Goal: Information Seeking & Learning: Learn about a topic

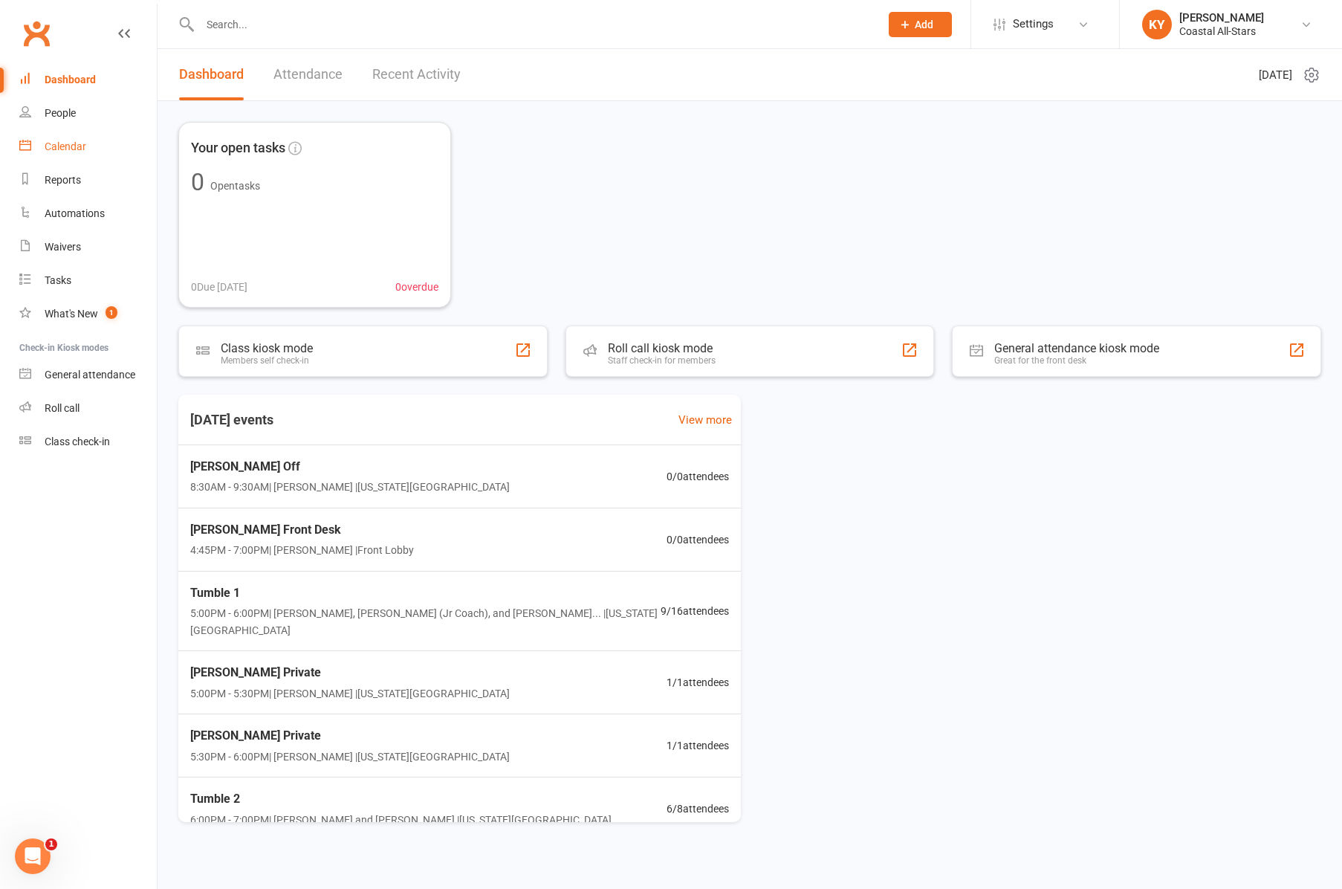
click at [74, 144] on div "Calendar" at bounding box center [66, 146] width 42 height 12
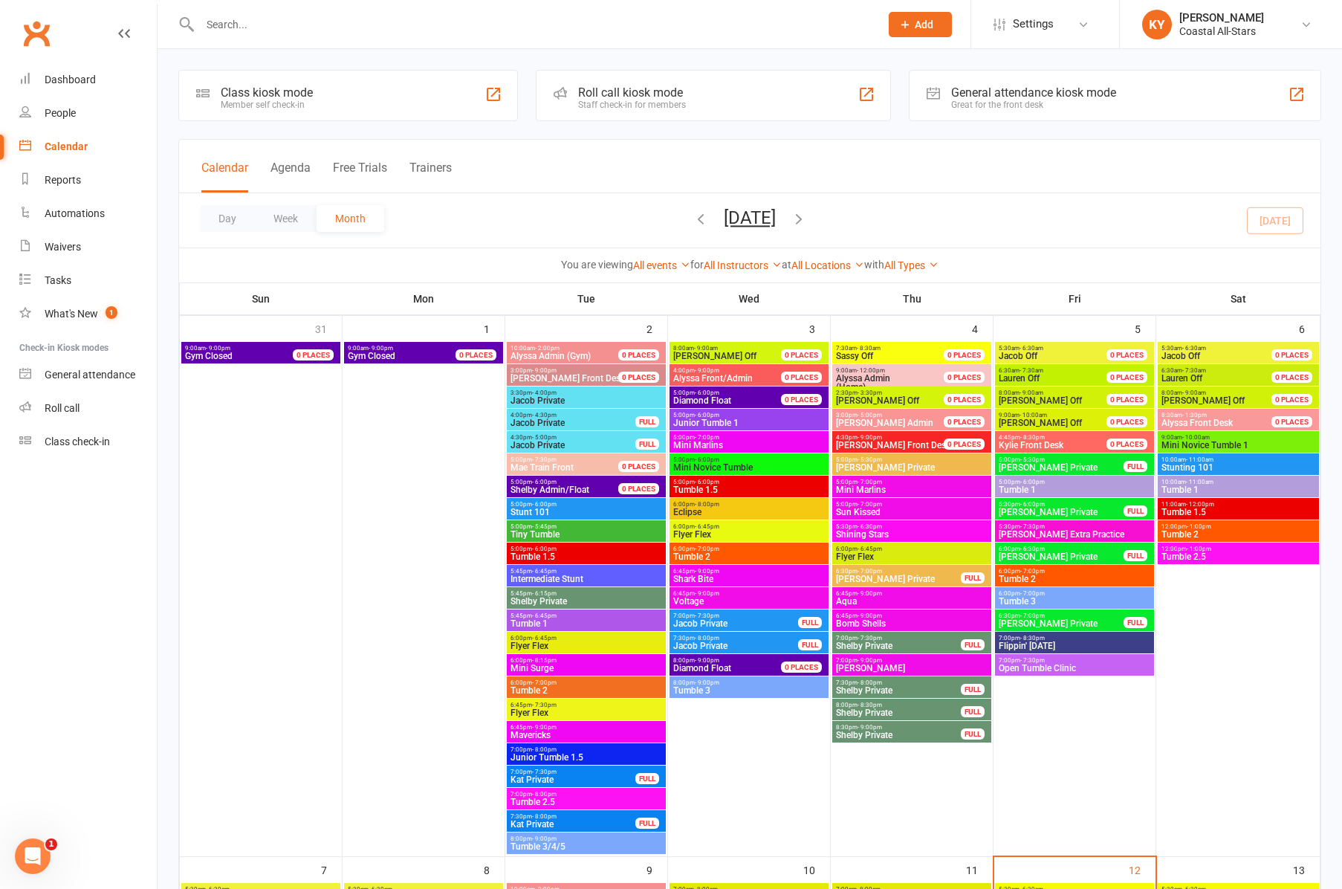
click at [776, 217] on button "[DATE]" at bounding box center [750, 217] width 52 height 21
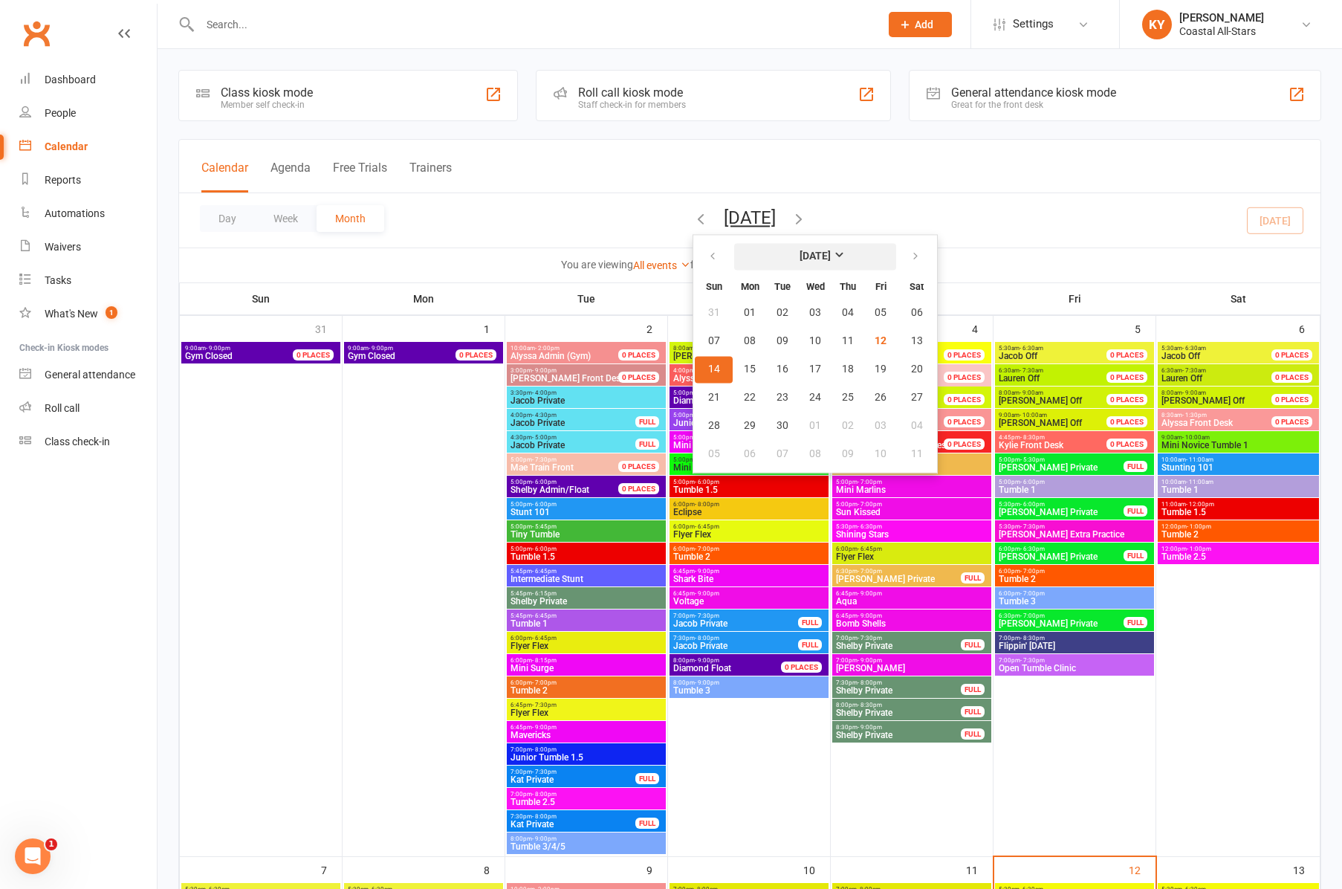
click at [823, 254] on strong "[DATE]" at bounding box center [815, 256] width 31 height 12
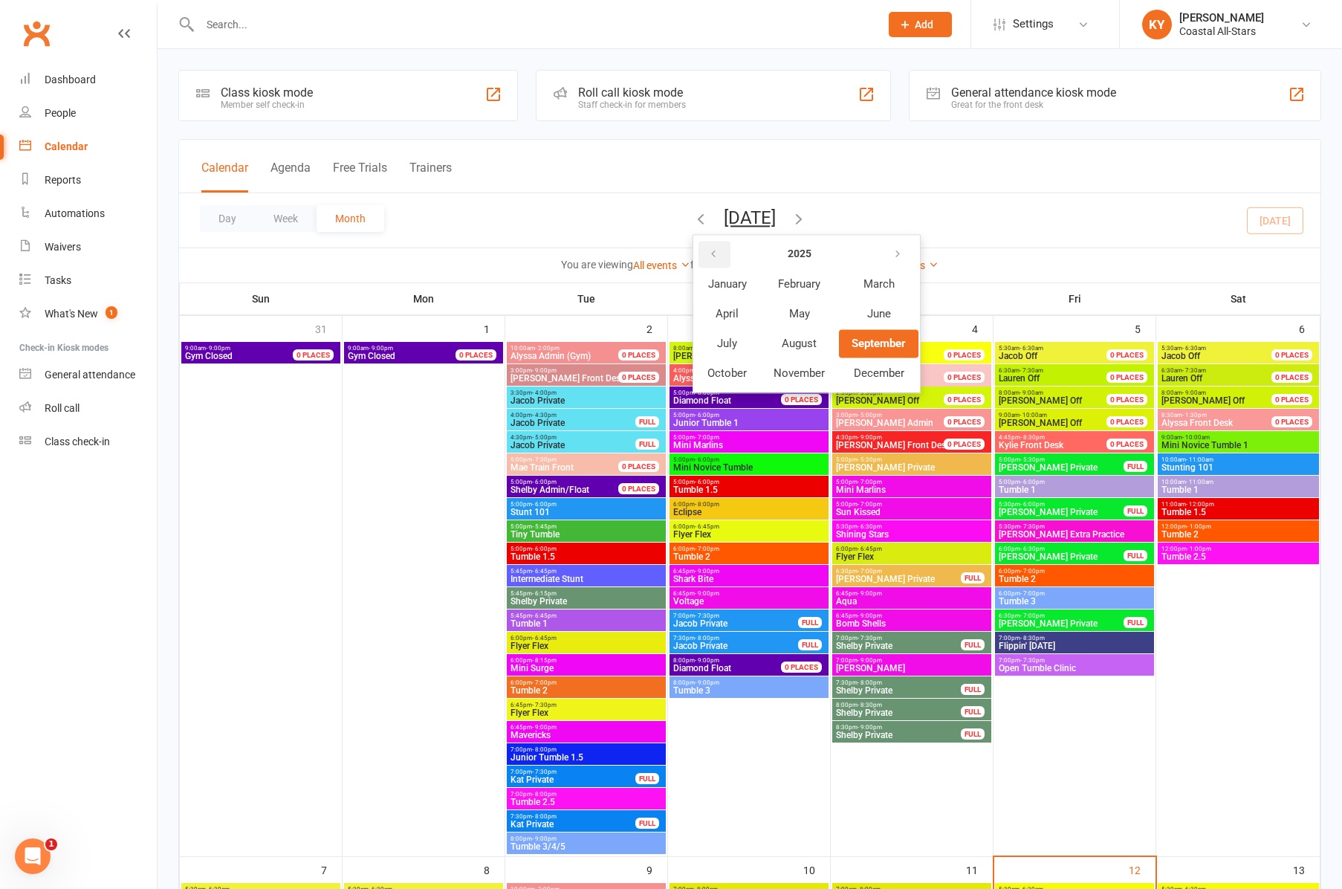
click at [708, 253] on icon "button" at bounding box center [713, 254] width 10 height 12
click at [852, 343] on span "September" at bounding box center [879, 343] width 54 height 13
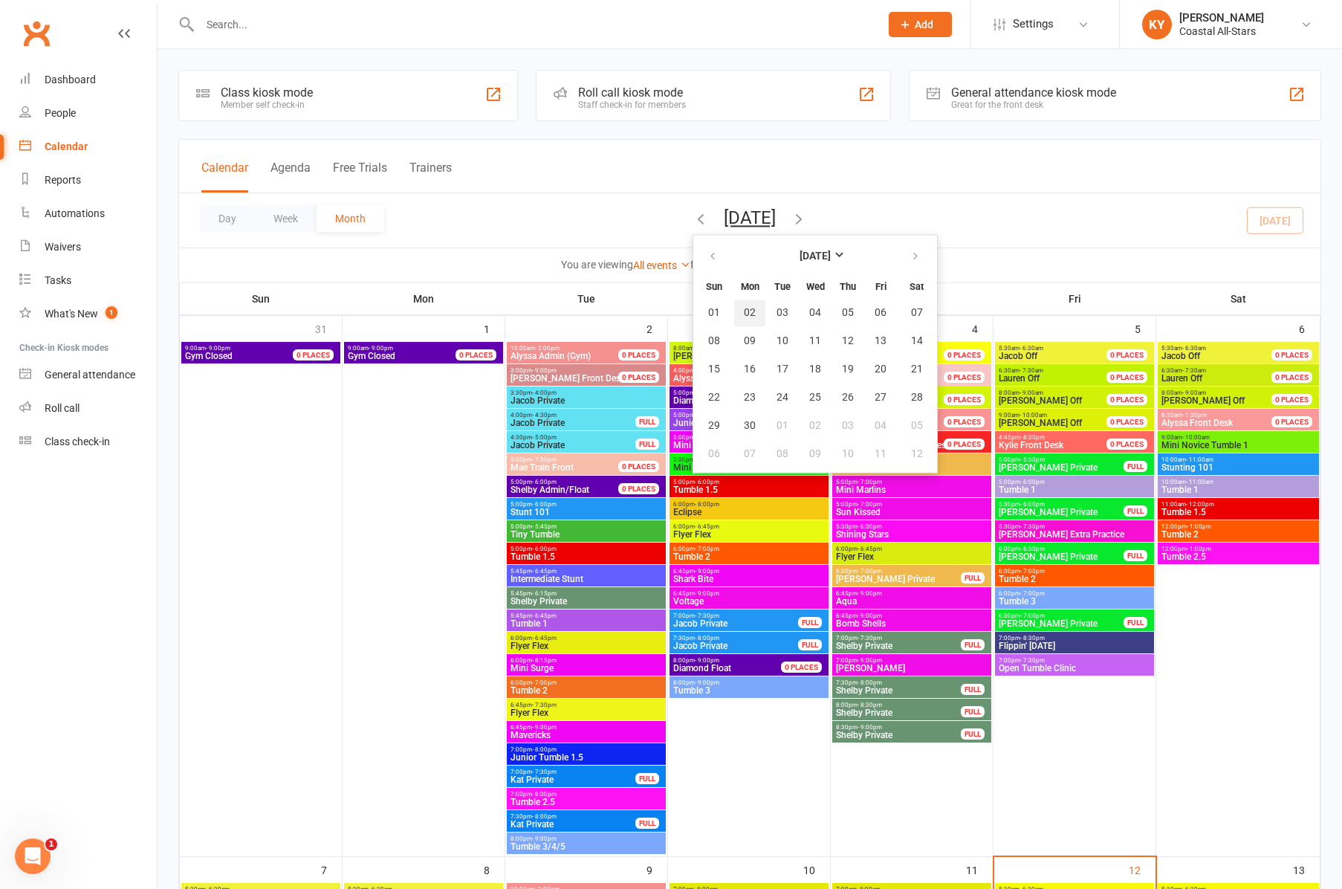
click at [734, 317] on button "02" at bounding box center [749, 313] width 31 height 27
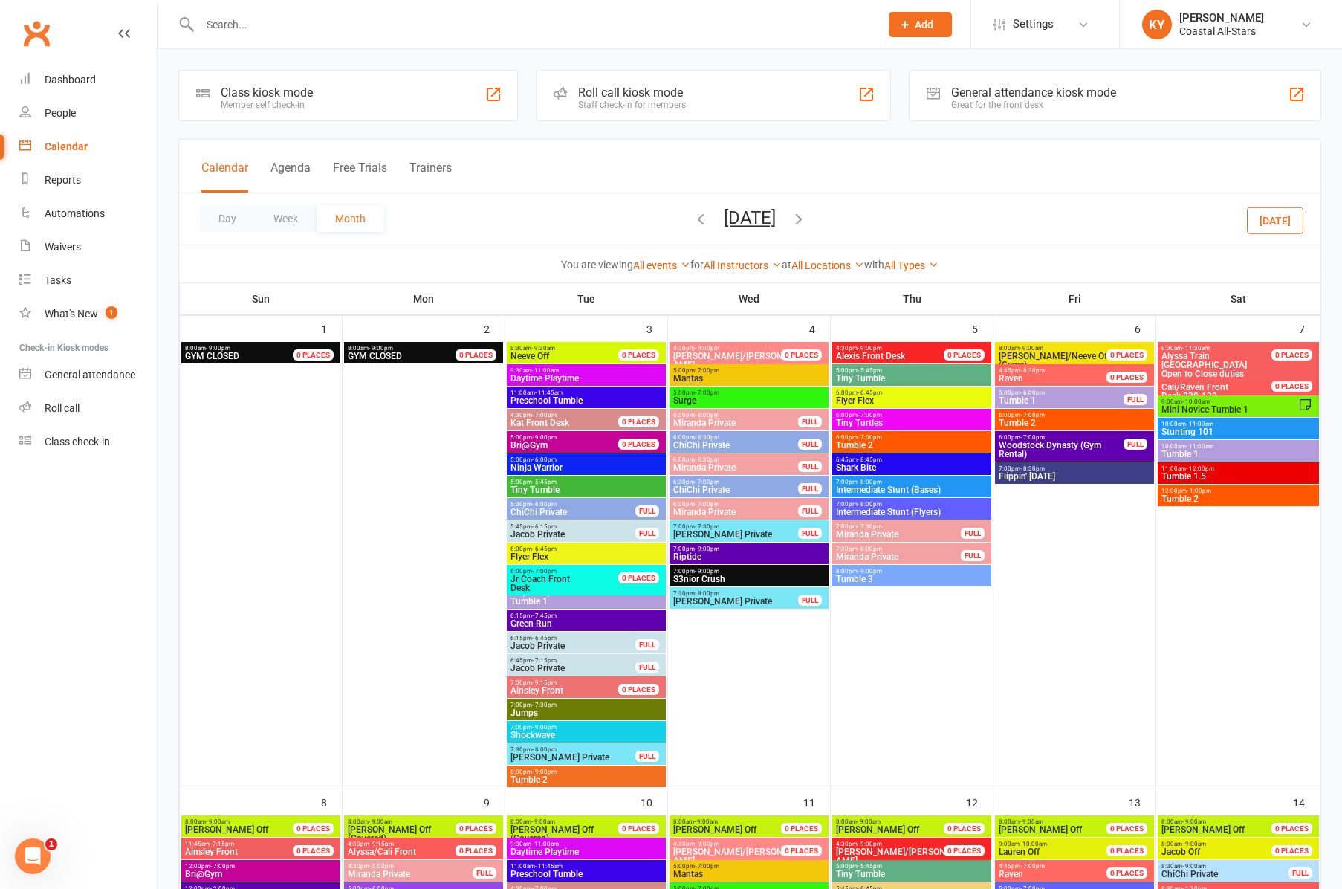
click at [554, 489] on span "Tiny Tumble" at bounding box center [586, 489] width 153 height 9
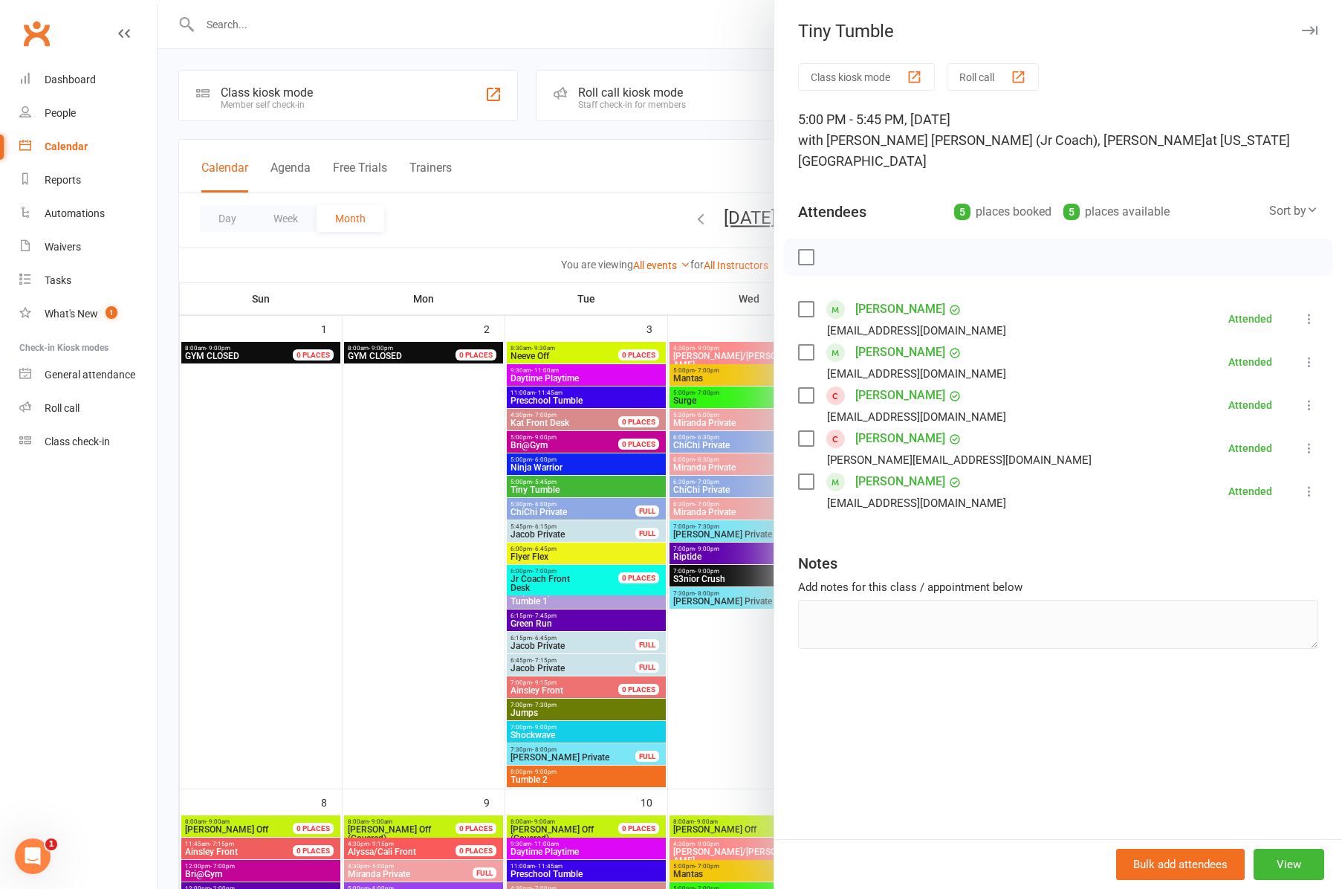
click at [983, 72] on button "Roll call" at bounding box center [993, 76] width 92 height 27
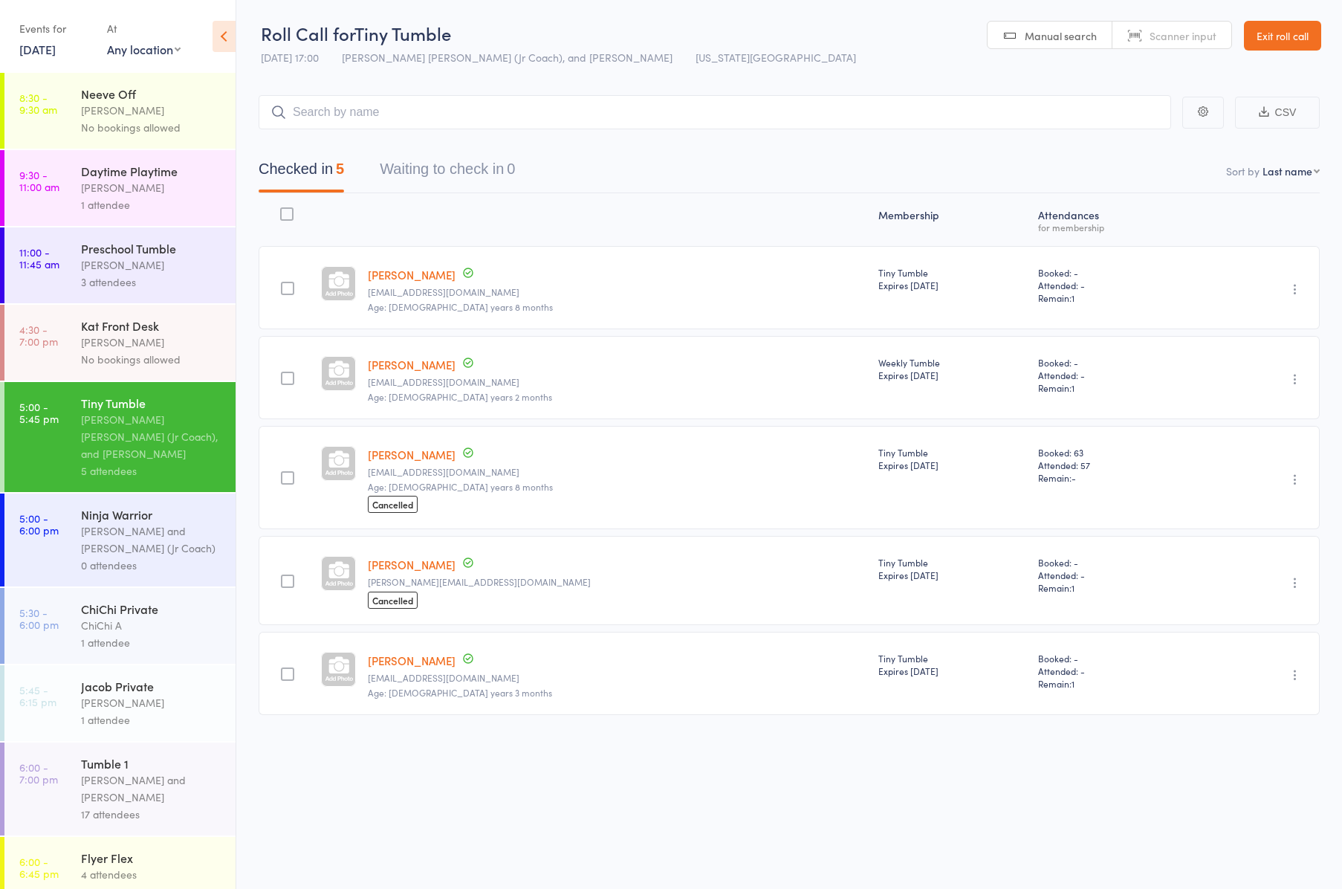
click at [1272, 38] on link "Exit roll call" at bounding box center [1282, 36] width 77 height 30
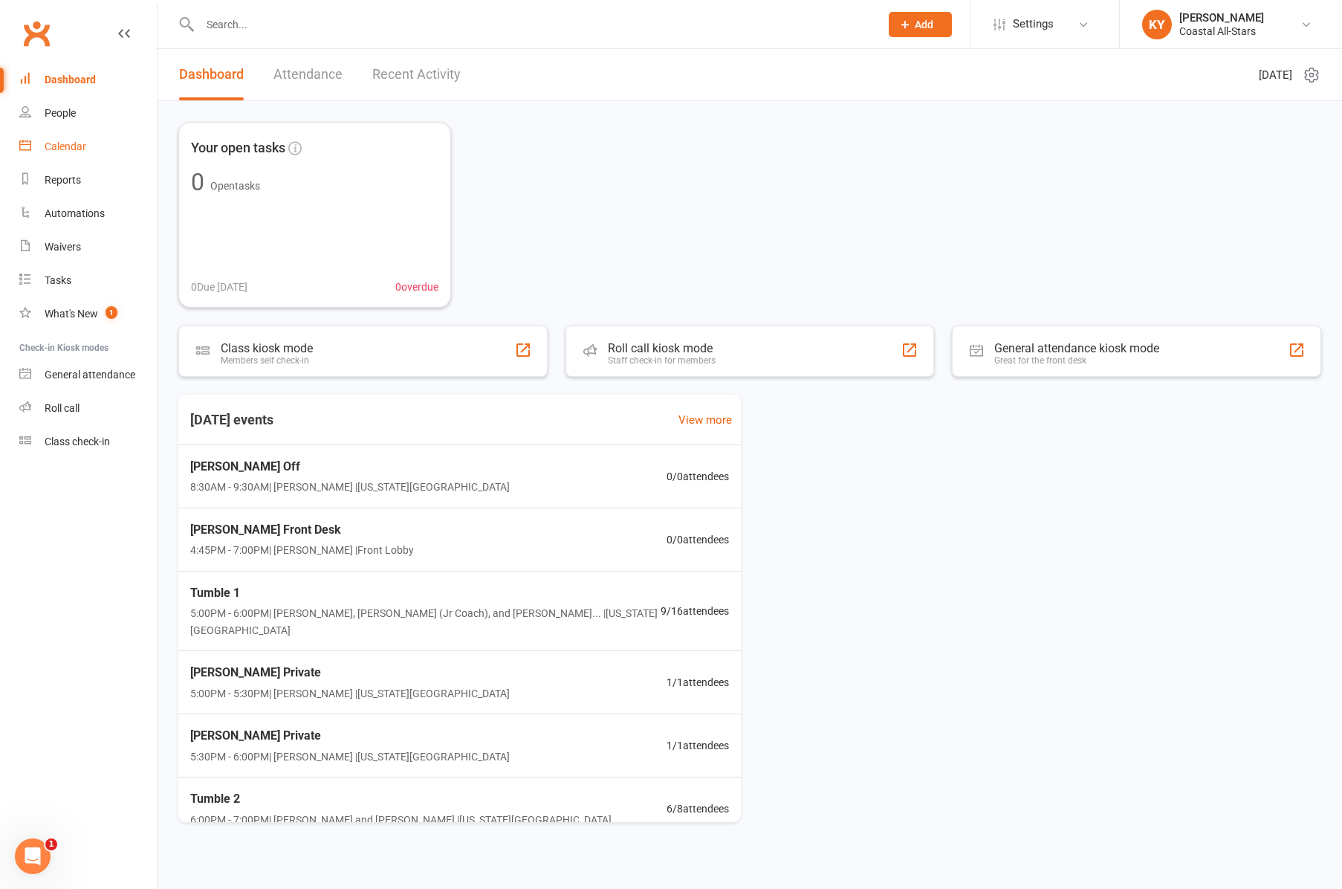
click at [42, 150] on link "Calendar" at bounding box center [87, 146] width 137 height 33
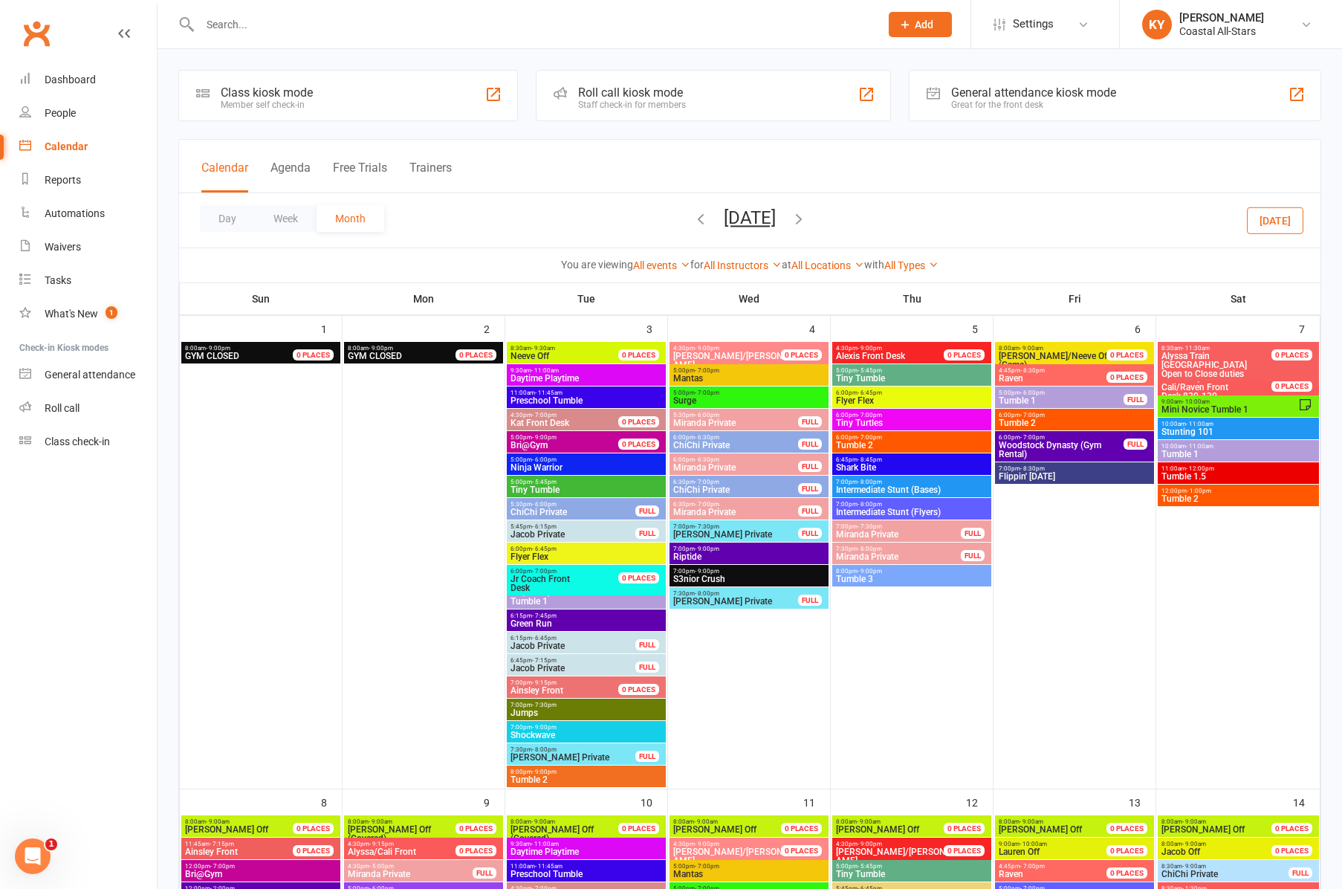
click at [554, 602] on span "Tumble 1" at bounding box center [586, 601] width 153 height 9
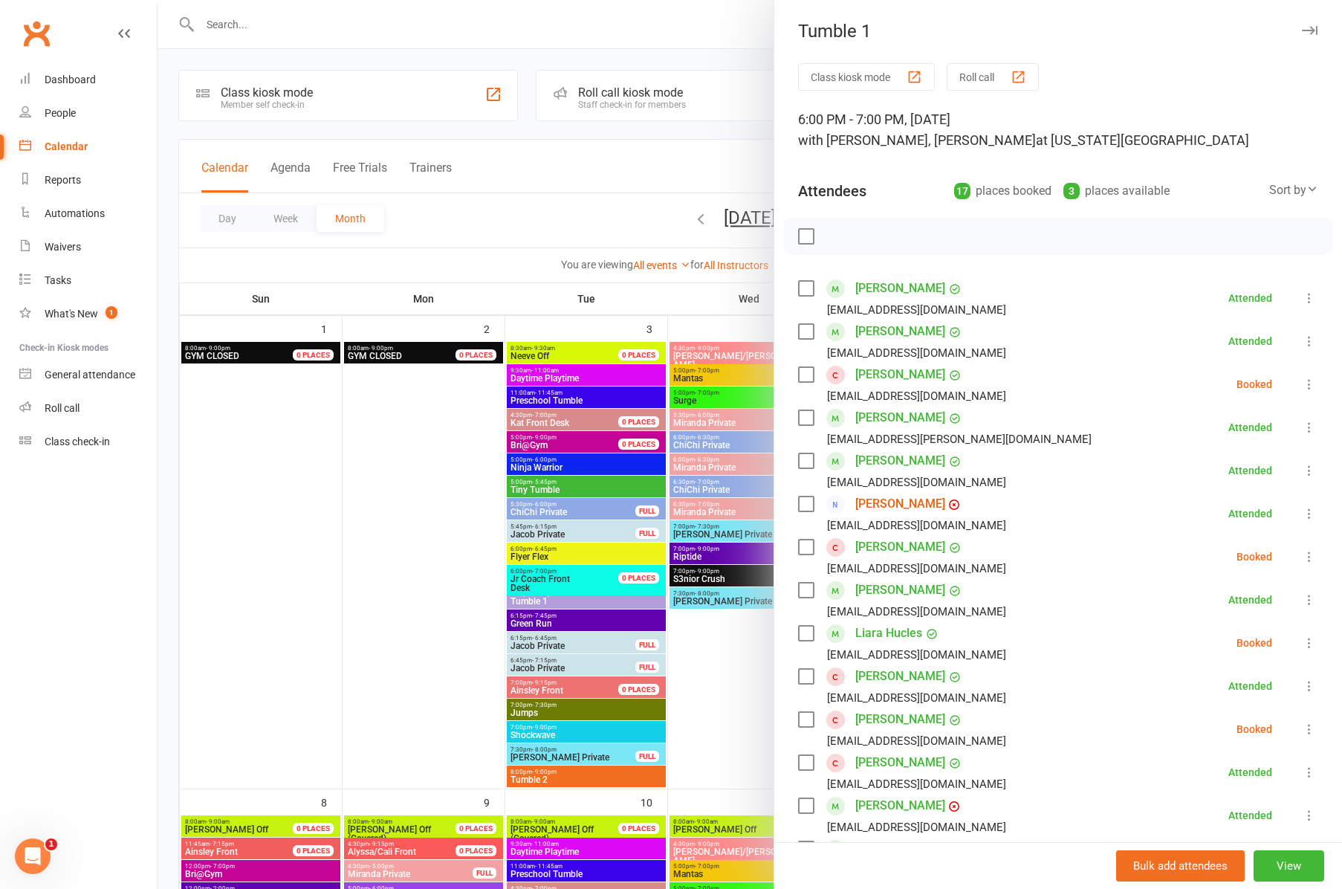
click at [1313, 30] on icon "button" at bounding box center [1310, 30] width 16 height 9
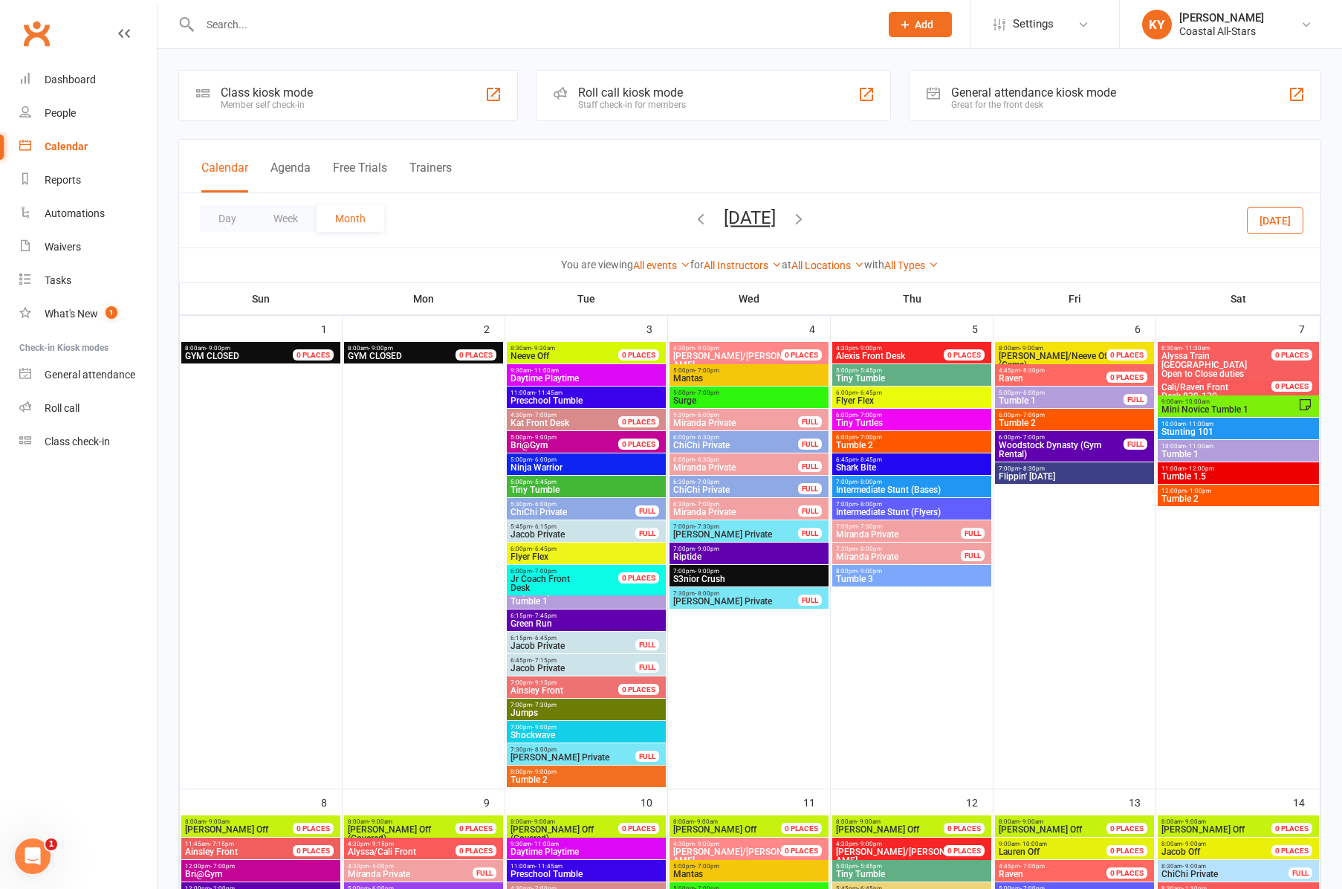
click at [547, 775] on span "Tumble 2" at bounding box center [586, 779] width 153 height 9
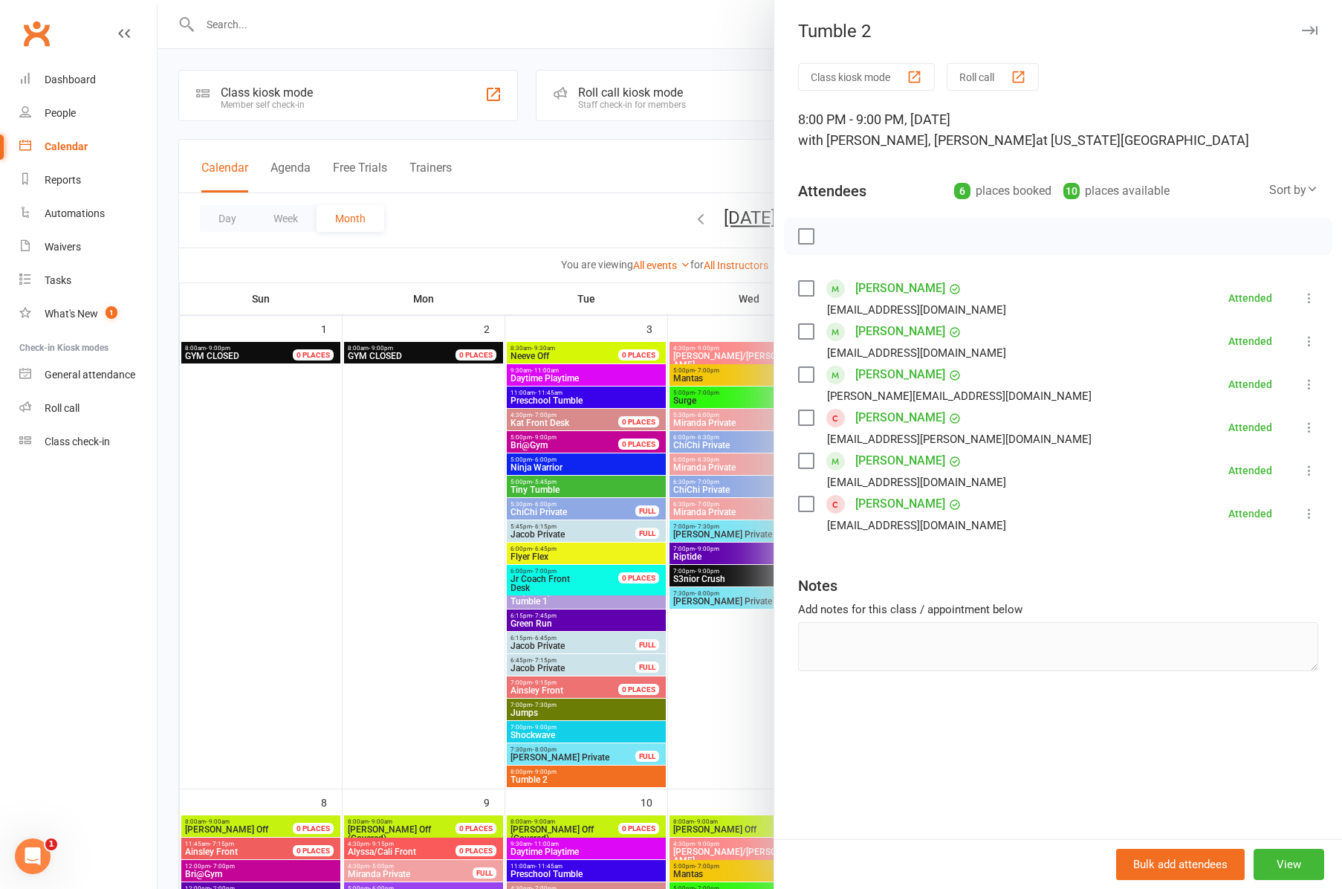
click at [1316, 25] on button "button" at bounding box center [1310, 31] width 18 height 18
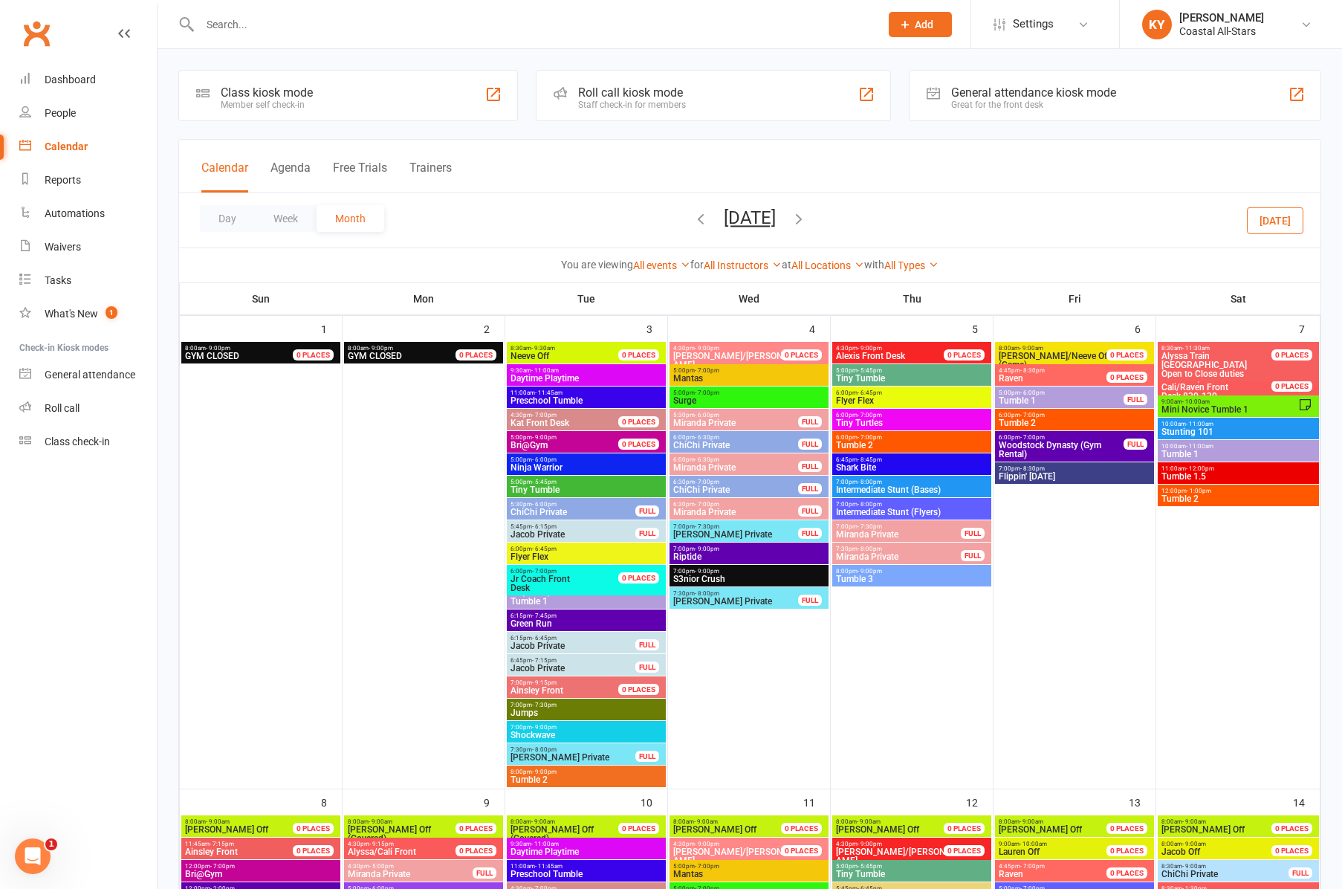
click at [896, 375] on span "Tiny Tumble" at bounding box center [911, 378] width 153 height 9
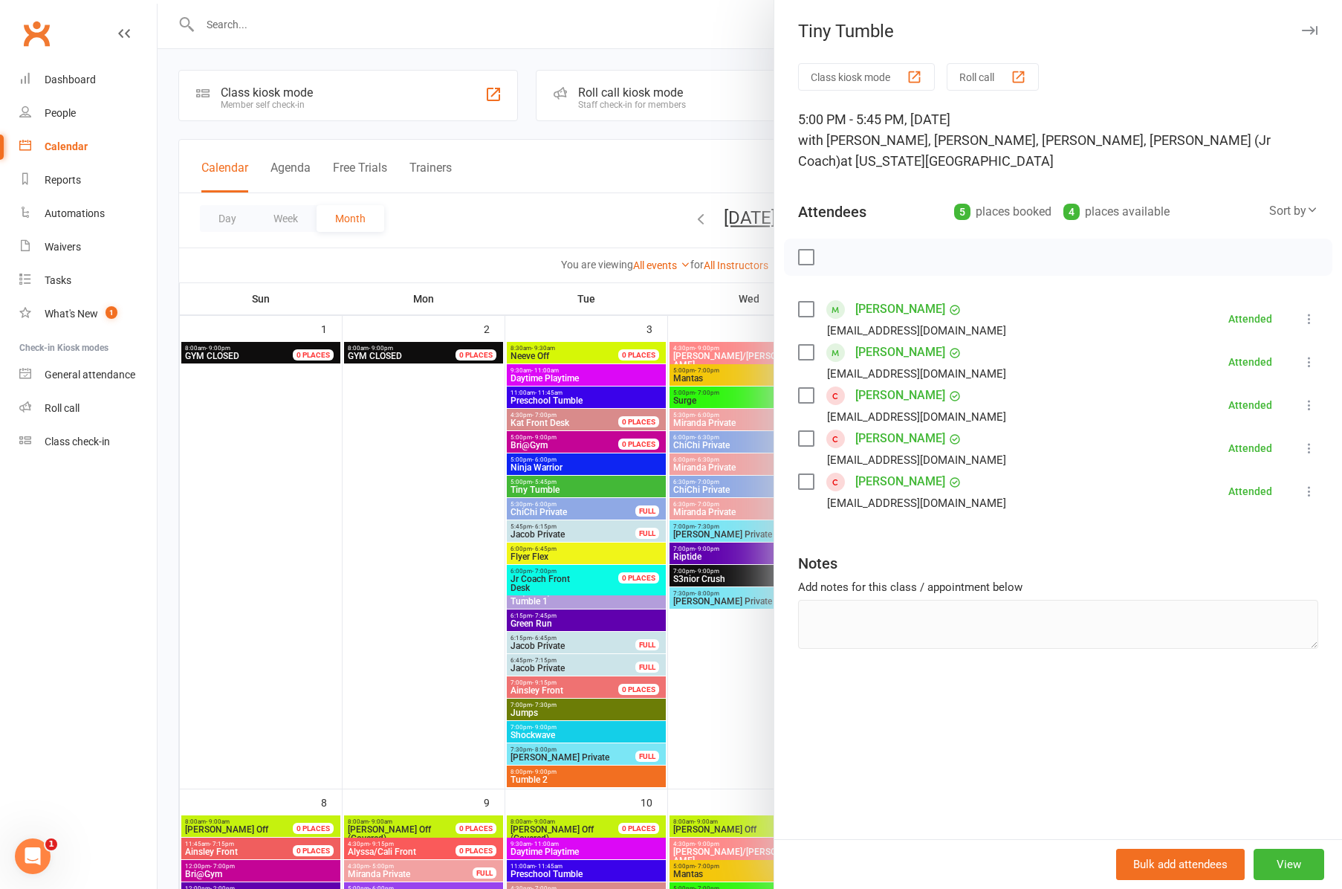
click at [1307, 25] on button "button" at bounding box center [1310, 31] width 18 height 18
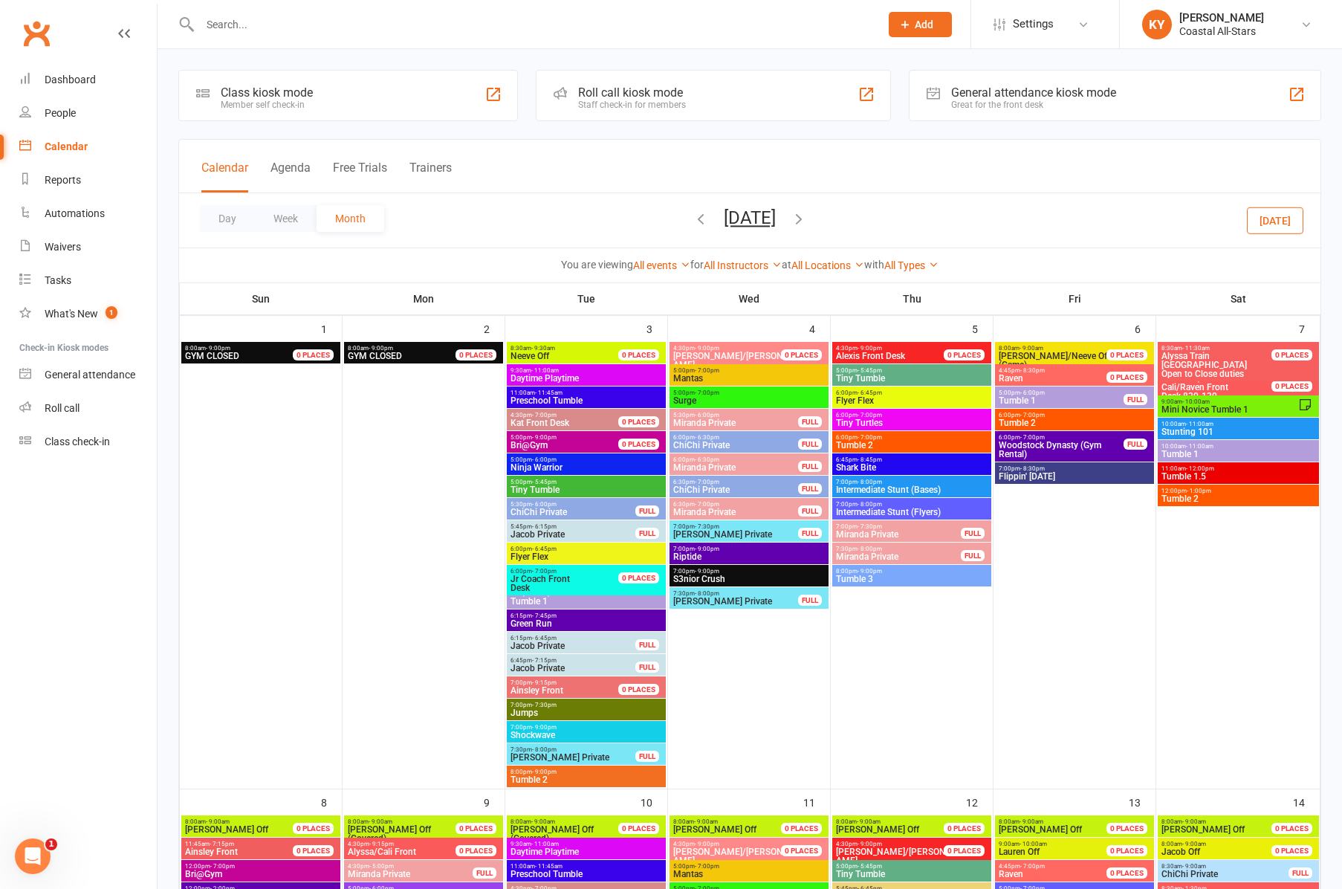
click at [877, 441] on span "Tumble 2" at bounding box center [911, 445] width 153 height 9
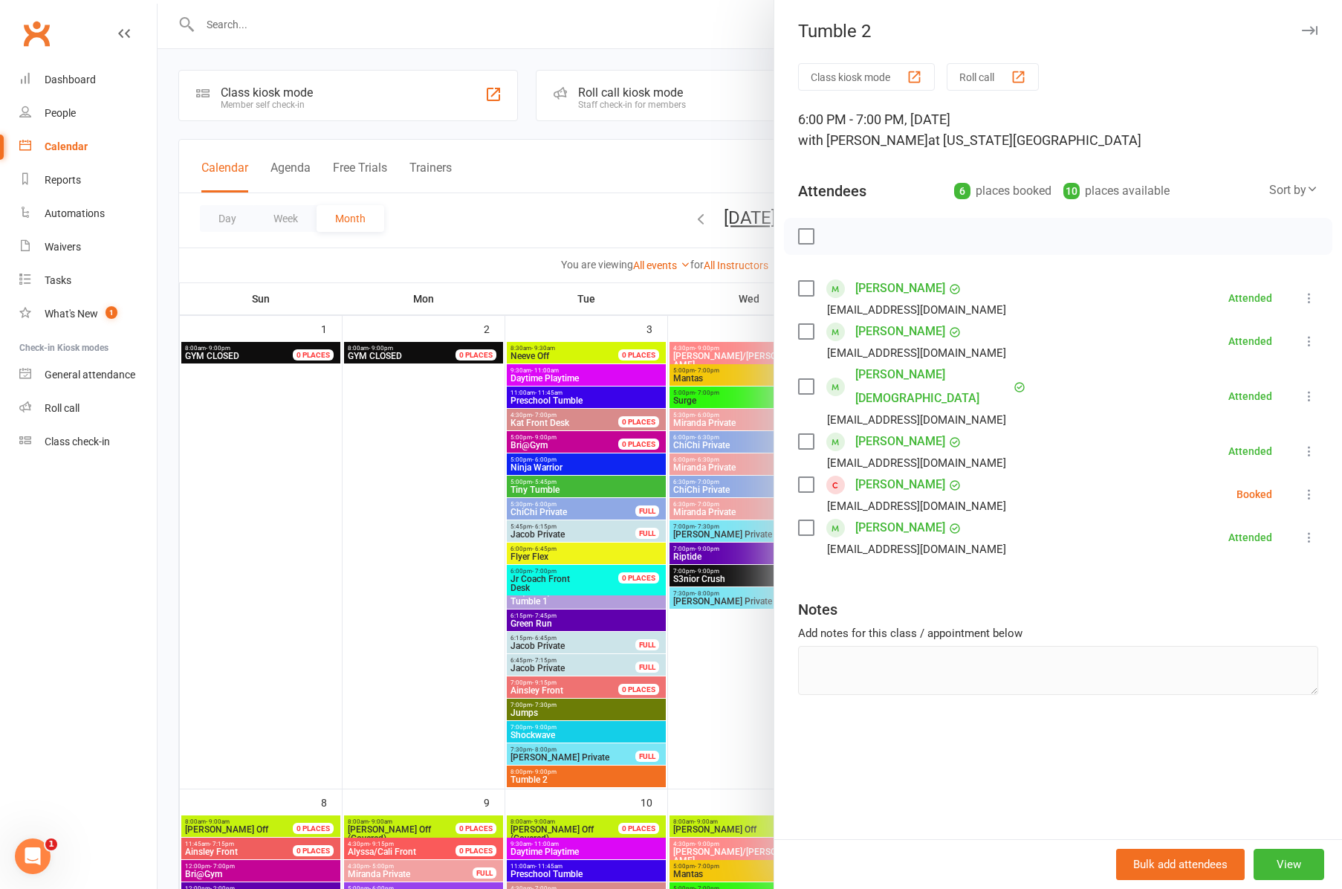
click at [1311, 31] on icon "button" at bounding box center [1310, 30] width 16 height 9
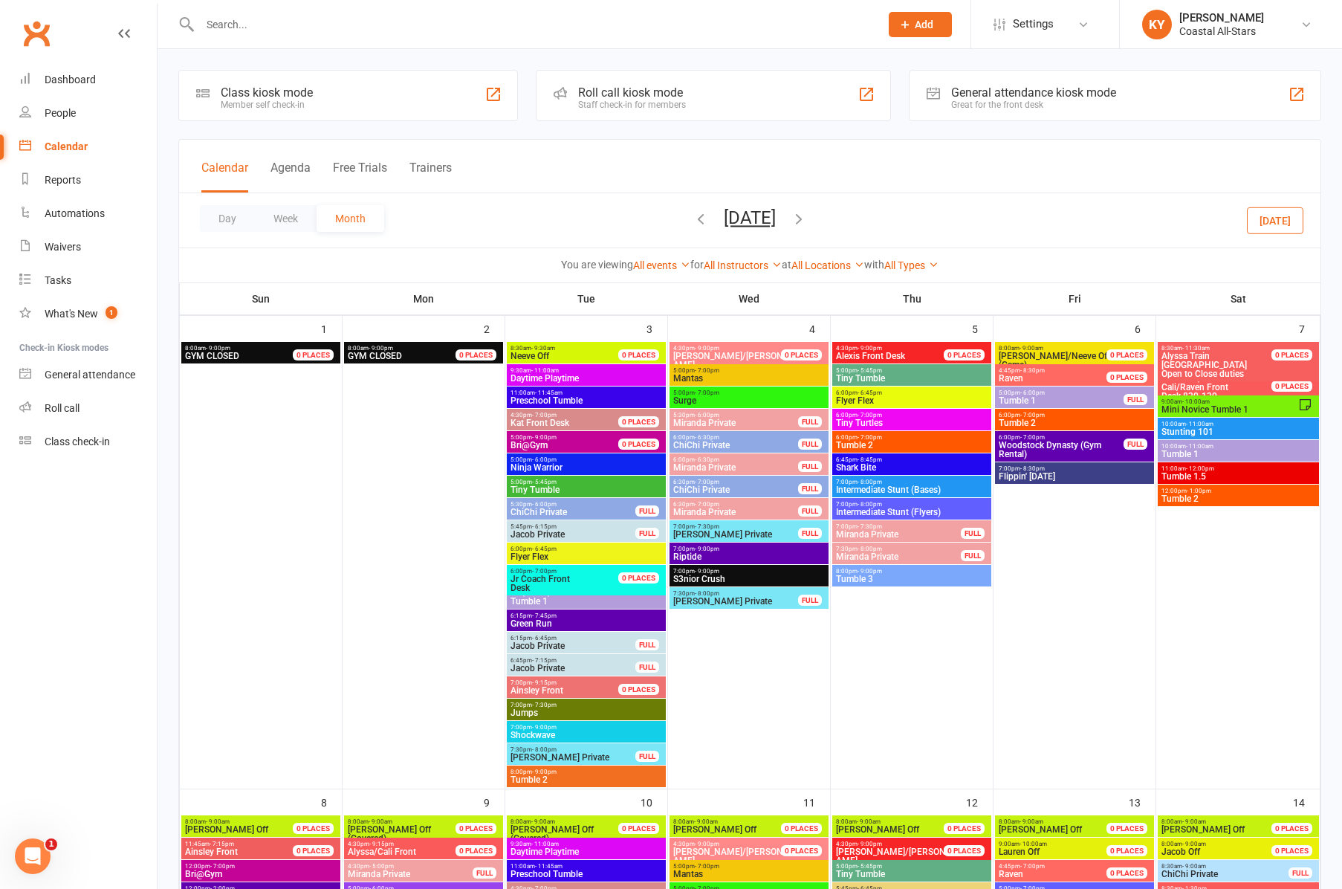
click at [868, 576] on span "Tumble 3" at bounding box center [911, 579] width 153 height 9
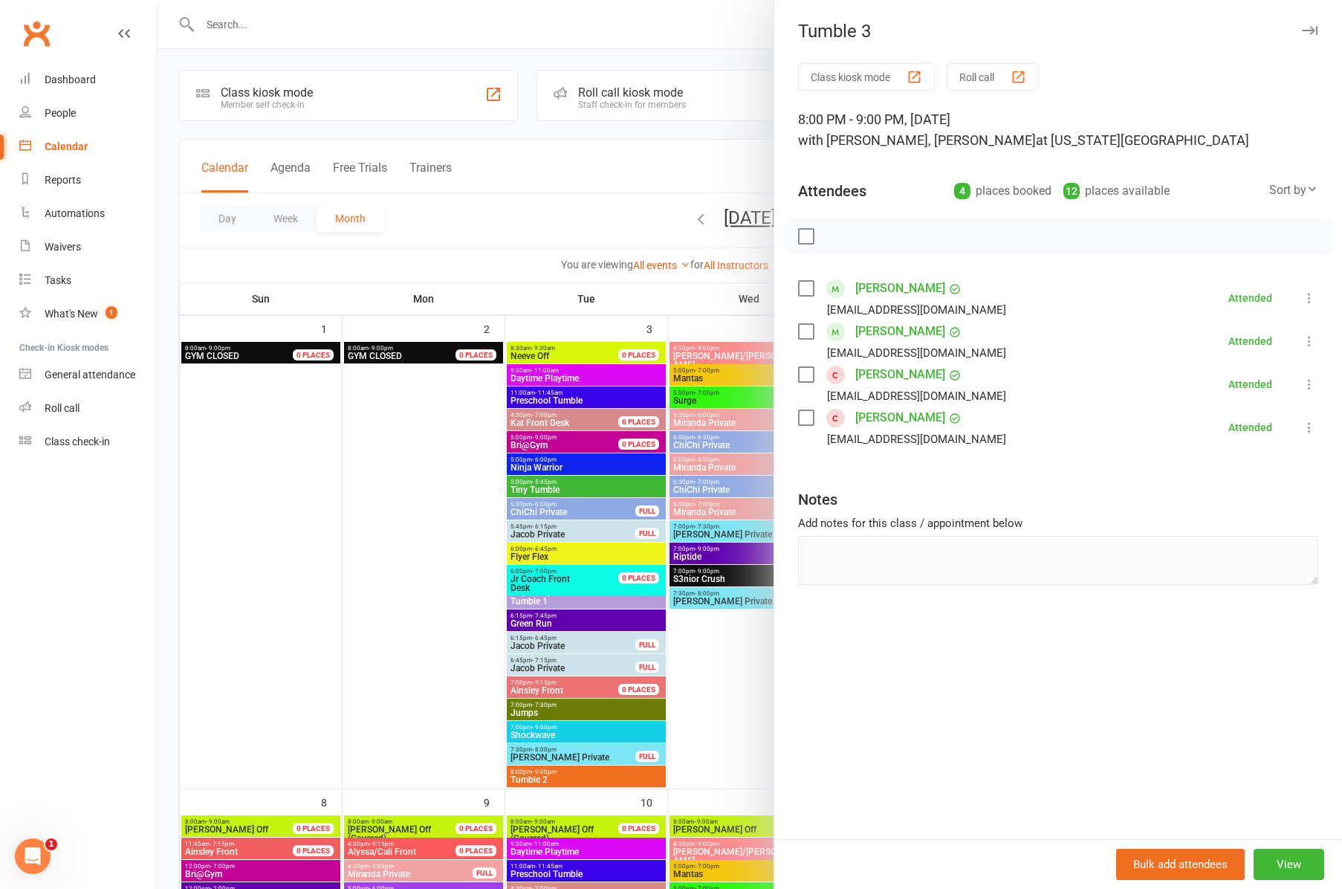
click at [1310, 28] on icon "button" at bounding box center [1310, 30] width 16 height 9
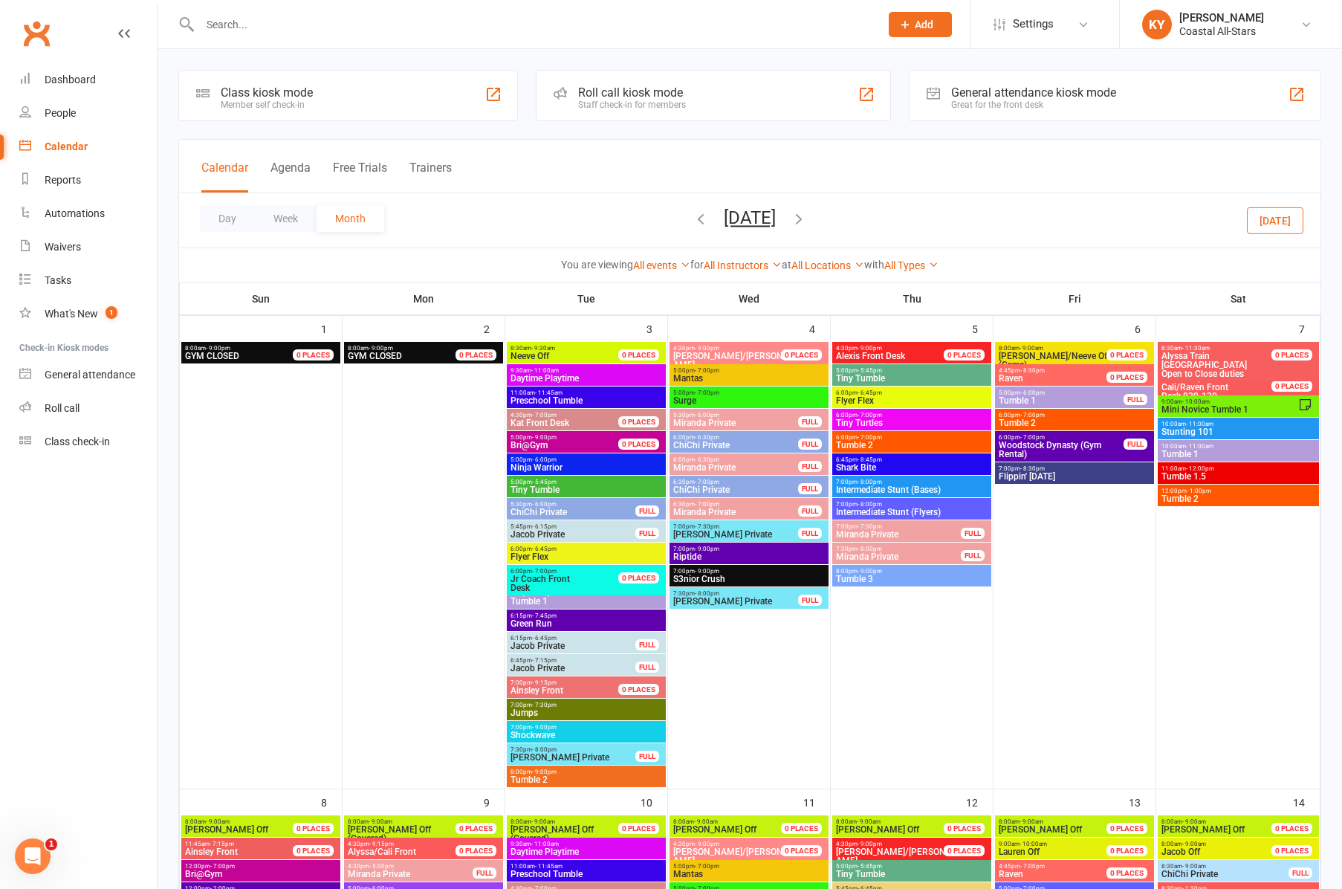
click at [1030, 400] on span "Tumble 1" at bounding box center [1061, 400] width 126 height 9
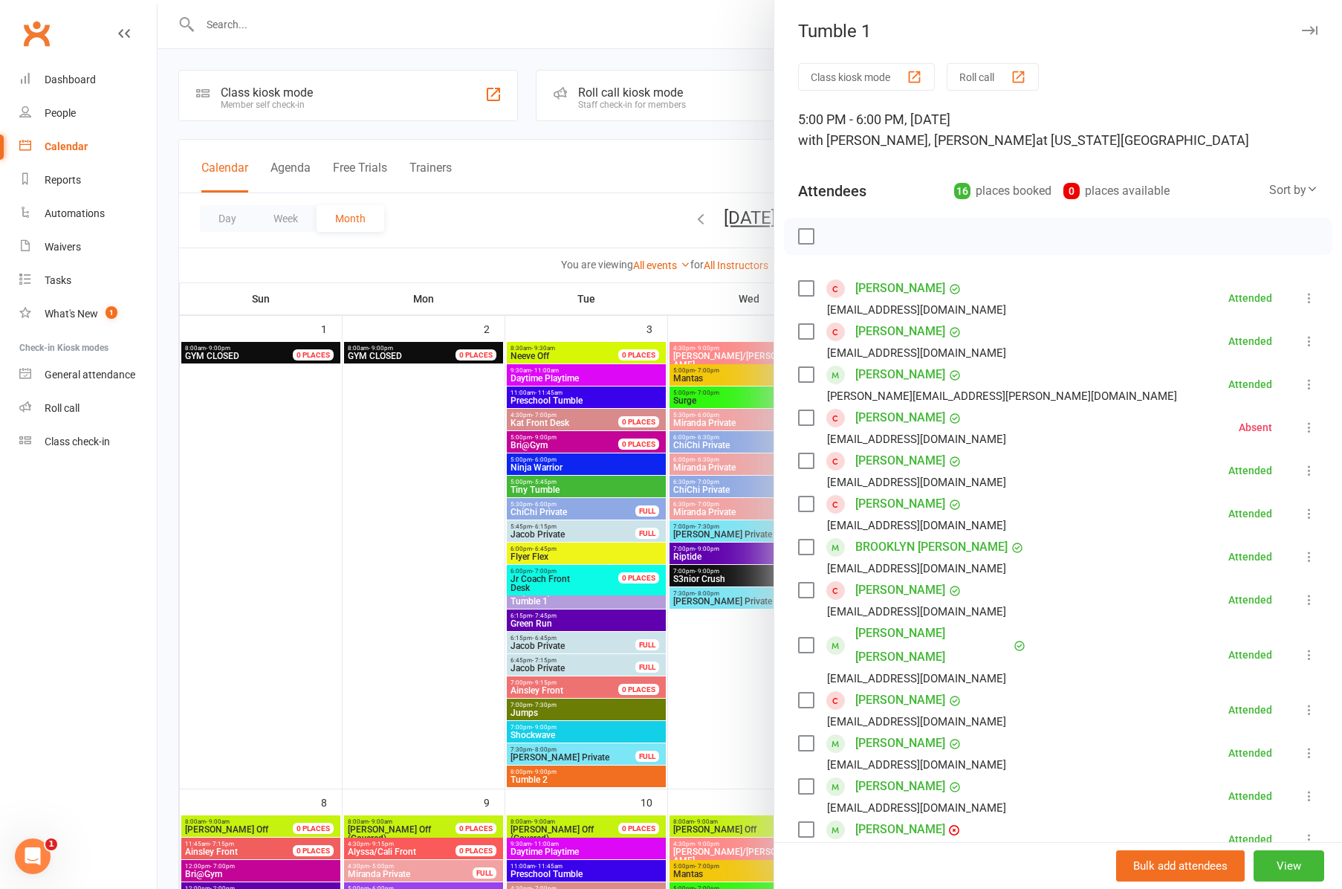
click at [1309, 32] on icon "button" at bounding box center [1310, 30] width 16 height 9
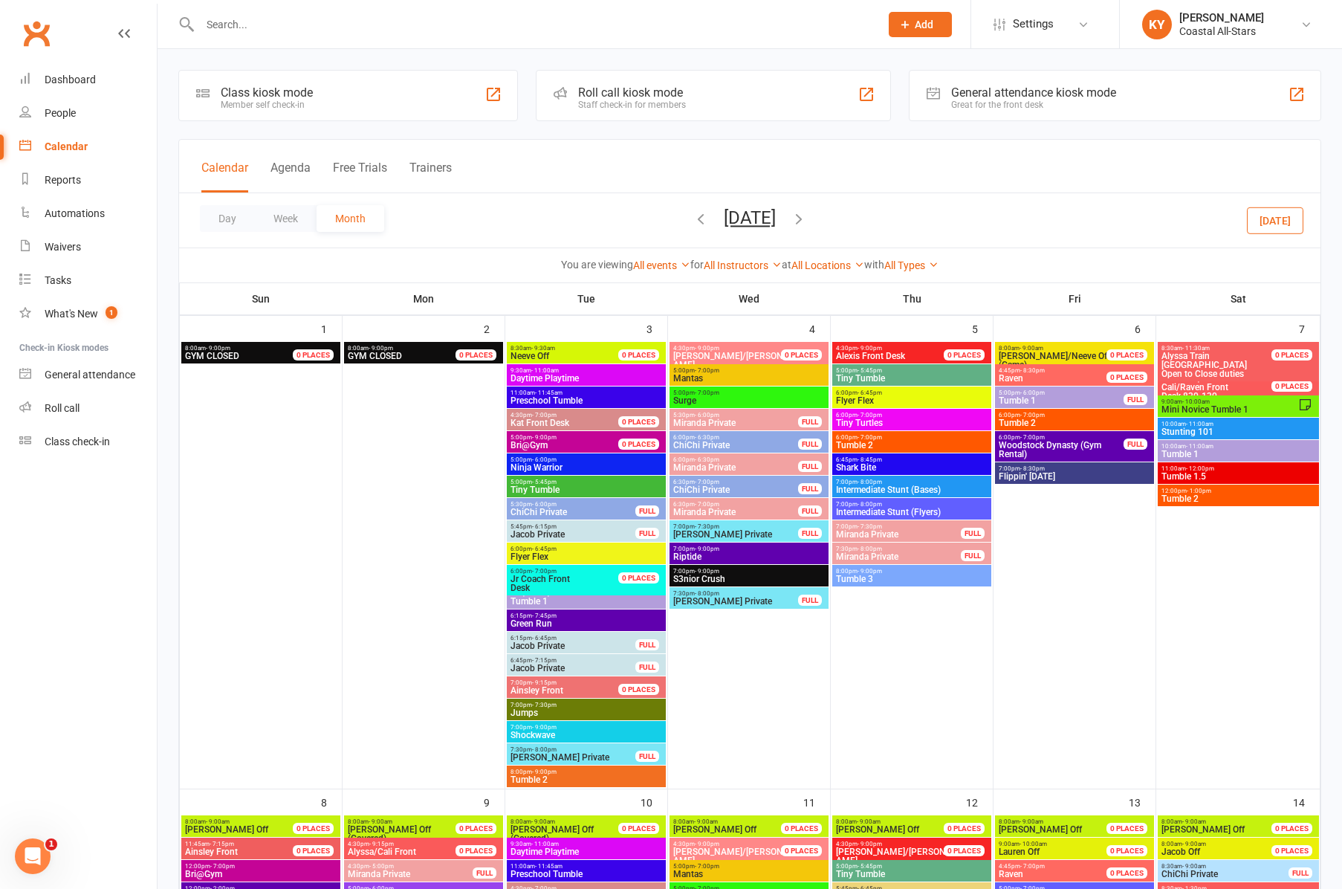
click at [1041, 418] on span "Tumble 2" at bounding box center [1074, 422] width 153 height 9
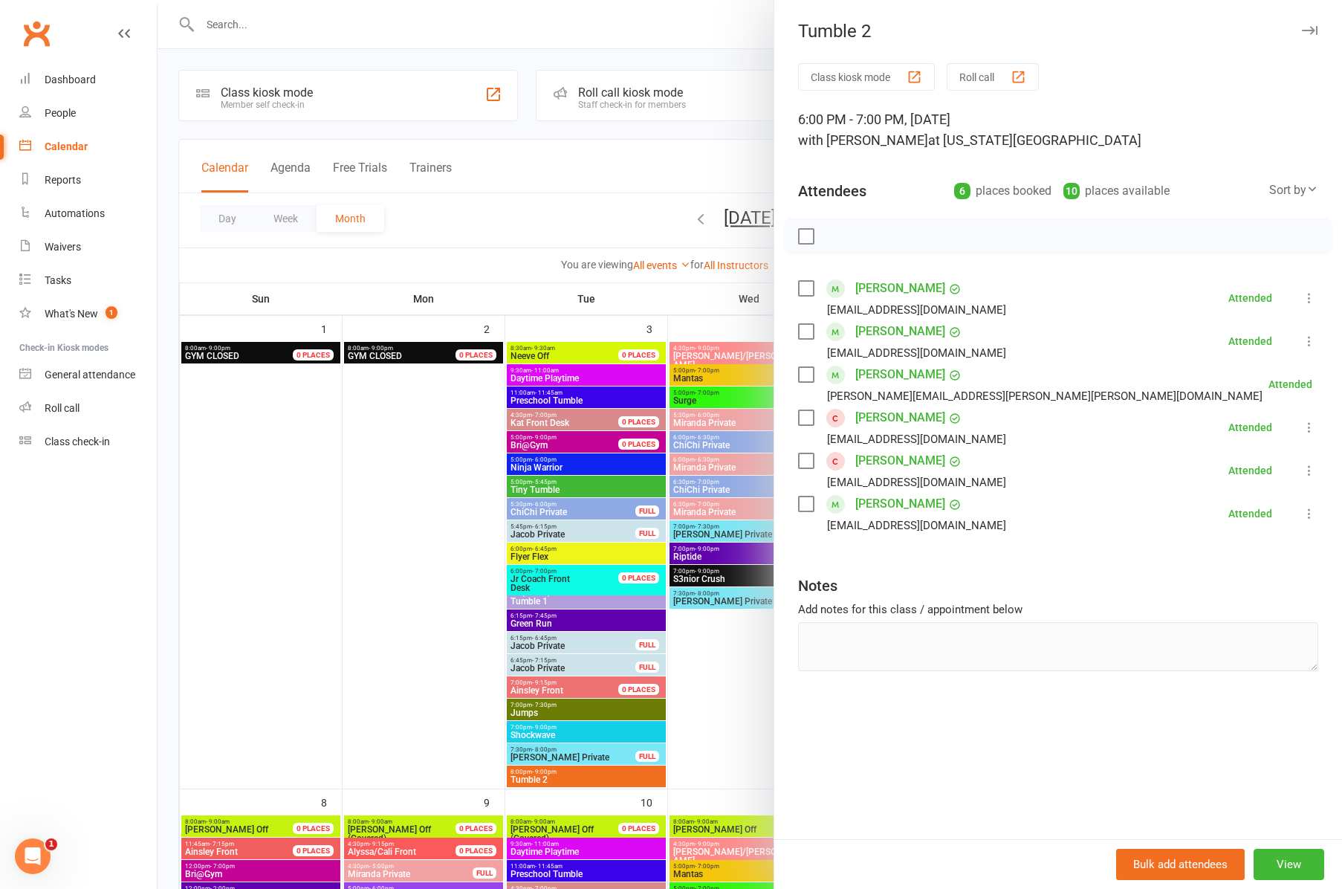
click at [1307, 30] on icon "button" at bounding box center [1310, 30] width 16 height 9
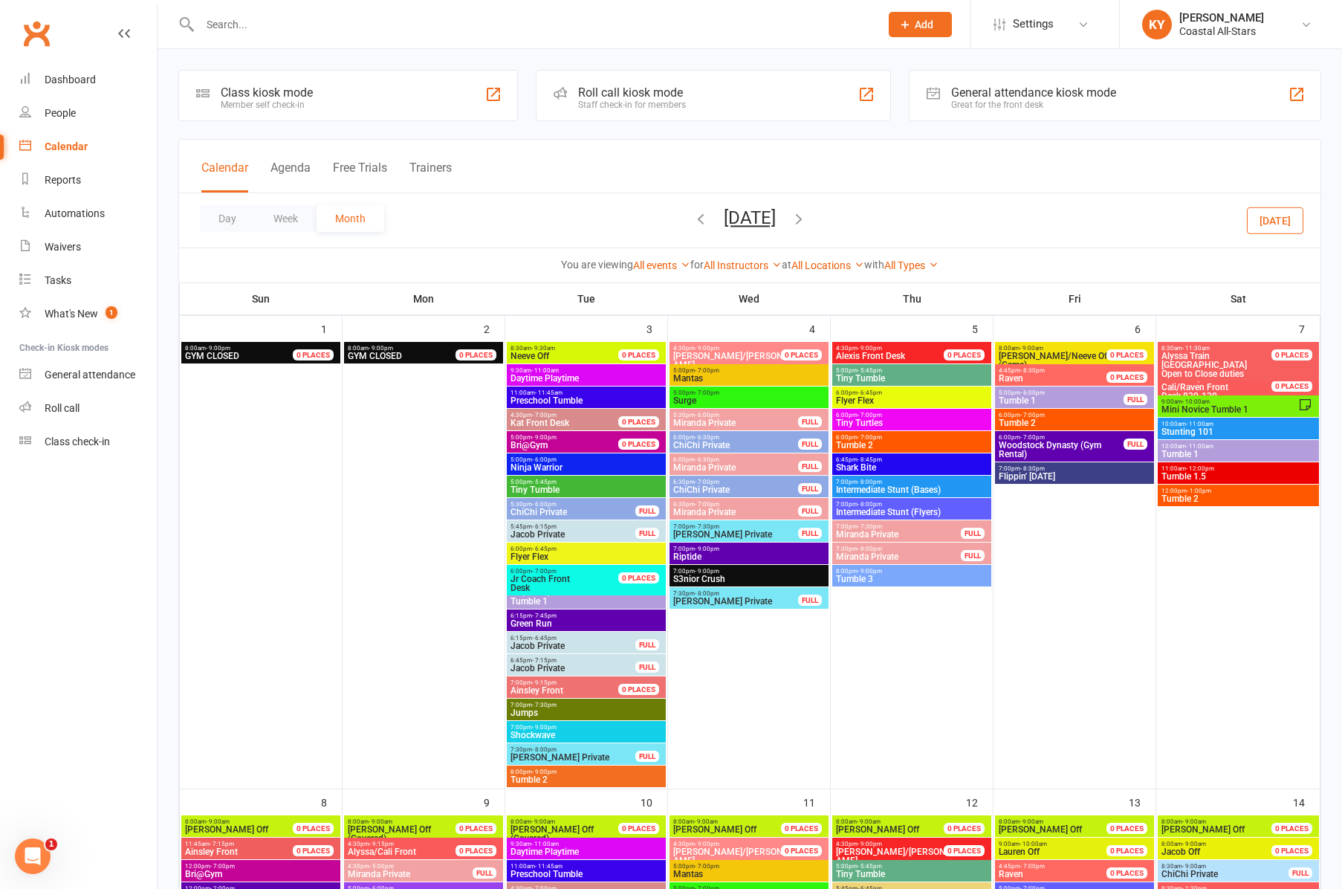
click at [1069, 479] on span "Flippin' [DATE]" at bounding box center [1074, 476] width 153 height 9
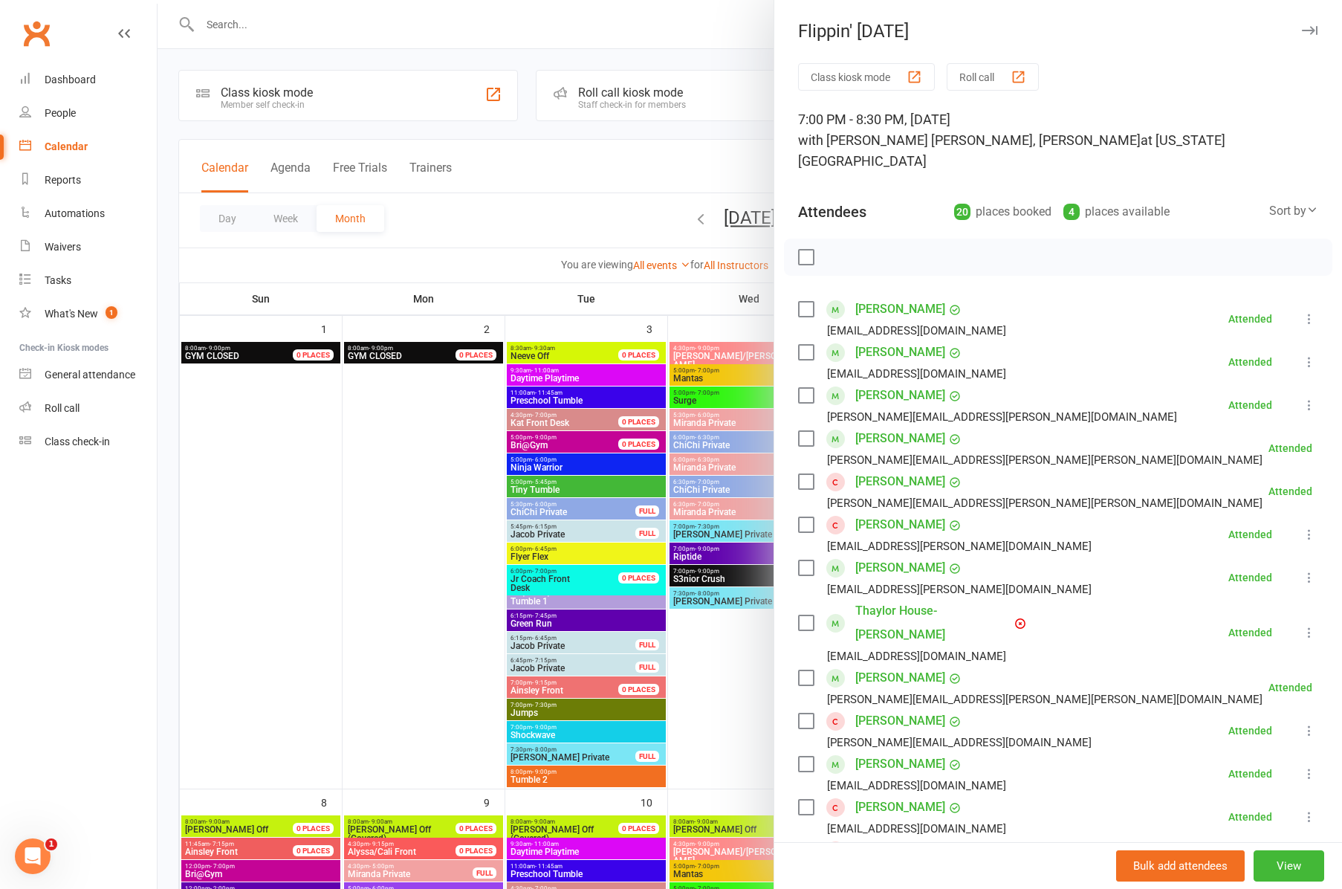
click at [1311, 26] on icon "button" at bounding box center [1310, 30] width 16 height 9
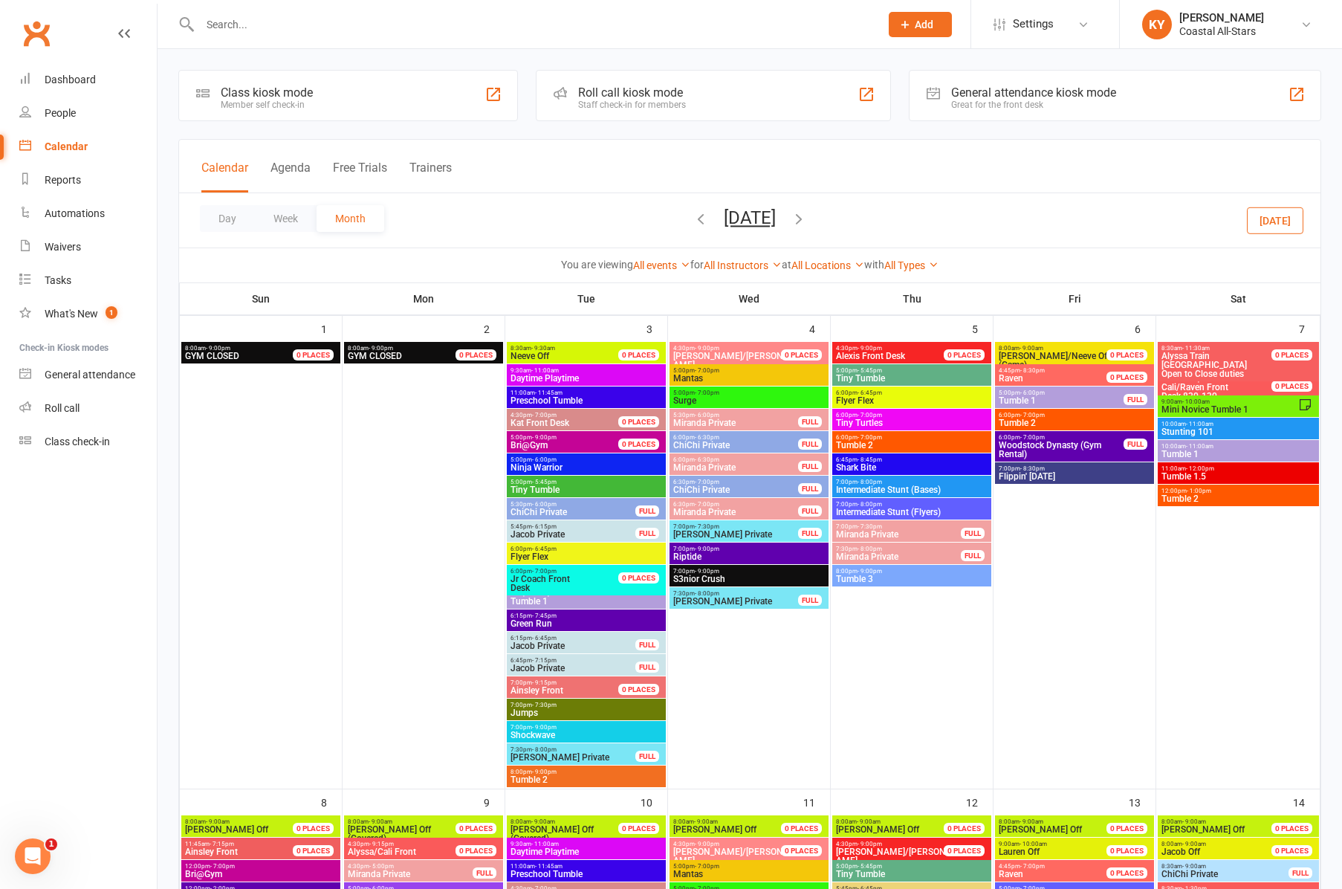
click at [1208, 410] on span "Mini Novice Tumble 1" at bounding box center [1229, 409] width 137 height 9
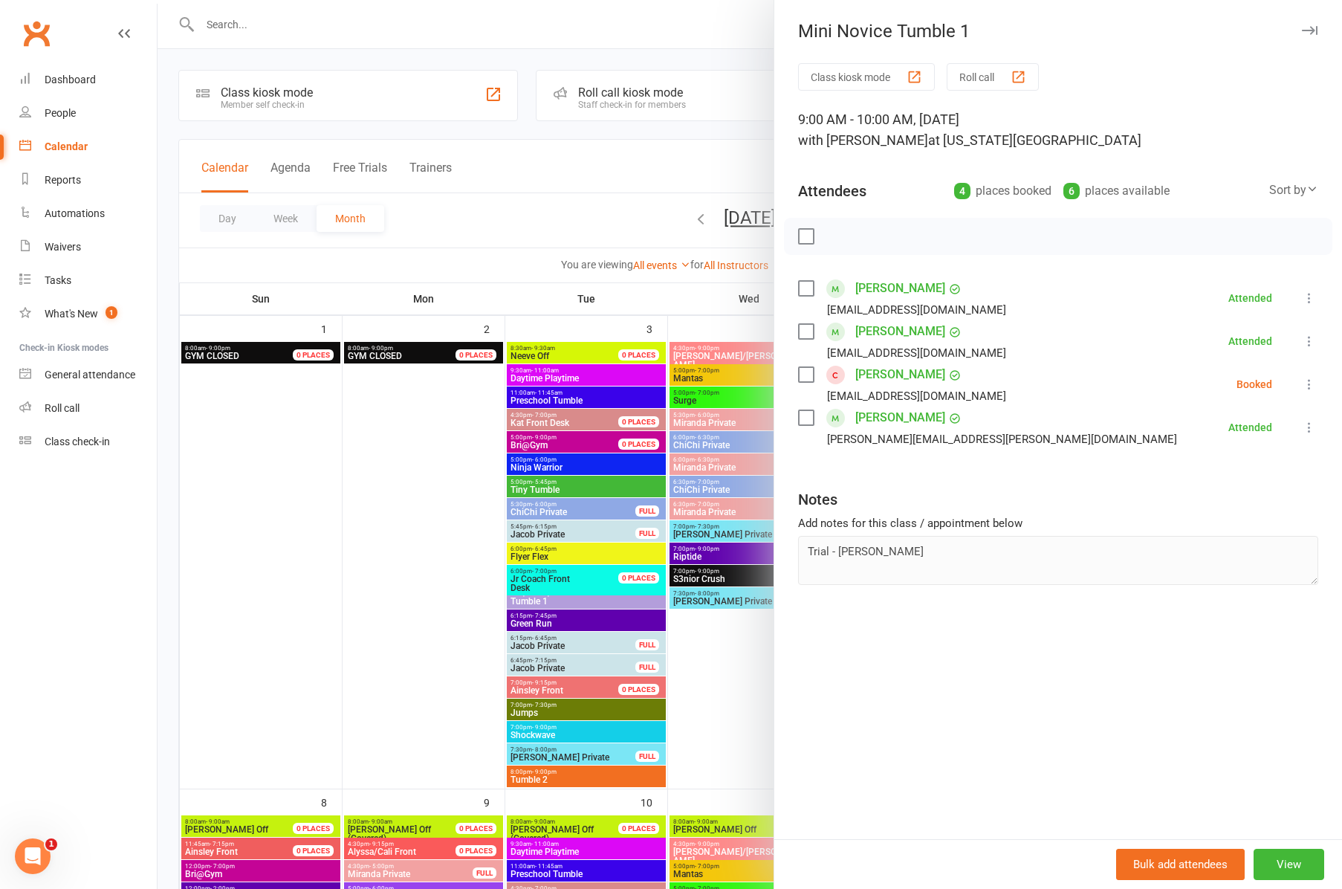
click at [1302, 30] on icon "button" at bounding box center [1310, 30] width 16 height 9
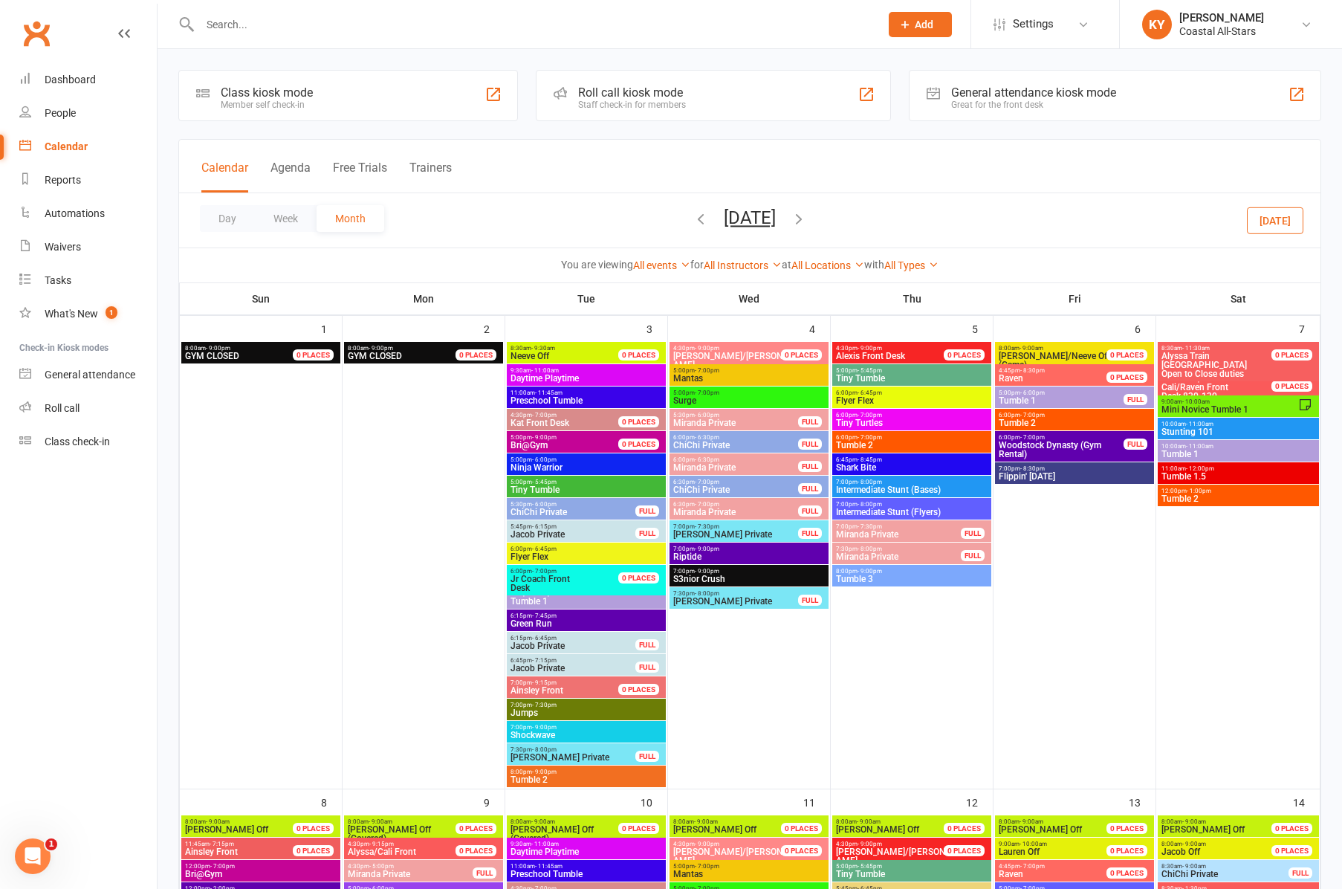
click at [1200, 403] on span "- 10:00am" at bounding box center [1195, 401] width 27 height 7
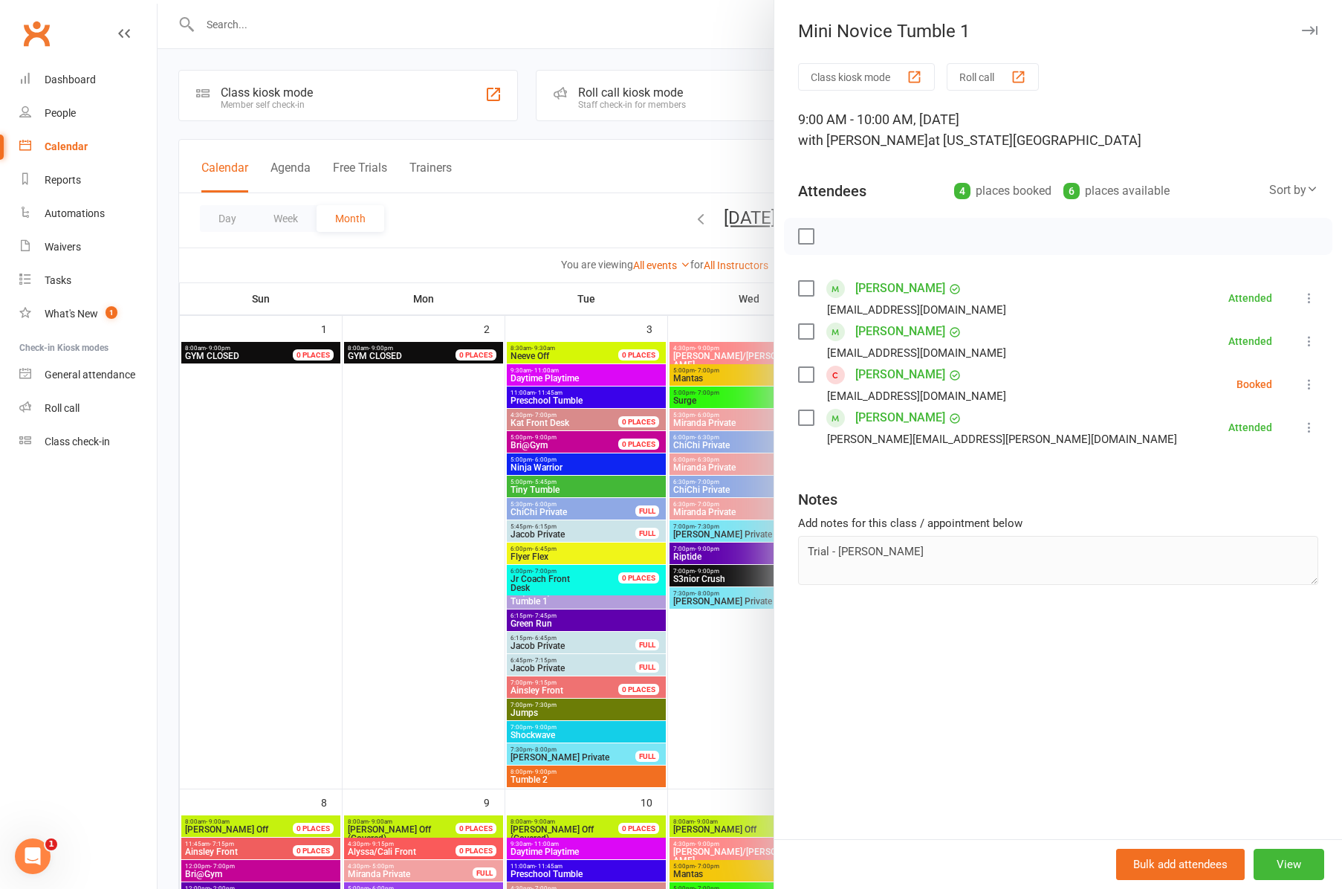
click at [1307, 33] on icon "button" at bounding box center [1310, 30] width 16 height 9
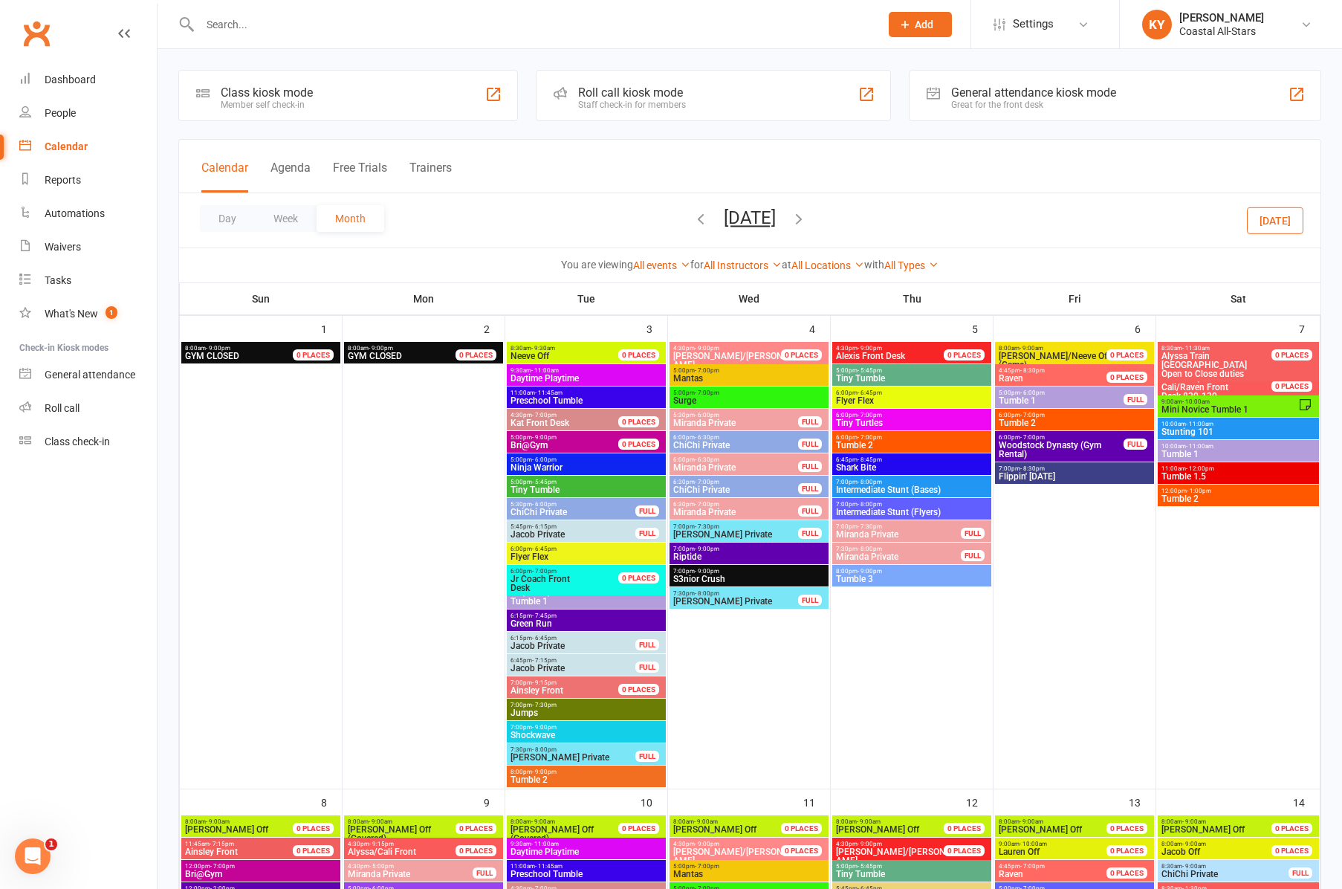
click at [1231, 450] on span "Tumble 1" at bounding box center [1238, 454] width 155 height 9
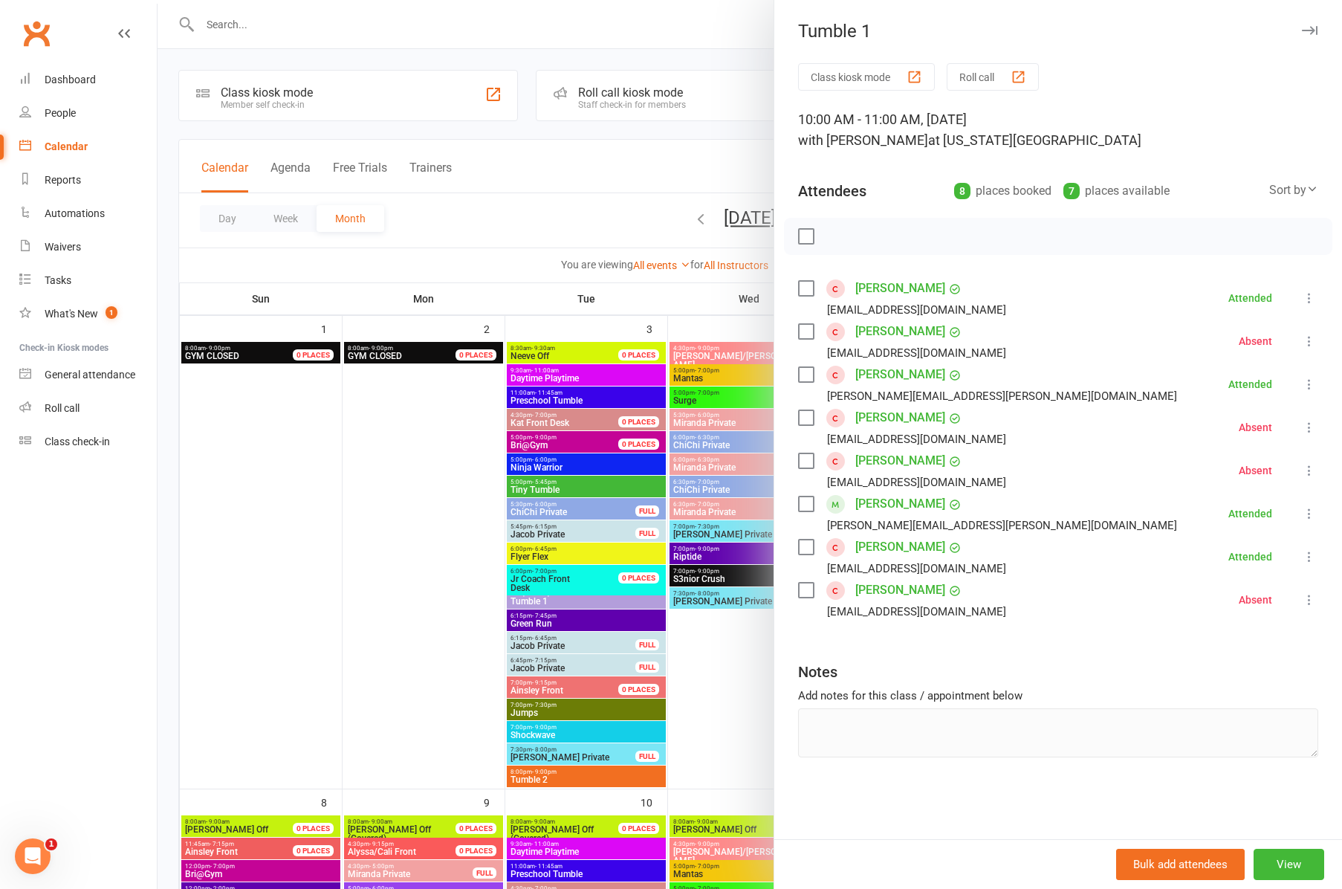
click at [1313, 27] on icon "button" at bounding box center [1310, 30] width 16 height 9
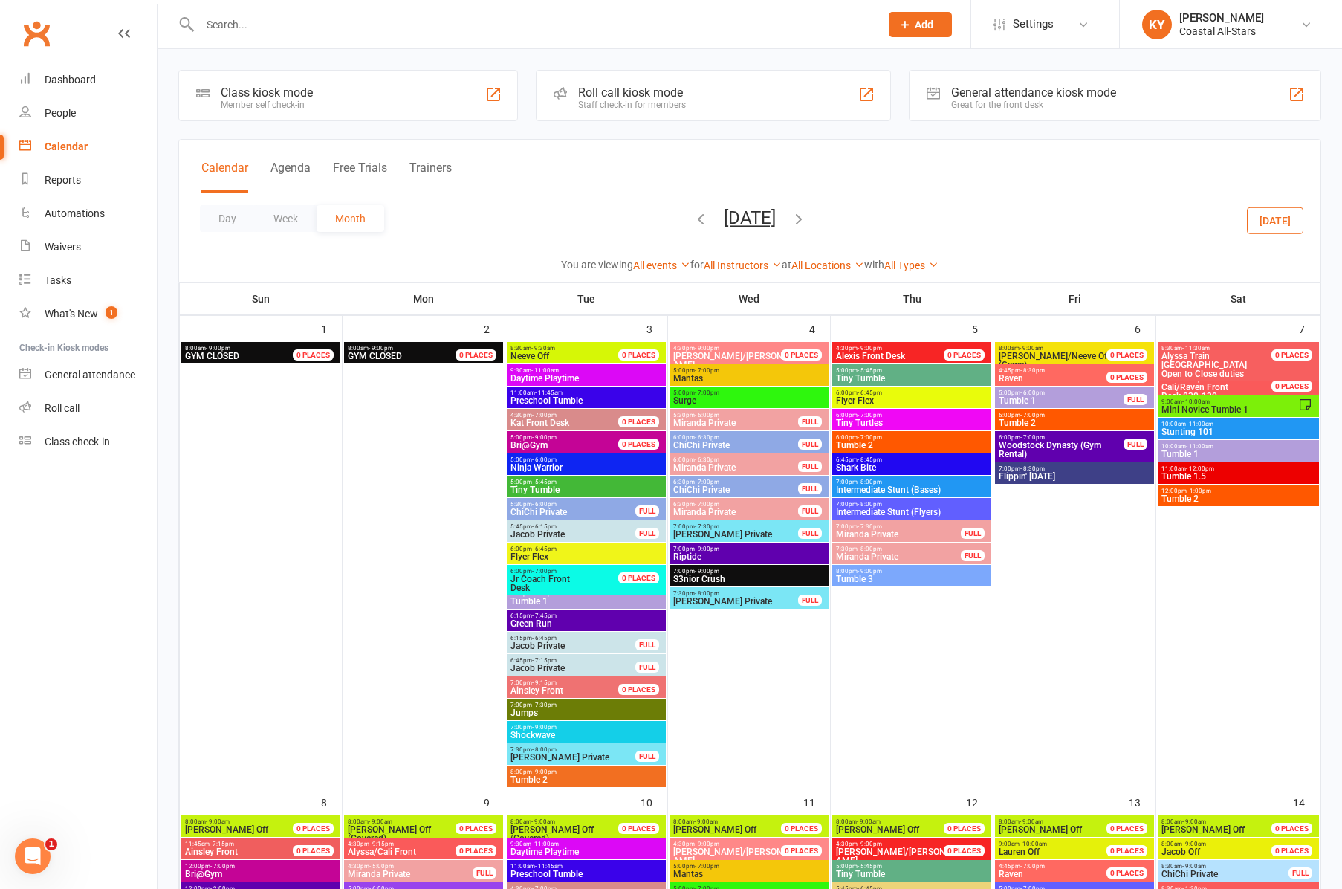
click at [1186, 477] on span "Tumble 1.5" at bounding box center [1238, 476] width 155 height 9
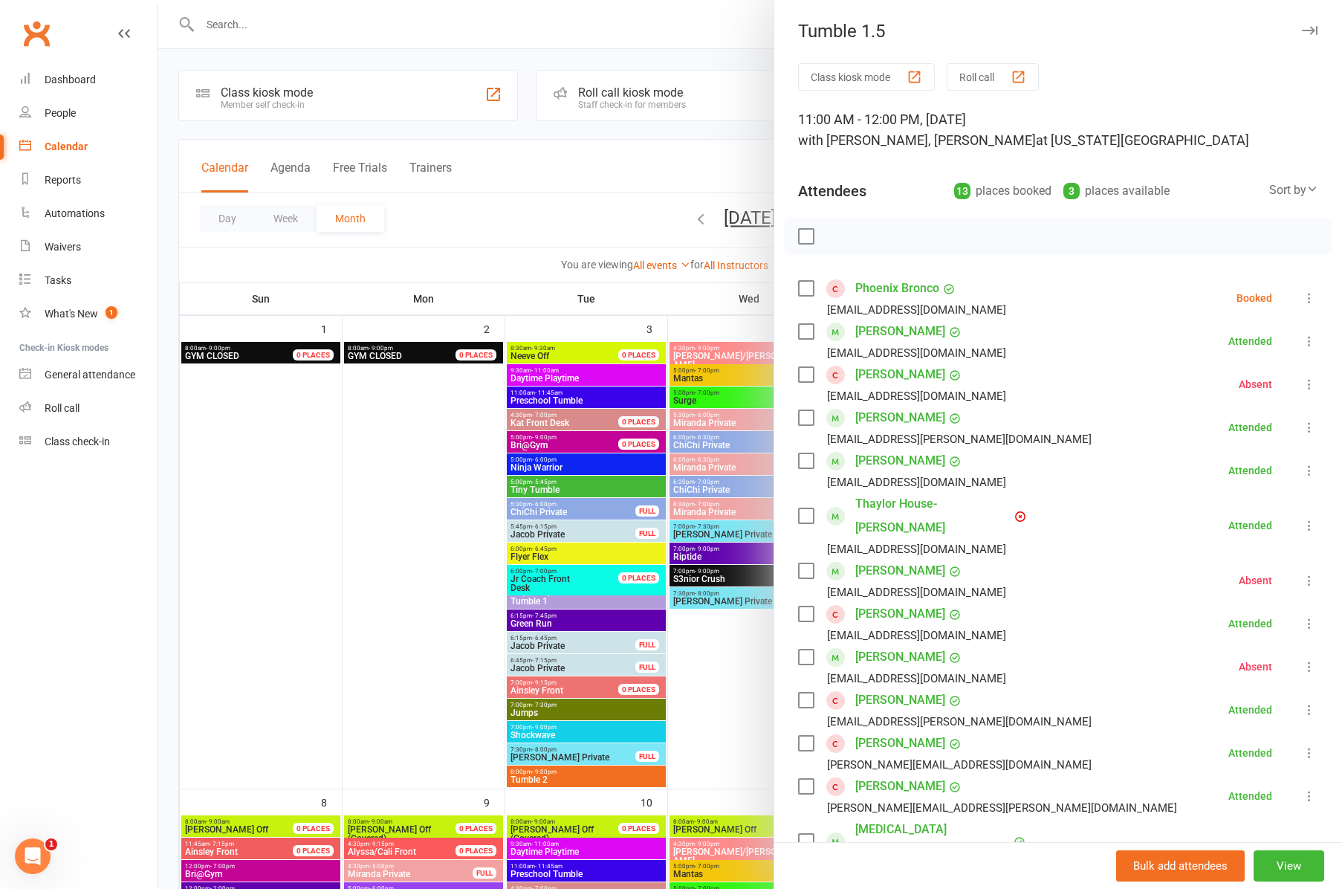
click at [1306, 27] on icon "button" at bounding box center [1310, 30] width 16 height 9
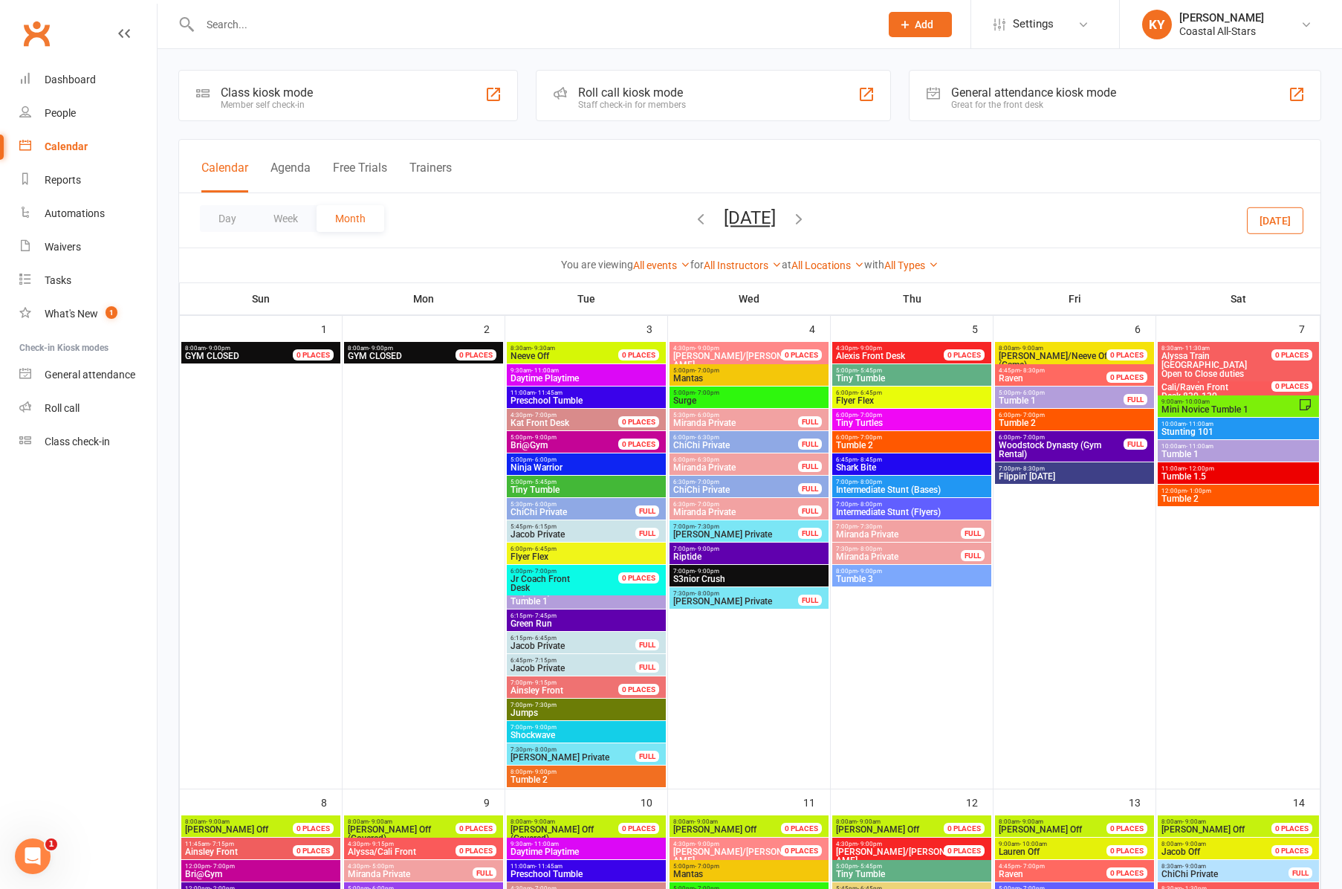
click at [1203, 492] on span "- 1:00pm" at bounding box center [1199, 491] width 25 height 7
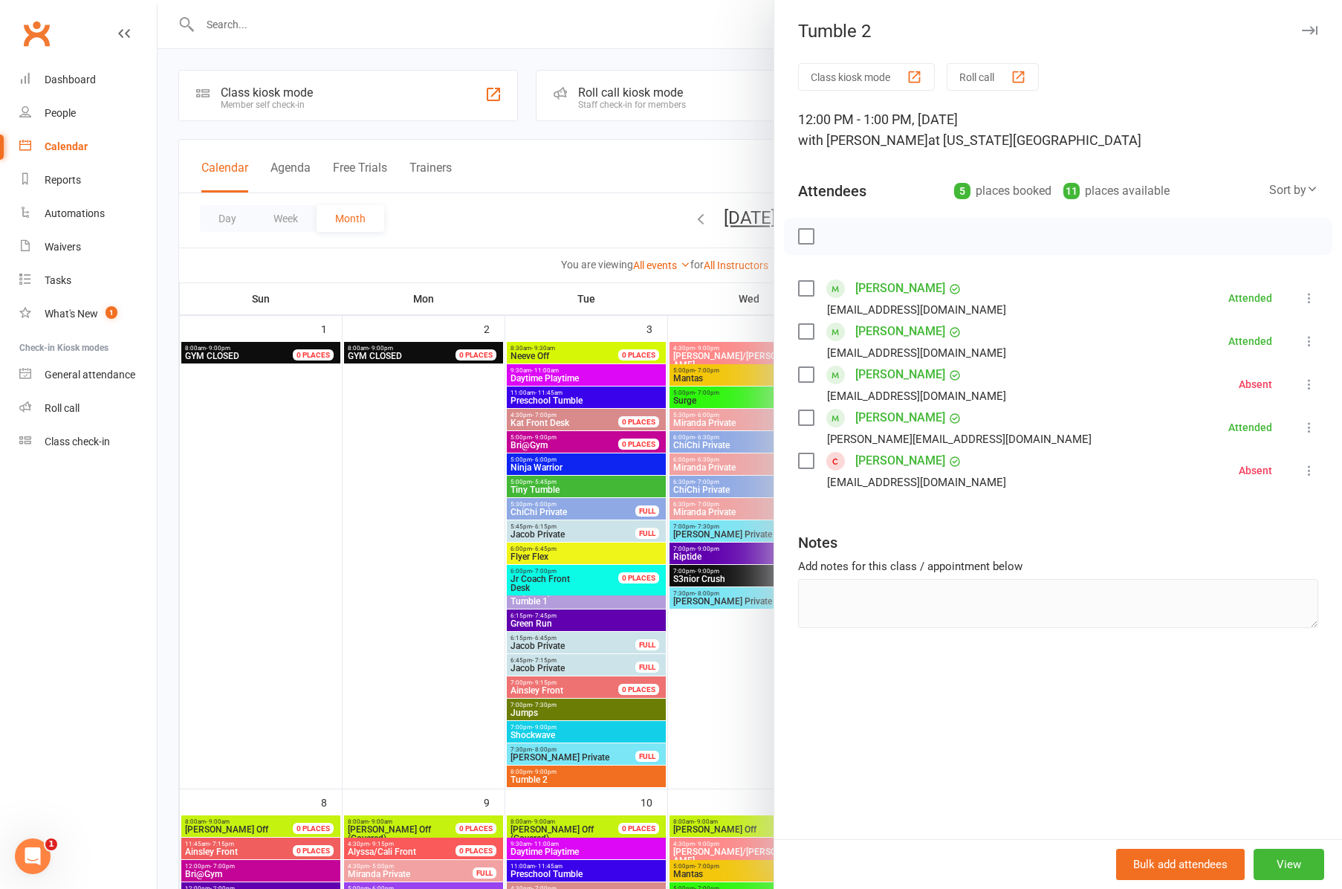
click at [1313, 28] on icon "button" at bounding box center [1310, 30] width 16 height 9
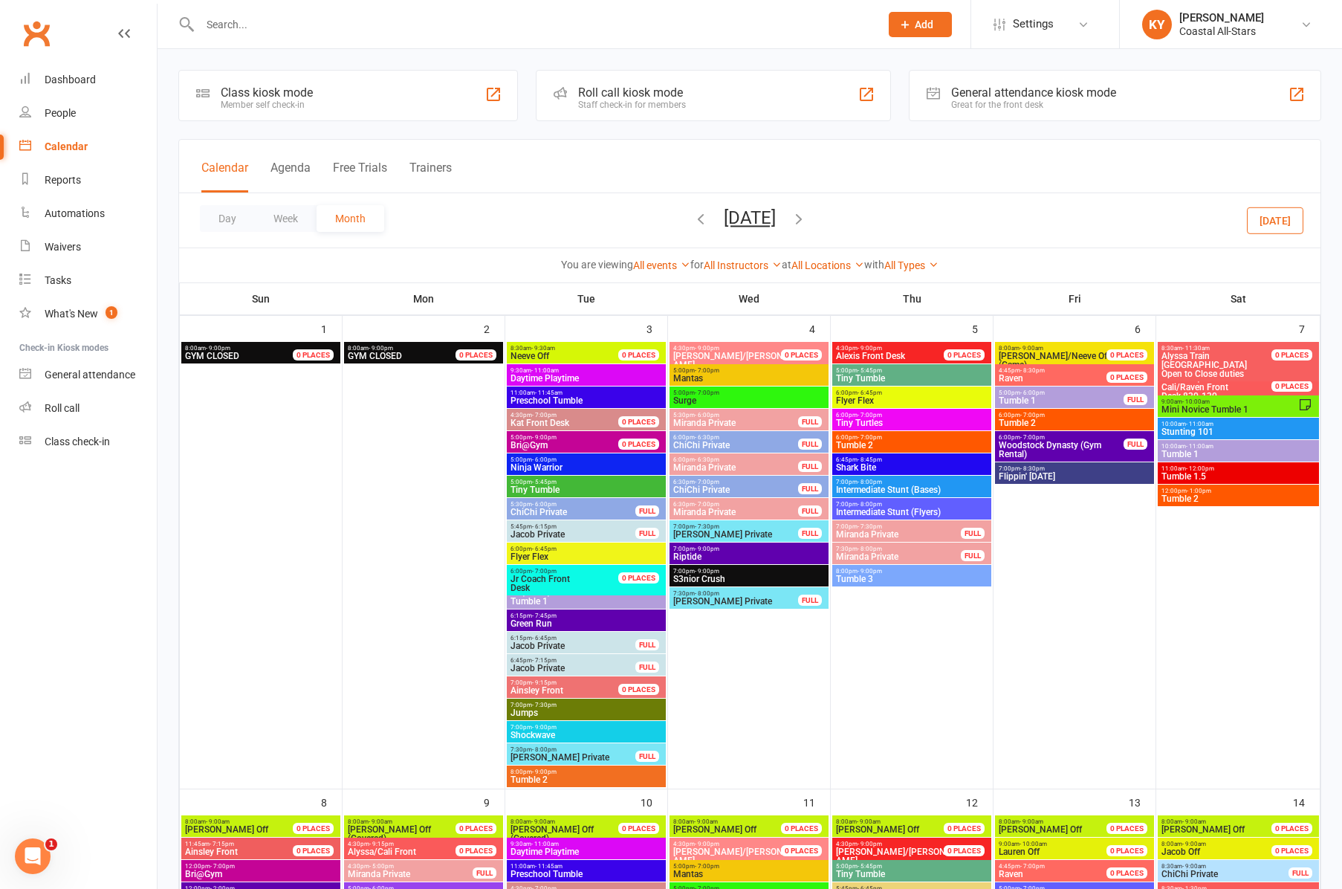
click at [776, 219] on button "[DATE]" at bounding box center [750, 217] width 52 height 21
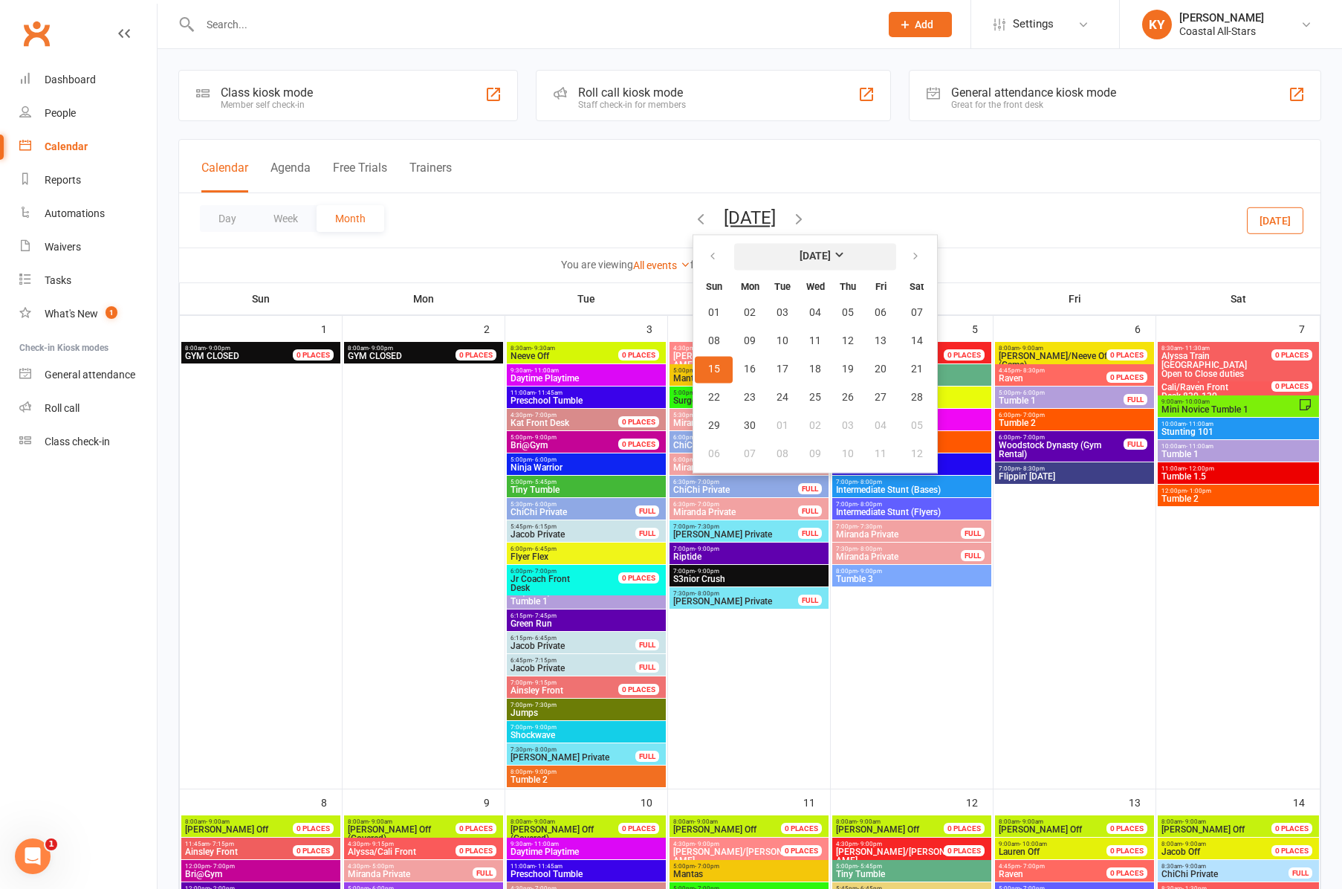
click at [816, 257] on button "[DATE]" at bounding box center [815, 256] width 162 height 27
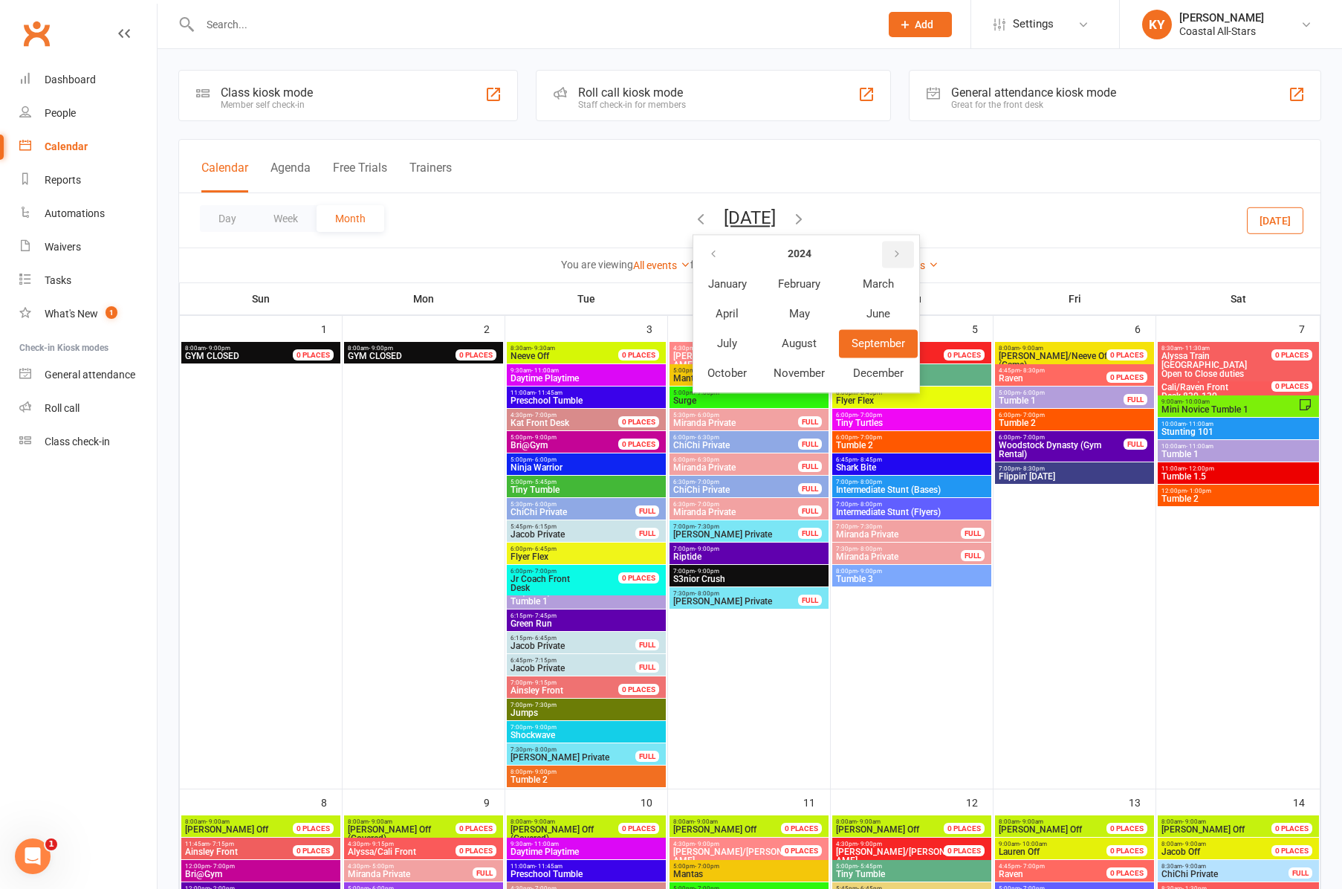
click at [892, 253] on icon "button" at bounding box center [897, 254] width 10 height 12
click at [852, 341] on span "September" at bounding box center [879, 343] width 54 height 13
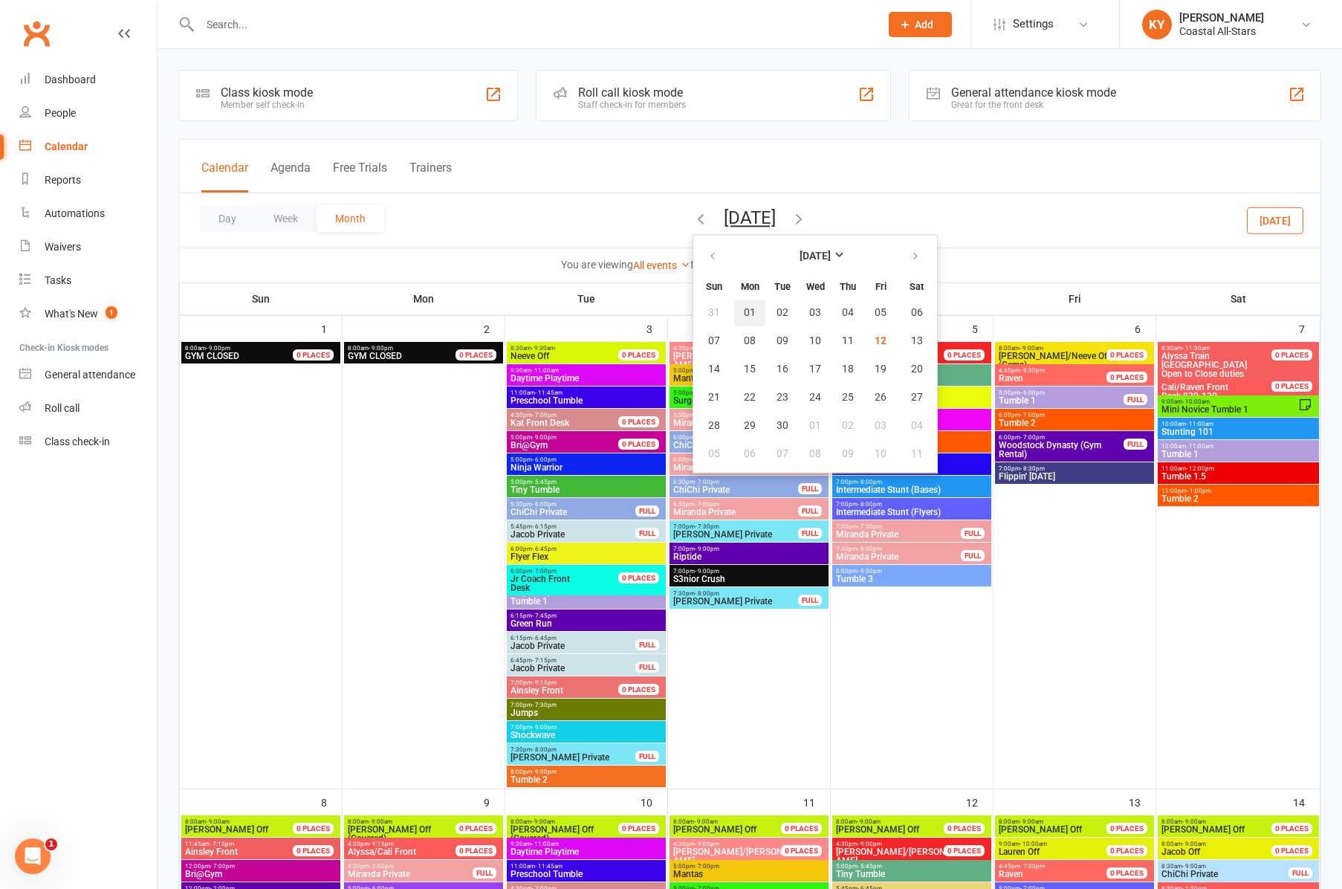
click at [734, 315] on button "01" at bounding box center [749, 313] width 31 height 27
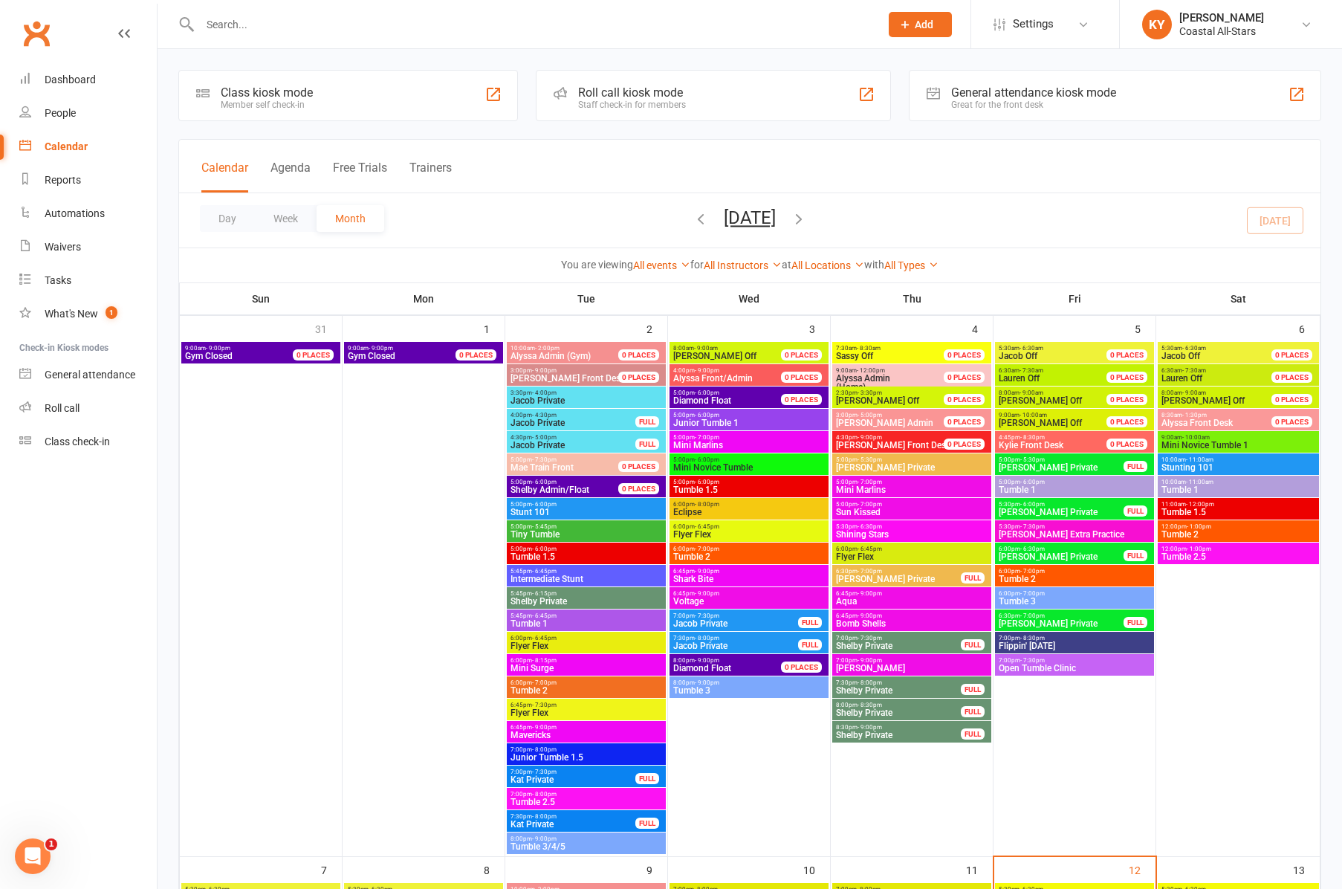
click at [541, 532] on span "Tiny Tumble" at bounding box center [586, 534] width 153 height 9
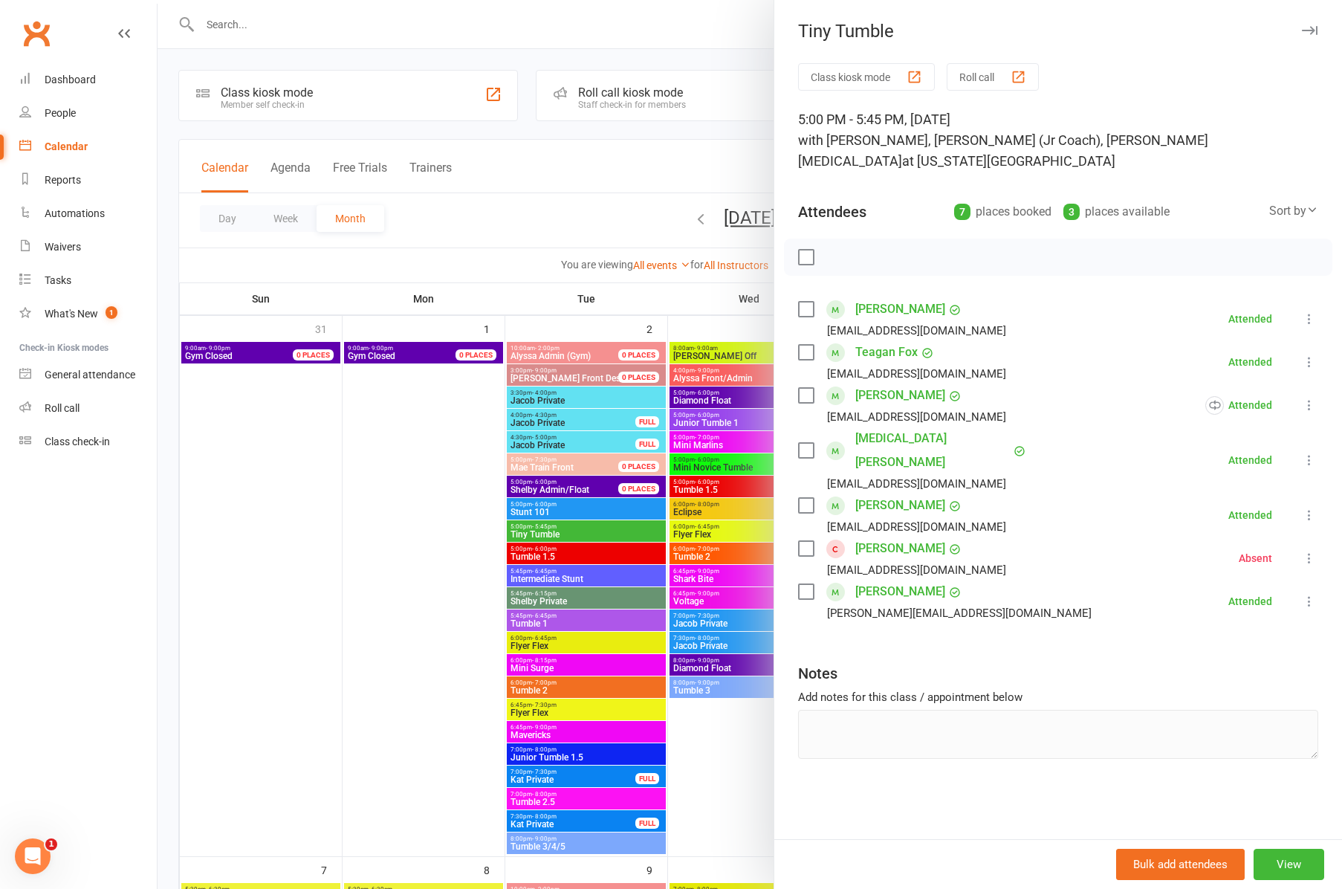
drag, startPoint x: 1316, startPoint y: 28, endPoint x: 1306, endPoint y: 33, distance: 11.6
click at [1315, 28] on icon "button" at bounding box center [1310, 30] width 16 height 9
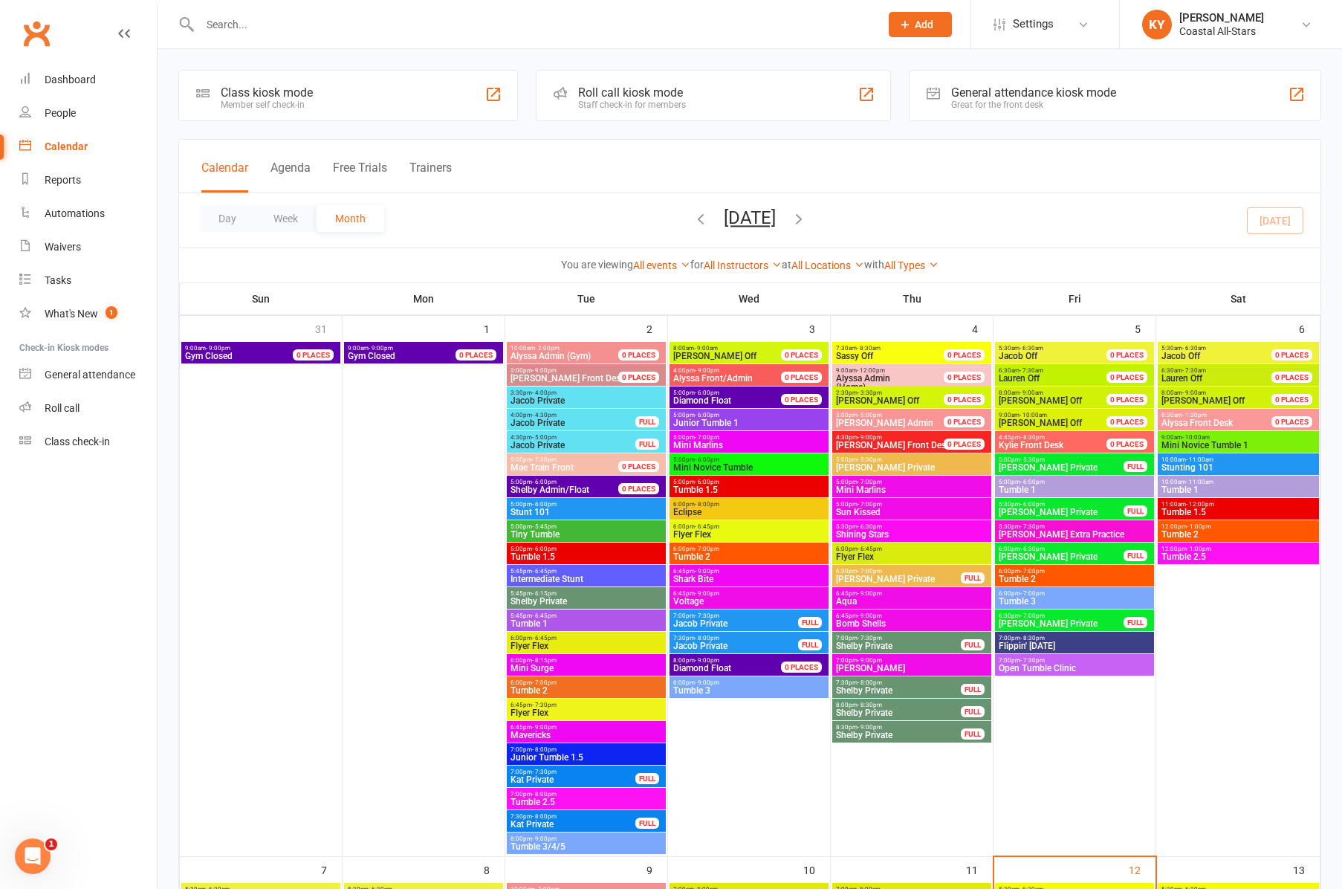
click at [537, 552] on span "Tumble 1.5" at bounding box center [586, 556] width 153 height 9
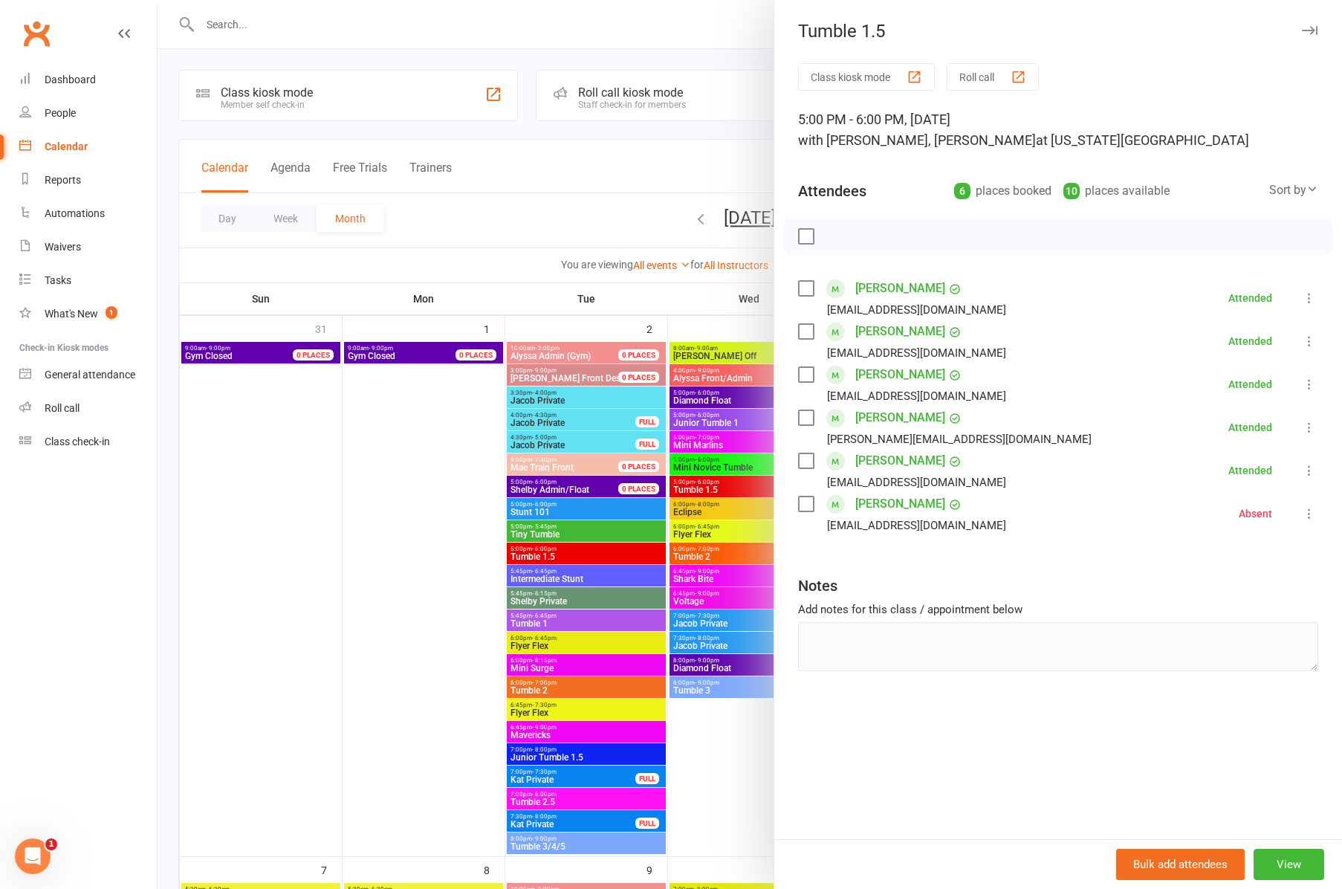
click at [551, 623] on div at bounding box center [750, 444] width 1185 height 889
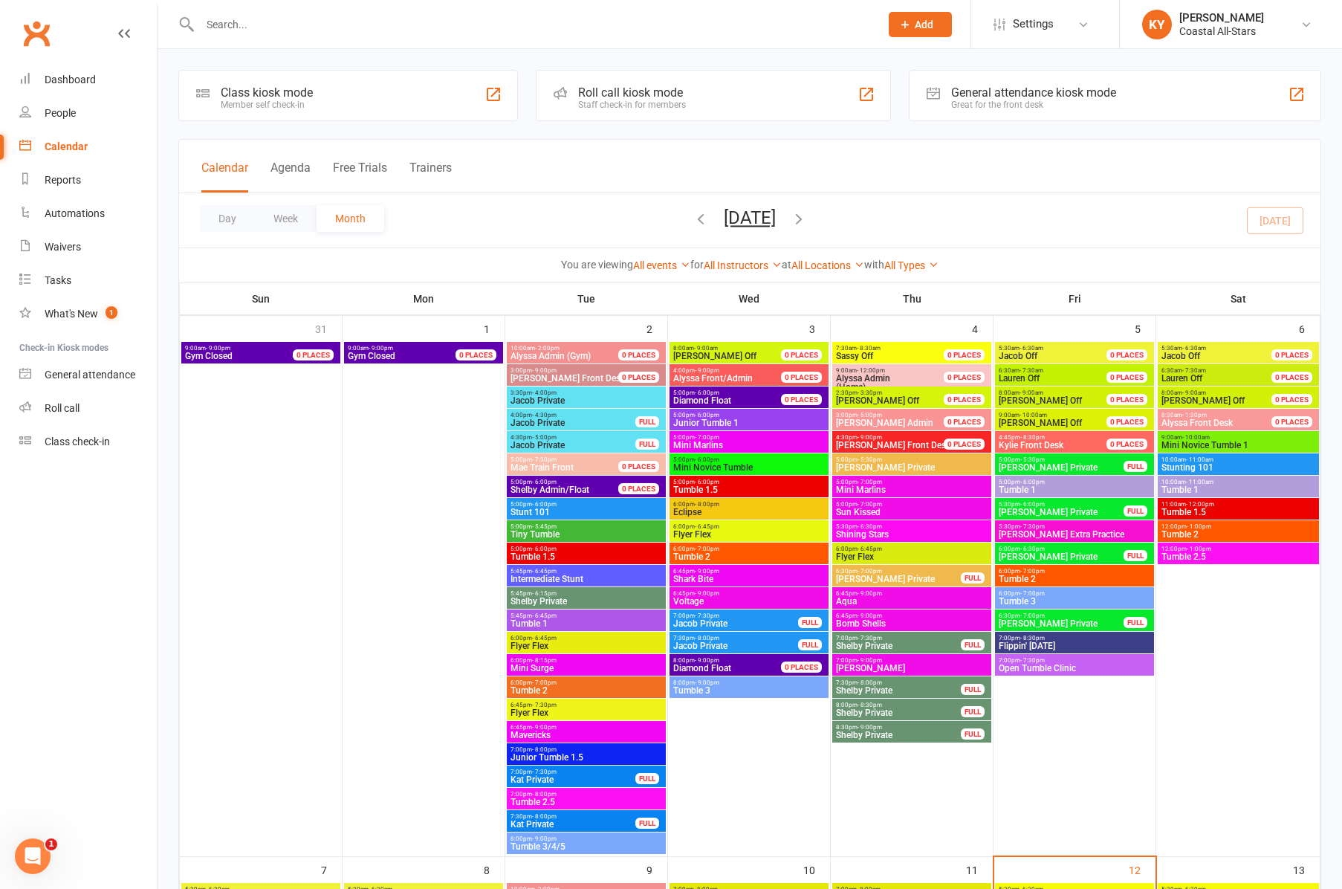
click at [551, 623] on span "Tumble 1" at bounding box center [586, 623] width 153 height 9
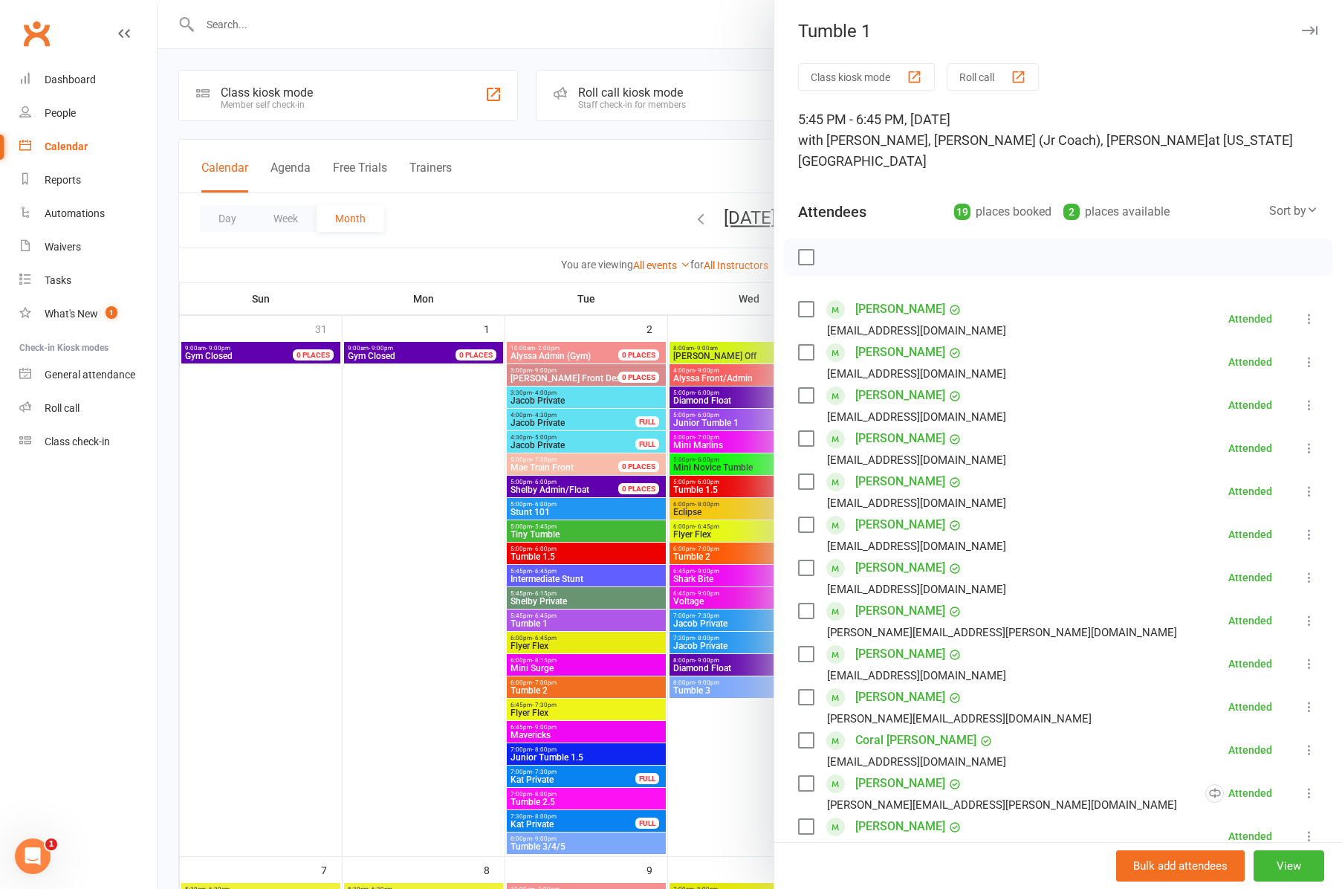
click at [543, 690] on div at bounding box center [750, 444] width 1185 height 889
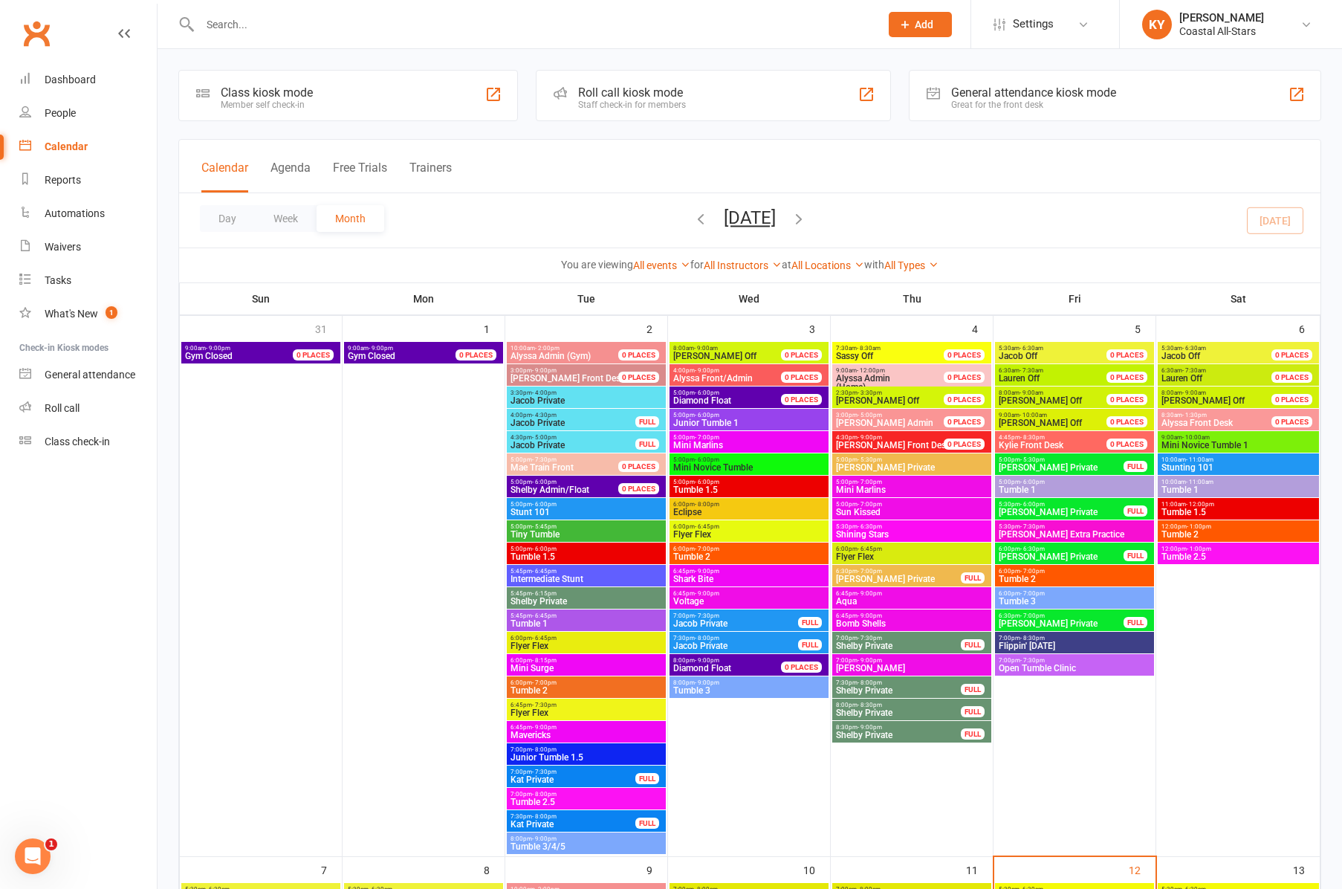
click at [543, 690] on span "Tumble 2" at bounding box center [586, 690] width 153 height 9
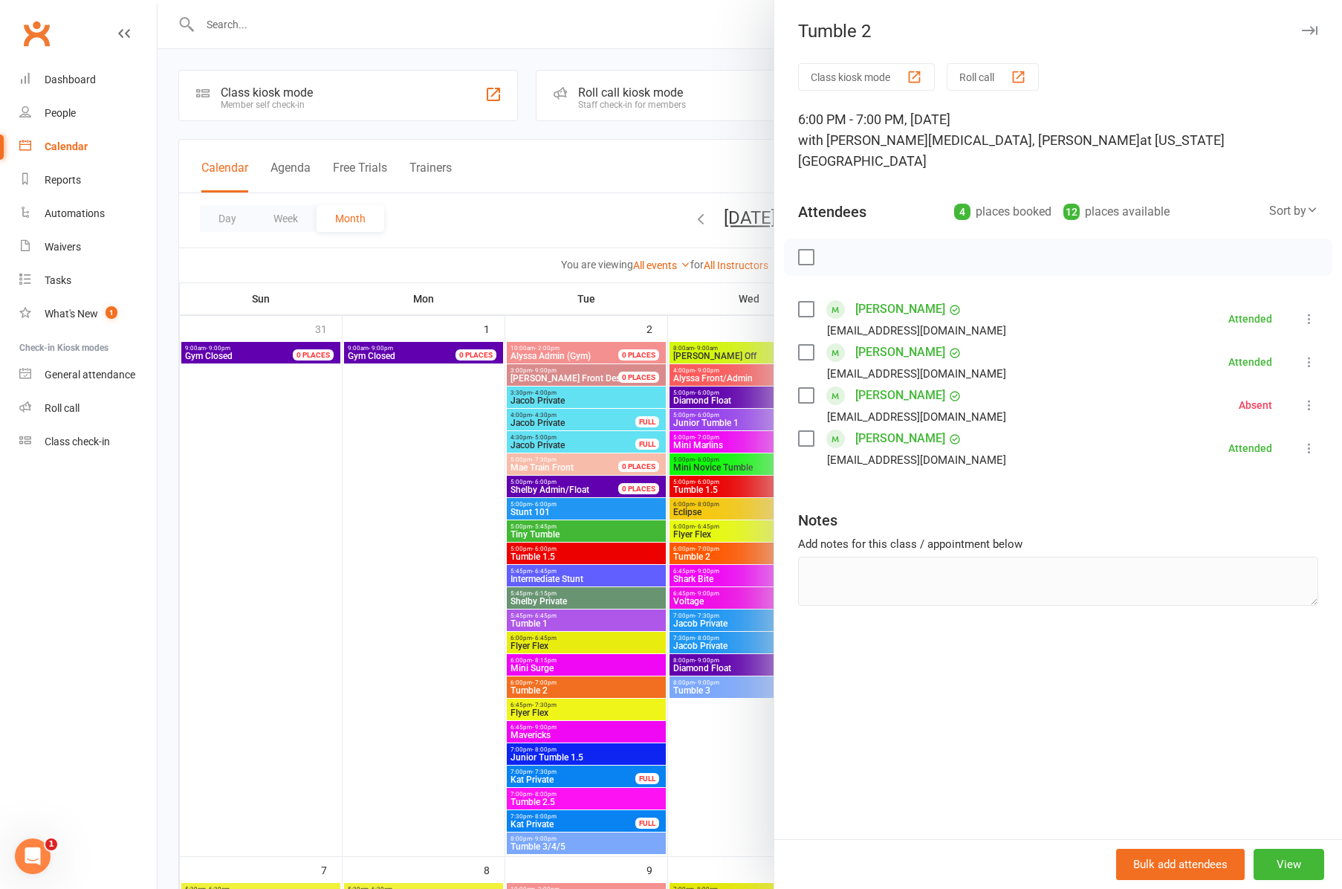
click at [1314, 28] on icon "button" at bounding box center [1310, 30] width 16 height 9
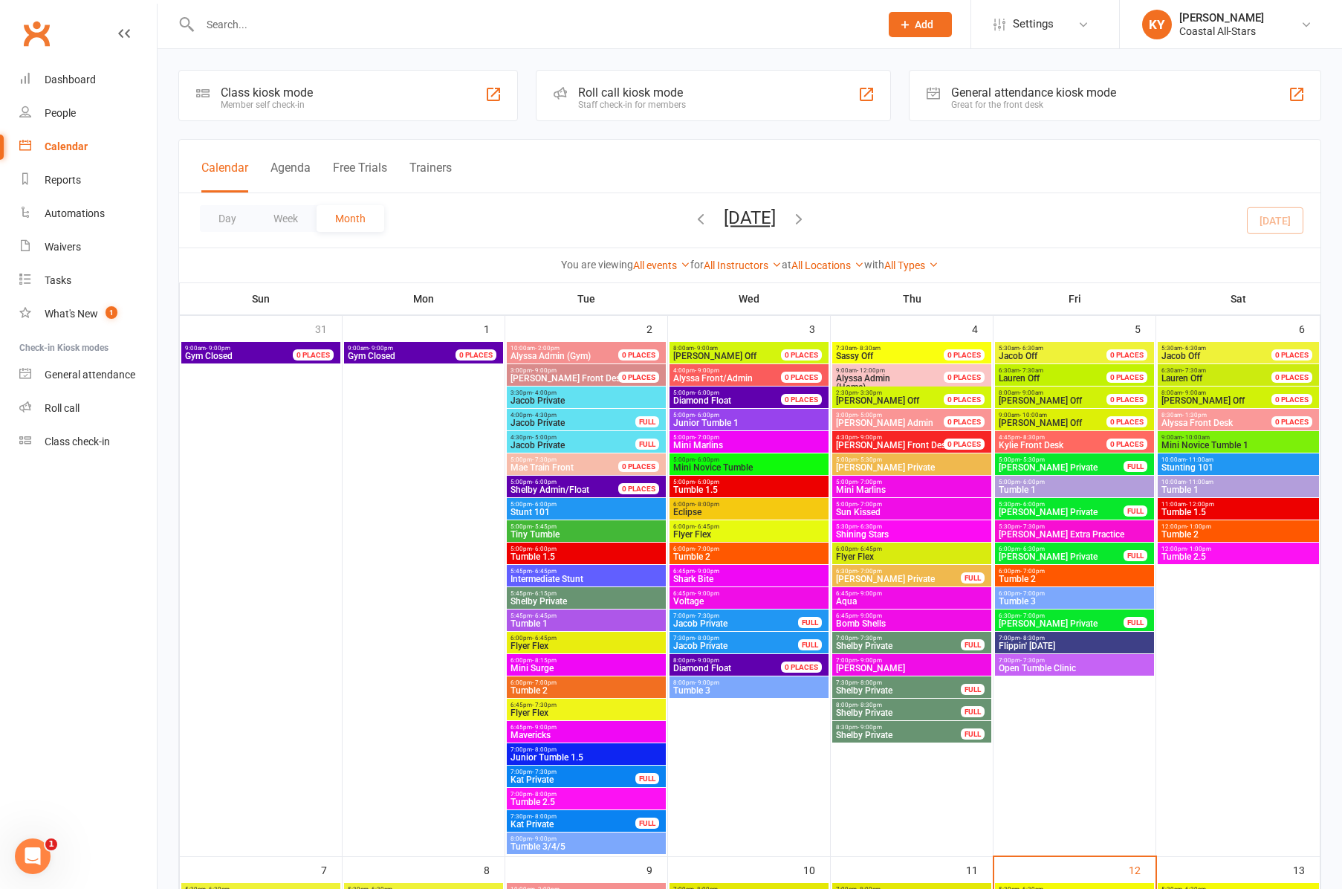
click at [543, 755] on span "Junior Tumble 1.5" at bounding box center [586, 757] width 153 height 9
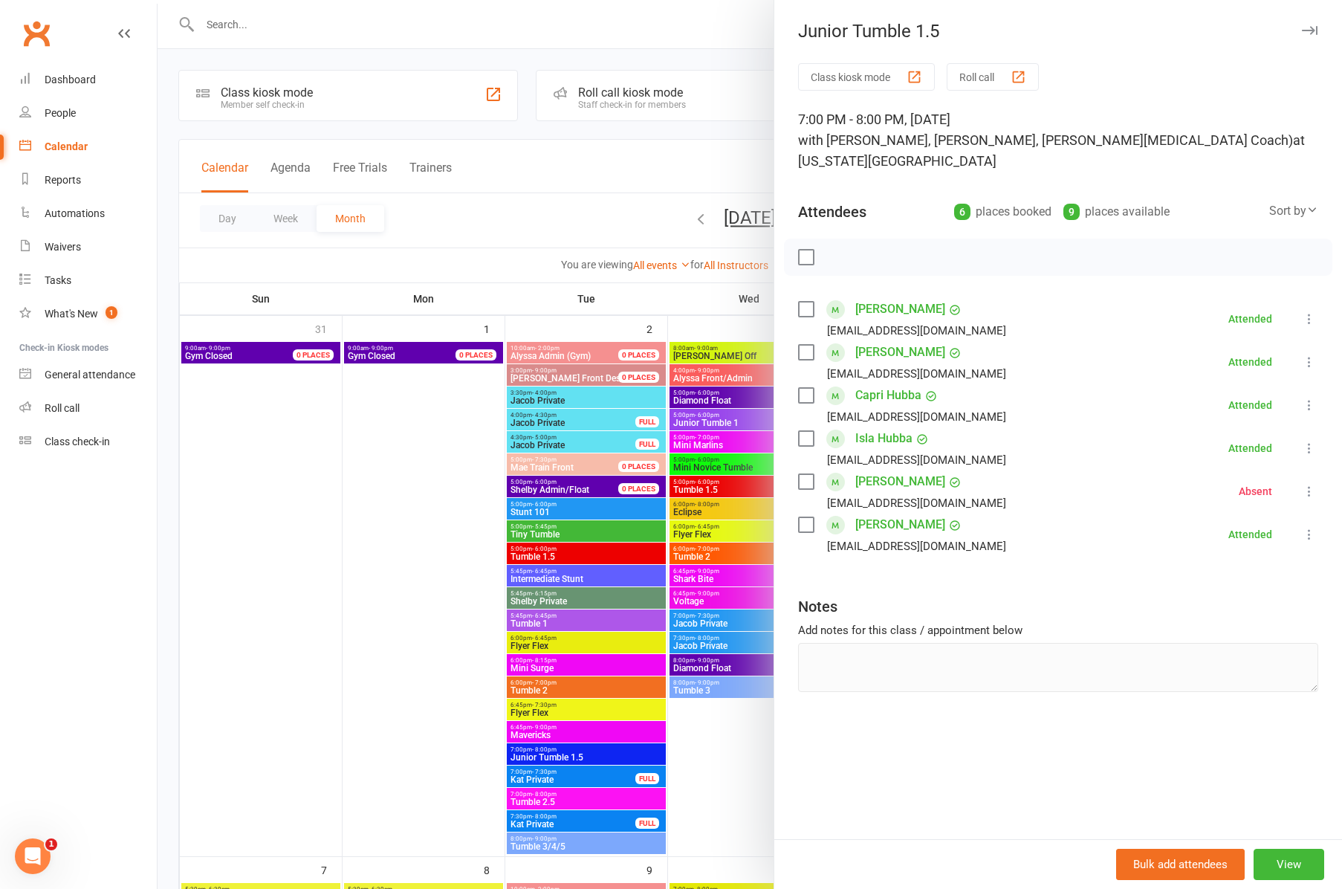
click at [543, 797] on div at bounding box center [750, 444] width 1185 height 889
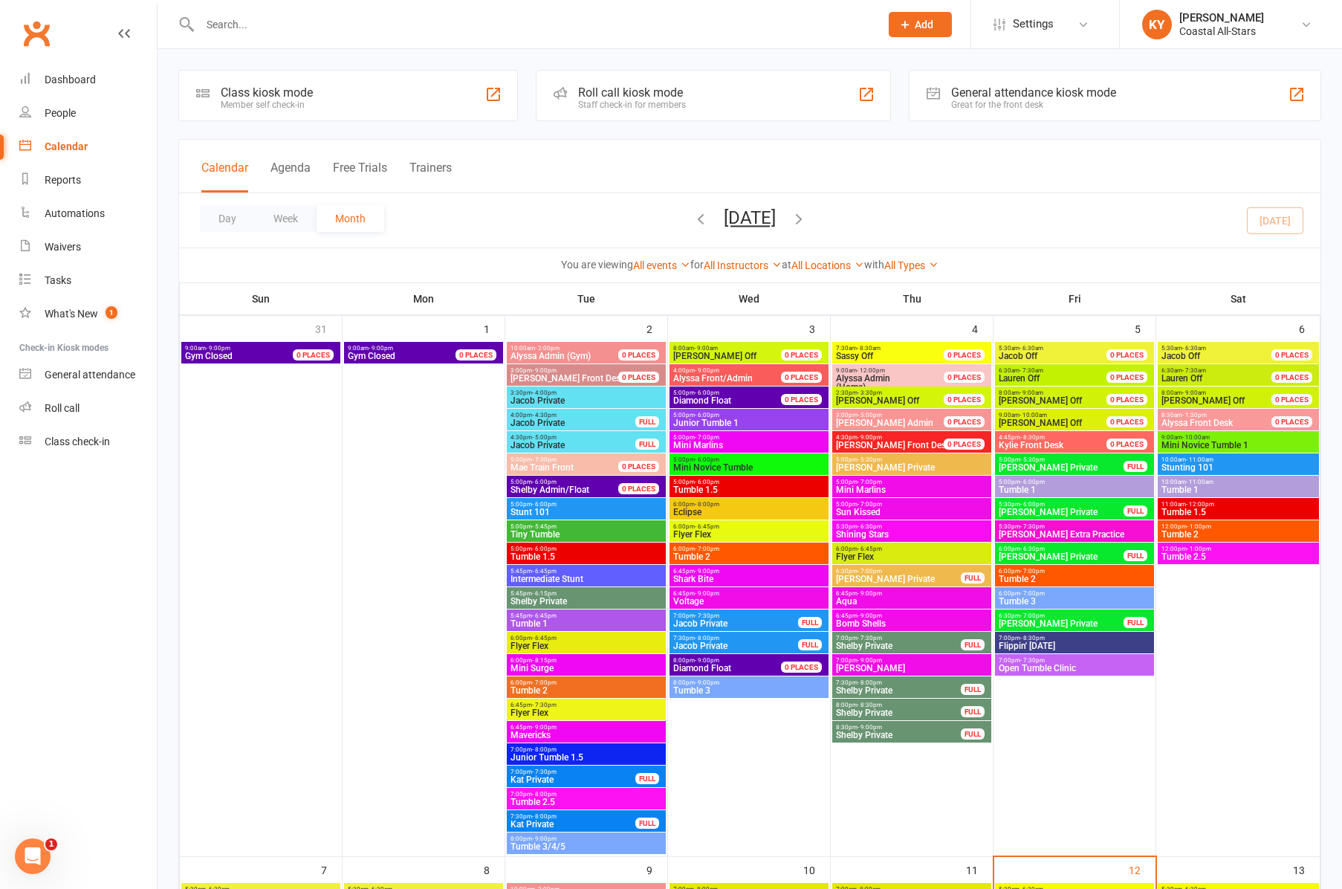
click at [547, 798] on span "Tumble 2.5" at bounding box center [586, 801] width 153 height 9
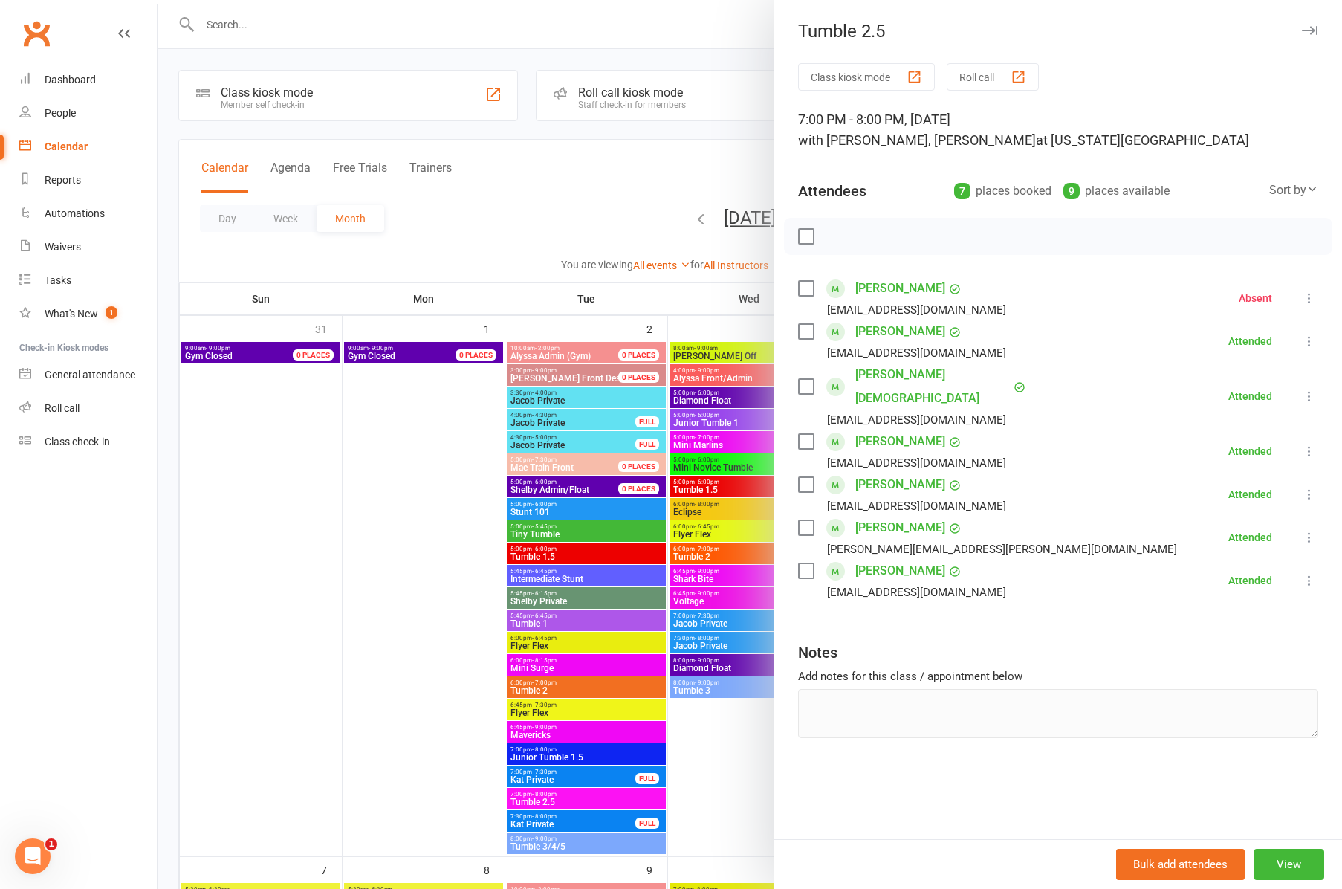
click at [530, 844] on div at bounding box center [750, 444] width 1185 height 889
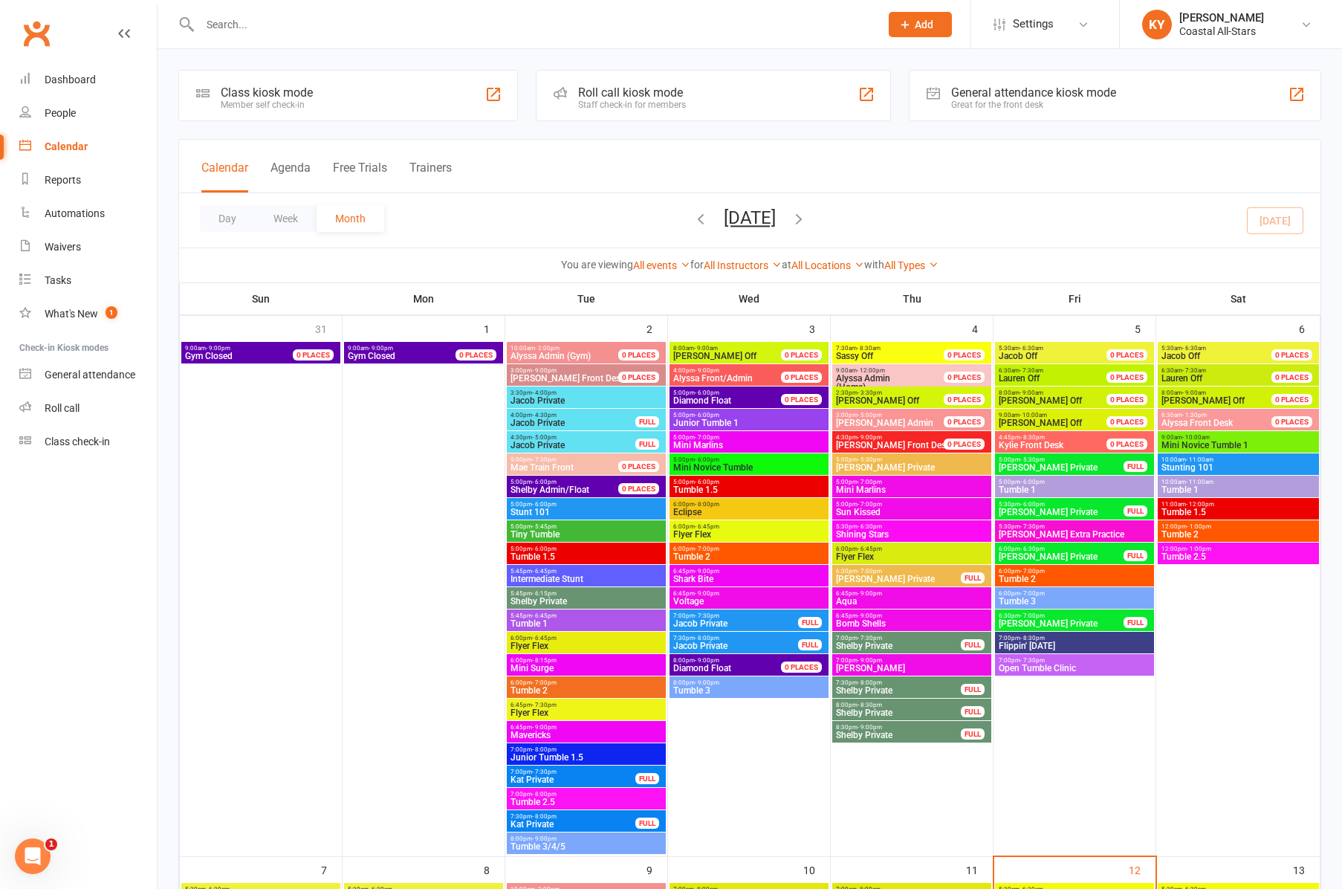
click at [529, 844] on span "Tumble 3/4/5" at bounding box center [586, 846] width 153 height 9
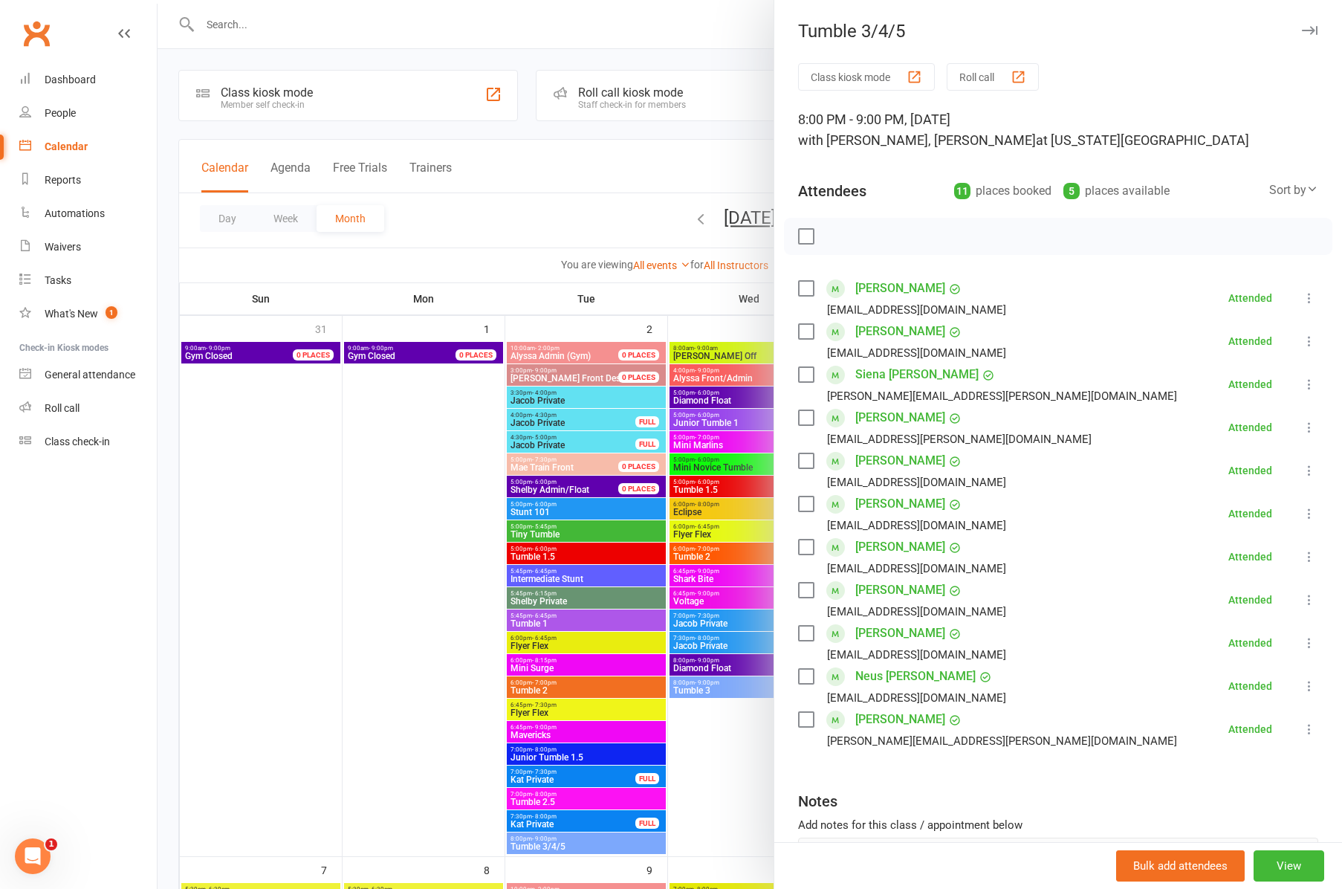
click at [1312, 33] on icon "button" at bounding box center [1310, 30] width 16 height 9
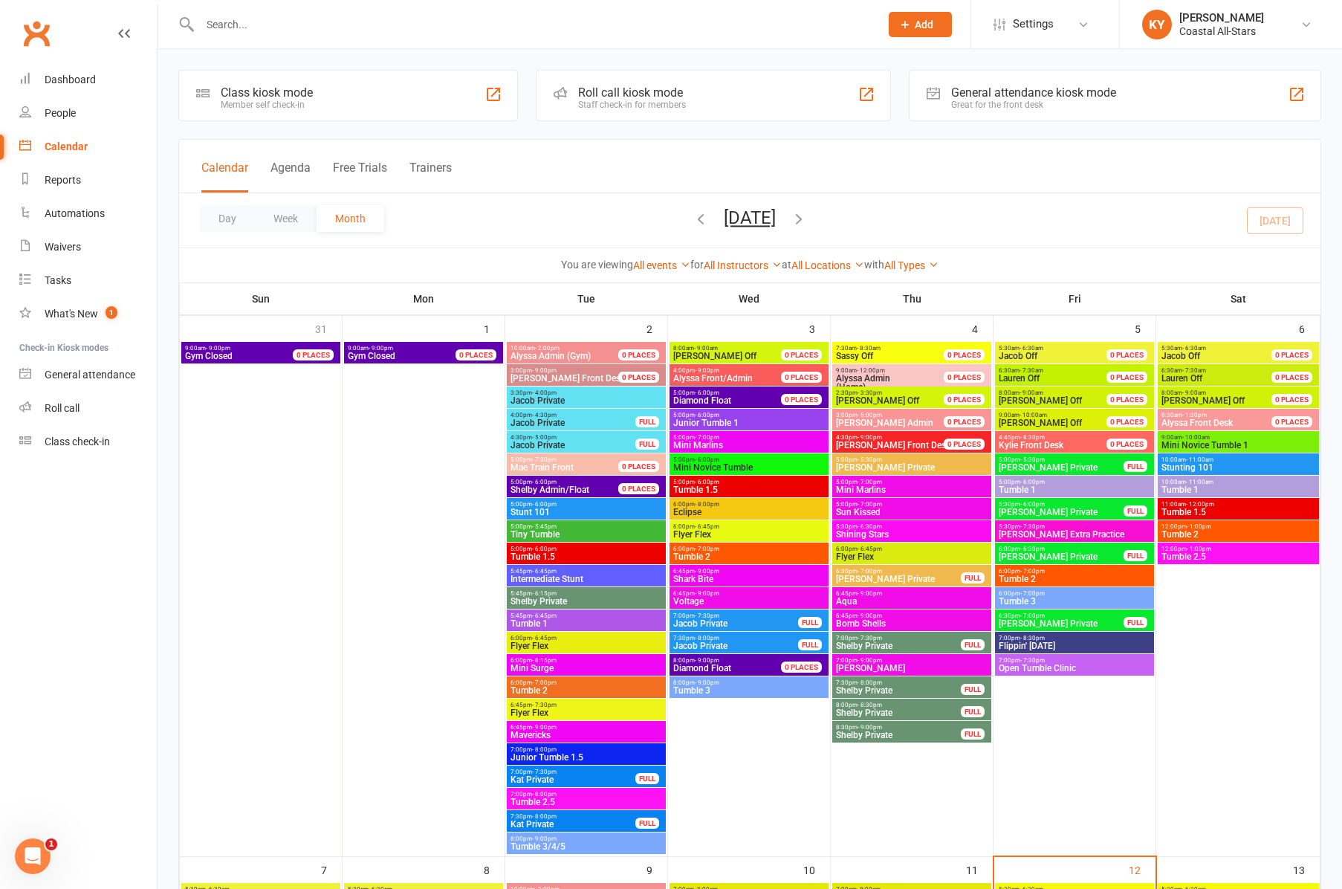
click at [728, 421] on span "Junior Tumble 1" at bounding box center [749, 422] width 153 height 9
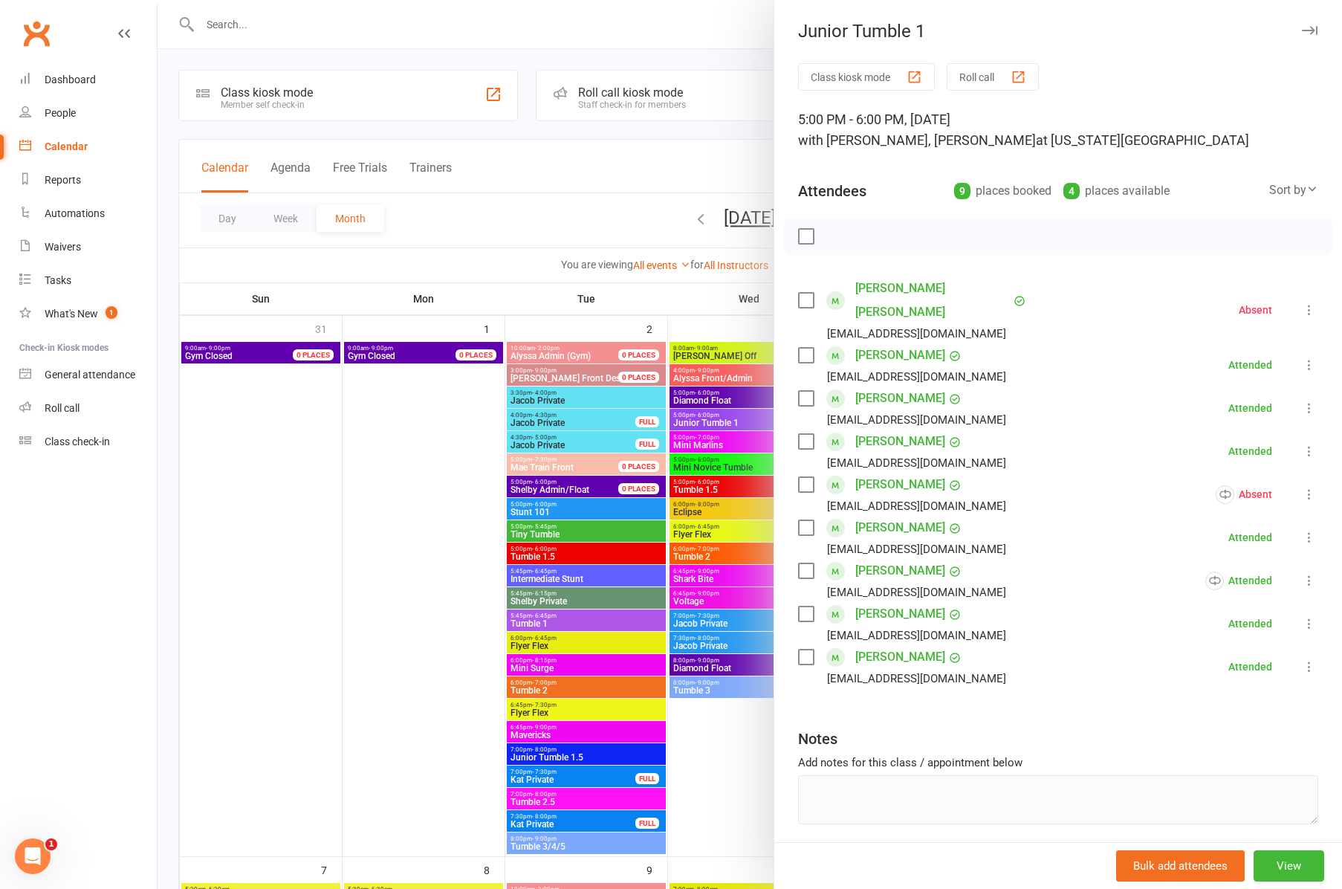
click at [1312, 29] on icon "button" at bounding box center [1310, 30] width 16 height 9
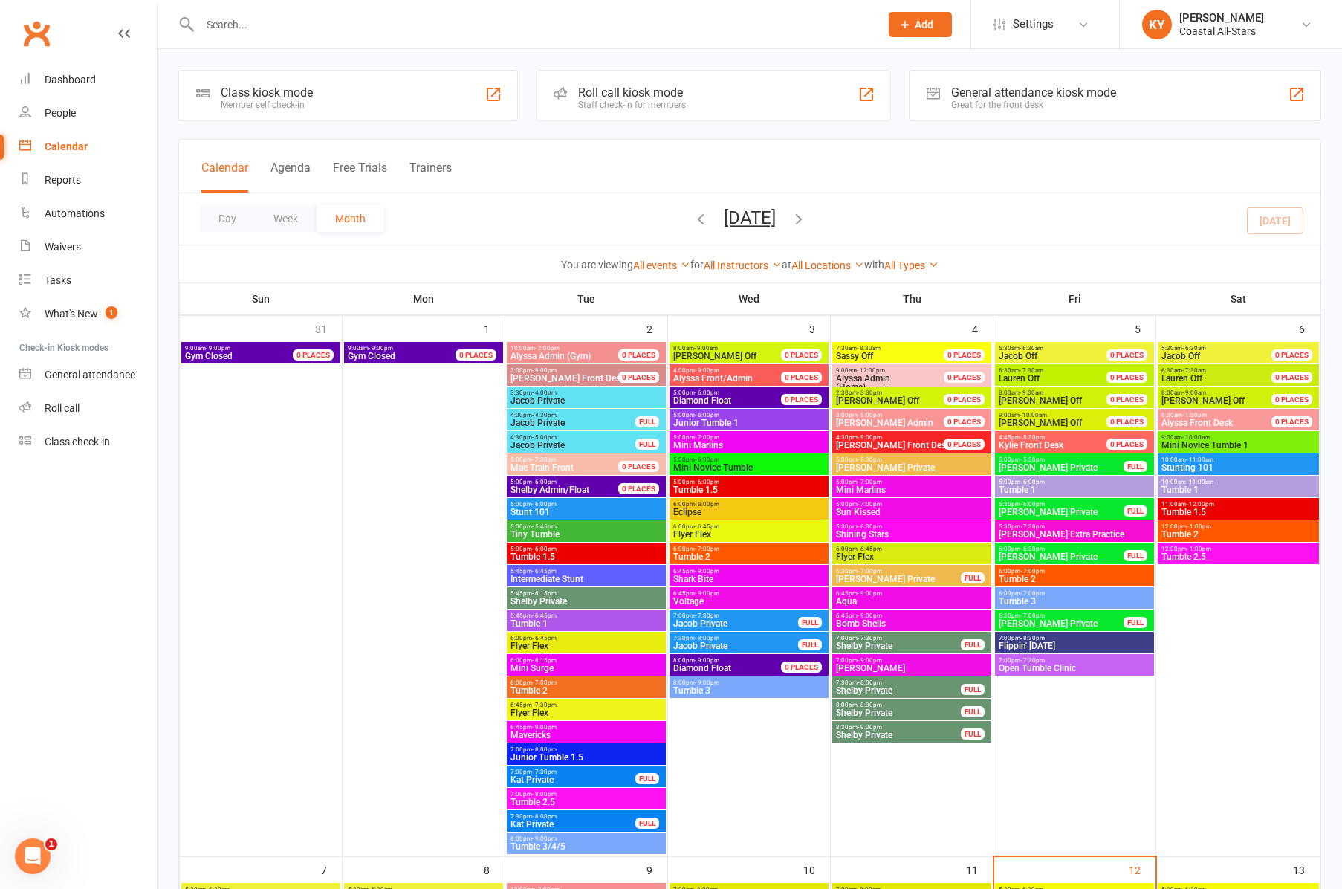
click at [690, 463] on span "Mini Novice Tumble" at bounding box center [749, 467] width 153 height 9
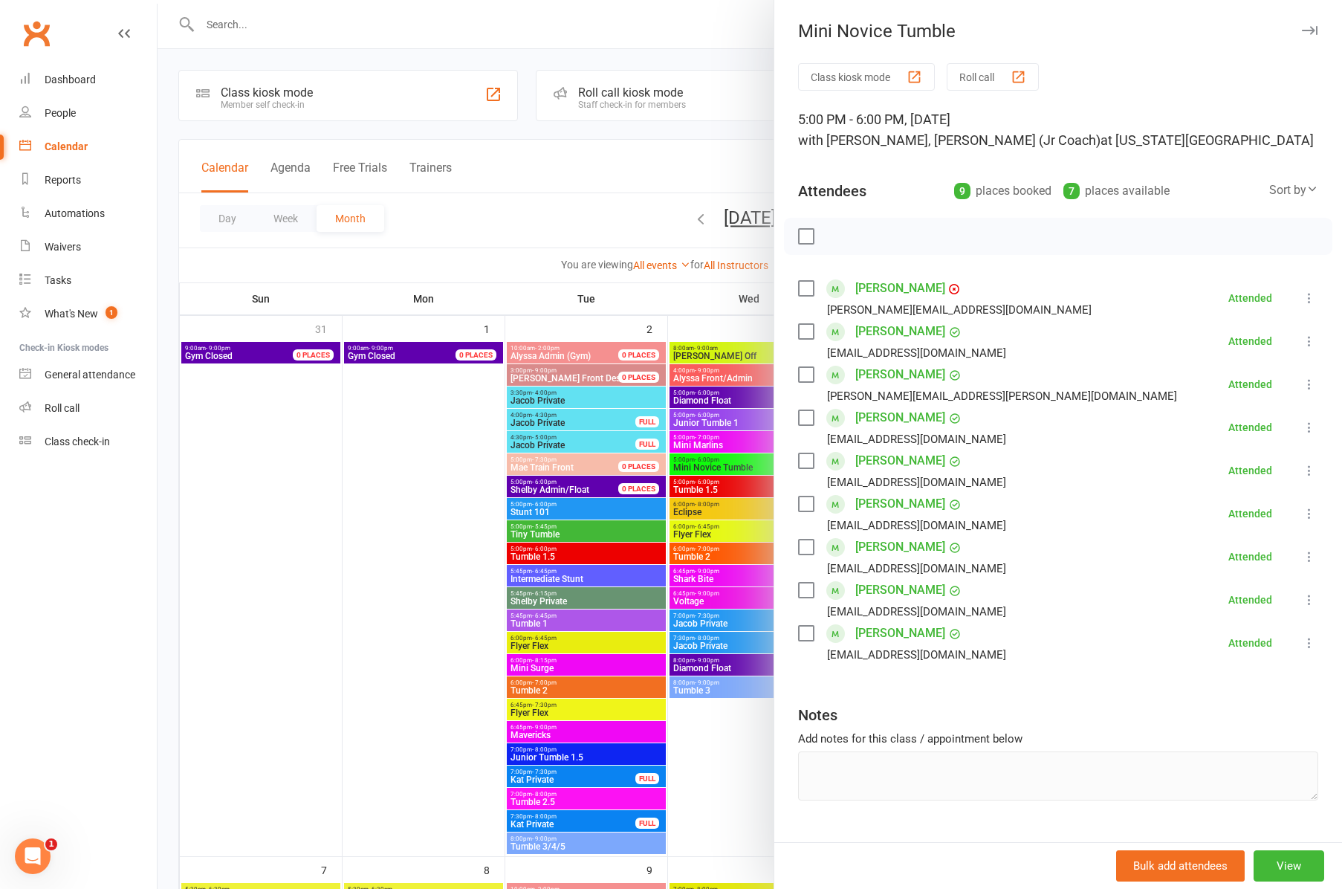
click at [712, 494] on div at bounding box center [750, 444] width 1185 height 889
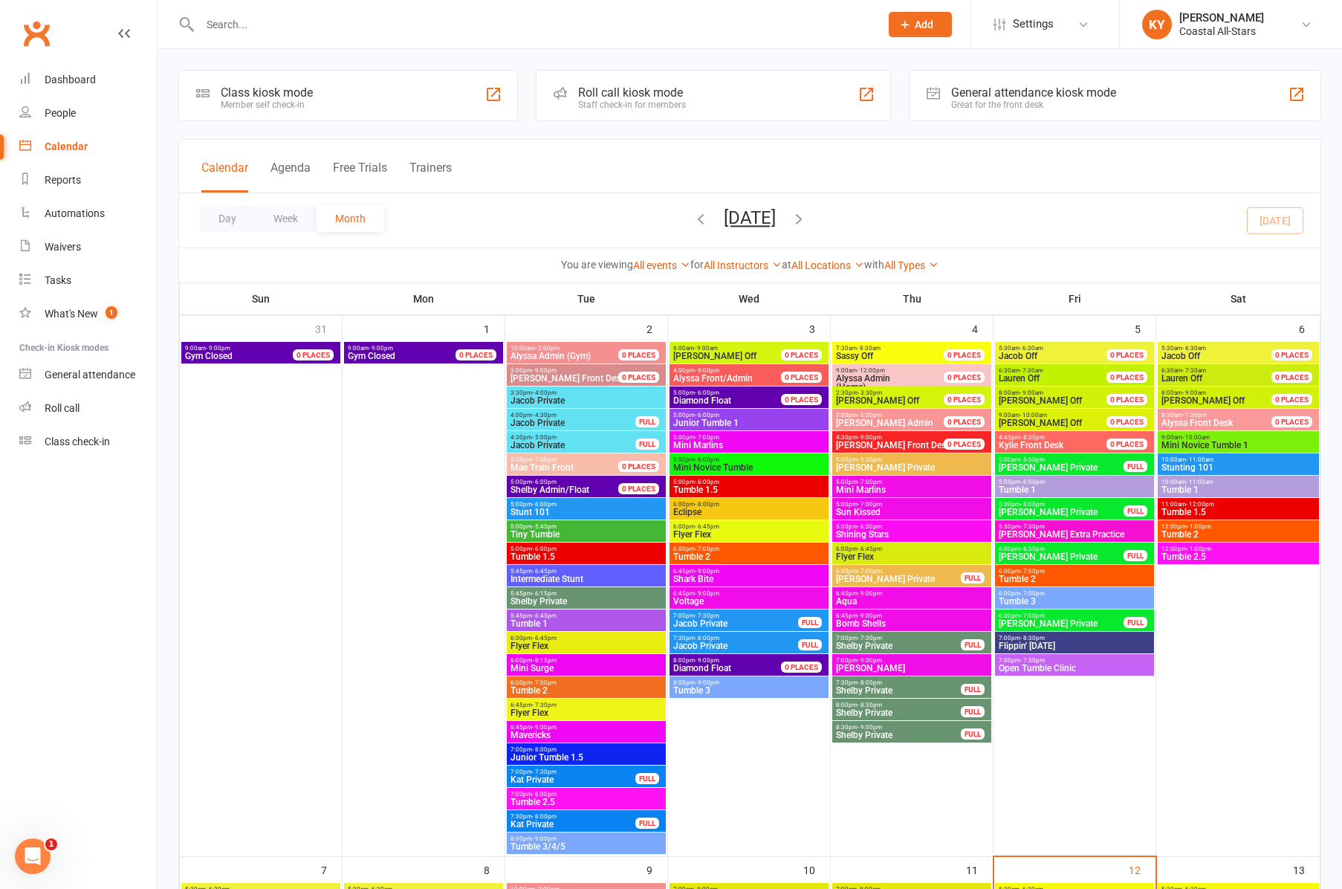
click at [712, 493] on span "Tumble 1.5" at bounding box center [749, 489] width 153 height 9
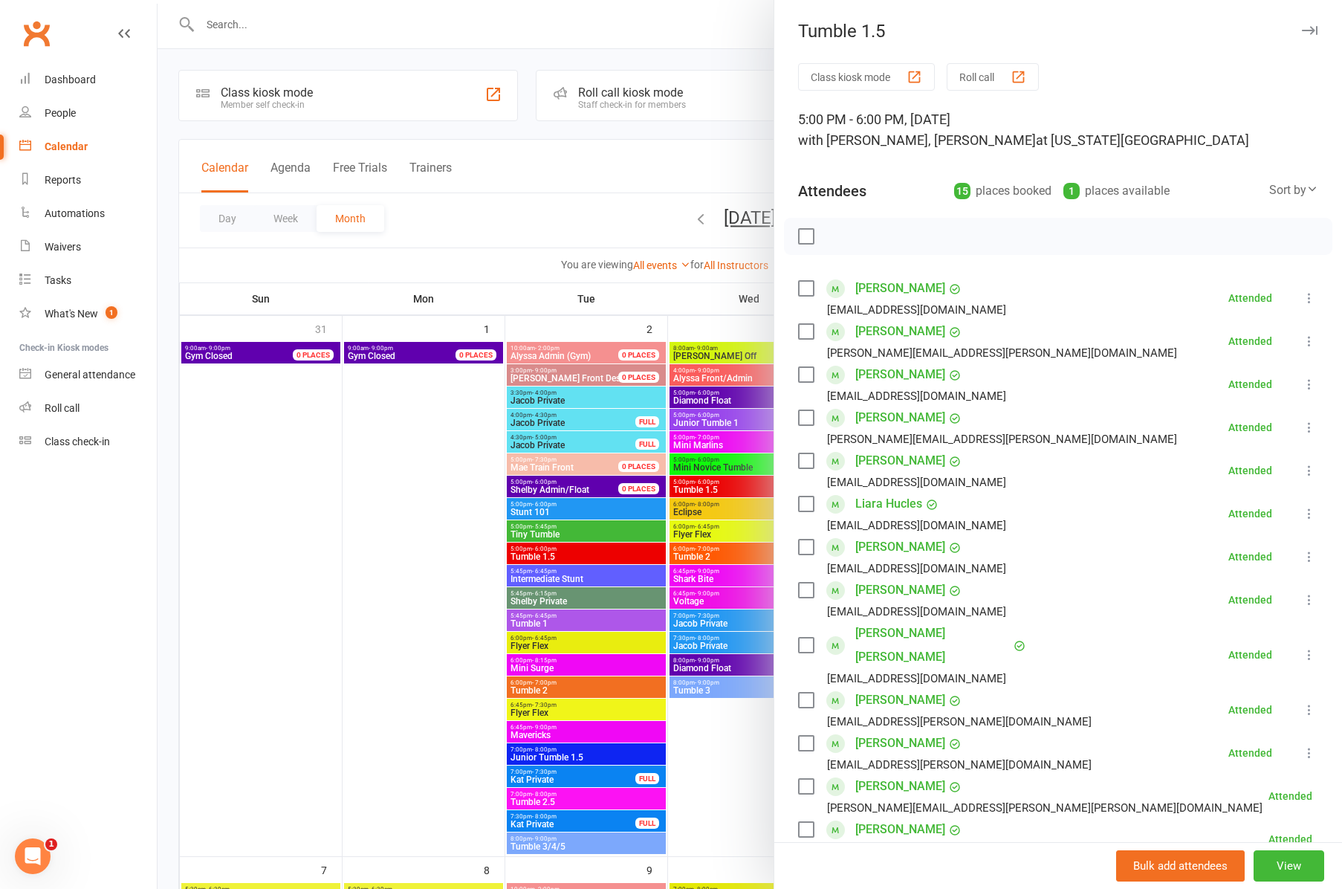
click at [1314, 30] on icon "button" at bounding box center [1310, 30] width 16 height 9
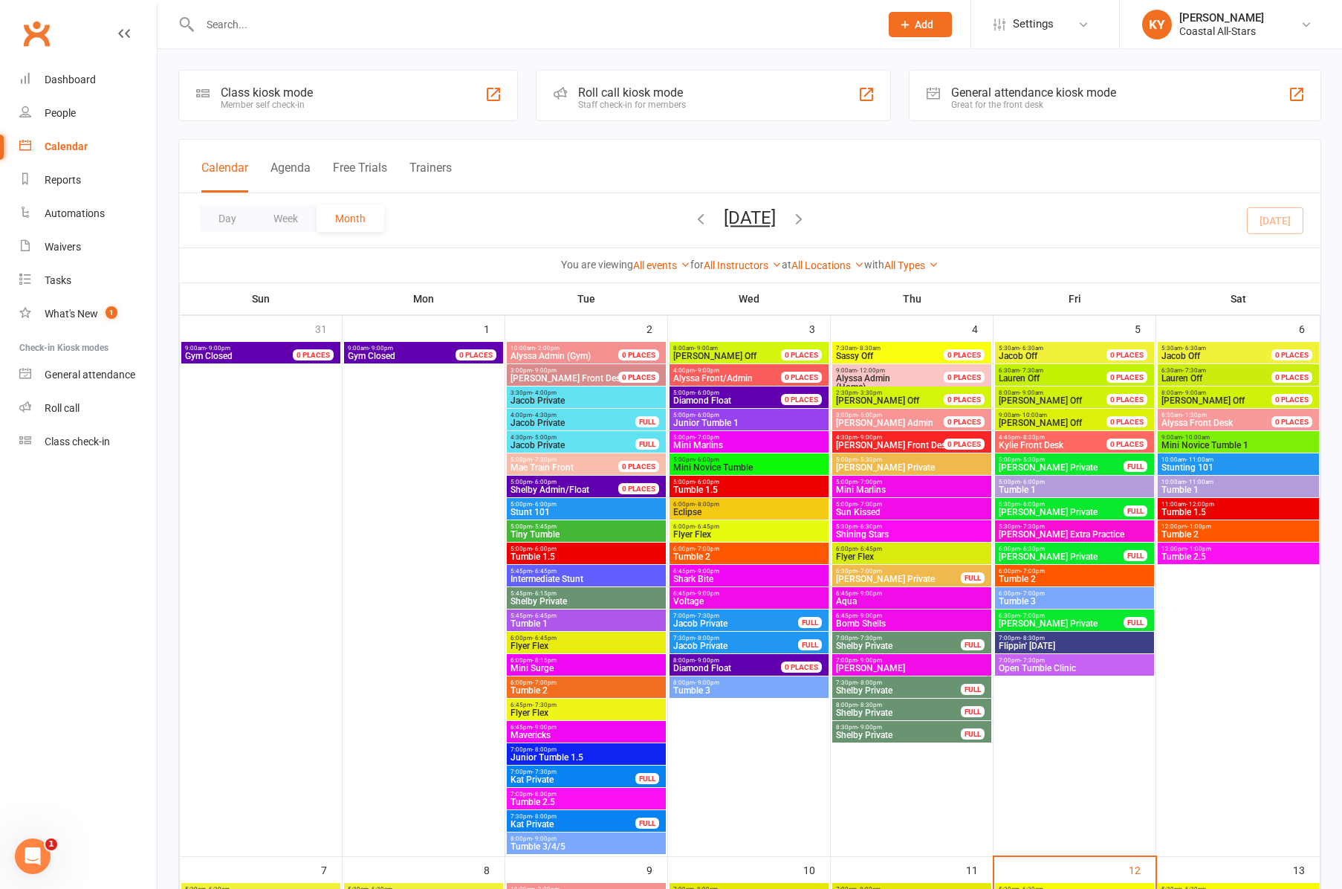
click at [696, 552] on span "Tumble 2" at bounding box center [749, 556] width 153 height 9
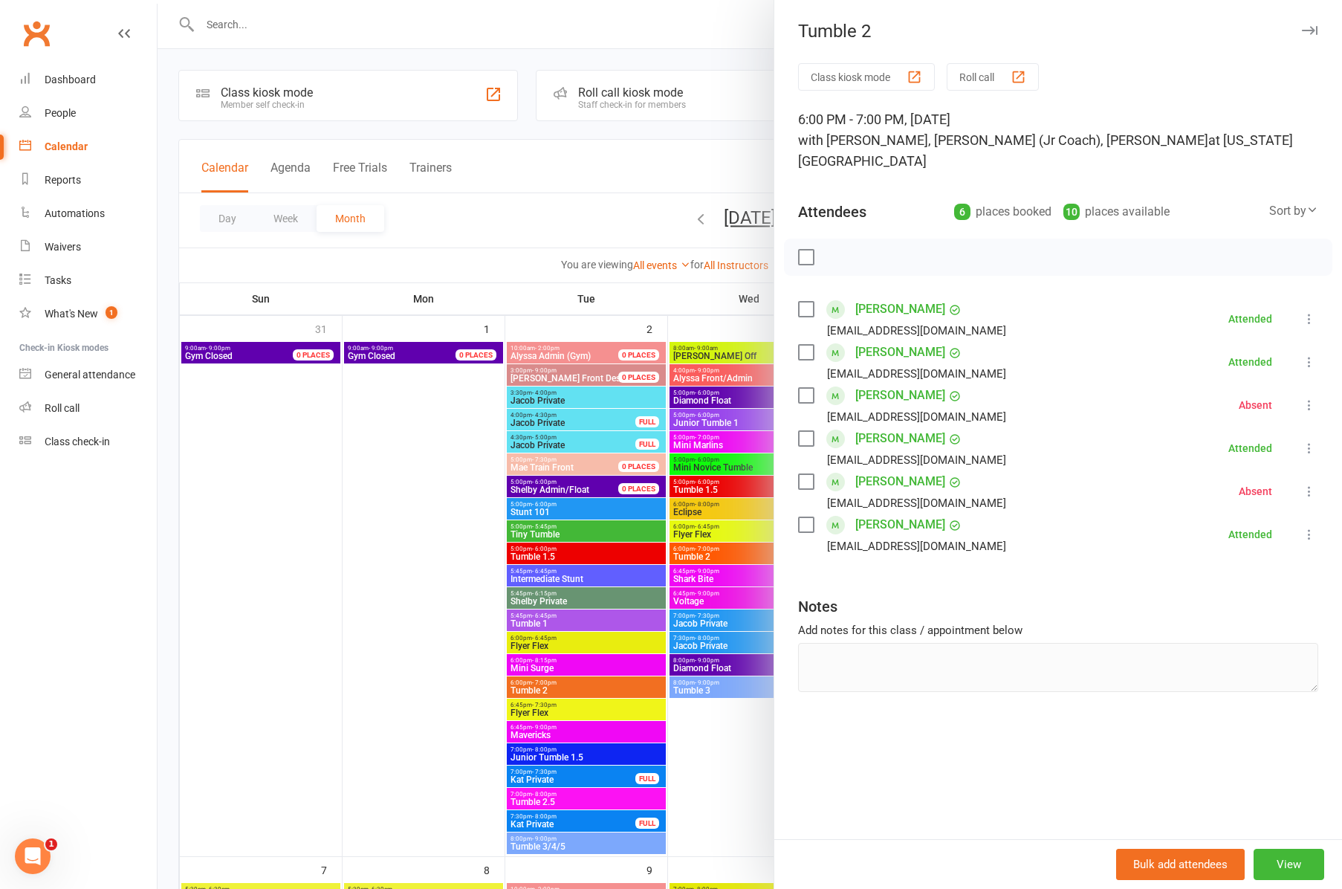
click at [698, 690] on div at bounding box center [750, 444] width 1185 height 889
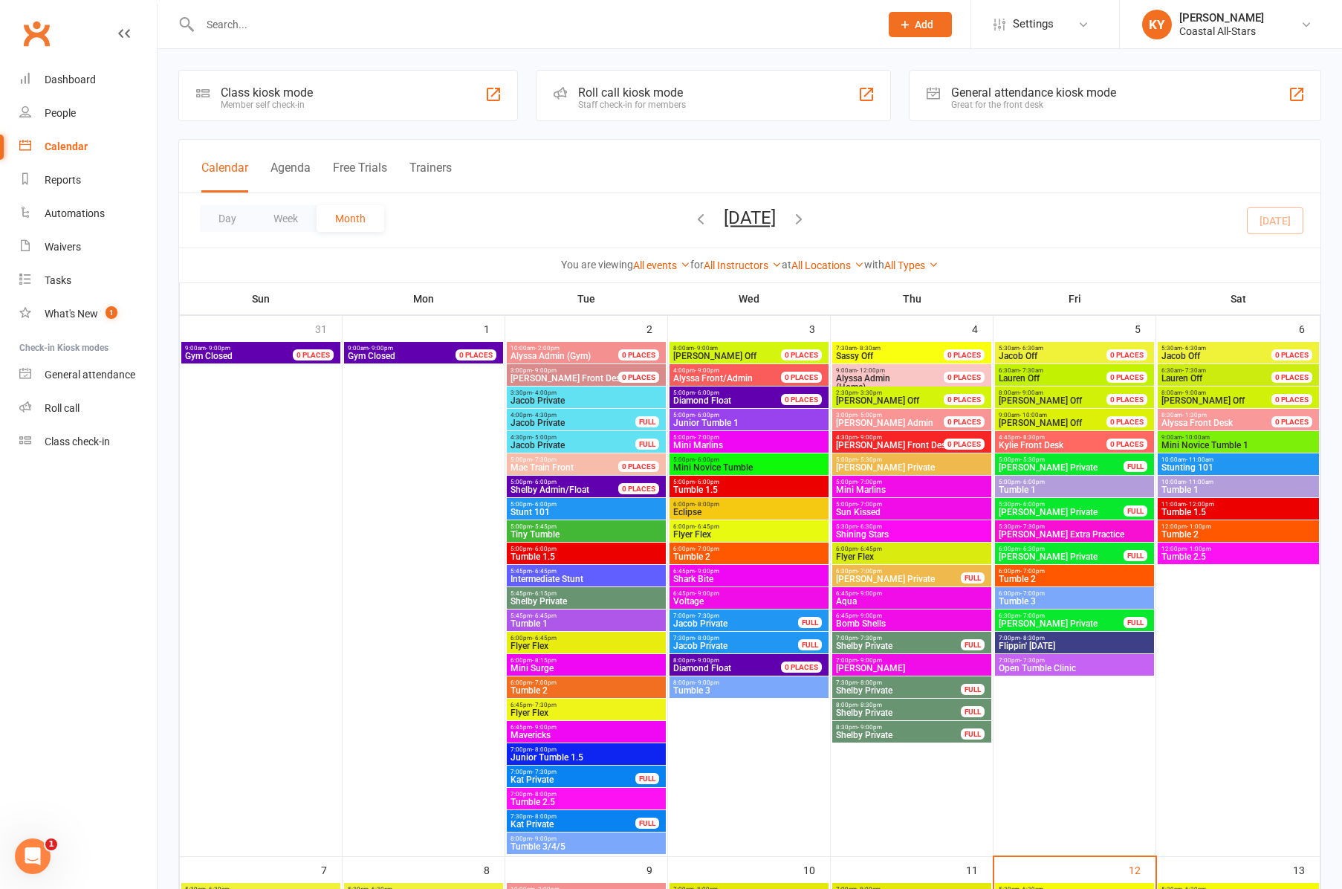
click at [698, 690] on span "Tumble 3" at bounding box center [749, 690] width 153 height 9
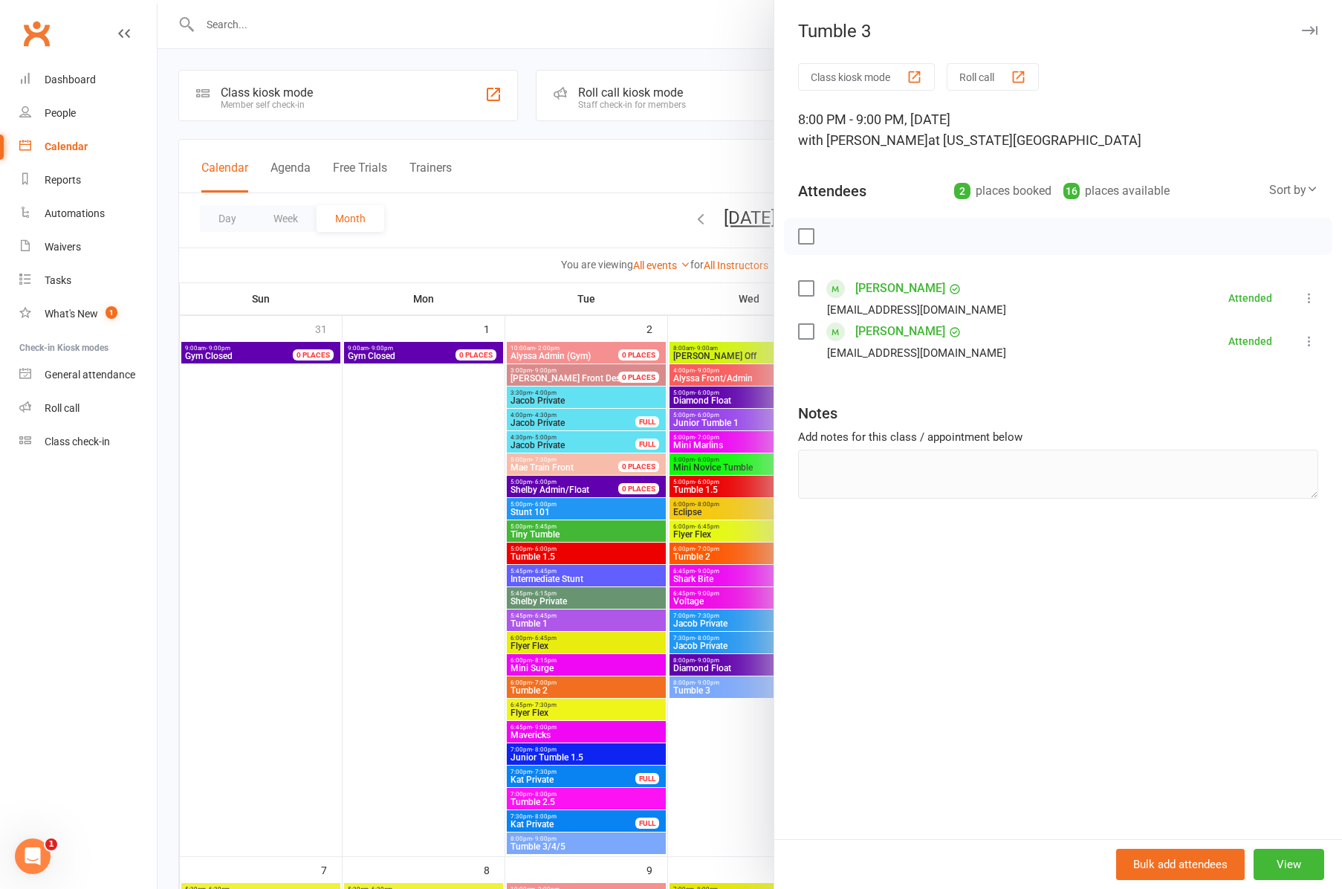
click at [1305, 31] on icon "button" at bounding box center [1310, 30] width 16 height 9
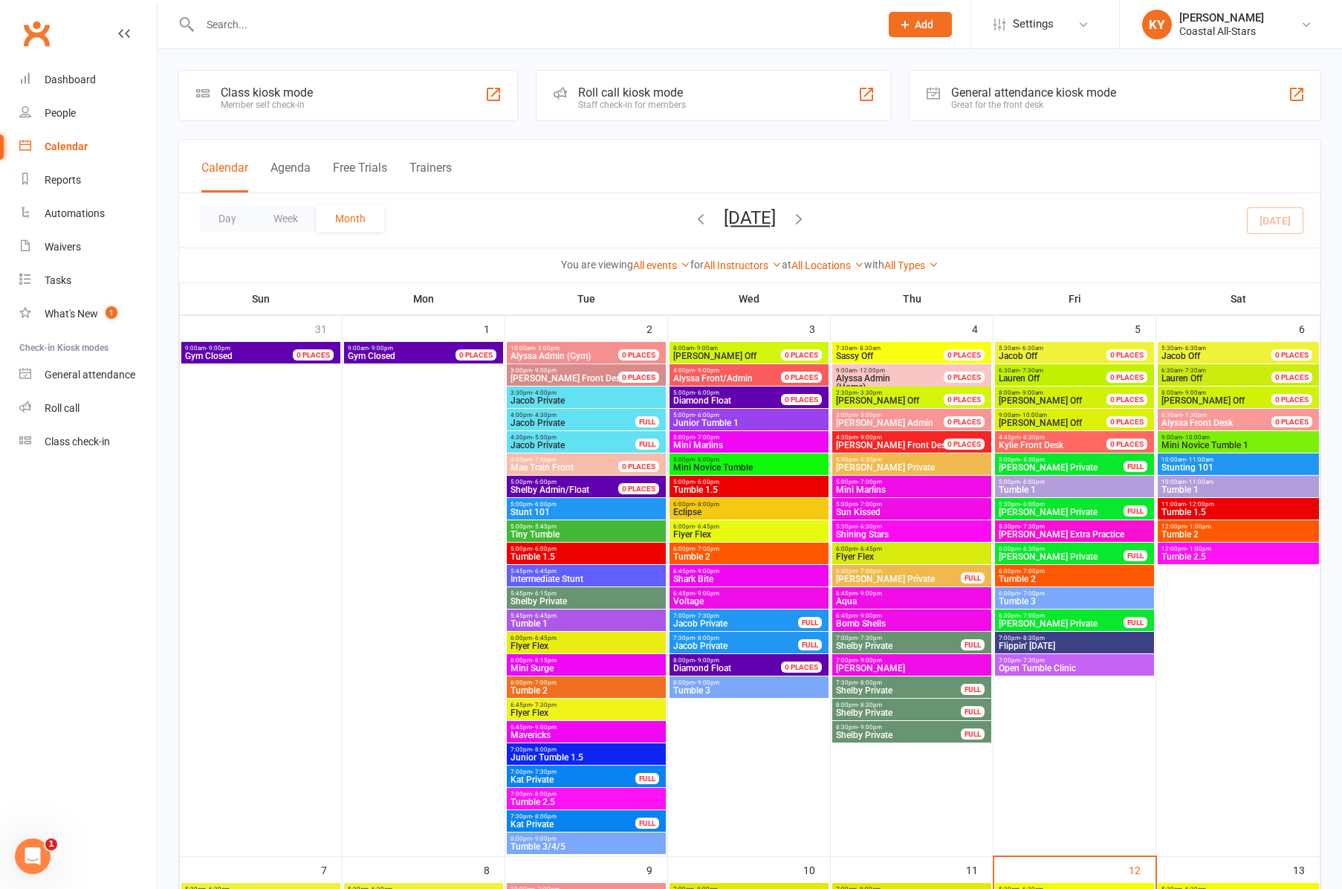
click at [776, 219] on button "[DATE]" at bounding box center [750, 217] width 52 height 21
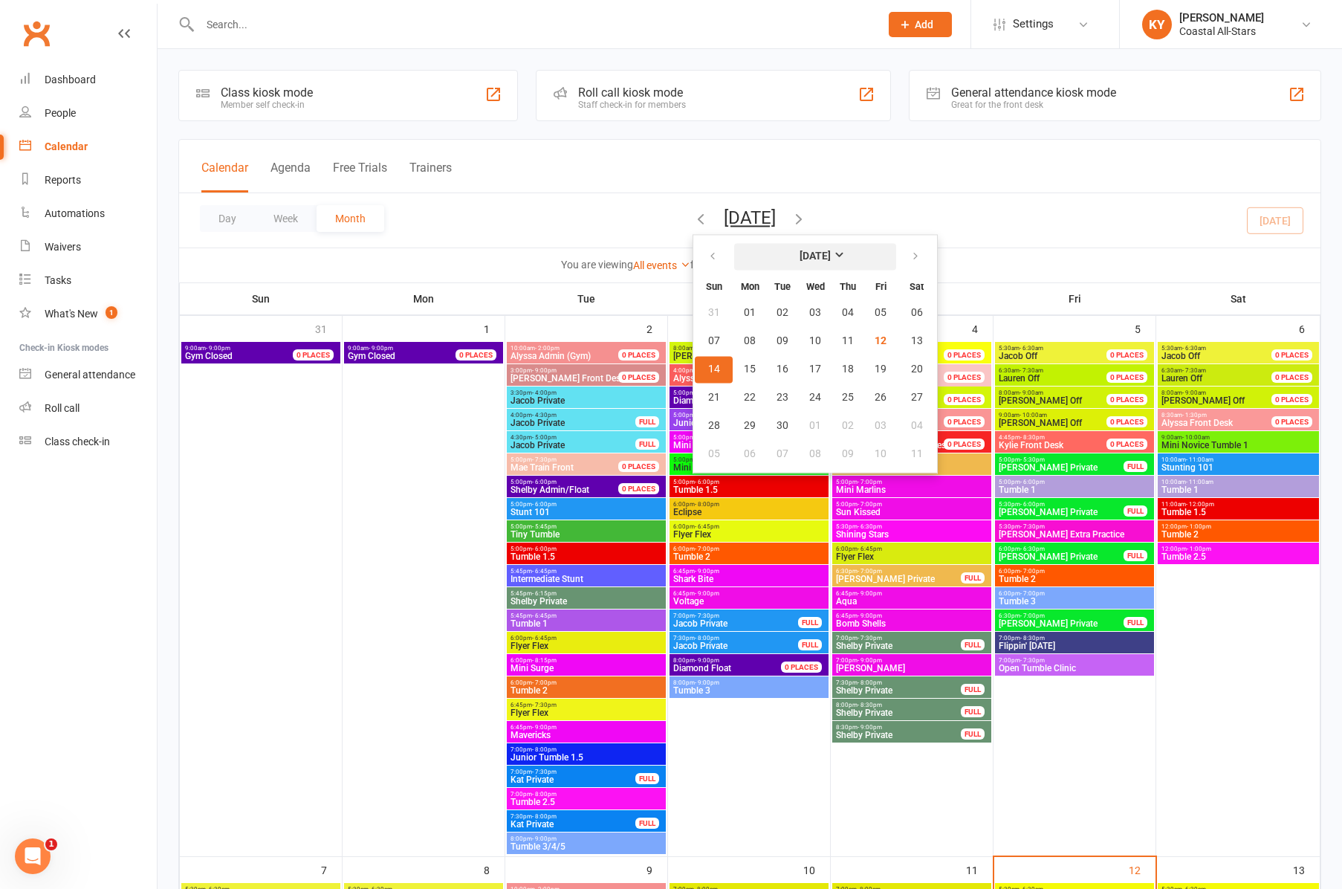
click at [817, 256] on strong "[DATE]" at bounding box center [815, 256] width 31 height 12
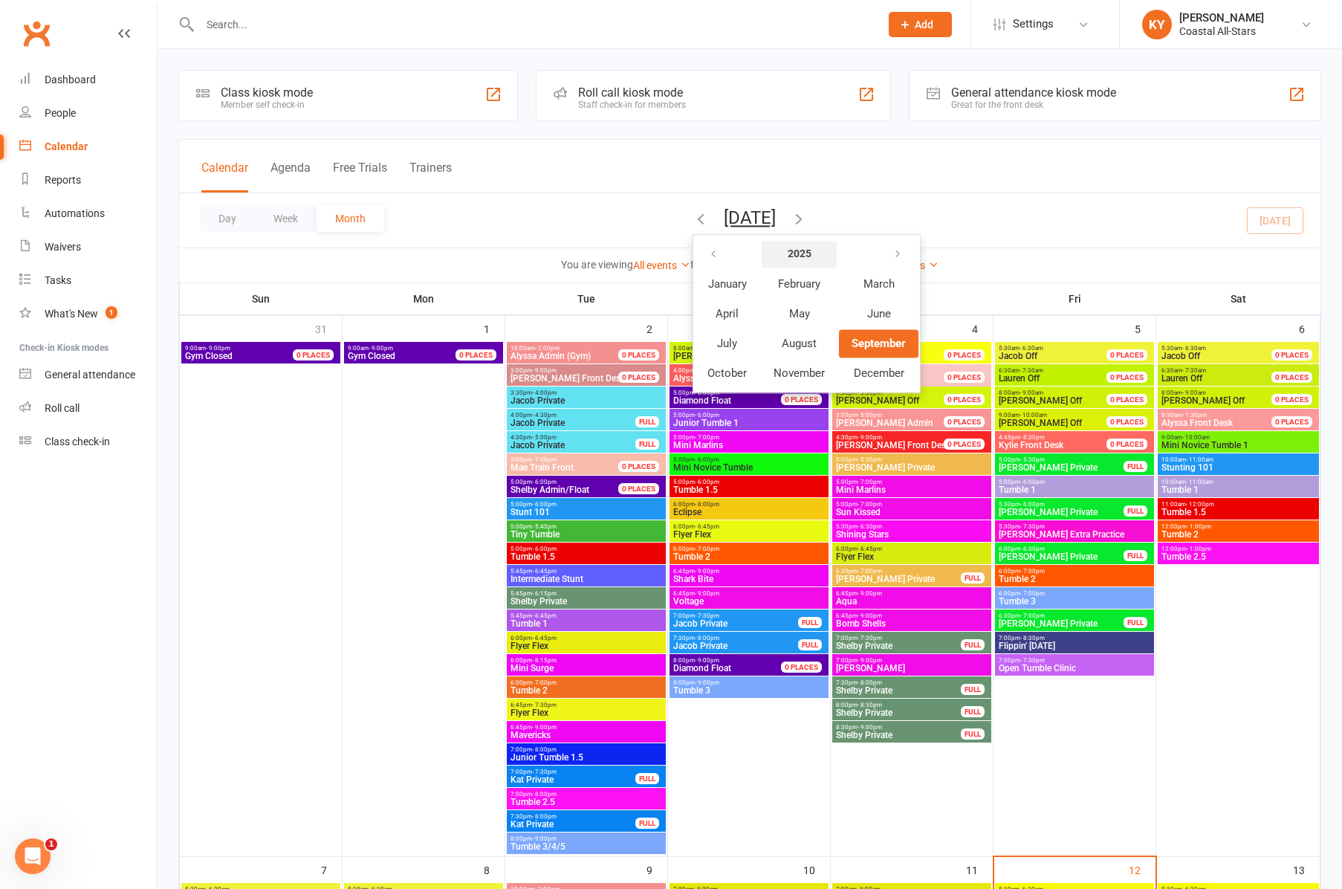
click at [788, 253] on strong "2025" at bounding box center [800, 254] width 24 height 12
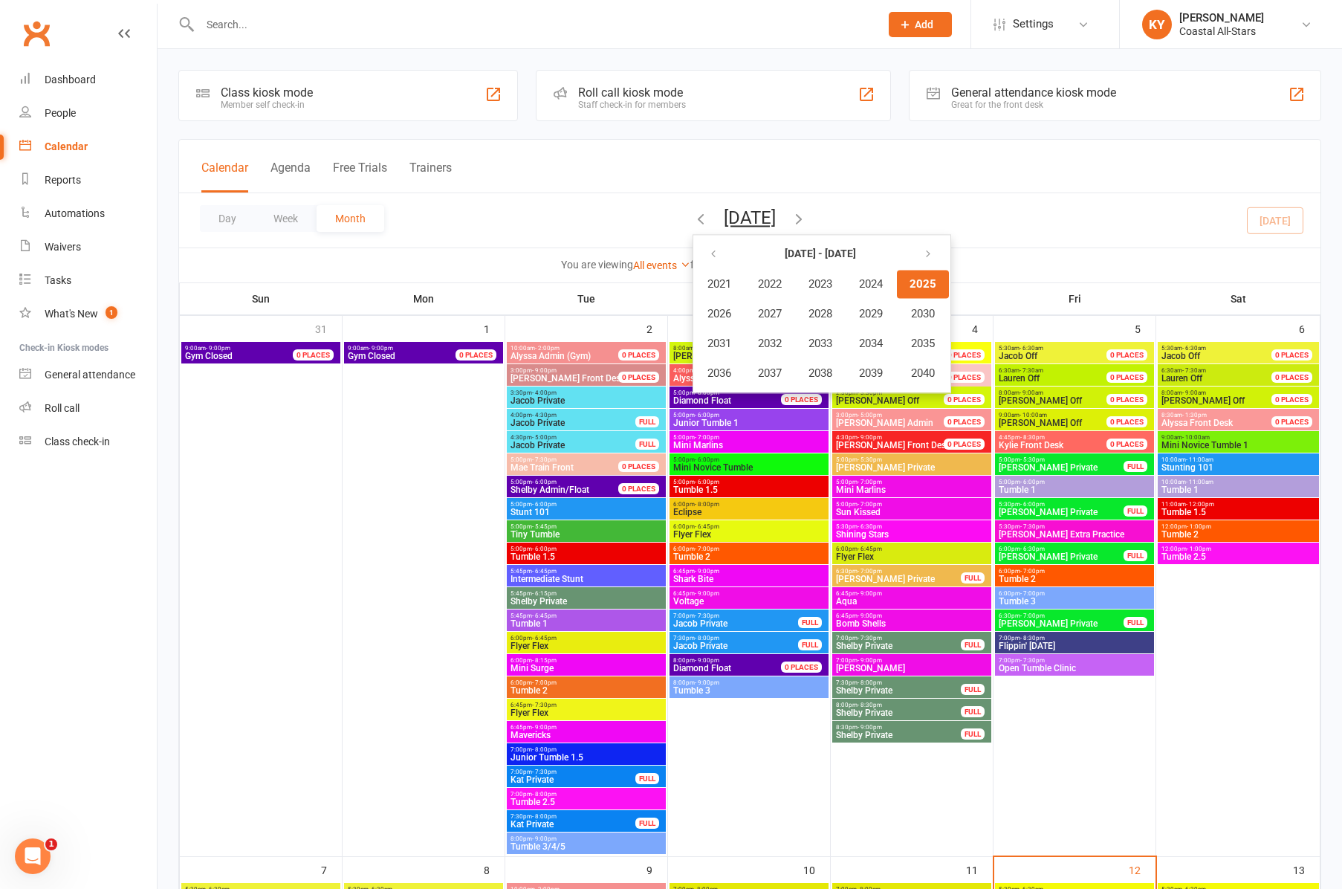
scroll to position [1, 0]
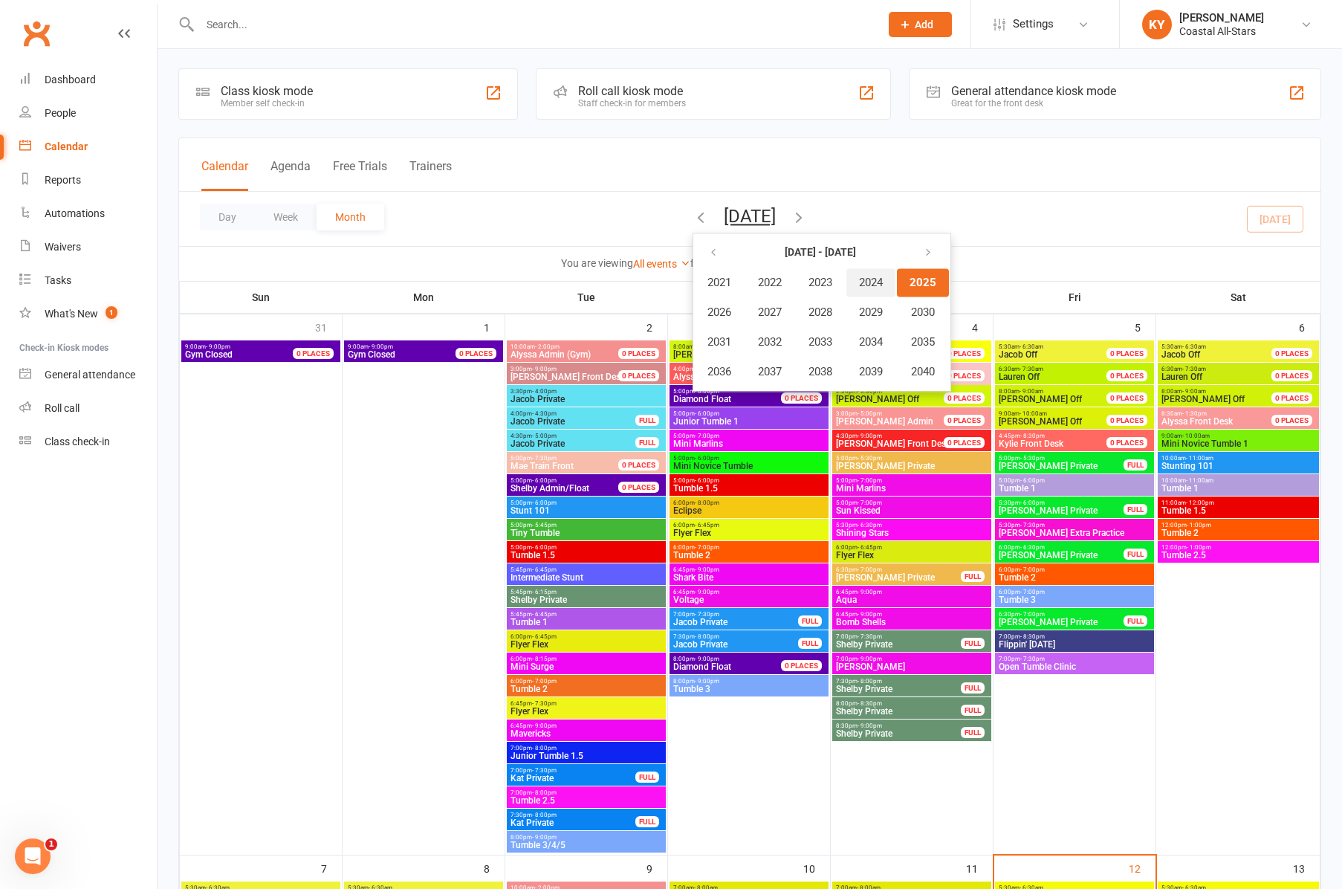
click at [859, 281] on span "2024" at bounding box center [871, 282] width 24 height 13
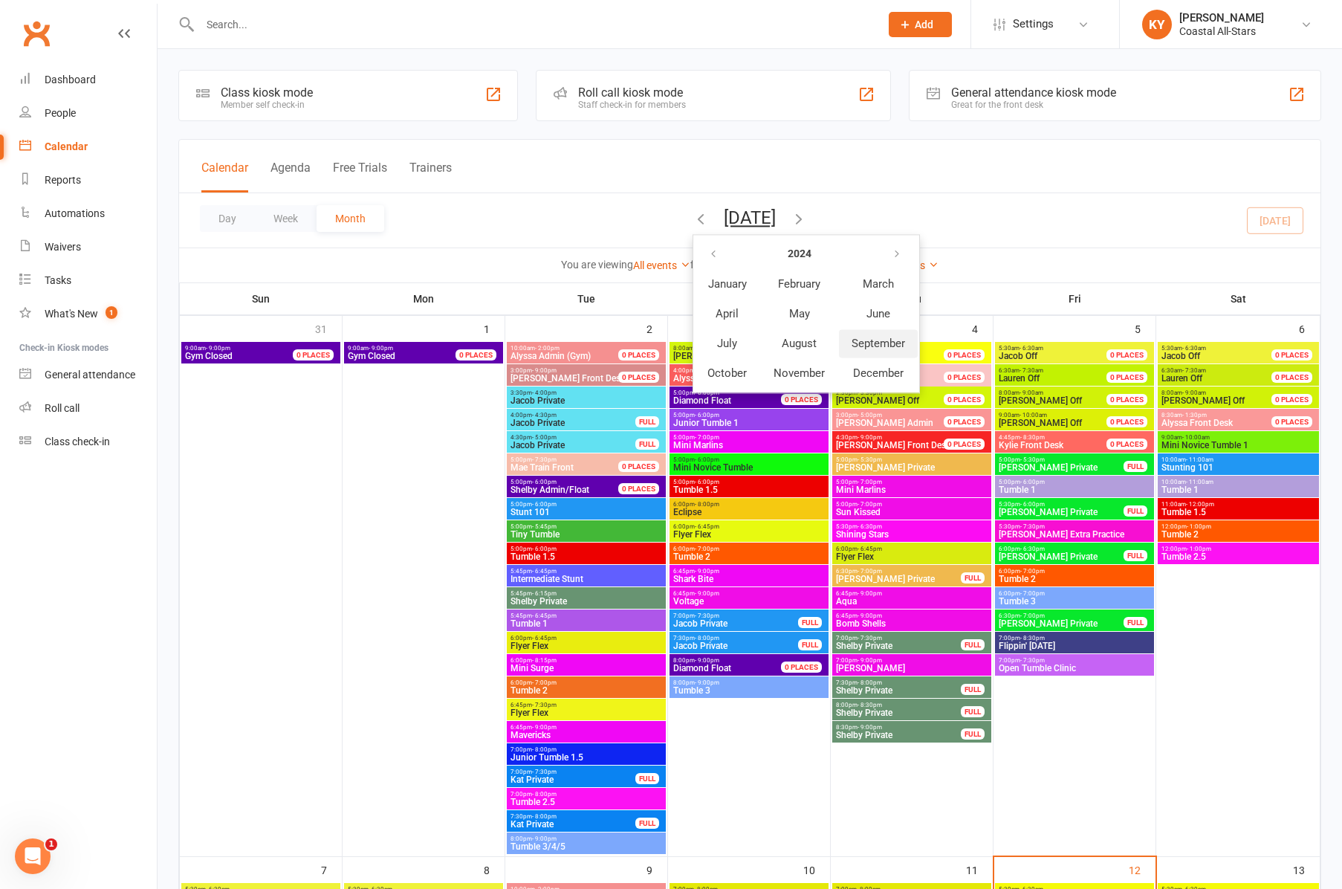
click at [852, 345] on span "September" at bounding box center [879, 343] width 54 height 13
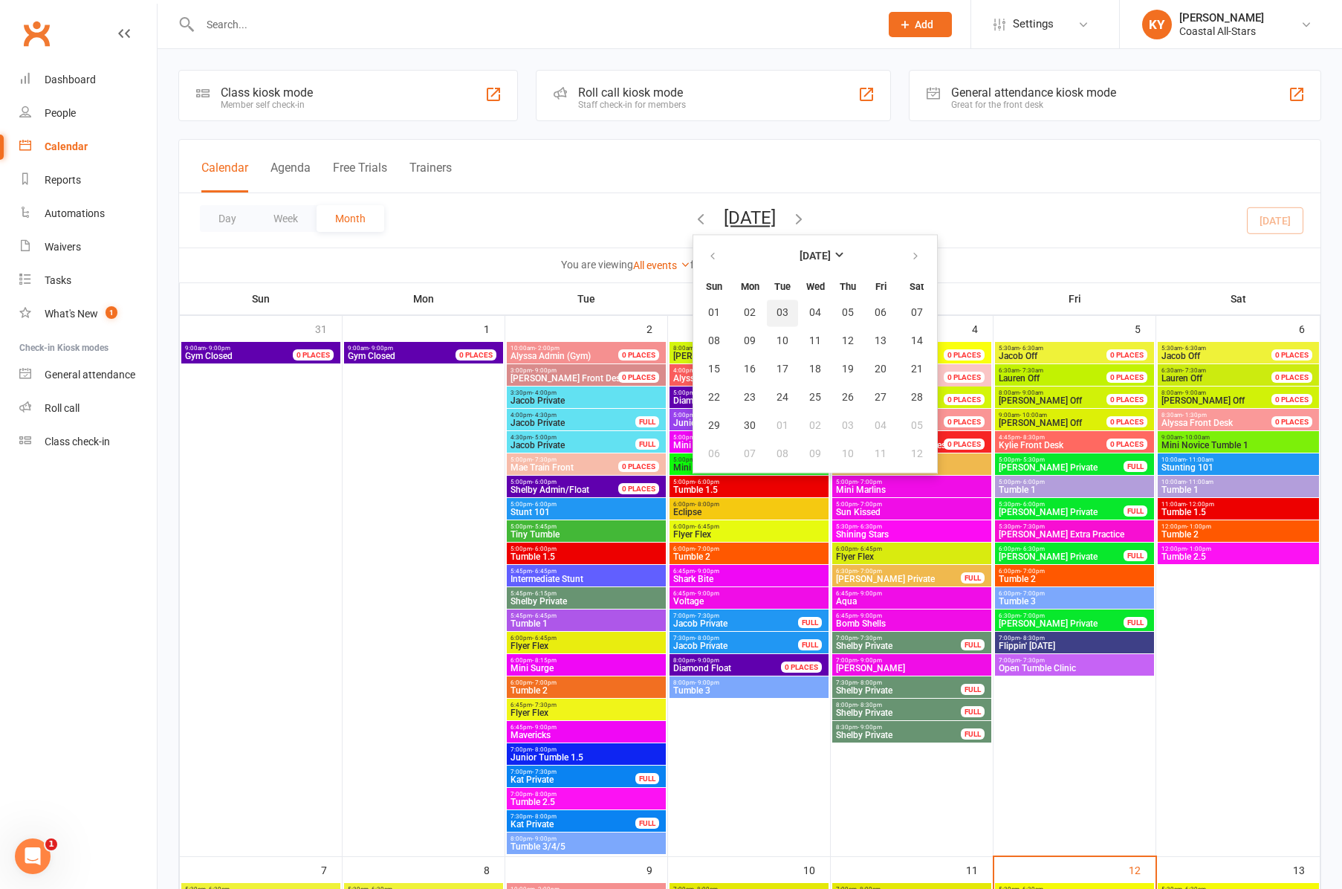
click at [777, 314] on span "03" at bounding box center [783, 313] width 12 height 12
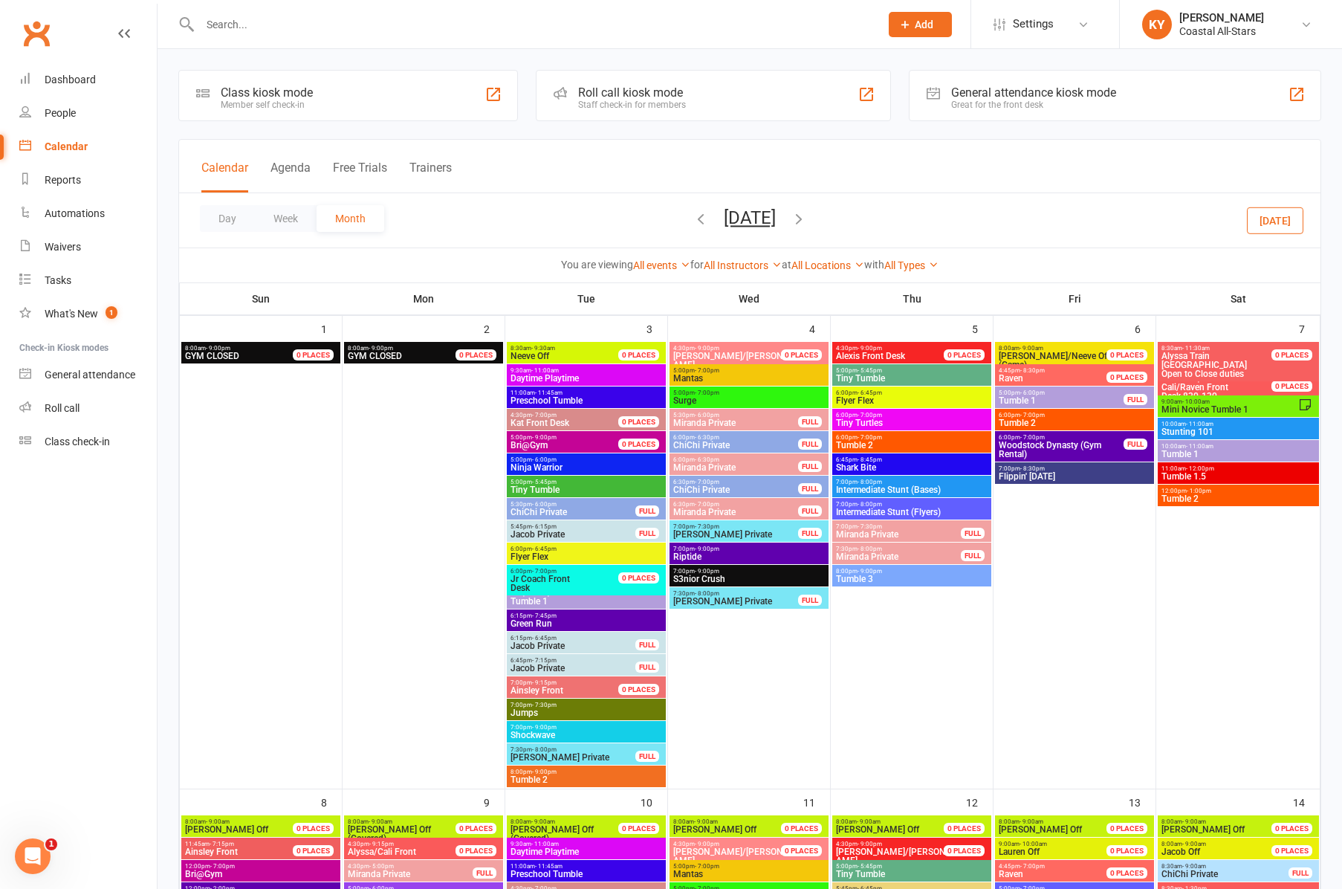
click at [858, 371] on span "- 5:45pm" at bounding box center [870, 370] width 25 height 7
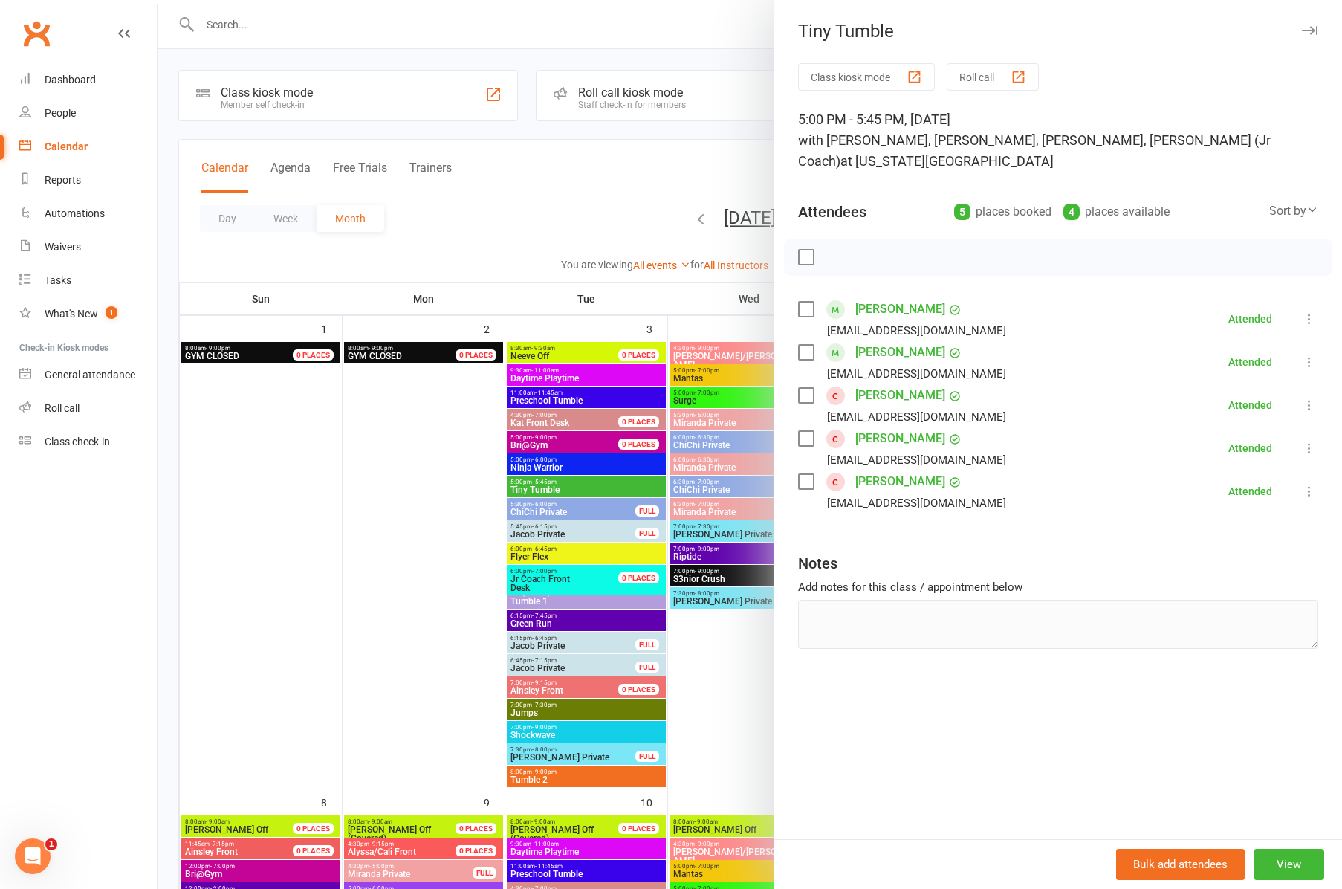
click at [1314, 29] on icon "button" at bounding box center [1310, 30] width 16 height 9
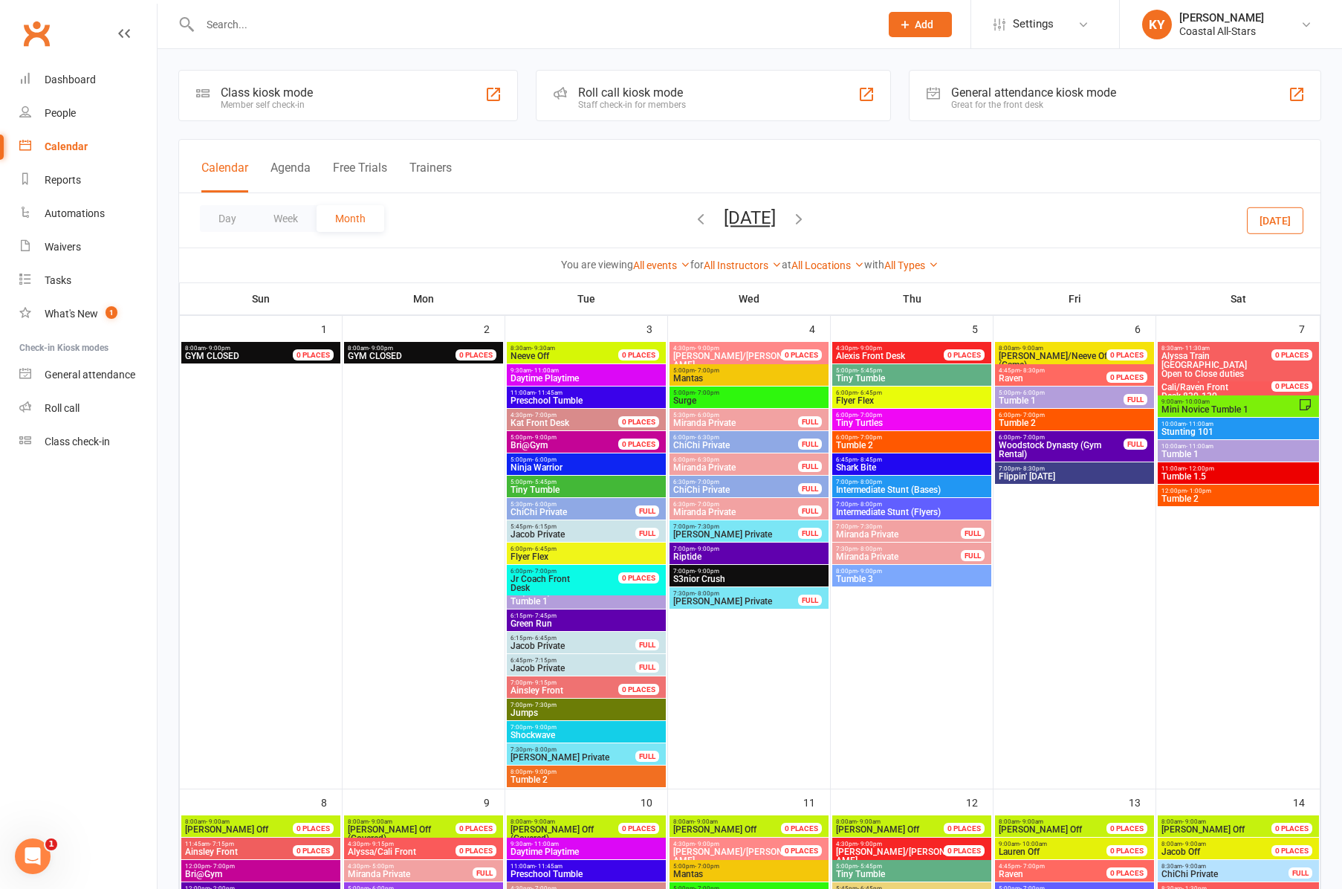
click at [859, 443] on span "Tumble 2" at bounding box center [911, 445] width 153 height 9
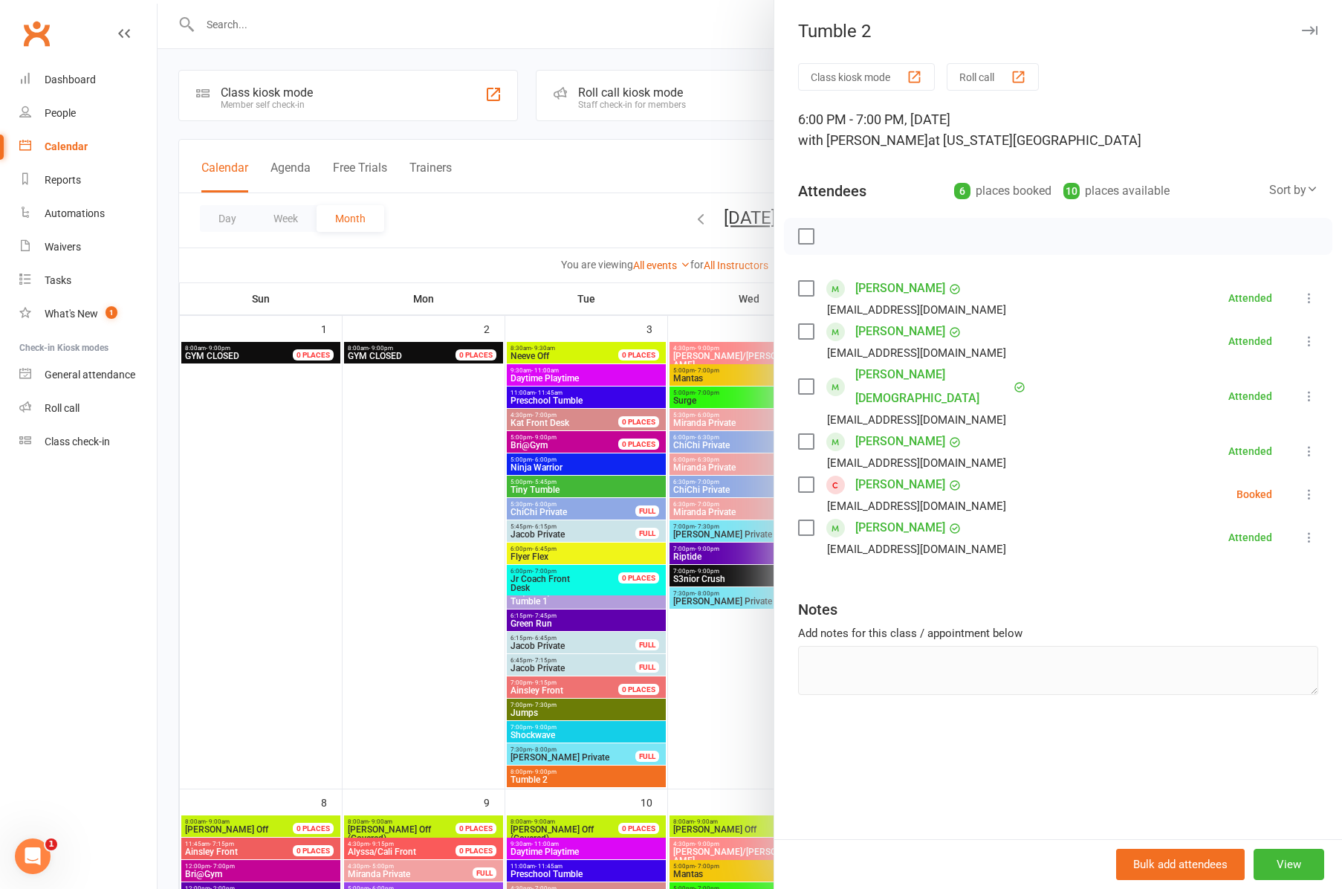
click at [1314, 30] on icon "button" at bounding box center [1310, 30] width 16 height 9
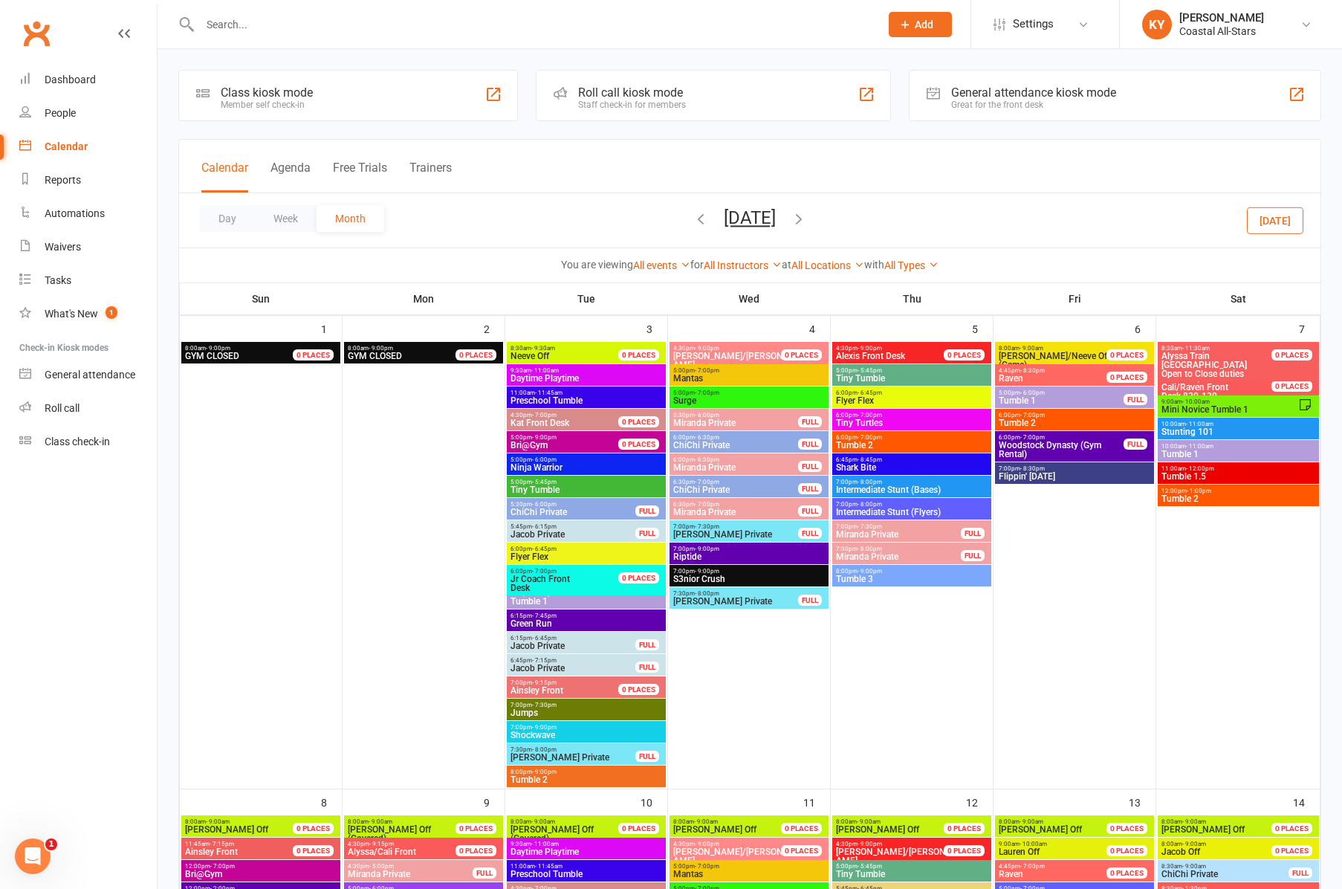
click at [776, 221] on button "[DATE]" at bounding box center [750, 217] width 52 height 21
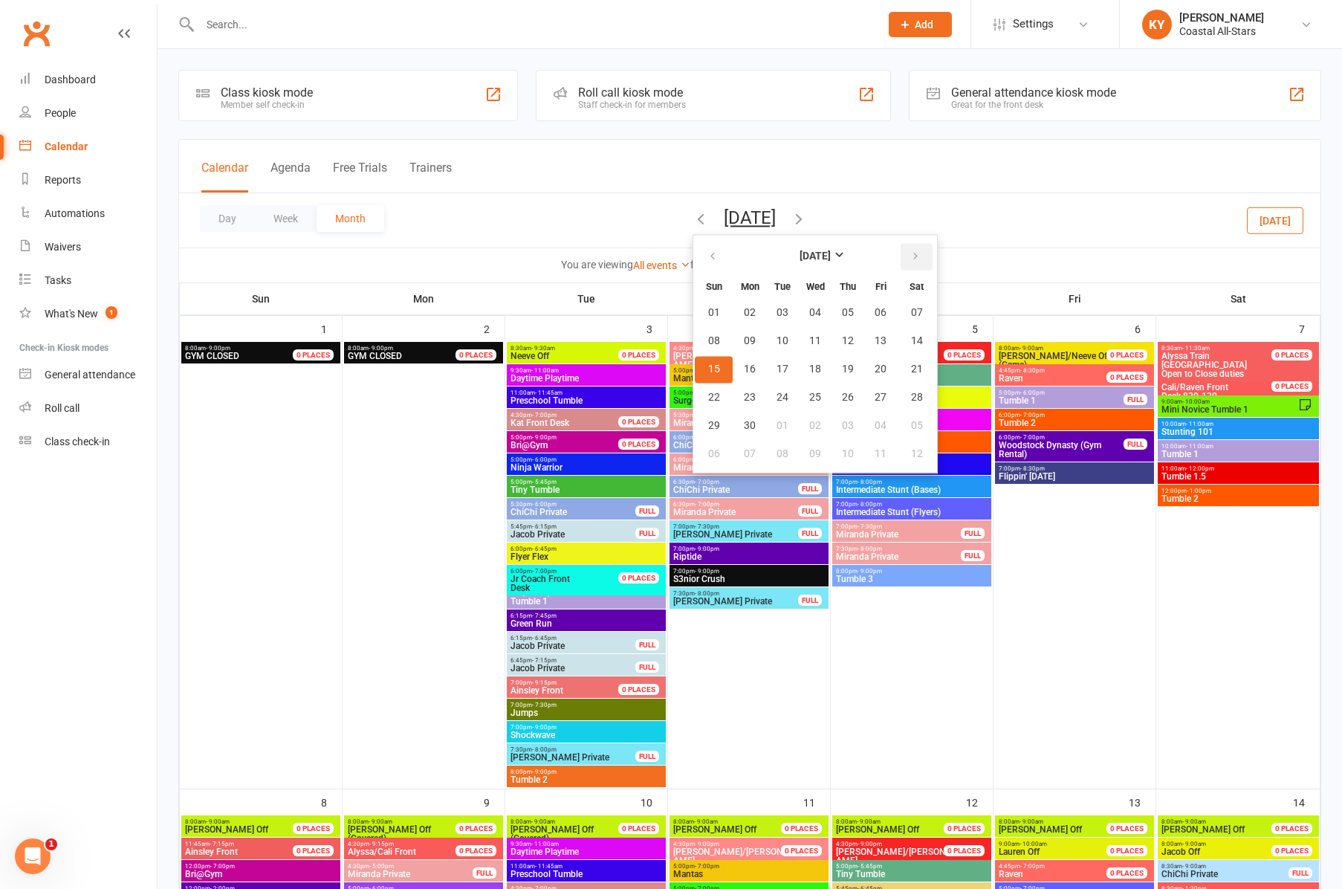
click at [910, 255] on icon "button" at bounding box center [915, 256] width 10 height 12
click at [813, 254] on strong "[DATE]" at bounding box center [815, 256] width 31 height 12
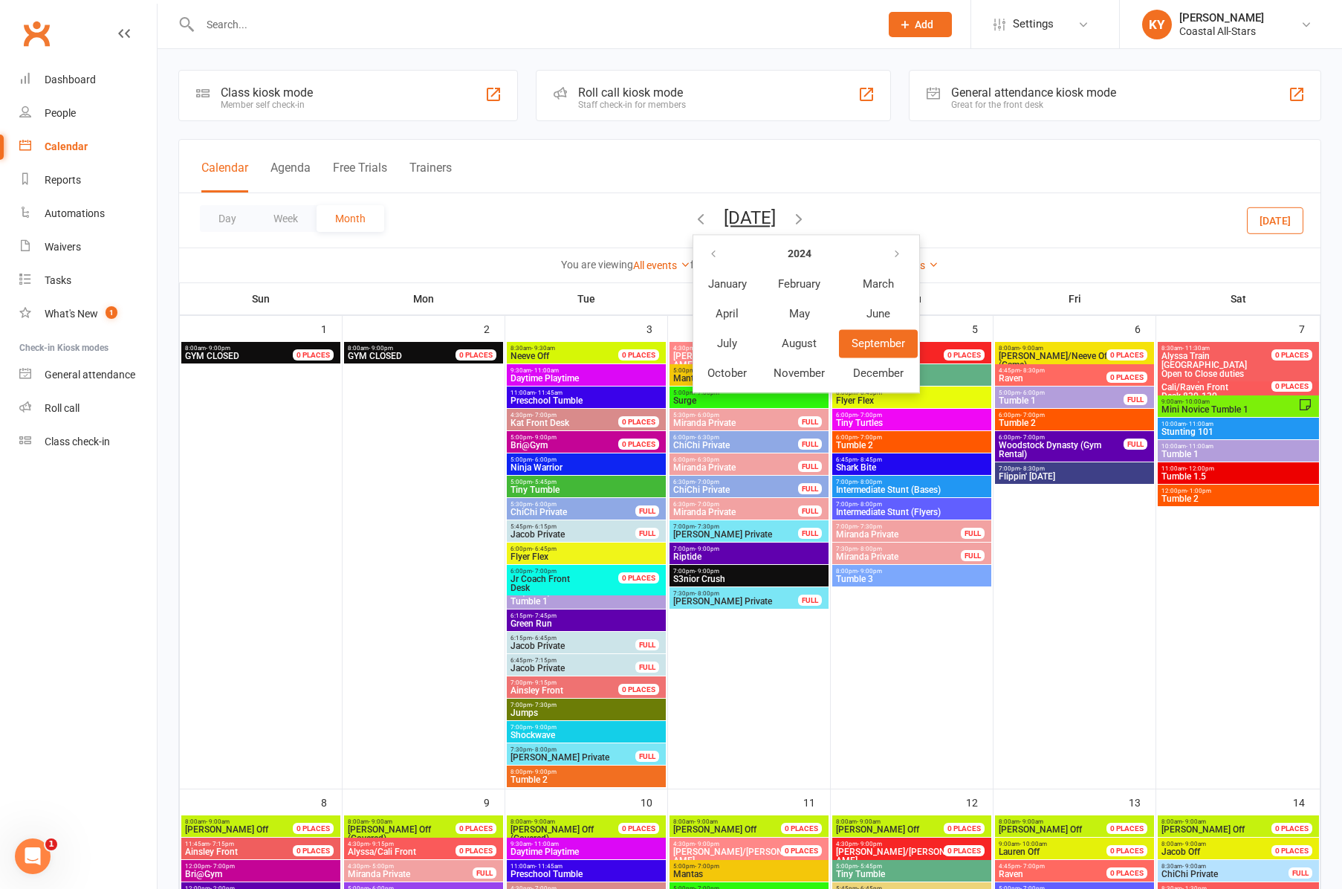
click at [852, 343] on span "September" at bounding box center [879, 343] width 54 height 13
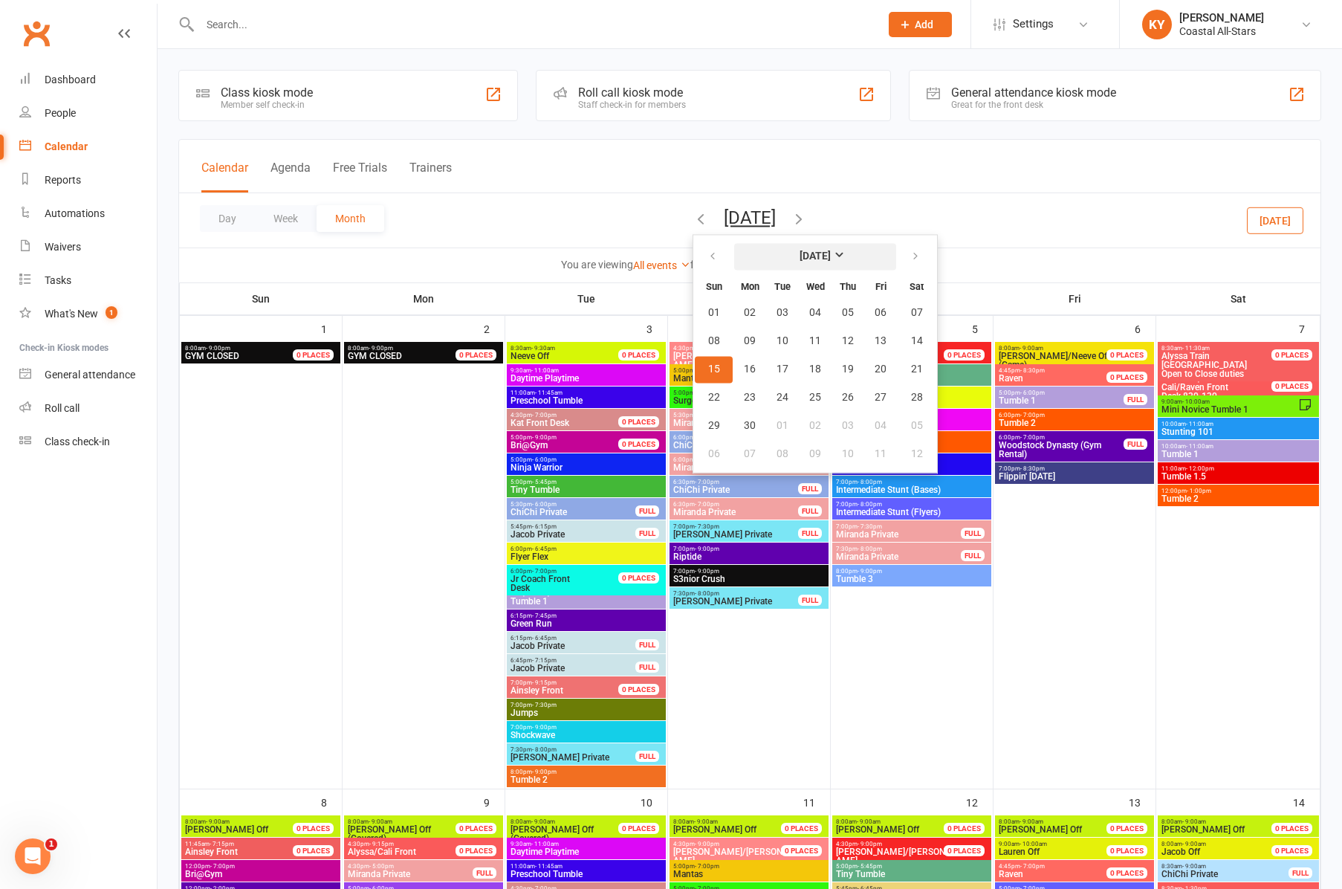
click at [818, 257] on strong "[DATE]" at bounding box center [815, 256] width 31 height 12
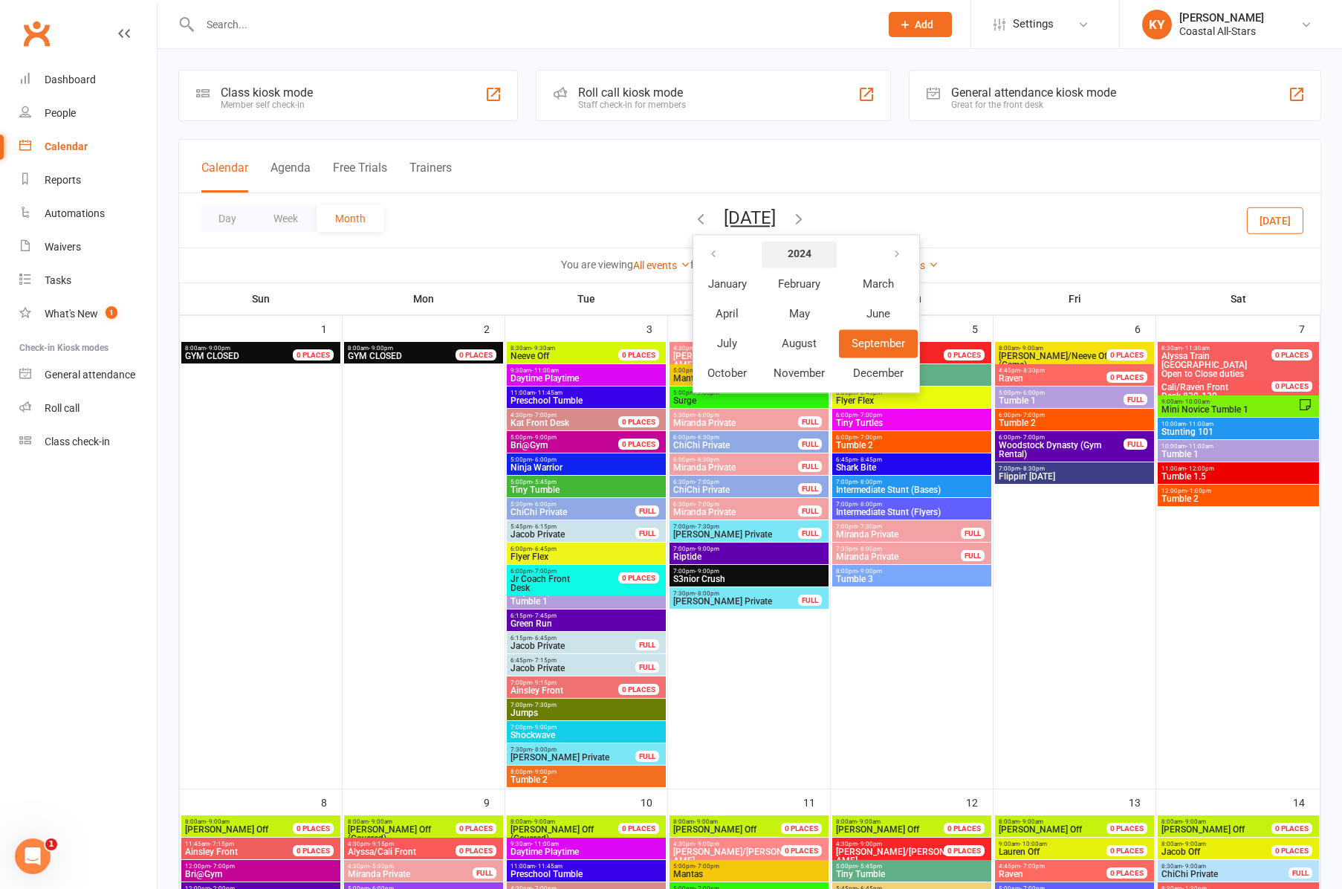
click at [775, 251] on button "2024" at bounding box center [799, 254] width 75 height 27
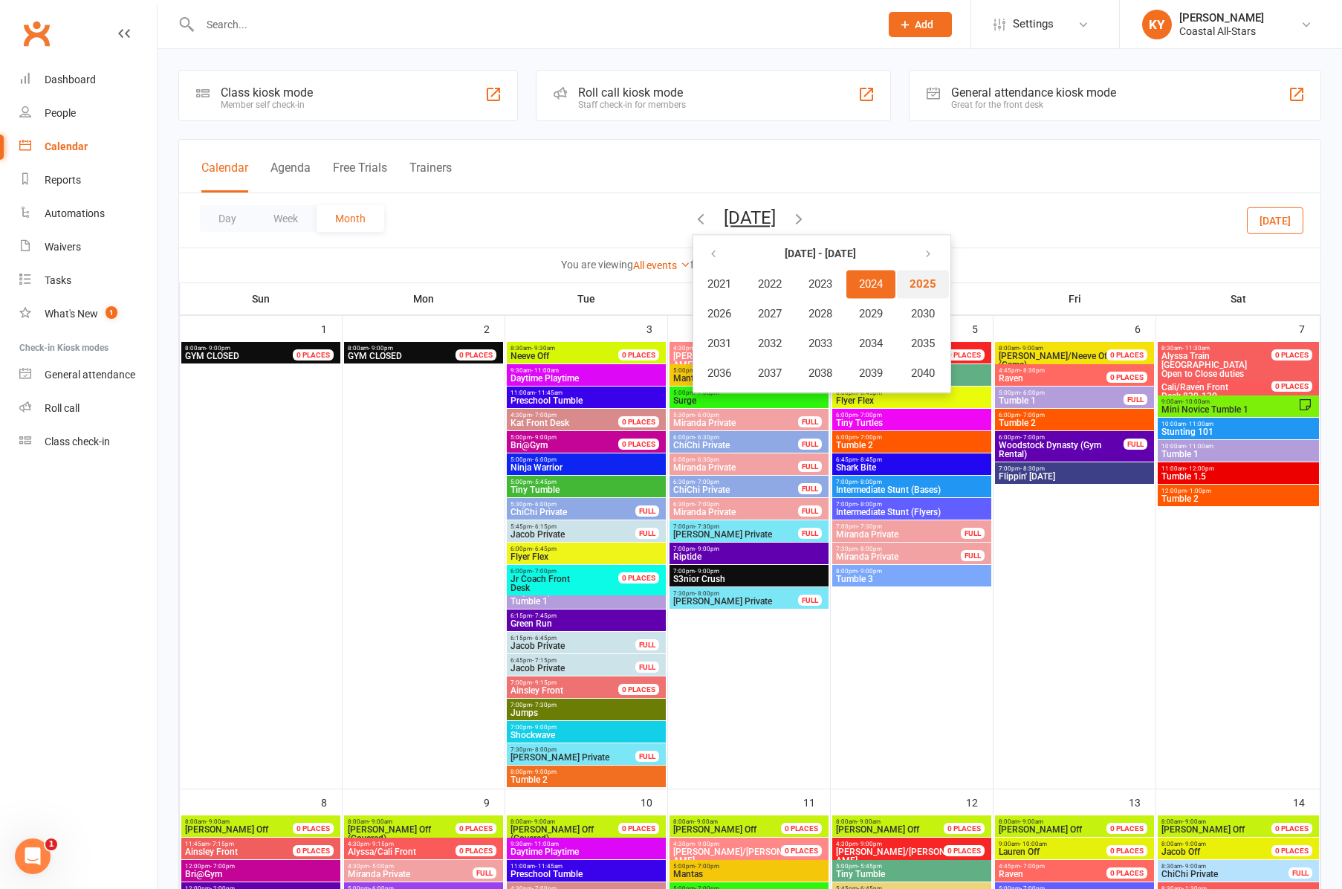
click at [910, 286] on span "2025" at bounding box center [923, 283] width 27 height 13
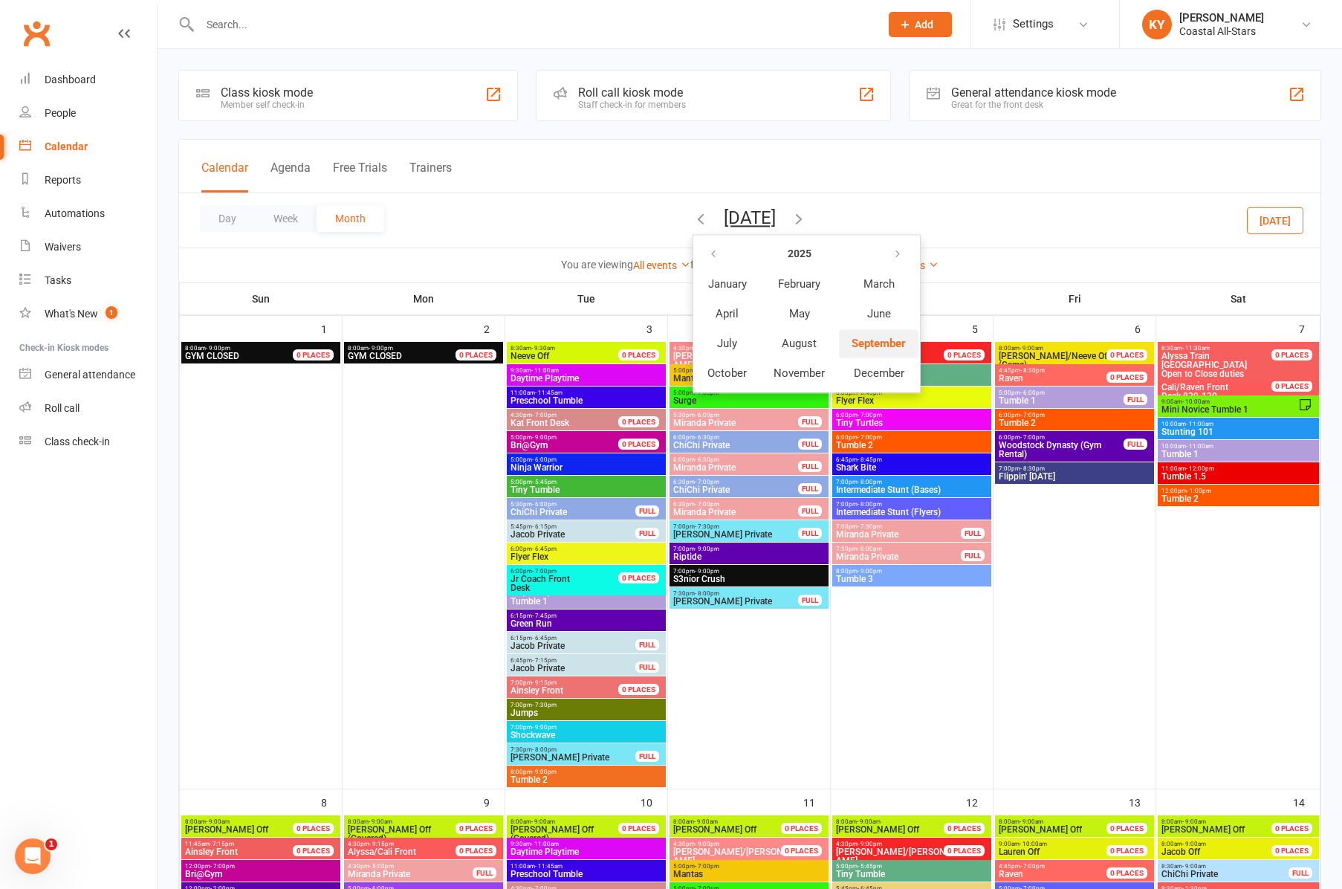
click at [852, 343] on span "September" at bounding box center [879, 343] width 54 height 13
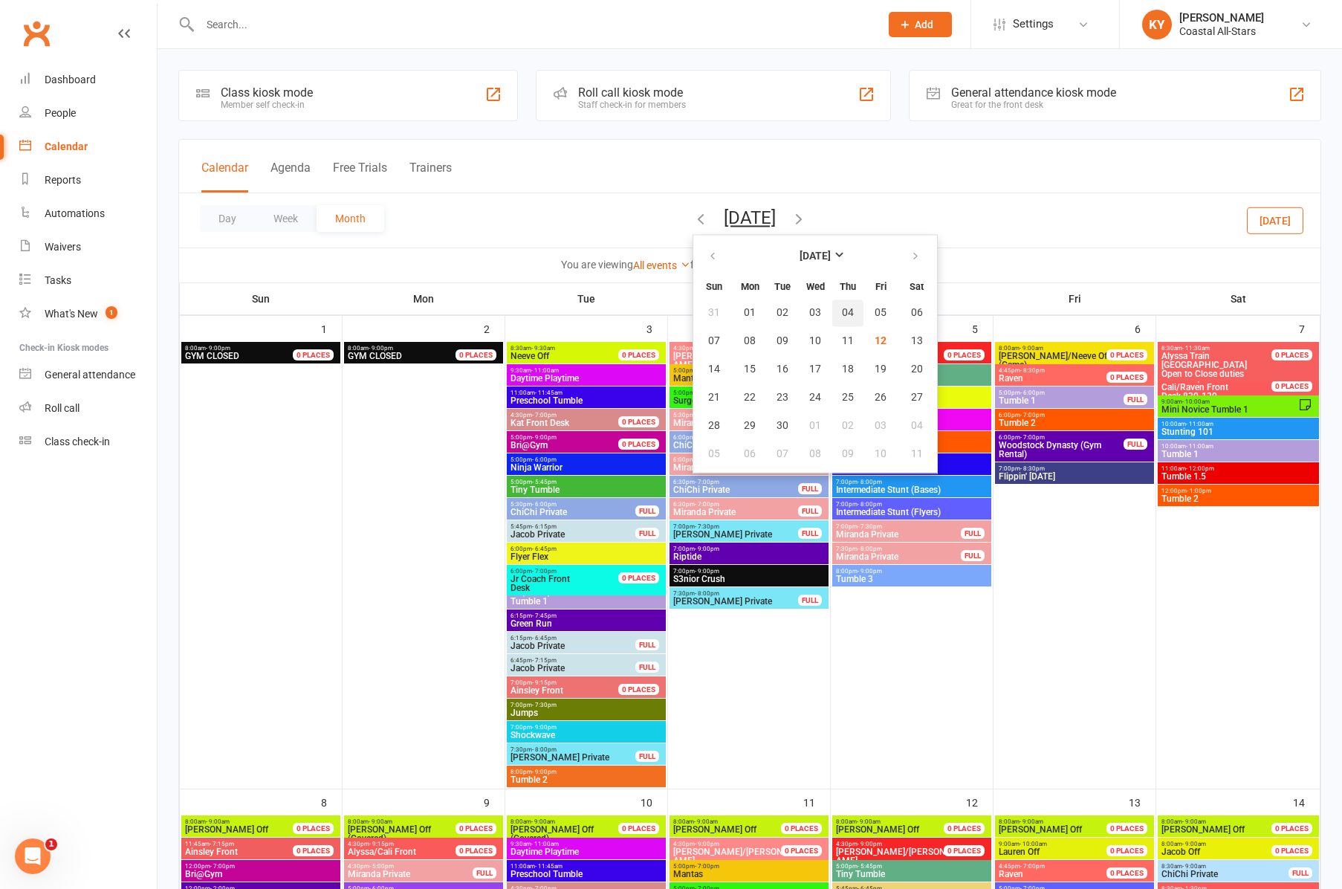
click at [842, 310] on span "04" at bounding box center [848, 313] width 12 height 12
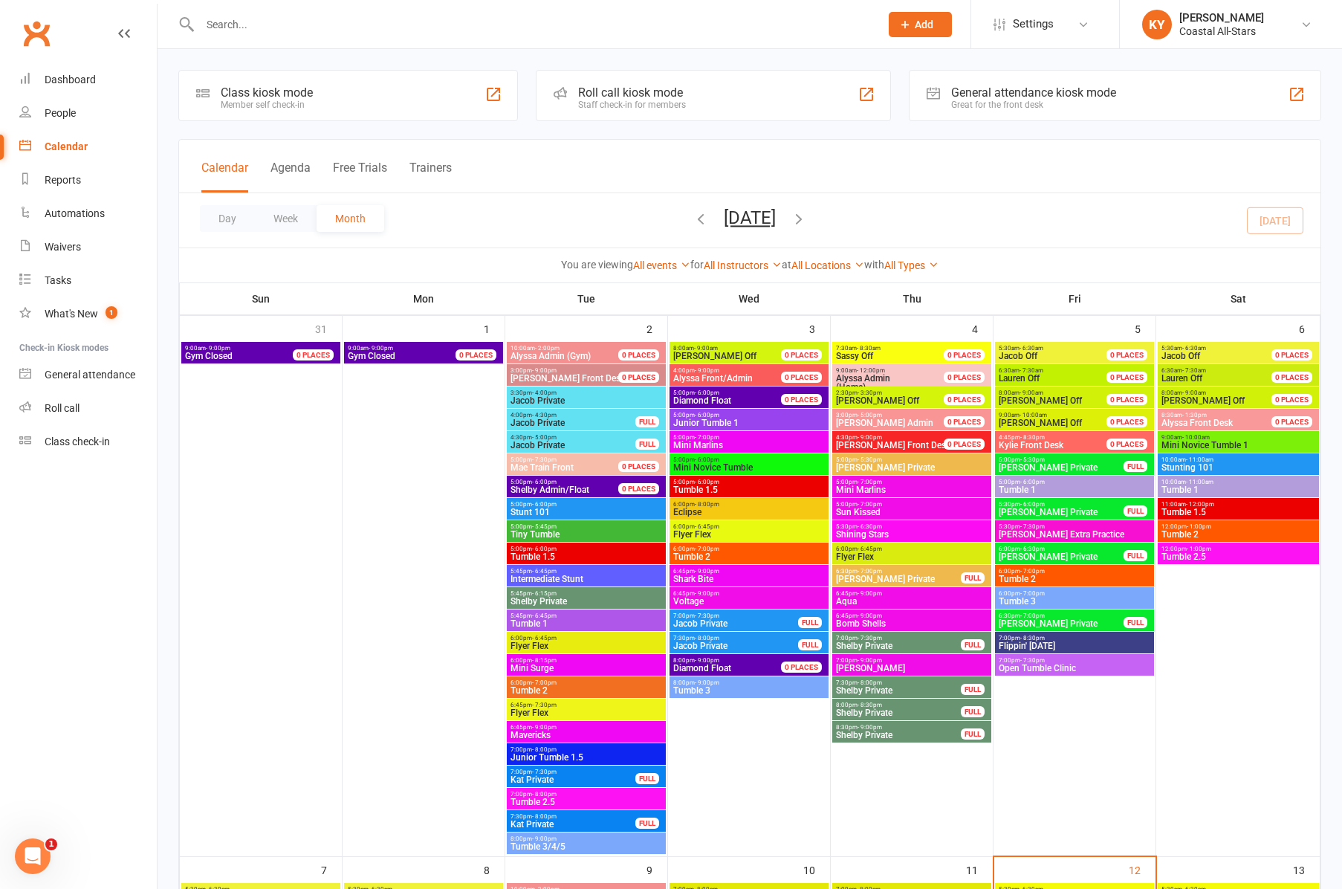
click at [1027, 486] on span "Tumble 1" at bounding box center [1074, 489] width 153 height 9
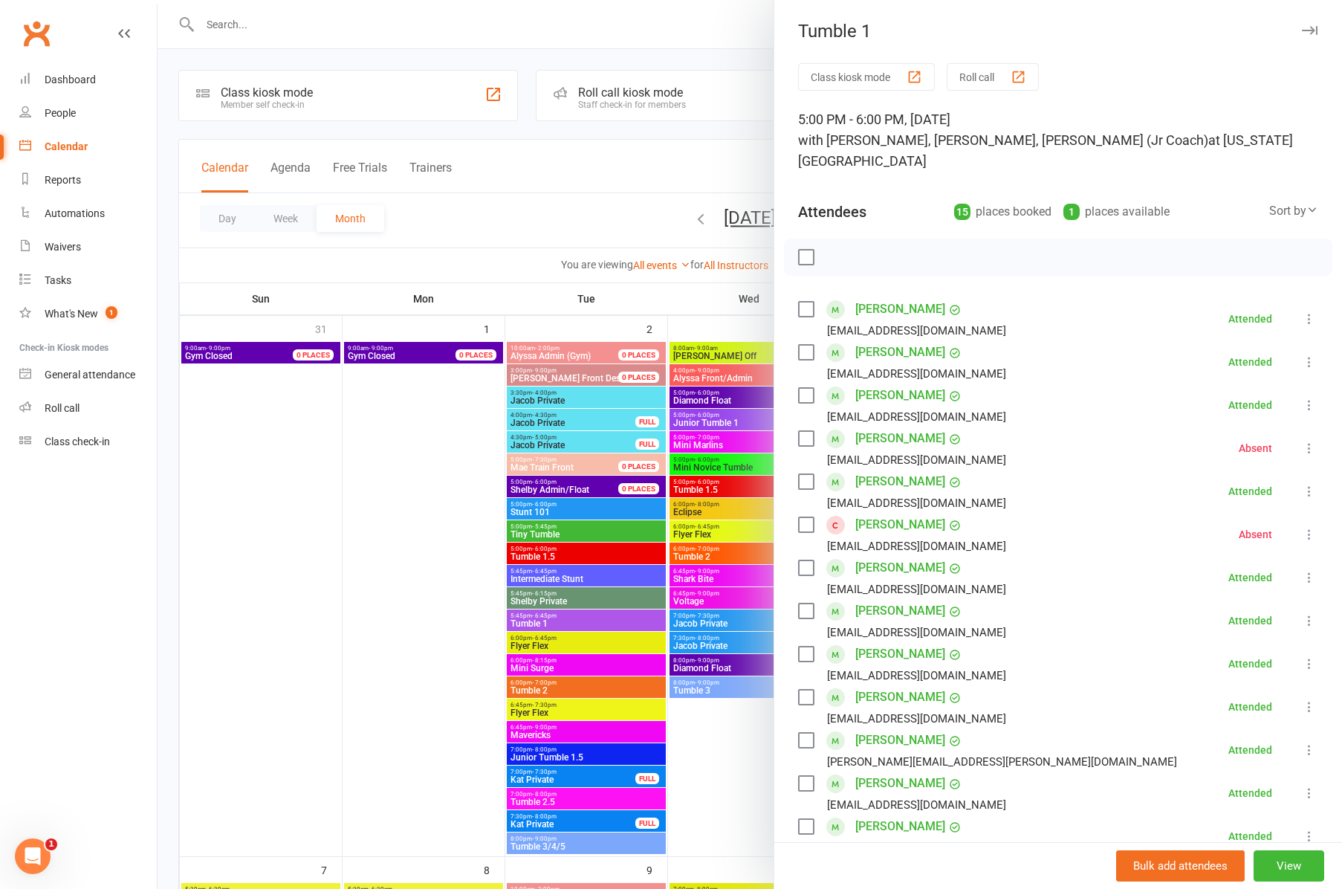
click at [1311, 29] on icon "button" at bounding box center [1310, 30] width 16 height 9
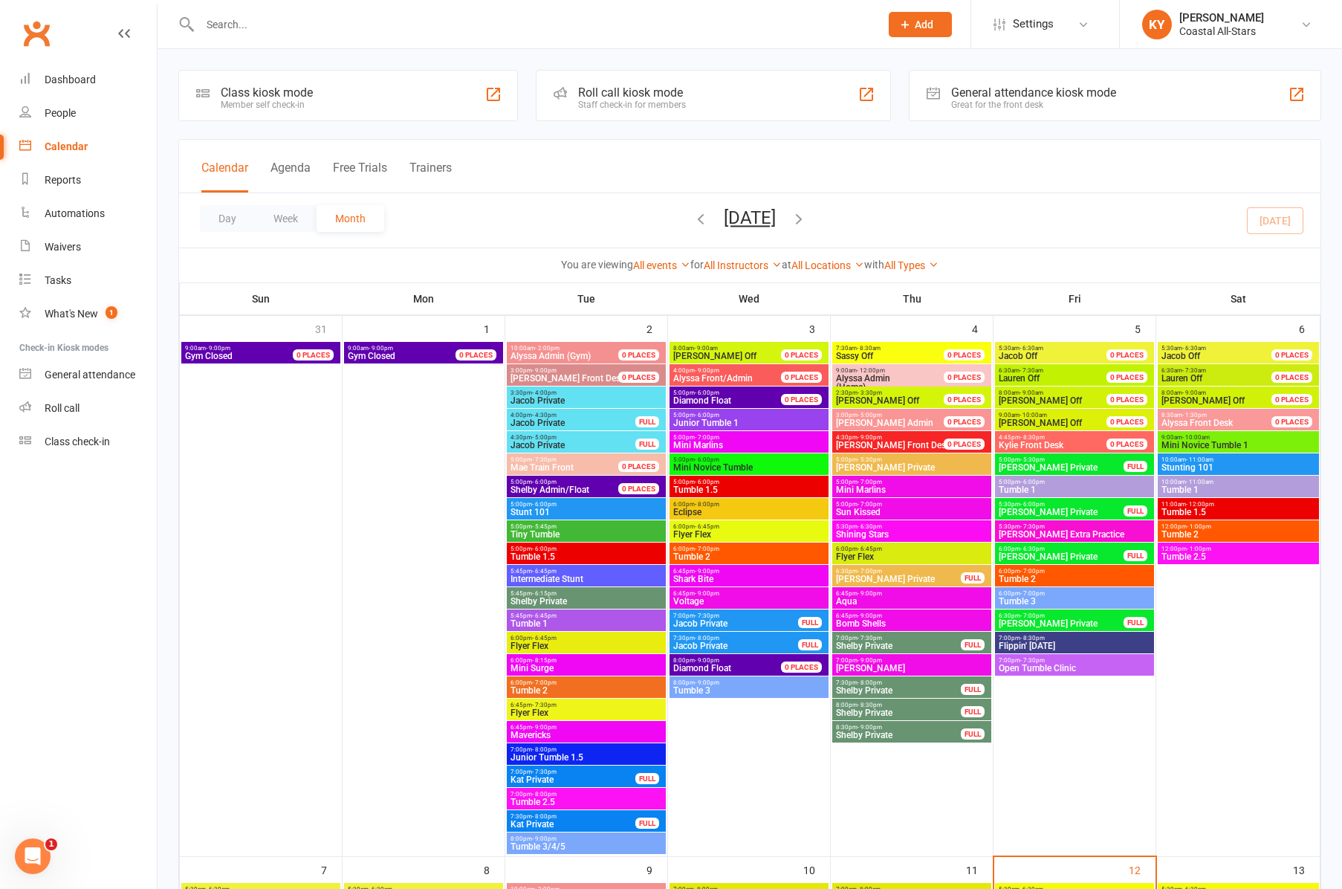
click at [1015, 570] on span "6:00pm - 7:00pm" at bounding box center [1074, 571] width 153 height 7
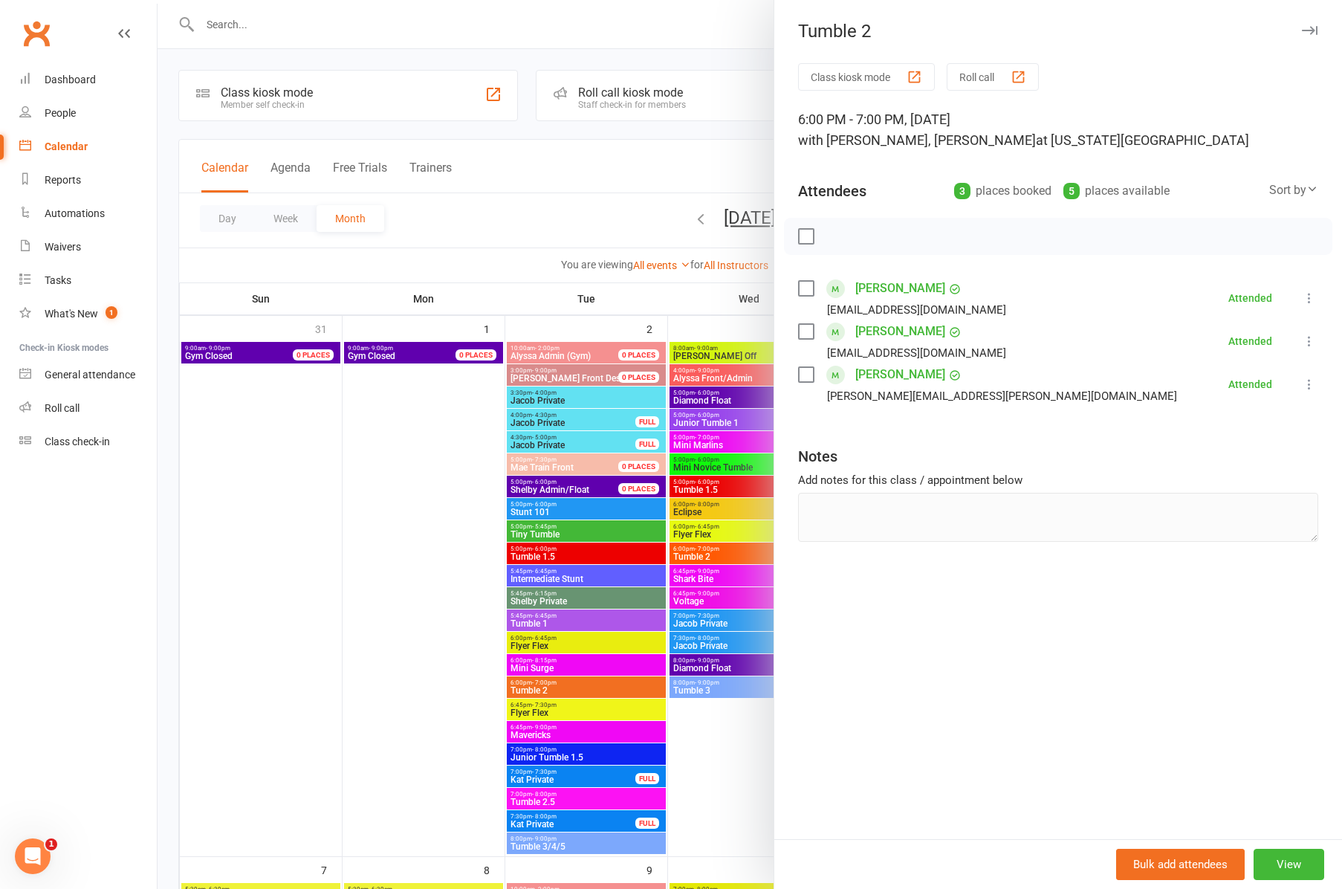
click at [1313, 30] on icon "button" at bounding box center [1310, 30] width 16 height 9
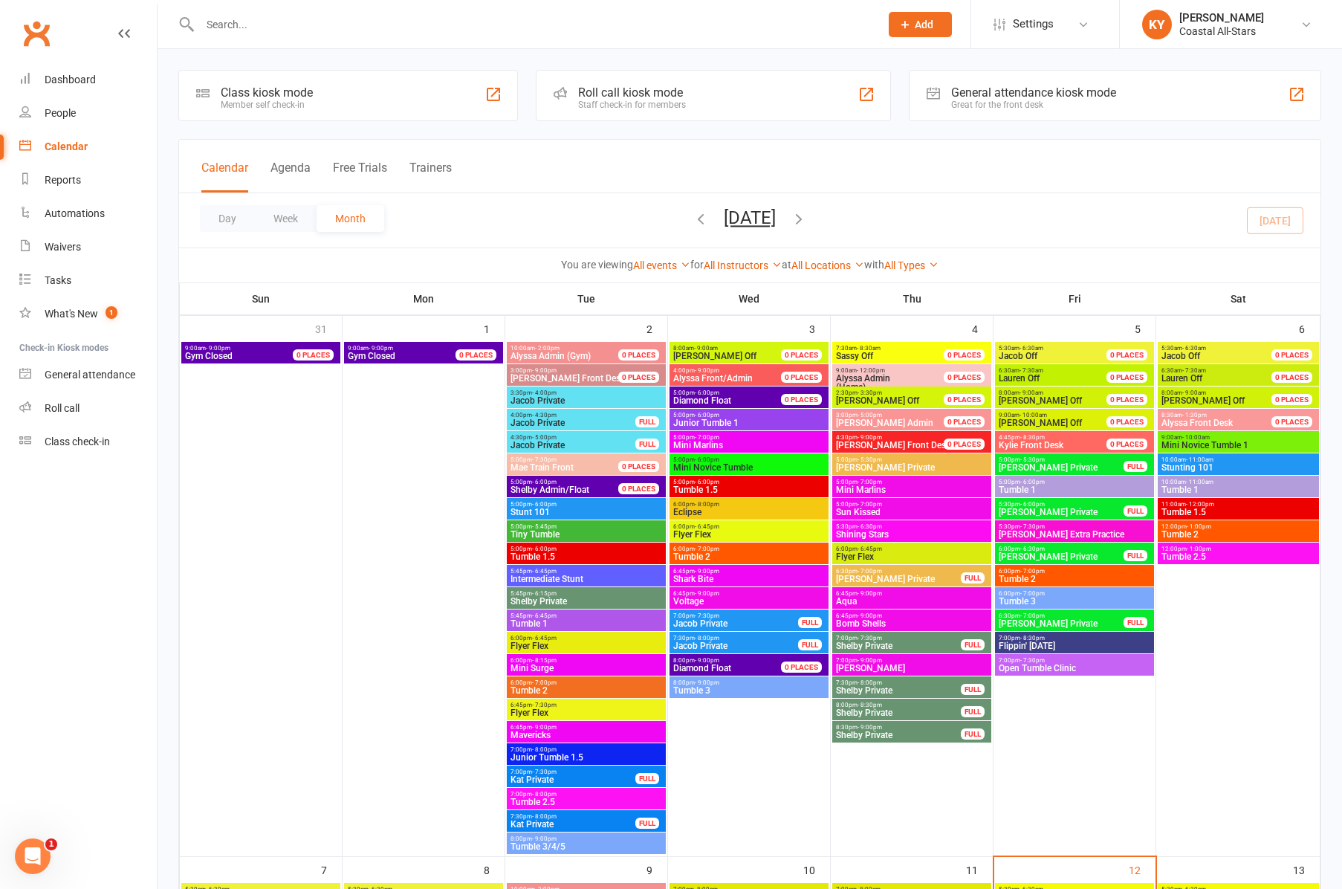
click at [1061, 575] on span "Tumble 2" at bounding box center [1074, 579] width 153 height 9
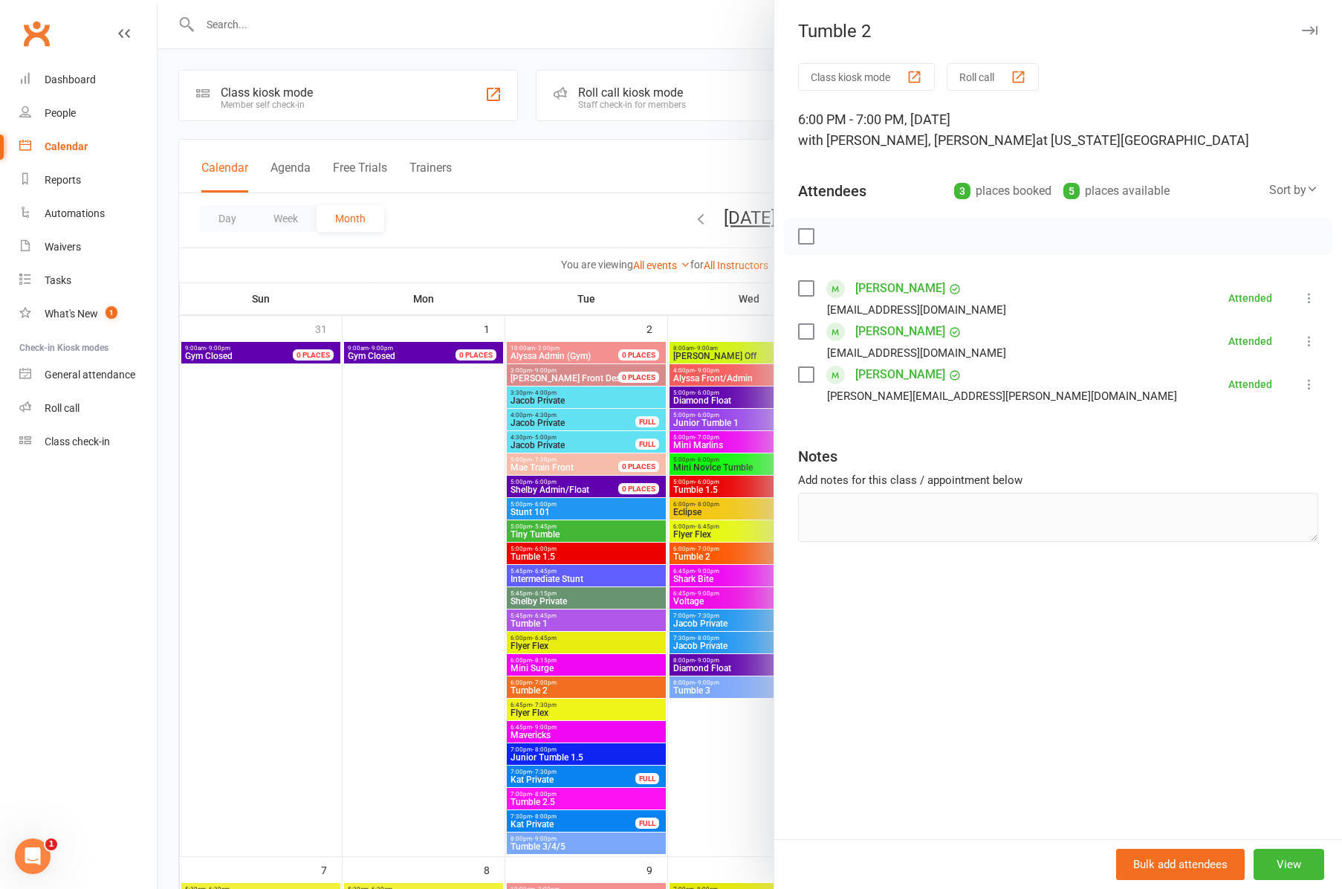
click at [1307, 27] on icon "button" at bounding box center [1310, 30] width 16 height 9
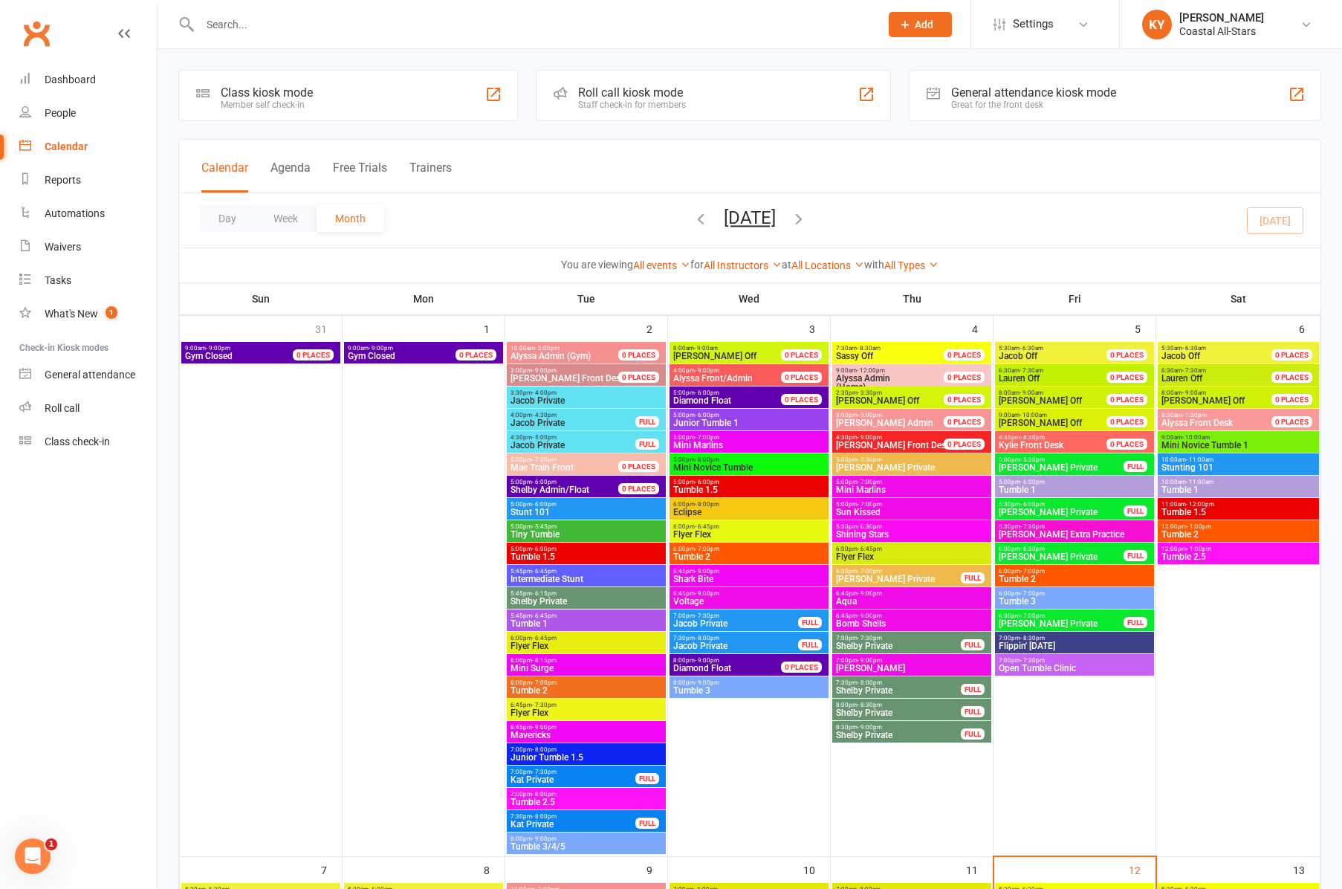
click at [1017, 579] on span "Tumble 2" at bounding box center [1074, 579] width 153 height 9
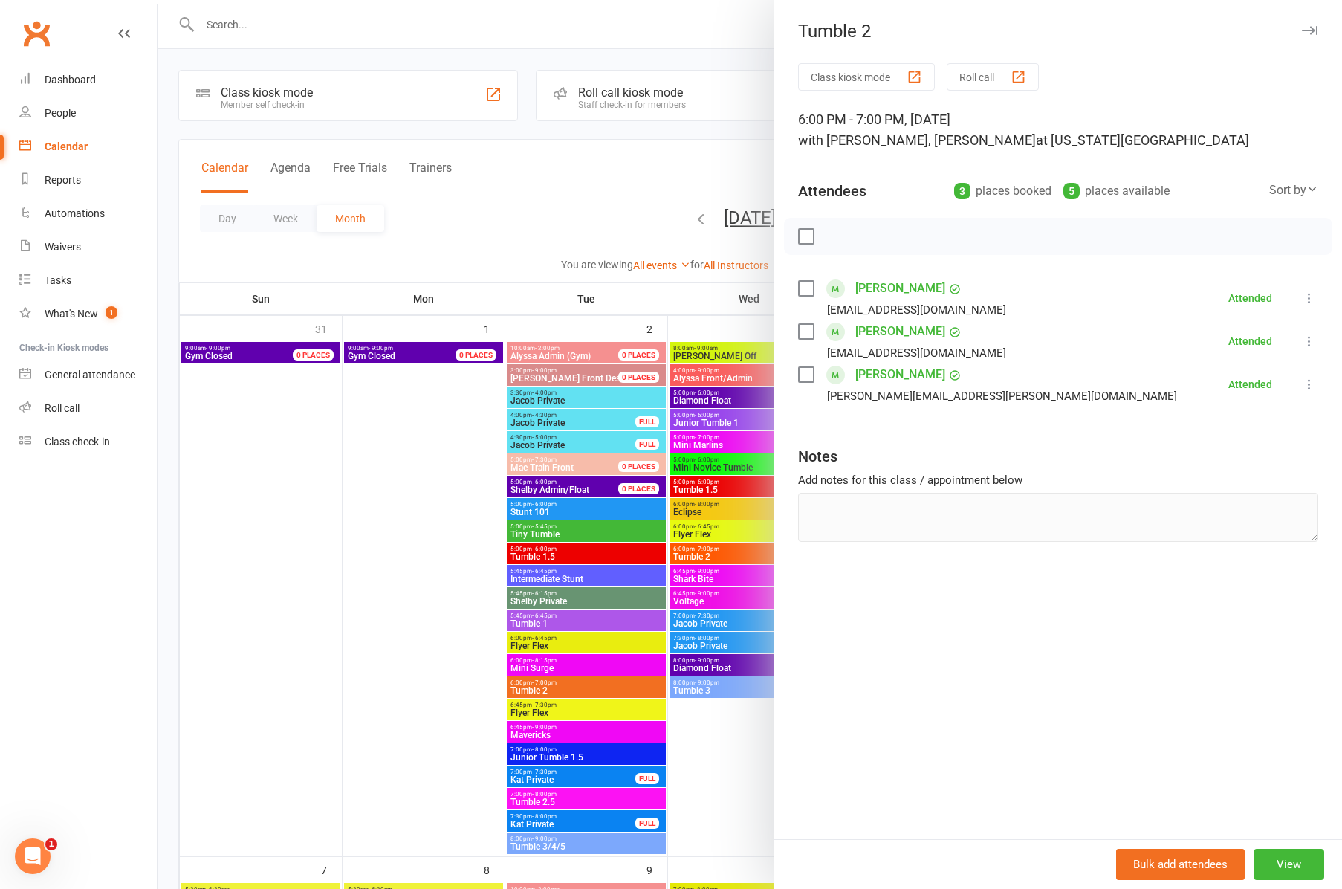
click at [1310, 29] on icon "button" at bounding box center [1310, 30] width 16 height 9
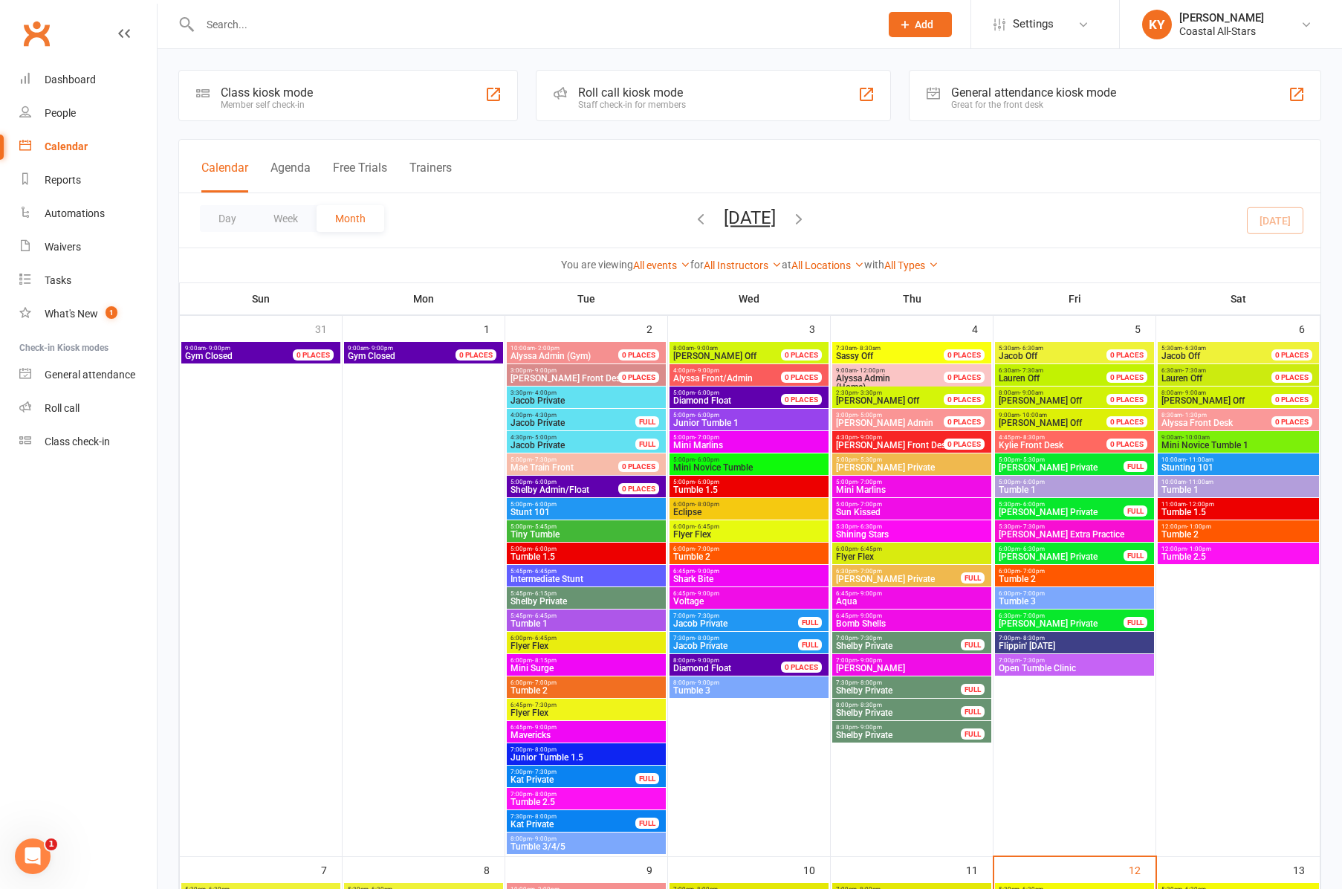
click at [543, 682] on span "- 7:00pm" at bounding box center [544, 682] width 25 height 7
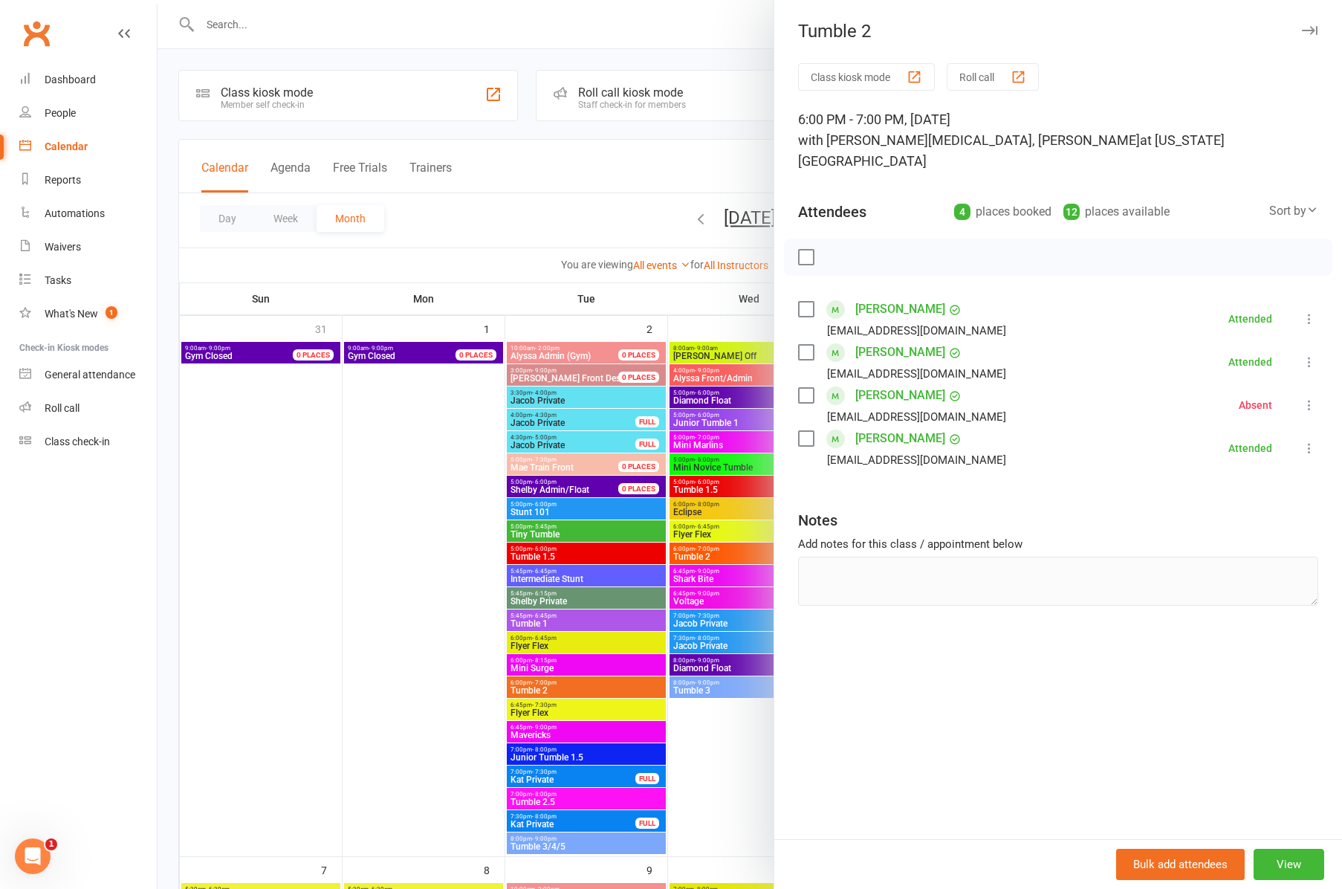
click at [1318, 29] on button "button" at bounding box center [1310, 31] width 18 height 18
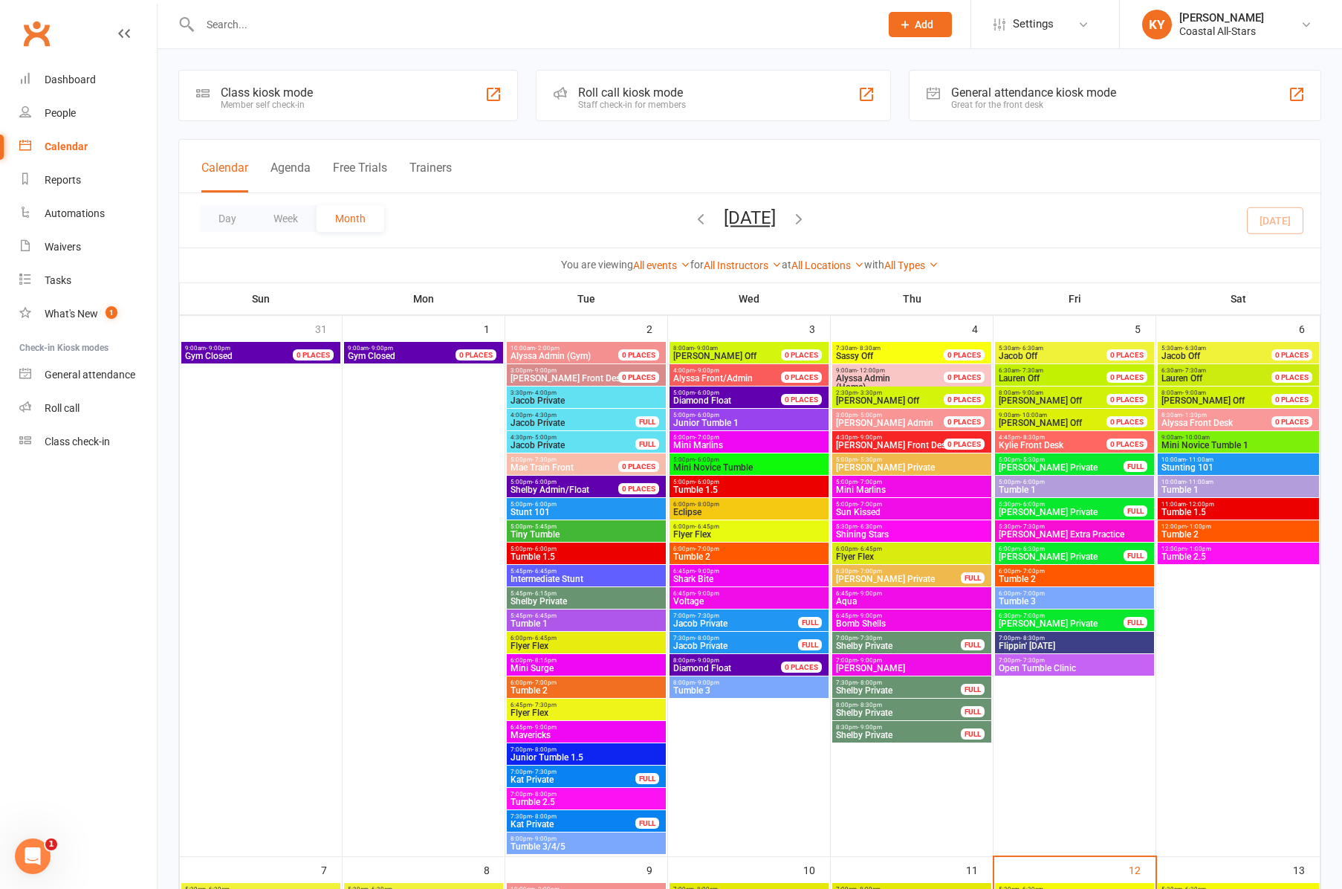
click at [1037, 488] on span "Tumble 1" at bounding box center [1074, 489] width 153 height 9
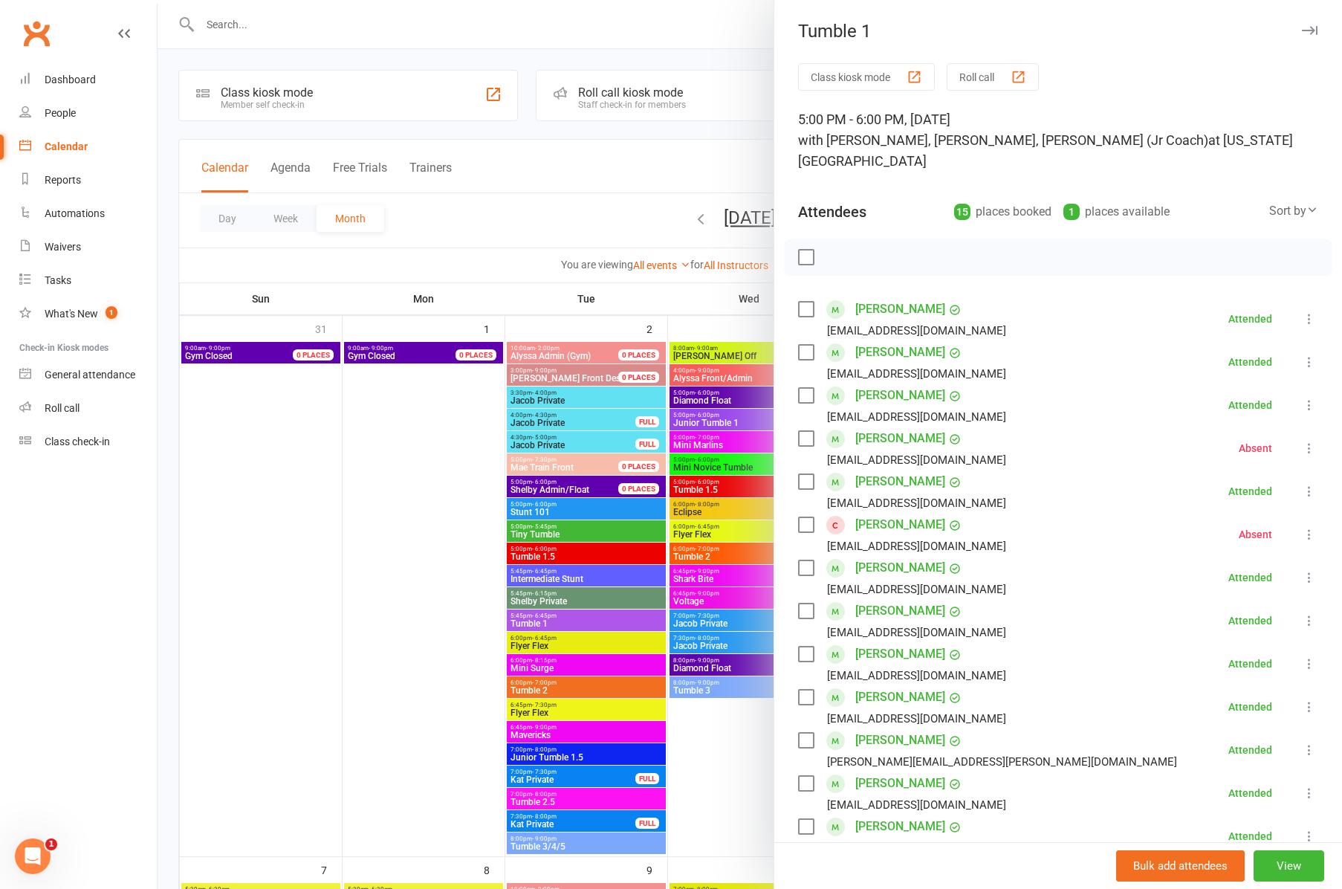
click at [1310, 30] on icon "button" at bounding box center [1310, 30] width 16 height 9
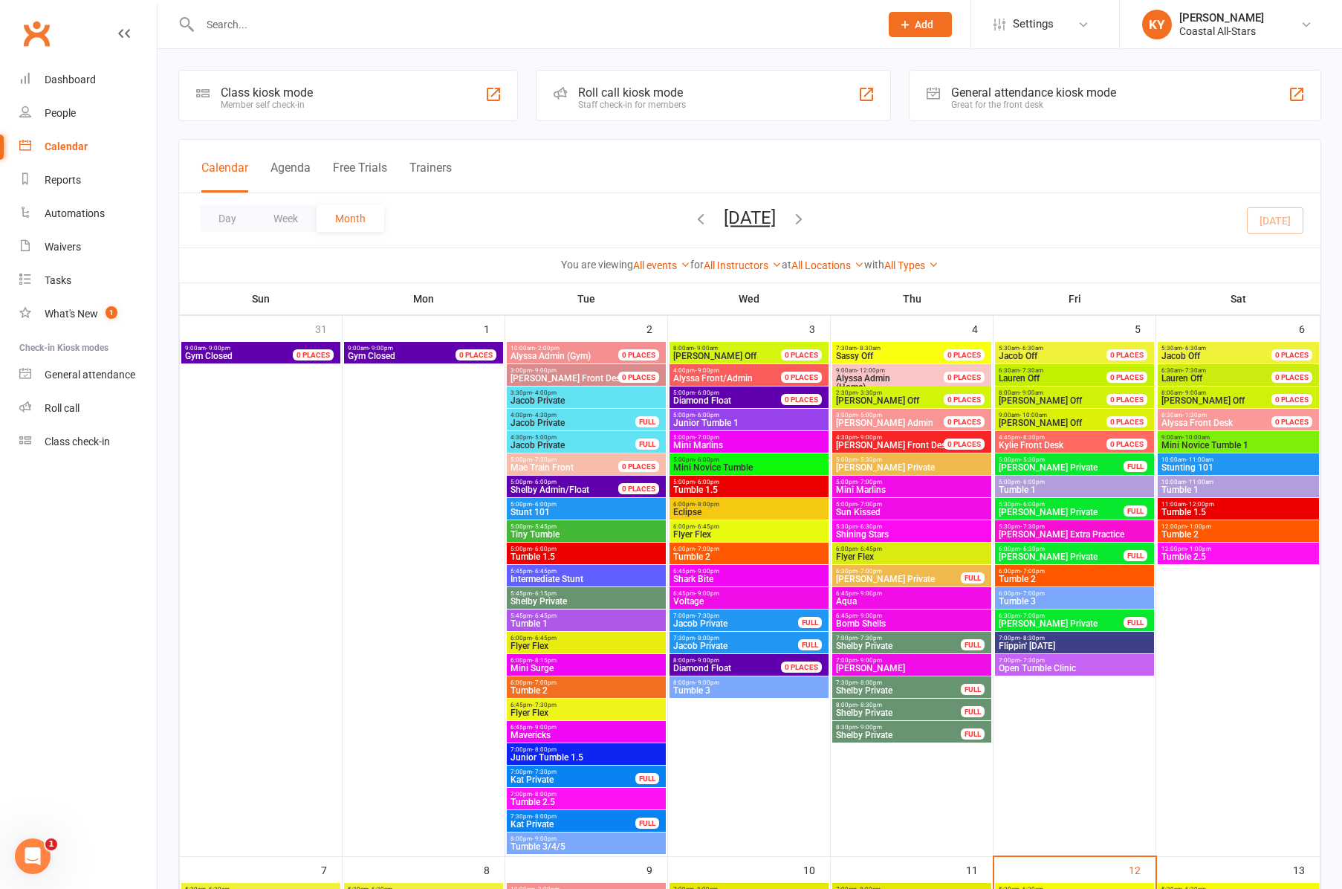
click at [1049, 596] on span "6:00pm - 7:00pm" at bounding box center [1074, 593] width 153 height 7
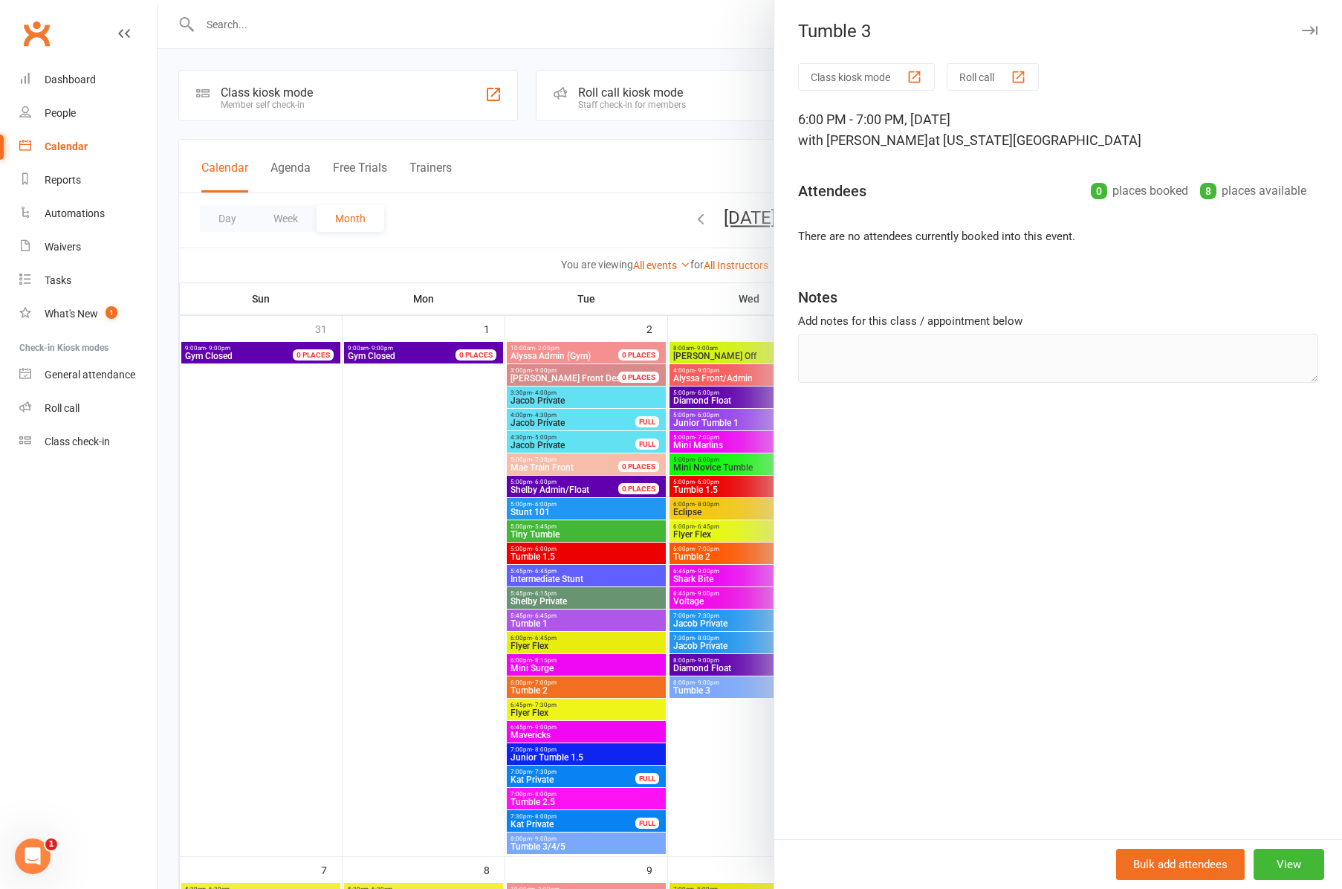
click at [1305, 32] on icon "button" at bounding box center [1310, 30] width 16 height 9
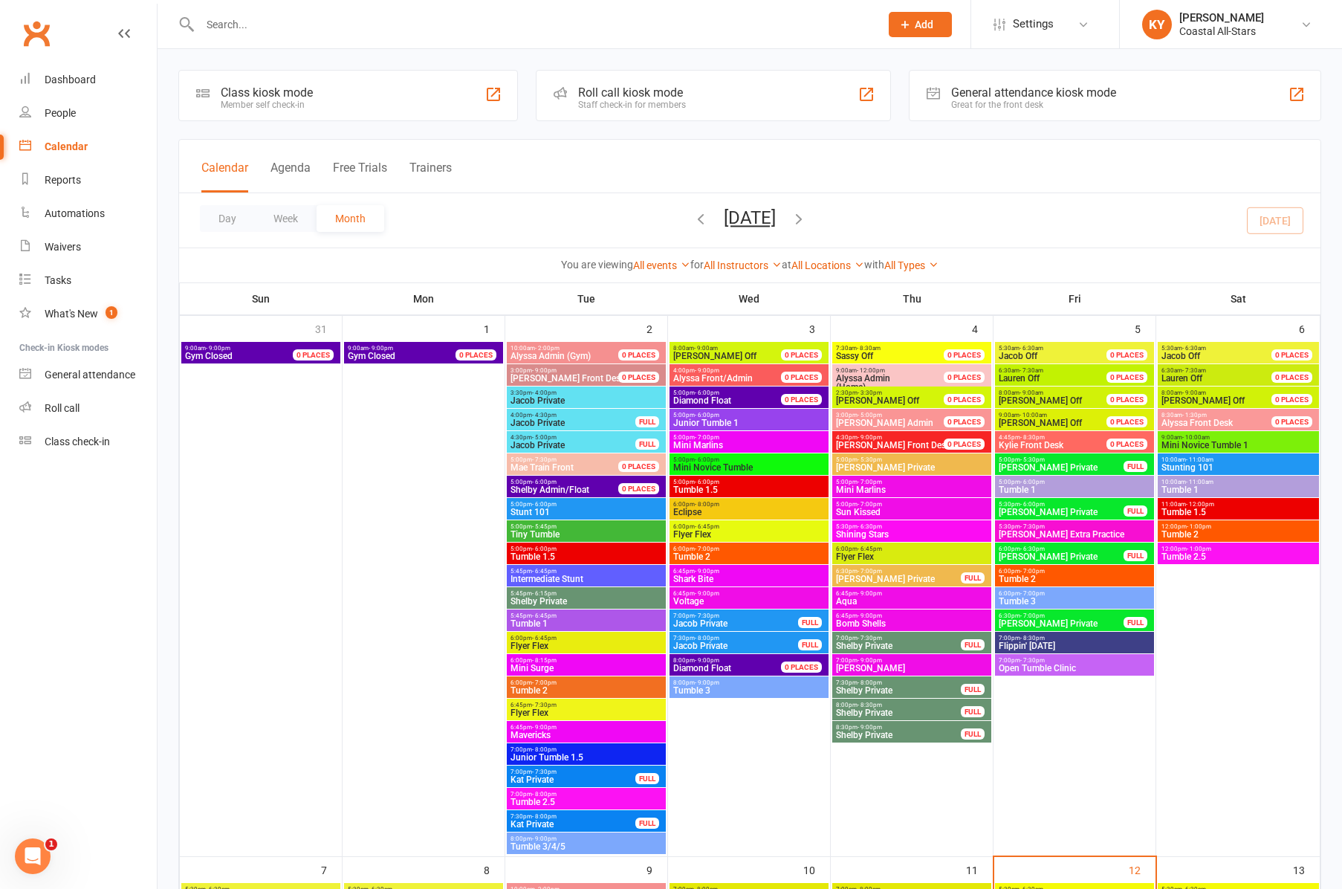
click at [1220, 487] on span "Tumble 1" at bounding box center [1238, 489] width 155 height 9
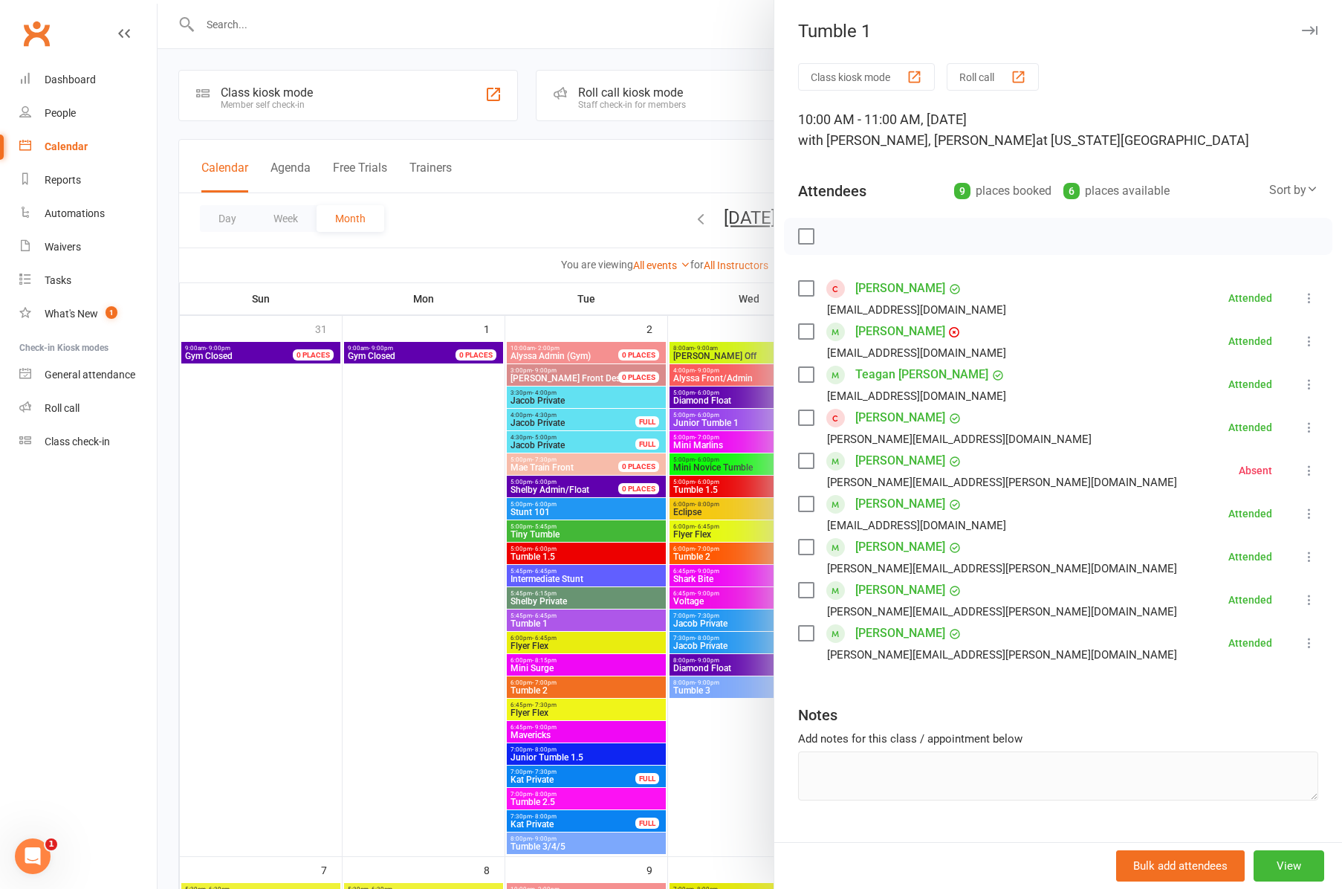
click at [1316, 30] on icon "button" at bounding box center [1310, 30] width 16 height 9
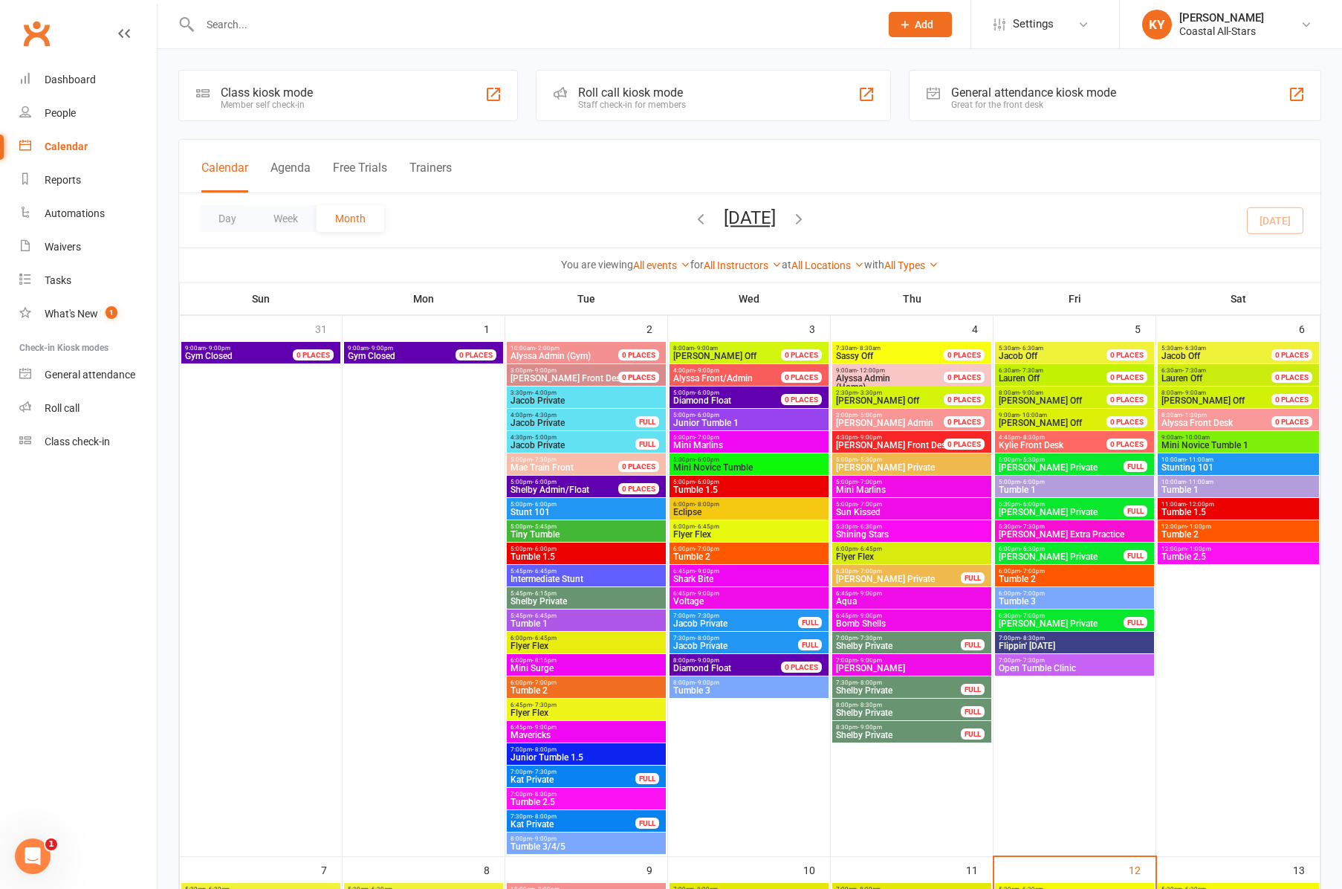
click at [1197, 508] on span "Tumble 1.5" at bounding box center [1238, 512] width 155 height 9
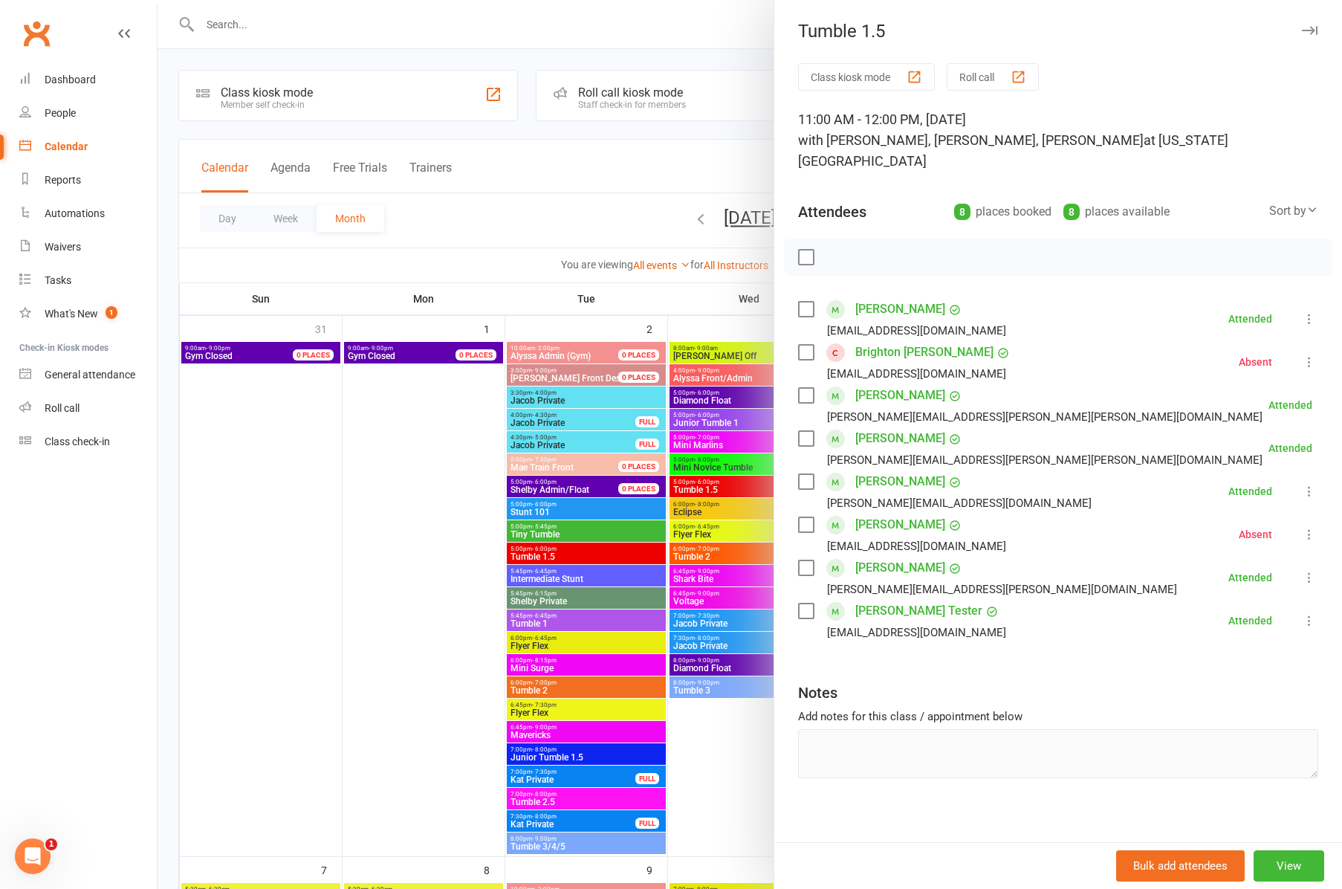
click at [1304, 33] on icon "button" at bounding box center [1310, 30] width 16 height 9
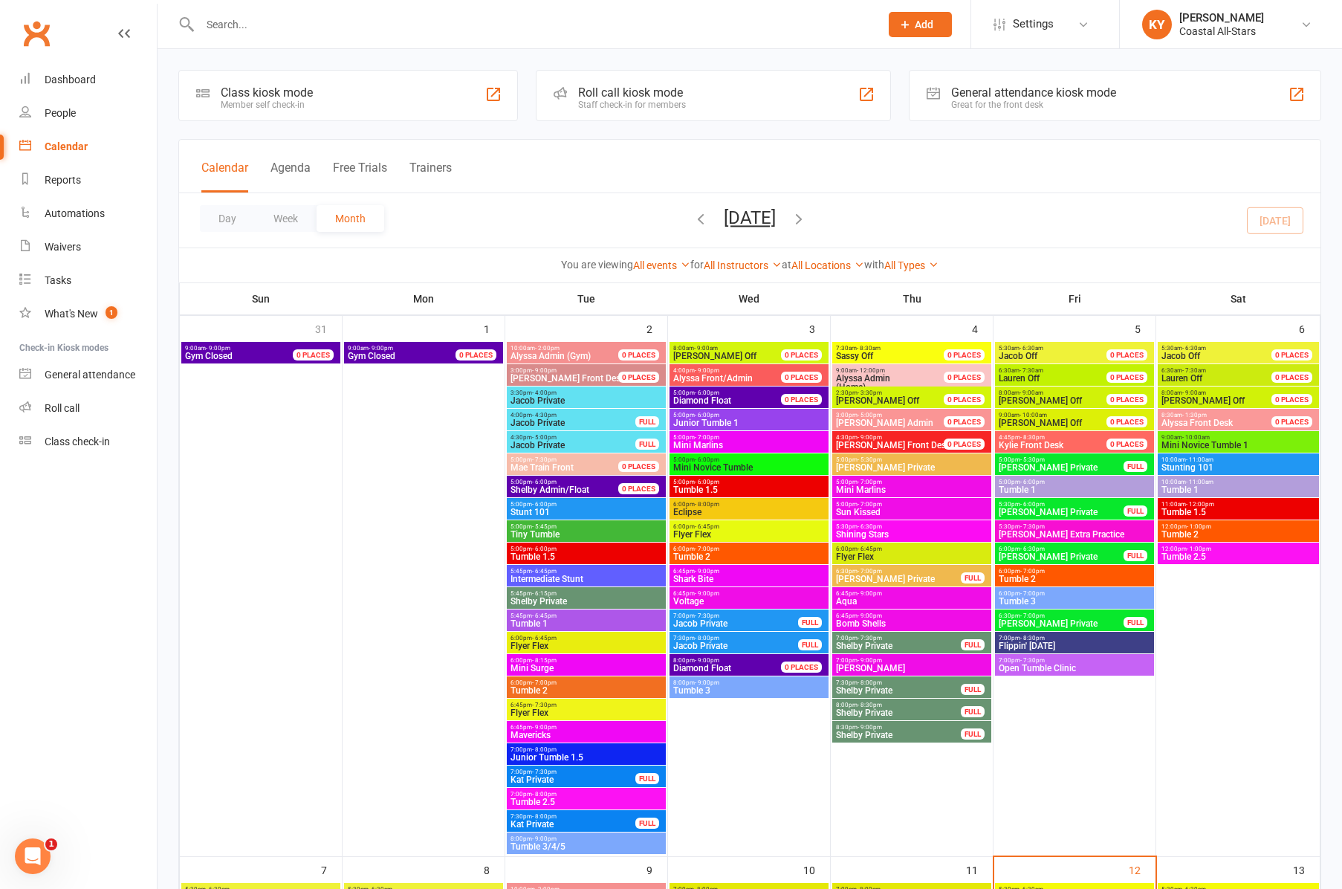
click at [1214, 528] on span "12:00pm - 1:00pm" at bounding box center [1238, 526] width 155 height 7
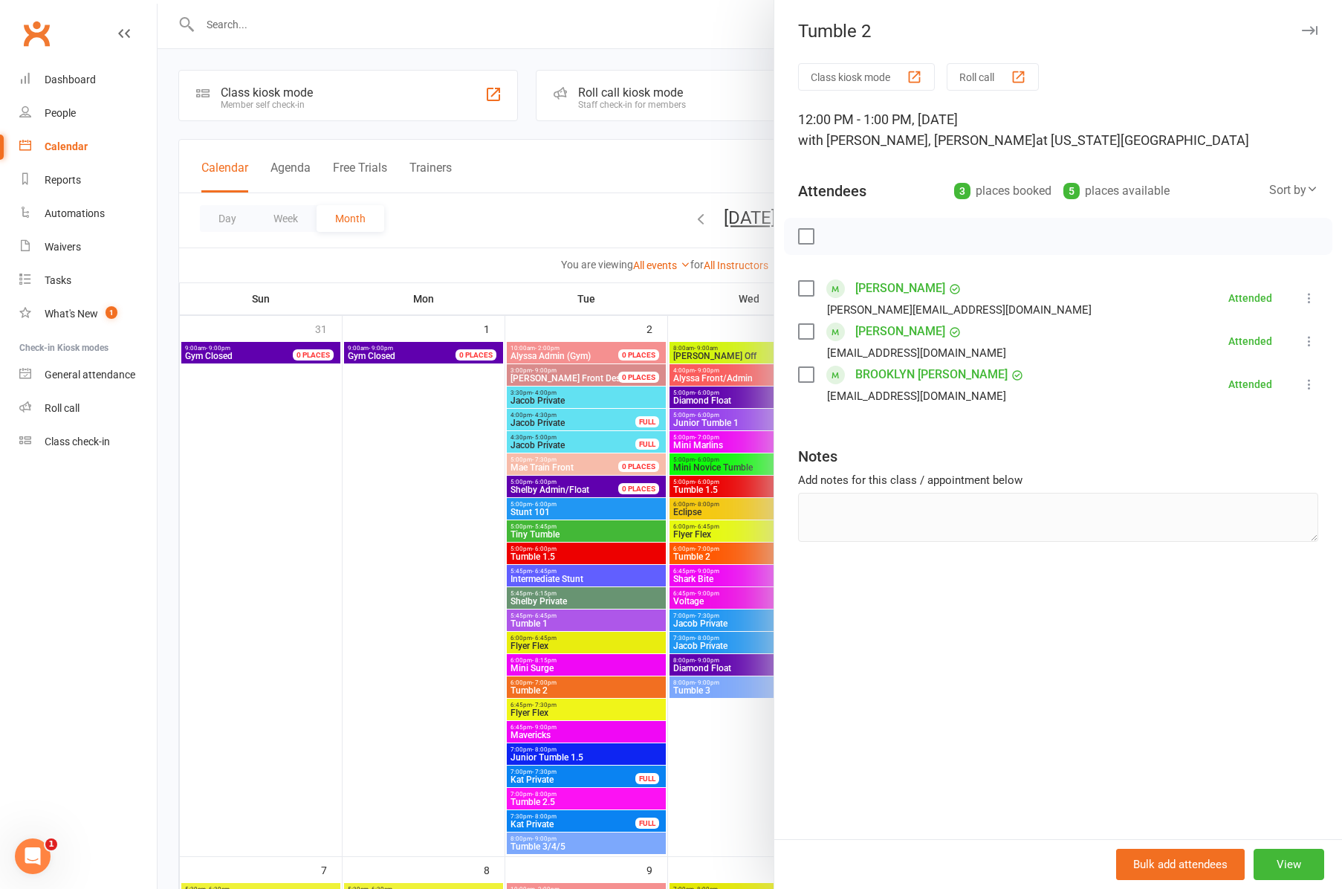
click at [1315, 30] on icon "button" at bounding box center [1310, 30] width 16 height 9
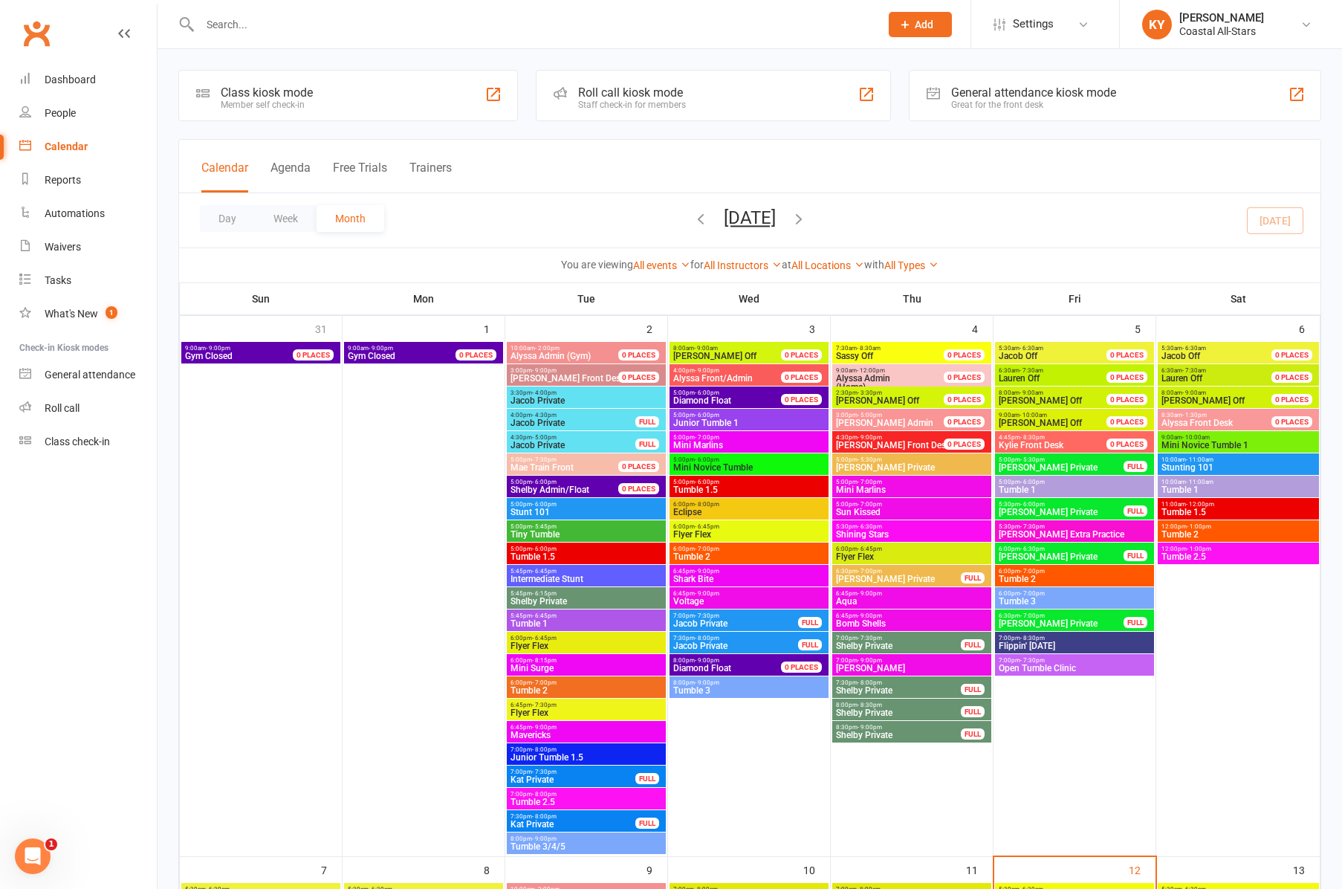
click at [1226, 558] on span "Tumble 2.5" at bounding box center [1238, 556] width 155 height 9
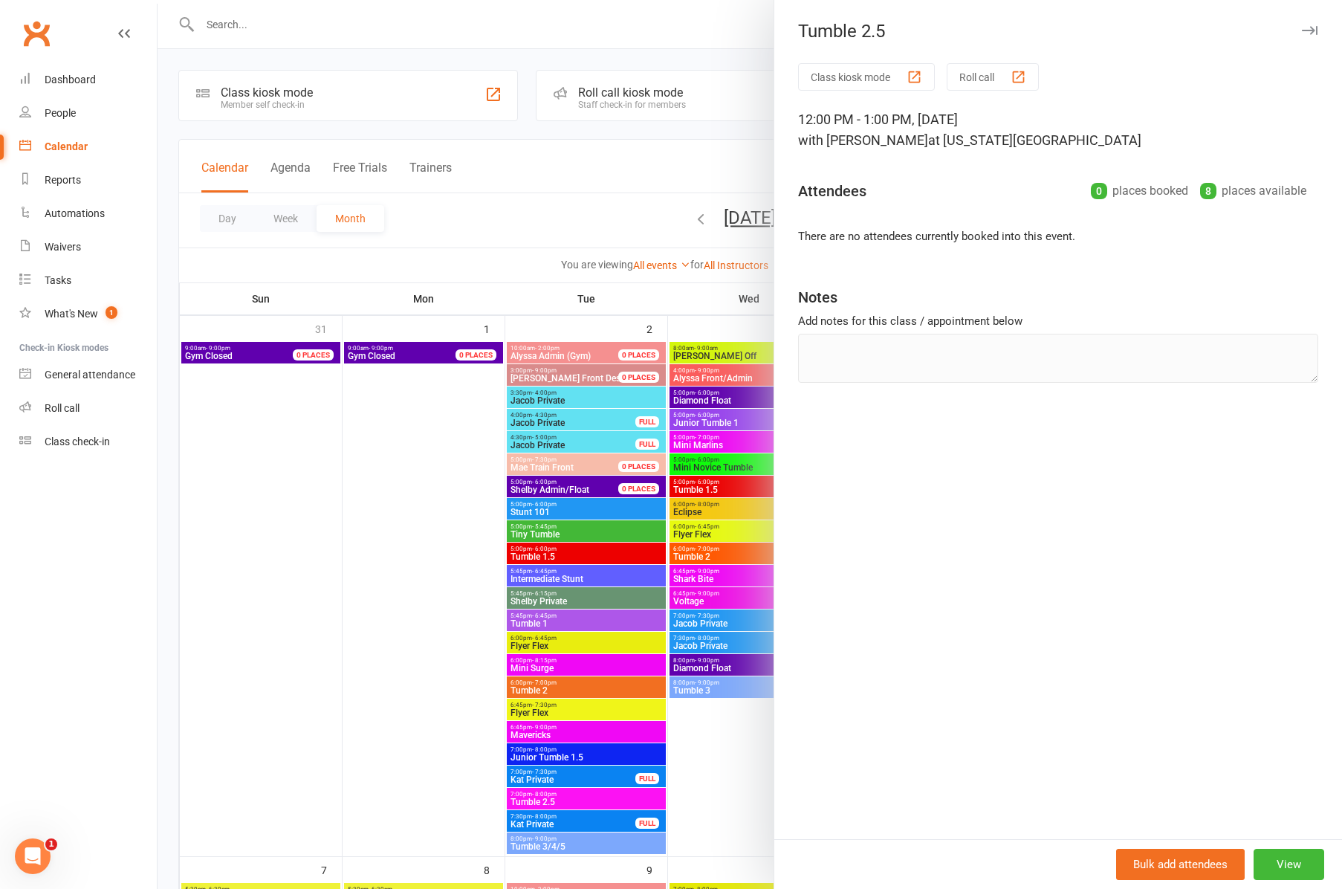
click at [1317, 30] on icon "button" at bounding box center [1310, 30] width 16 height 9
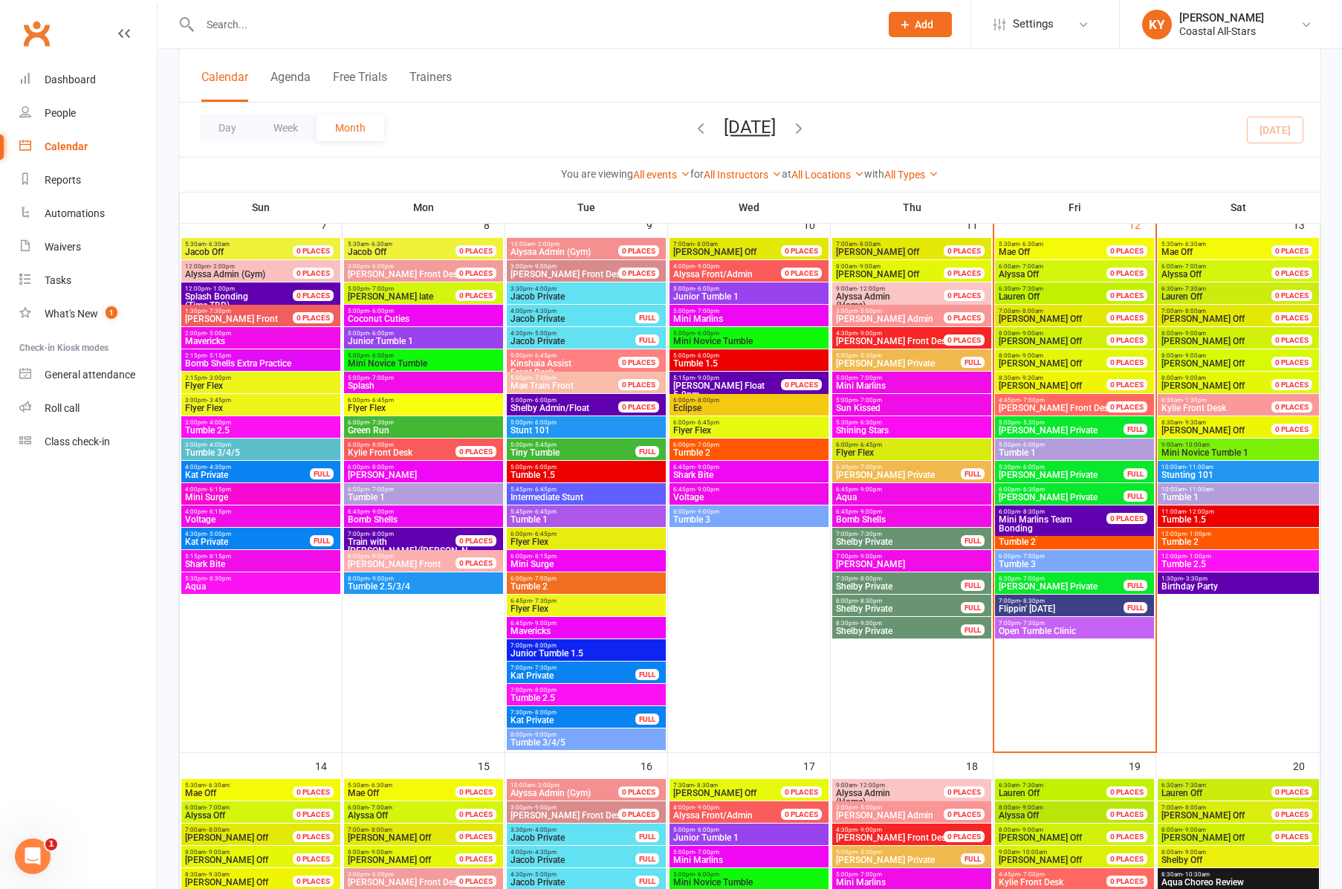
scroll to position [612, 0]
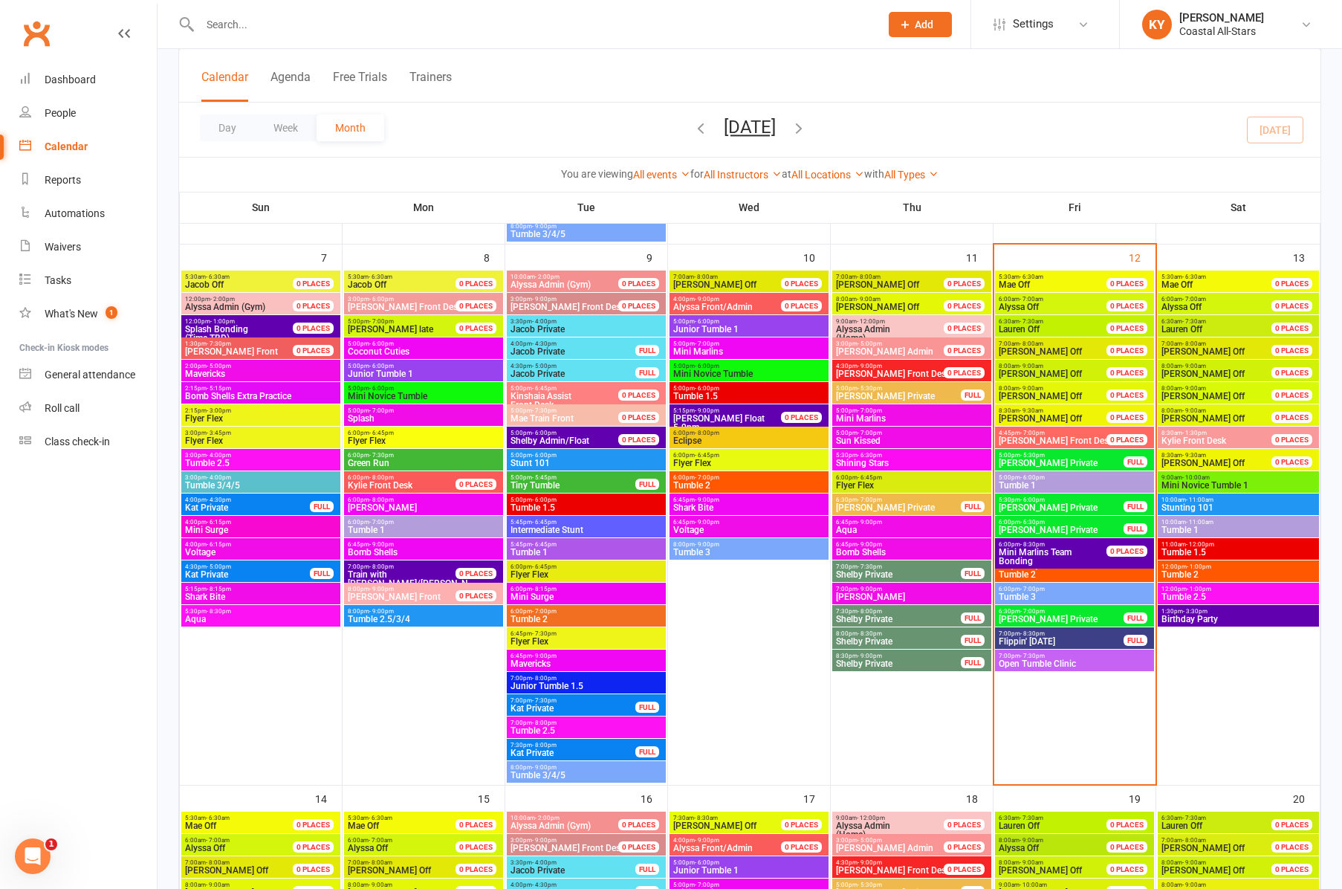
click at [392, 369] on span "Junior Tumble 1" at bounding box center [423, 373] width 153 height 9
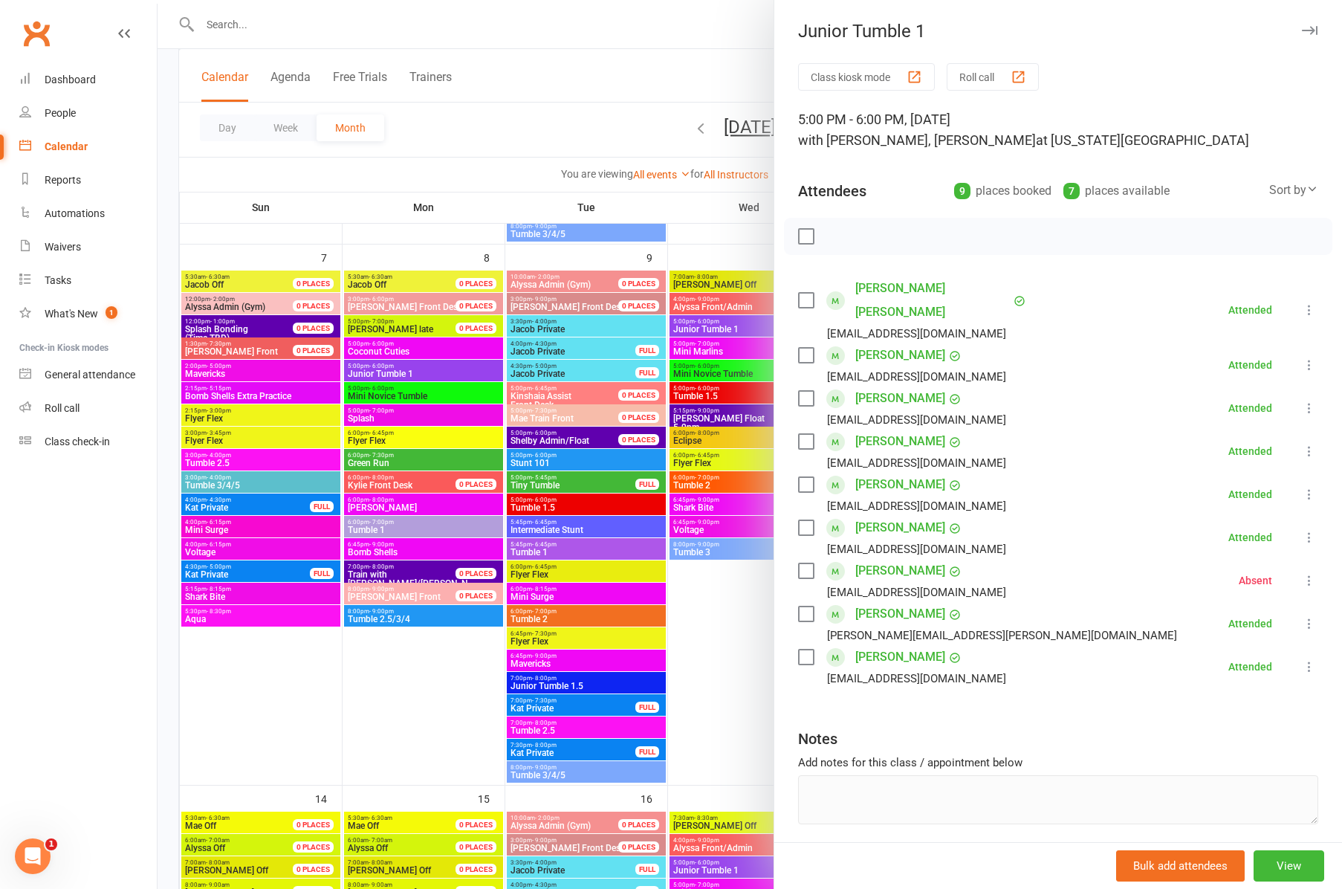
click at [375, 393] on div at bounding box center [750, 444] width 1185 height 889
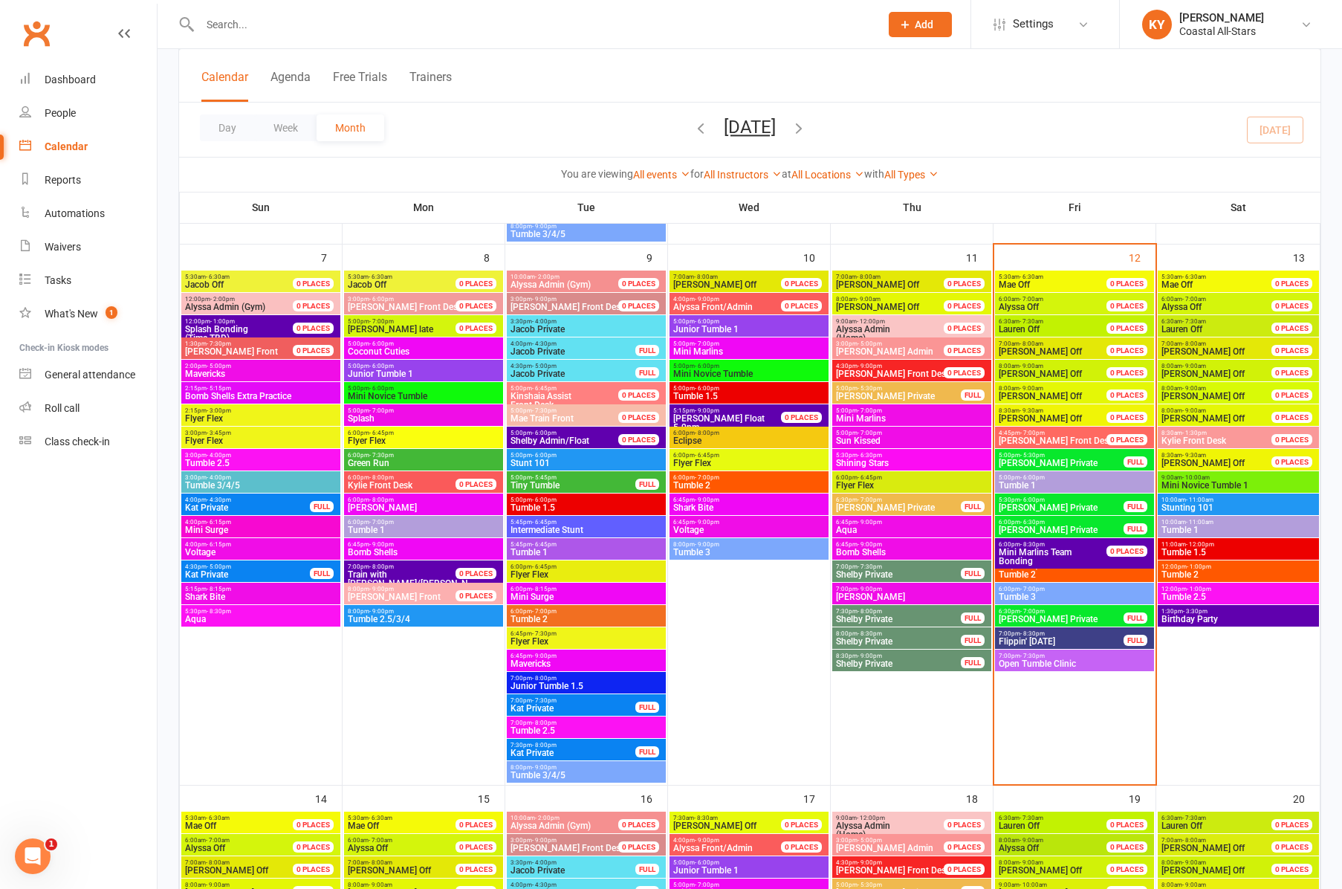
click at [375, 394] on span "Mini Novice Tumble" at bounding box center [423, 396] width 153 height 9
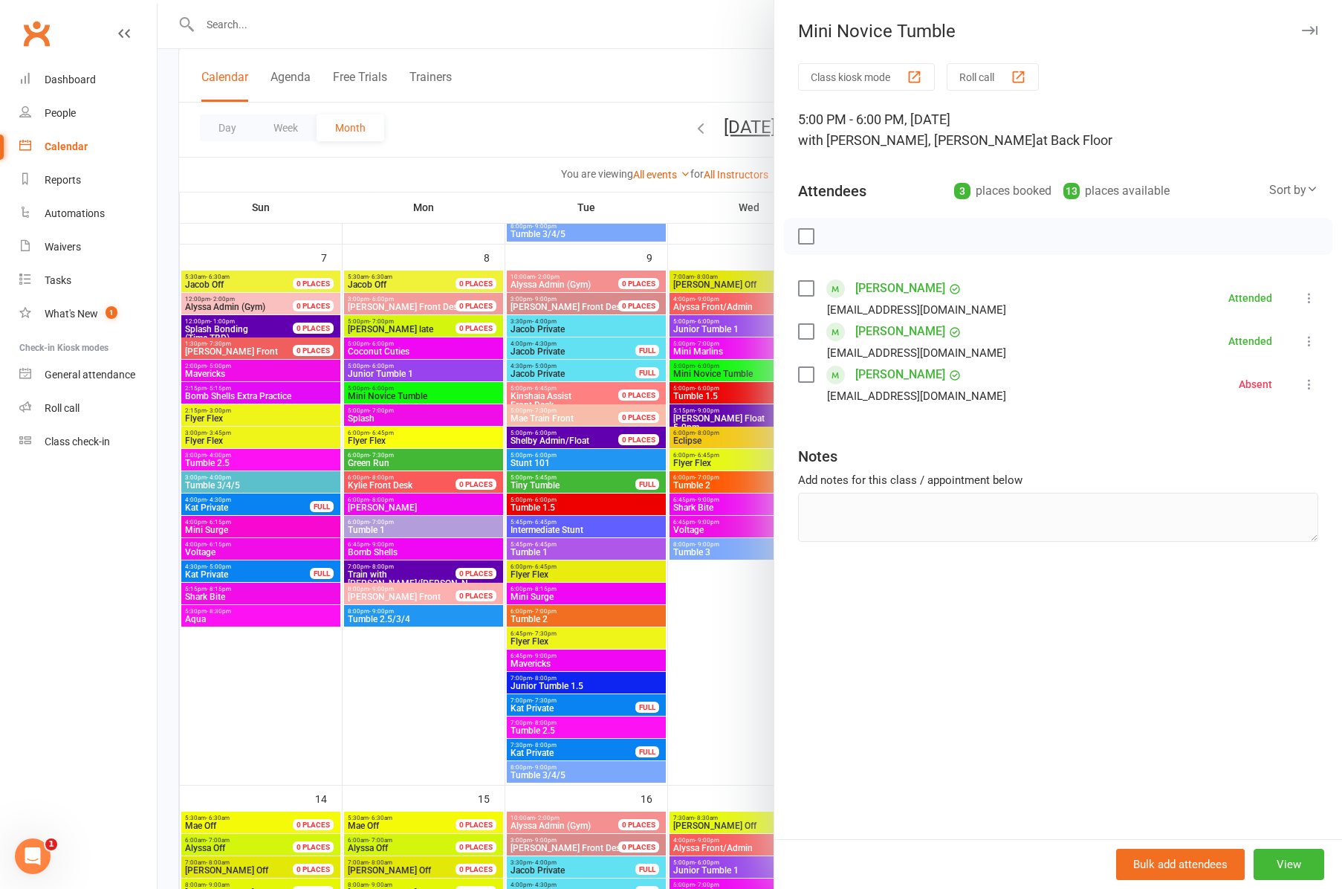
click at [382, 523] on div at bounding box center [750, 444] width 1185 height 889
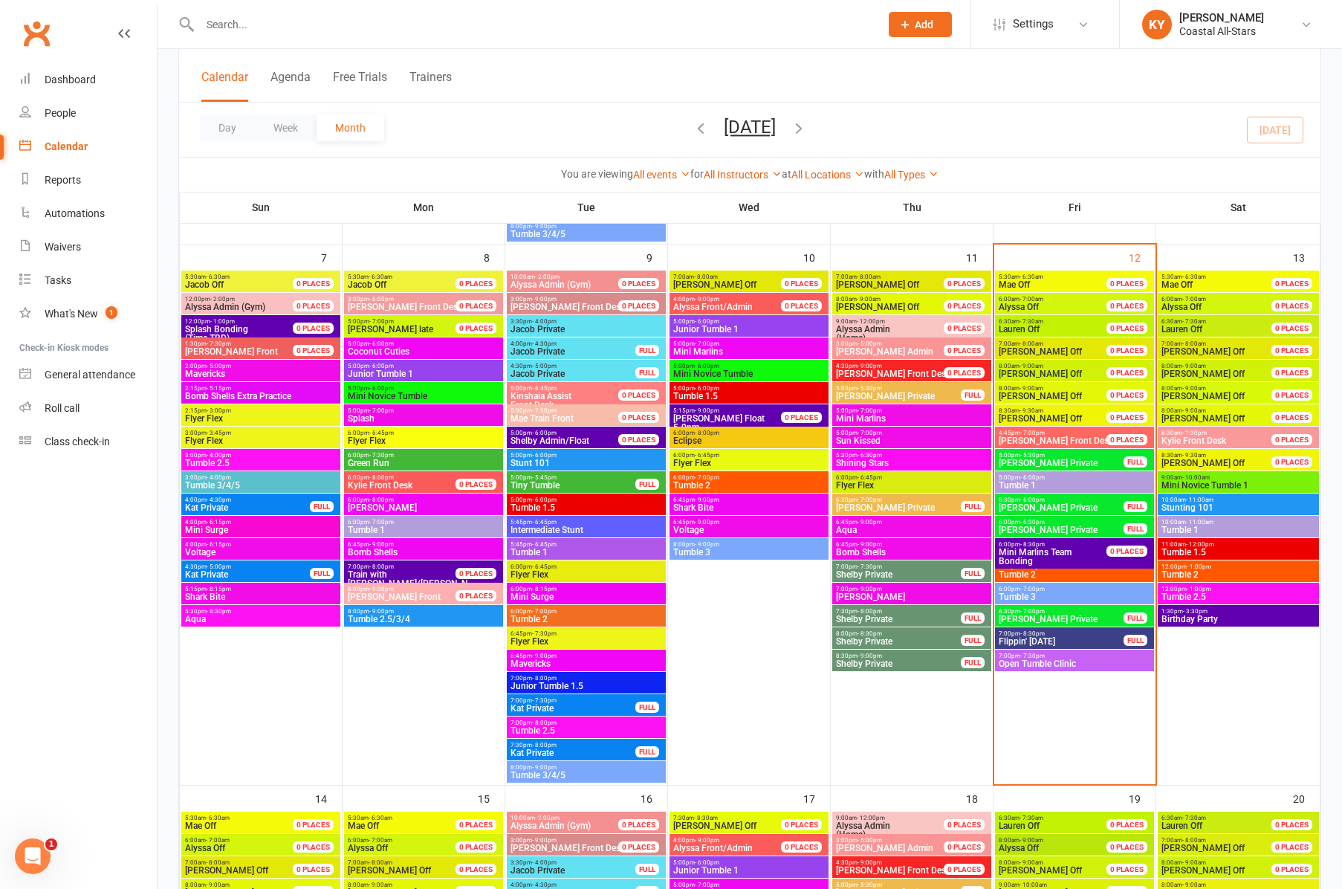
click at [383, 525] on span "Tumble 1" at bounding box center [423, 529] width 153 height 9
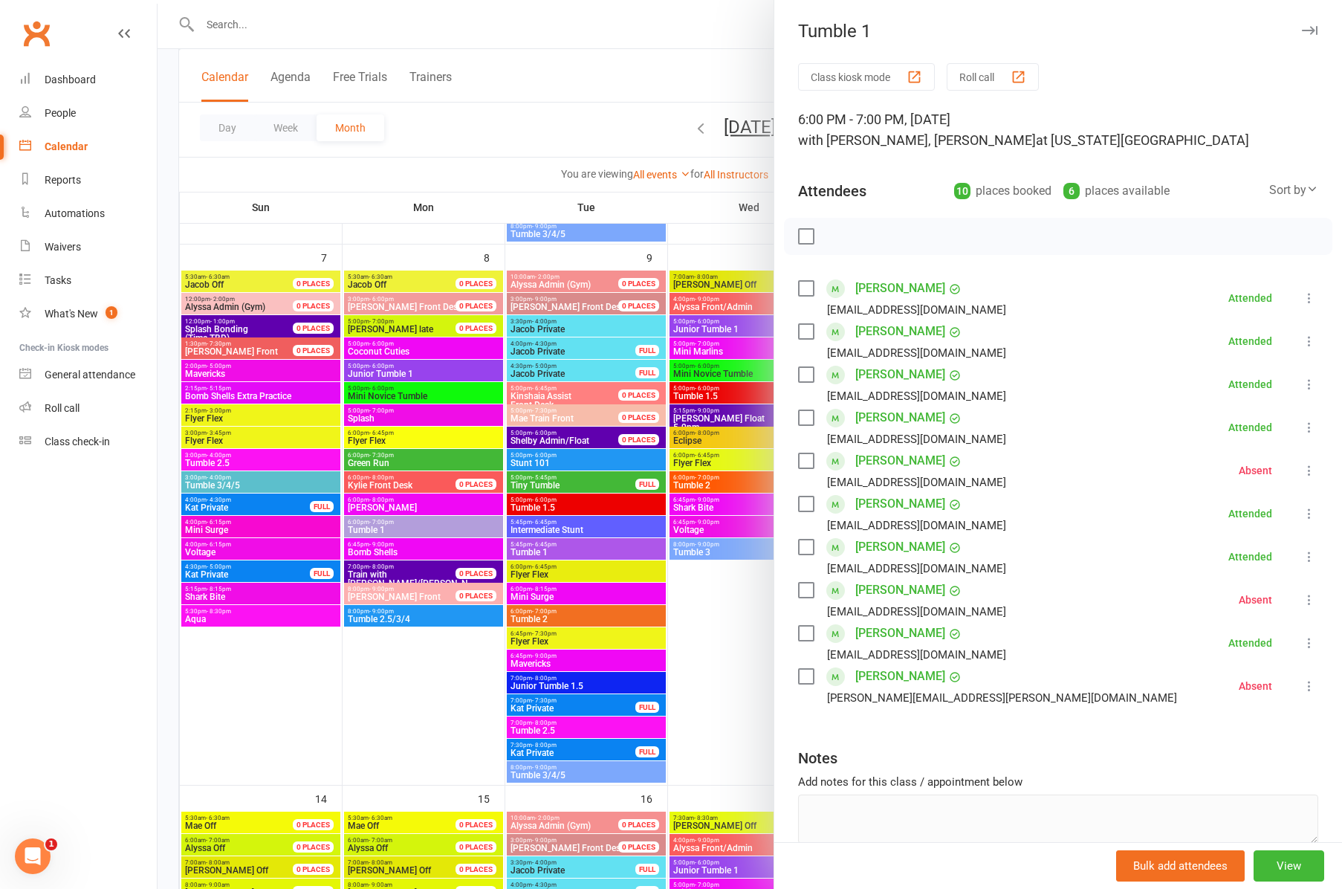
click at [1304, 28] on icon "button" at bounding box center [1310, 30] width 16 height 9
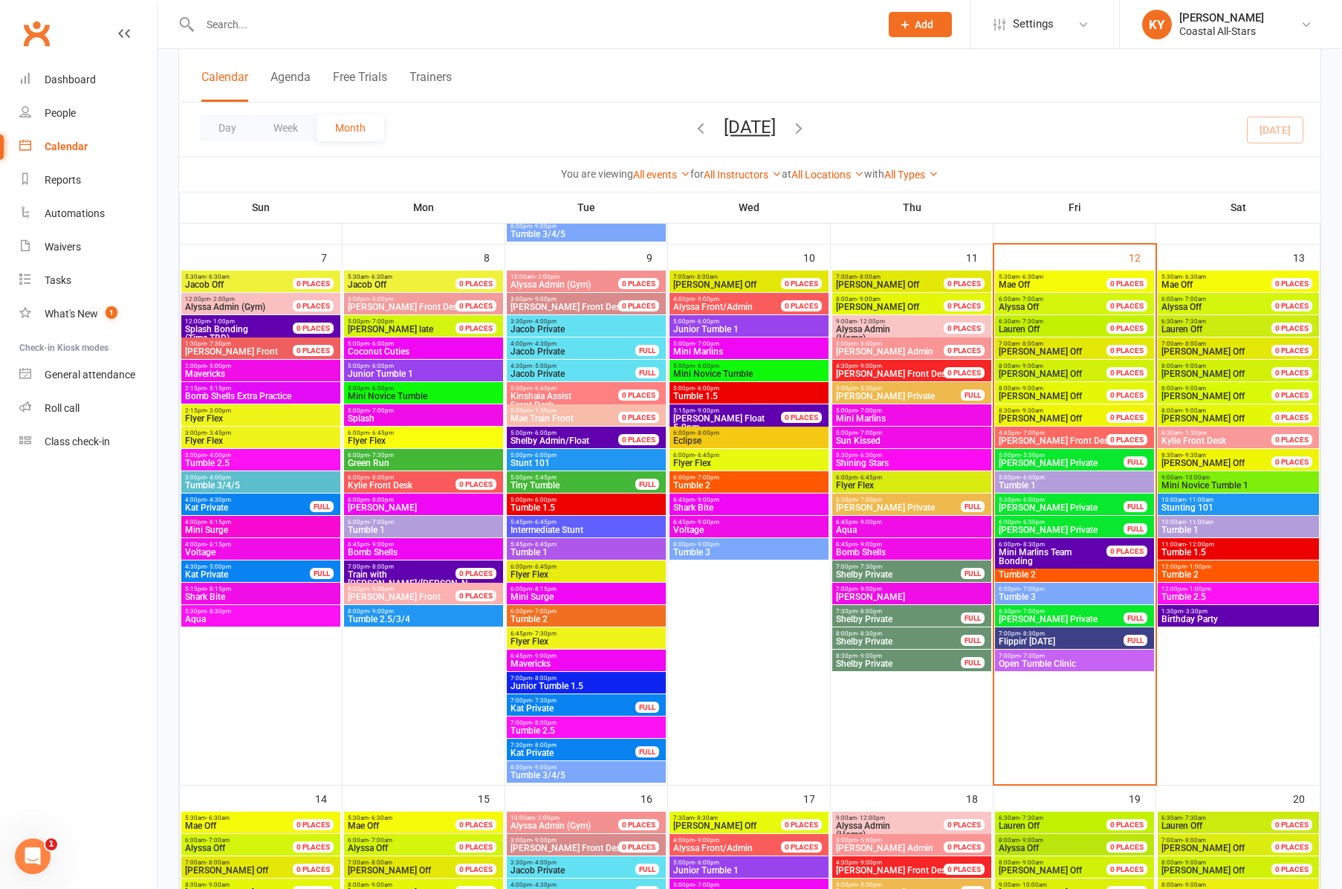
click at [381, 611] on span "- 9:00pm" at bounding box center [381, 611] width 25 height 7
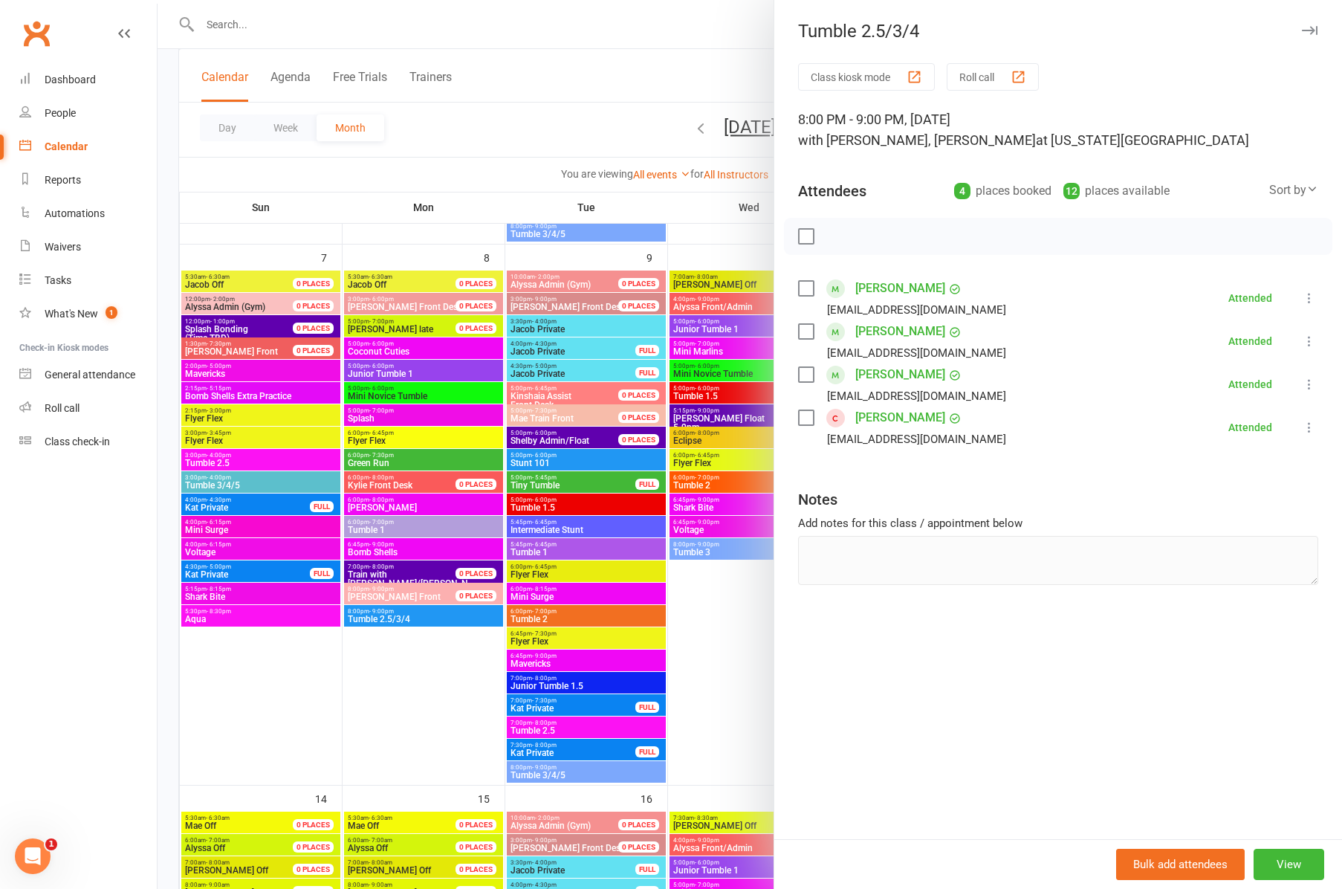
click at [1313, 29] on icon "button" at bounding box center [1310, 30] width 16 height 9
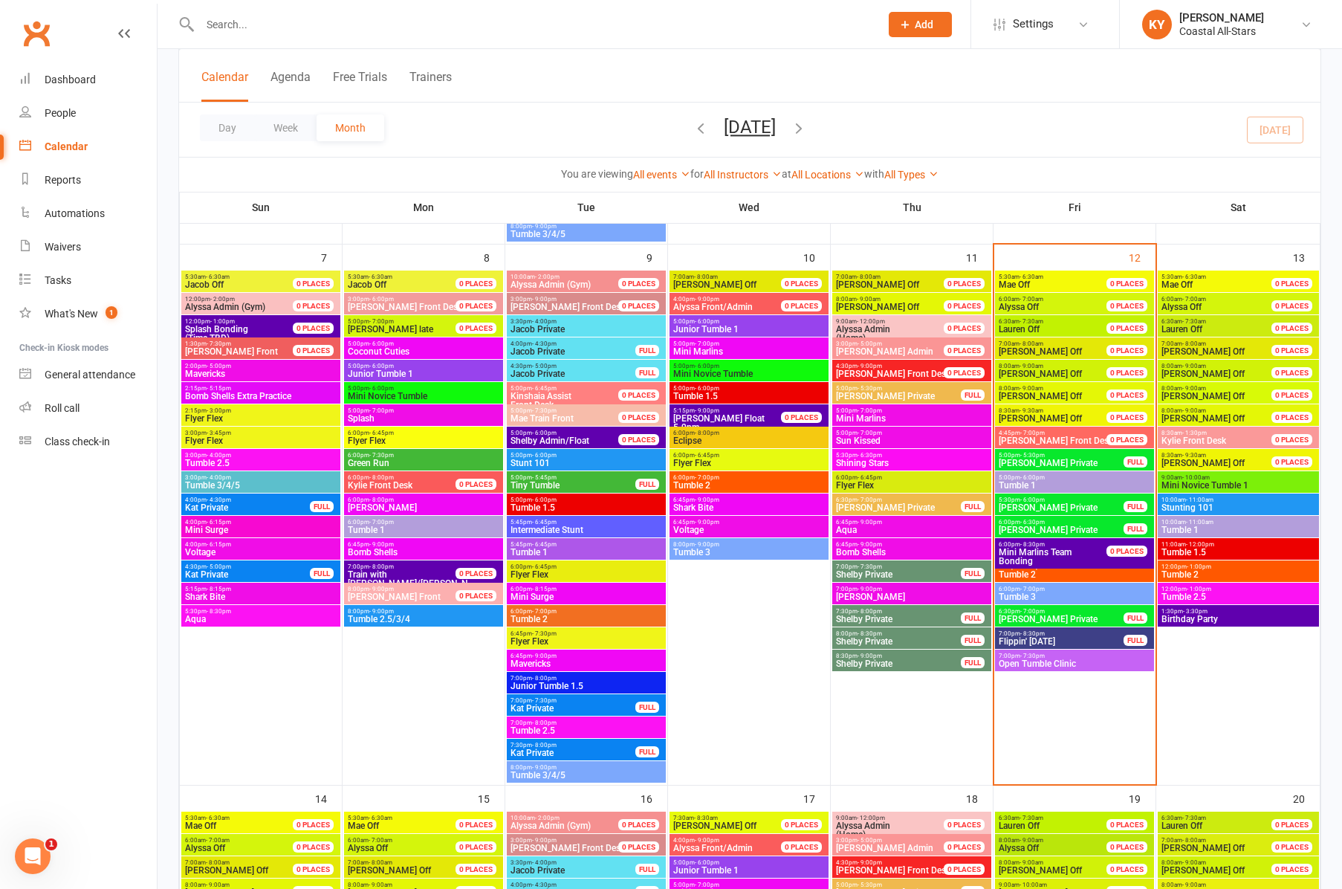
click at [527, 482] on span "Tiny Tumble" at bounding box center [573, 485] width 126 height 9
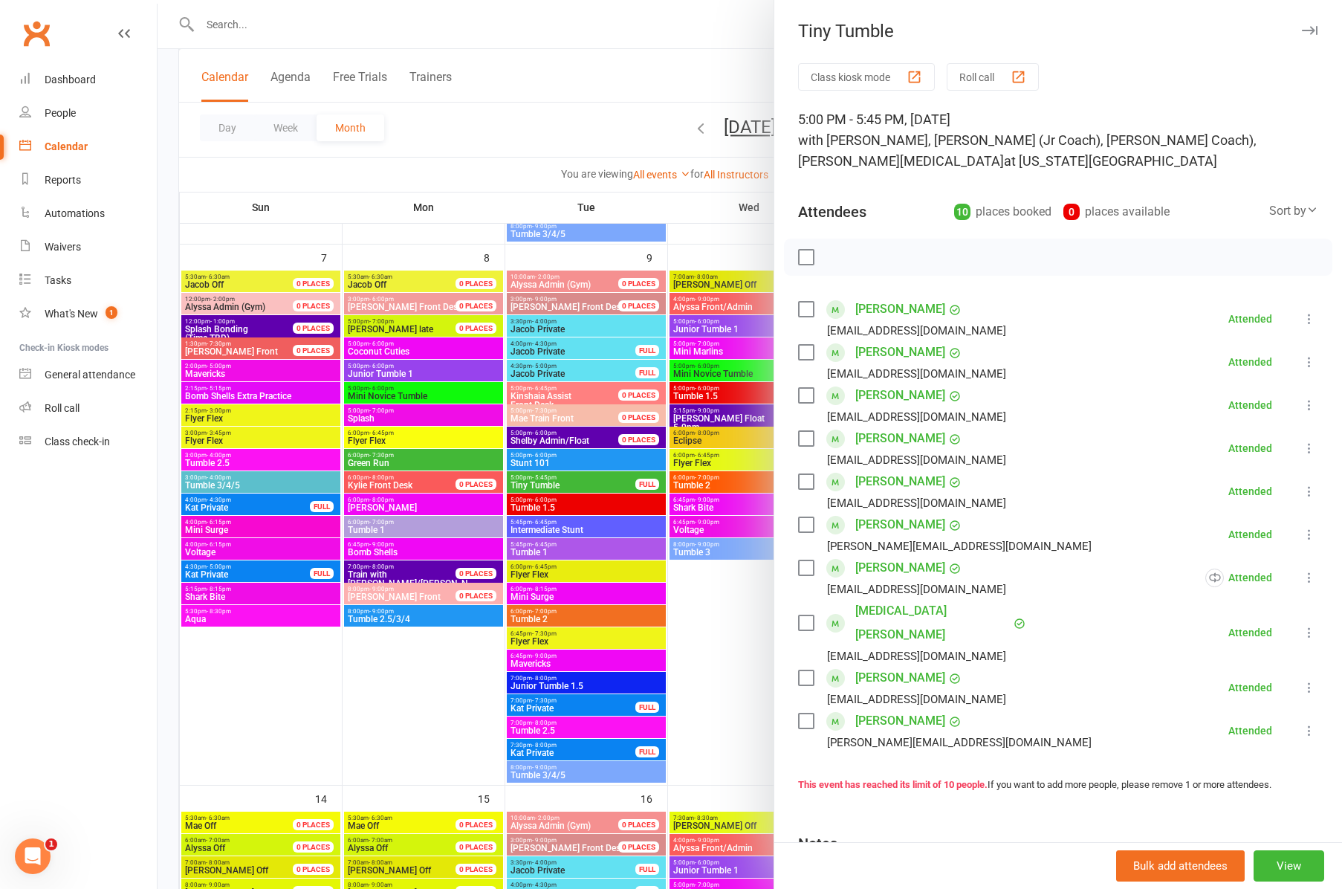
click at [535, 502] on div at bounding box center [750, 444] width 1185 height 889
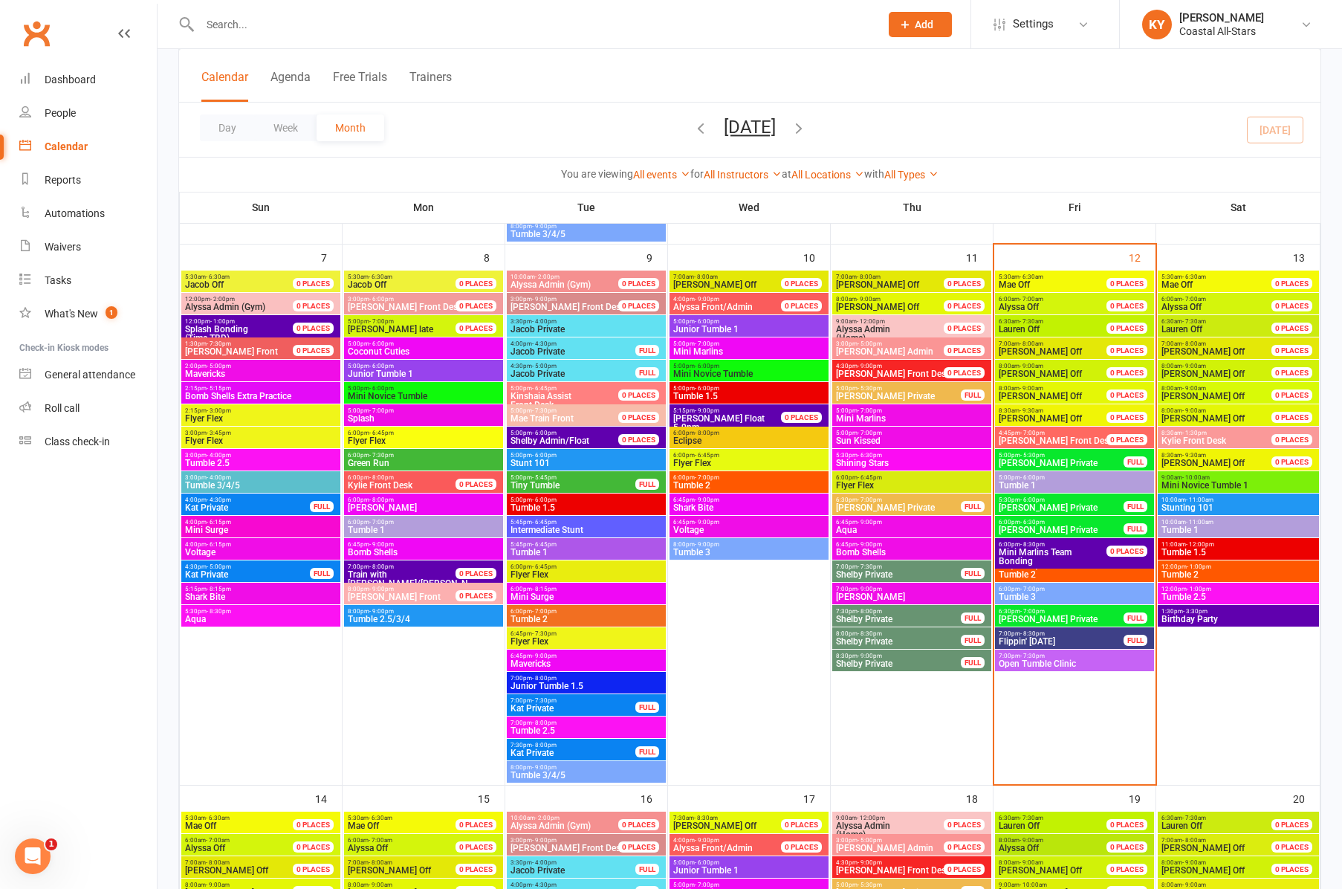
click at [539, 501] on span "- 6:00pm" at bounding box center [544, 499] width 25 height 7
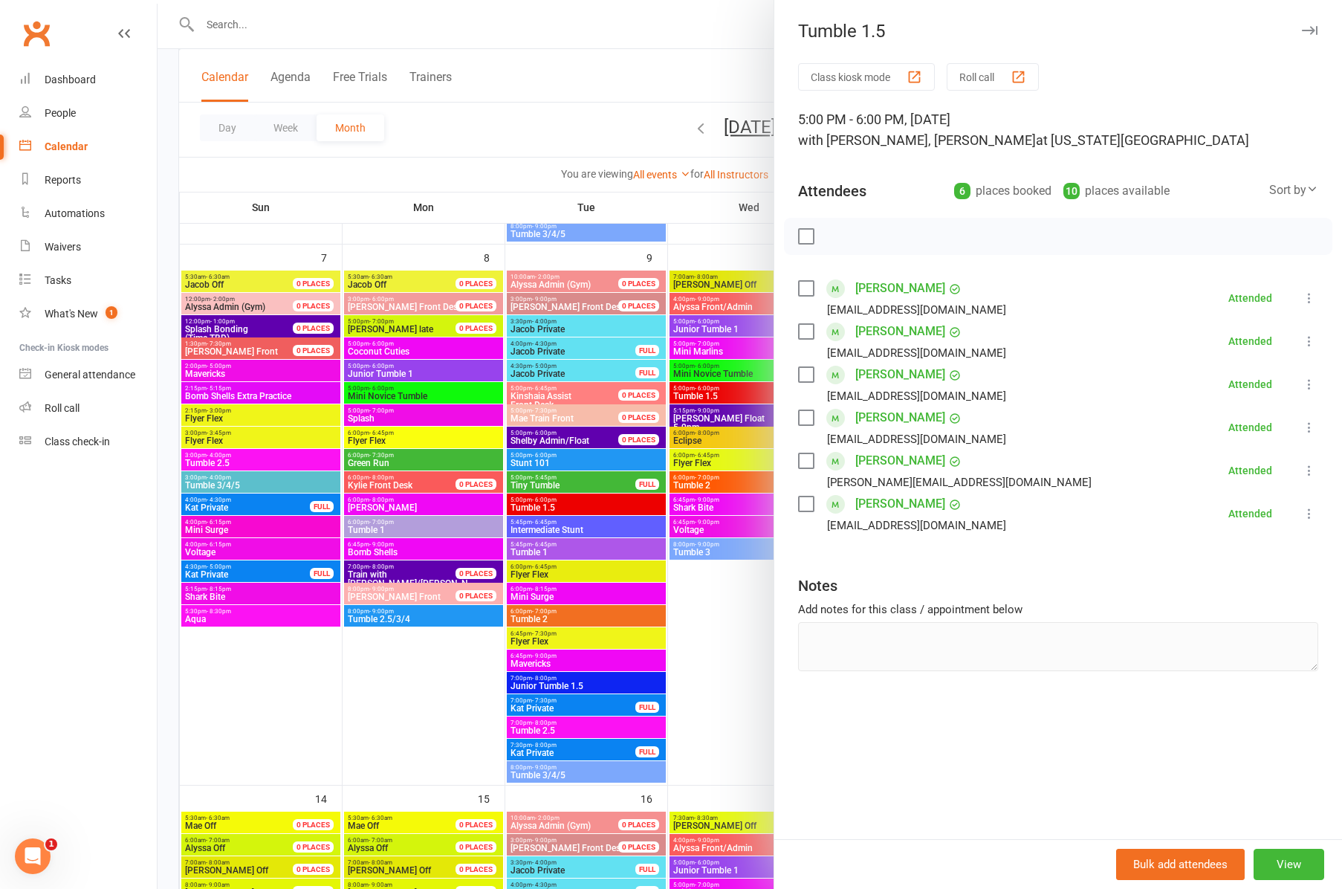
click at [541, 550] on div at bounding box center [750, 444] width 1185 height 889
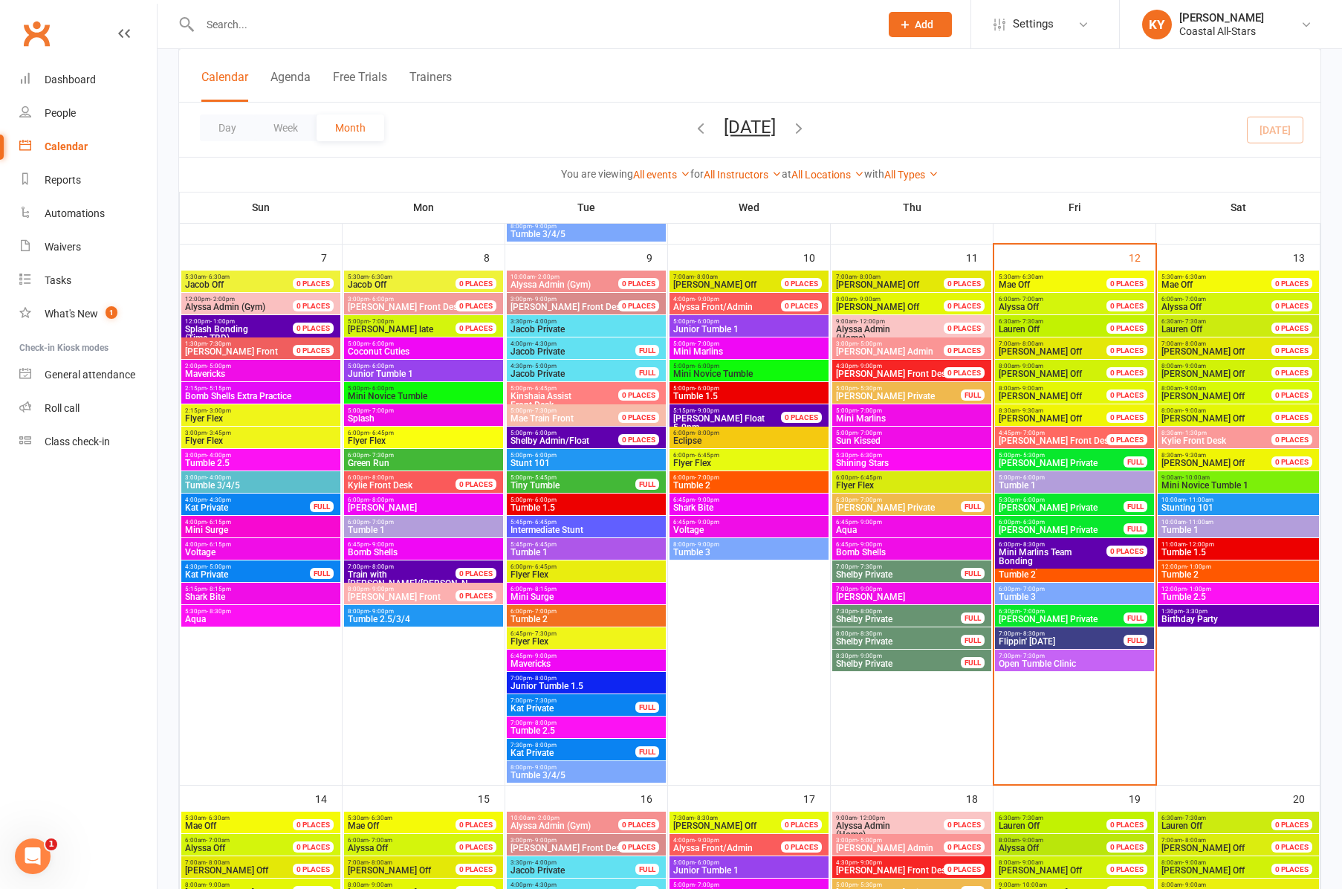
click at [541, 550] on span "Tumble 1" at bounding box center [586, 552] width 153 height 9
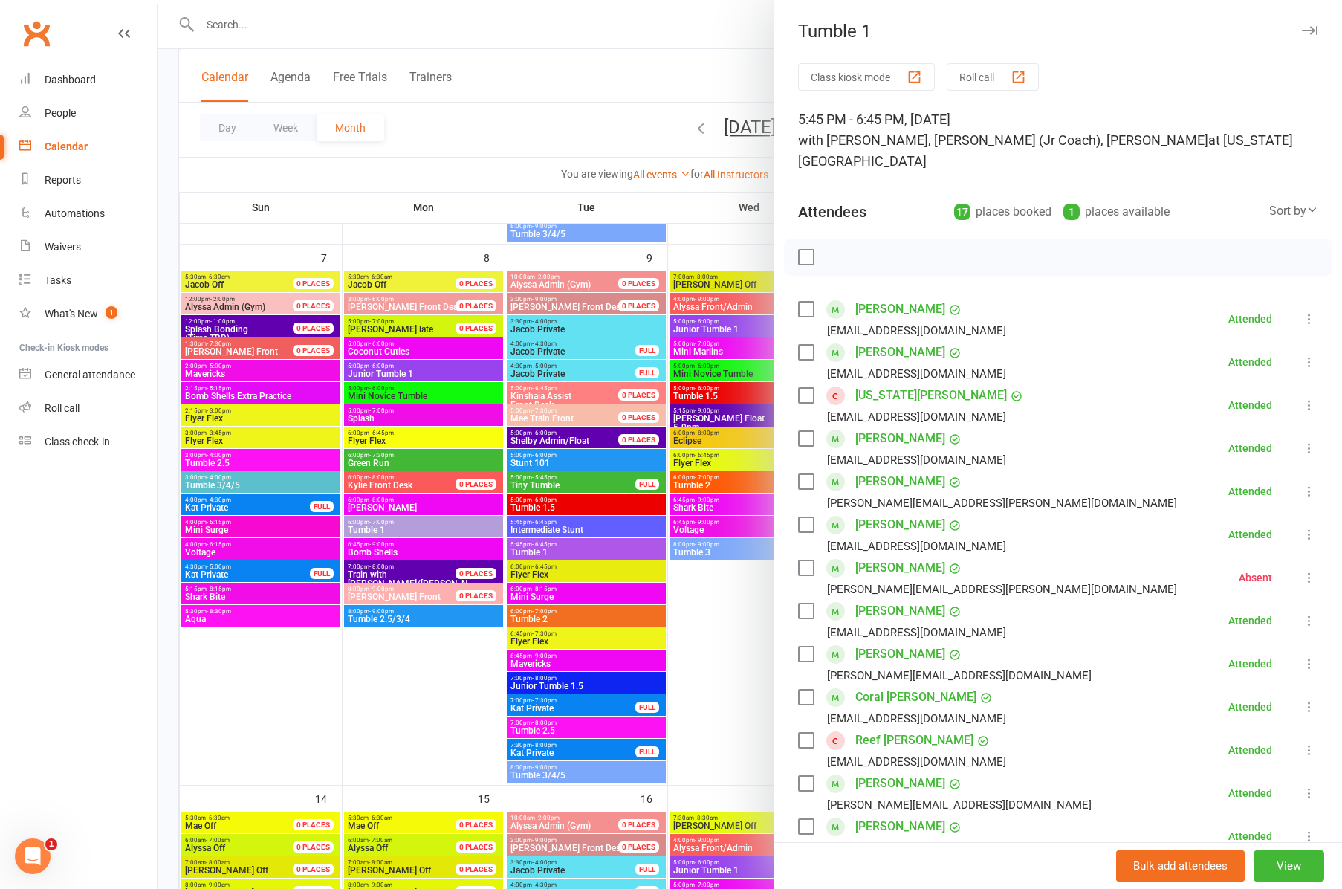
click at [542, 615] on div at bounding box center [750, 444] width 1185 height 889
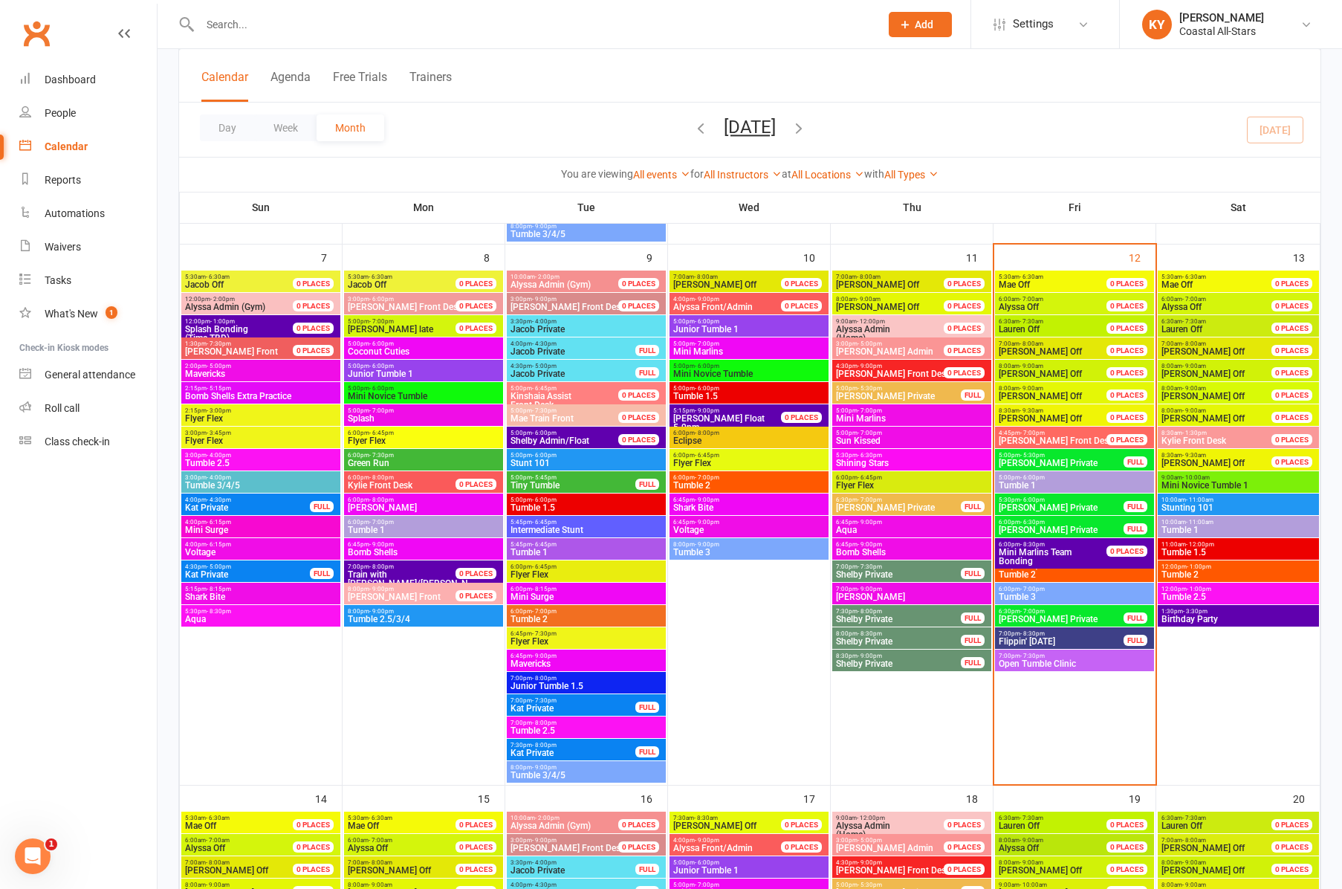
click at [542, 615] on span "Tumble 2" at bounding box center [586, 619] width 153 height 9
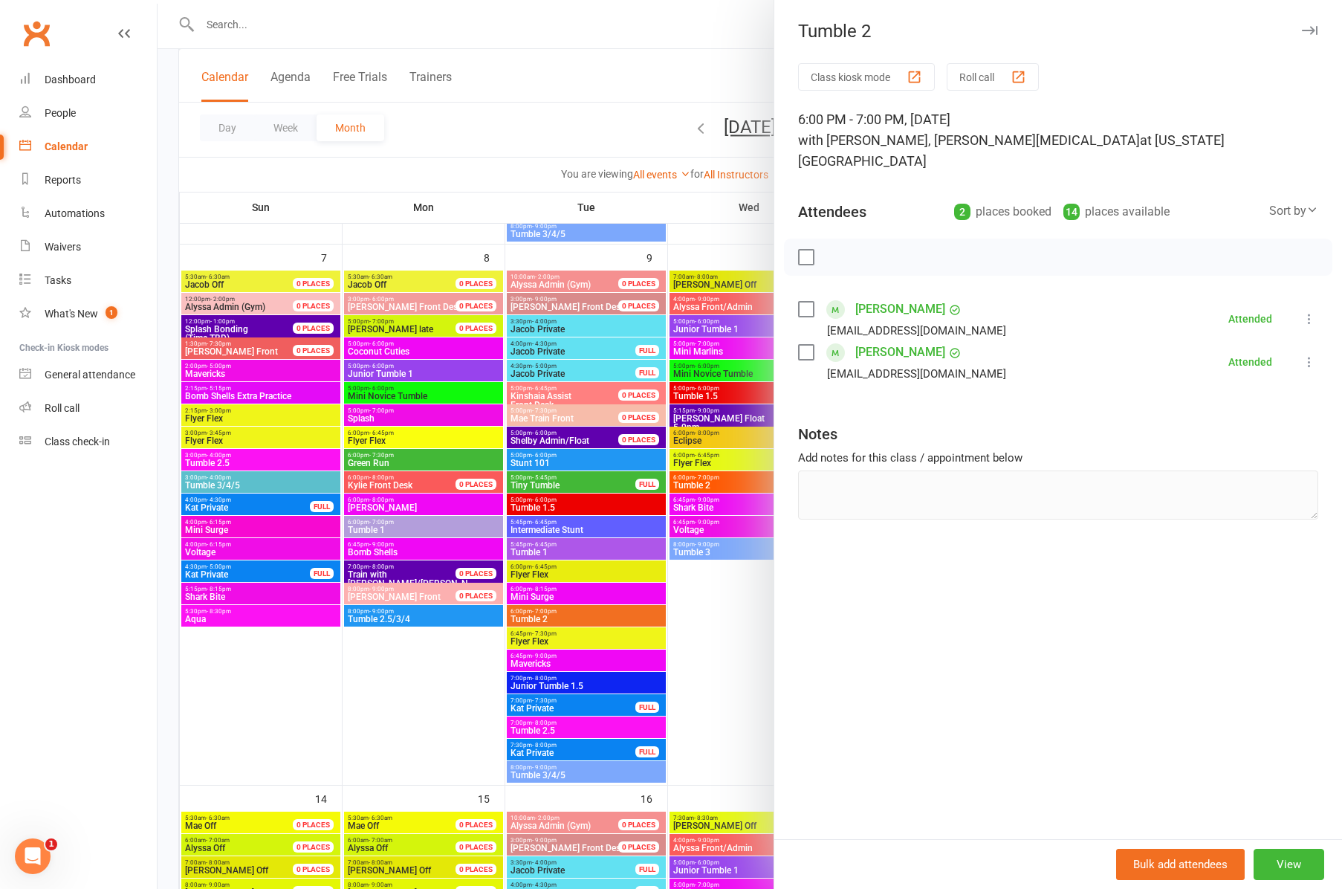
click at [533, 681] on div at bounding box center [750, 444] width 1185 height 889
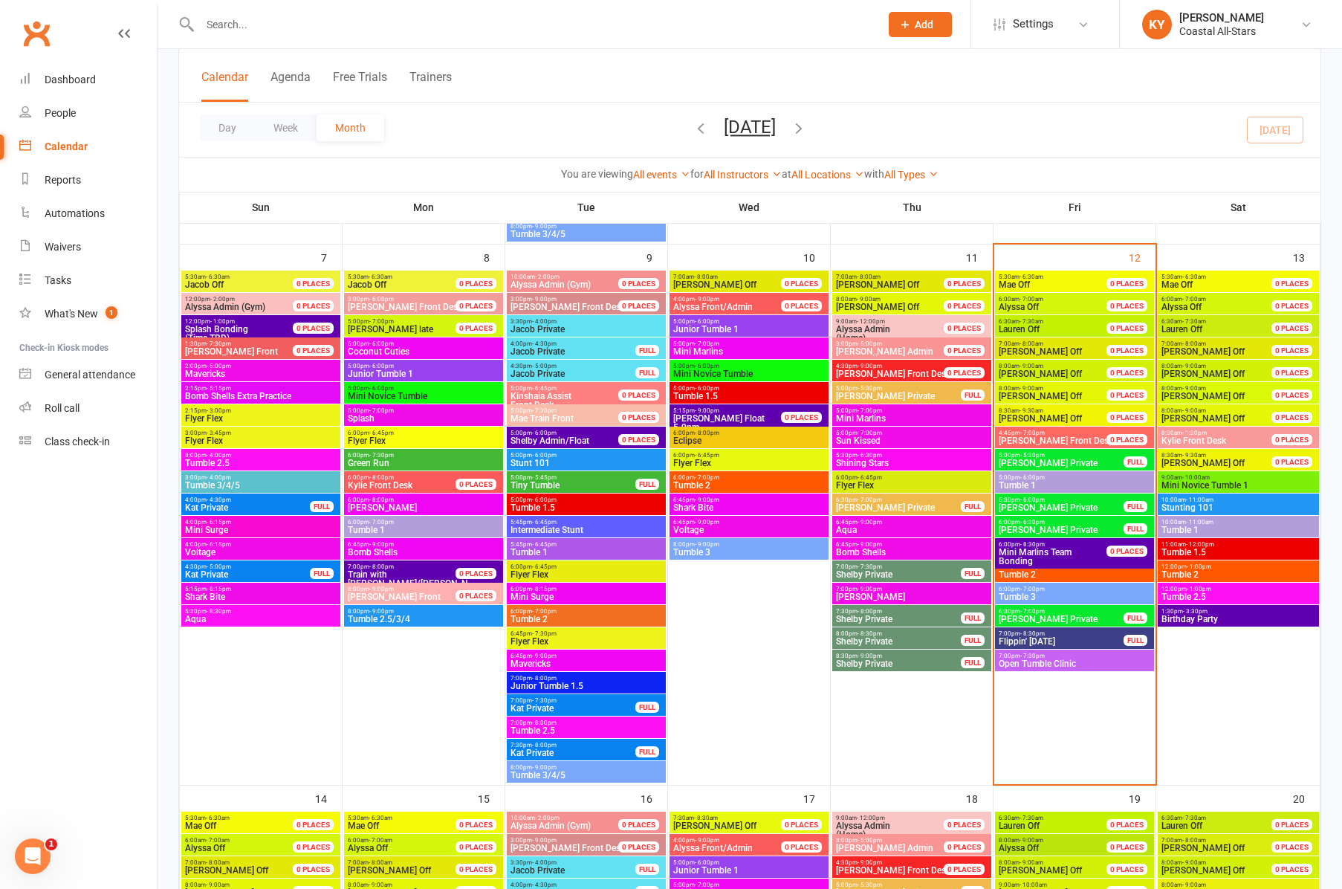
click at [533, 682] on span "Junior Tumble 1.5" at bounding box center [586, 686] width 153 height 9
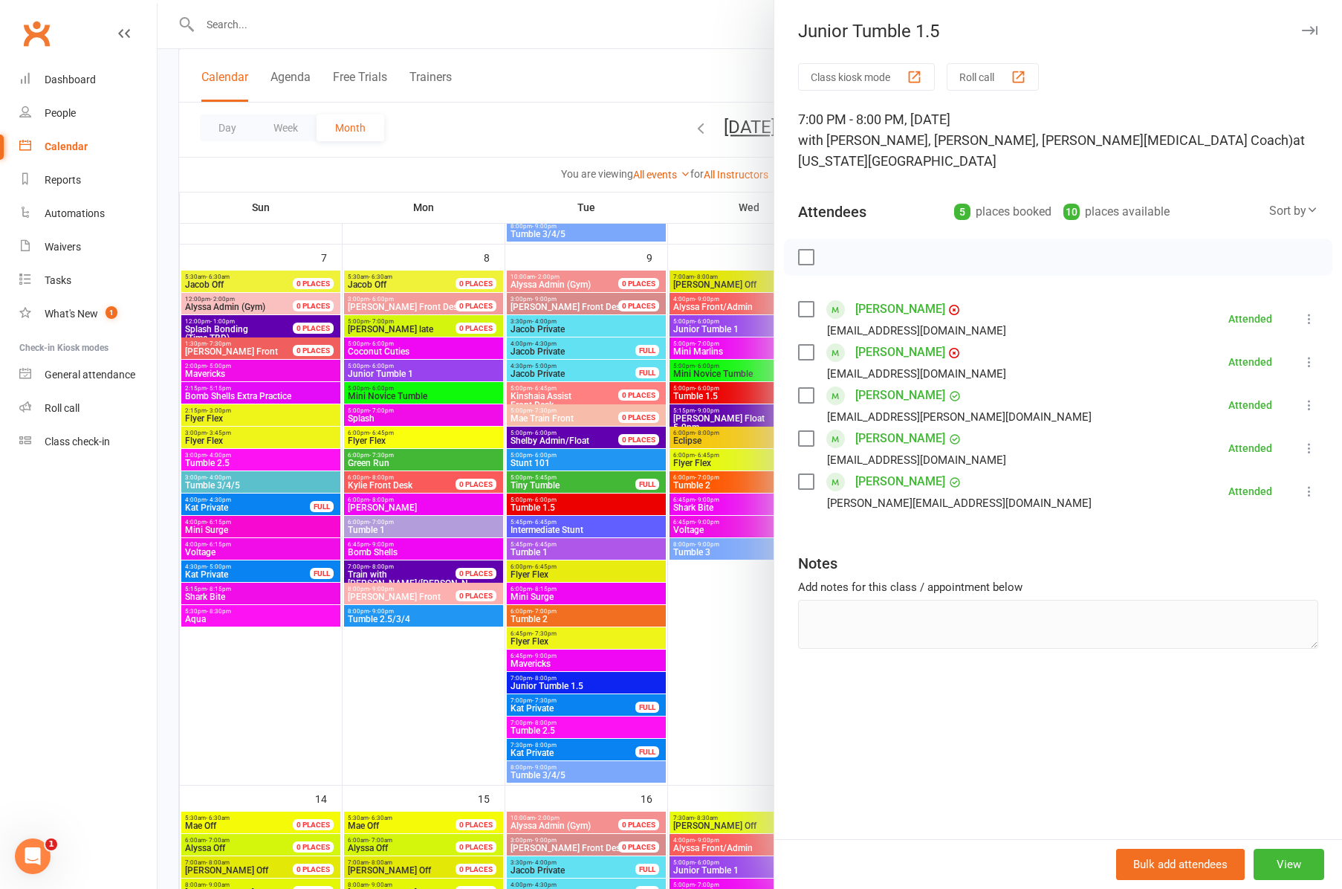
click at [560, 726] on div at bounding box center [750, 444] width 1185 height 889
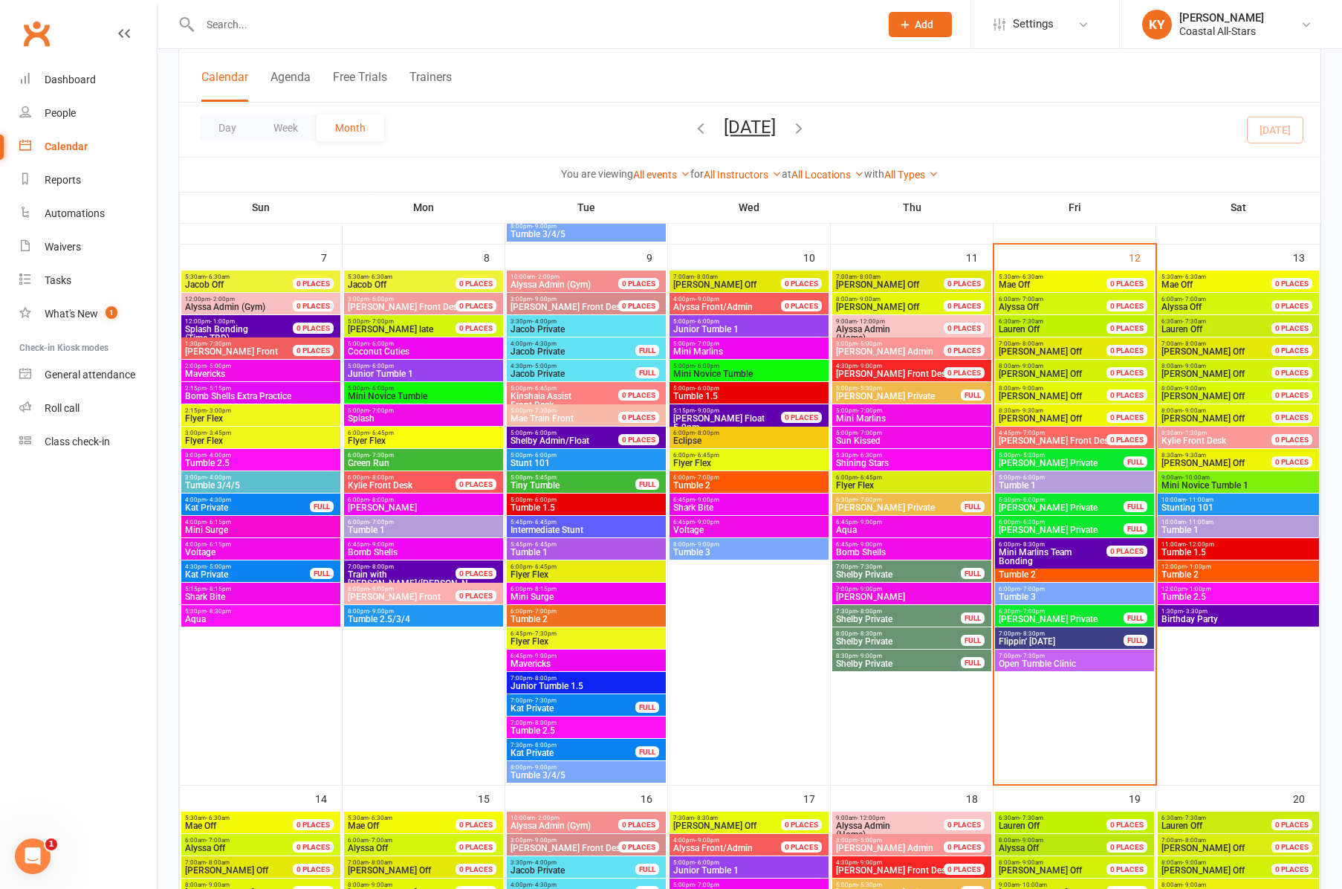
click at [560, 726] on span "Tumble 2.5" at bounding box center [586, 730] width 153 height 9
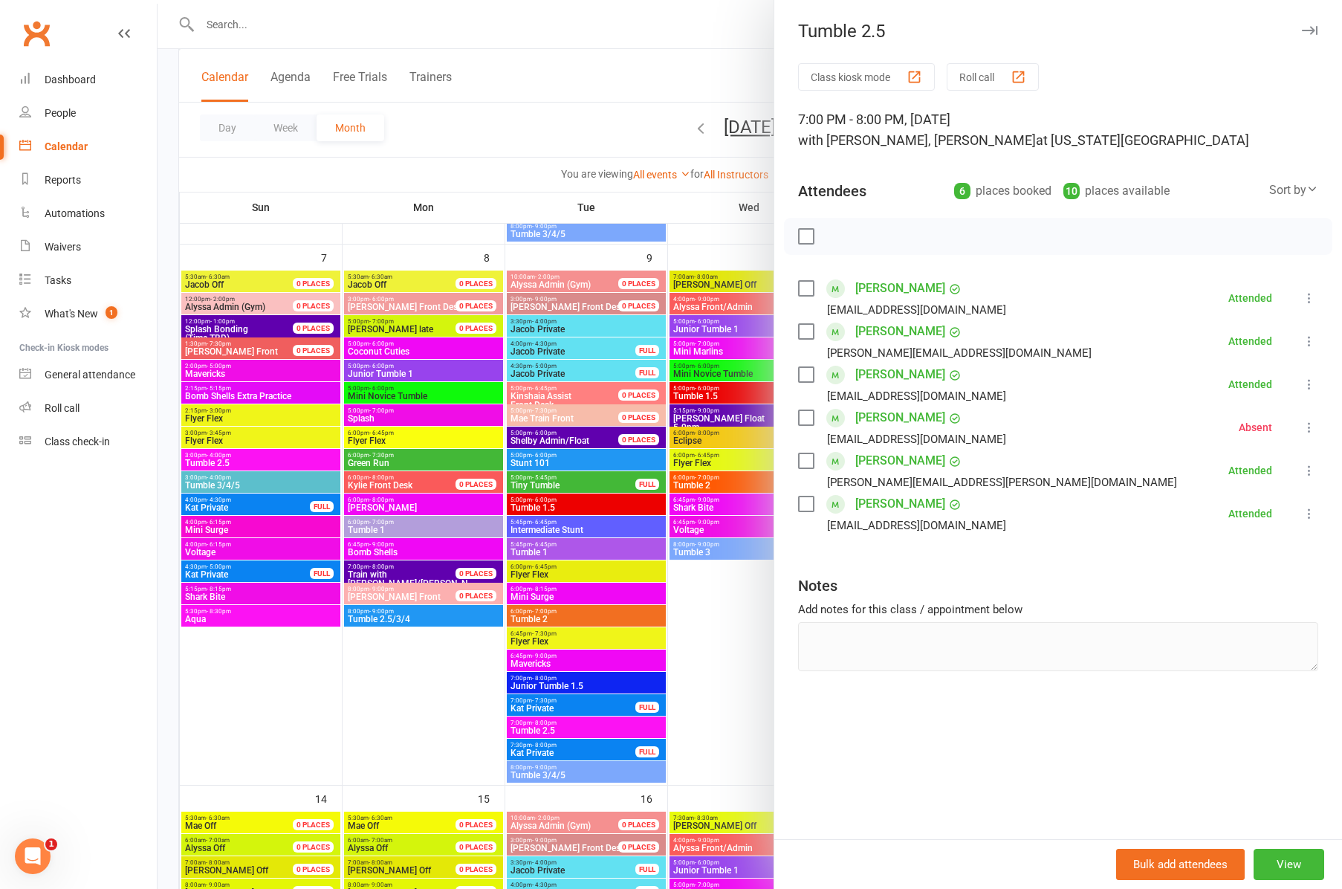
click at [548, 778] on div at bounding box center [750, 444] width 1185 height 889
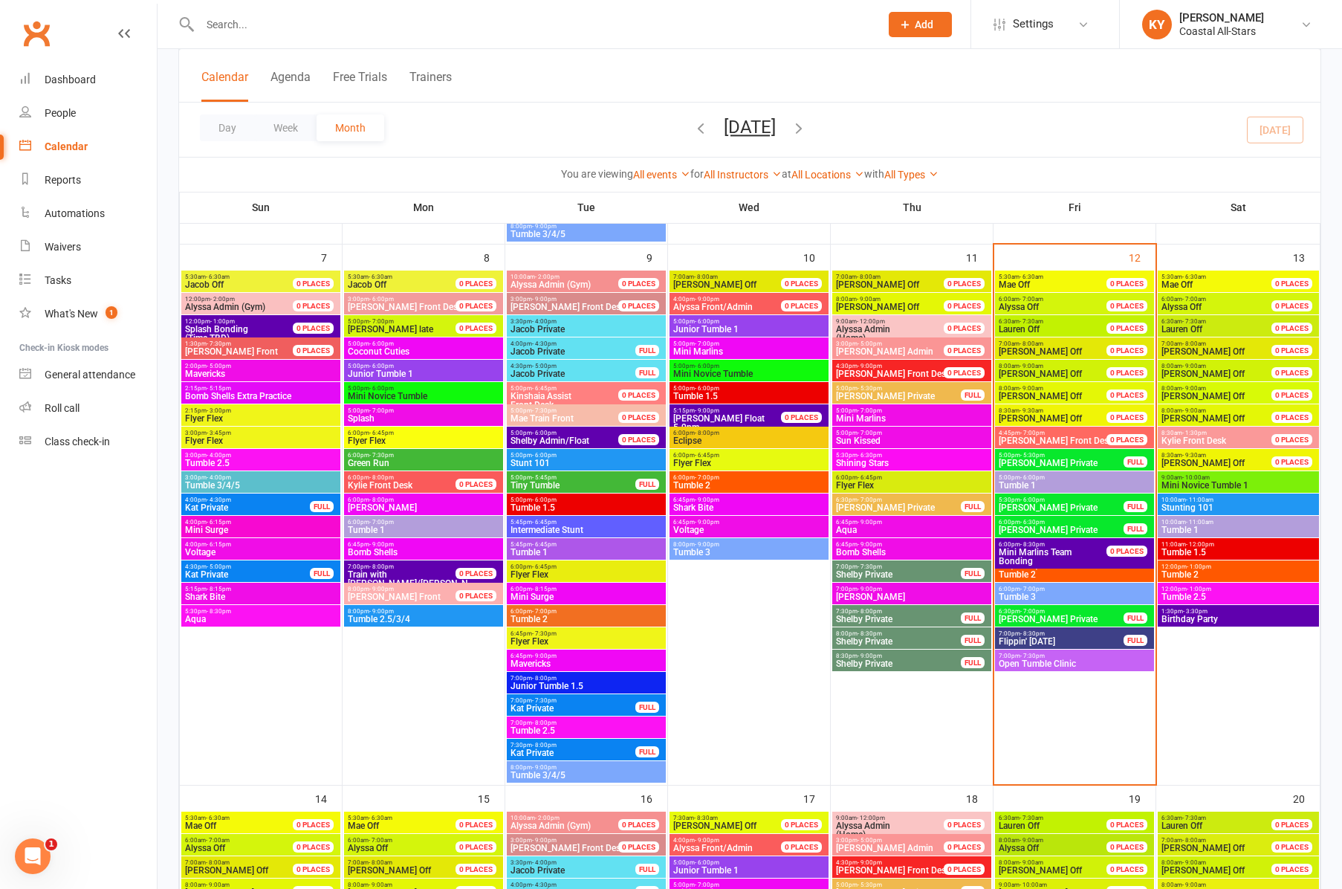
click at [549, 777] on span "Tumble 3/4/5" at bounding box center [586, 775] width 153 height 9
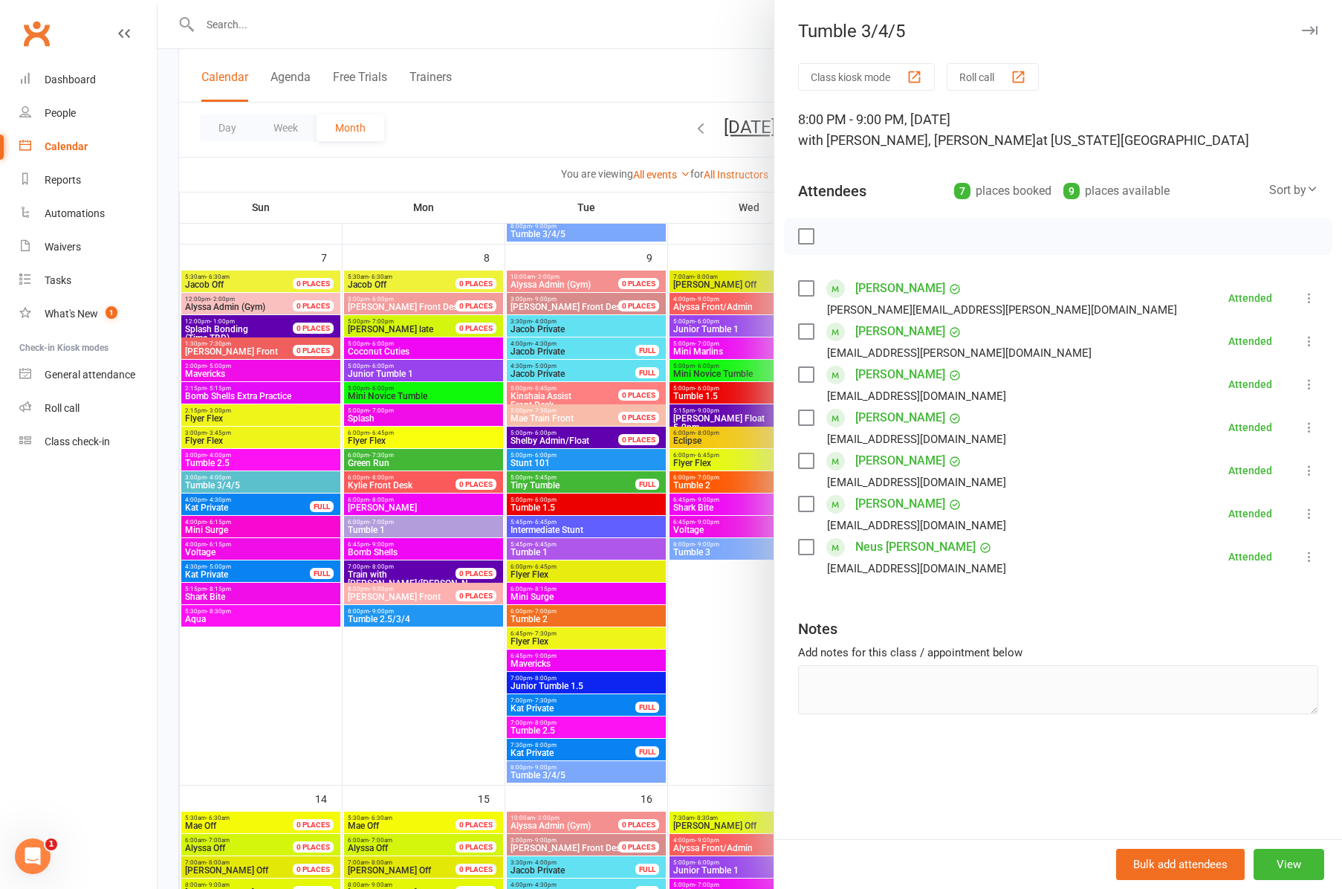
click at [1310, 27] on icon "button" at bounding box center [1310, 30] width 16 height 9
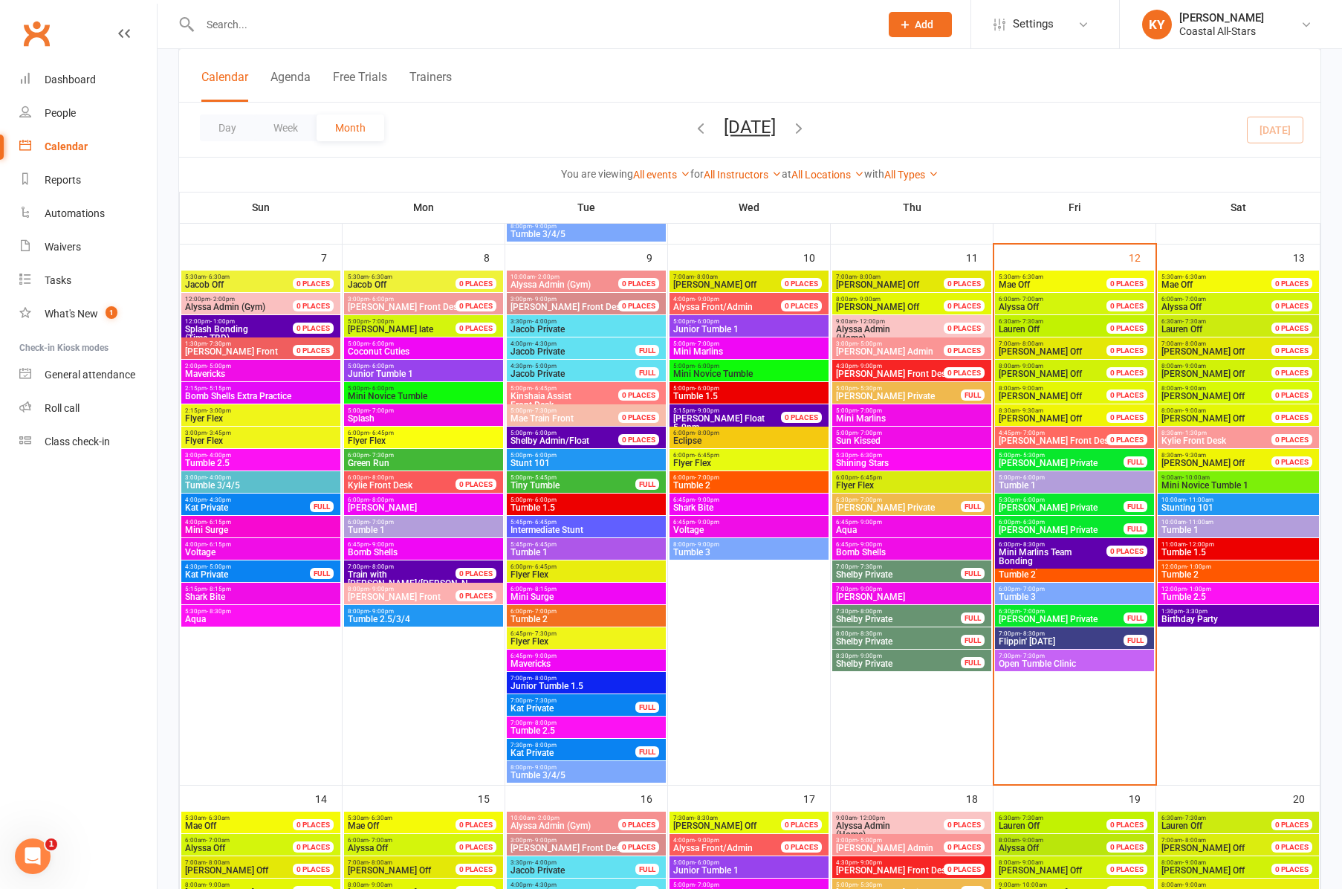
click at [700, 323] on span "- 6:00pm" at bounding box center [707, 321] width 25 height 7
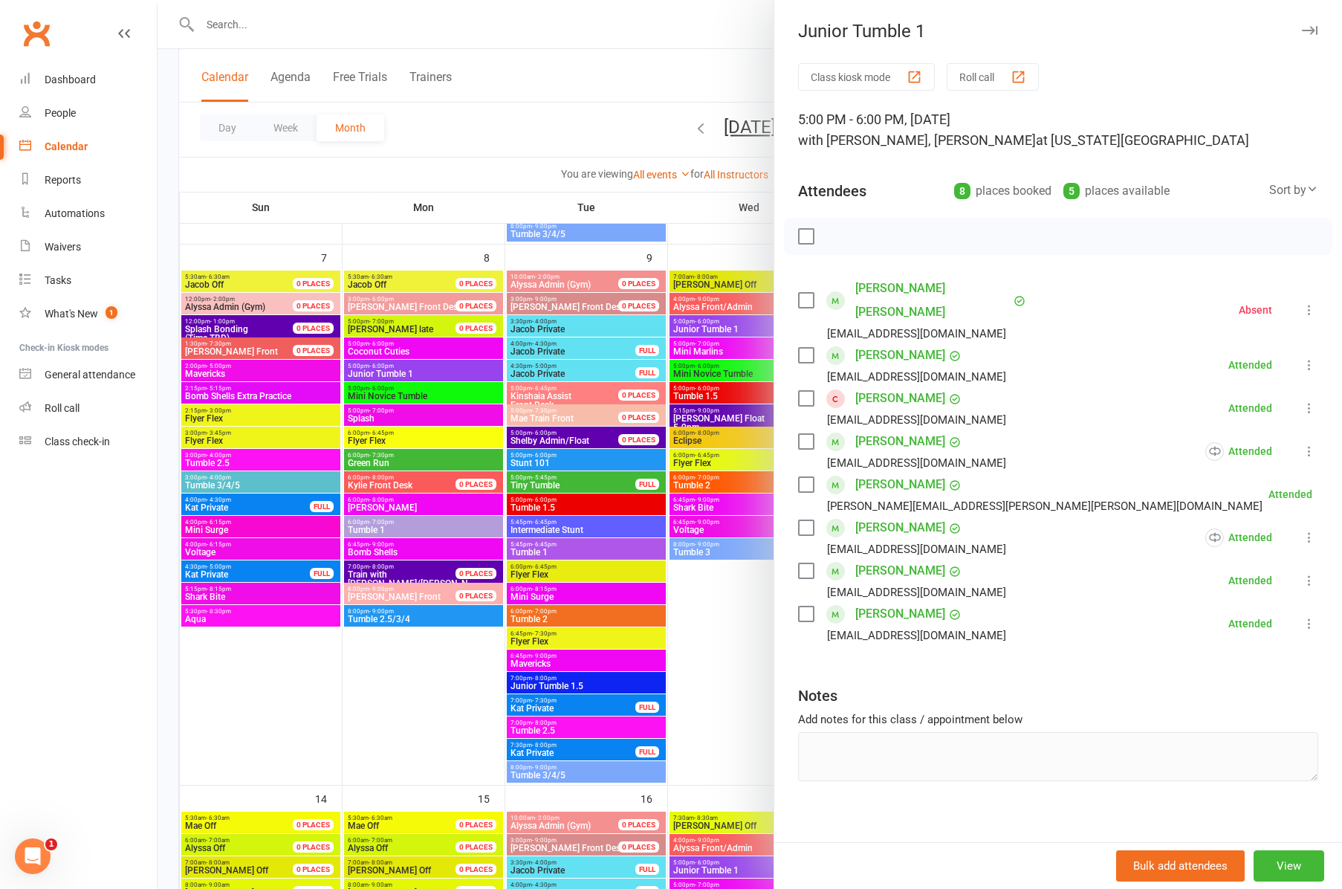
click at [710, 373] on div at bounding box center [750, 444] width 1185 height 889
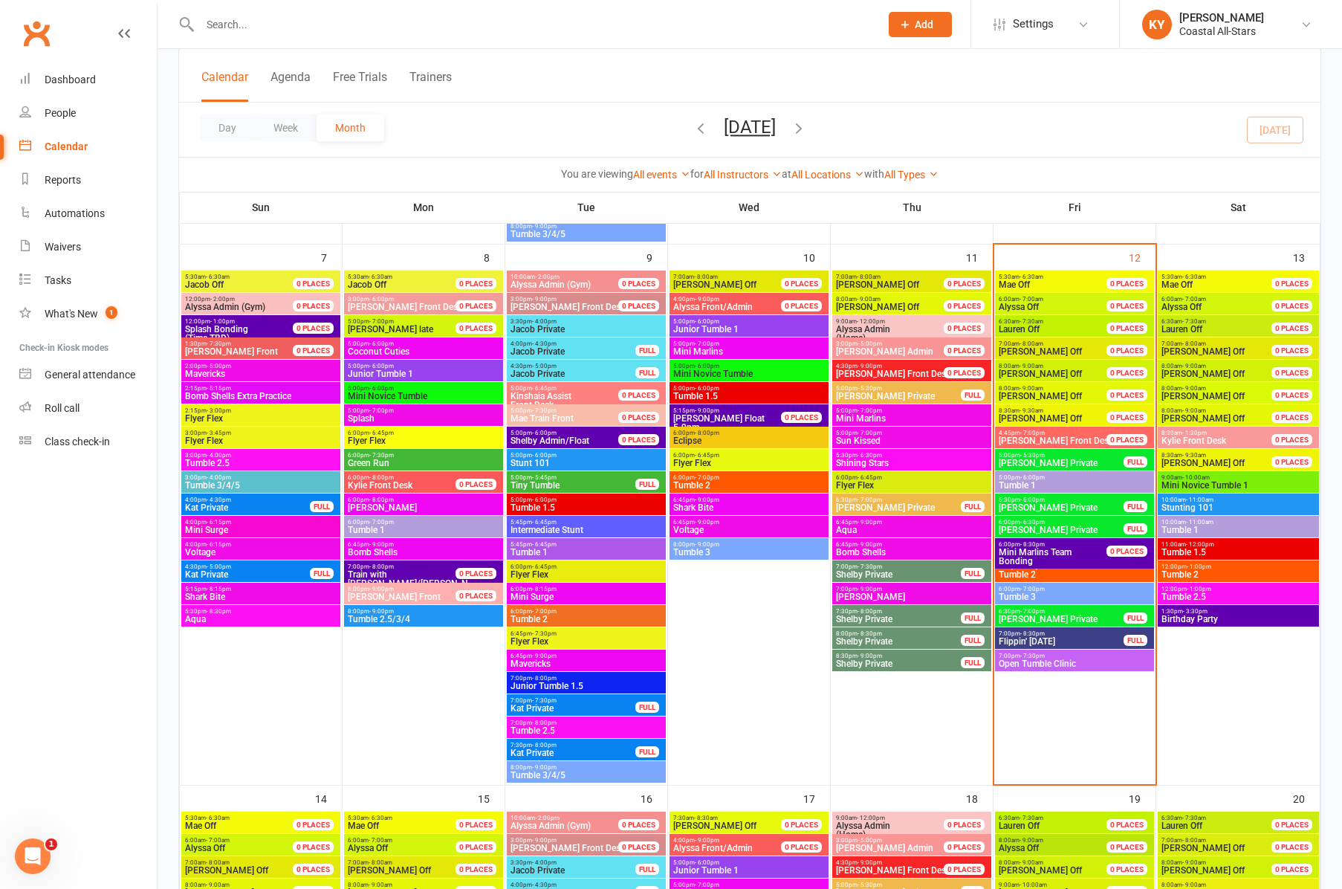
click at [710, 373] on span "Mini Novice Tumble" at bounding box center [749, 373] width 153 height 9
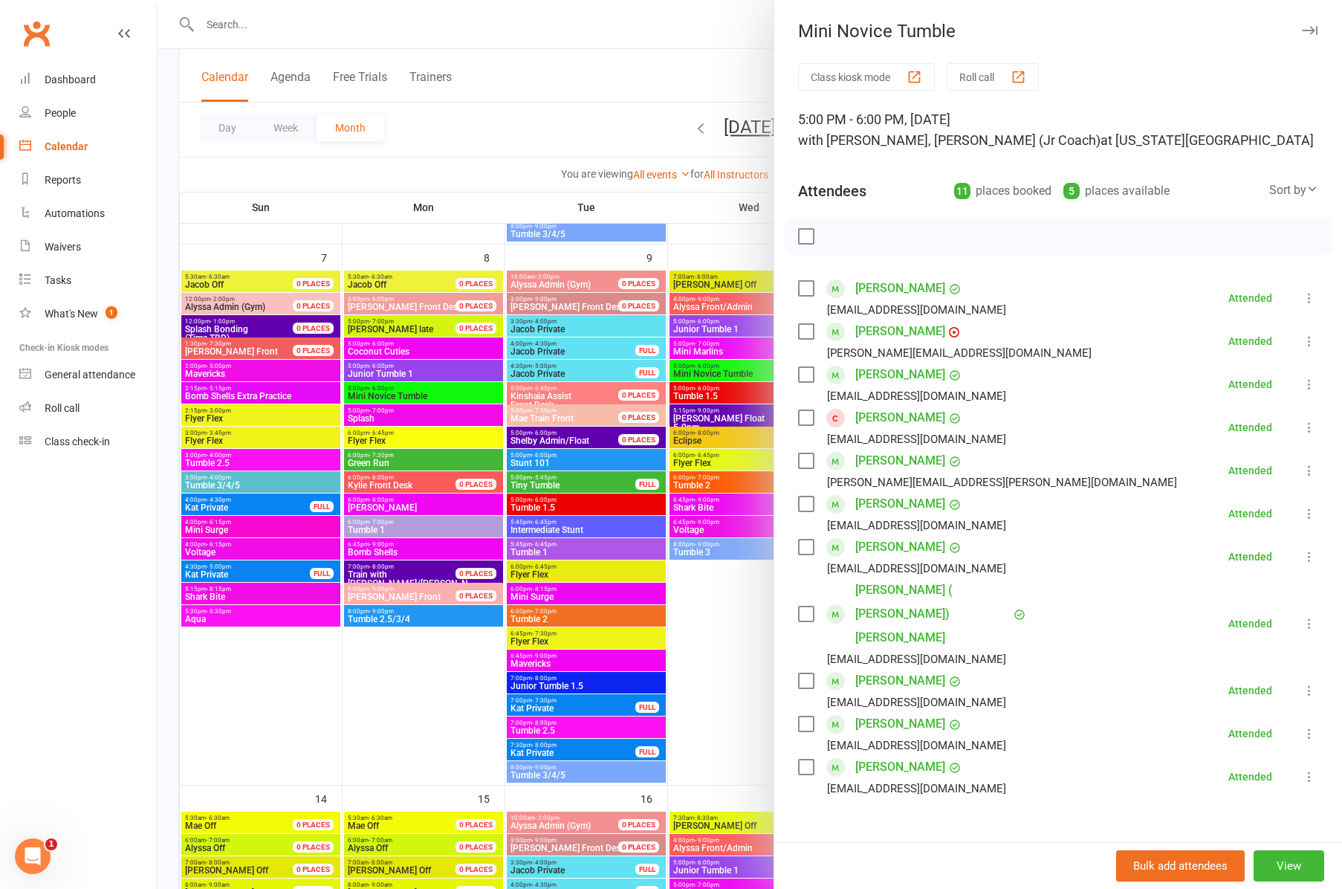
click at [701, 395] on div at bounding box center [750, 444] width 1185 height 889
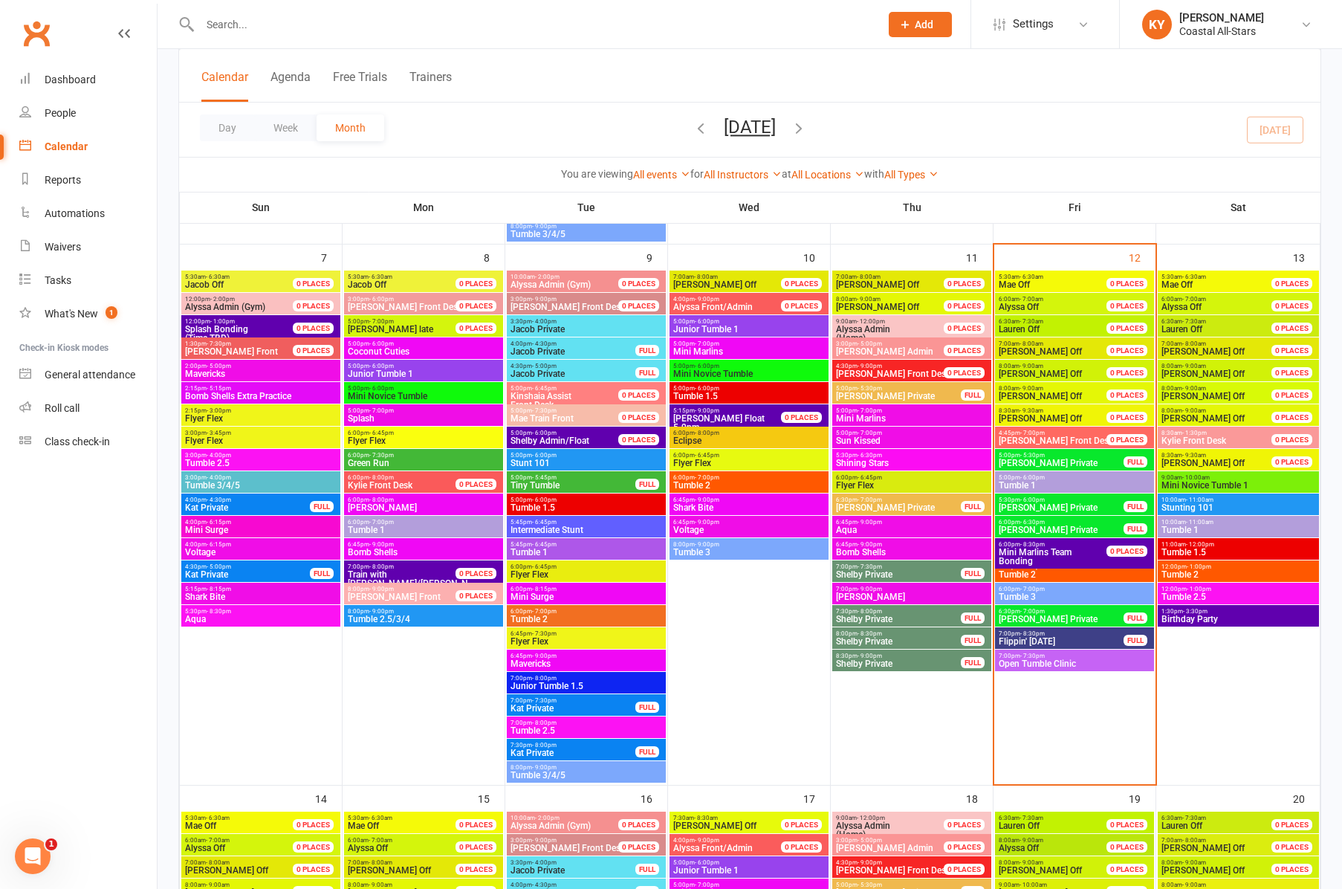
click at [701, 395] on div at bounding box center [750, 444] width 1185 height 889
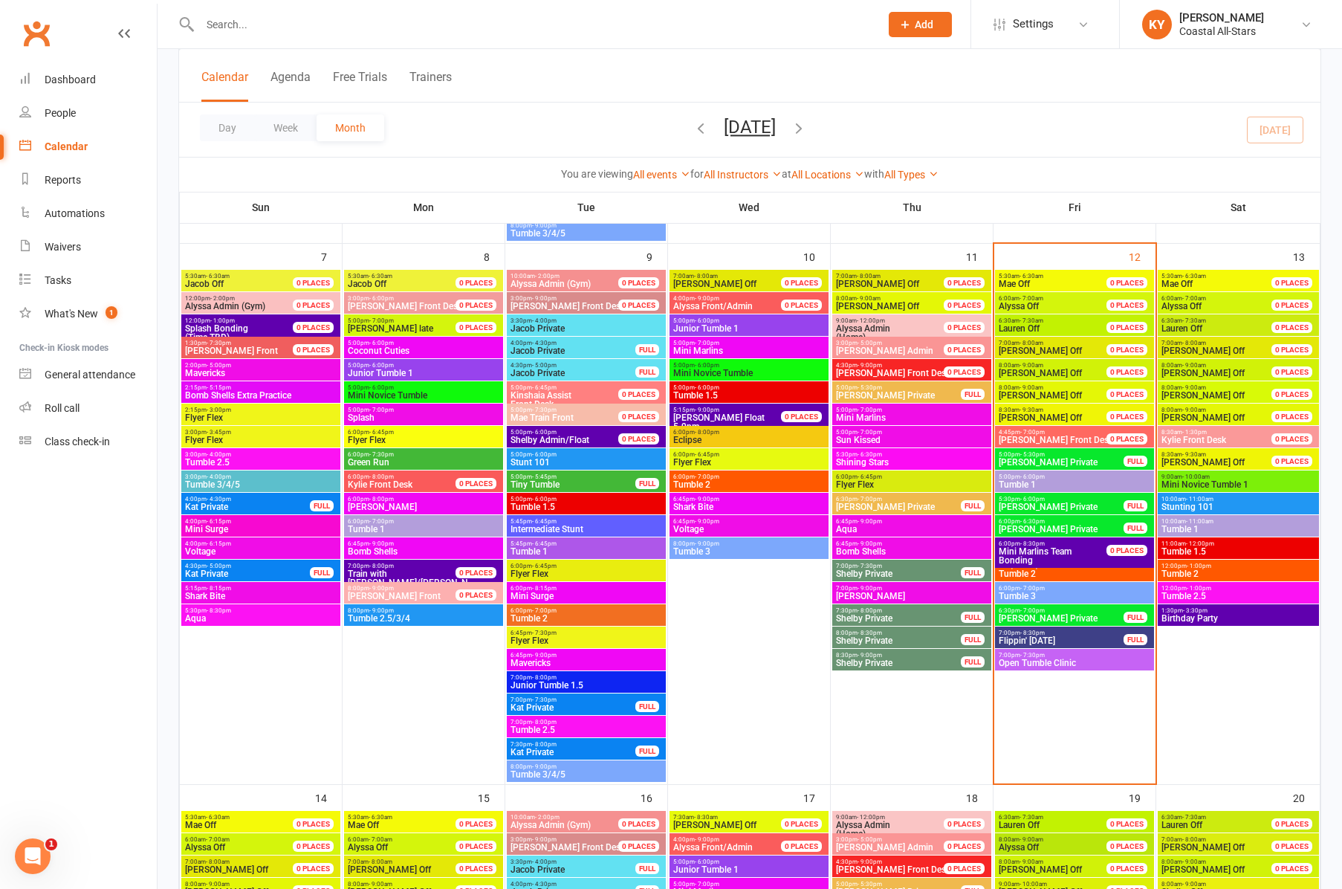
click at [702, 393] on span "Tumble 1.5" at bounding box center [749, 395] width 153 height 9
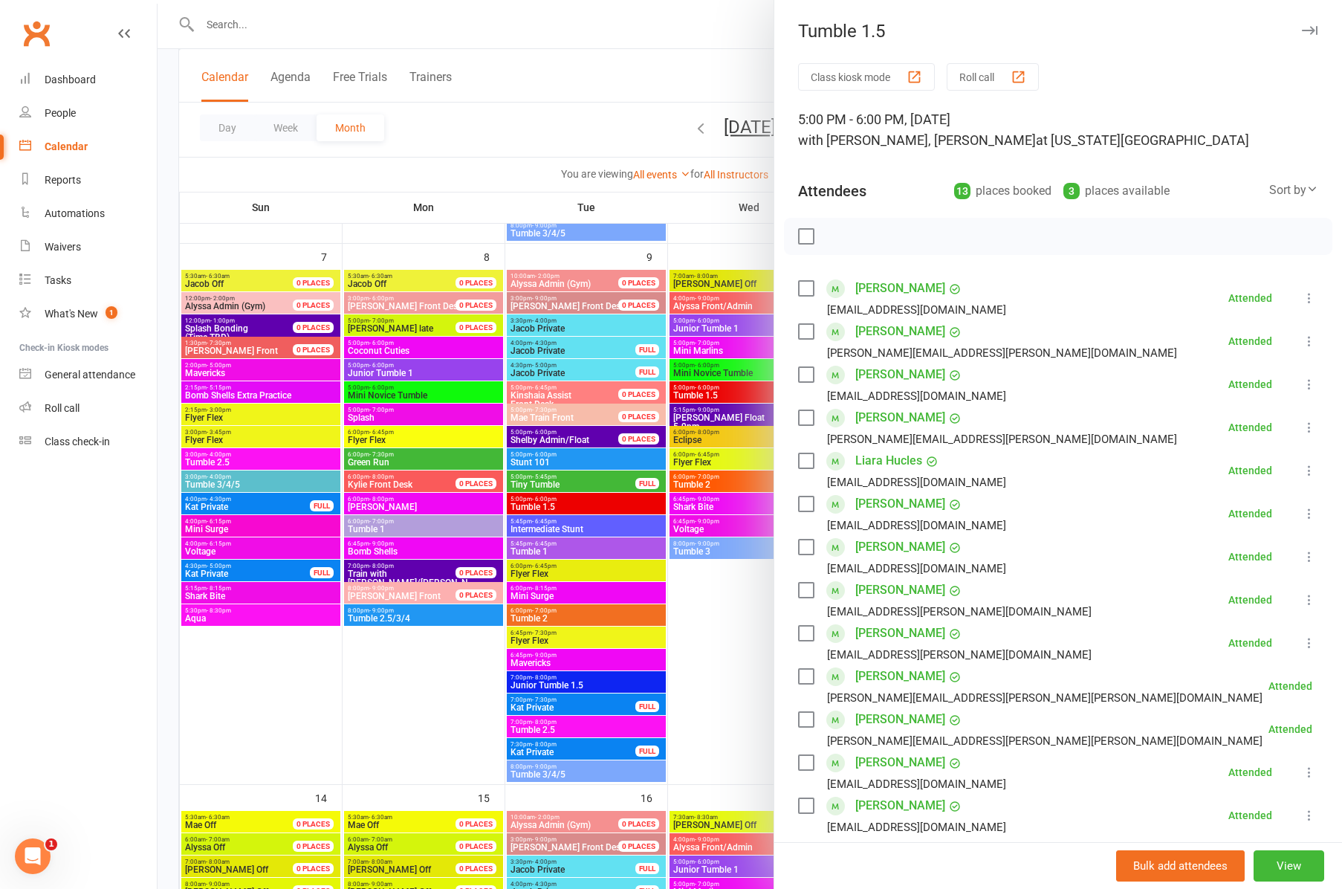
click at [701, 482] on div at bounding box center [750, 444] width 1185 height 889
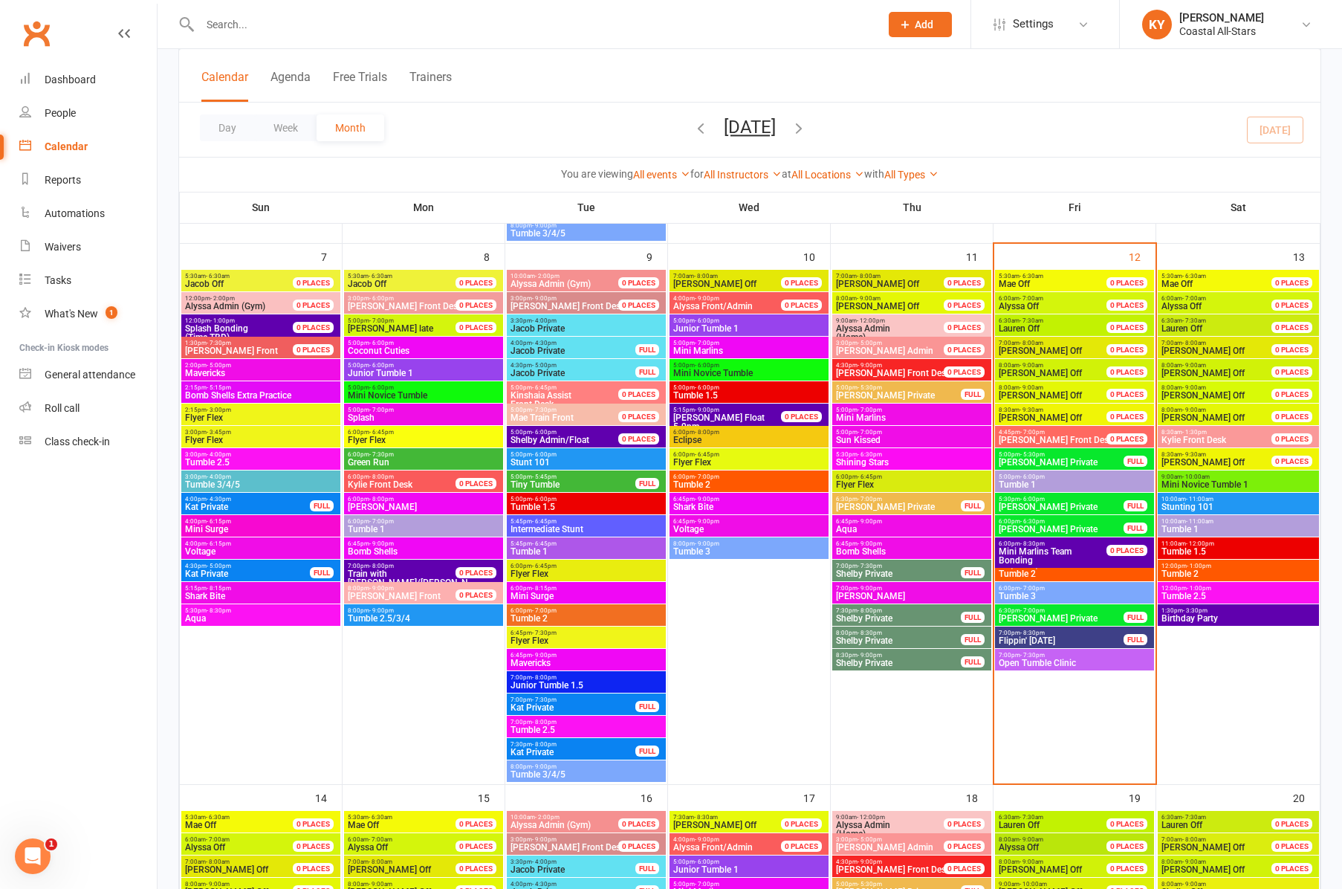
click at [701, 482] on span "Tumble 2" at bounding box center [749, 484] width 153 height 9
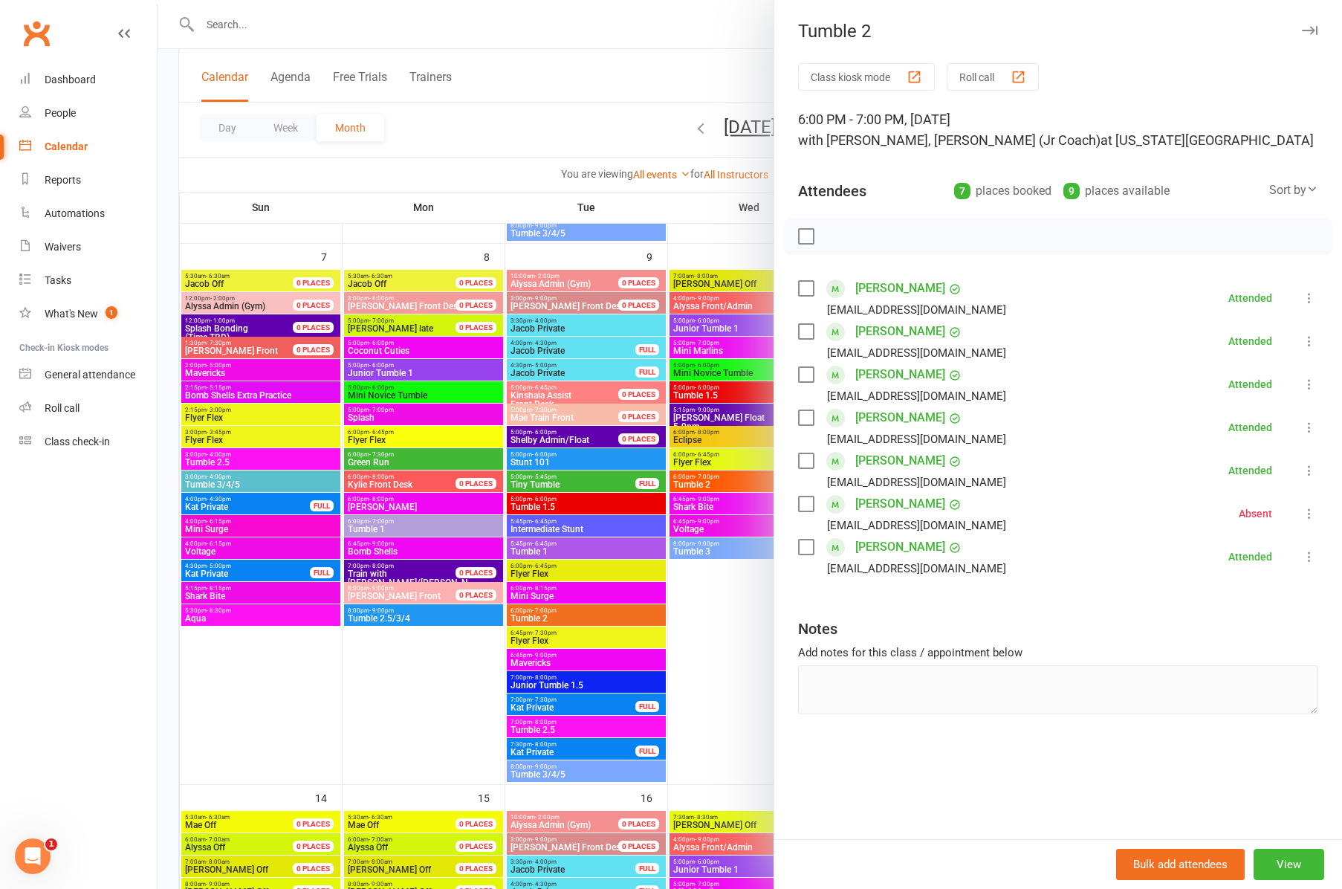
click at [711, 554] on div at bounding box center [750, 444] width 1185 height 889
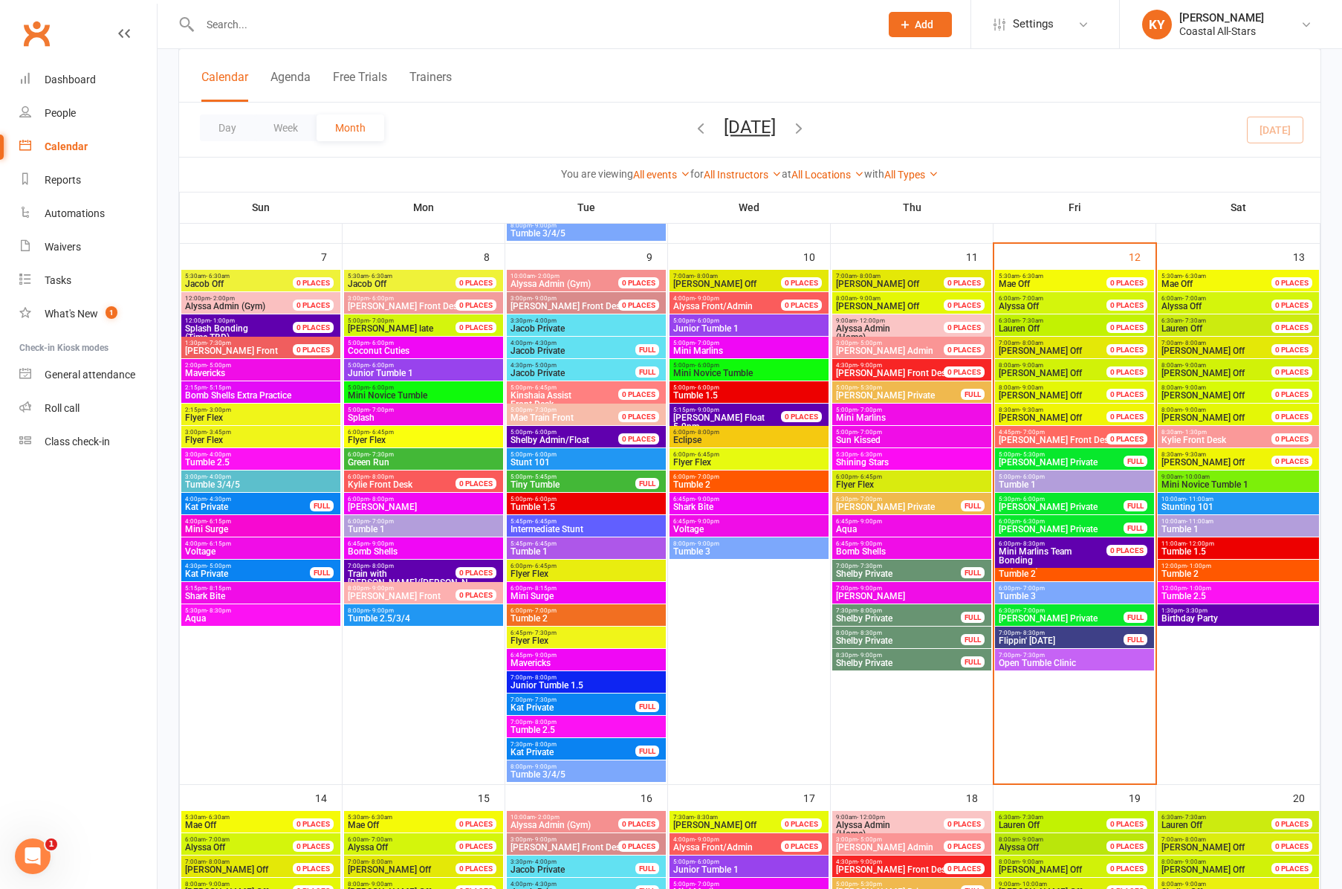
click at [711, 552] on span "Tumble 3" at bounding box center [749, 551] width 153 height 9
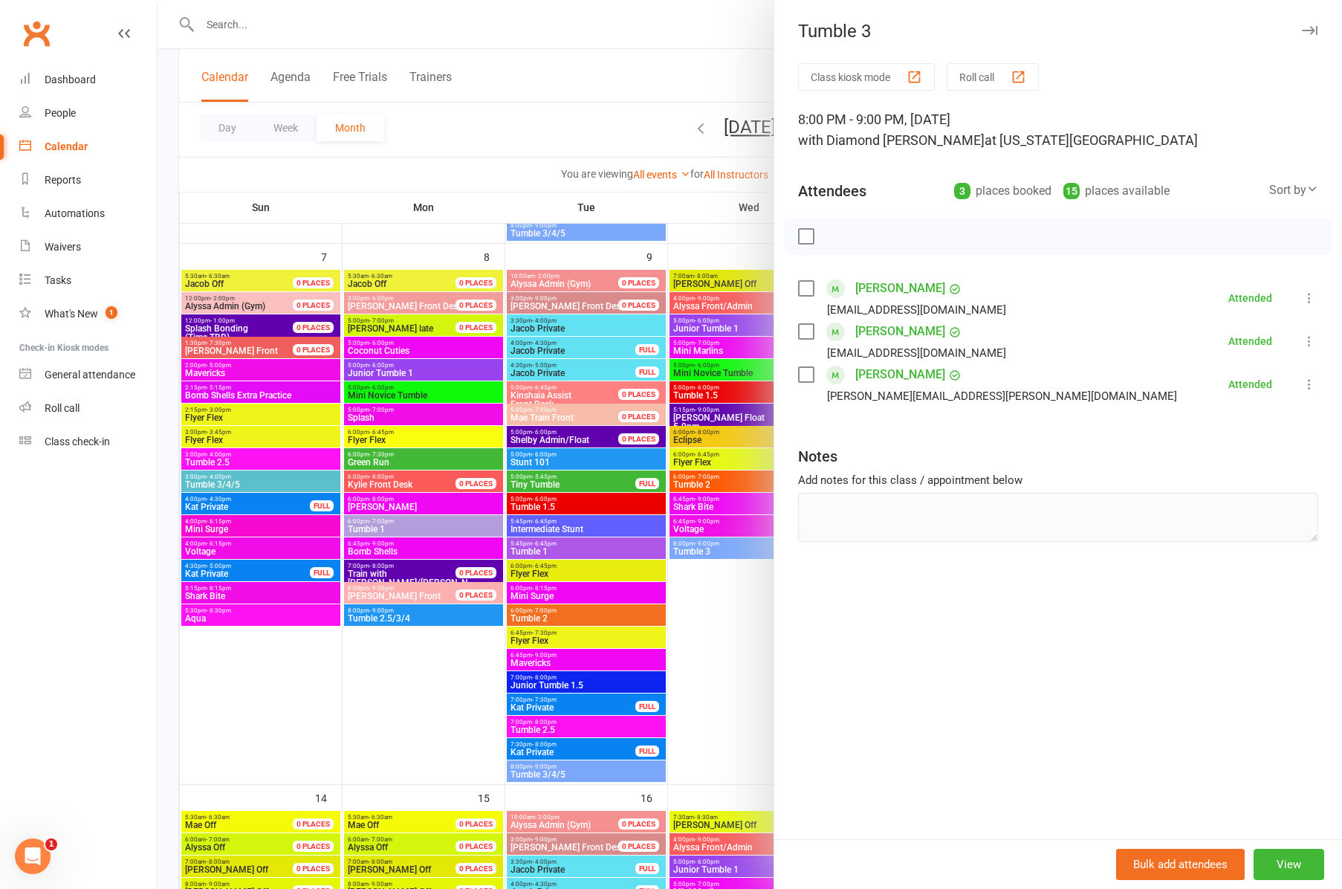
click at [1310, 28] on icon "button" at bounding box center [1310, 30] width 16 height 9
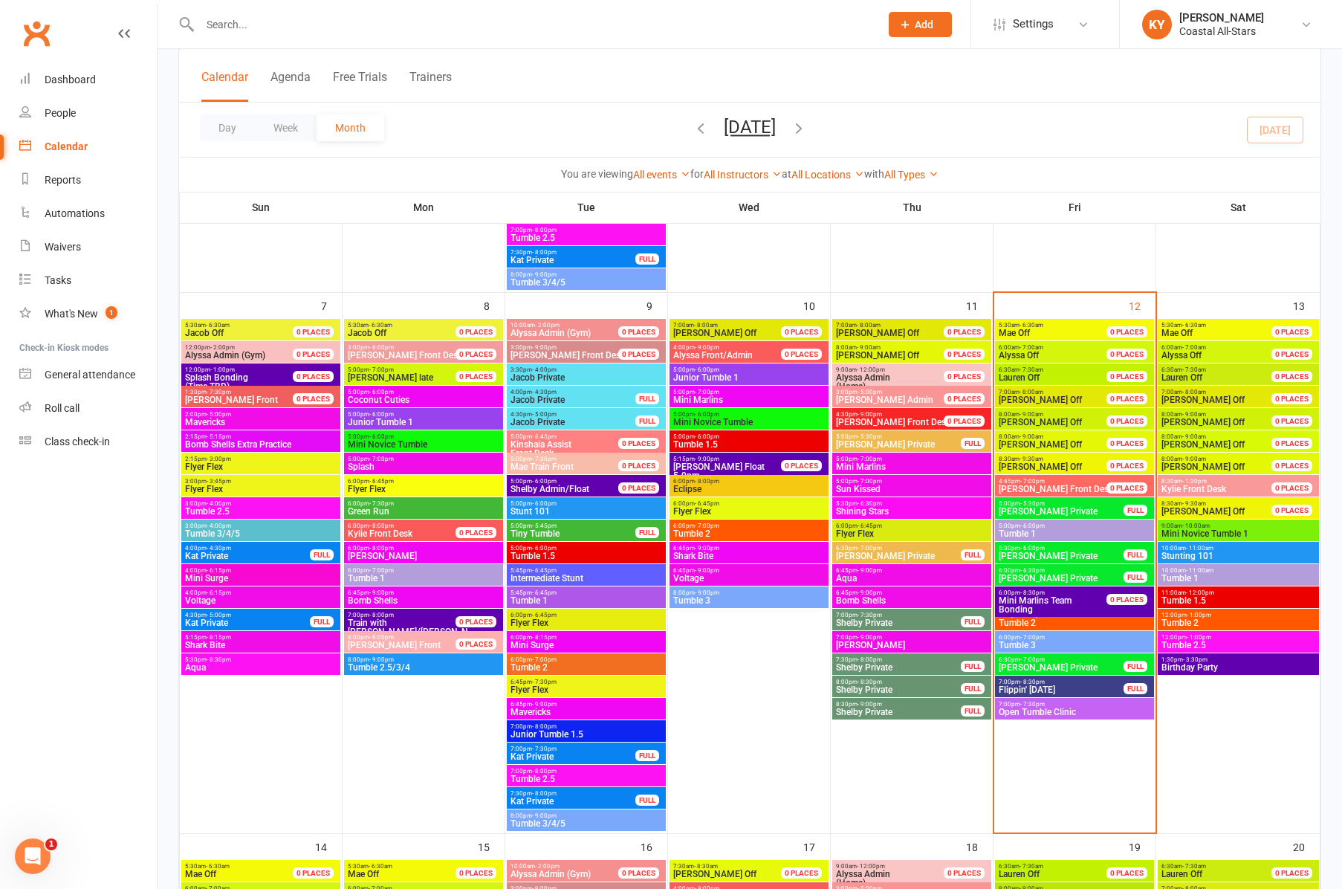
scroll to position [573, 0]
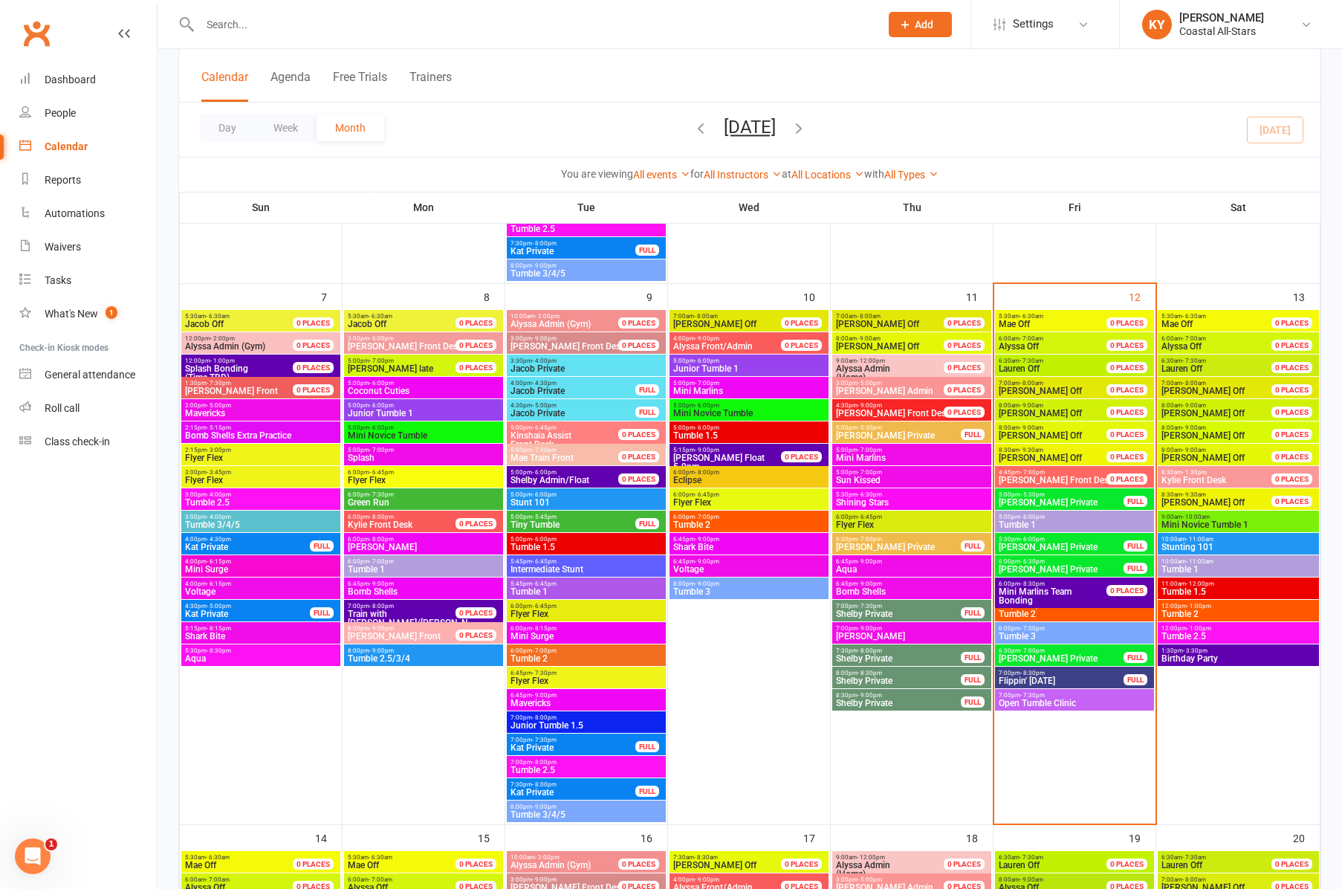
click at [1057, 518] on span "5:00pm - 6:00pm" at bounding box center [1074, 517] width 153 height 7
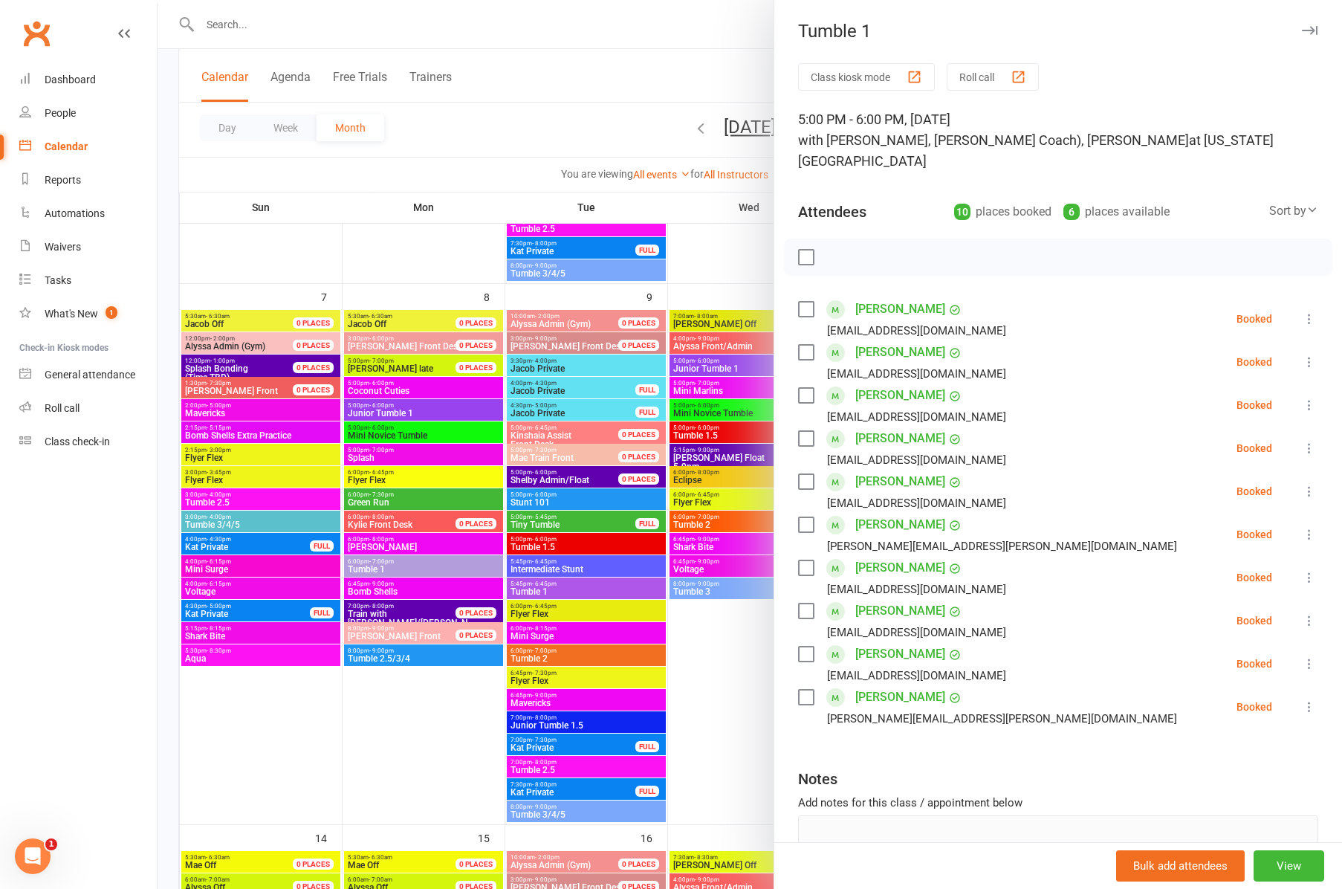
click at [1319, 28] on div "Tumble 1" at bounding box center [1058, 31] width 568 height 21
click at [1304, 31] on icon "button" at bounding box center [1310, 30] width 16 height 9
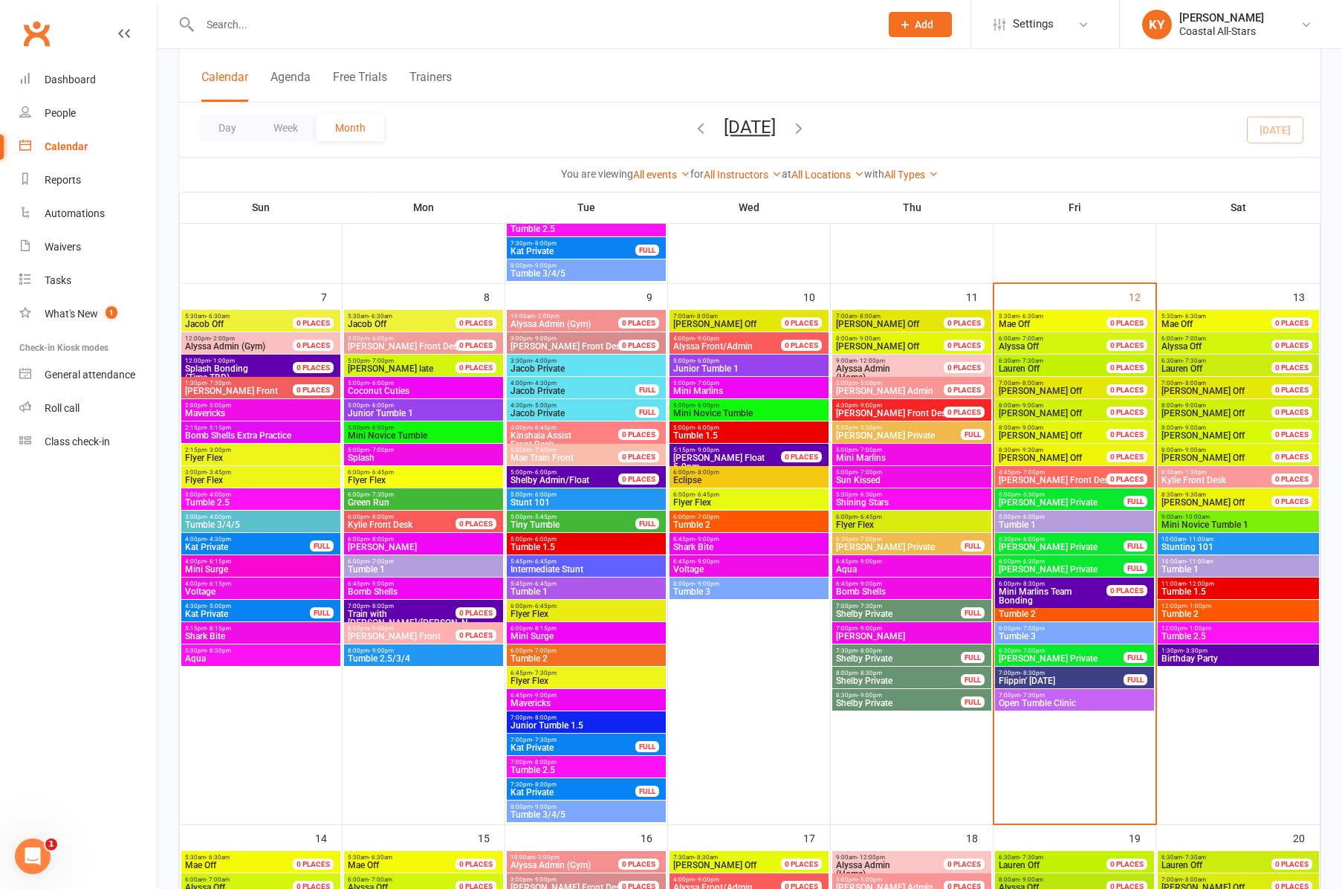
click at [1034, 612] on span "Tumble 2" at bounding box center [1074, 613] width 153 height 9
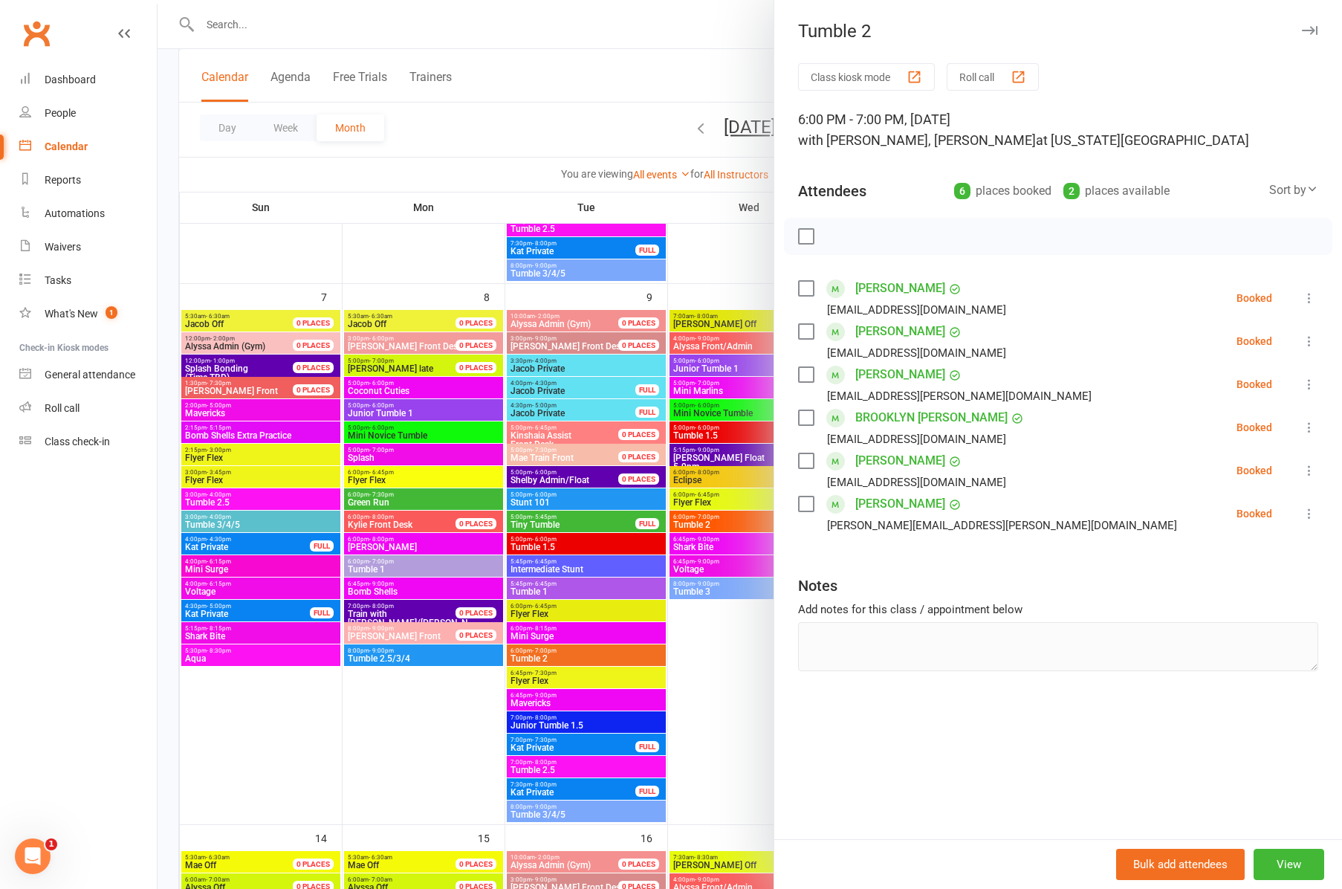
click at [1307, 30] on icon "button" at bounding box center [1310, 30] width 16 height 9
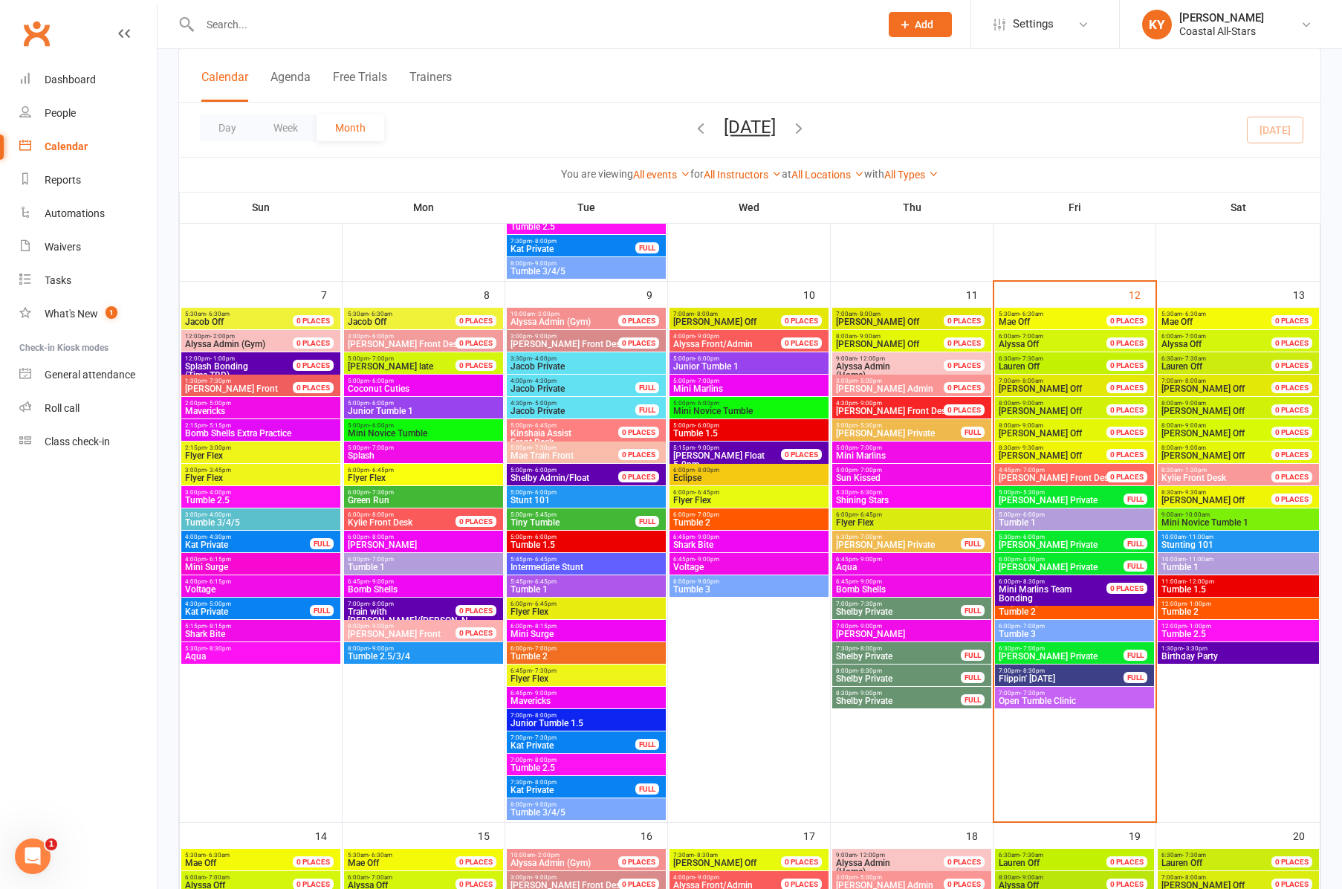
scroll to position [578, 1]
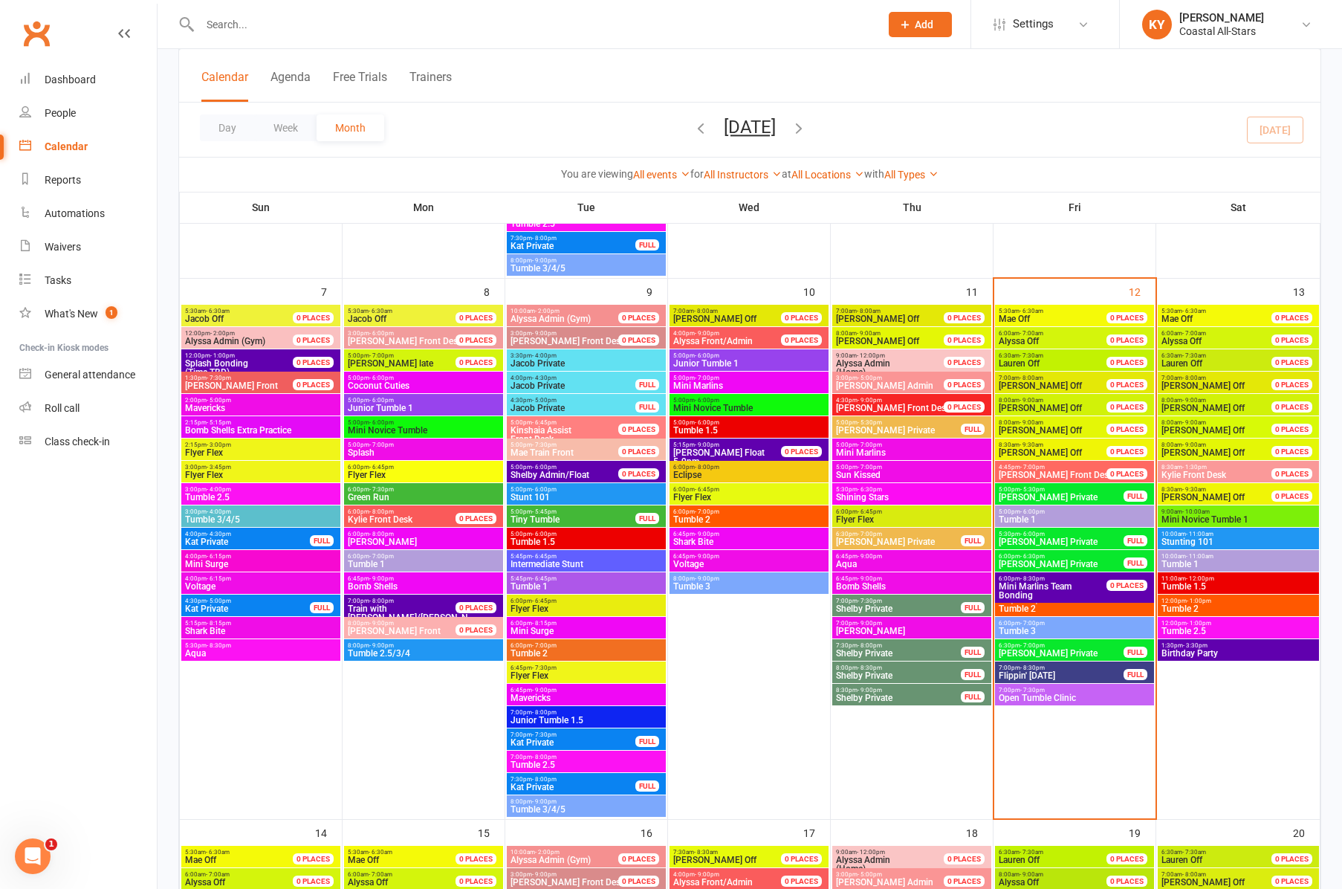
click at [1046, 629] on span "Tumble 3" at bounding box center [1074, 631] width 153 height 9
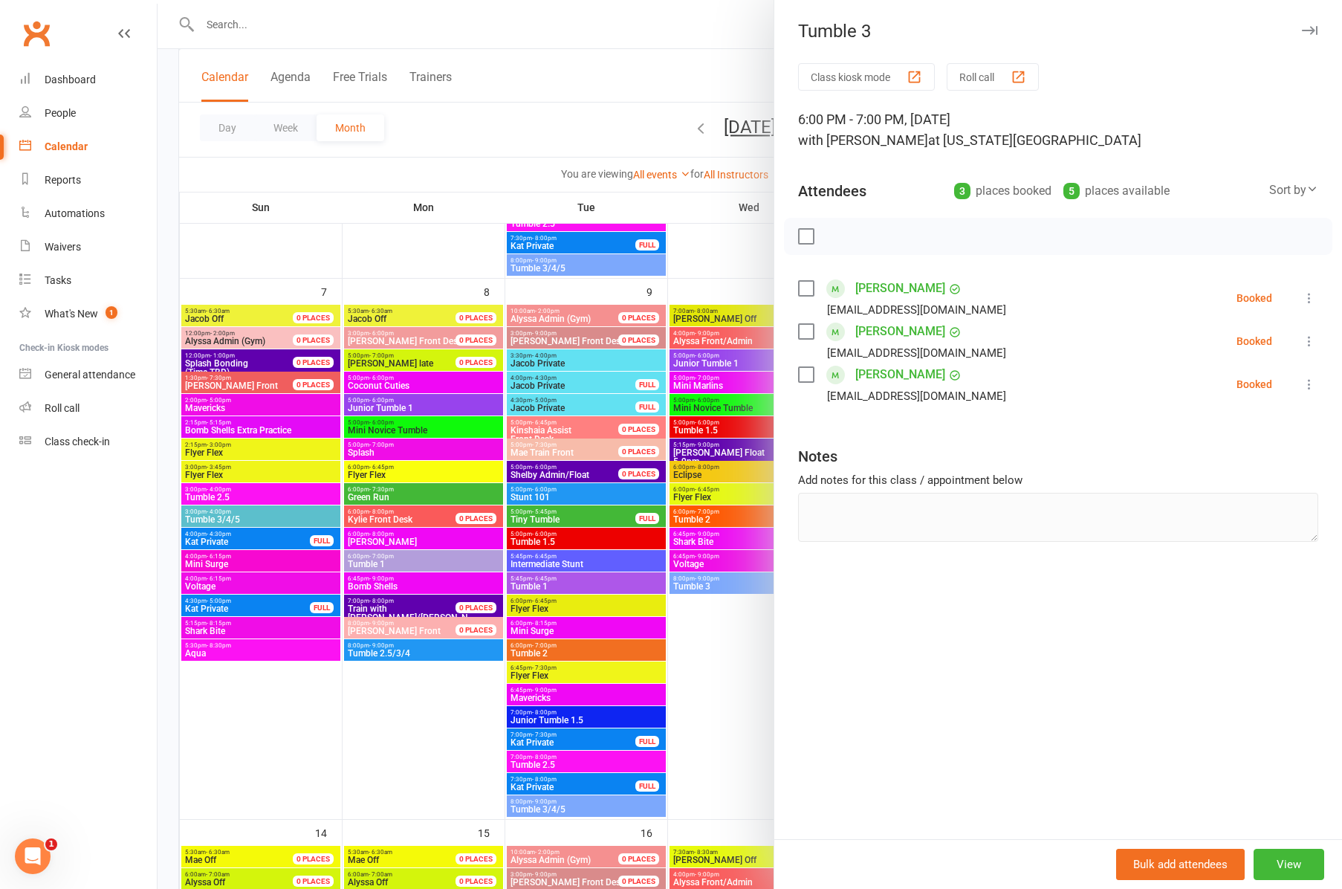
click at [1311, 27] on icon "button" at bounding box center [1310, 30] width 16 height 9
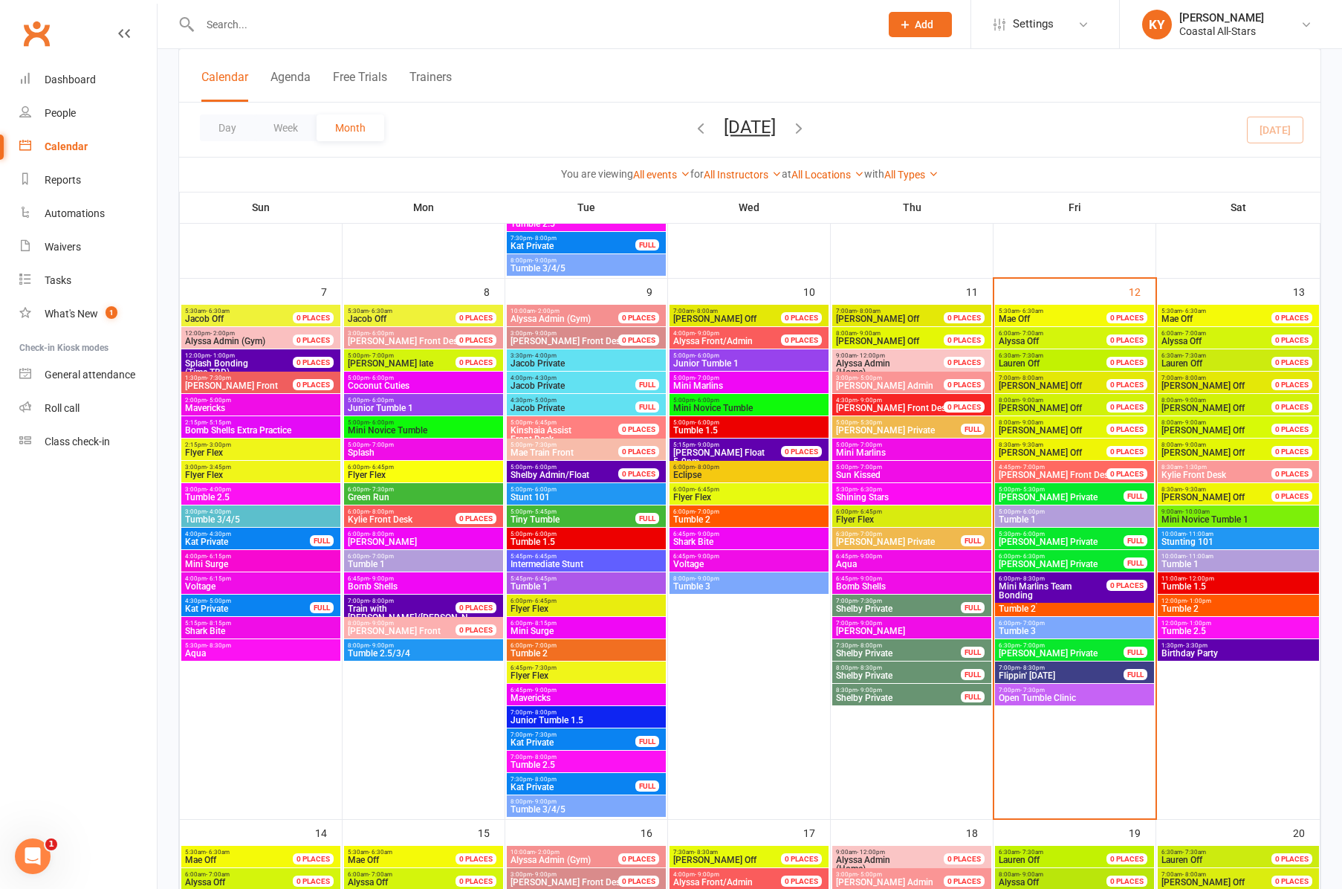
click at [1179, 560] on span "Tumble 1" at bounding box center [1238, 564] width 155 height 9
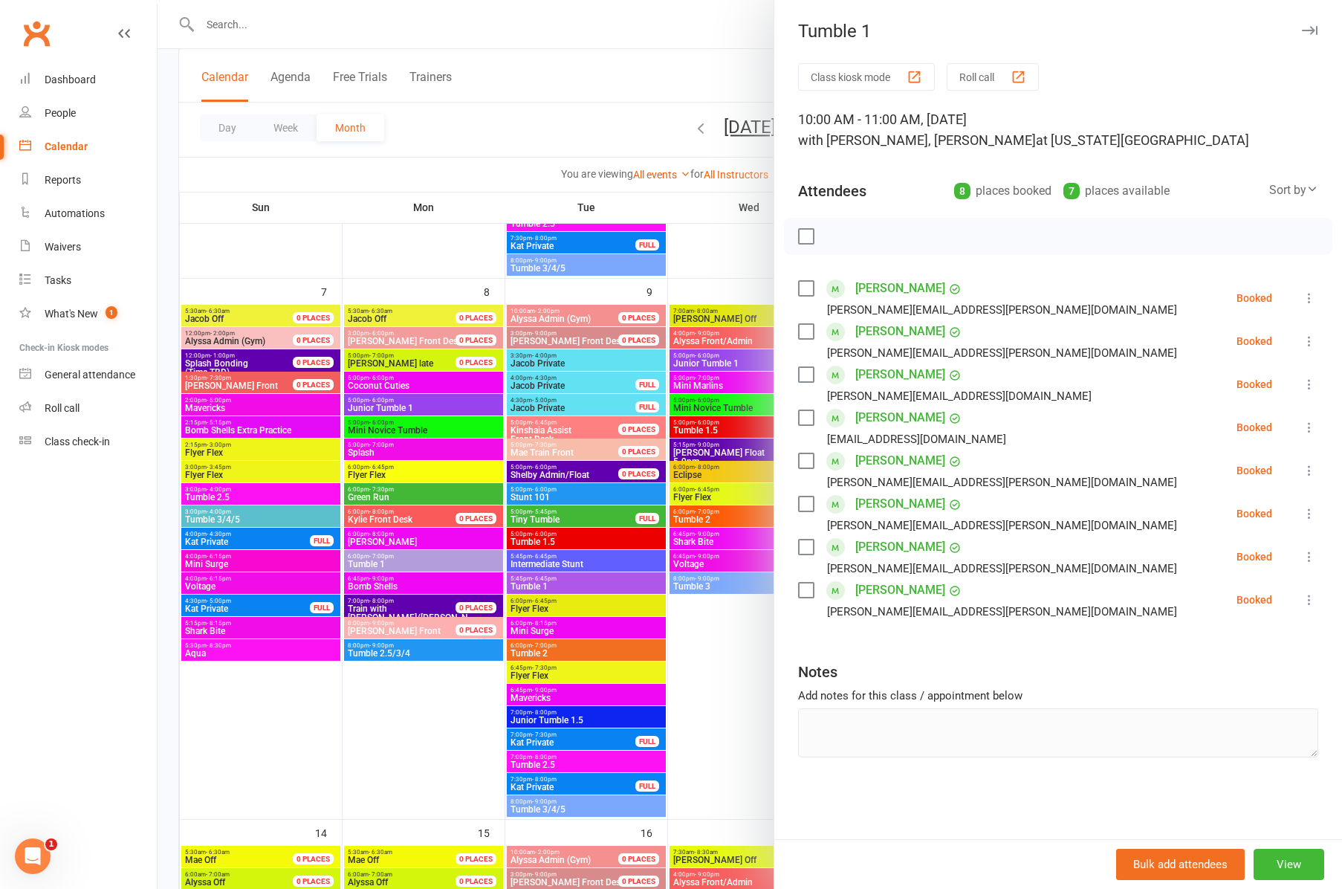
click at [1308, 29] on icon "button" at bounding box center [1310, 30] width 16 height 9
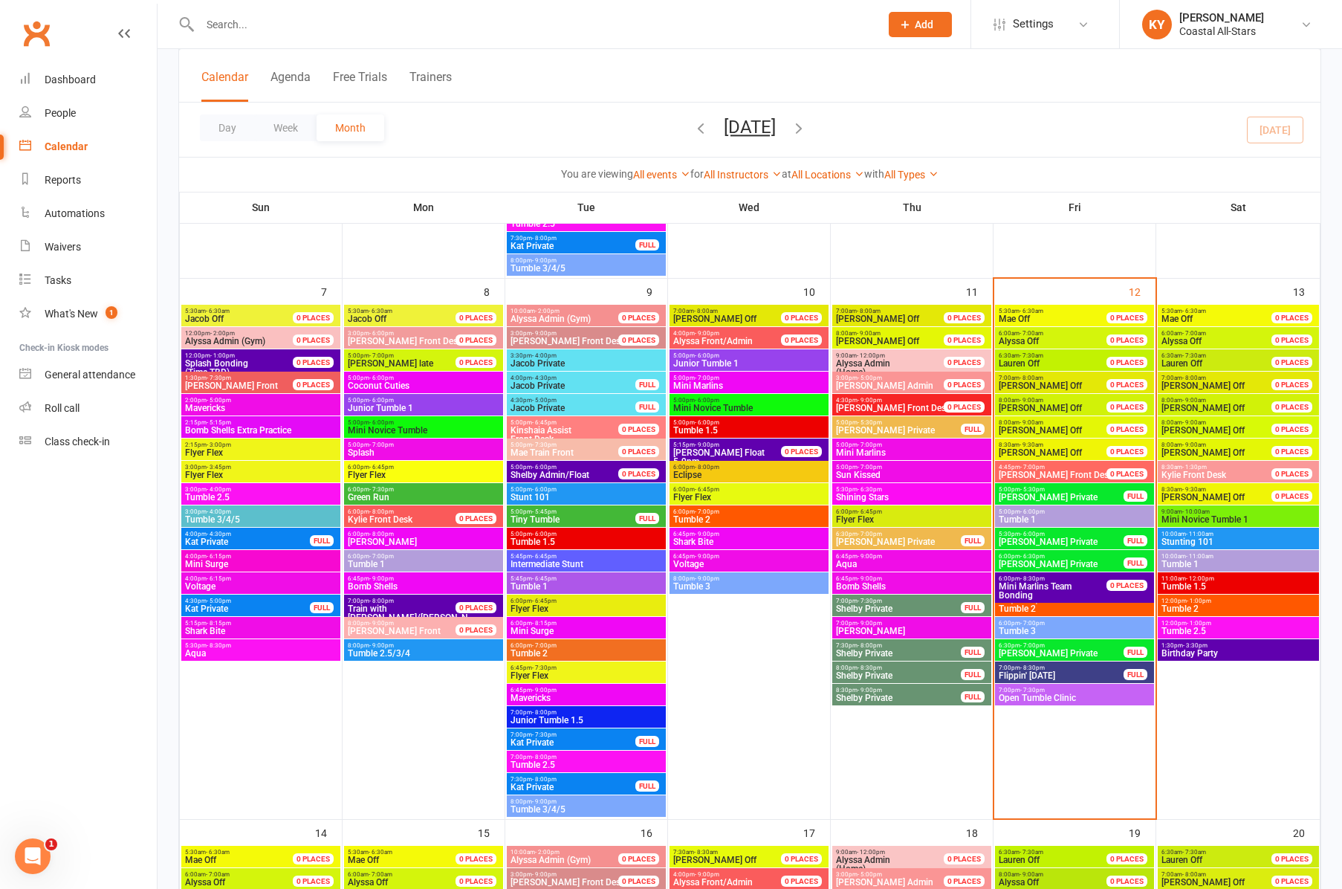
click at [1210, 583] on span "Tumble 1.5" at bounding box center [1238, 586] width 155 height 9
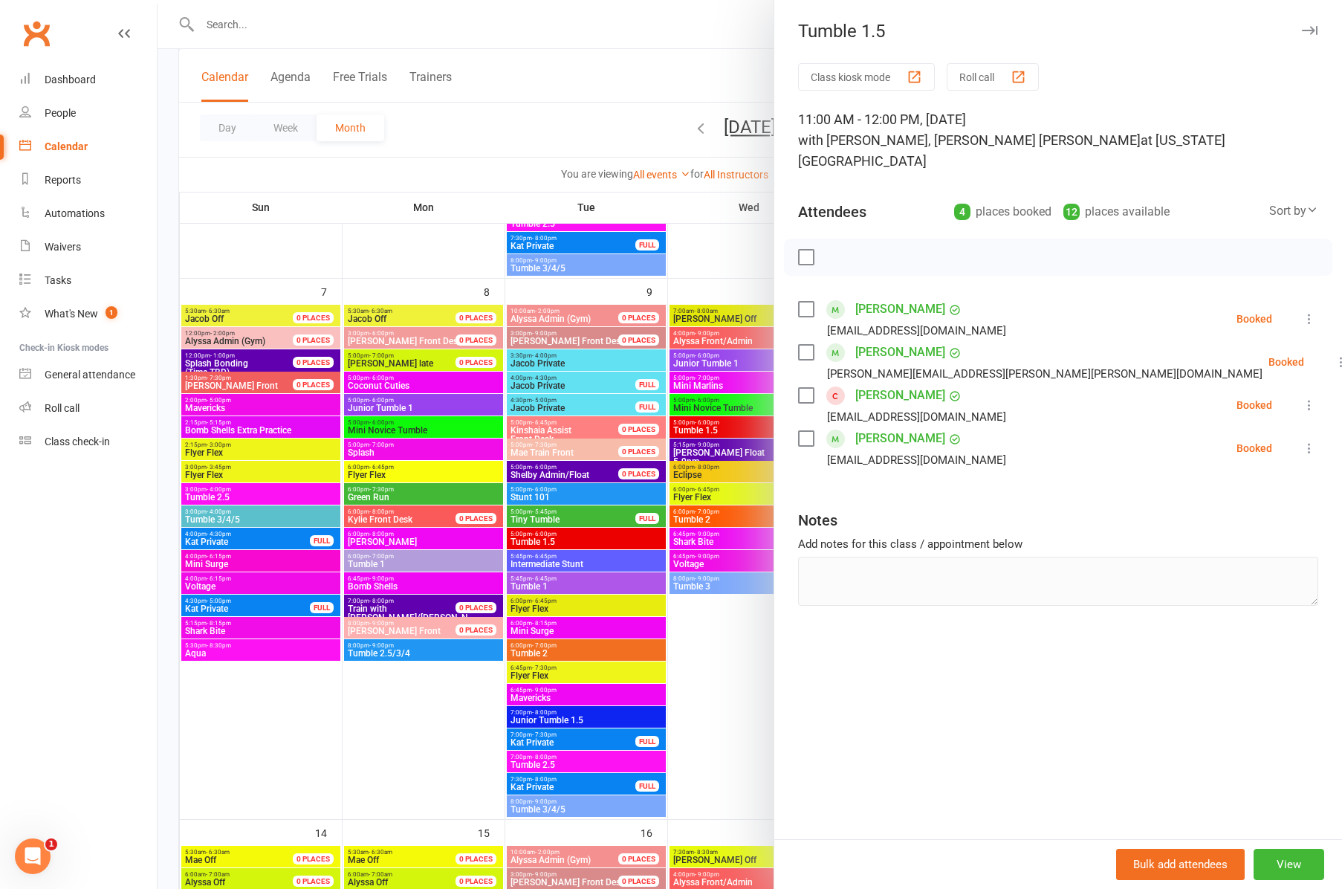
click at [1302, 28] on icon "button" at bounding box center [1310, 30] width 16 height 9
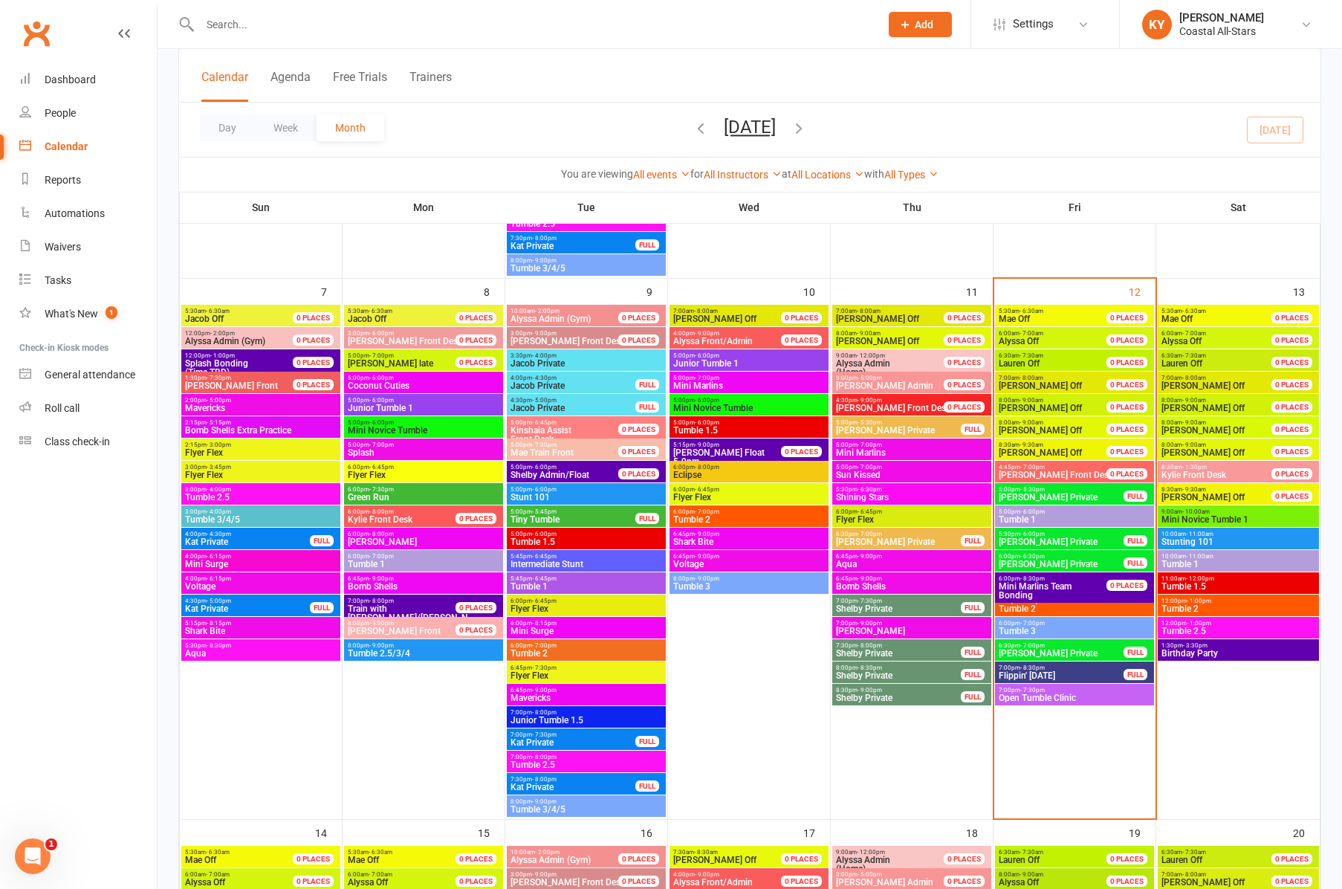
click at [1212, 601] on span "12:00pm - 1:00pm" at bounding box center [1238, 601] width 155 height 7
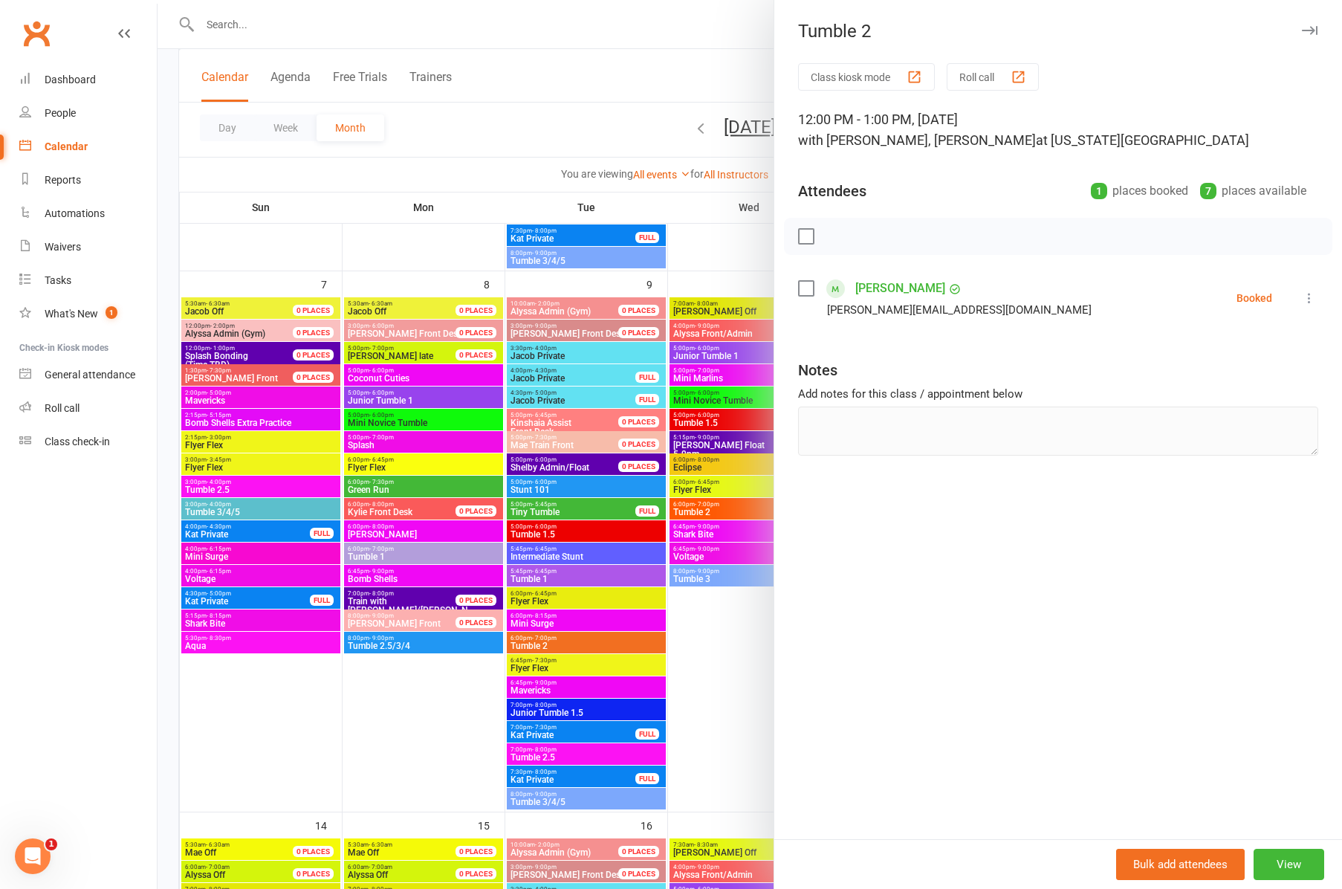
scroll to position [585, 0]
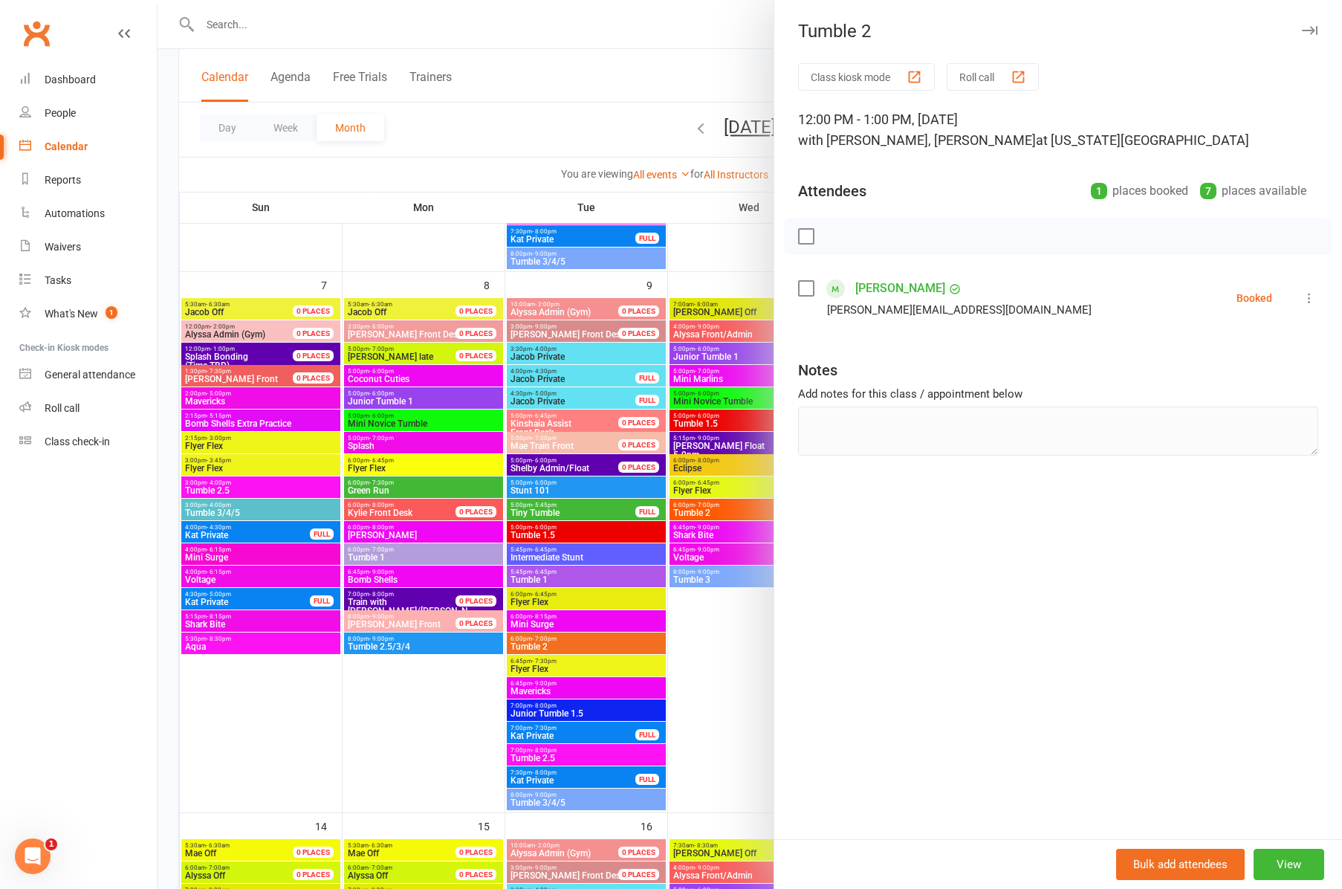
click at [1312, 31] on icon "button" at bounding box center [1310, 30] width 16 height 9
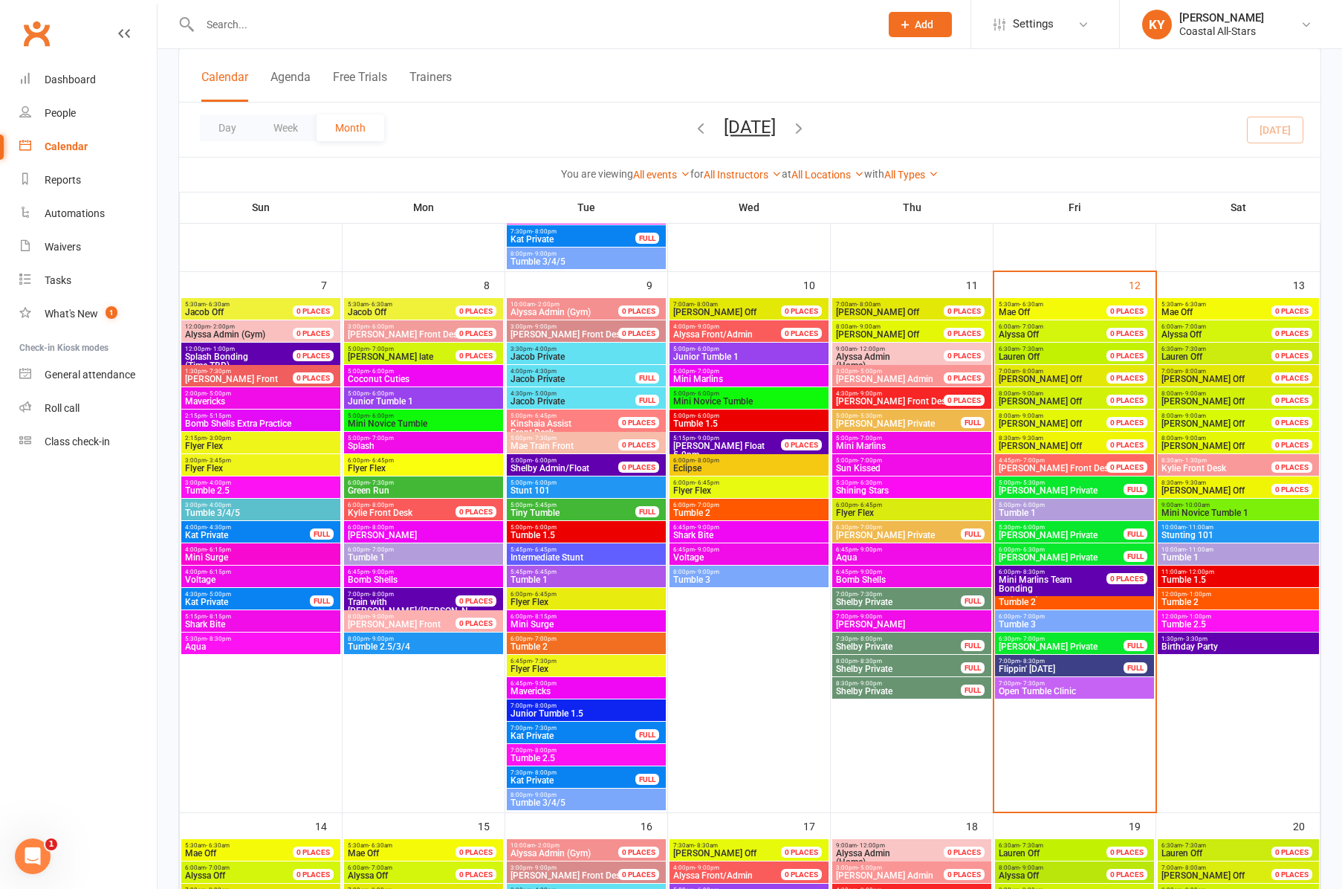
scroll to position [585, 1]
click at [776, 131] on button "[DATE]" at bounding box center [750, 127] width 52 height 21
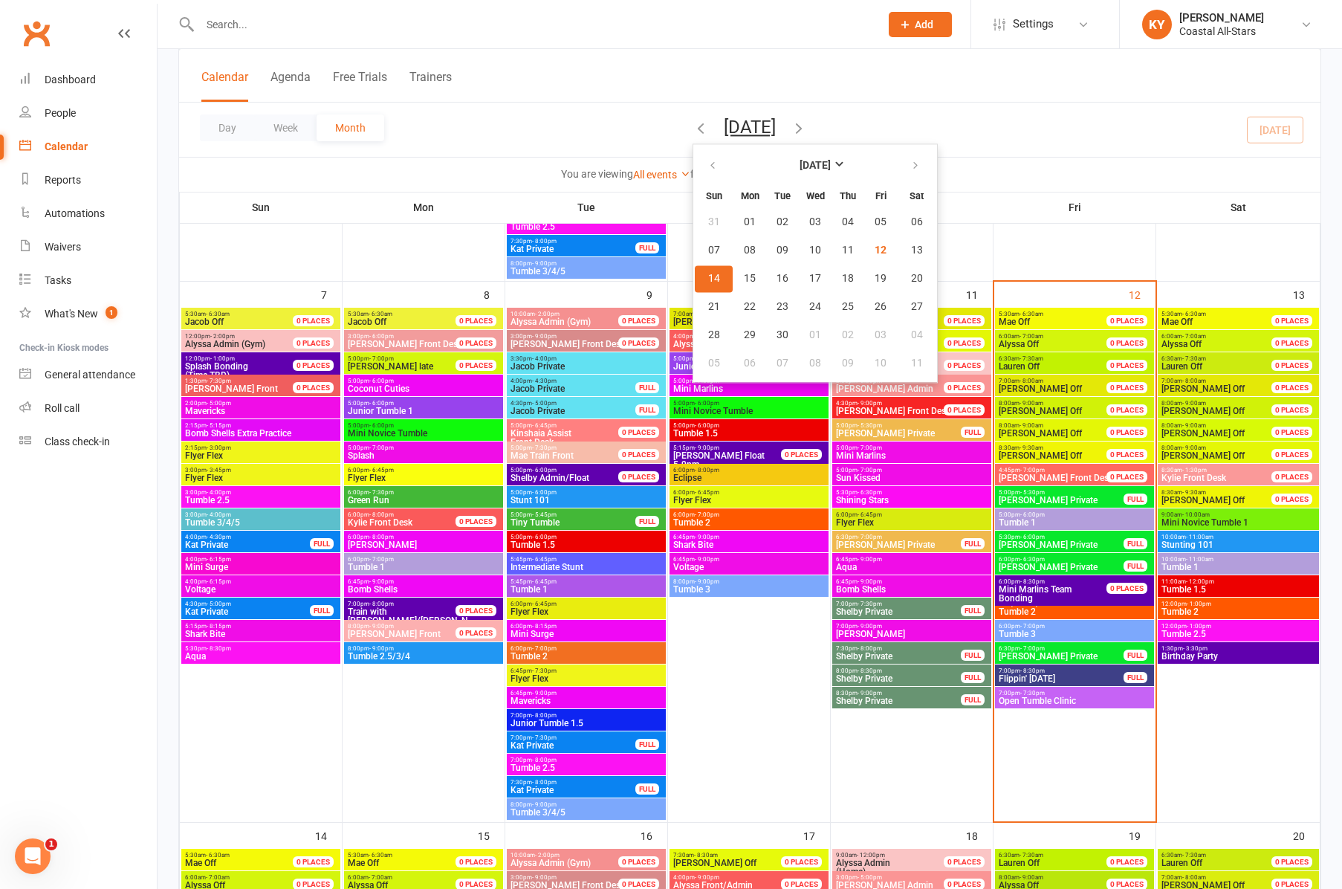
scroll to position [572, 0]
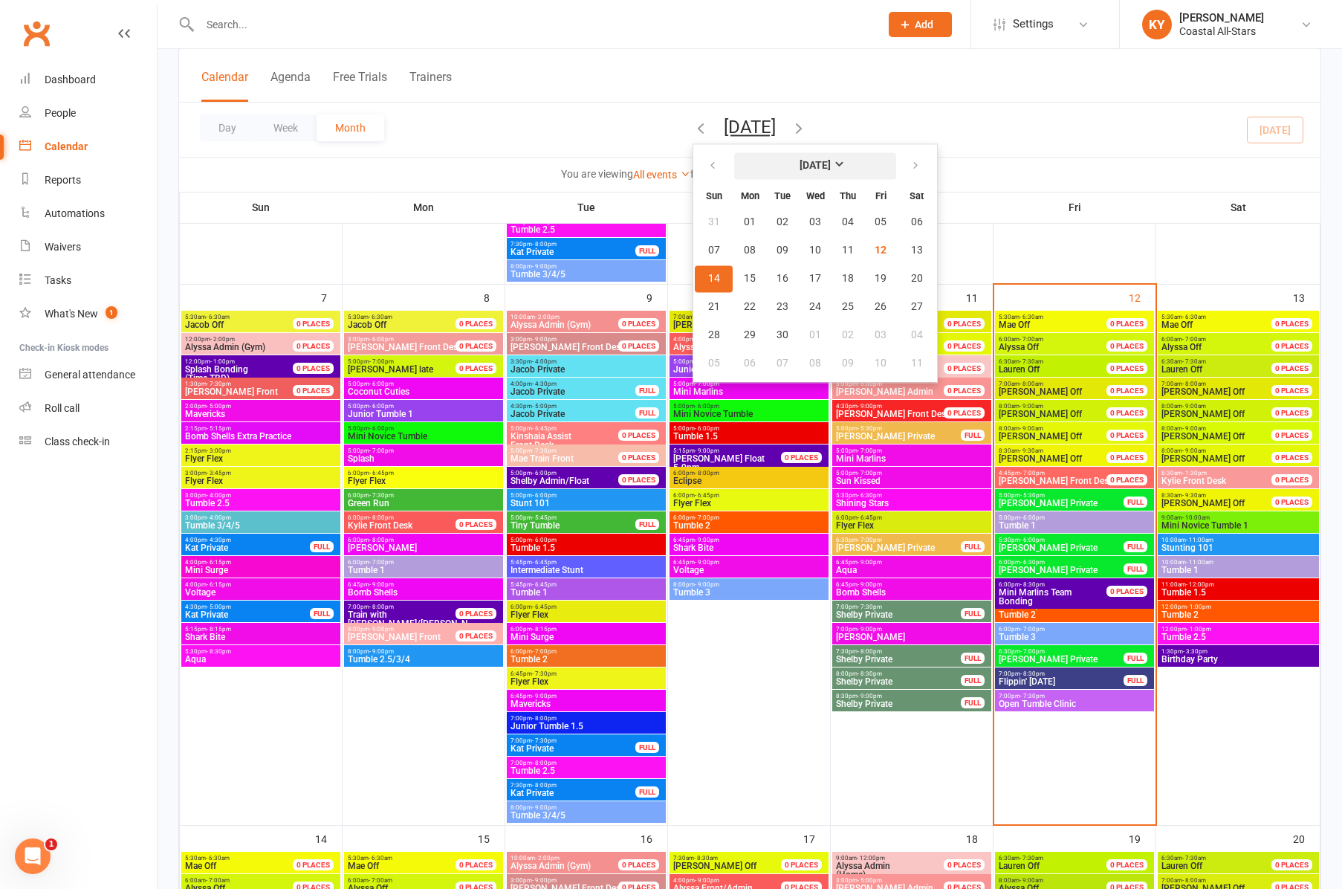
click at [803, 168] on strong "[DATE]" at bounding box center [815, 166] width 31 height 12
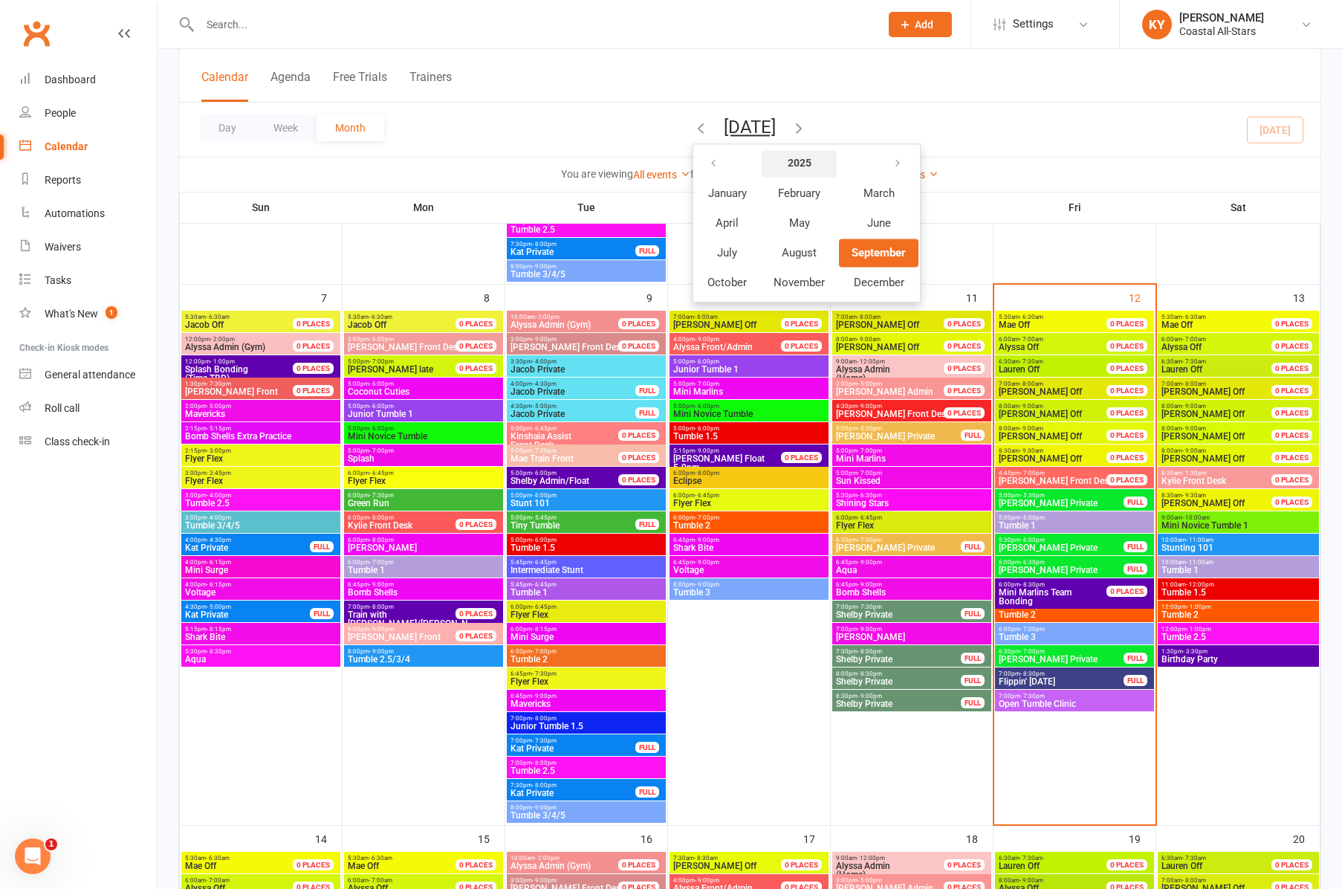
click at [788, 164] on strong "2025" at bounding box center [800, 164] width 24 height 12
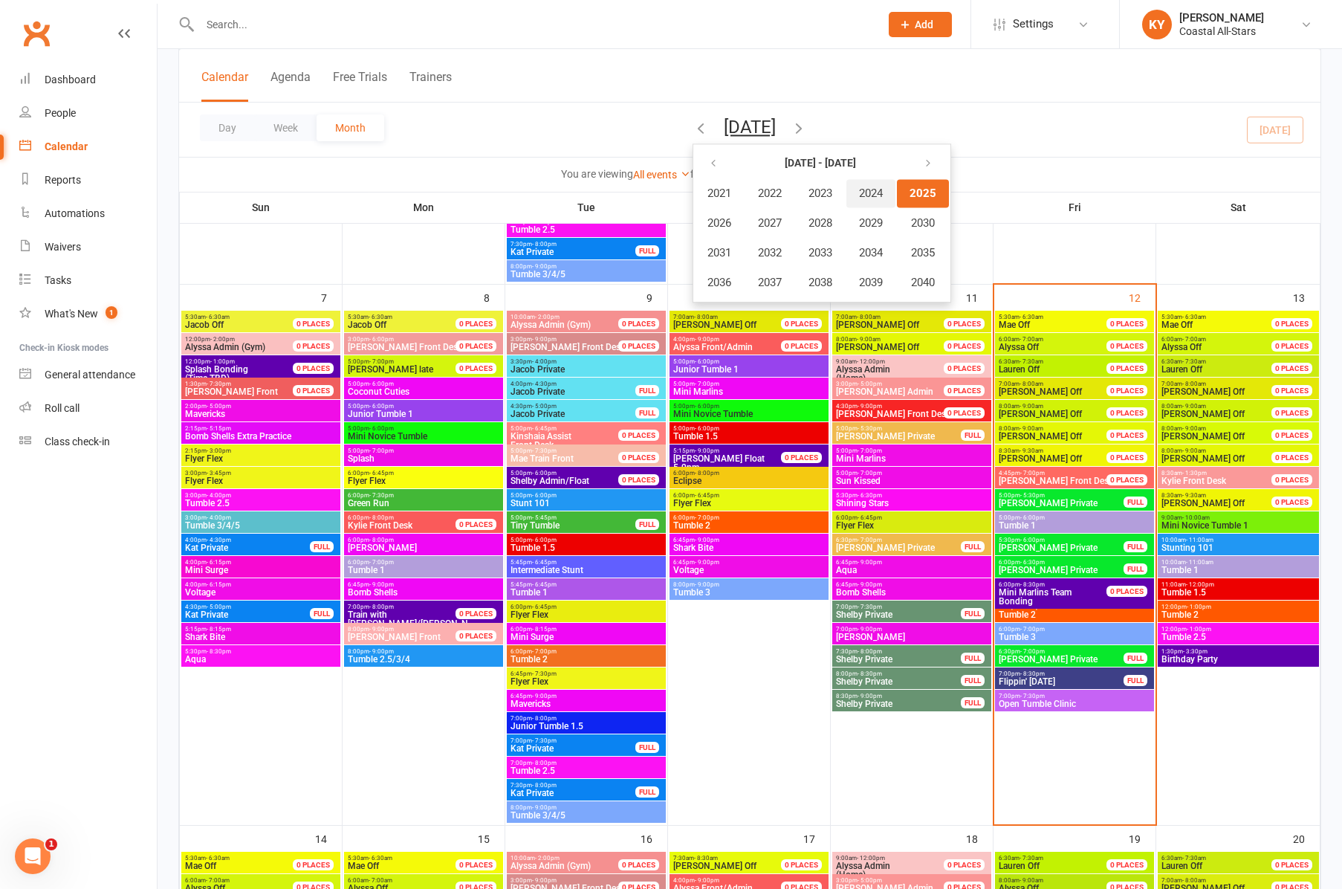
click at [859, 195] on span "2024" at bounding box center [871, 193] width 24 height 13
click at [852, 251] on span "September" at bounding box center [879, 252] width 54 height 13
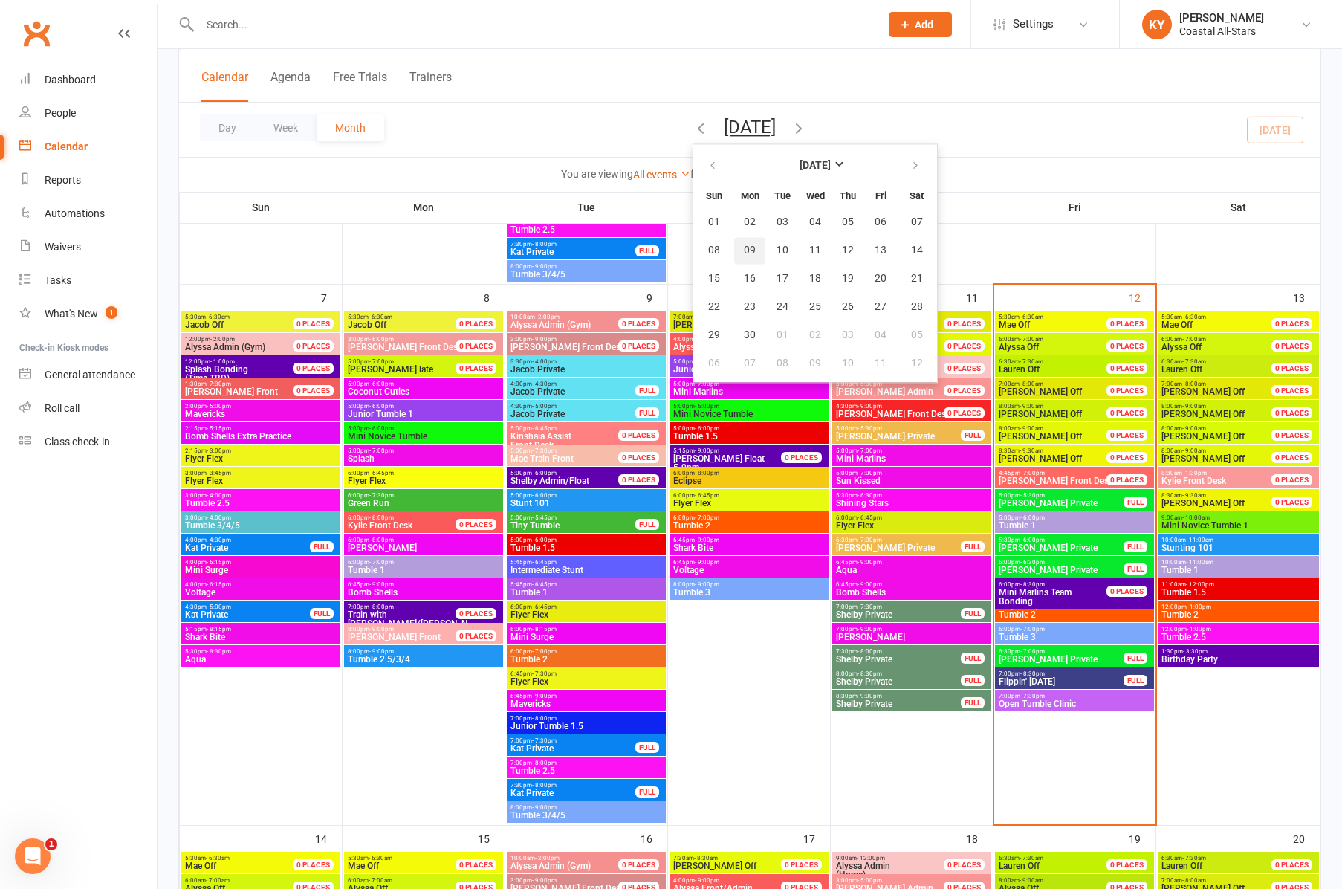
click at [744, 251] on span "09" at bounding box center [750, 251] width 12 height 12
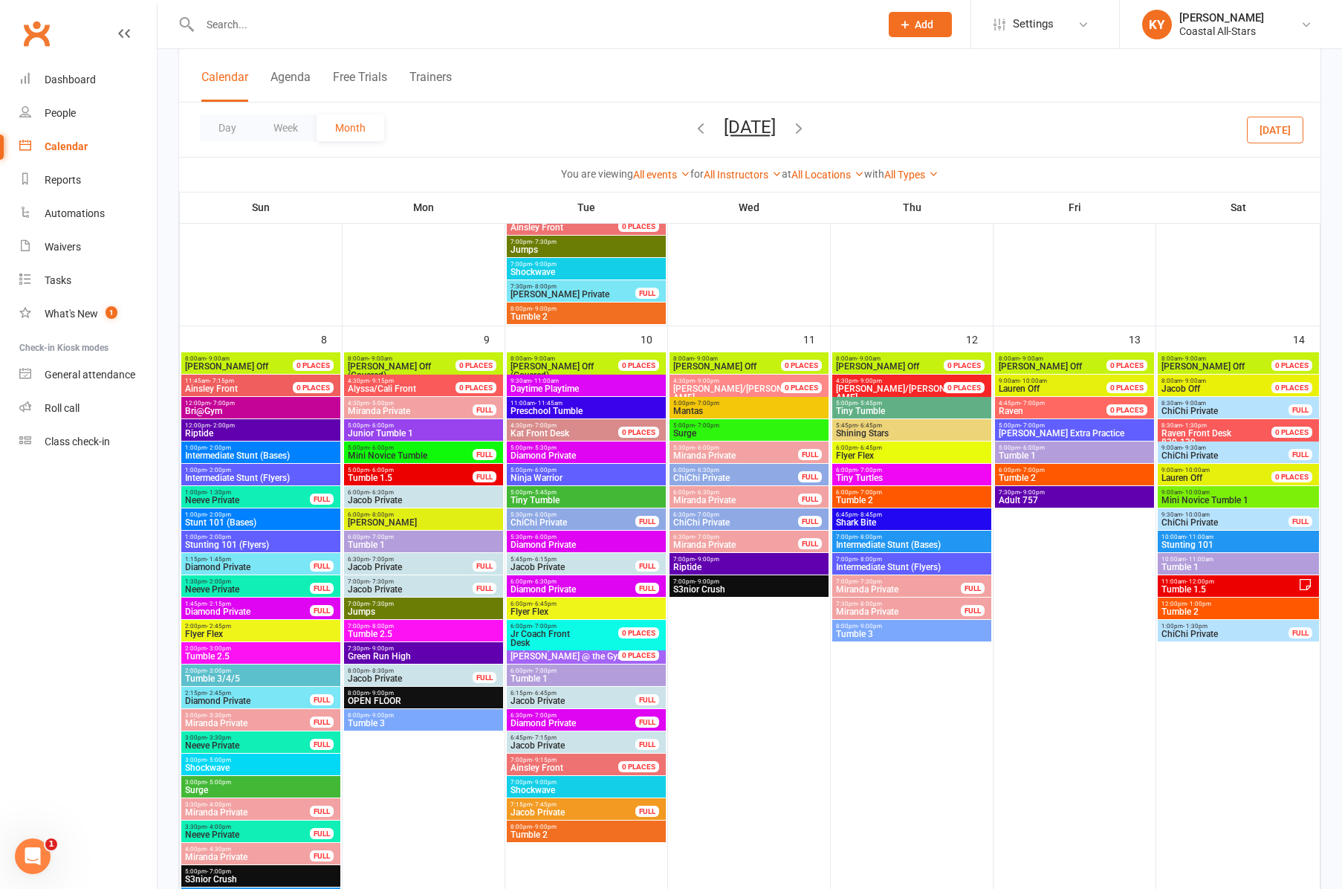
scroll to position [470, 0]
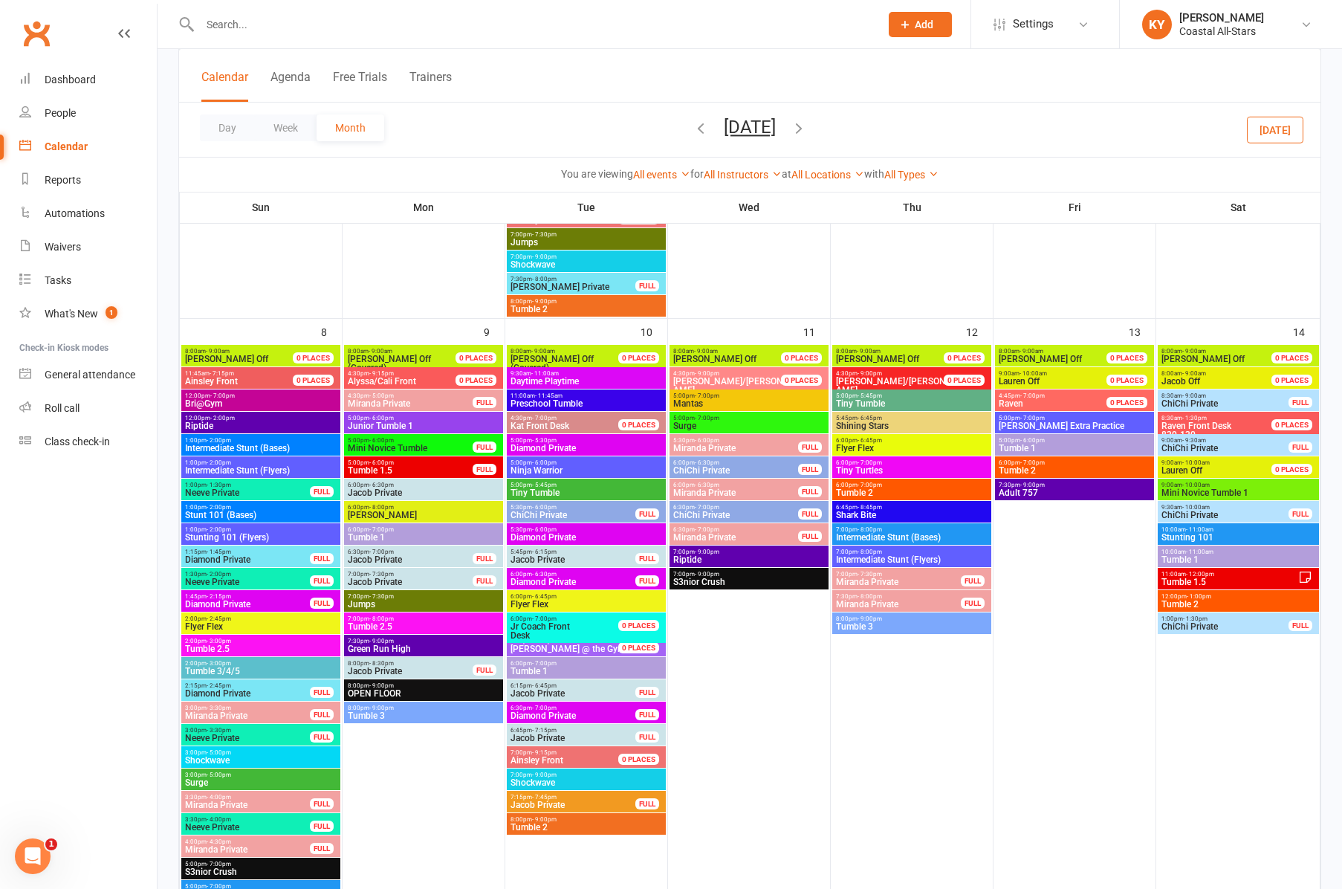
click at [403, 421] on span "Junior Tumble 1" at bounding box center [423, 425] width 153 height 9
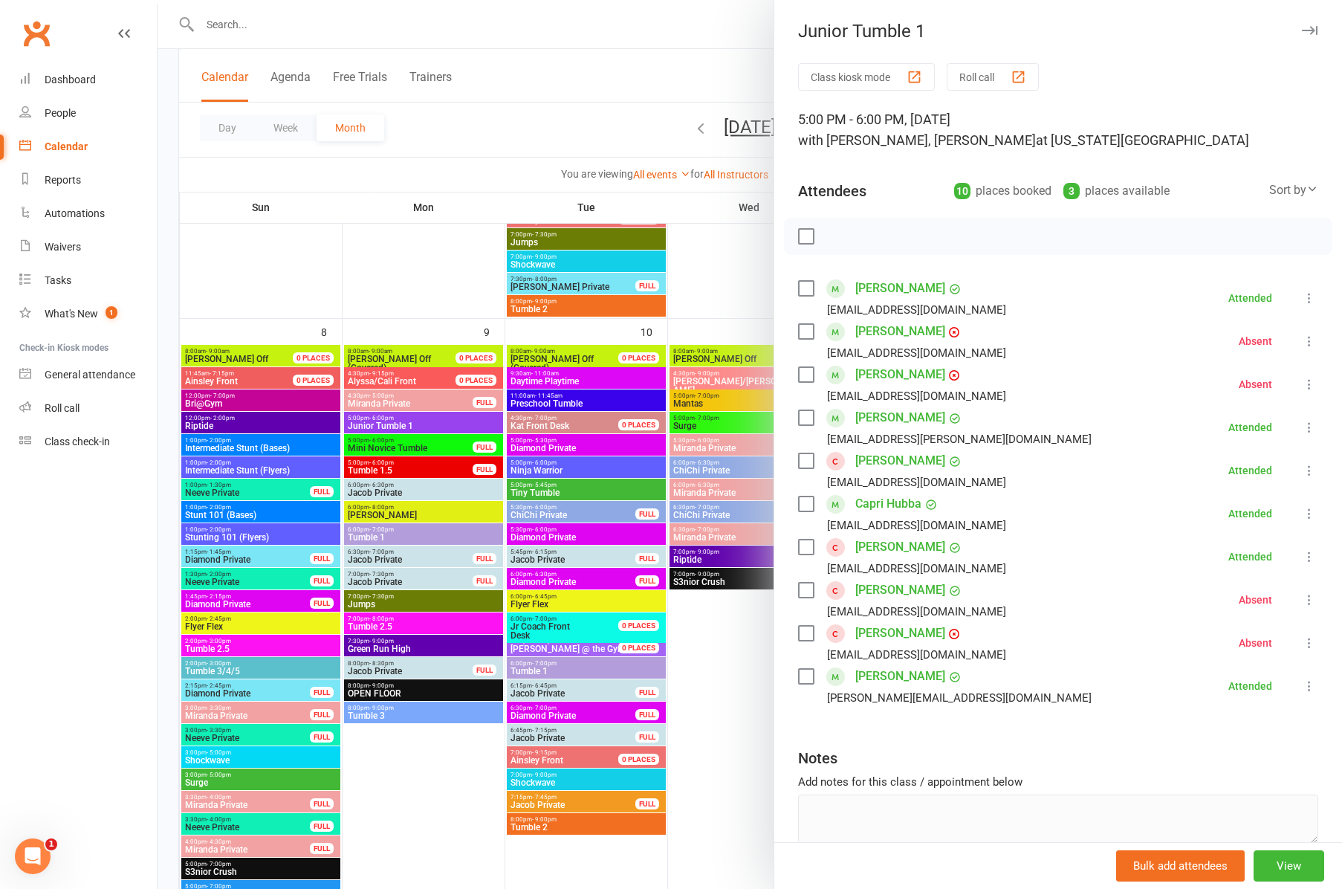
click at [1316, 32] on icon "button" at bounding box center [1310, 30] width 16 height 9
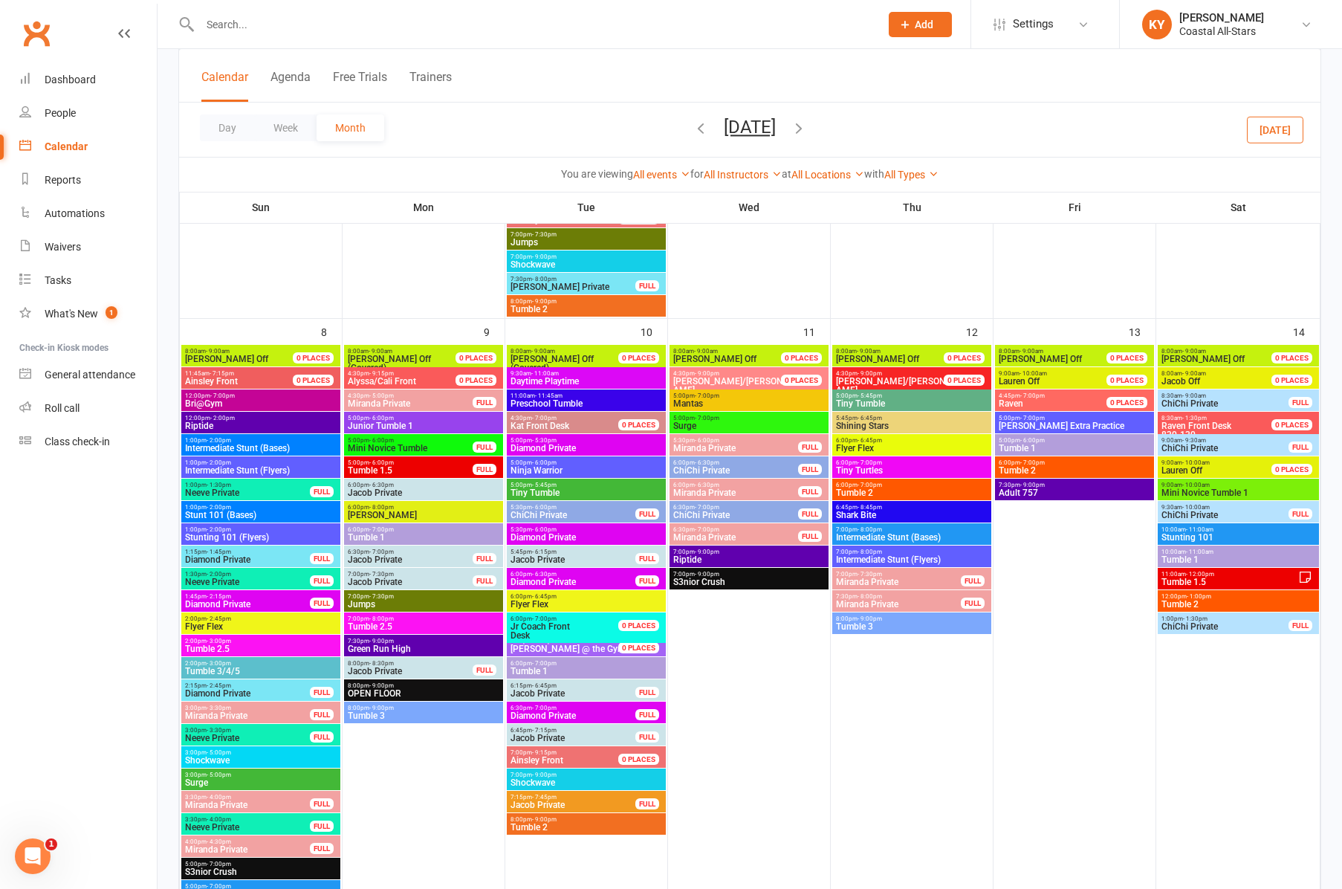
click at [416, 445] on span "Mini Novice Tumble" at bounding box center [410, 448] width 126 height 9
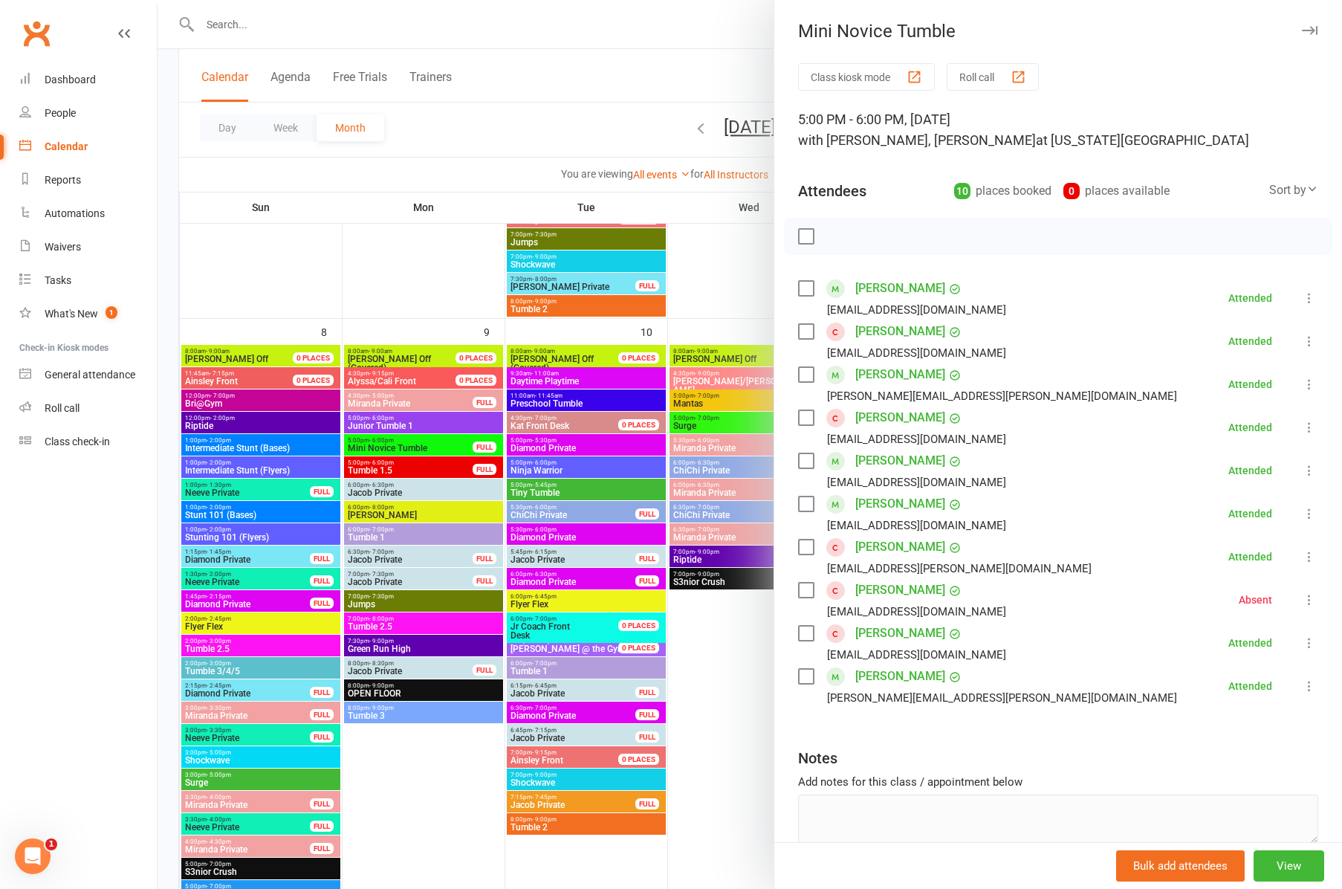
click at [396, 467] on div at bounding box center [750, 444] width 1185 height 889
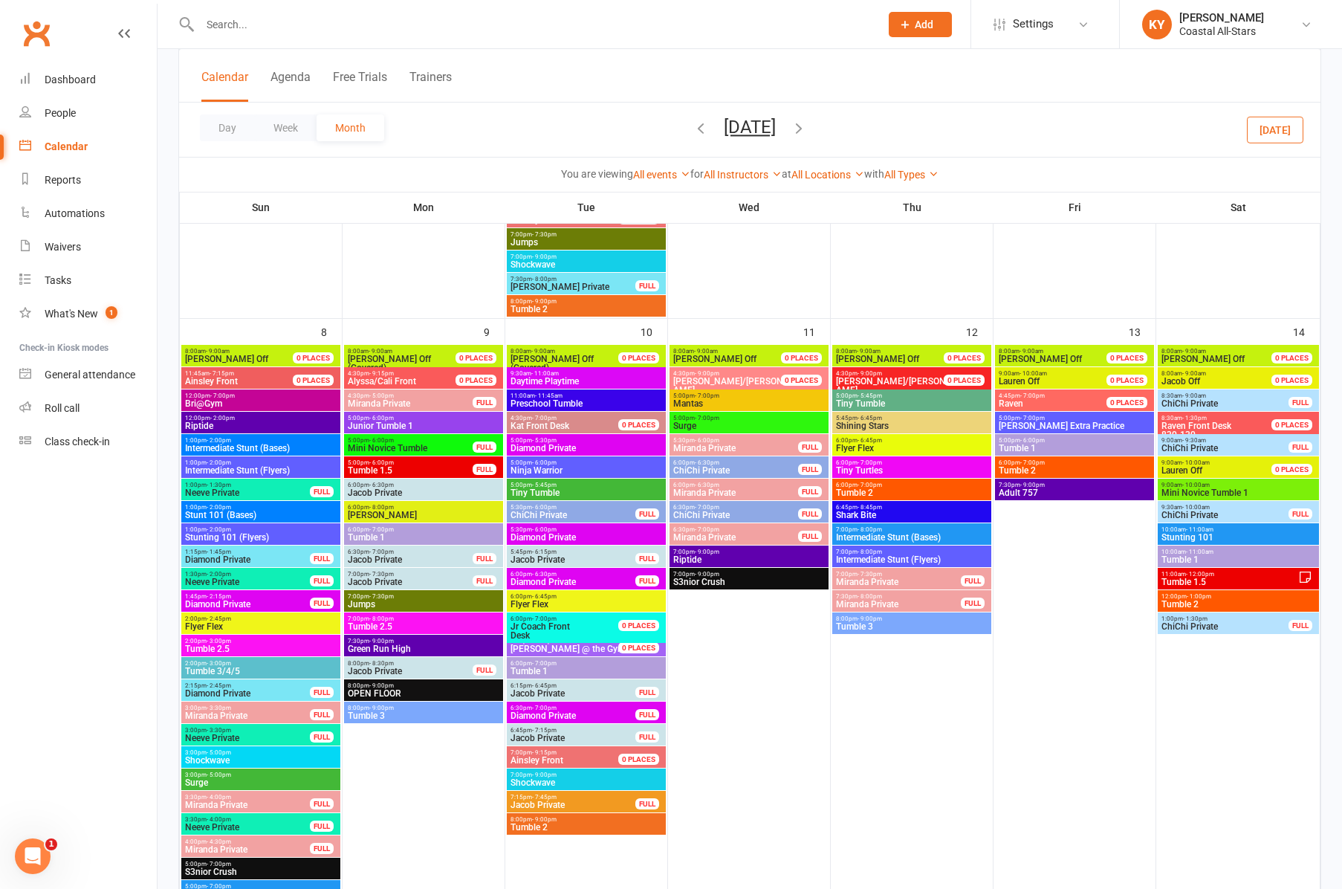
click at [396, 467] on span "Tumble 1.5" at bounding box center [410, 470] width 126 height 9
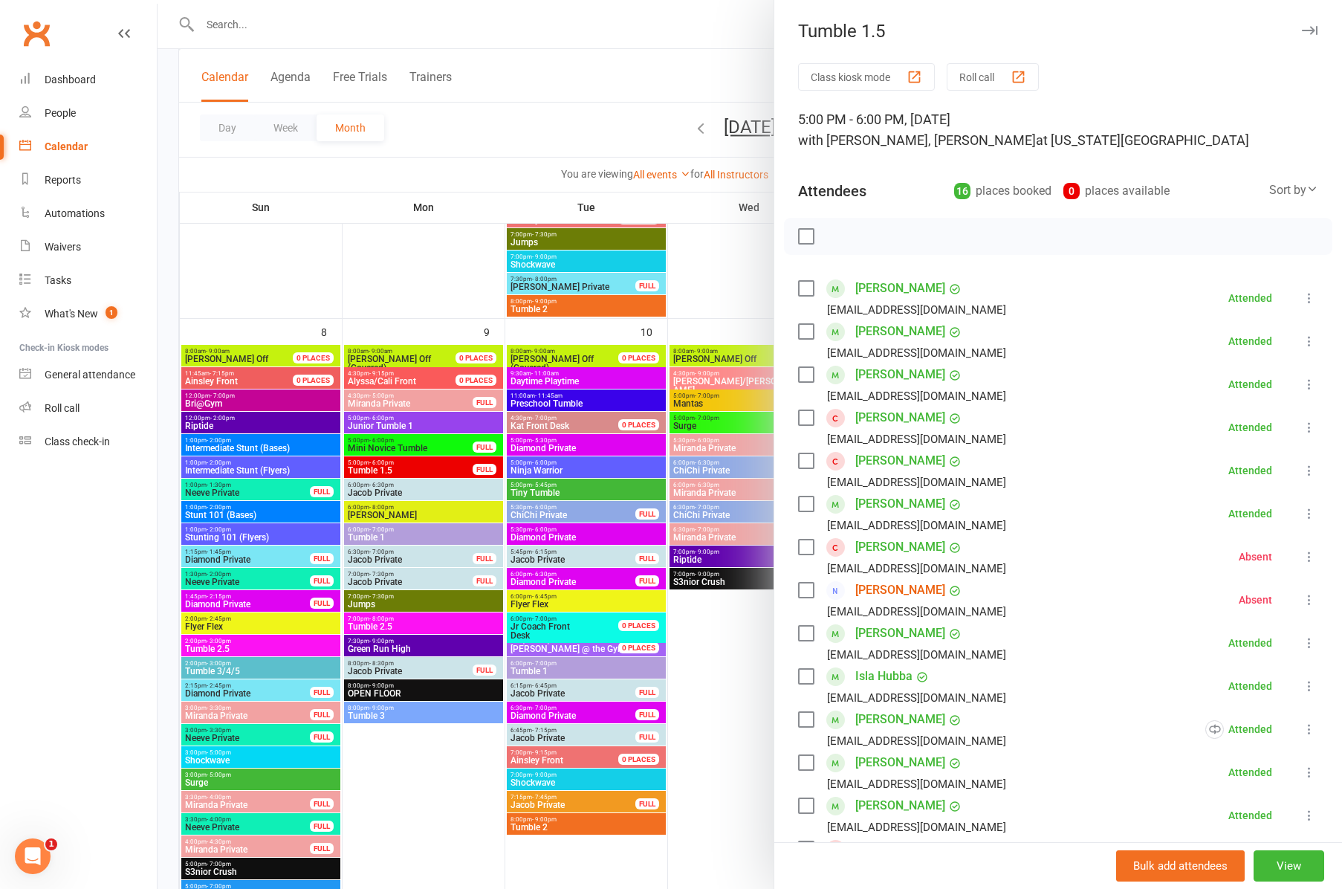
click at [383, 533] on div at bounding box center [750, 444] width 1185 height 889
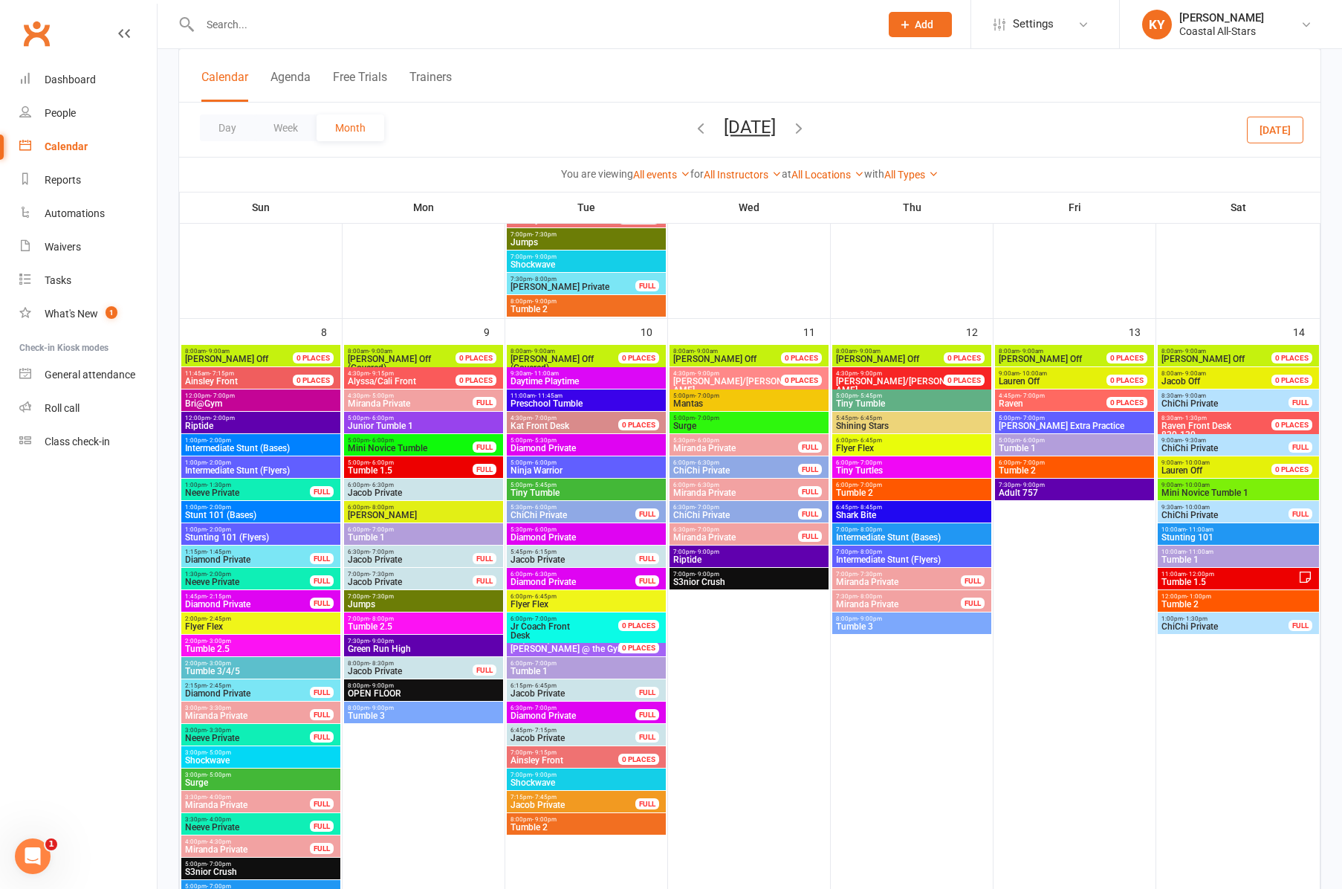
click at [383, 533] on span "Tumble 1" at bounding box center [423, 537] width 153 height 9
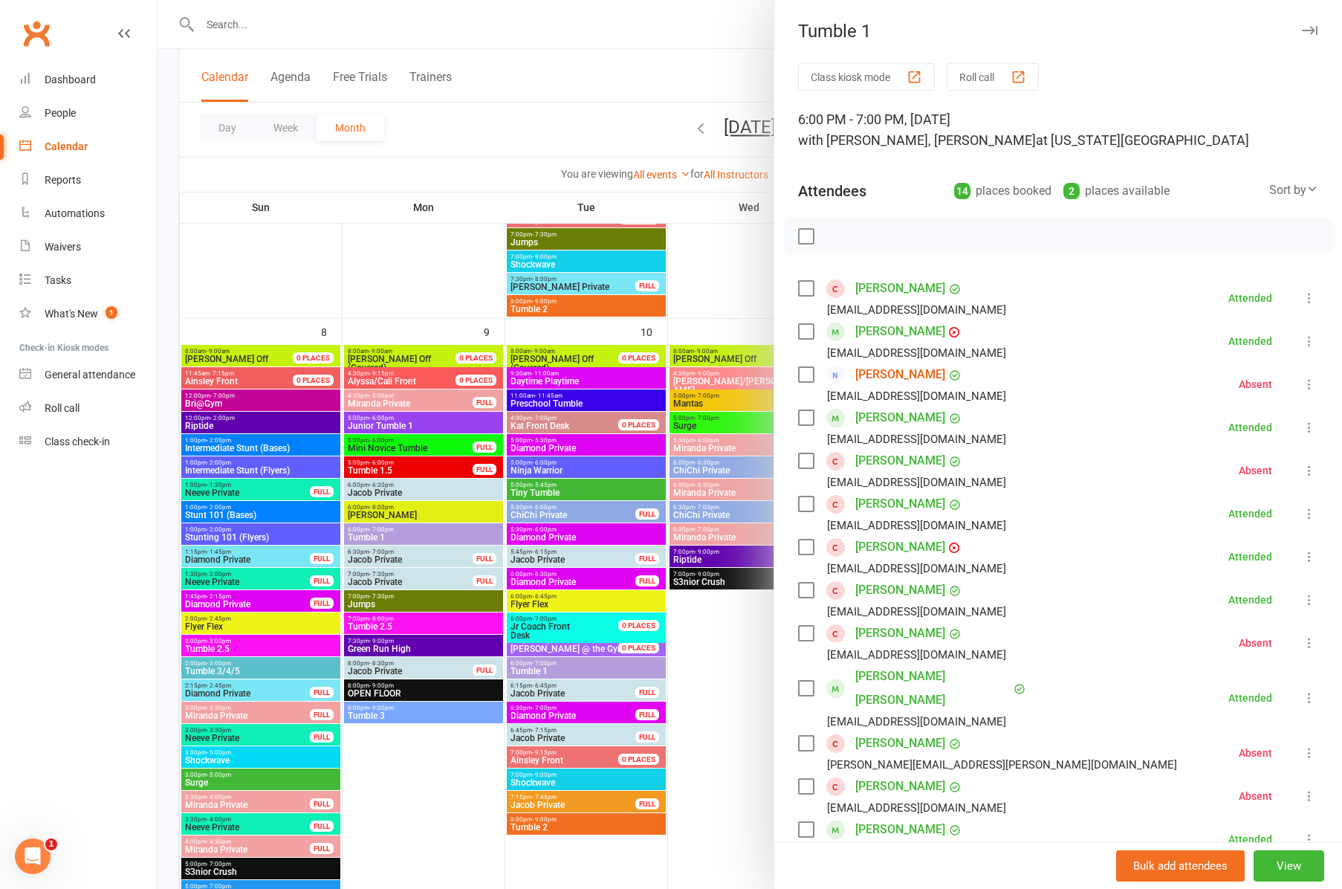
click at [376, 623] on div at bounding box center [750, 444] width 1185 height 889
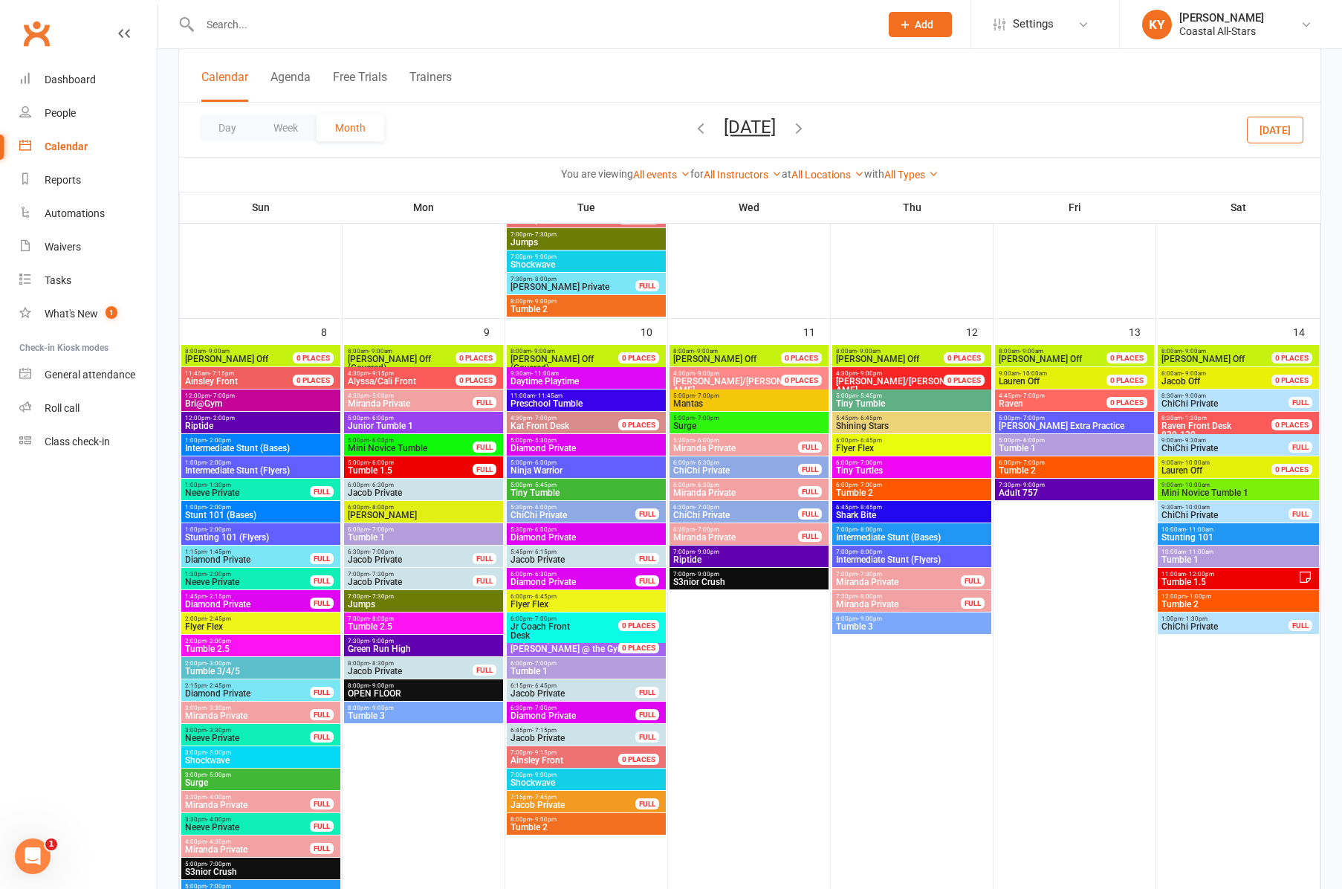
click at [376, 624] on span "Tumble 2.5" at bounding box center [423, 626] width 153 height 9
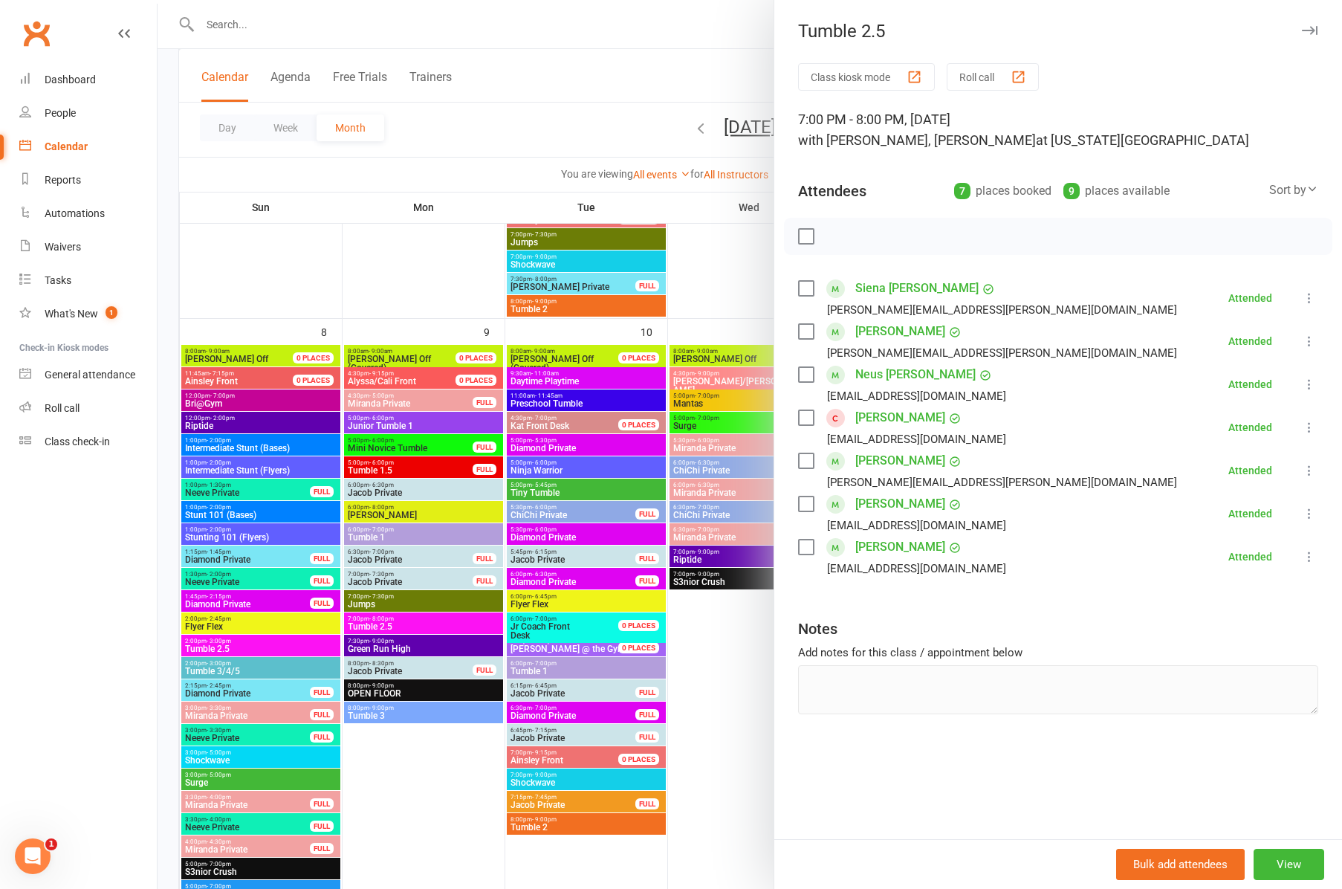
click at [372, 714] on div at bounding box center [750, 444] width 1185 height 889
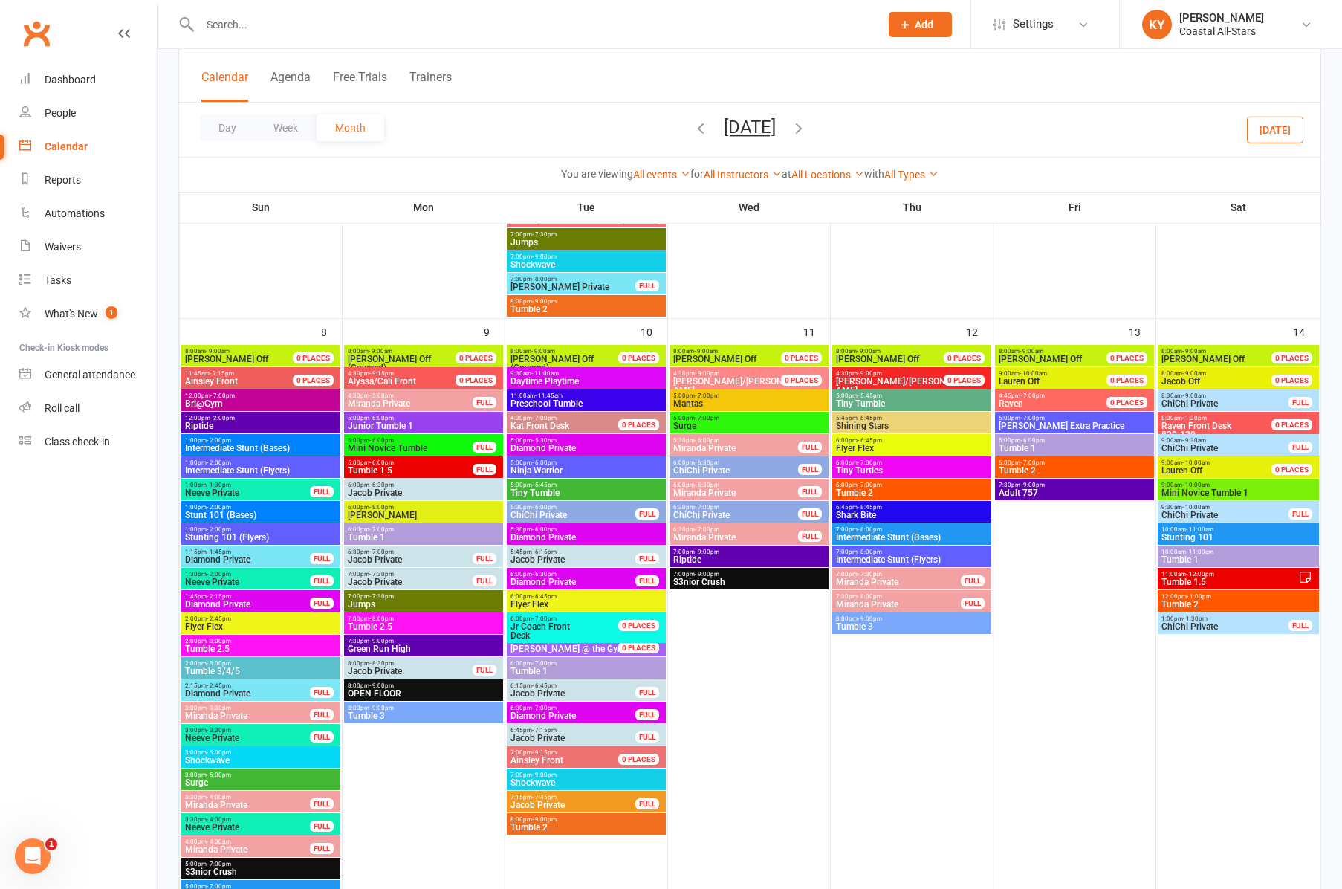
click at [372, 714] on span "Tumble 3" at bounding box center [423, 715] width 153 height 9
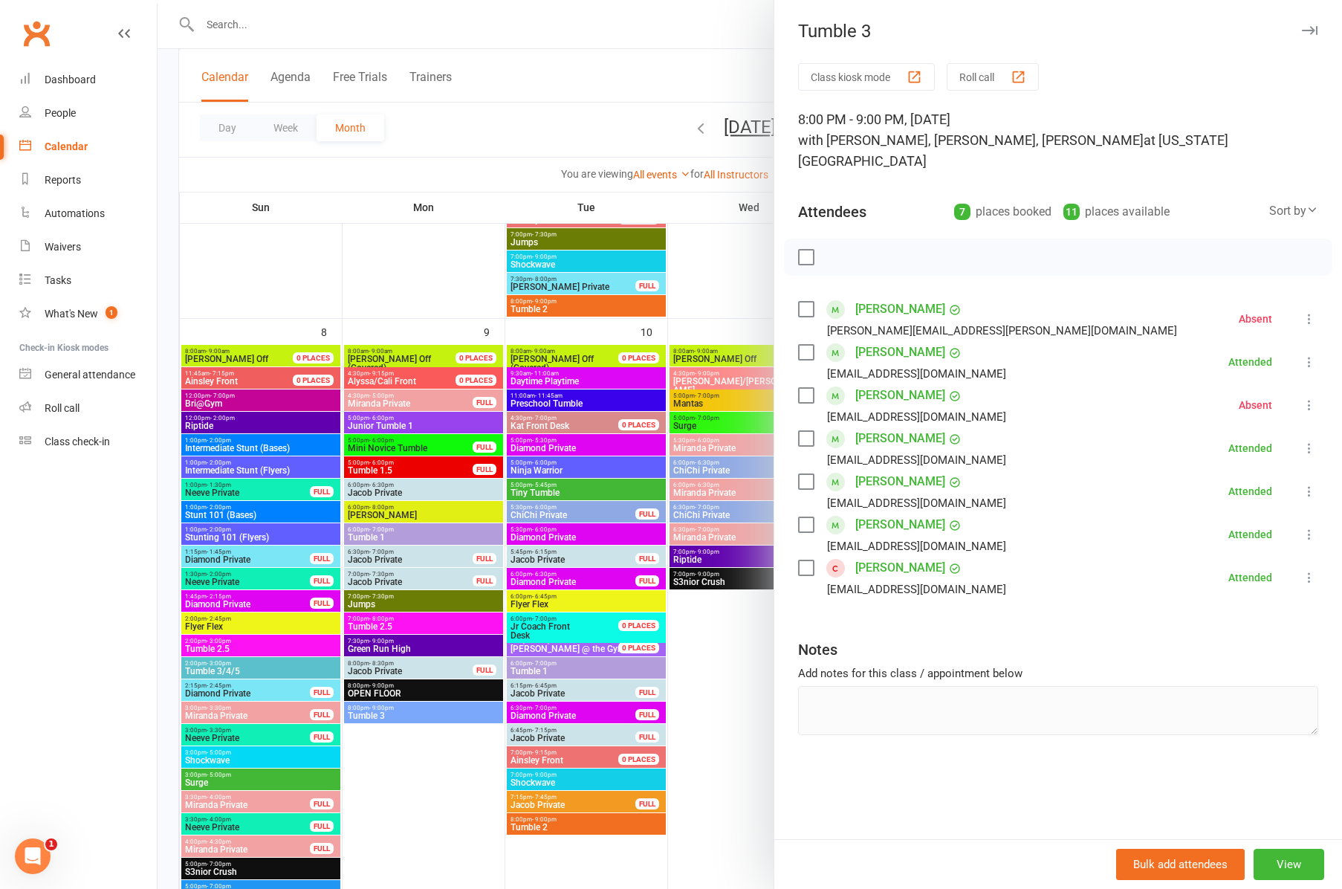
click at [1312, 25] on button "button" at bounding box center [1310, 31] width 18 height 18
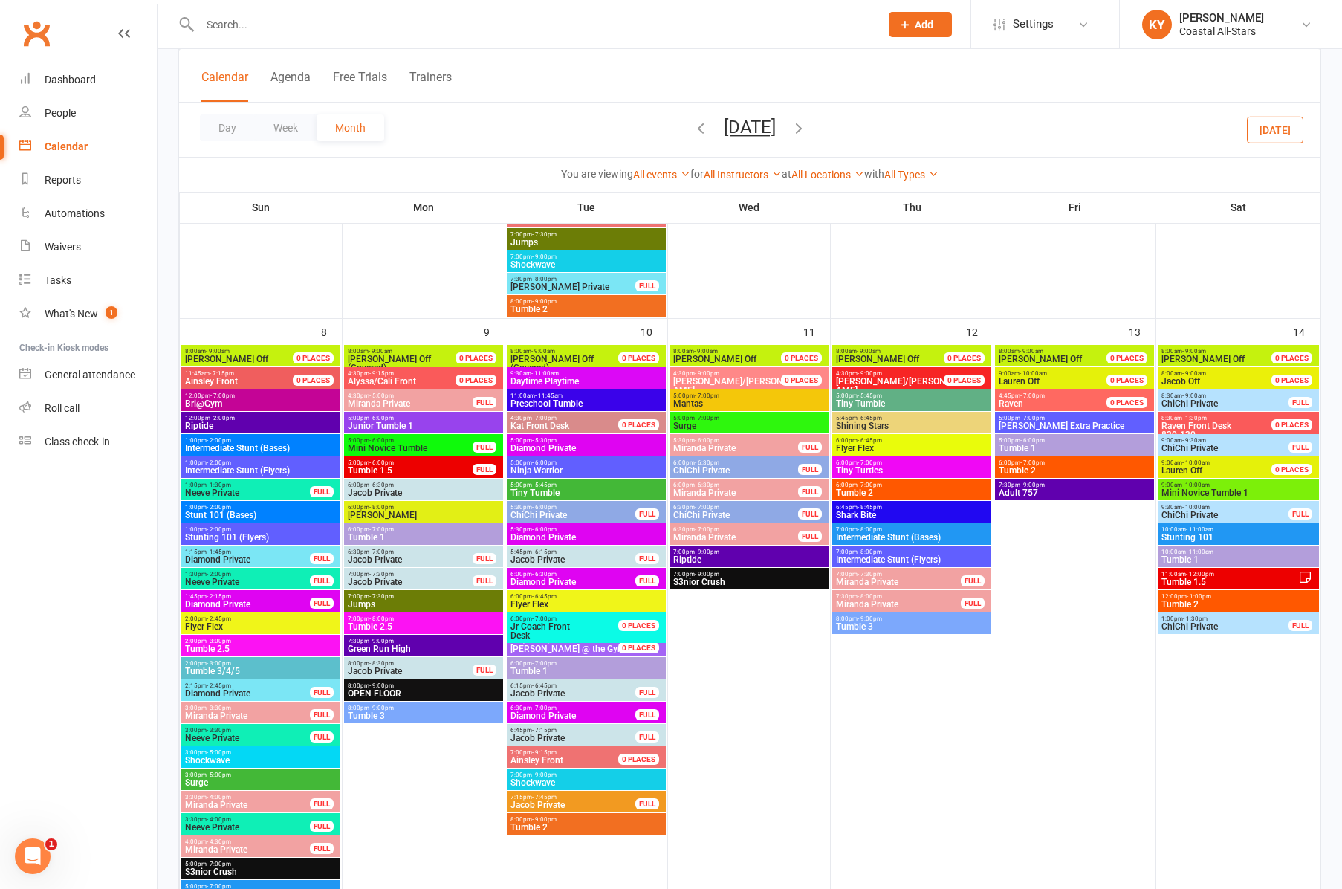
click at [560, 488] on span "5:00pm - 5:45pm" at bounding box center [586, 485] width 153 height 7
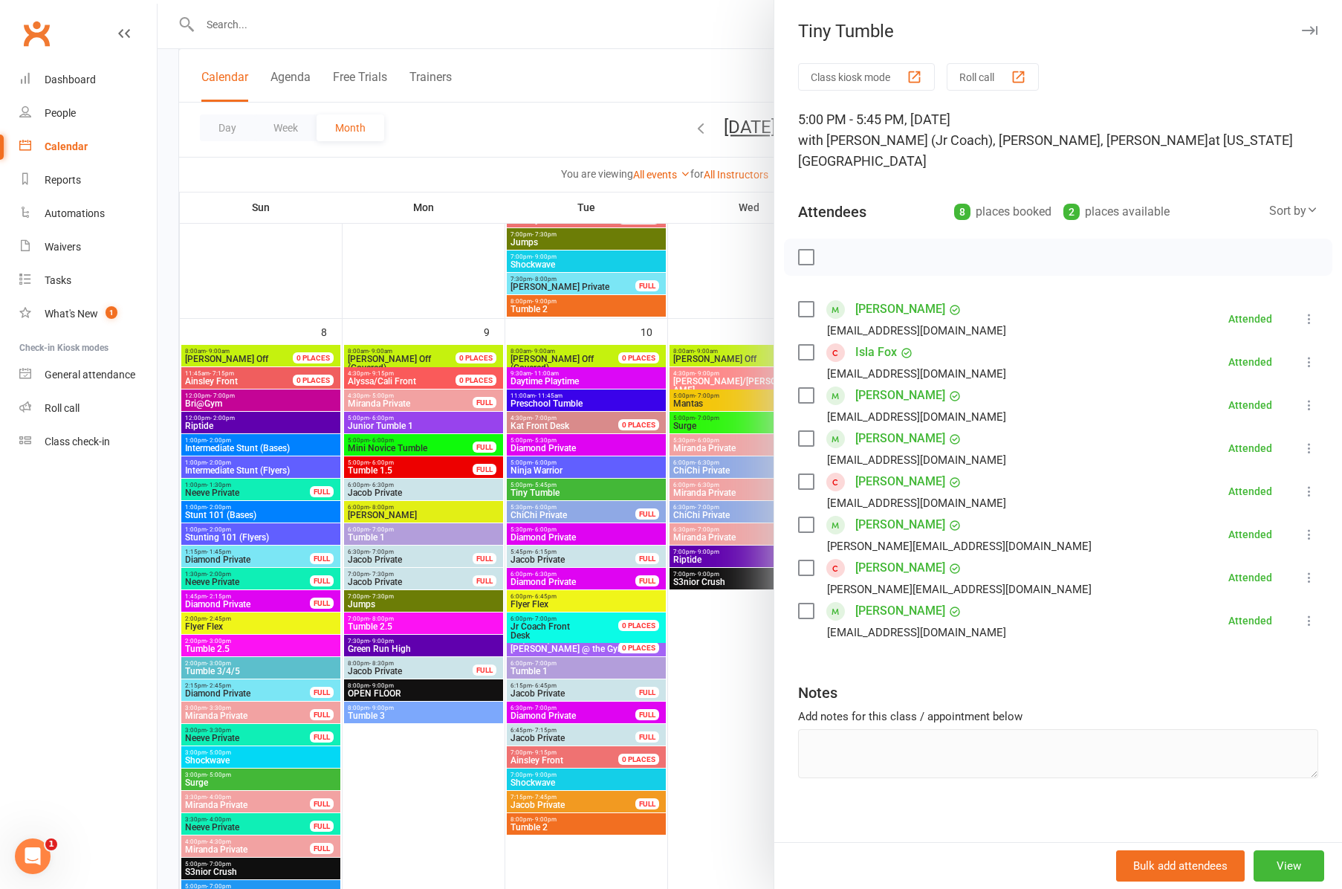
click at [555, 664] on div at bounding box center [750, 444] width 1185 height 889
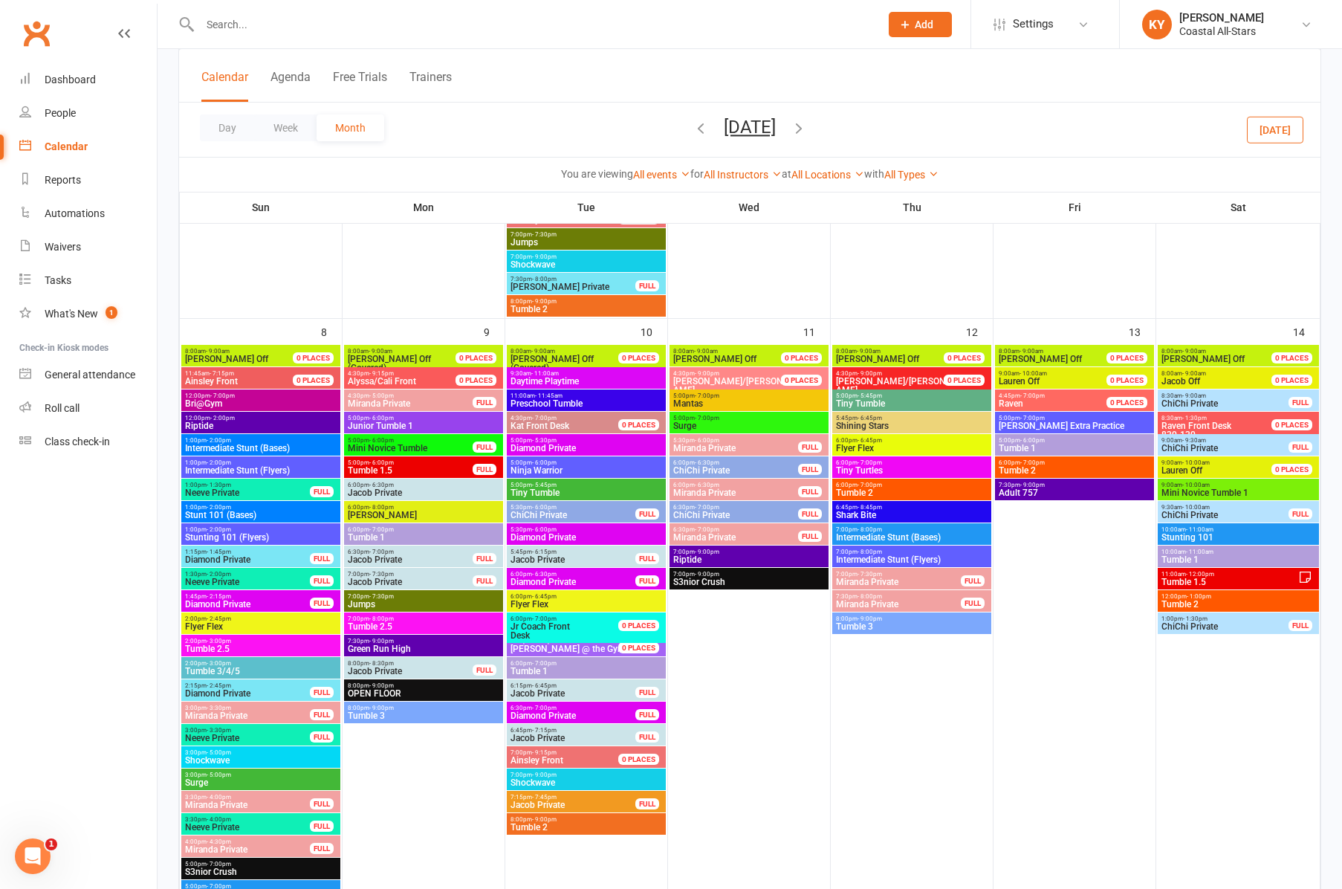
click at [555, 664] on span "6:00pm - 7:00pm" at bounding box center [586, 663] width 153 height 7
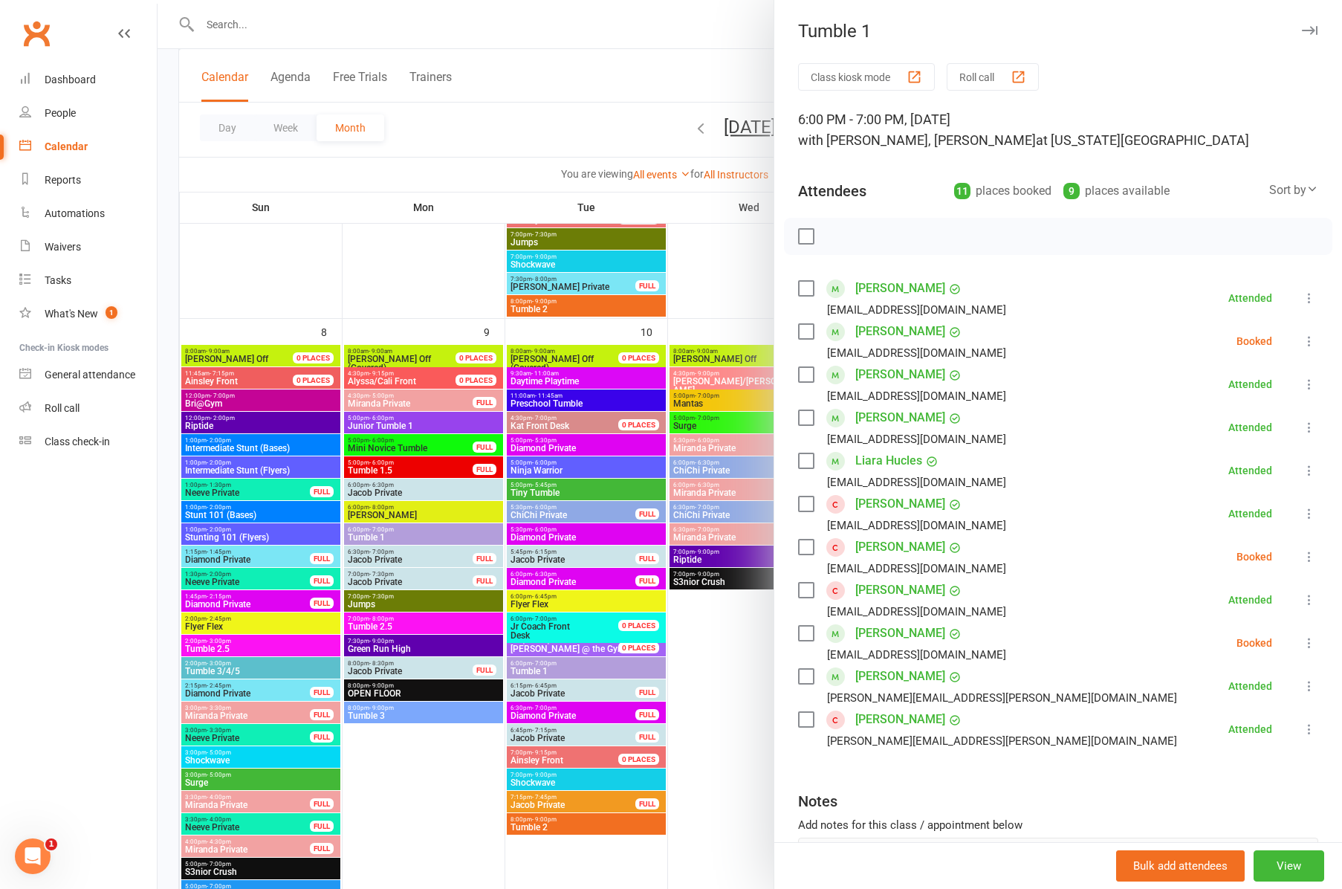
click at [540, 828] on div at bounding box center [750, 444] width 1185 height 889
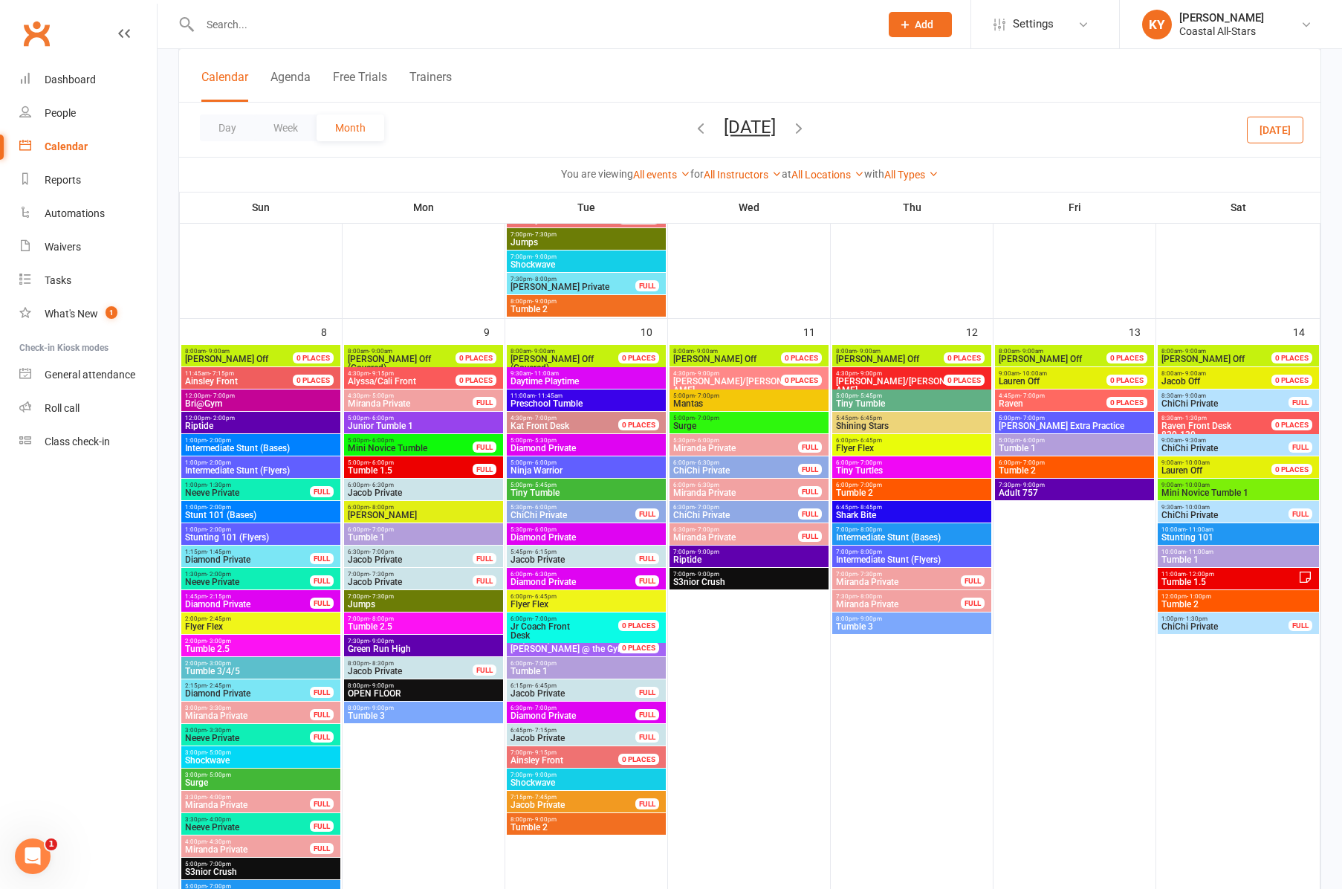
click at [540, 828] on span "Tumble 2" at bounding box center [586, 827] width 153 height 9
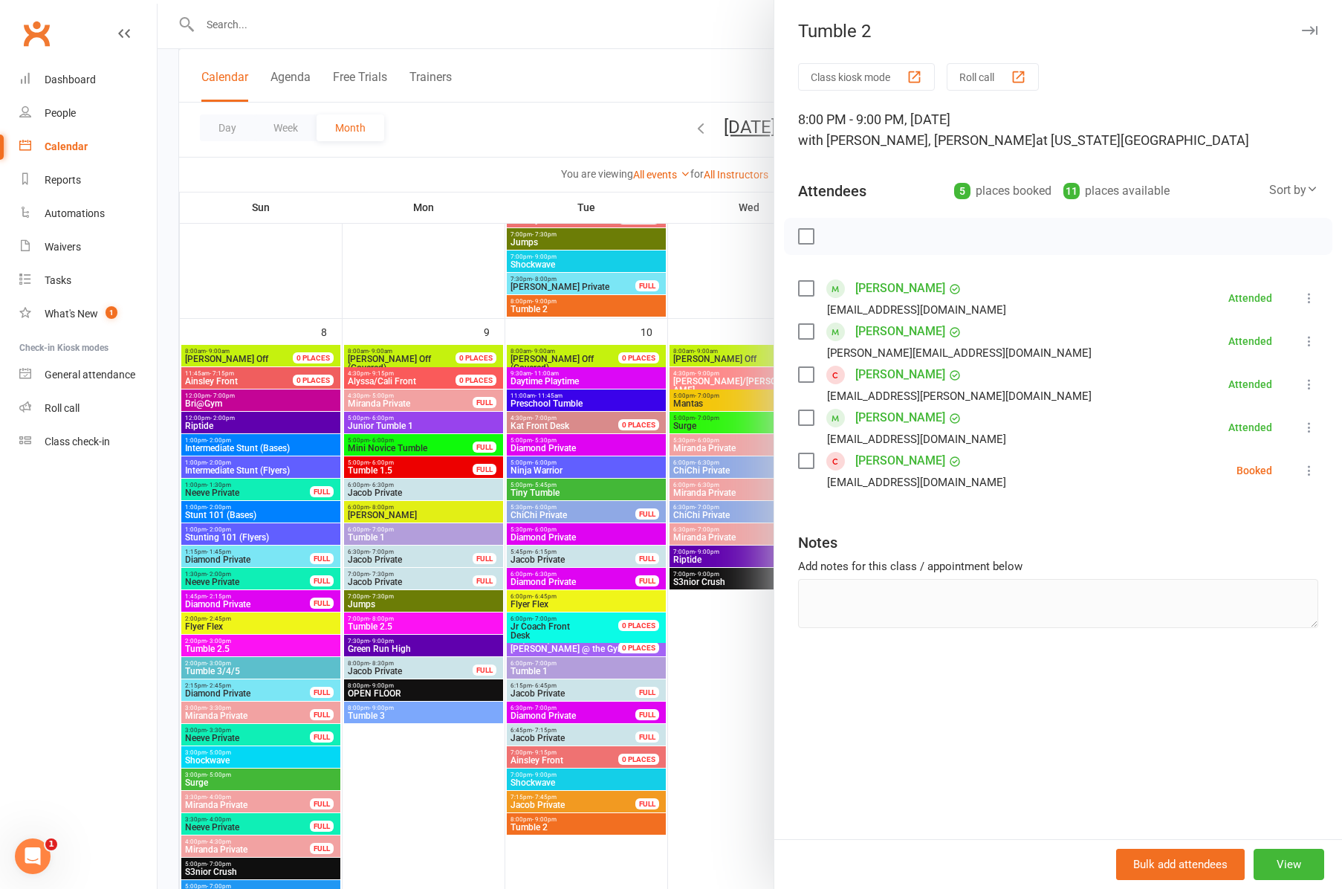
click at [1315, 27] on icon "button" at bounding box center [1310, 30] width 16 height 9
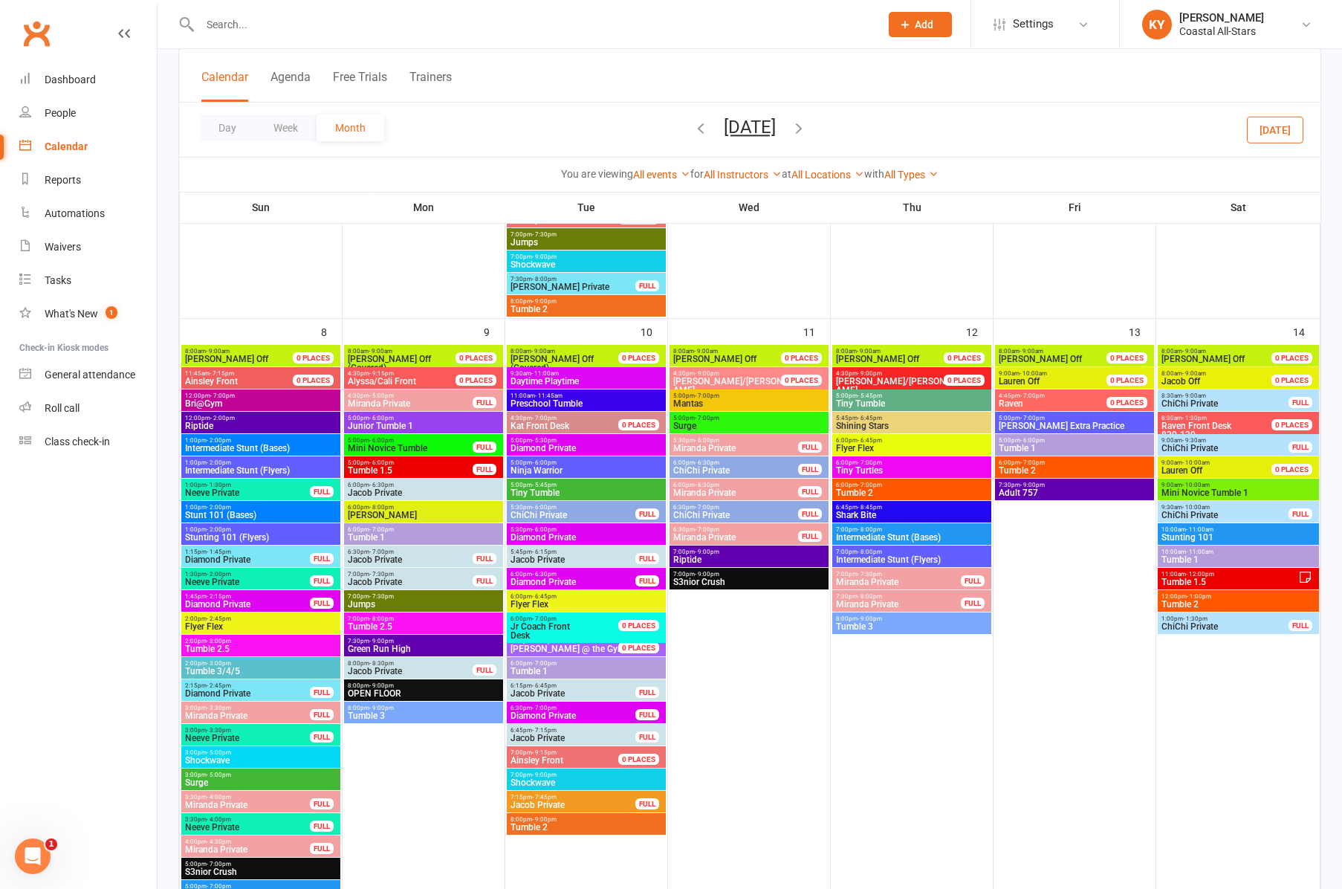
click at [847, 396] on span "5:00pm - 5:45pm" at bounding box center [911, 395] width 153 height 7
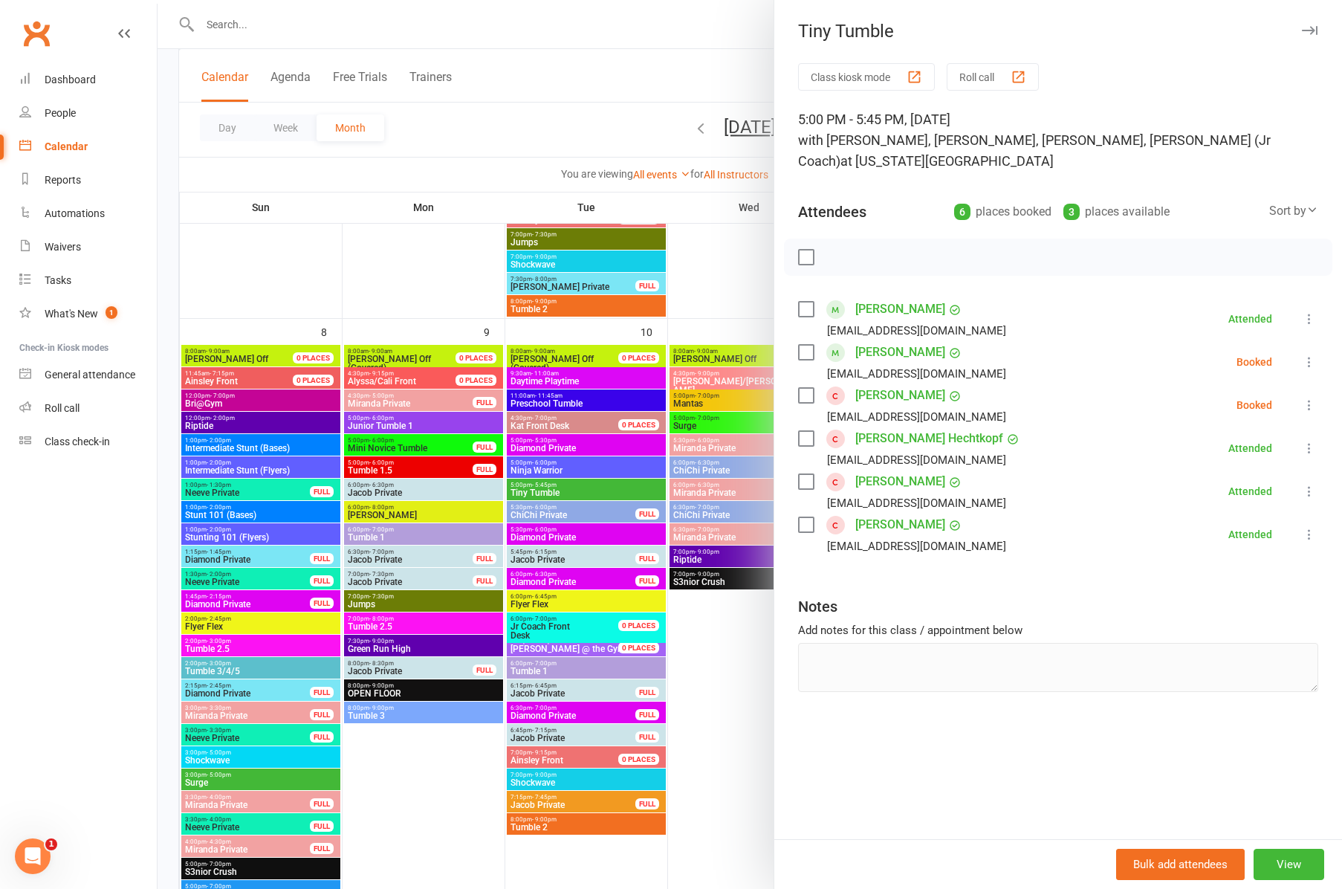
click at [1304, 30] on icon "button" at bounding box center [1310, 30] width 16 height 9
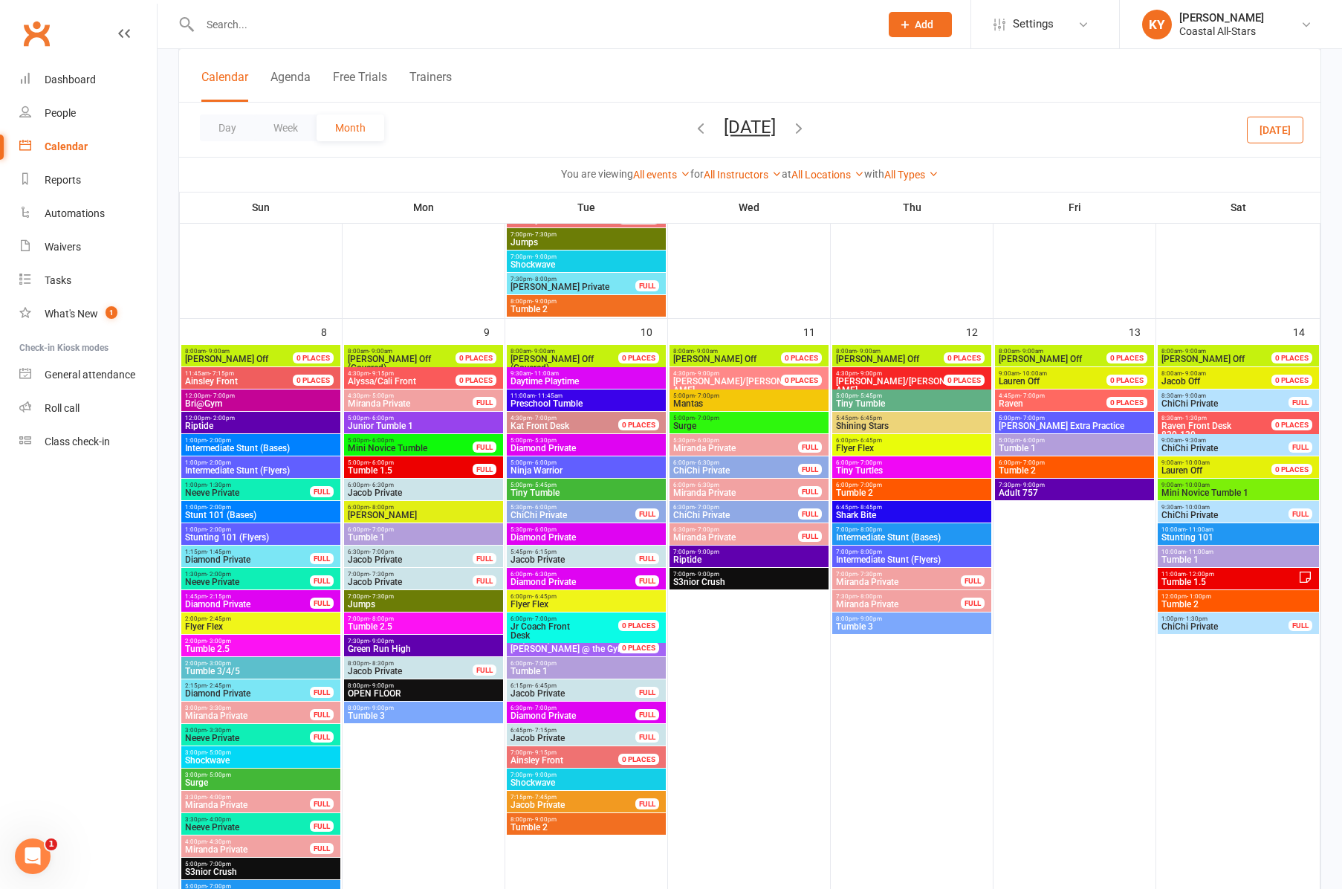
click at [864, 487] on span "- 7:00pm" at bounding box center [870, 485] width 25 height 7
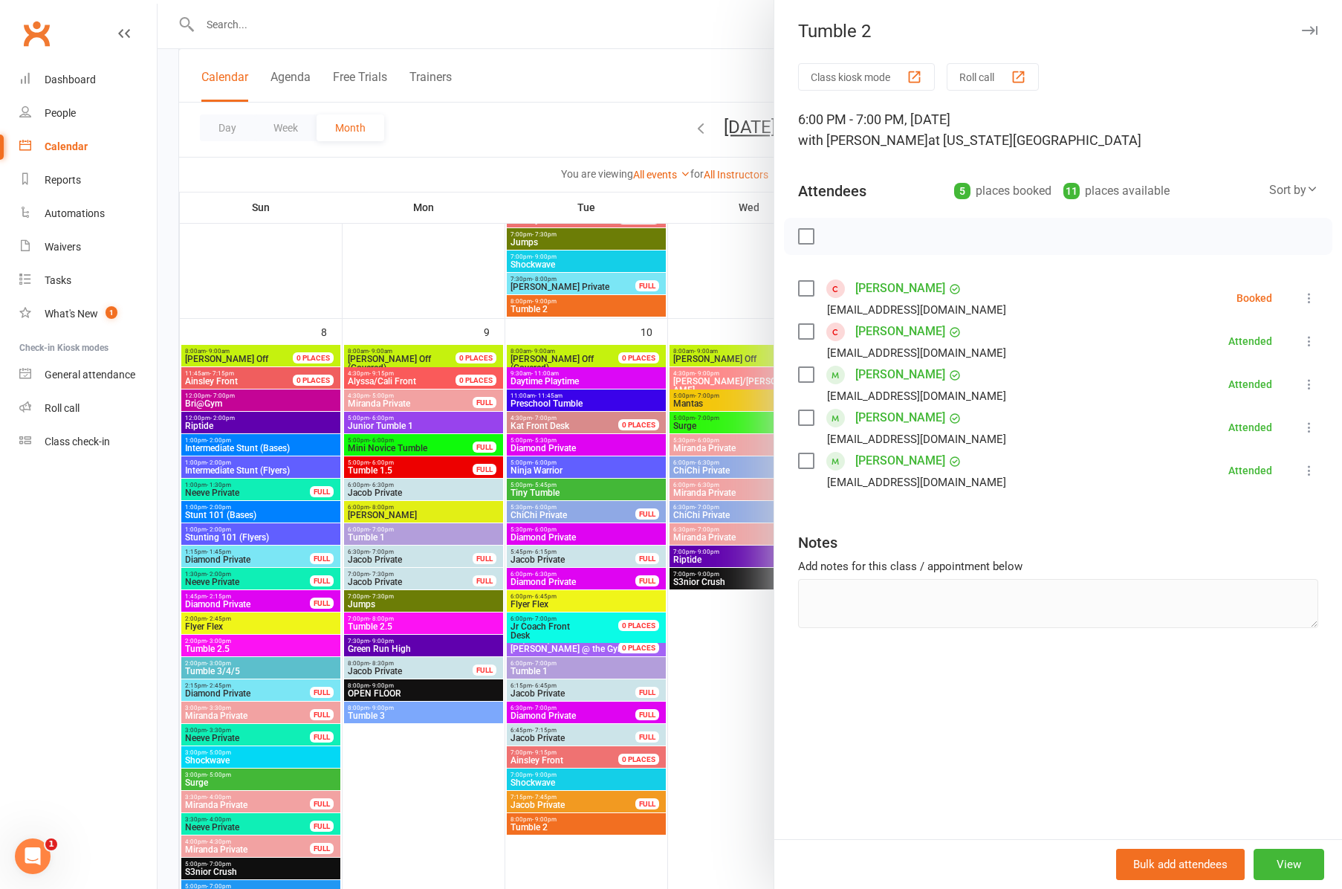
click at [1312, 33] on icon "button" at bounding box center [1310, 30] width 16 height 9
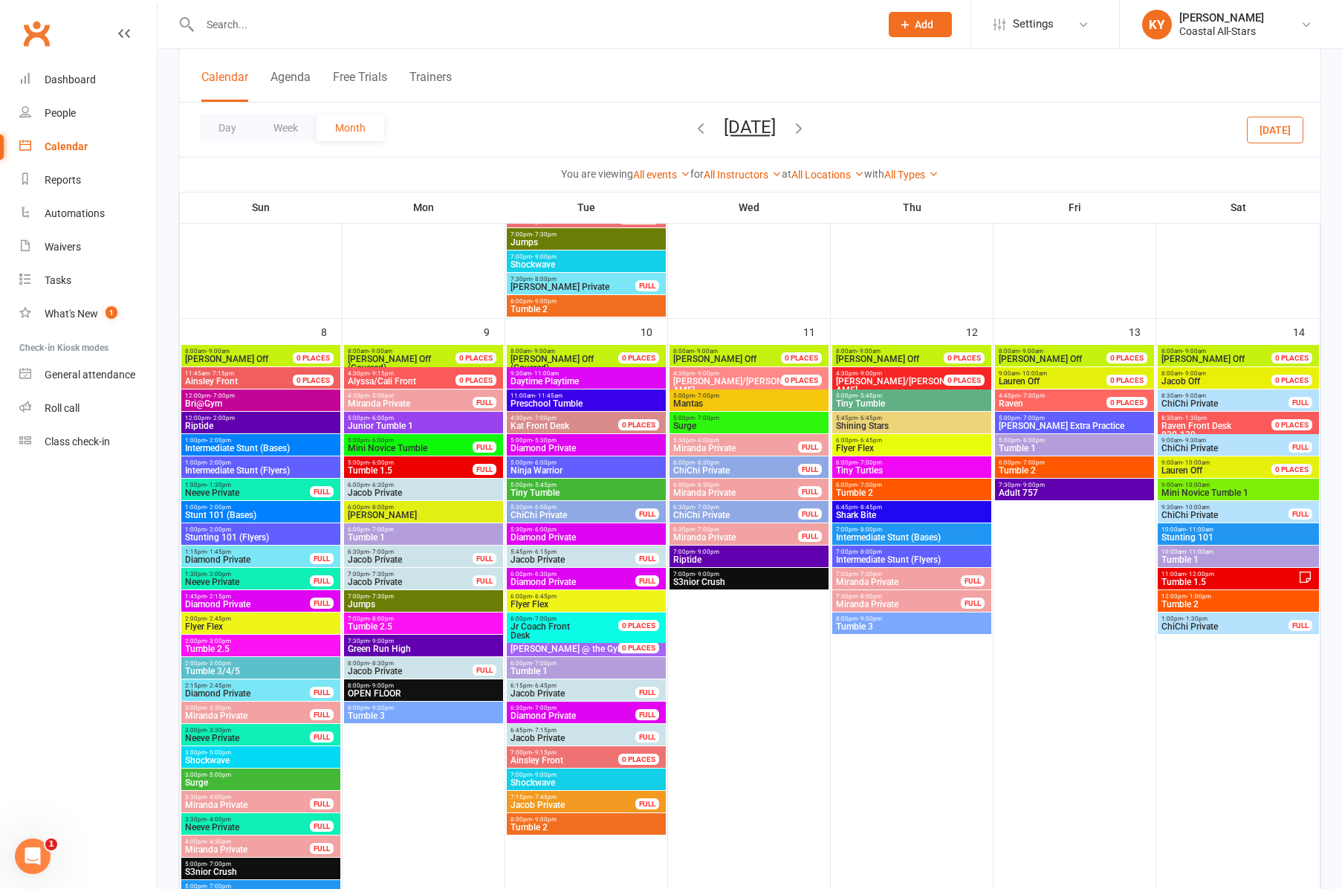
click at [872, 624] on span "Tumble 3" at bounding box center [911, 626] width 153 height 9
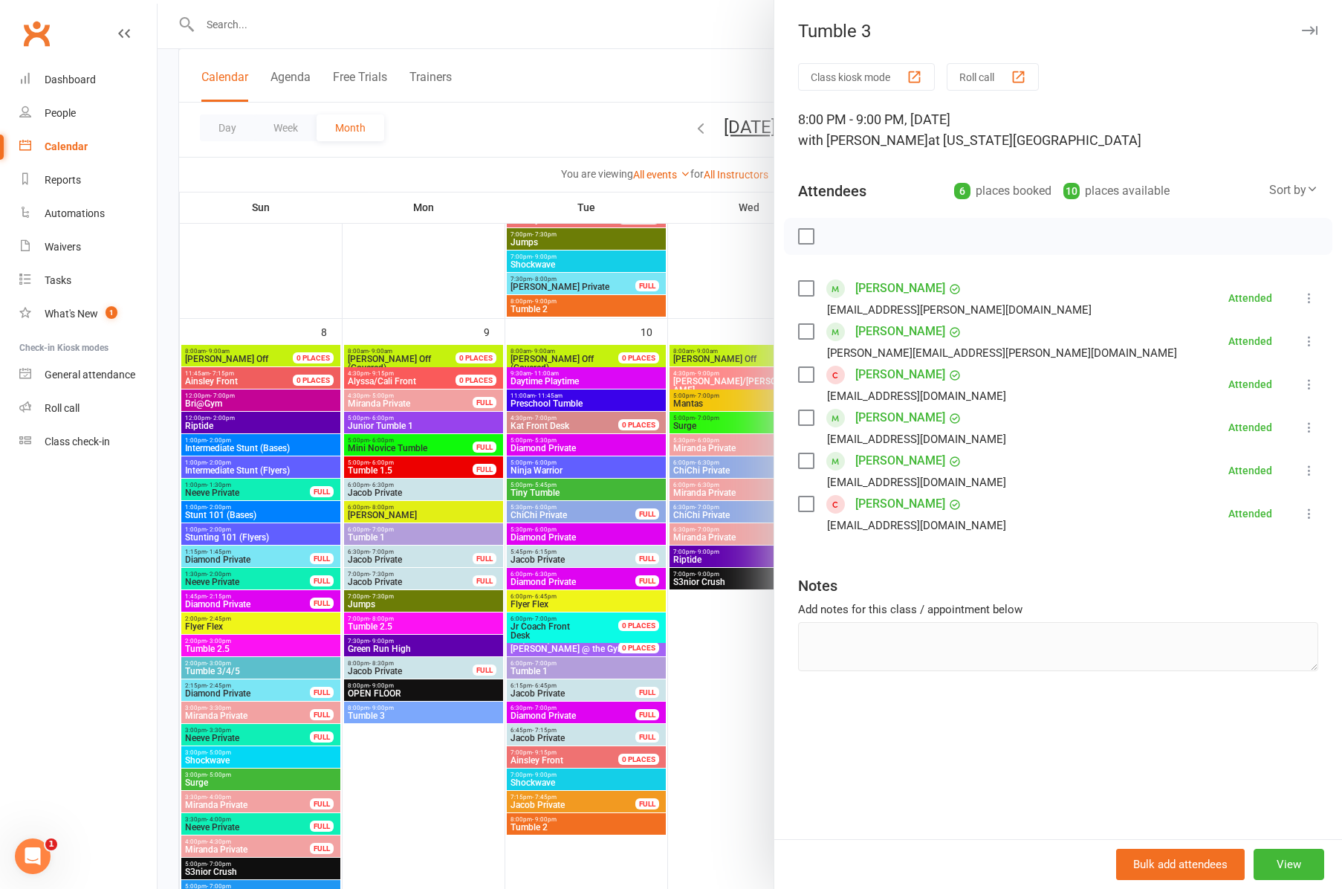
click at [1315, 33] on icon "button" at bounding box center [1310, 30] width 16 height 9
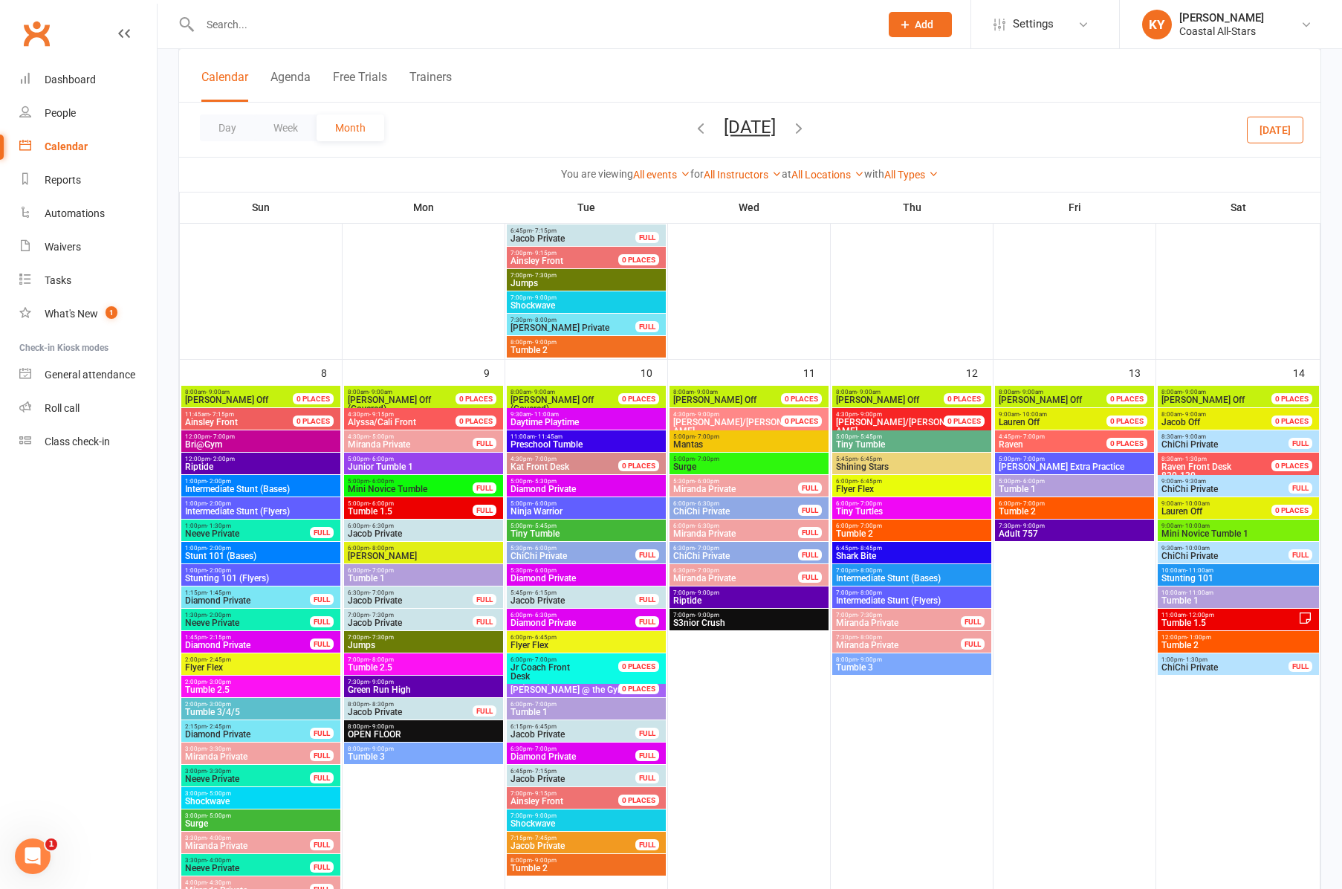
scroll to position [436, 0]
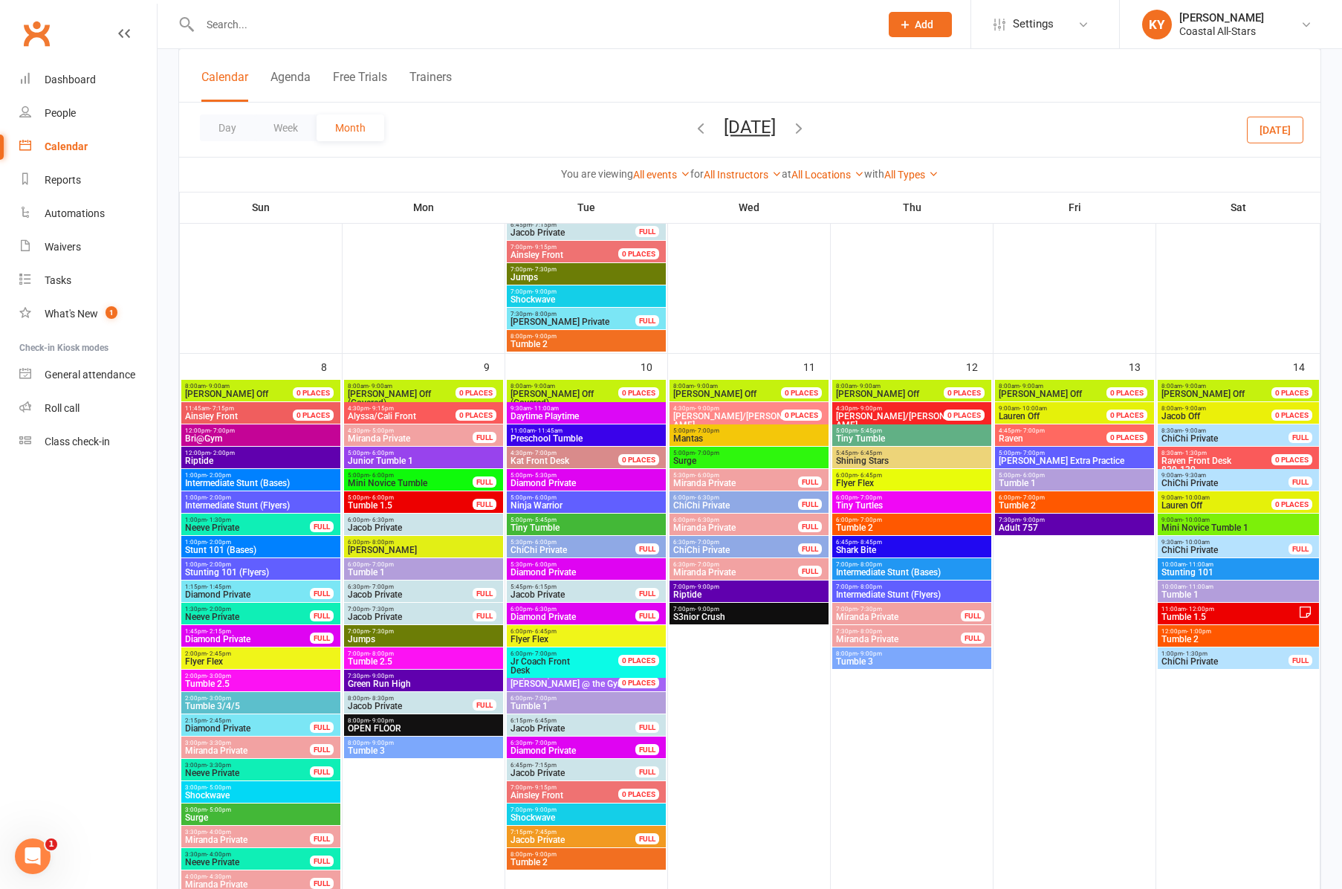
click at [1024, 476] on span "- 6:00pm" at bounding box center [1032, 475] width 25 height 7
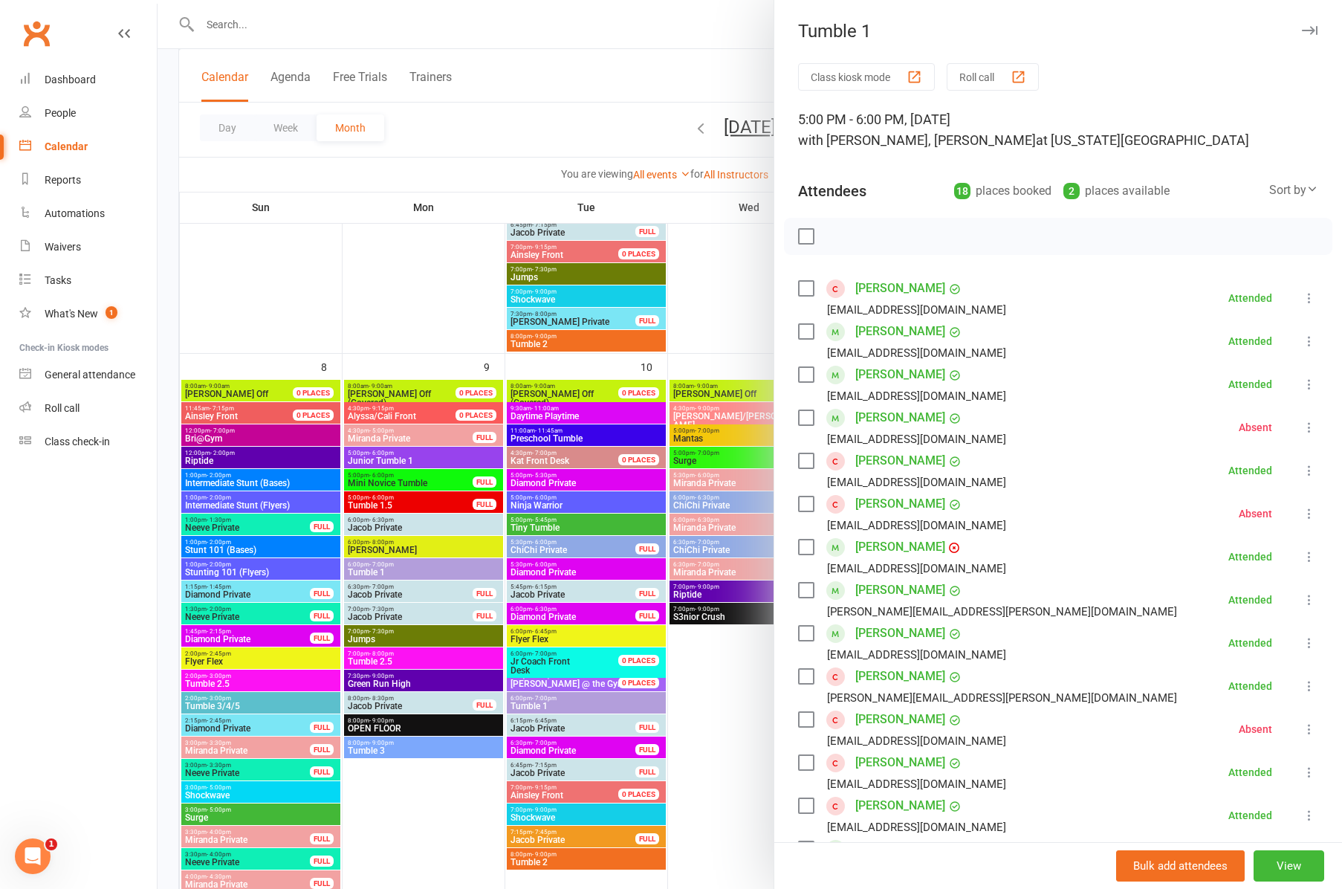
click at [1305, 31] on icon "button" at bounding box center [1310, 30] width 16 height 9
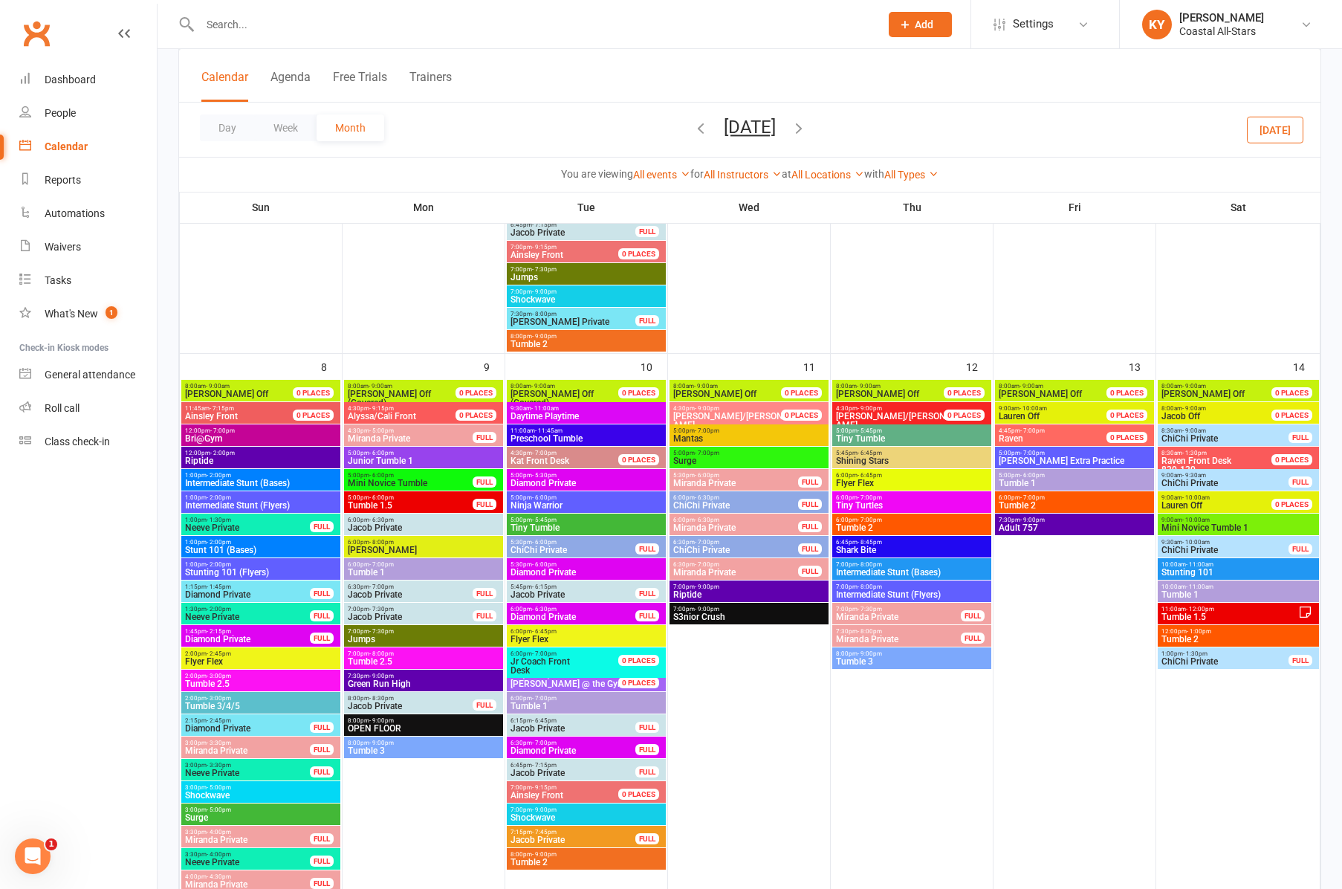
click at [1040, 500] on span "- 7:00pm" at bounding box center [1032, 497] width 25 height 7
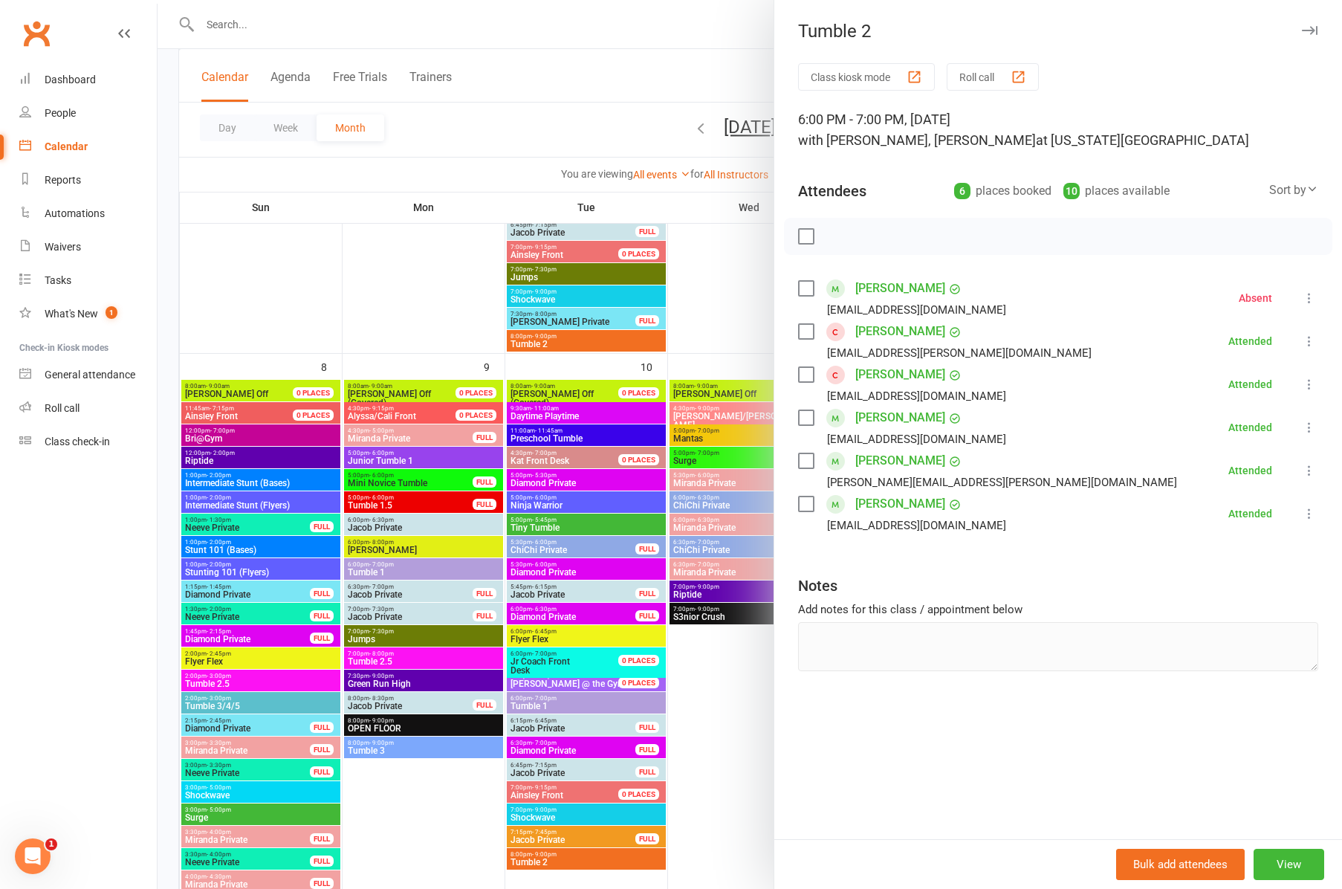
click at [1311, 26] on icon "button" at bounding box center [1310, 30] width 16 height 9
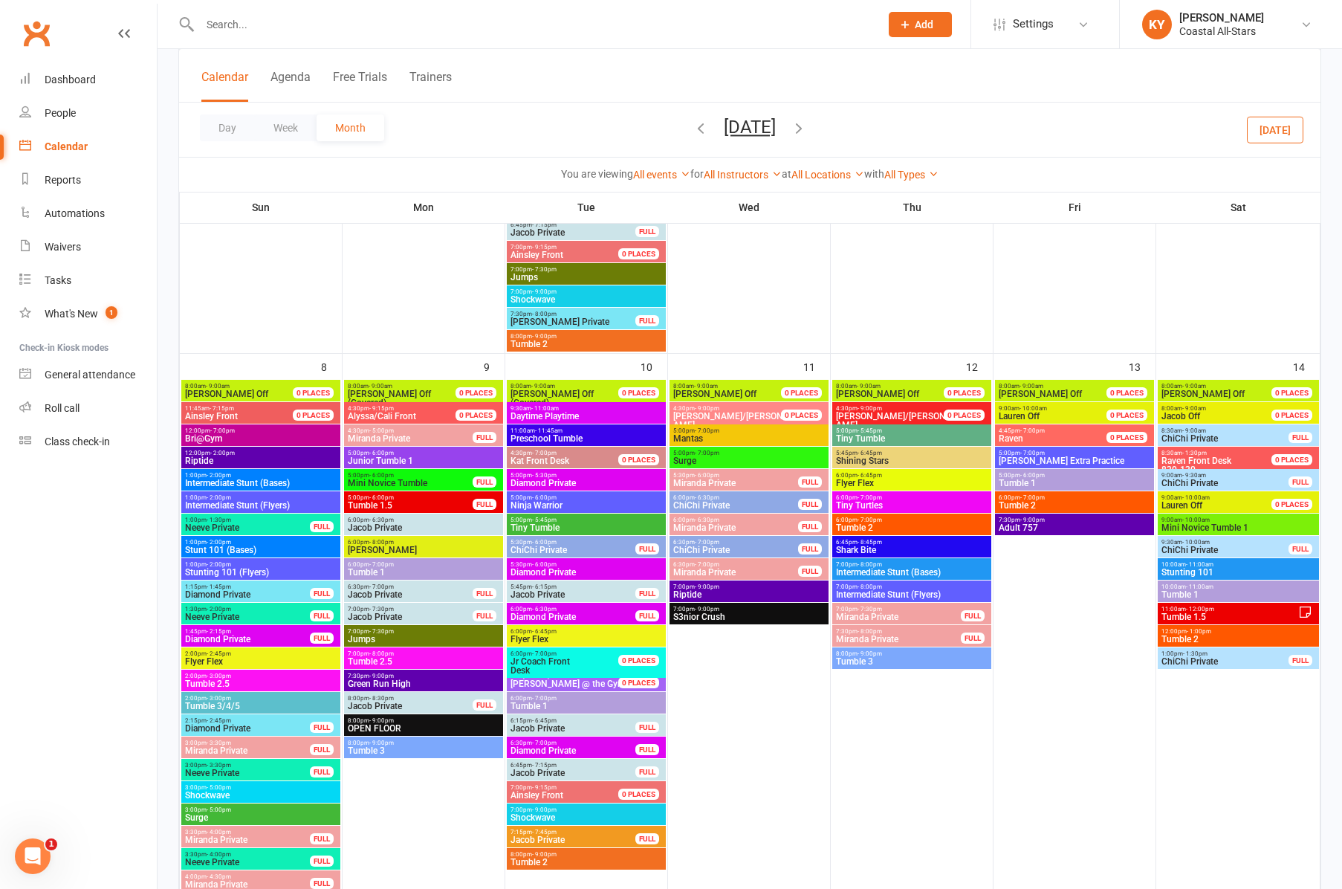
click at [1187, 525] on span "Mini Novice Tumble 1" at bounding box center [1238, 527] width 155 height 9
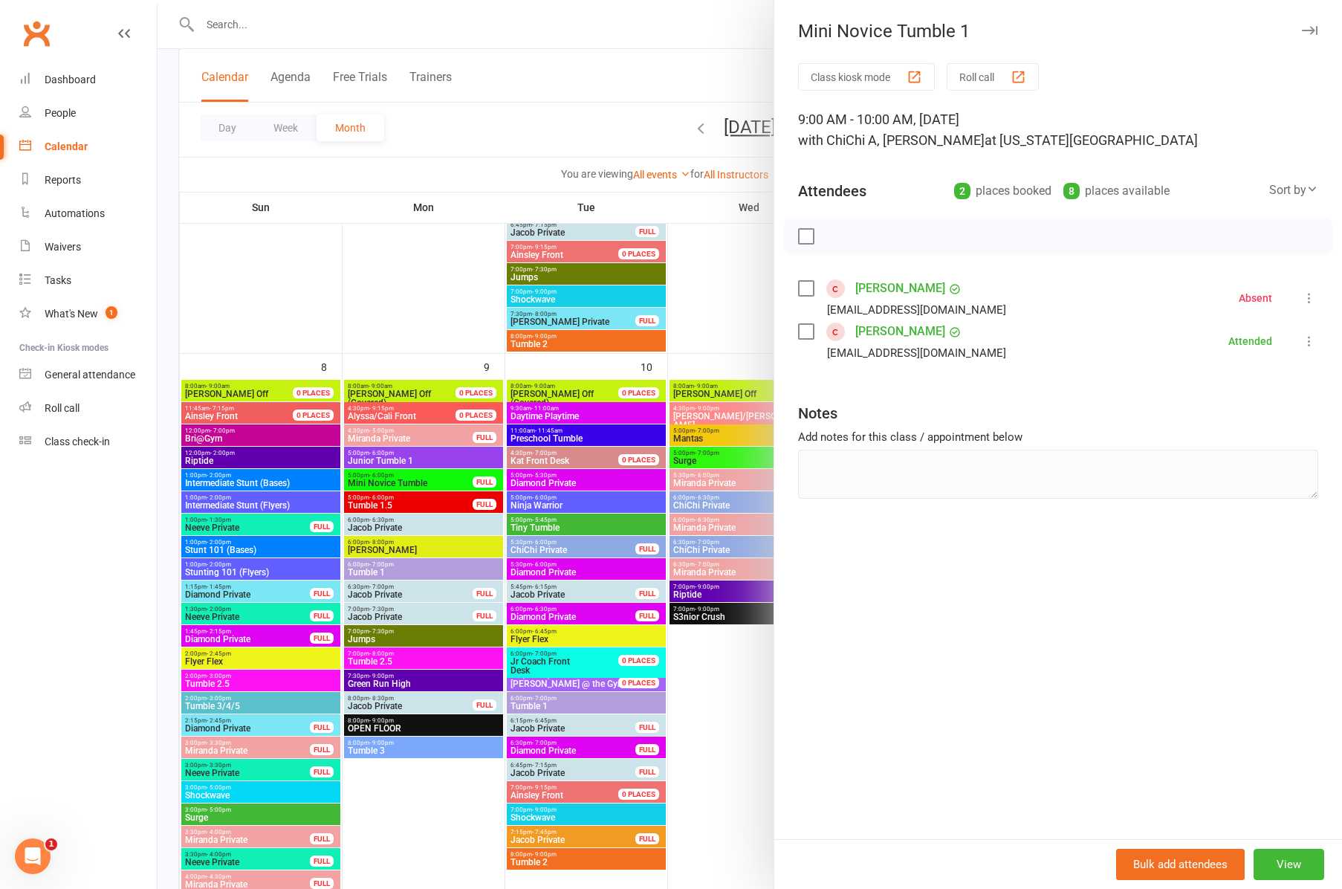
click at [1307, 30] on icon "button" at bounding box center [1310, 30] width 16 height 9
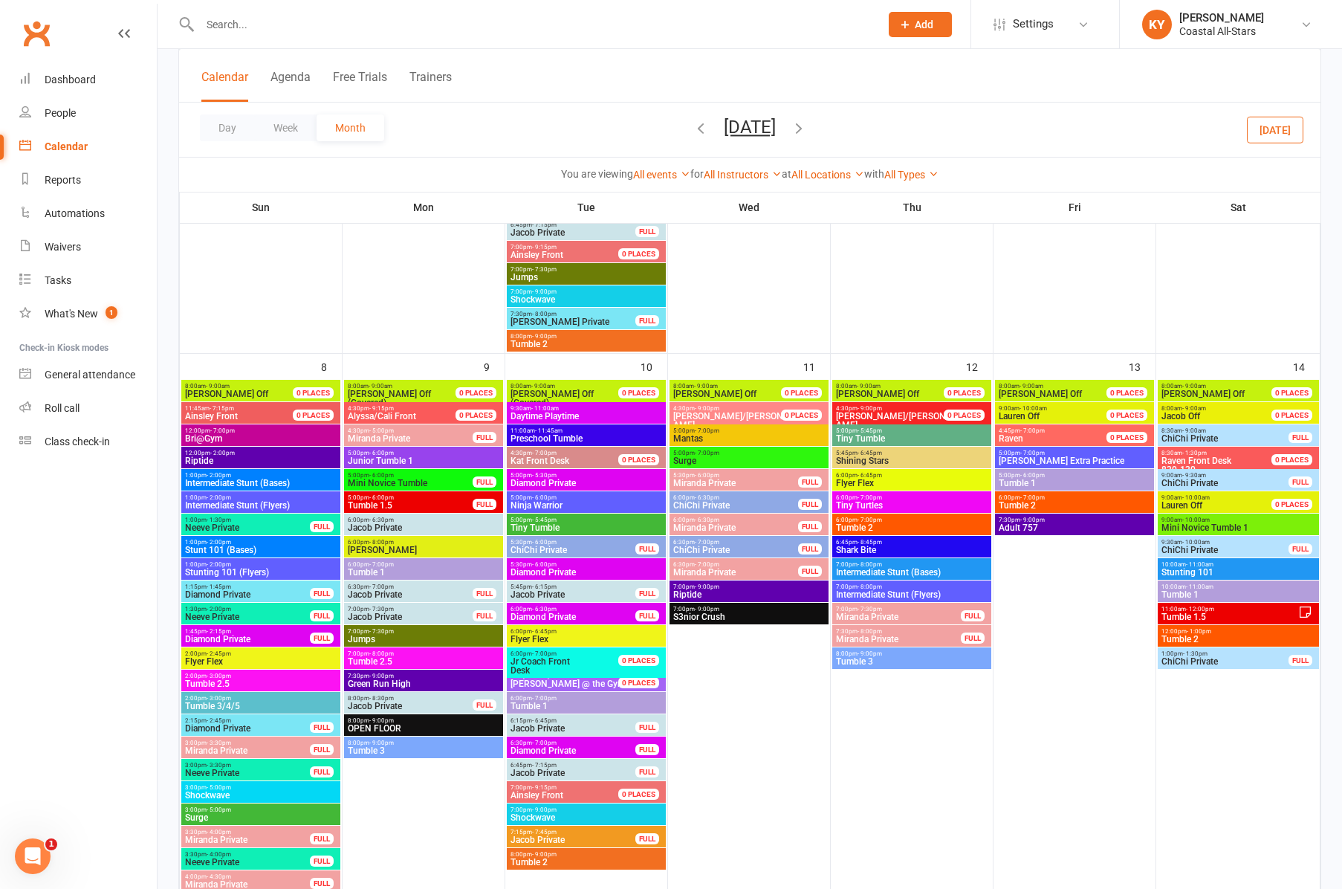
click at [776, 132] on button "[DATE]" at bounding box center [750, 127] width 52 height 21
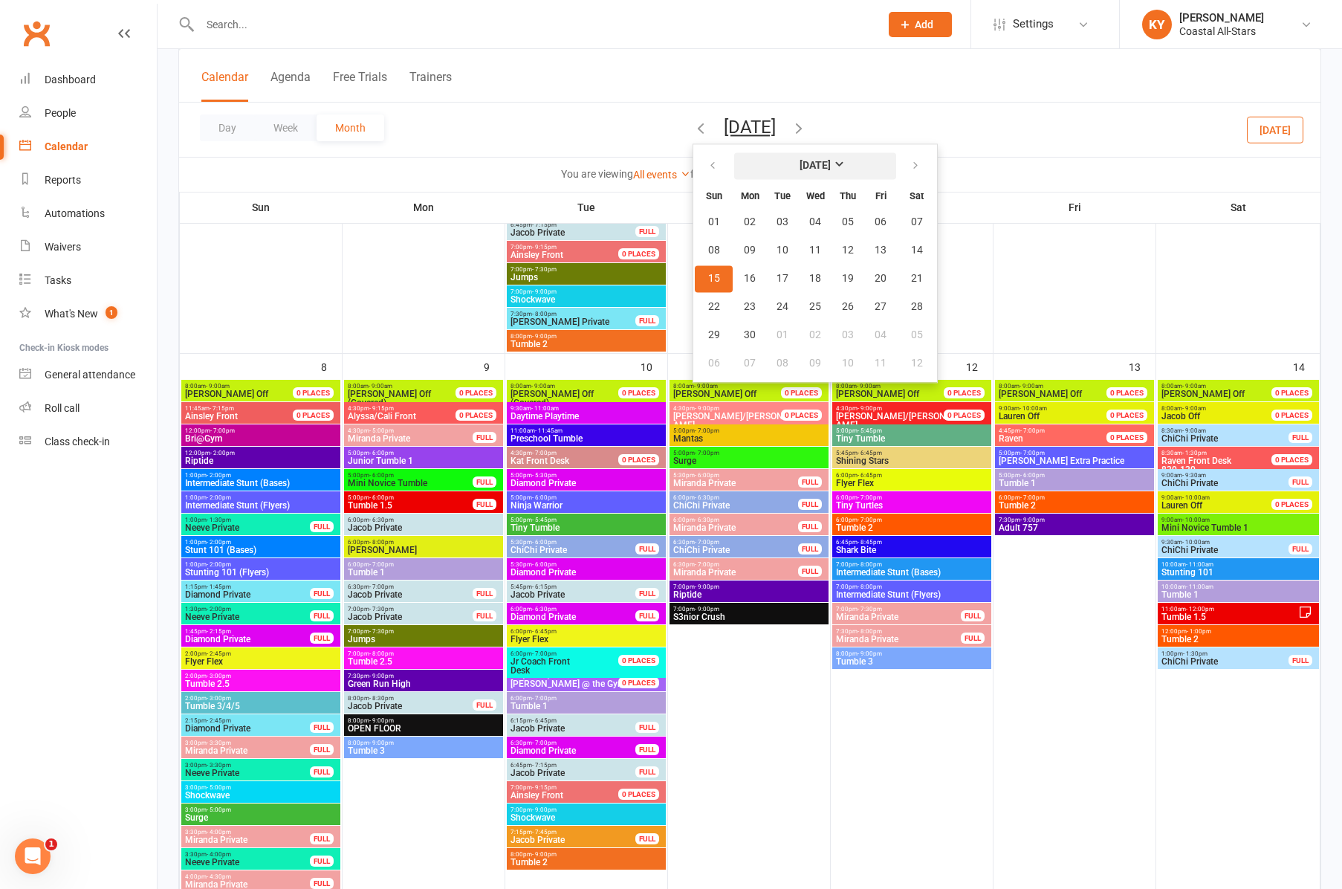
click at [800, 164] on strong "[DATE]" at bounding box center [815, 166] width 31 height 12
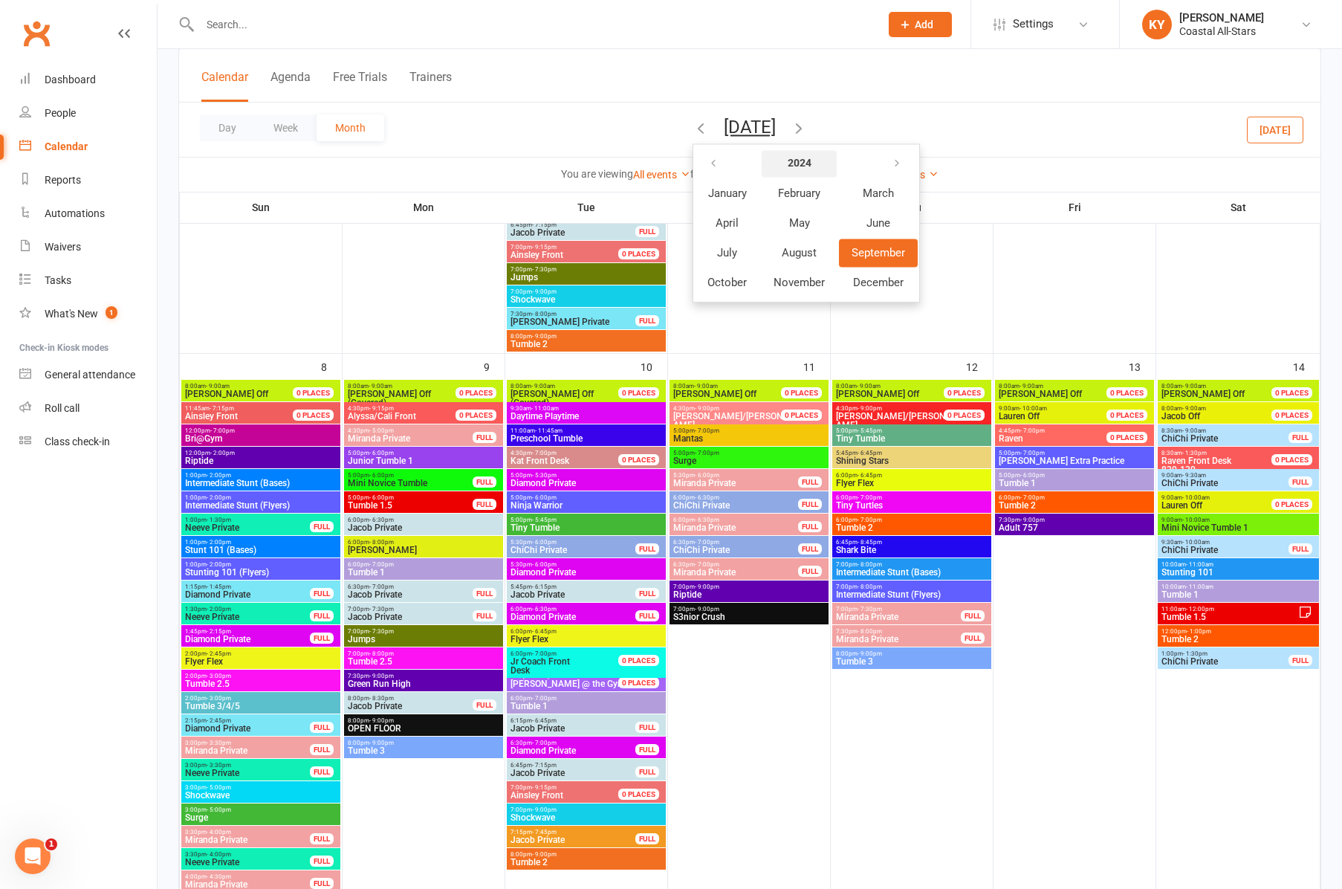
click at [788, 161] on strong "2024" at bounding box center [800, 164] width 24 height 12
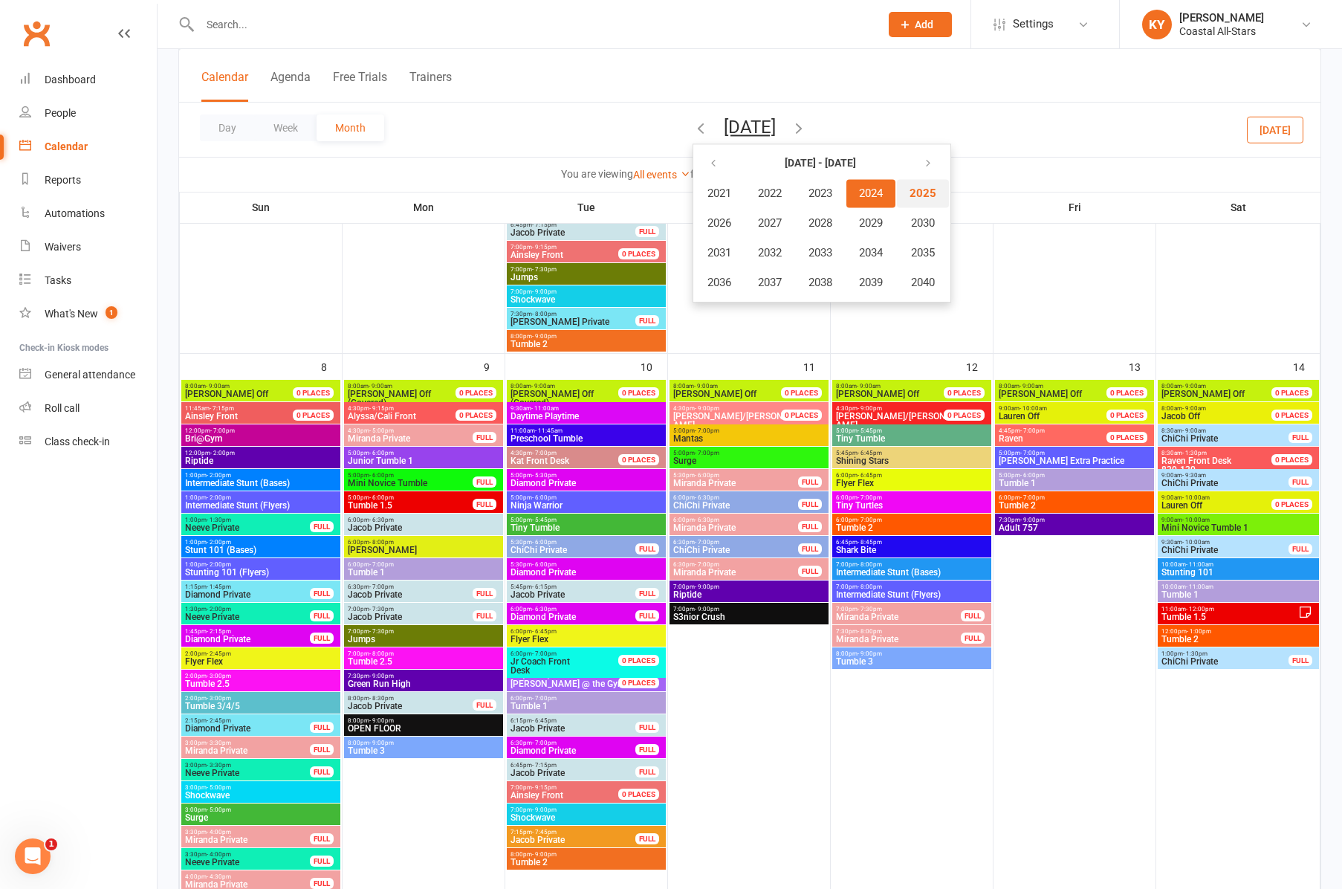
click at [910, 195] on span "2025" at bounding box center [923, 193] width 27 height 13
click at [852, 256] on span "September" at bounding box center [879, 252] width 54 height 13
click at [911, 227] on span "06" at bounding box center [917, 222] width 12 height 12
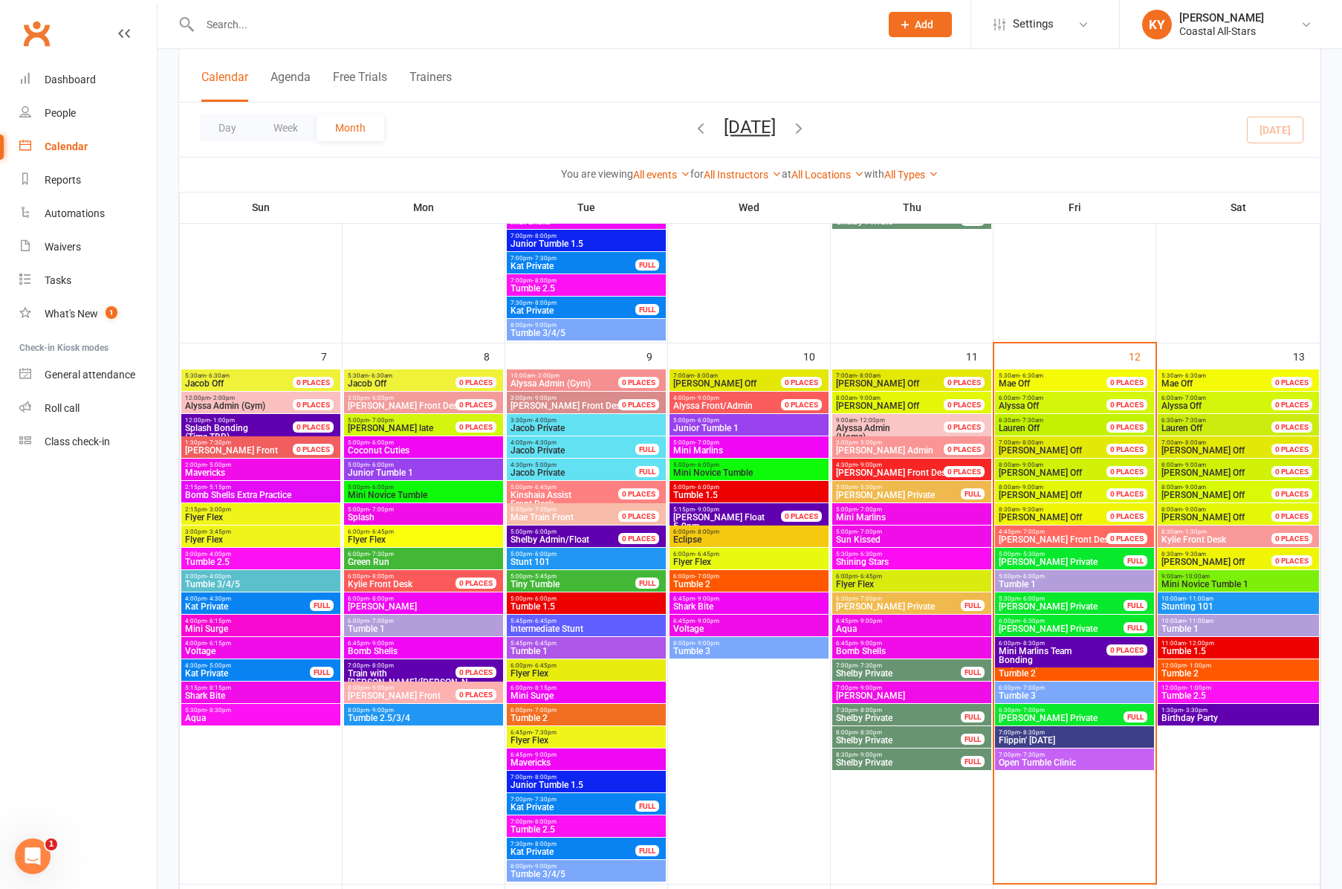
scroll to position [514, 0]
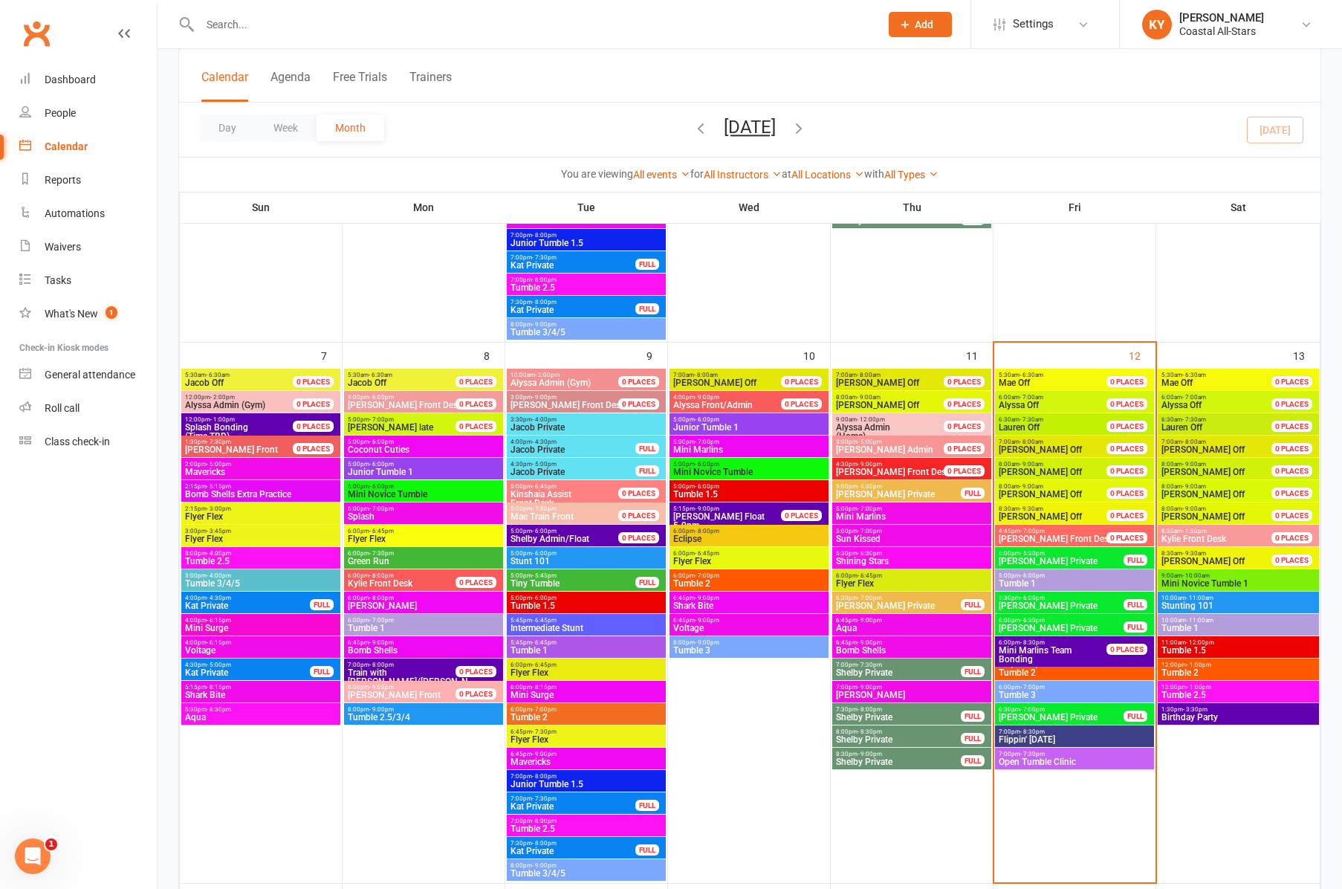
click at [776, 123] on button "[DATE]" at bounding box center [750, 127] width 52 height 21
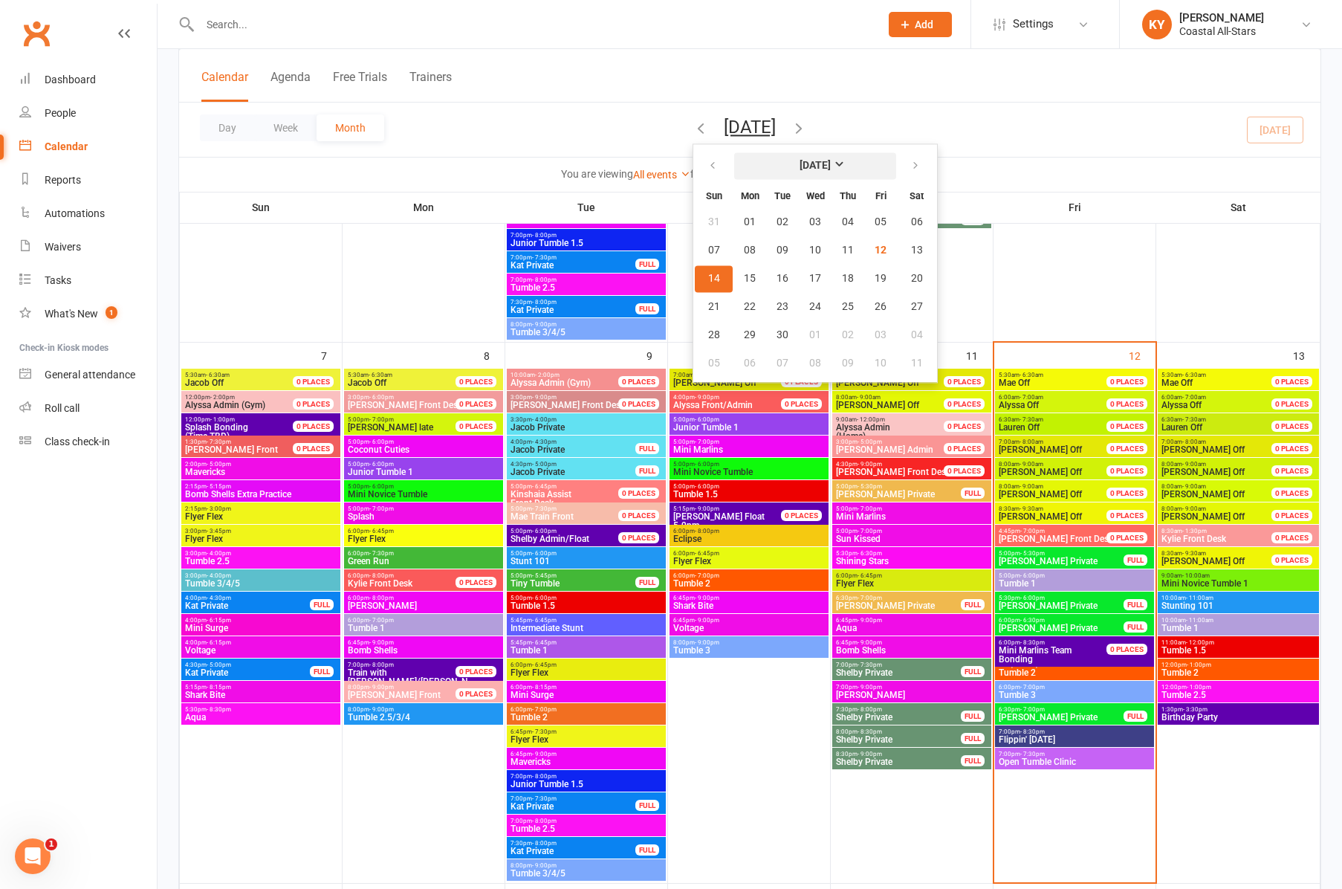
click at [809, 165] on strong "[DATE]" at bounding box center [815, 166] width 31 height 12
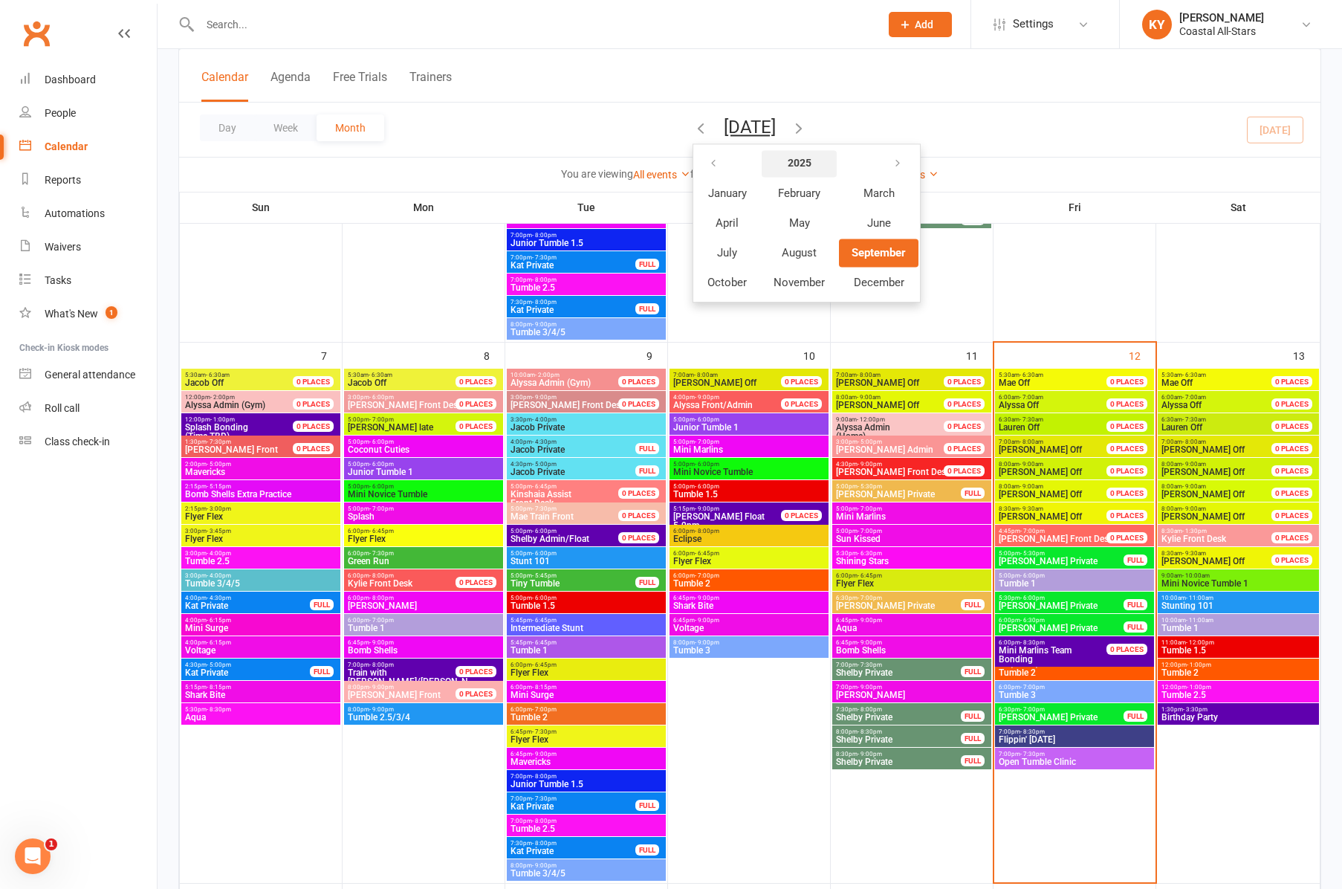
click at [788, 164] on strong "2025" at bounding box center [800, 164] width 24 height 12
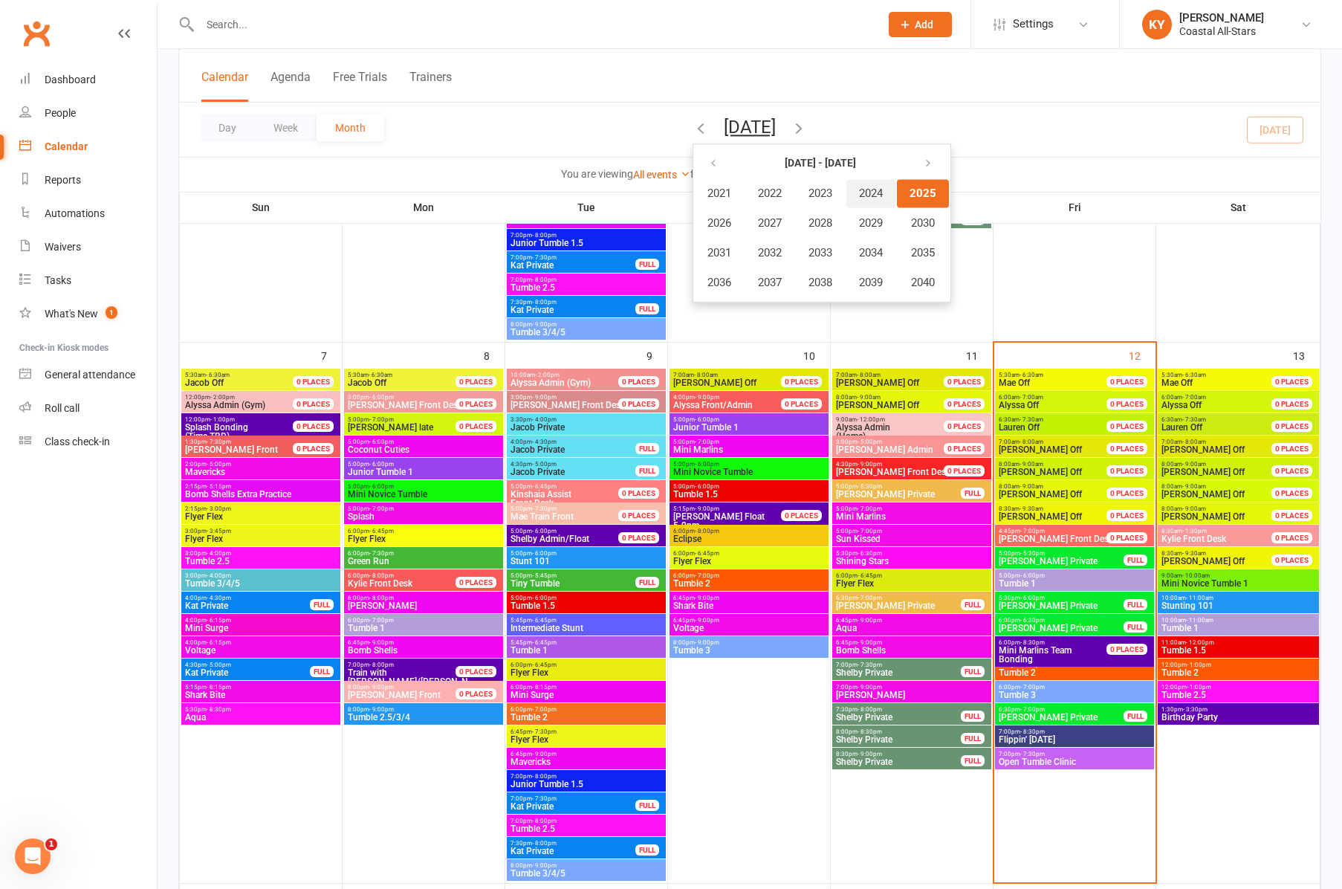
click at [859, 191] on span "2024" at bounding box center [871, 193] width 24 height 13
click at [852, 256] on span "September" at bounding box center [879, 252] width 54 height 13
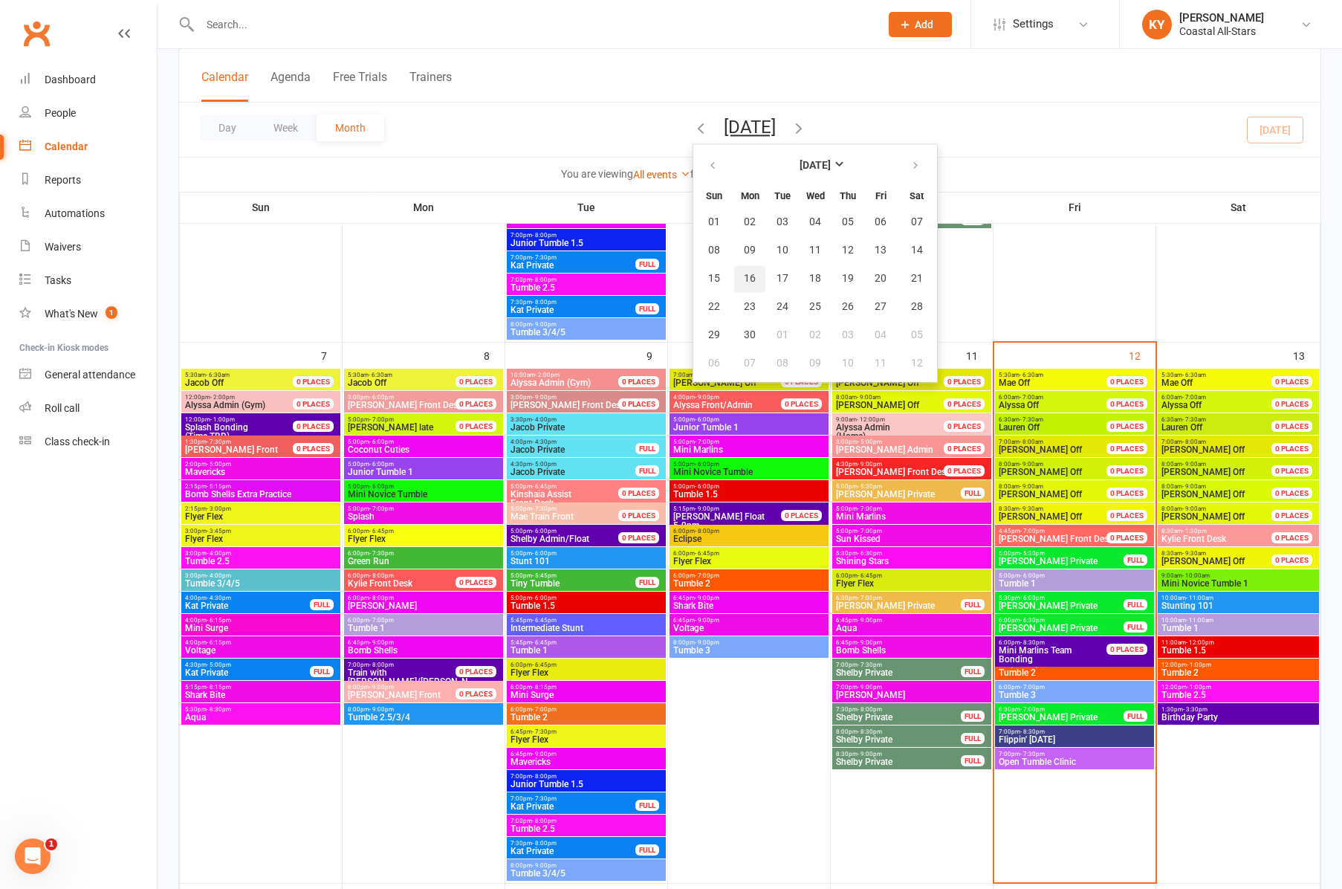
click at [734, 281] on button "16" at bounding box center [749, 278] width 31 height 27
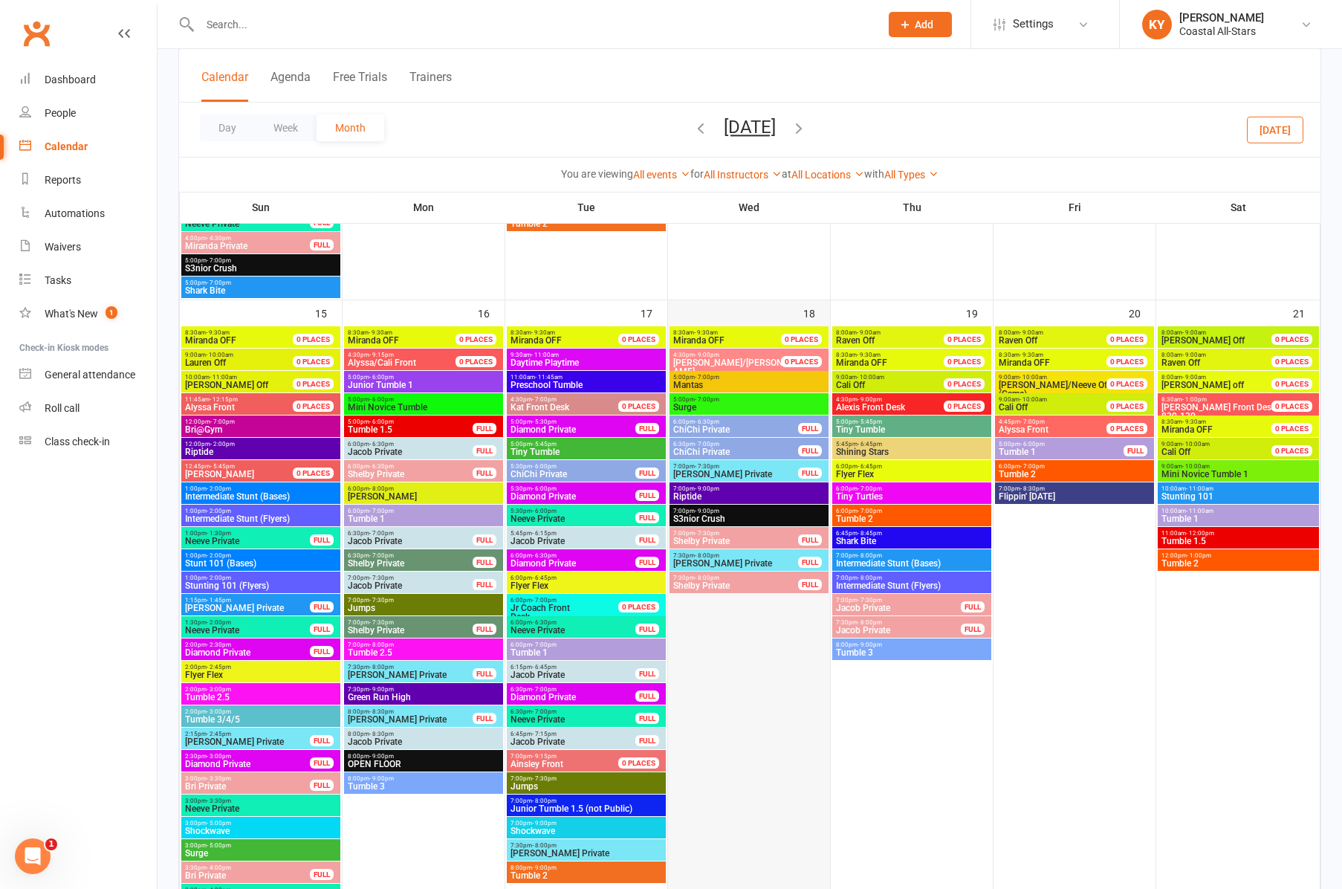
scroll to position [1075, 0]
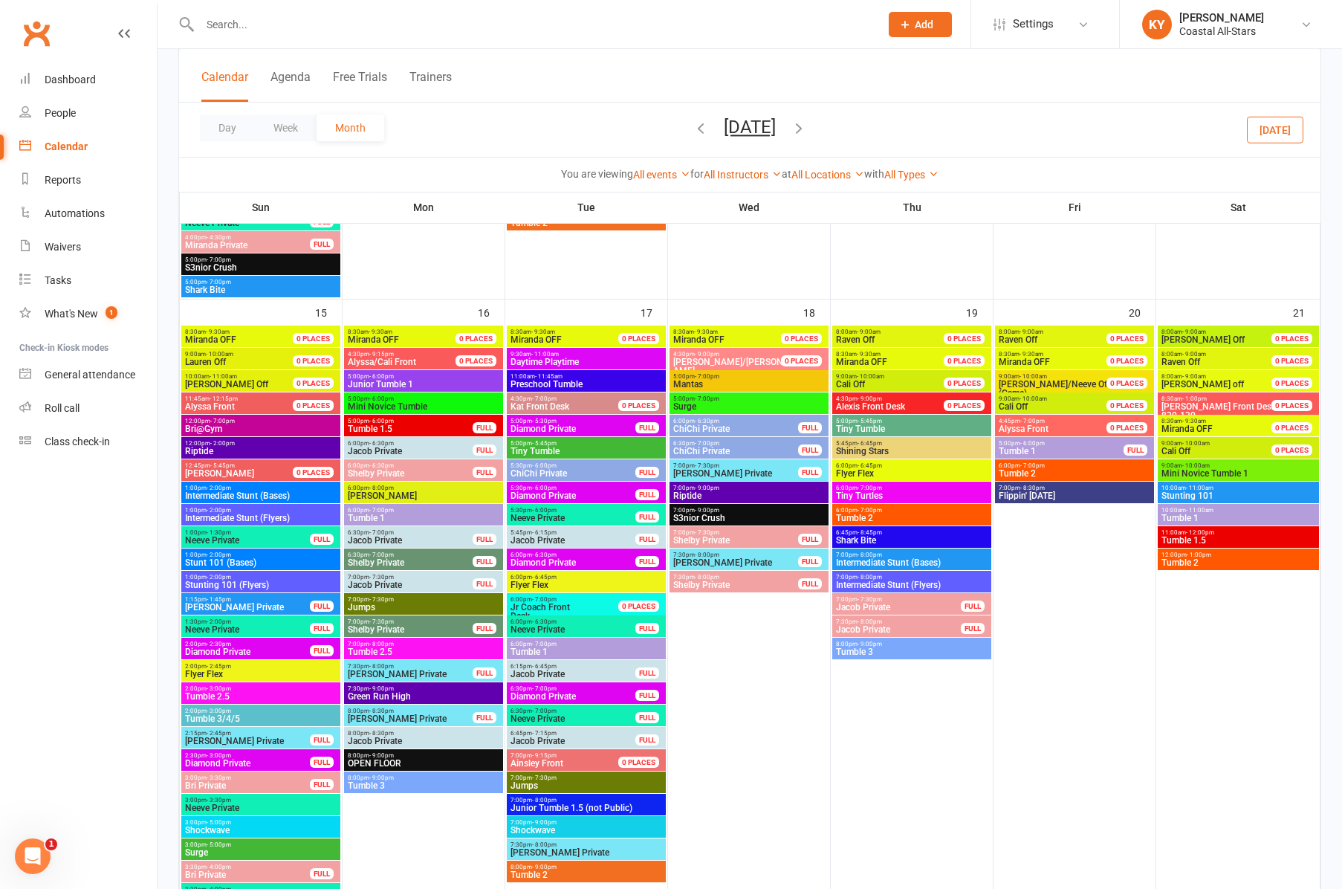
click at [396, 376] on span "5:00pm - 6:00pm" at bounding box center [423, 376] width 153 height 7
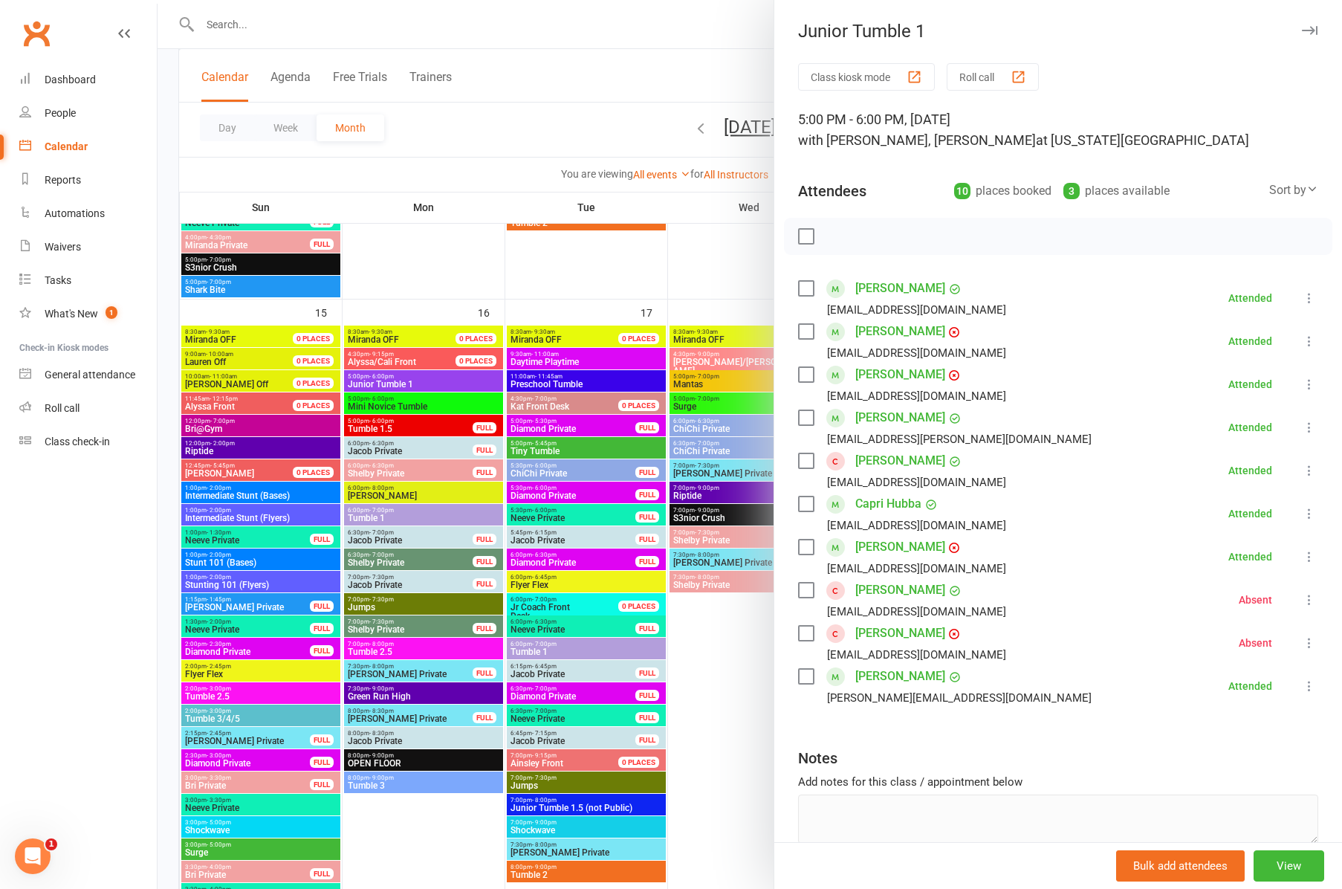
click at [383, 398] on div at bounding box center [750, 444] width 1185 height 889
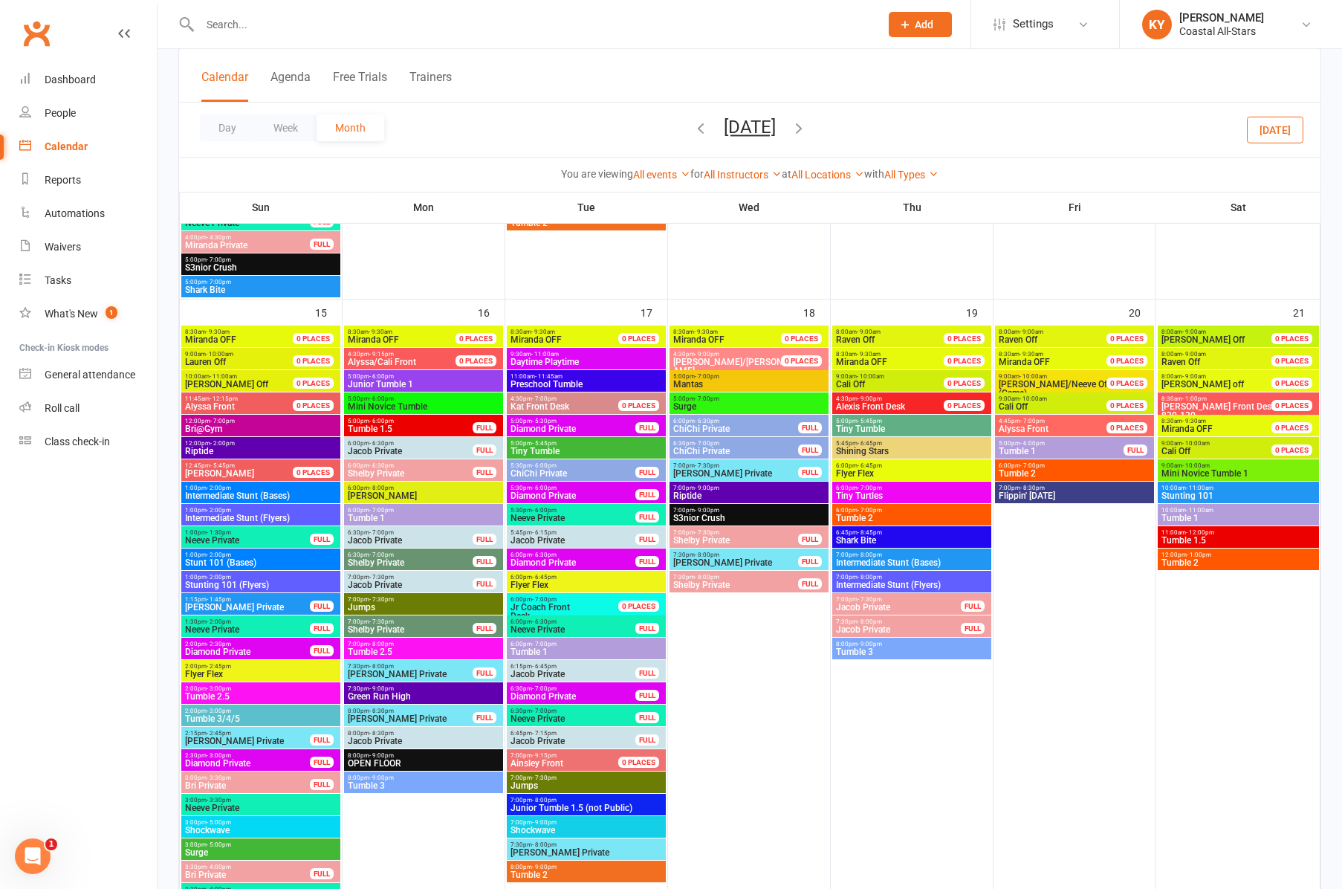
click at [383, 401] on span "- 6:00pm" at bounding box center [381, 398] width 25 height 7
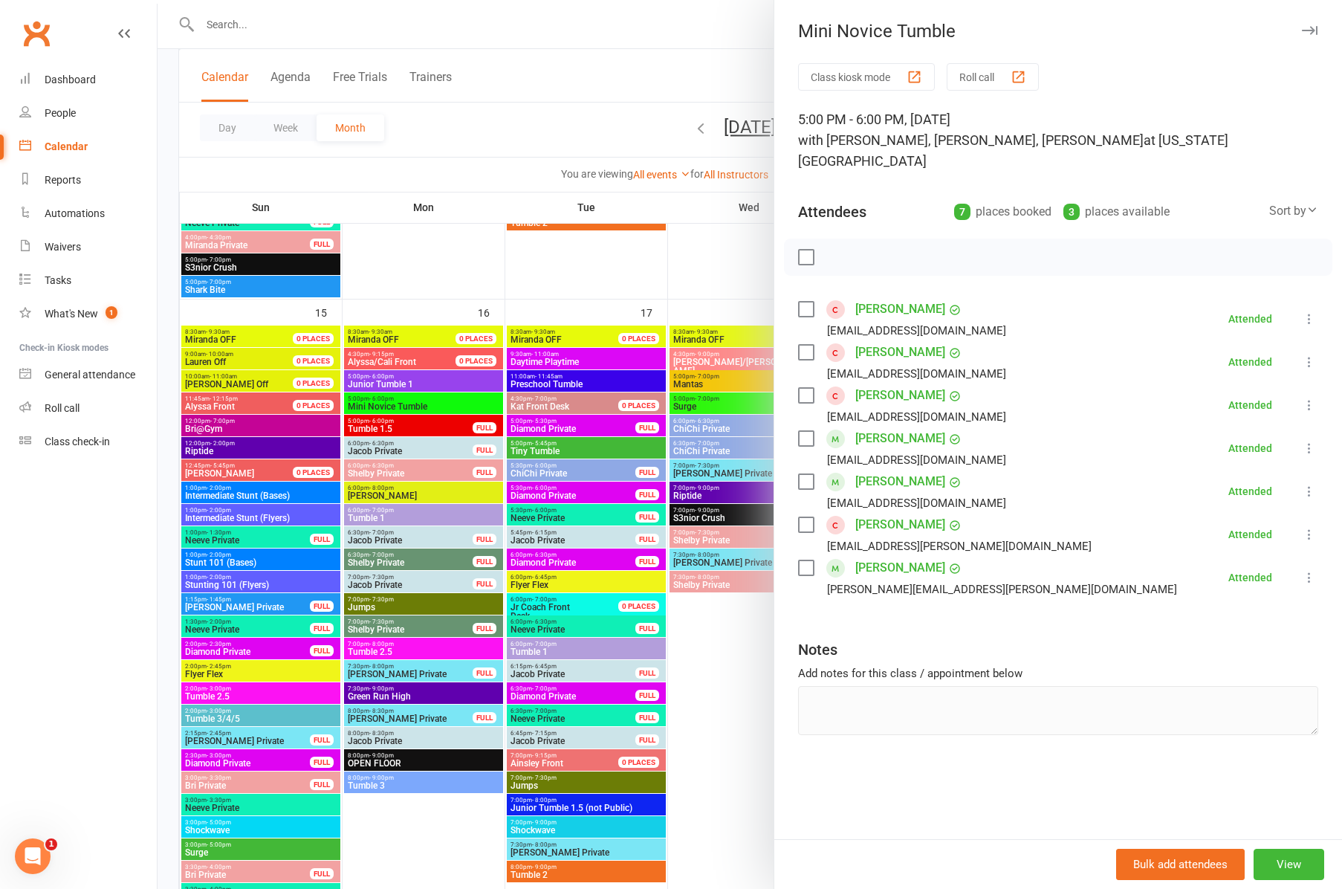
click at [1306, 31] on icon "button" at bounding box center [1310, 30] width 16 height 9
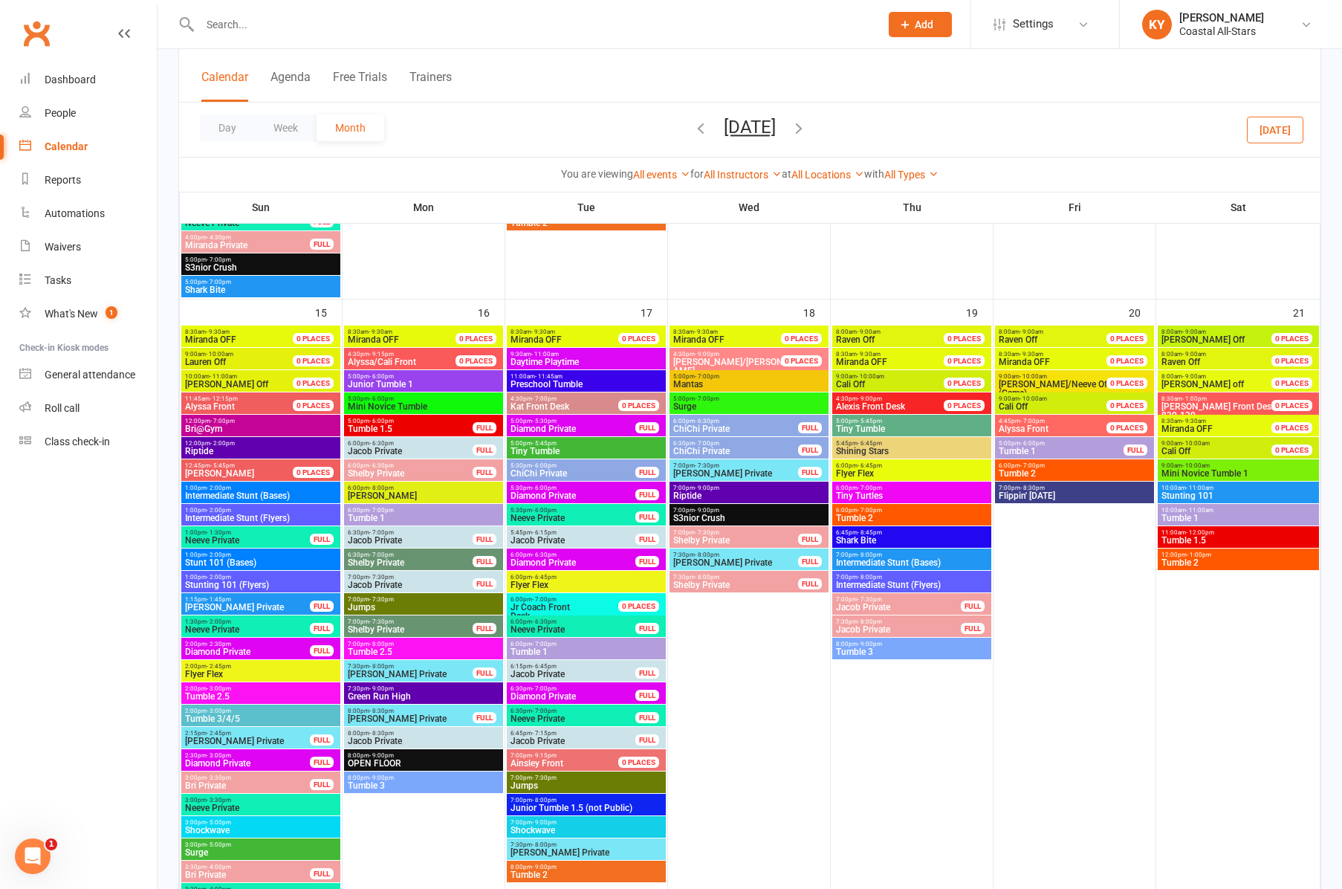
click at [381, 428] on span "Tumble 1.5" at bounding box center [410, 428] width 126 height 9
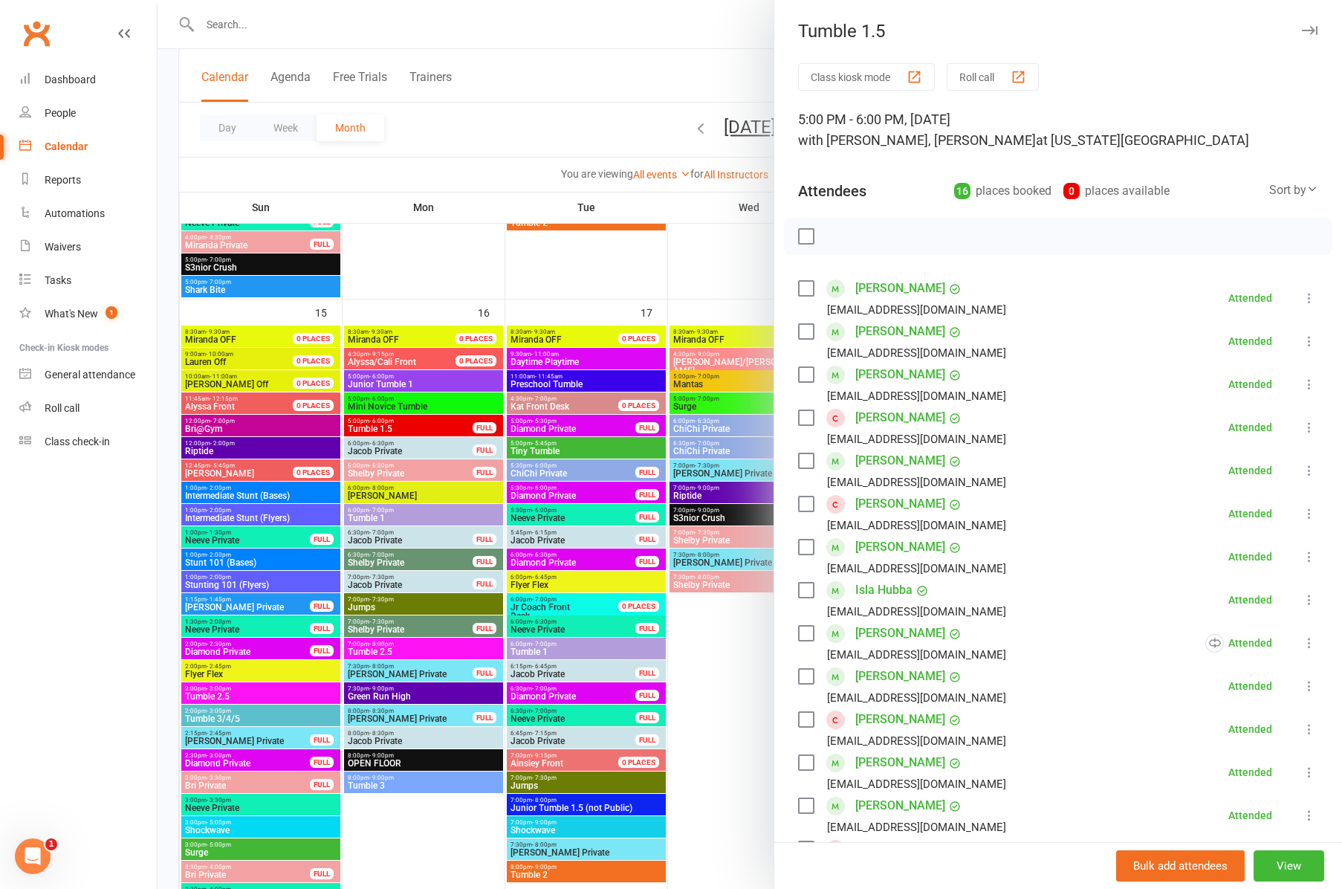
click at [392, 517] on div at bounding box center [750, 444] width 1185 height 889
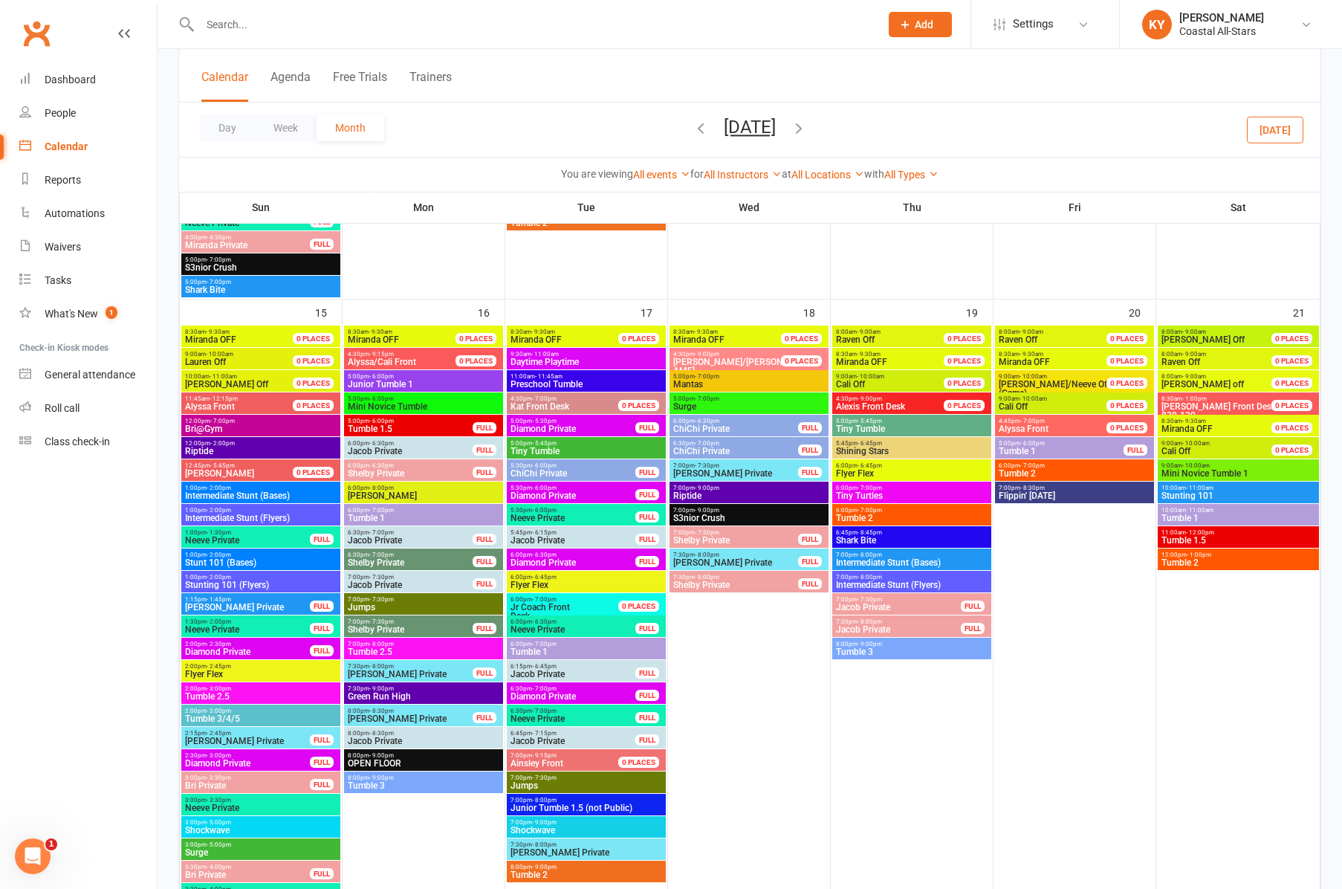
click at [392, 517] on span "Tumble 1" at bounding box center [423, 518] width 153 height 9
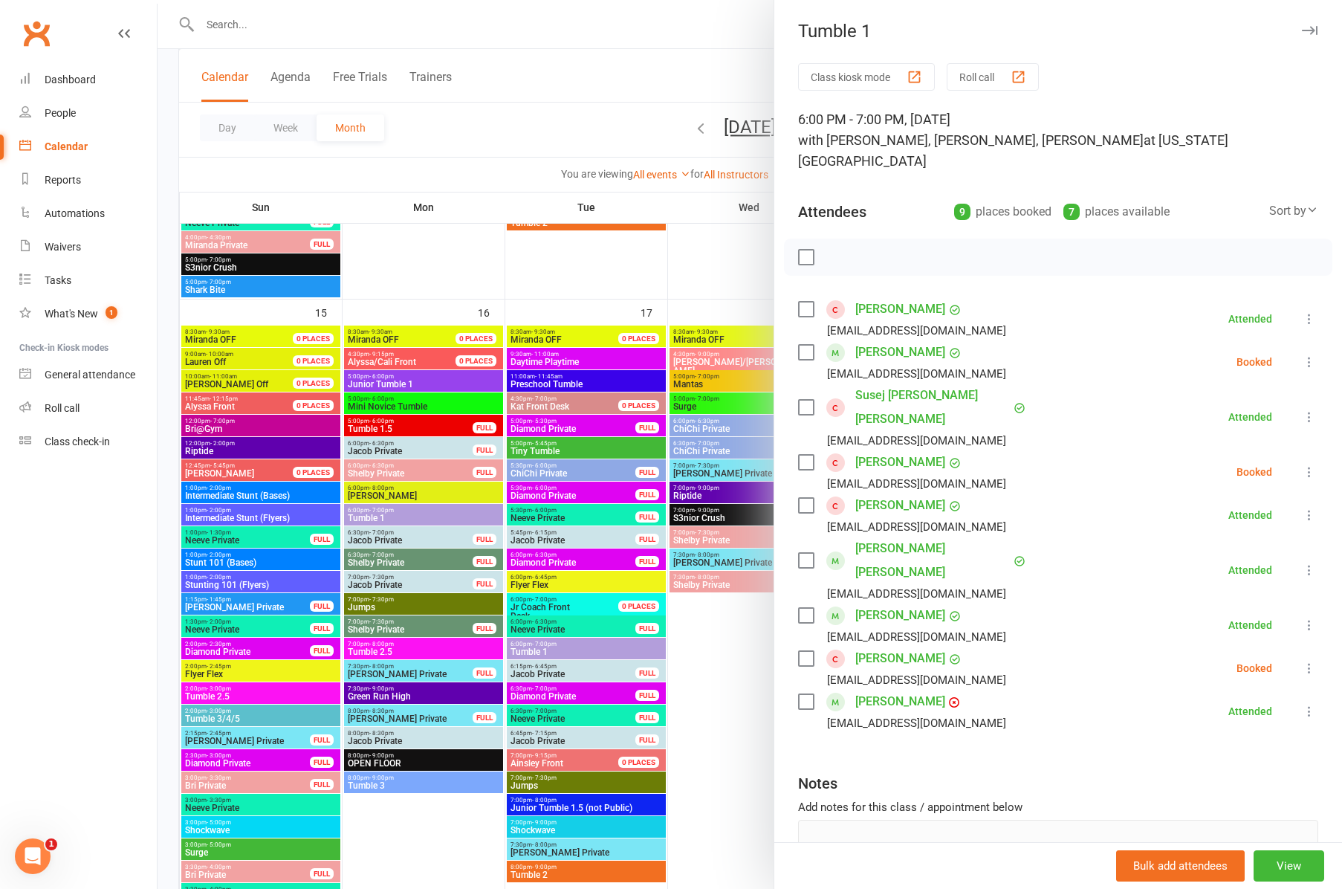
click at [396, 647] on div at bounding box center [750, 444] width 1185 height 889
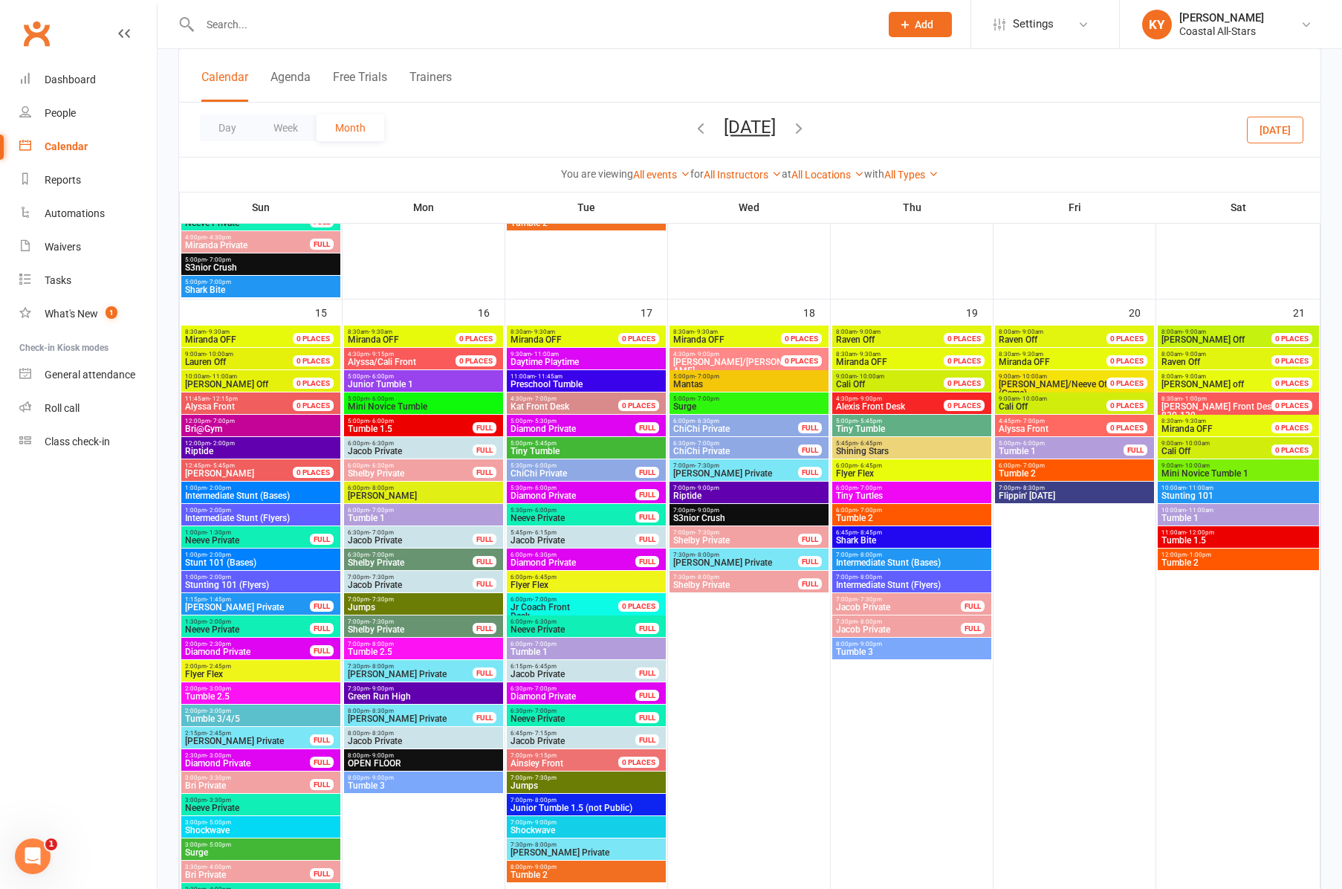
click at [395, 647] on span "Tumble 2.5" at bounding box center [423, 651] width 153 height 9
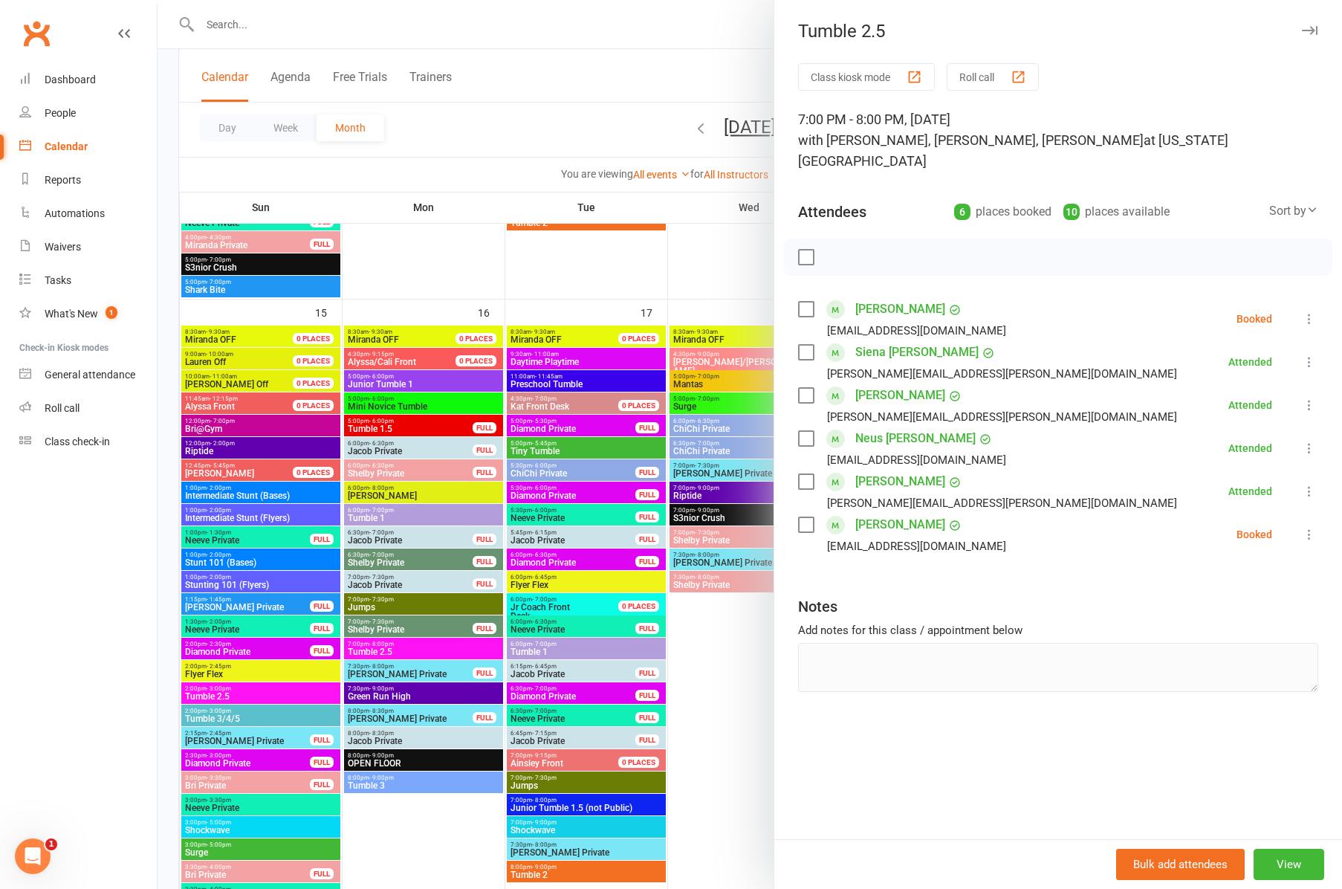
click at [1314, 34] on icon "button" at bounding box center [1310, 30] width 16 height 9
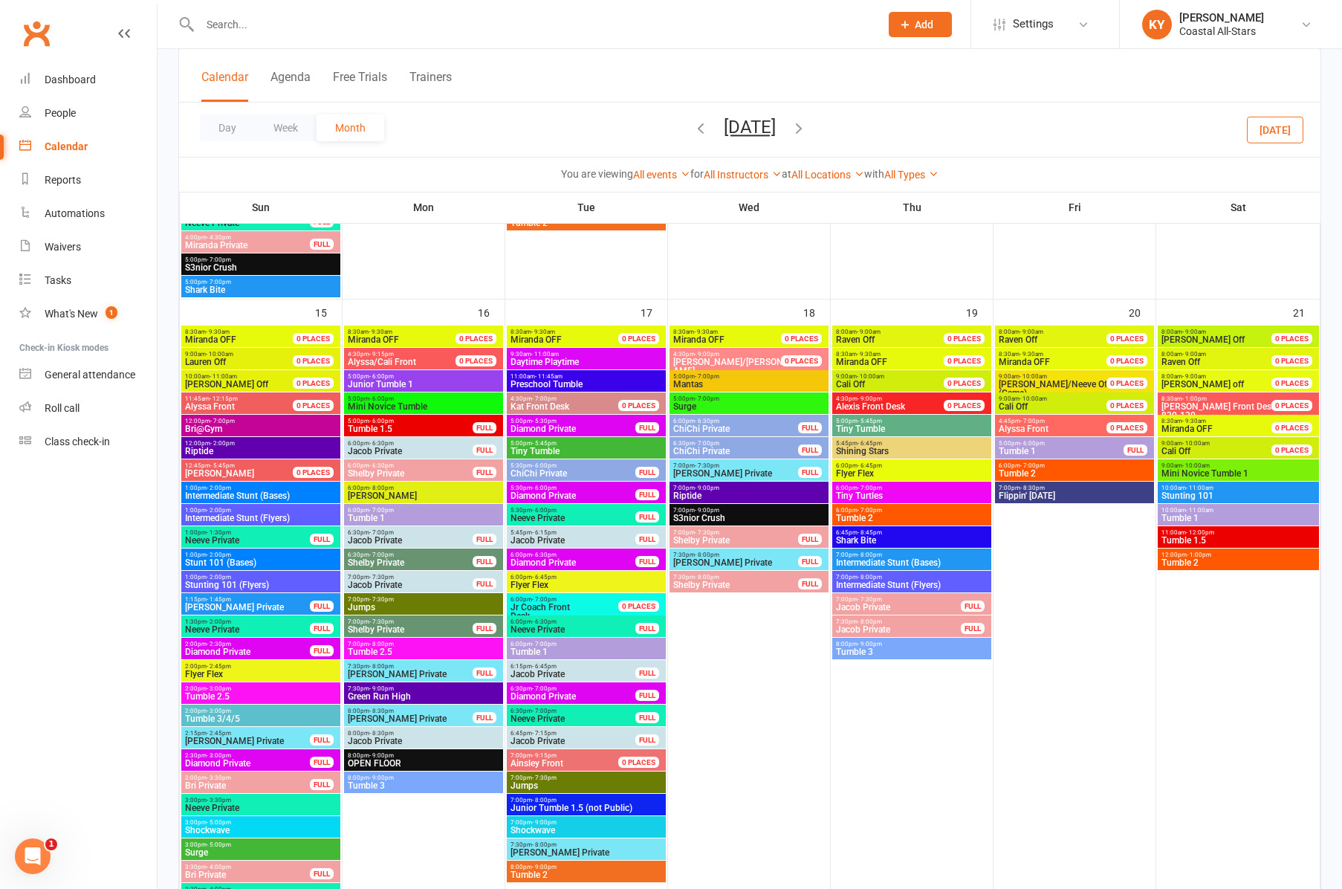
click at [368, 784] on span "Tumble 3" at bounding box center [423, 785] width 153 height 9
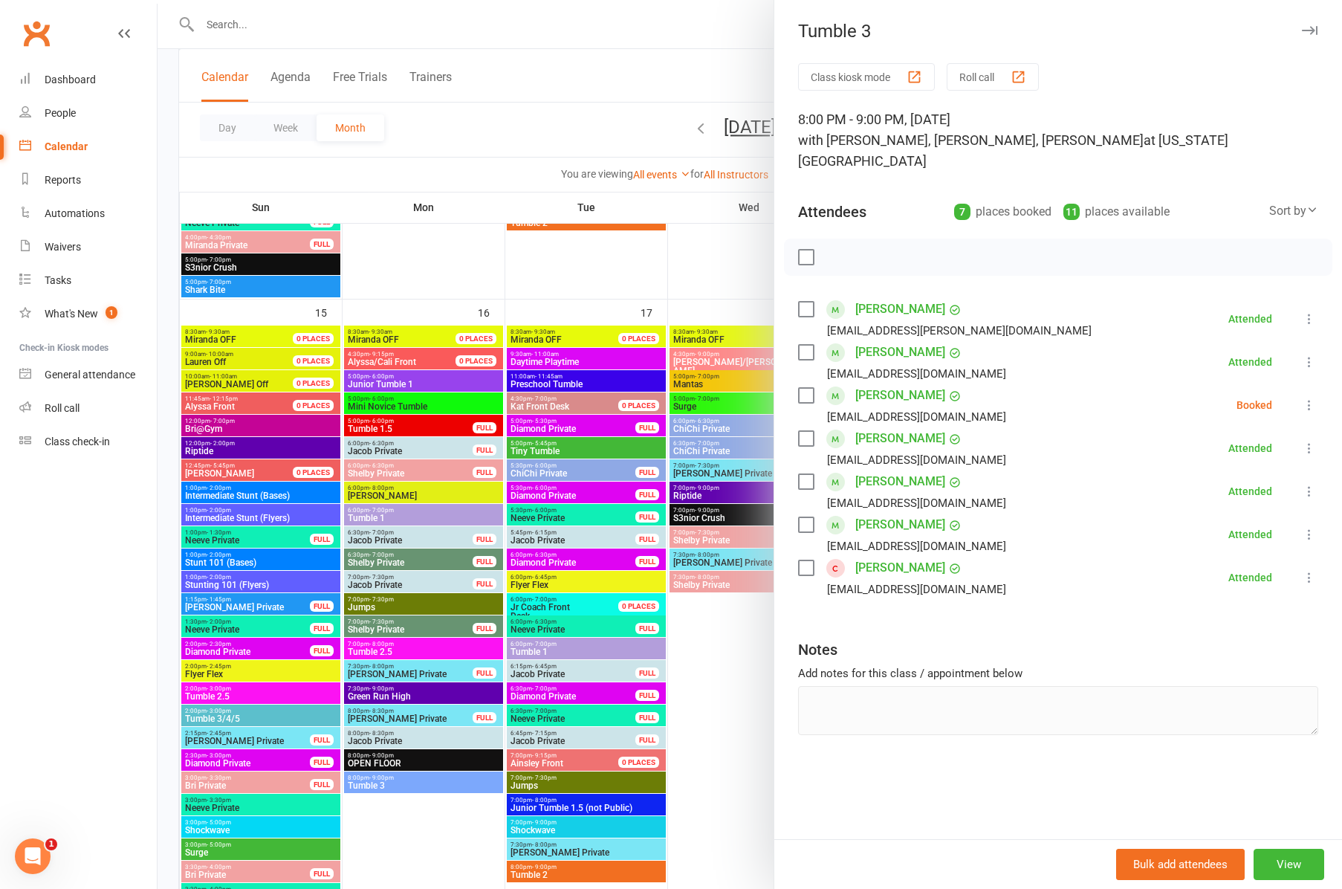
click at [1320, 24] on div "Tumble 3" at bounding box center [1058, 31] width 568 height 21
click at [1318, 27] on div "Tumble 3" at bounding box center [1058, 31] width 568 height 21
click at [1316, 29] on icon "button" at bounding box center [1310, 30] width 16 height 9
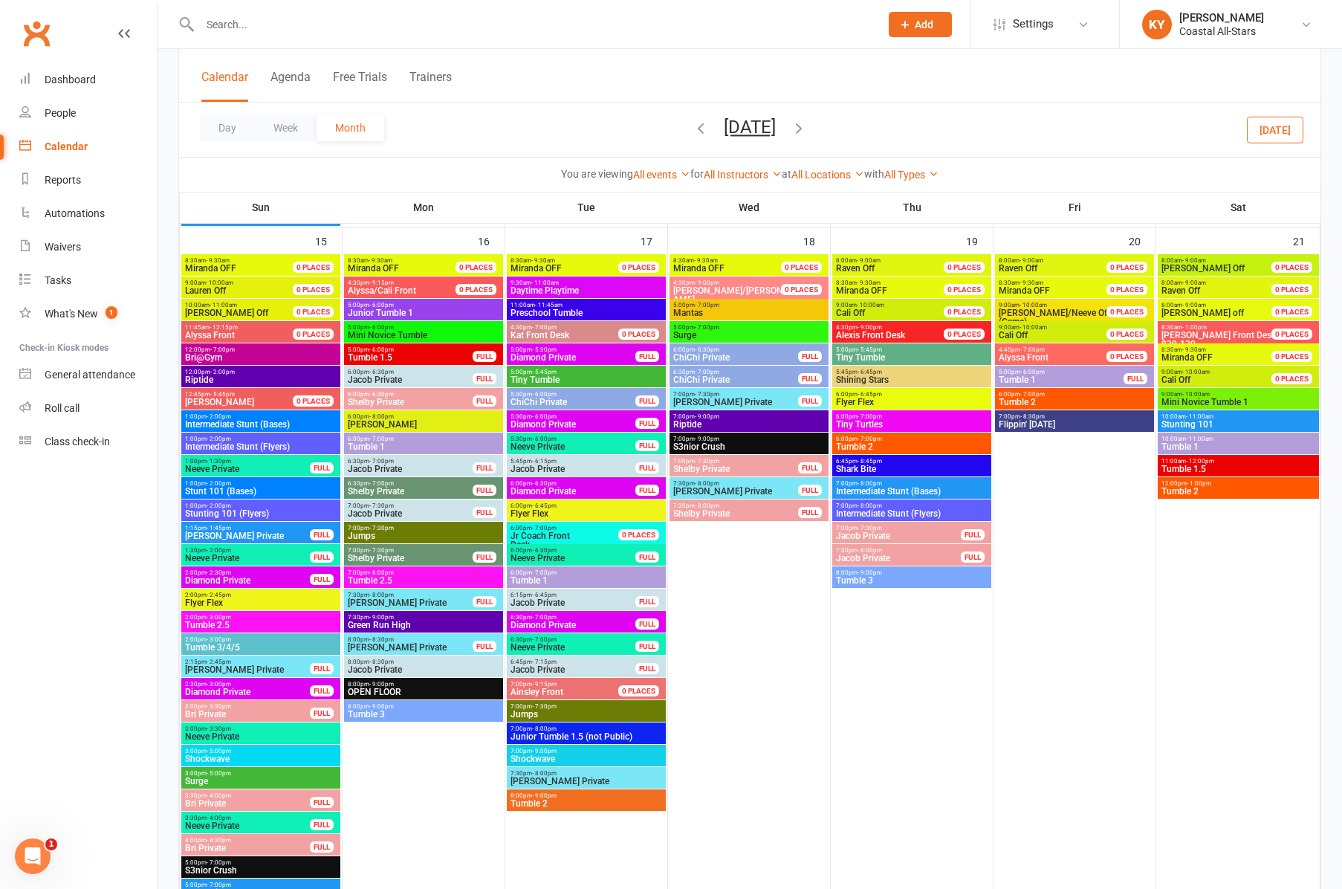
scroll to position [1146, 0]
click at [533, 377] on span "Tiny Tumble" at bounding box center [586, 379] width 153 height 9
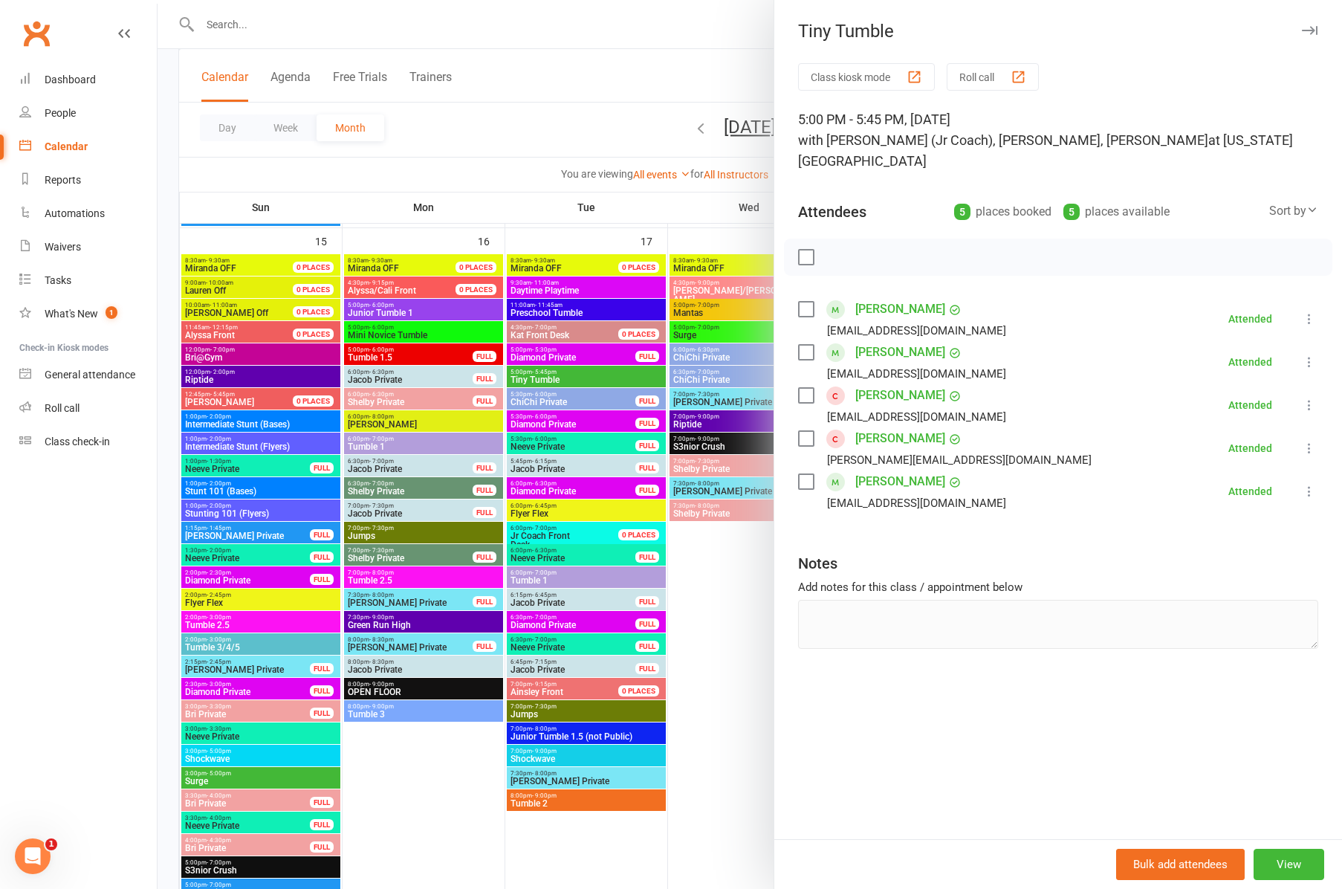
click at [551, 578] on div at bounding box center [750, 444] width 1185 height 889
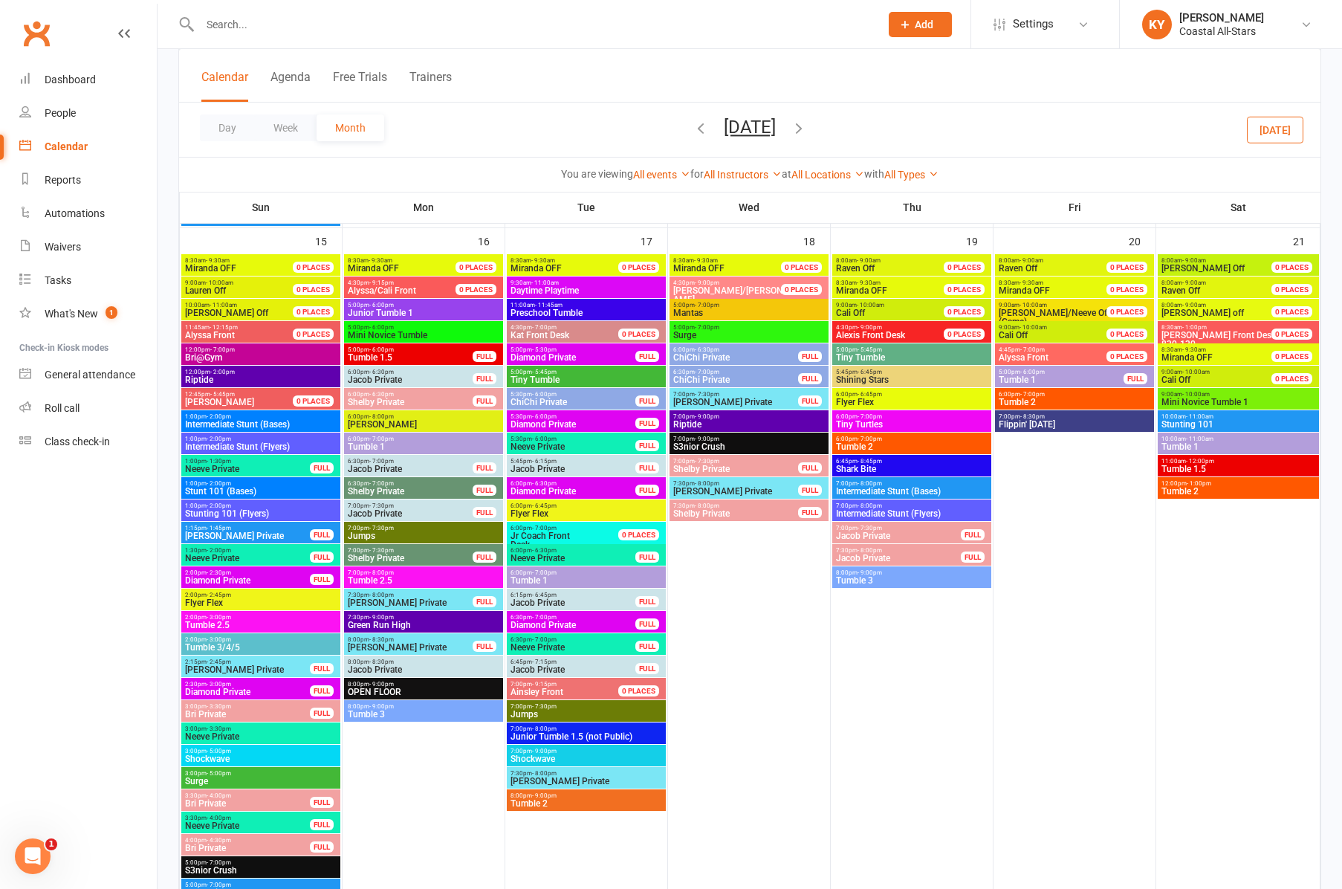
click at [551, 578] on span "Tumble 1" at bounding box center [586, 580] width 153 height 9
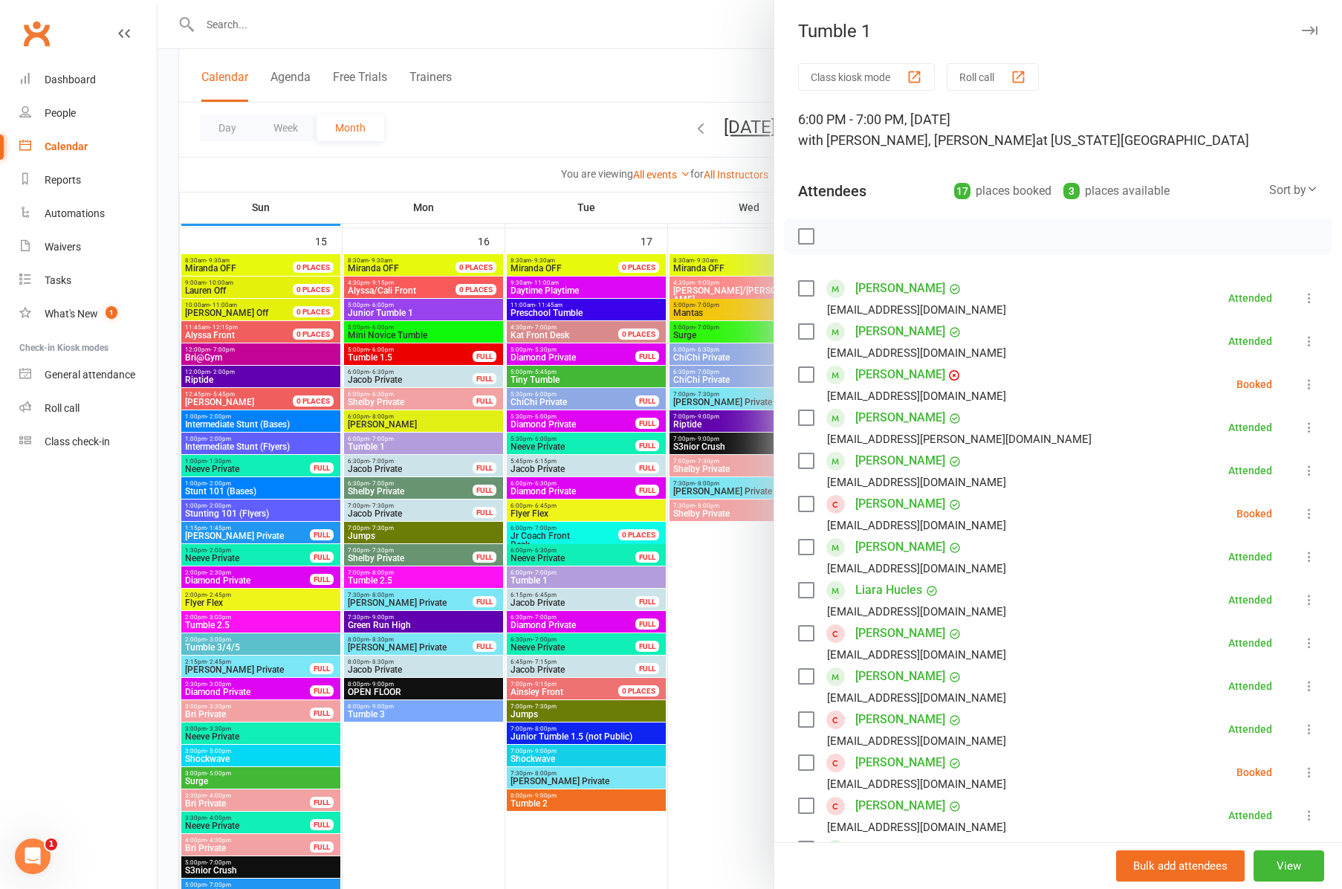
click at [544, 737] on div at bounding box center [750, 444] width 1185 height 889
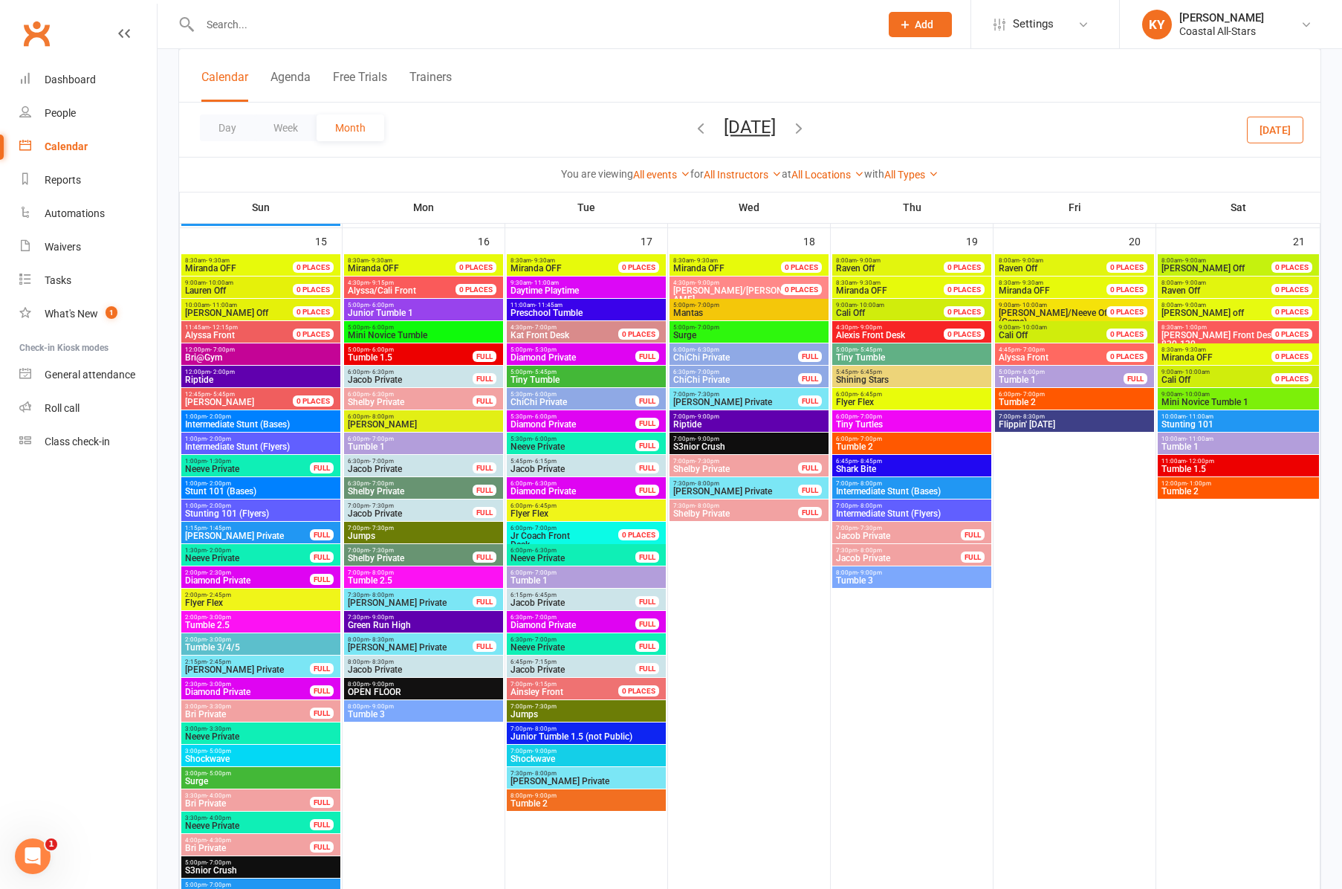
click at [544, 737] on span "Junior Tumble 1.5 (not Public)" at bounding box center [586, 736] width 153 height 9
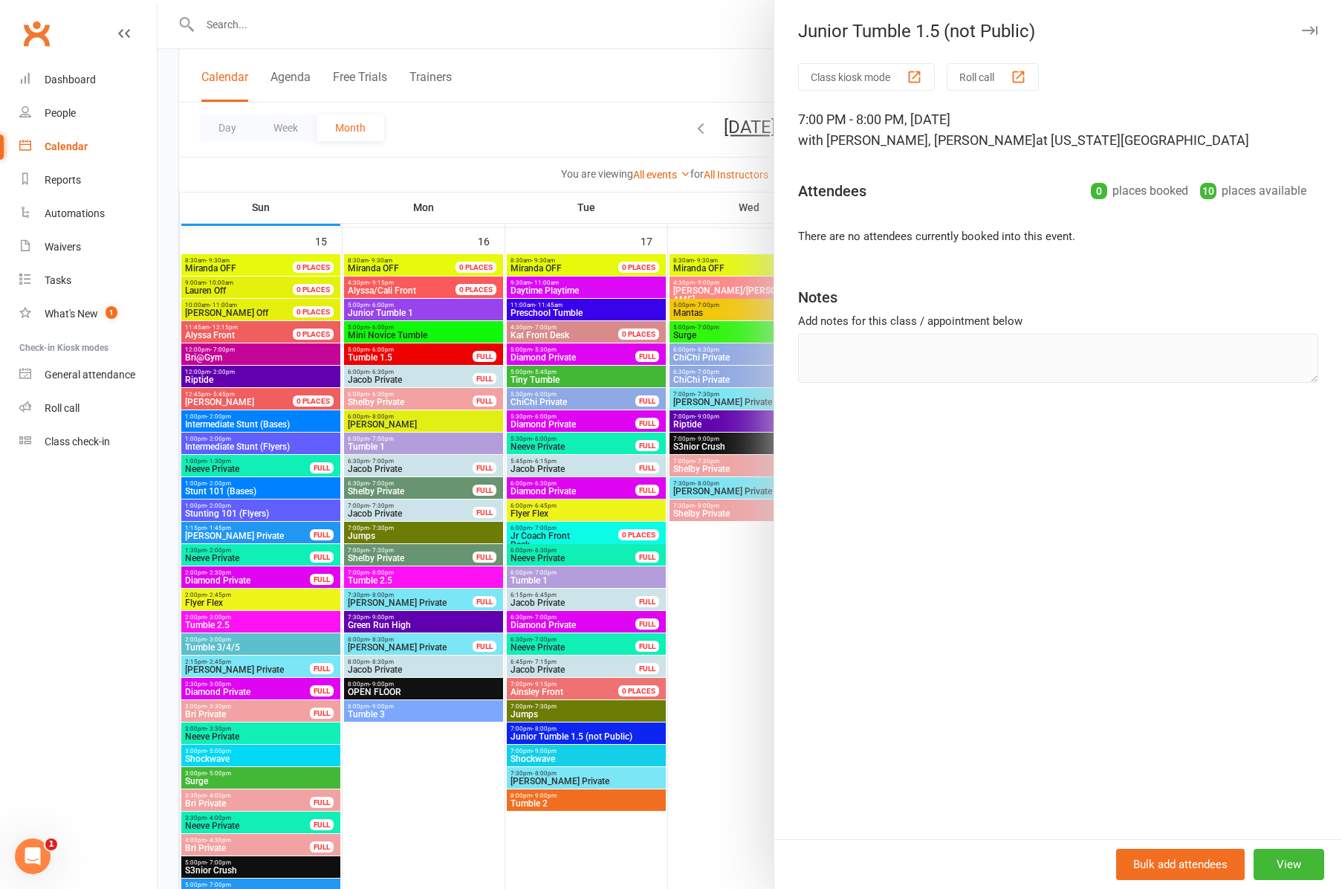
click at [536, 801] on div at bounding box center [750, 444] width 1185 height 889
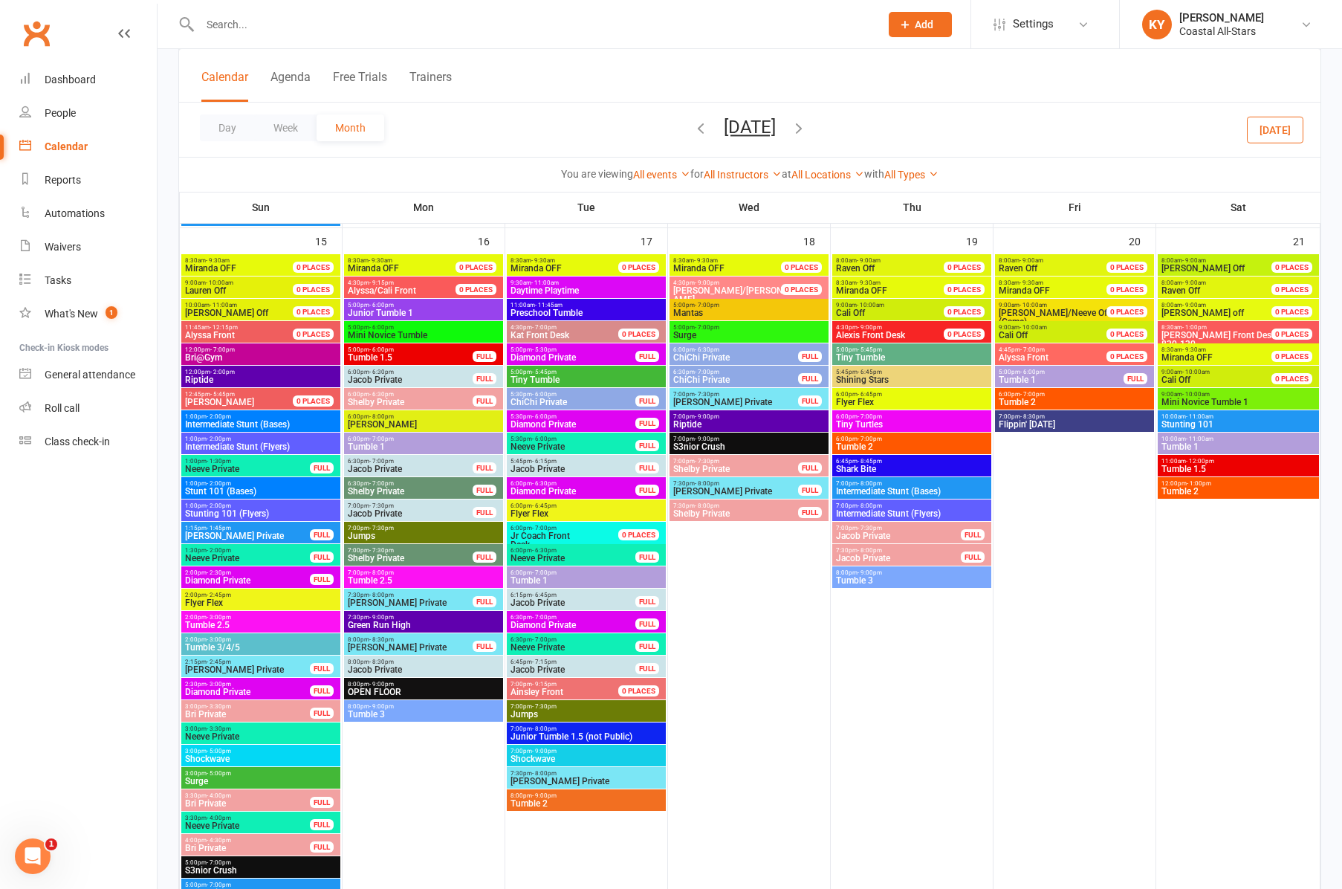
click at [536, 801] on span "Tumble 2" at bounding box center [586, 803] width 153 height 9
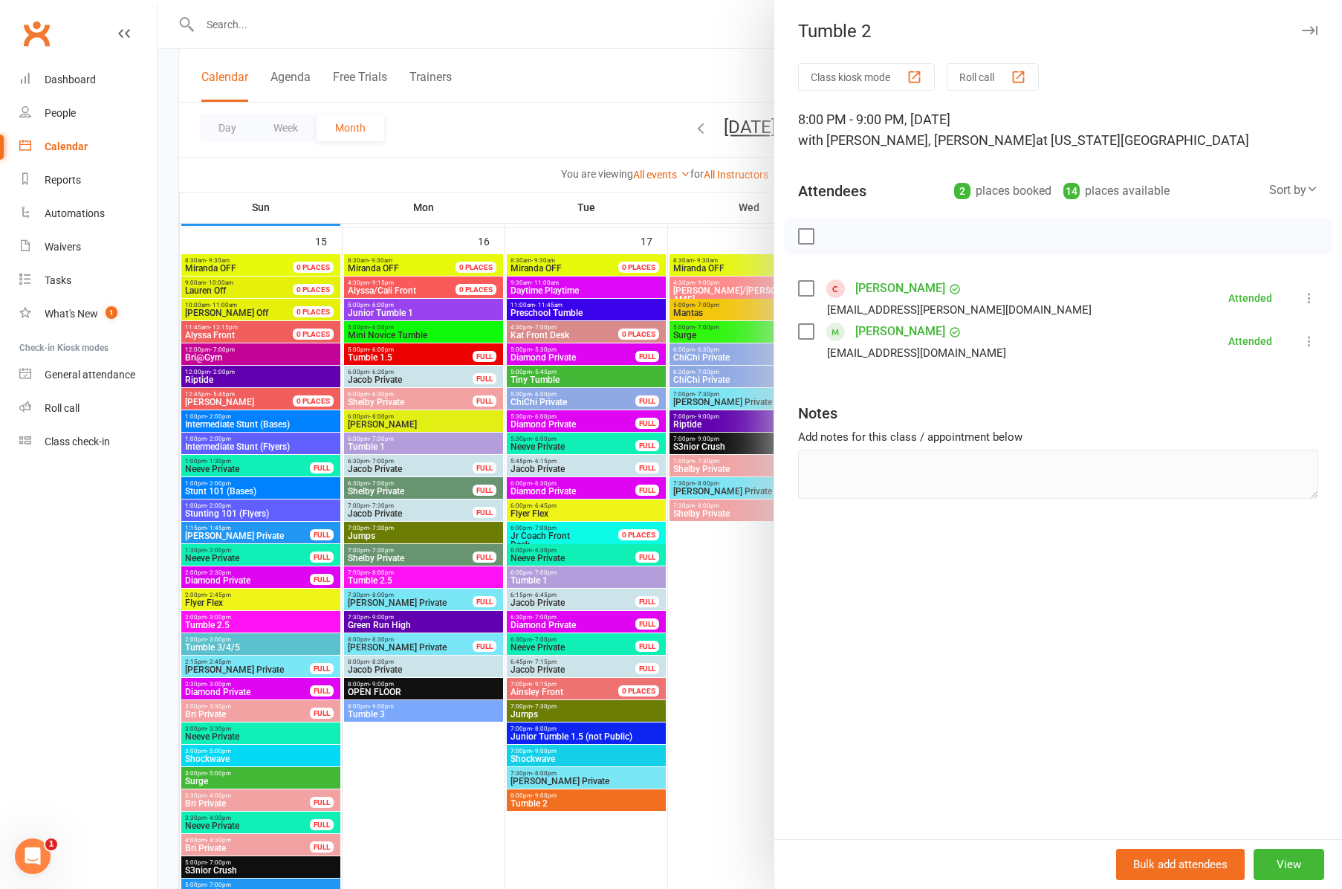
drag, startPoint x: 1313, startPoint y: 27, endPoint x: 1280, endPoint y: 54, distance: 42.4
click at [1313, 28] on icon "button" at bounding box center [1310, 30] width 16 height 9
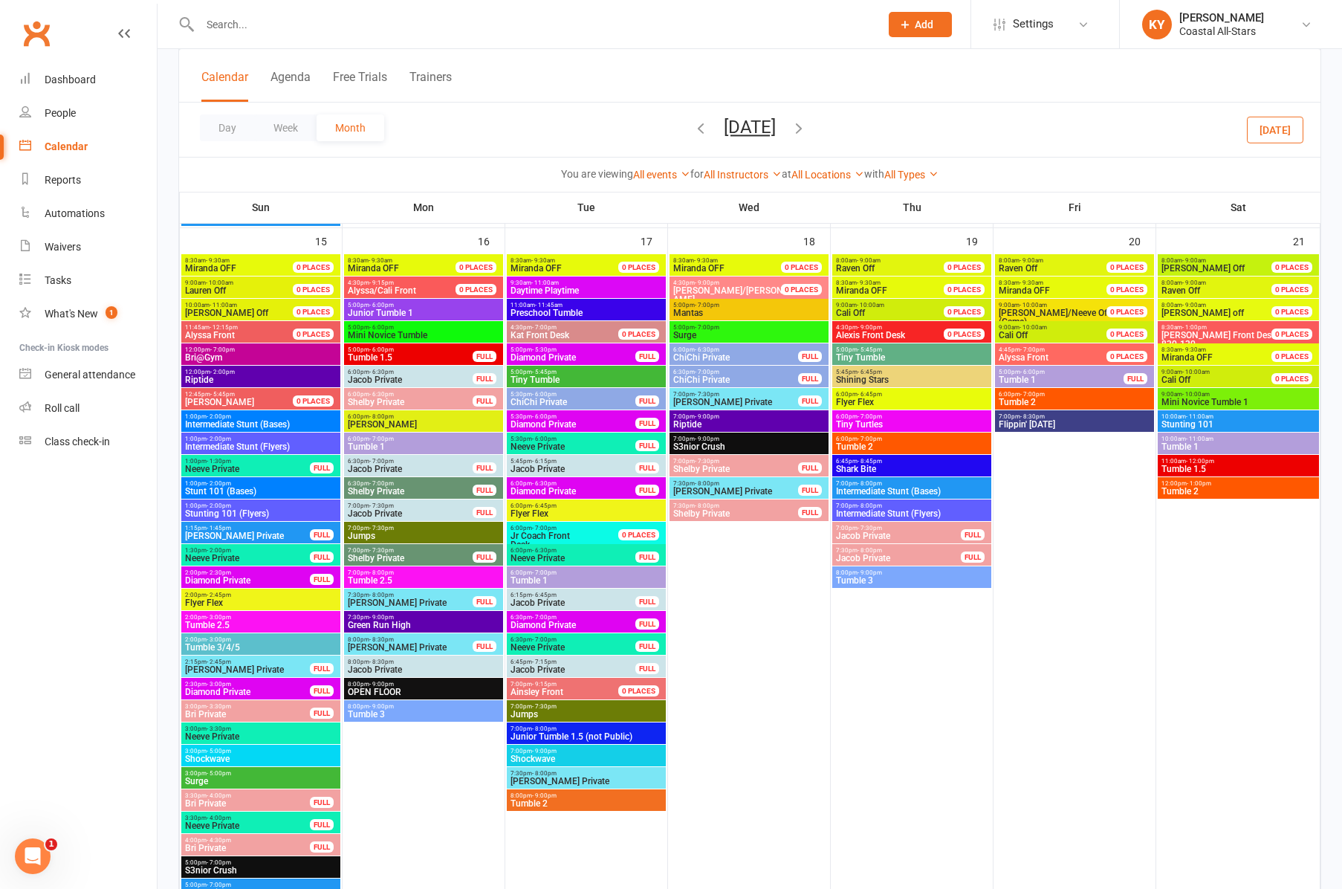
click at [863, 353] on span "Tiny Tumble" at bounding box center [911, 357] width 153 height 9
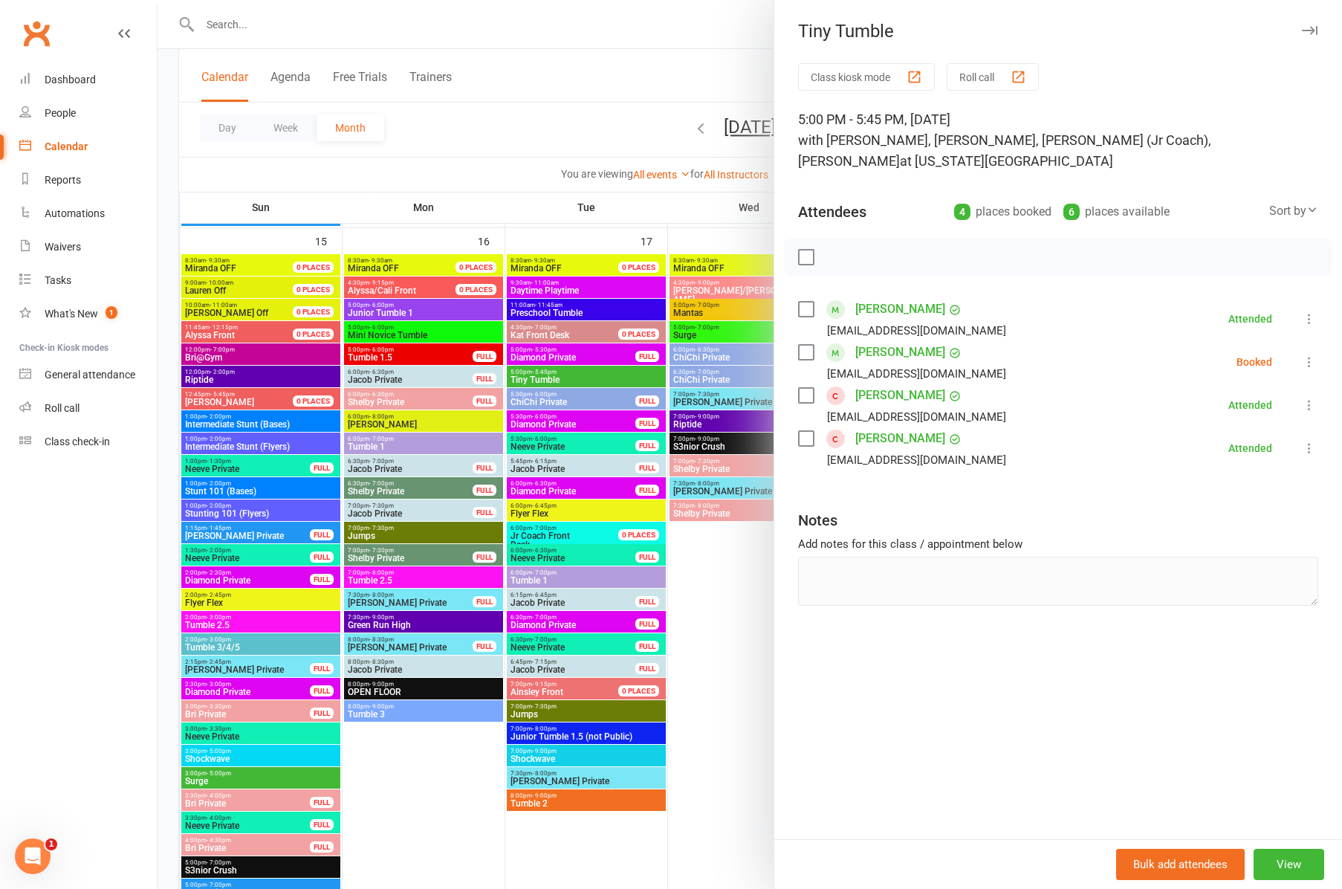
click at [1314, 30] on icon "button" at bounding box center [1310, 30] width 16 height 9
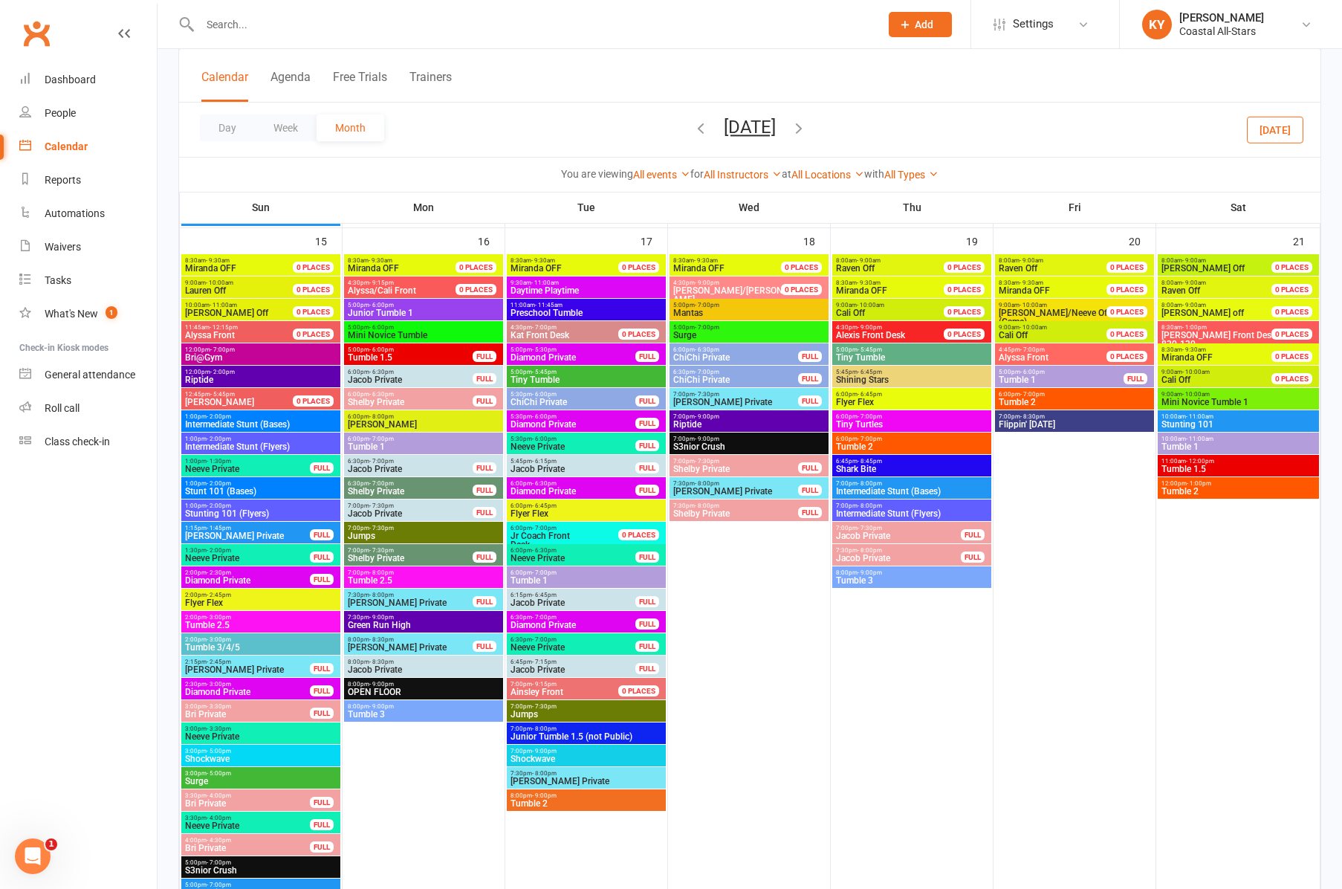
click at [868, 443] on span "Tumble 2" at bounding box center [911, 446] width 153 height 9
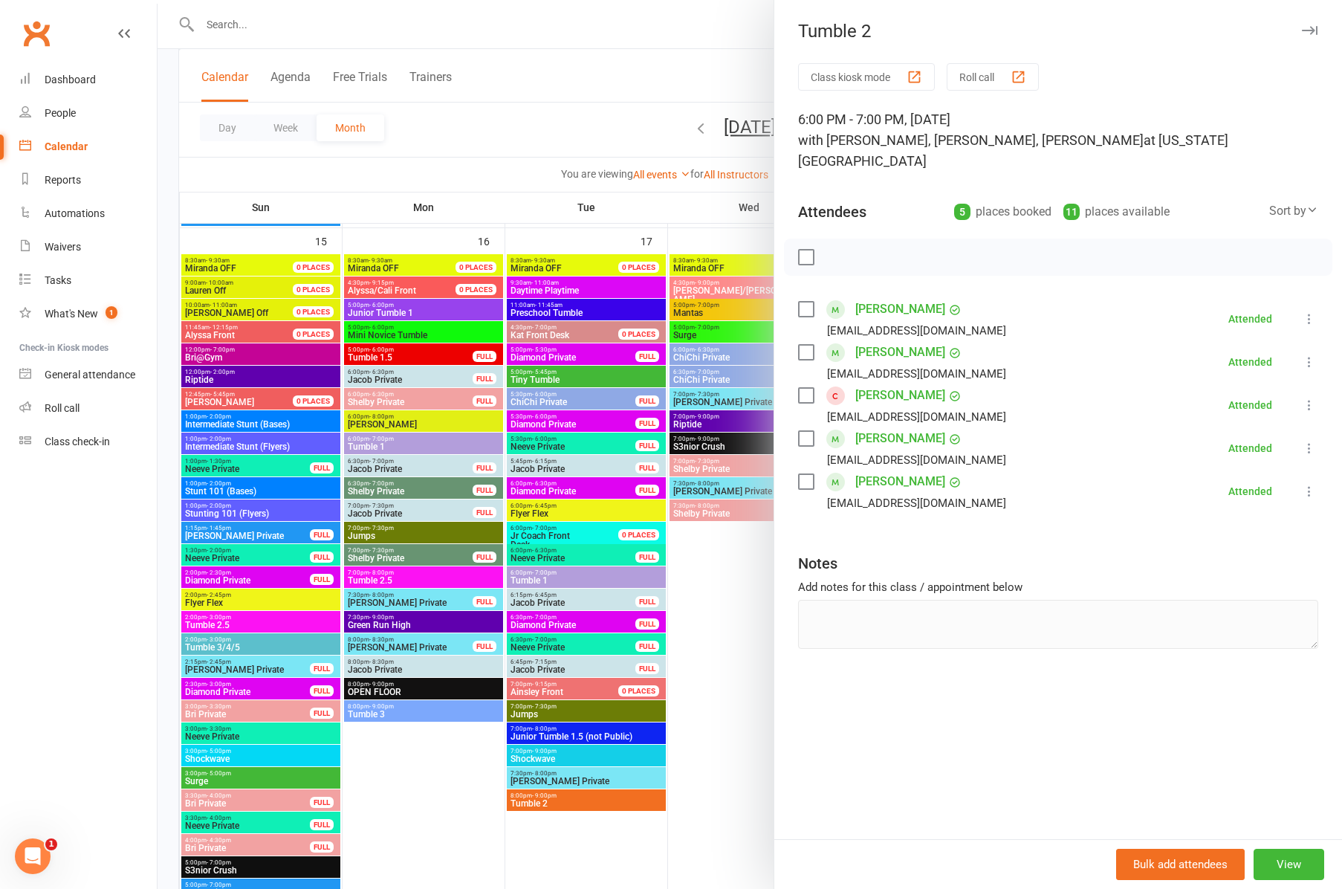
click at [1309, 29] on icon "button" at bounding box center [1310, 30] width 16 height 9
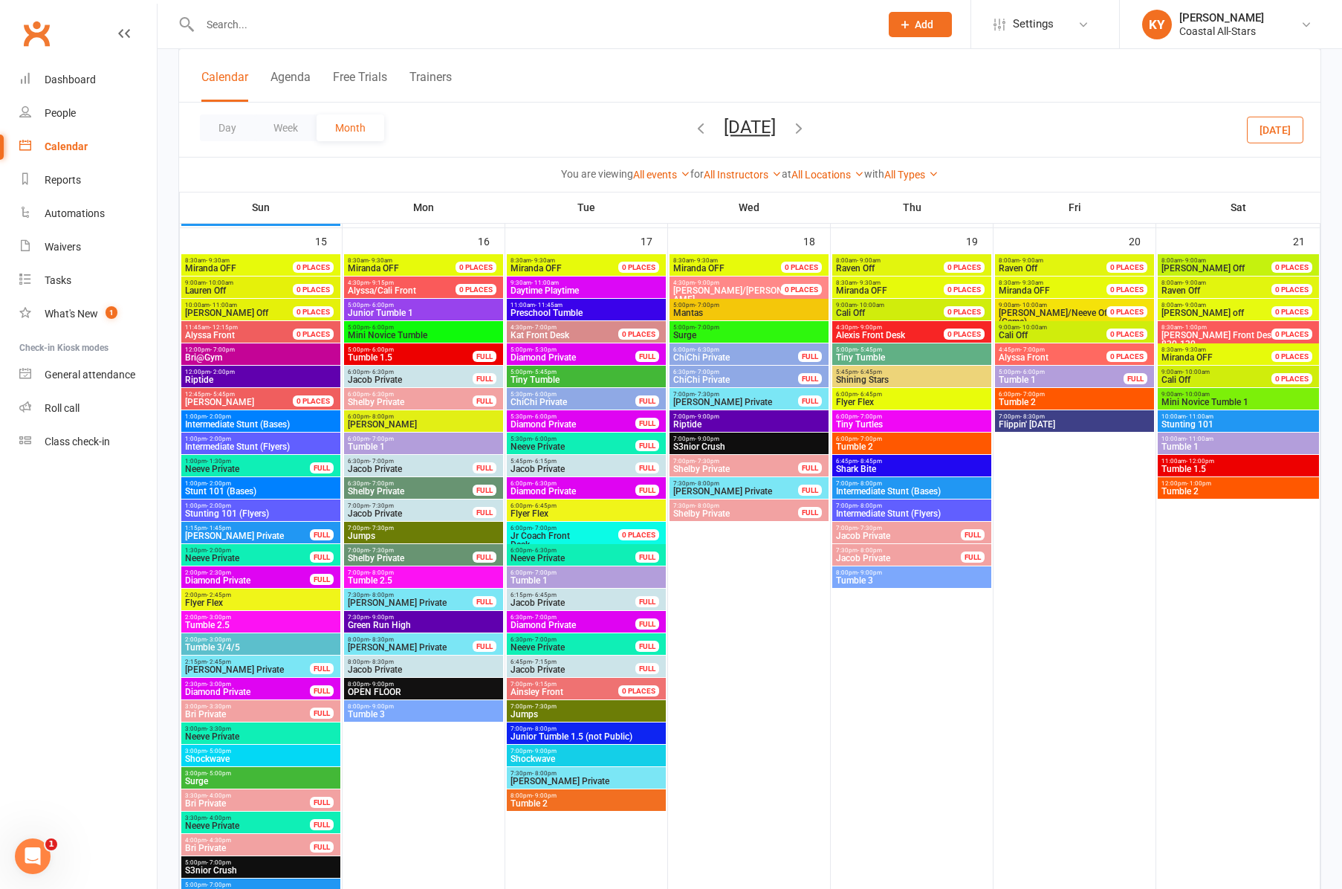
click at [859, 578] on span "Tumble 3" at bounding box center [911, 580] width 153 height 9
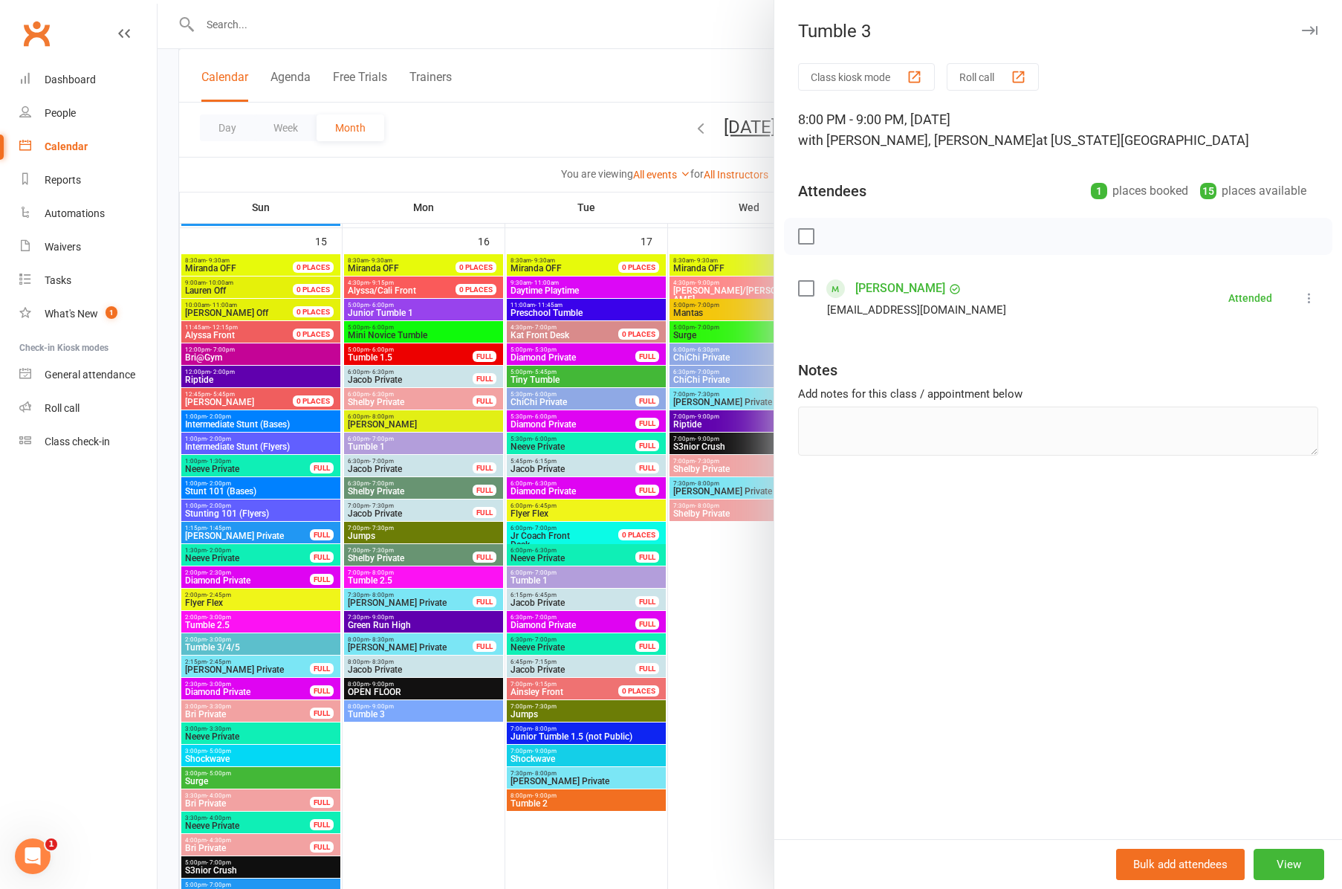
click at [1311, 31] on icon "button" at bounding box center [1310, 30] width 16 height 9
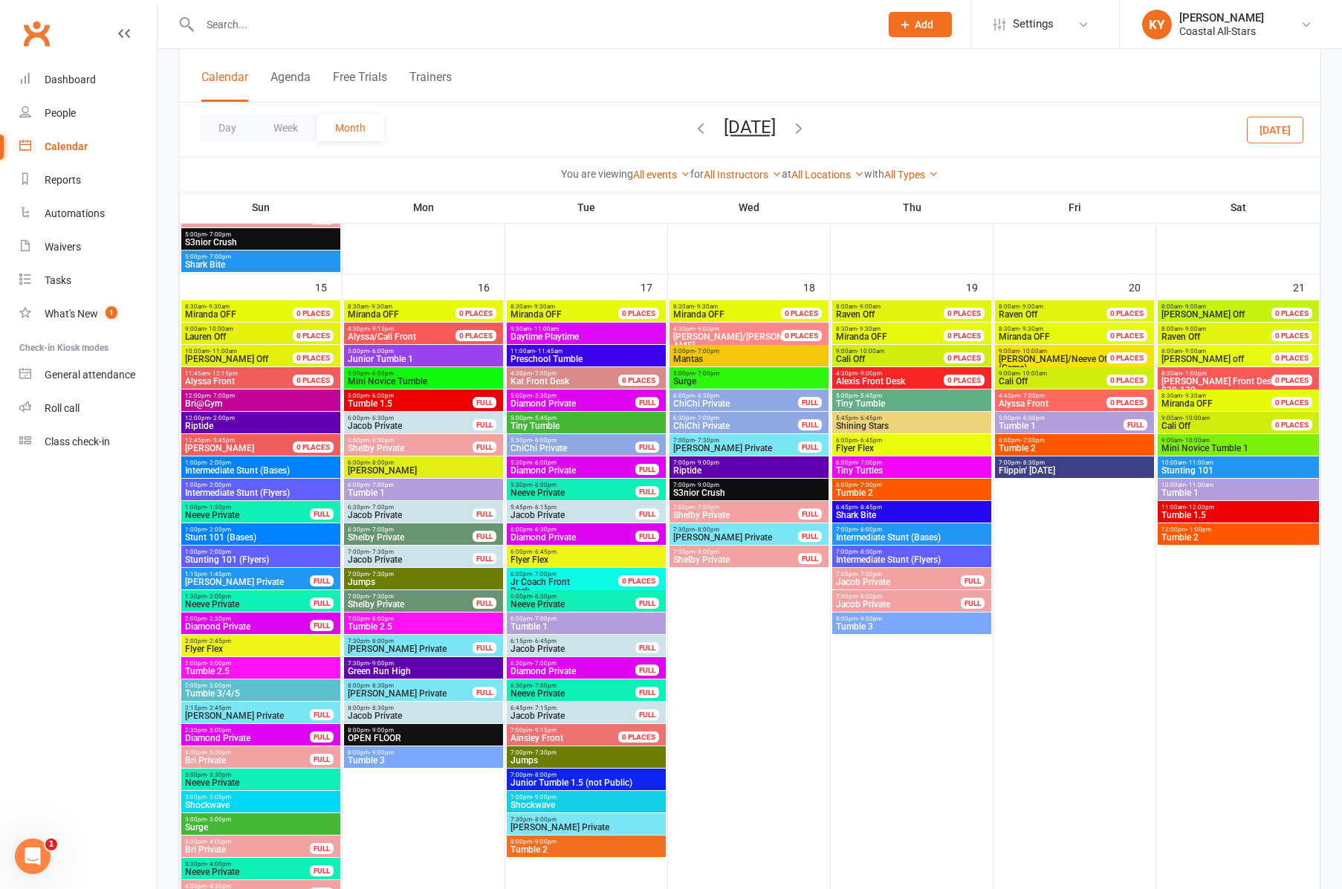
scroll to position [1101, 0]
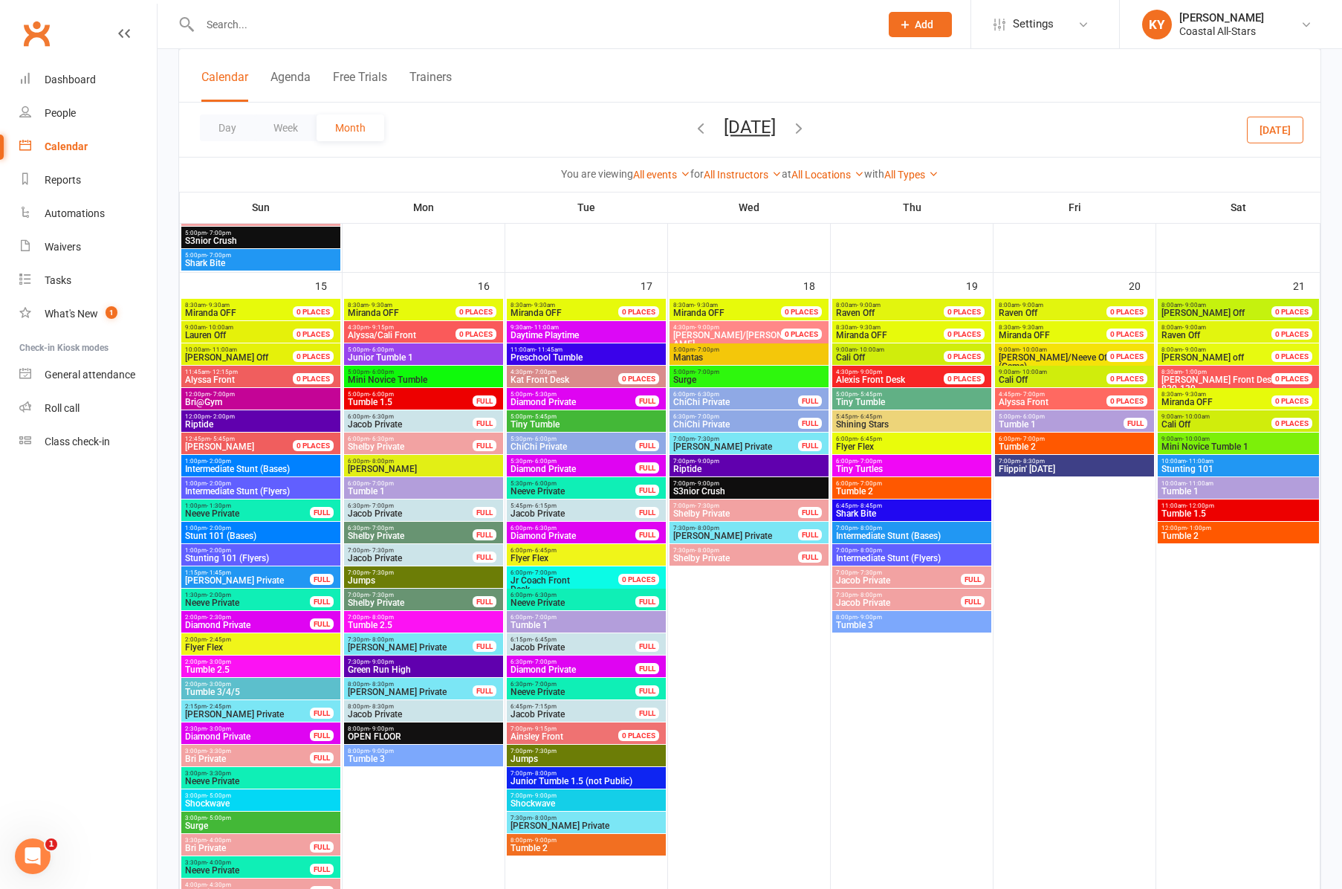
click at [1043, 418] on span "- 6:00pm" at bounding box center [1032, 416] width 25 height 7
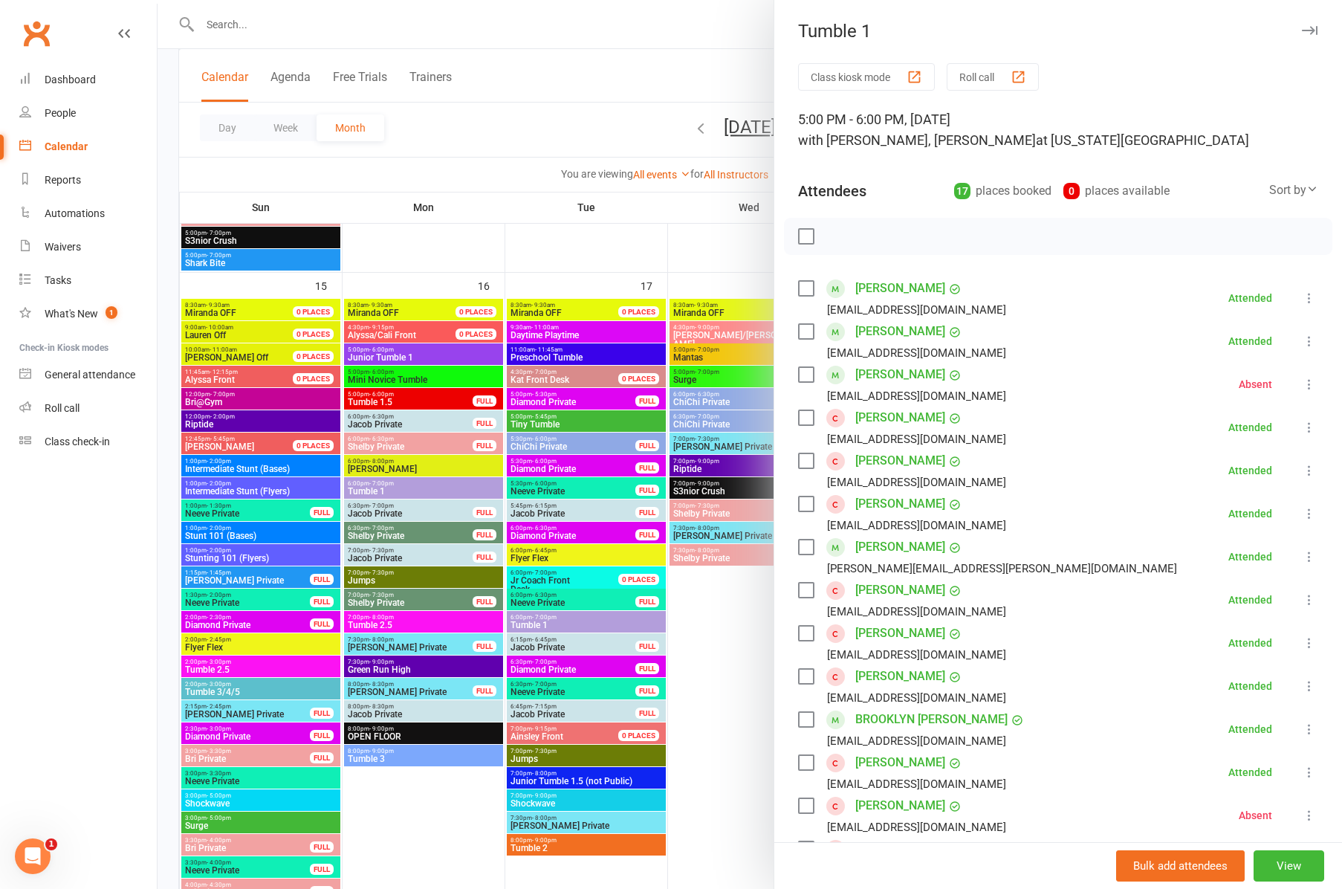
click at [1304, 30] on icon "button" at bounding box center [1310, 30] width 16 height 9
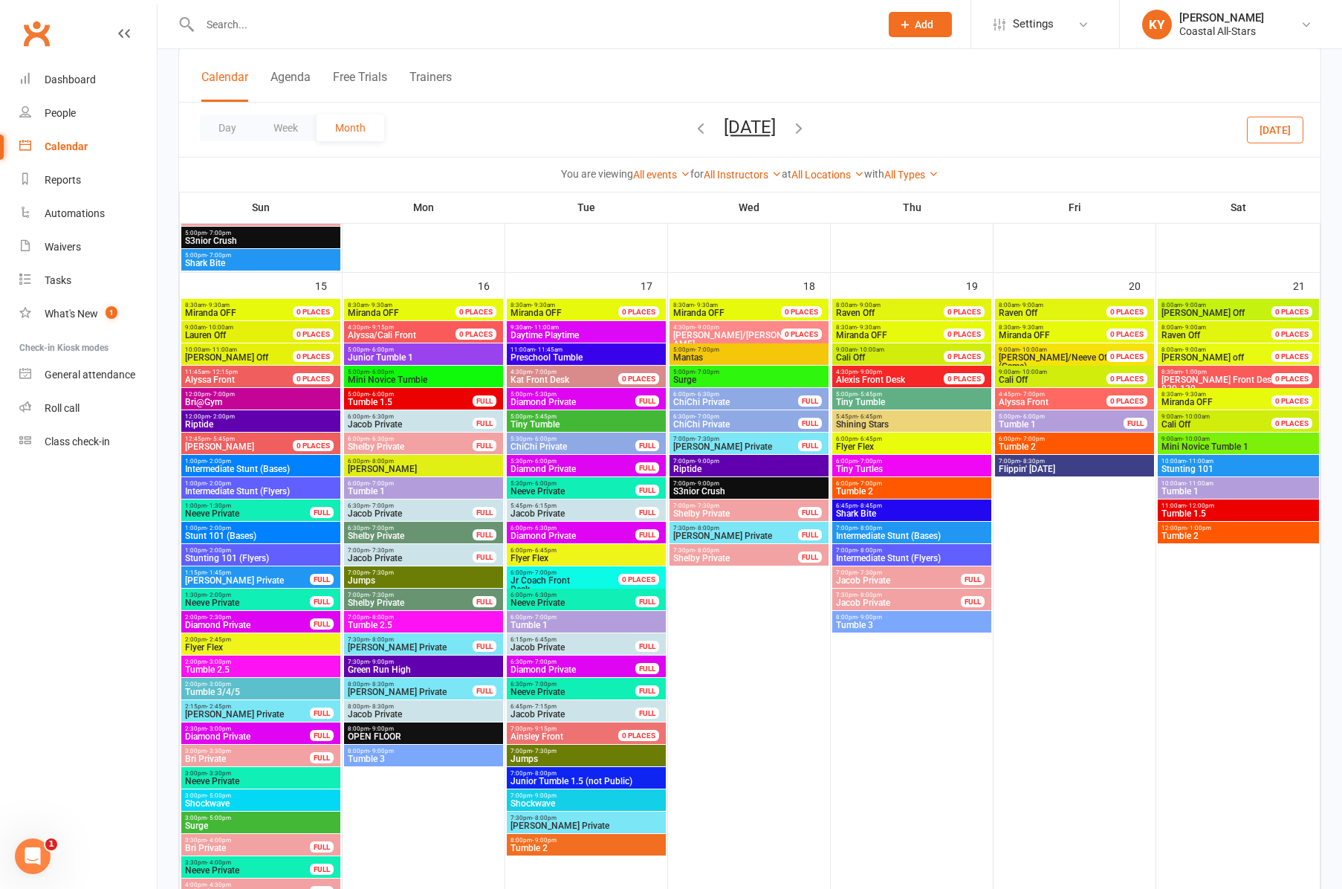
click at [1020, 442] on span "Tumble 2" at bounding box center [1074, 446] width 153 height 9
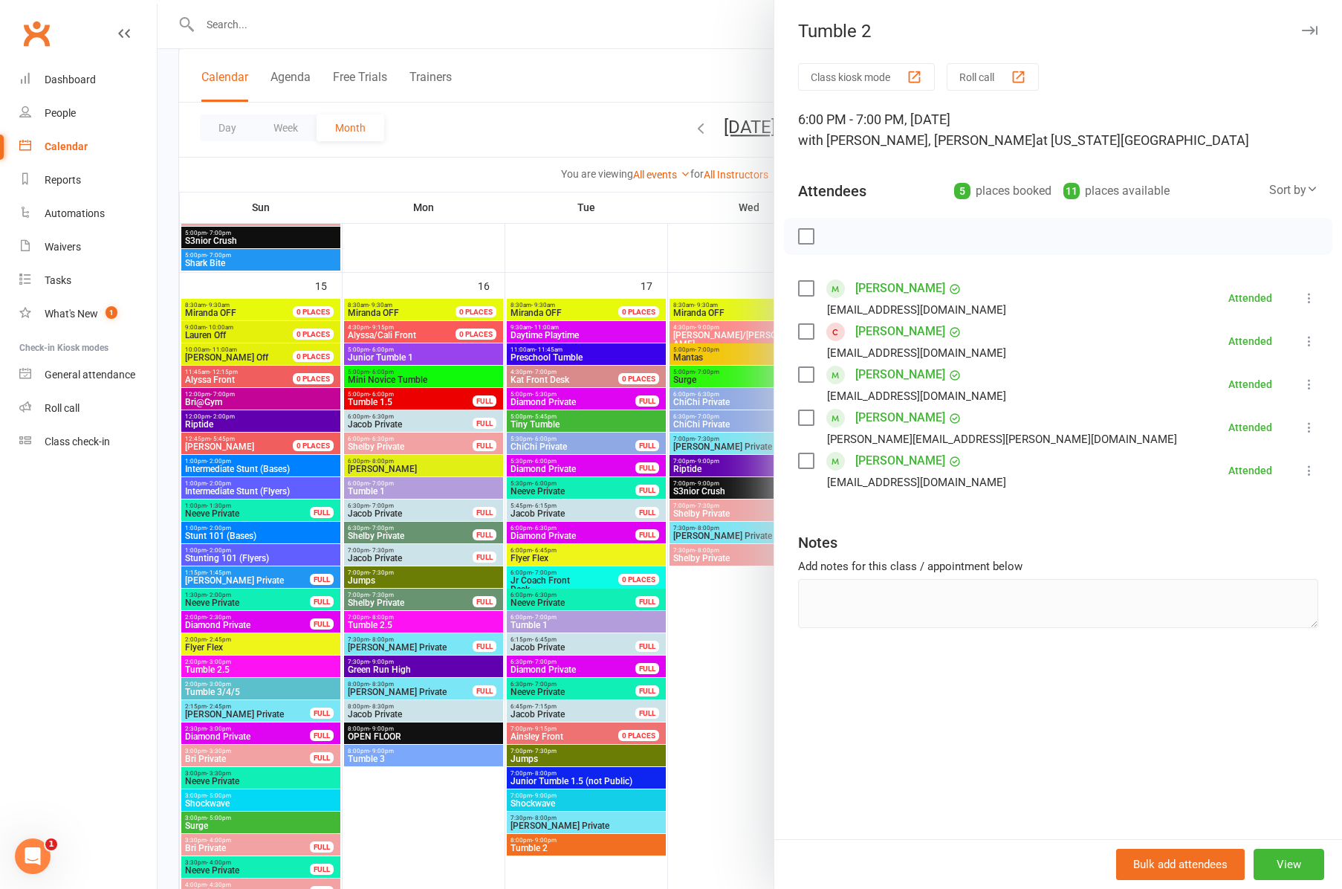
click at [1310, 33] on icon "button" at bounding box center [1310, 30] width 16 height 9
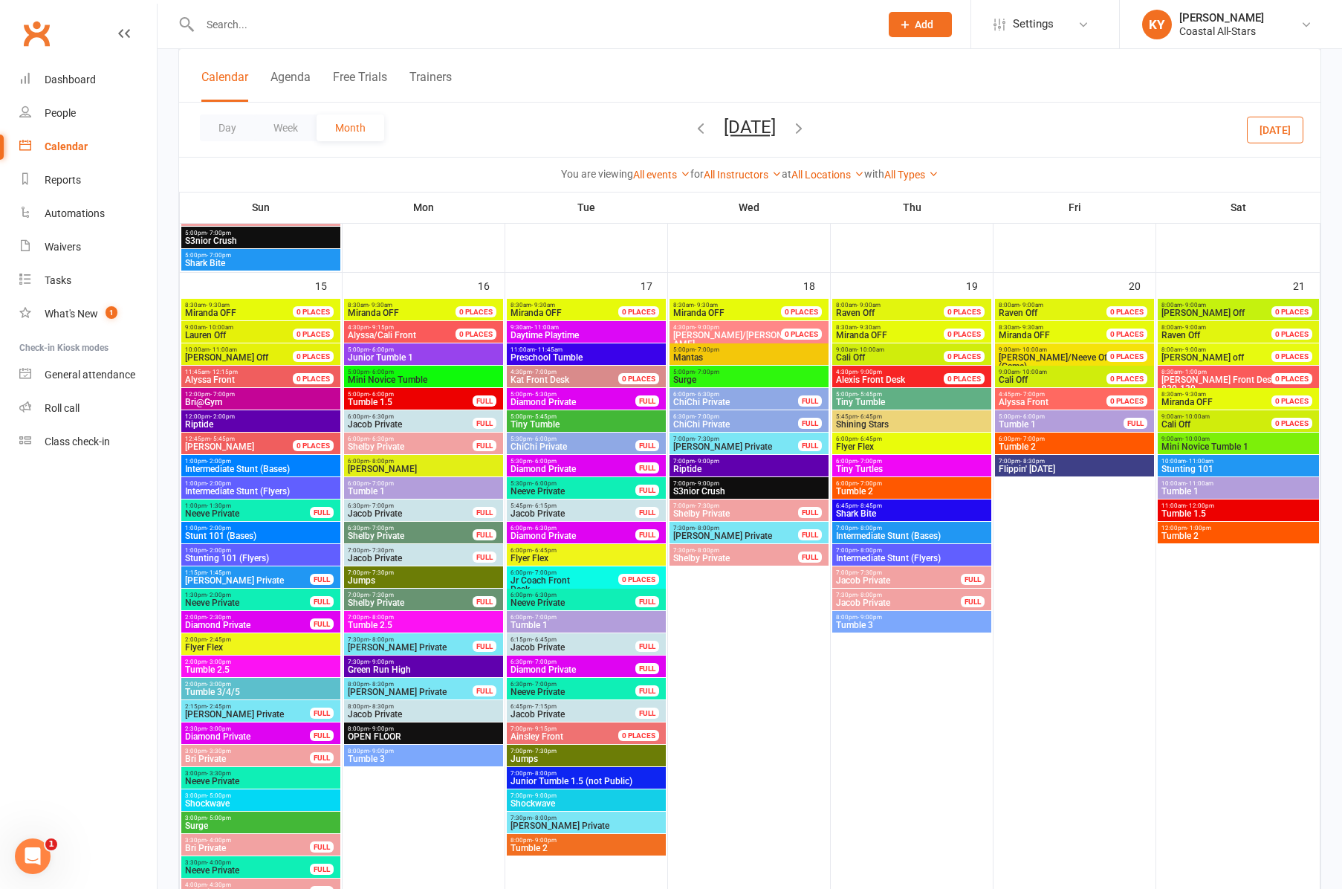
click at [1232, 439] on span "9:00am - 10:00am" at bounding box center [1238, 439] width 155 height 7
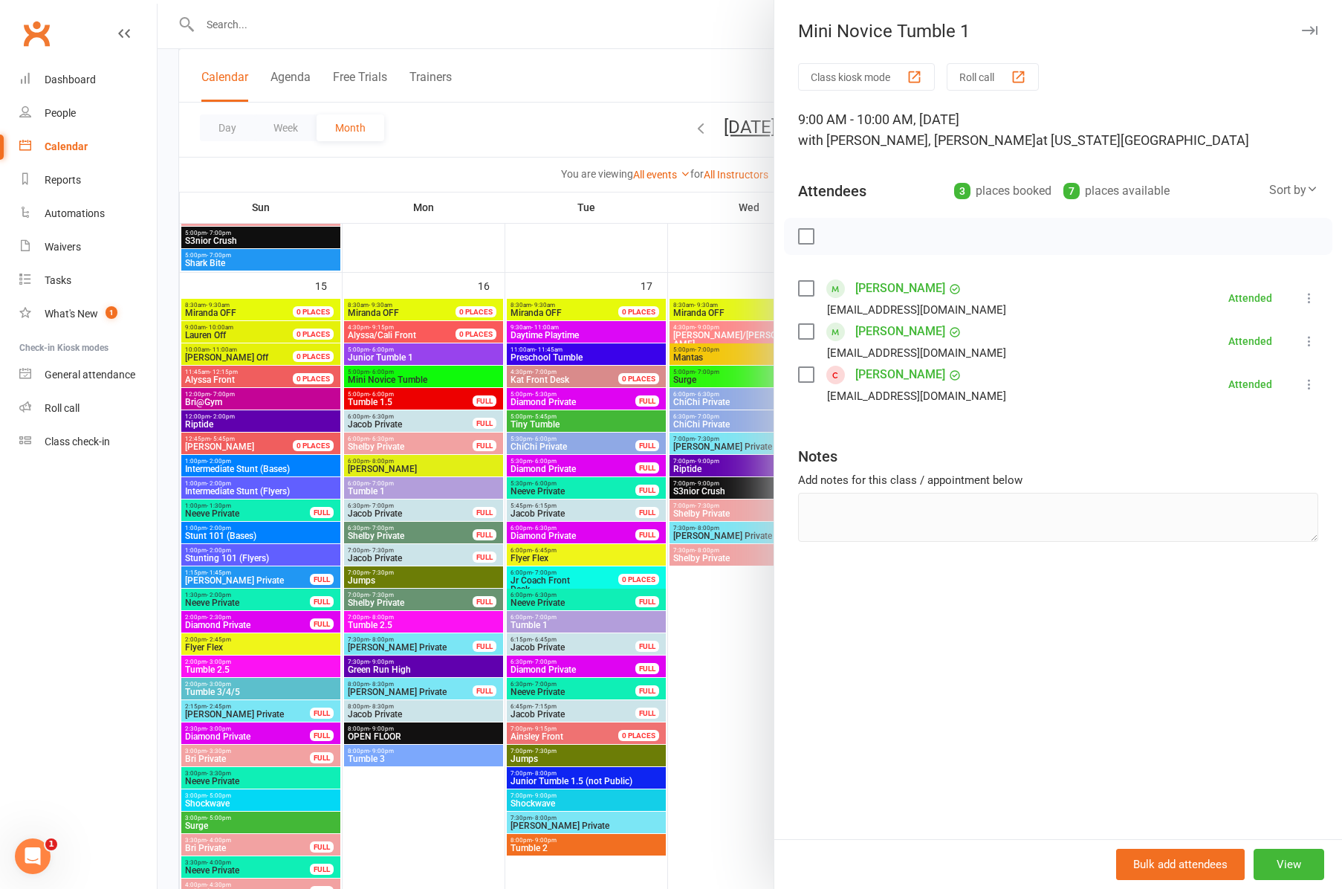
click at [1313, 33] on icon "button" at bounding box center [1310, 30] width 16 height 9
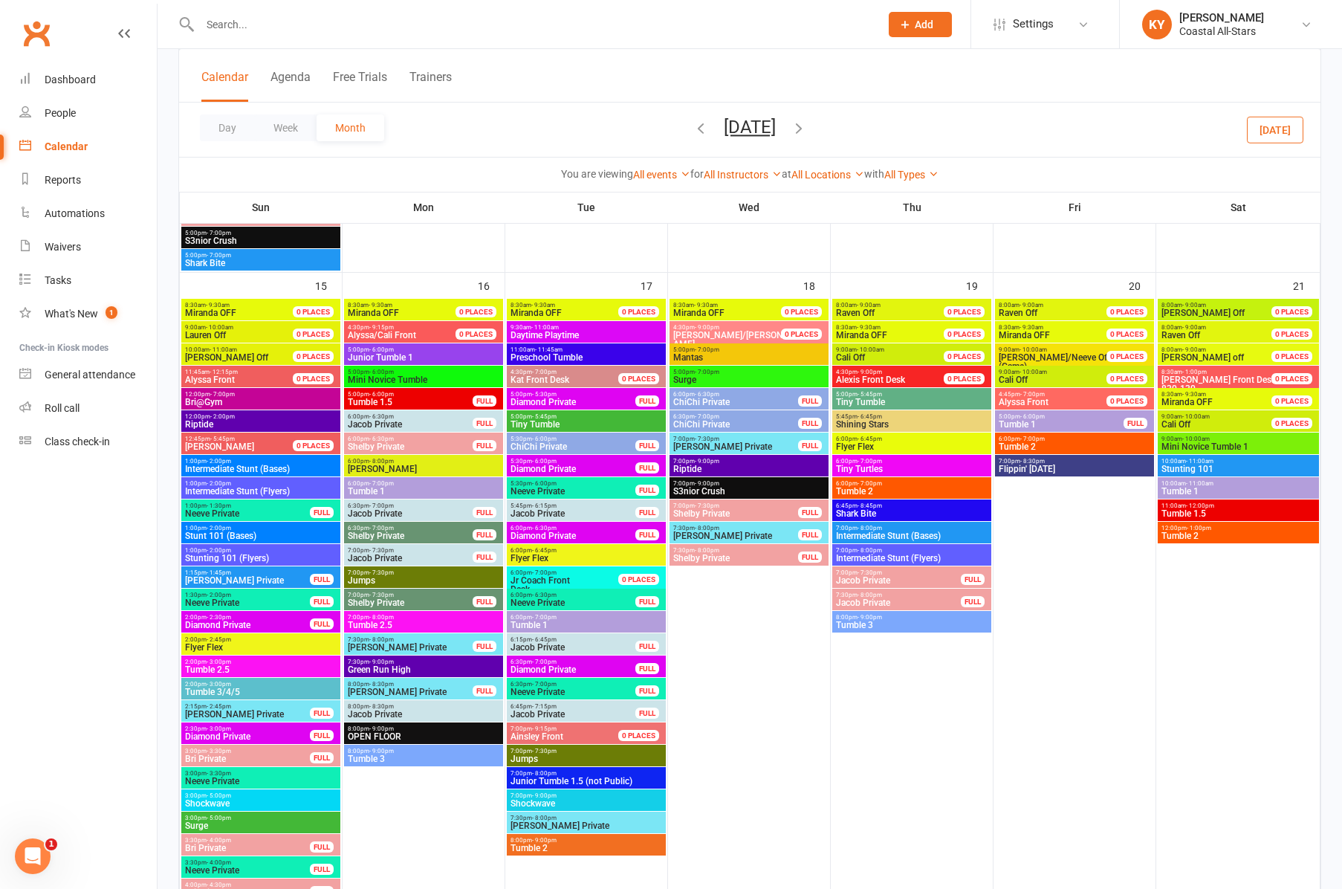
click at [1205, 486] on span "- 11:00am" at bounding box center [1199, 483] width 27 height 7
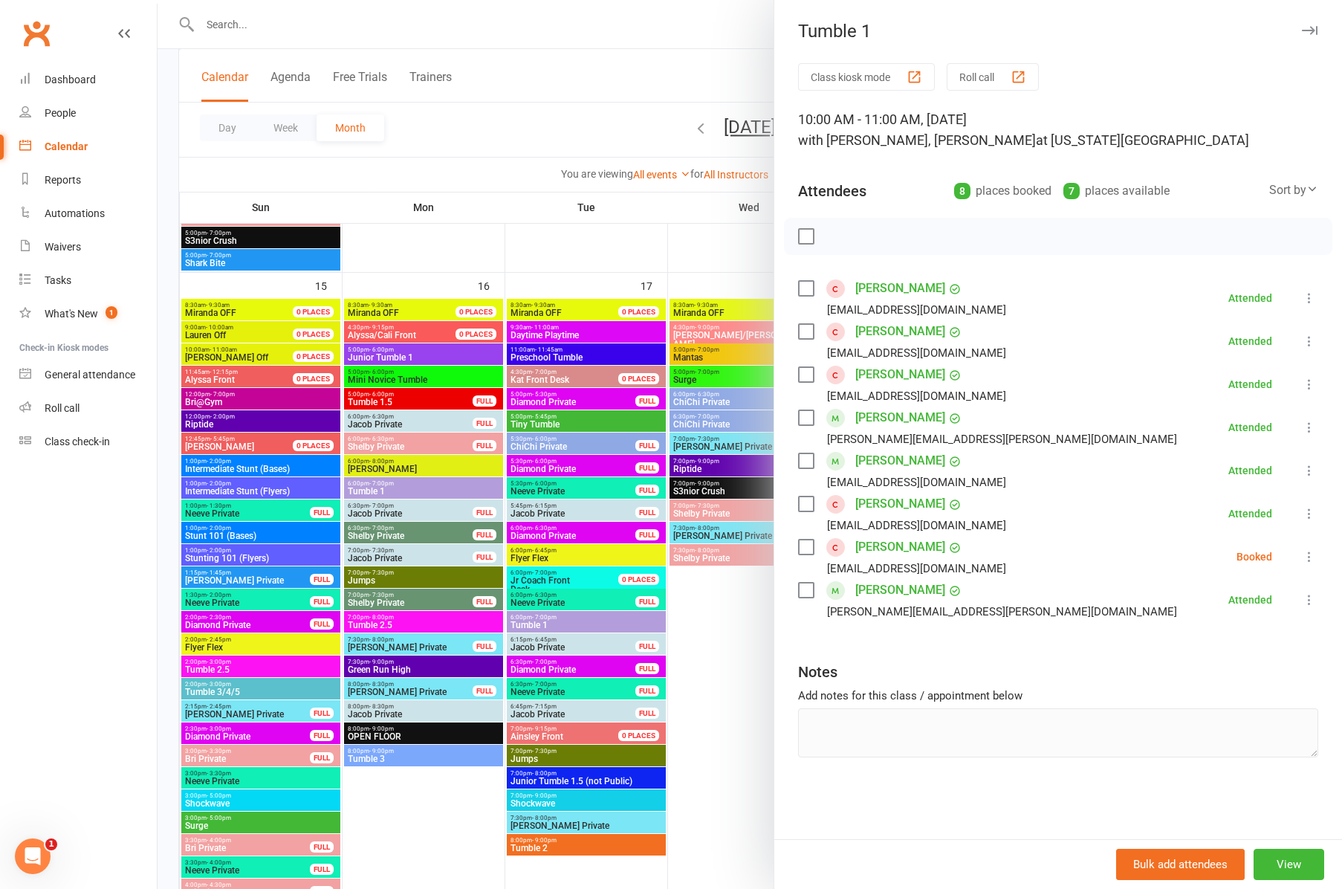
drag, startPoint x: 1316, startPoint y: 32, endPoint x: 1306, endPoint y: 33, distance: 10.4
click at [1316, 32] on icon "button" at bounding box center [1310, 30] width 16 height 9
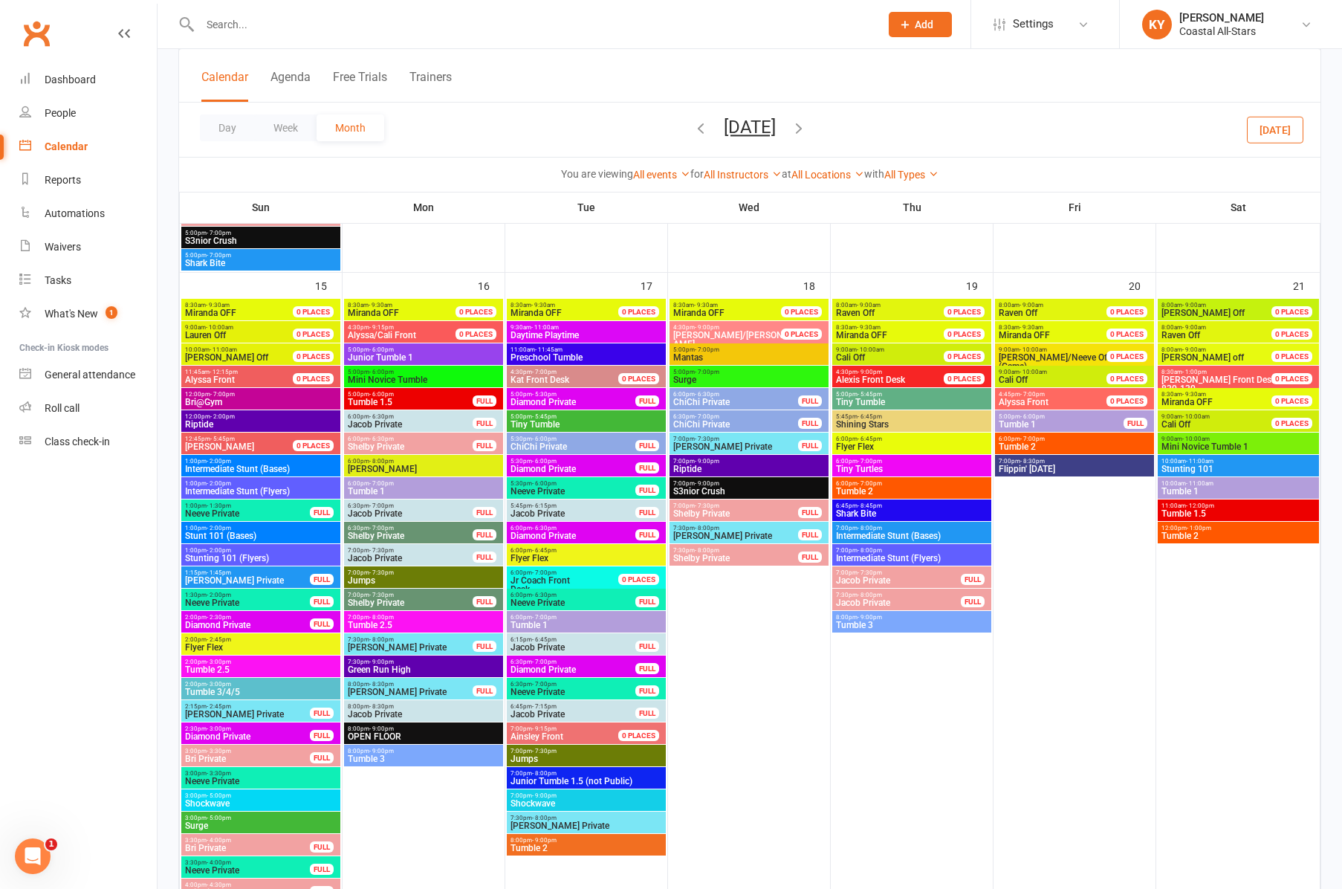
click at [1200, 511] on span "Tumble 1.5" at bounding box center [1238, 513] width 155 height 9
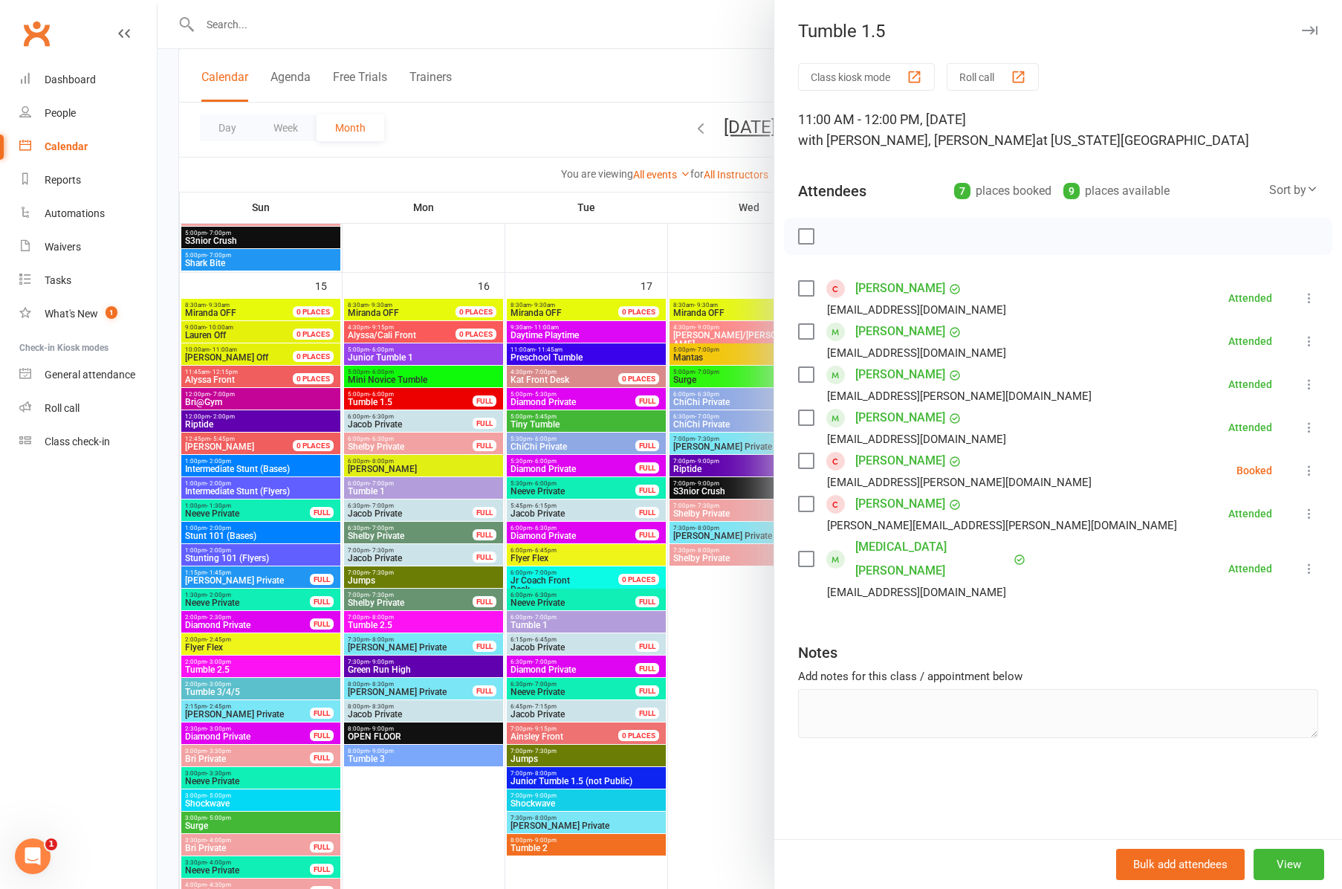
click at [1310, 30] on icon "button" at bounding box center [1310, 30] width 16 height 9
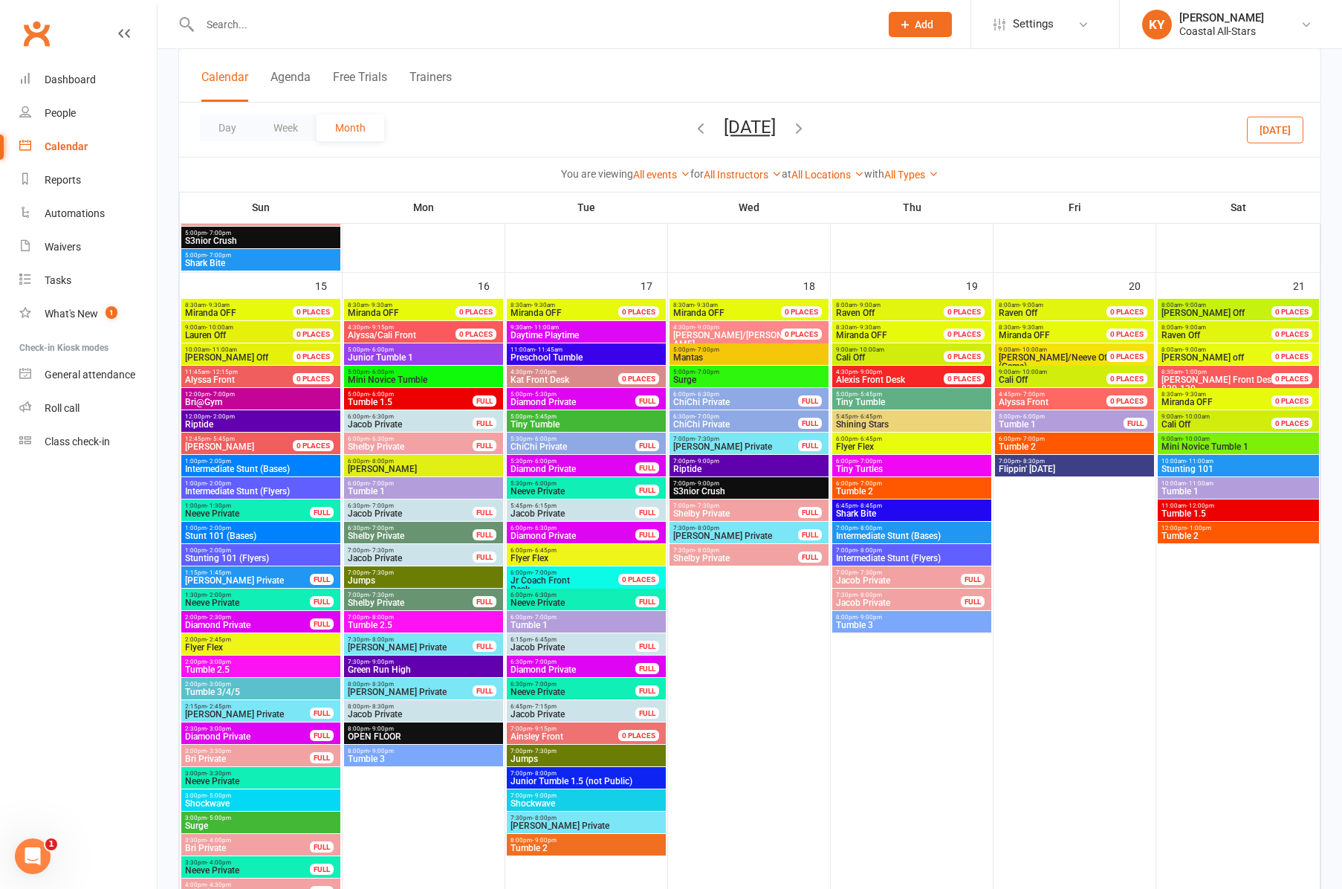
click at [1199, 533] on span "Tumble 2" at bounding box center [1238, 535] width 155 height 9
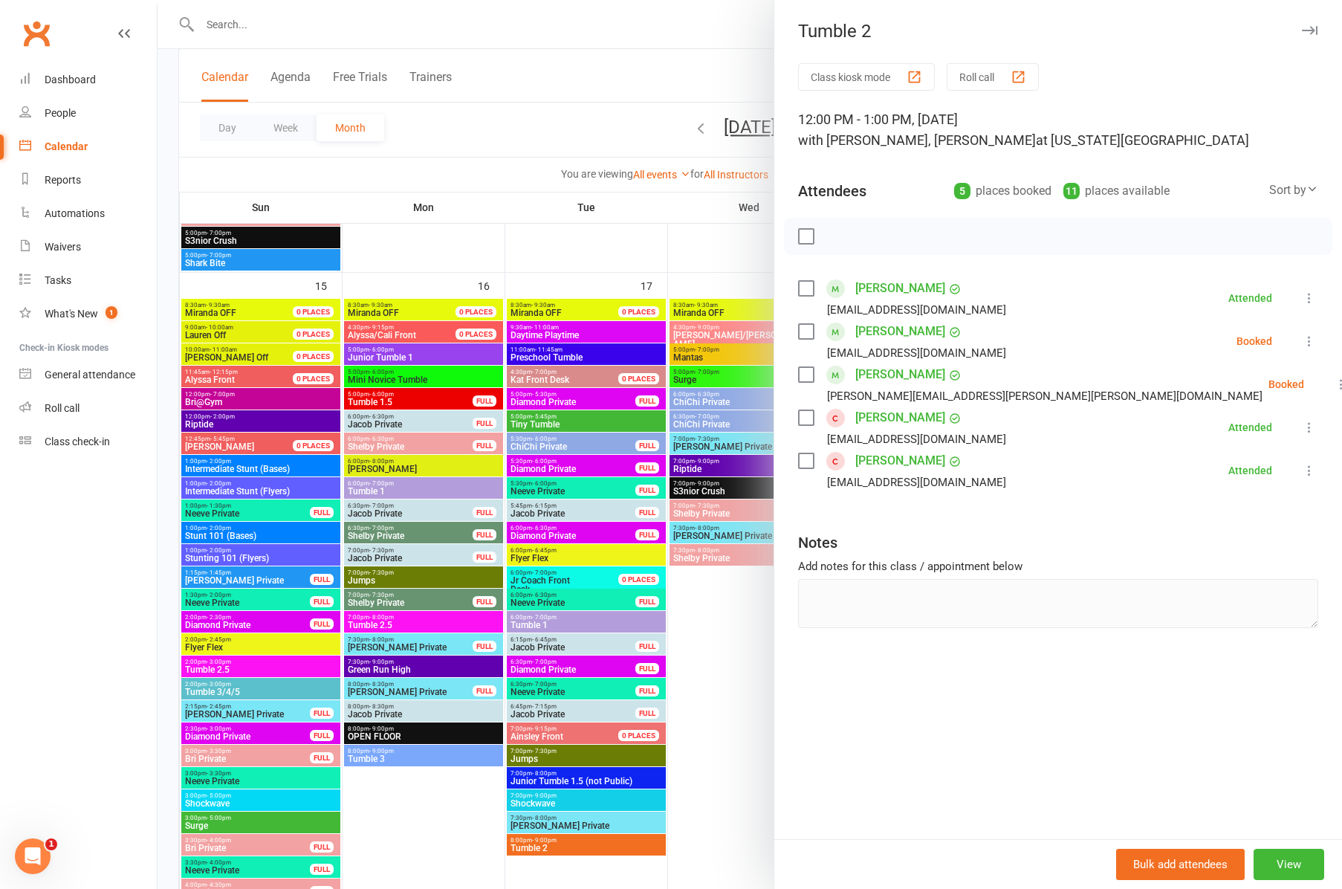
click at [1304, 30] on icon "button" at bounding box center [1310, 30] width 16 height 9
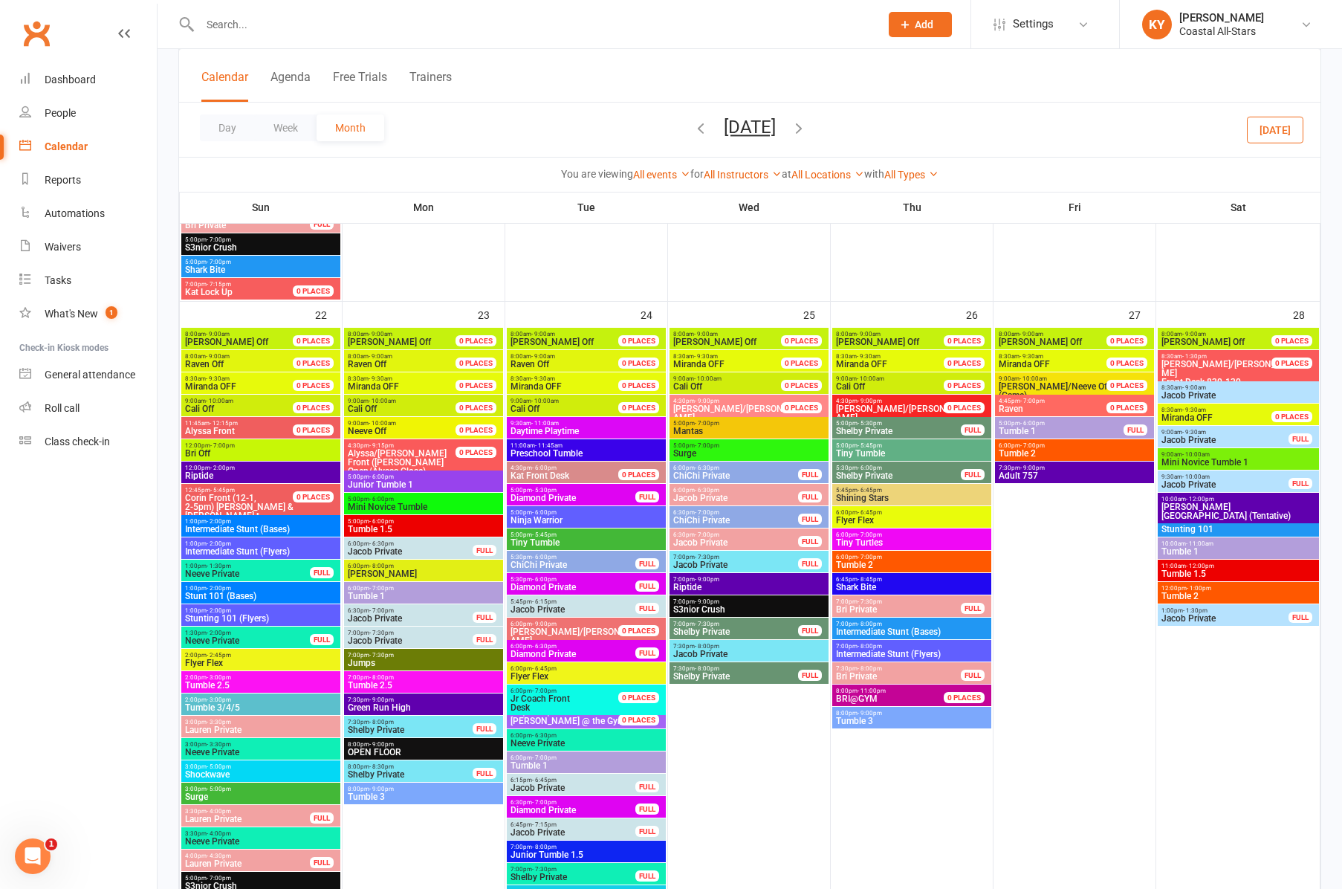
scroll to position [1778, 0]
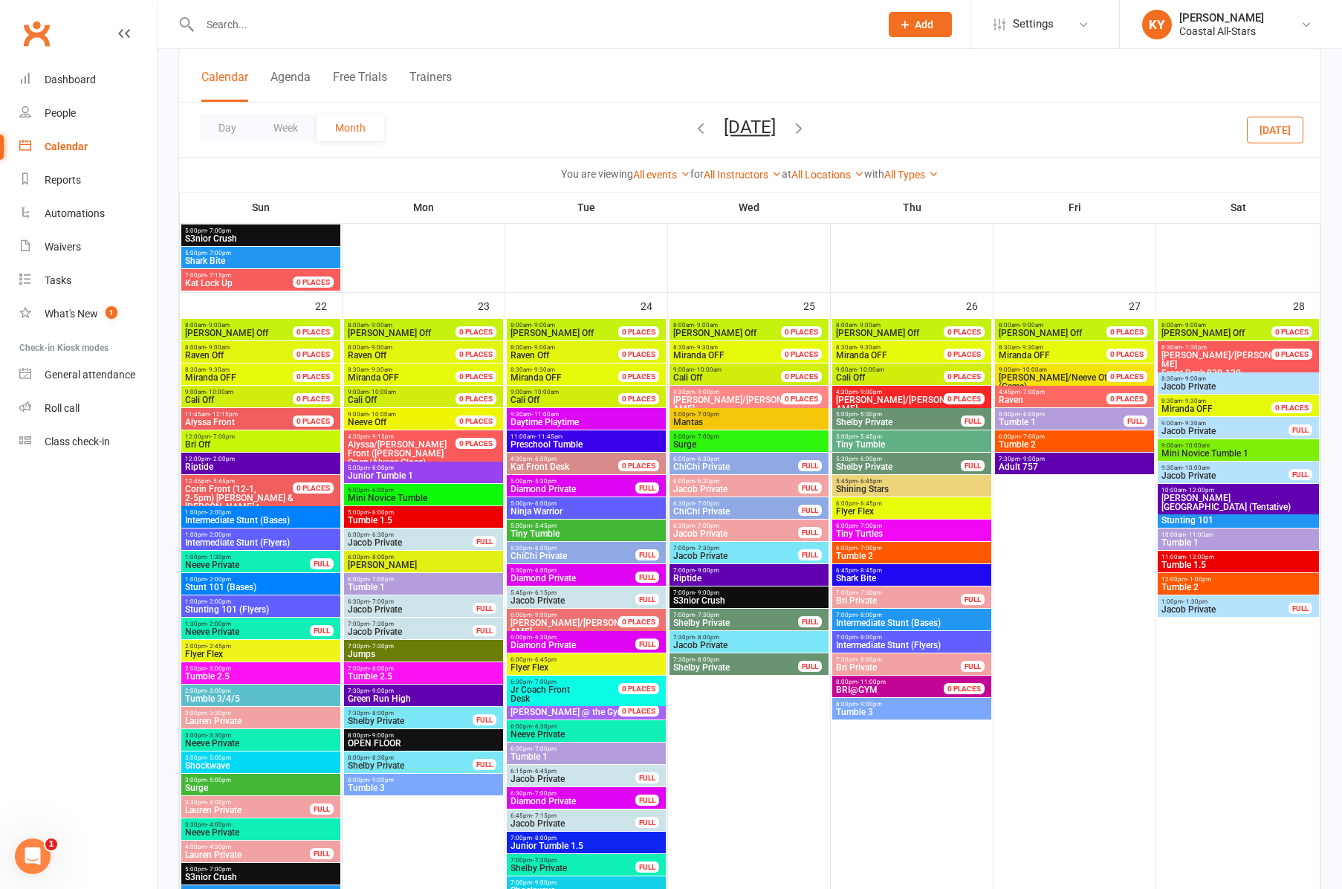
click at [369, 471] on span "Junior Tumble 1" at bounding box center [423, 475] width 153 height 9
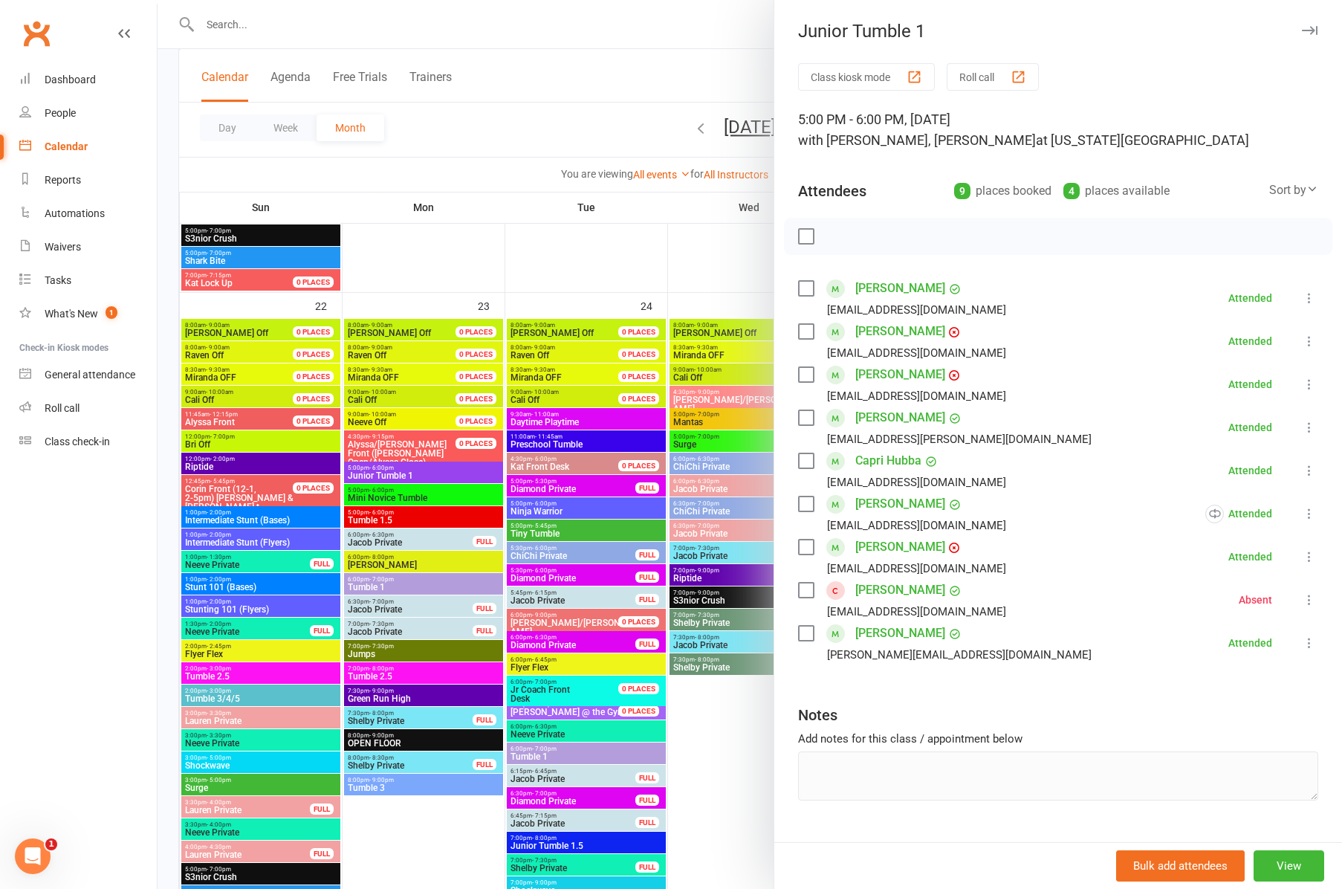
click at [375, 493] on div at bounding box center [750, 444] width 1185 height 889
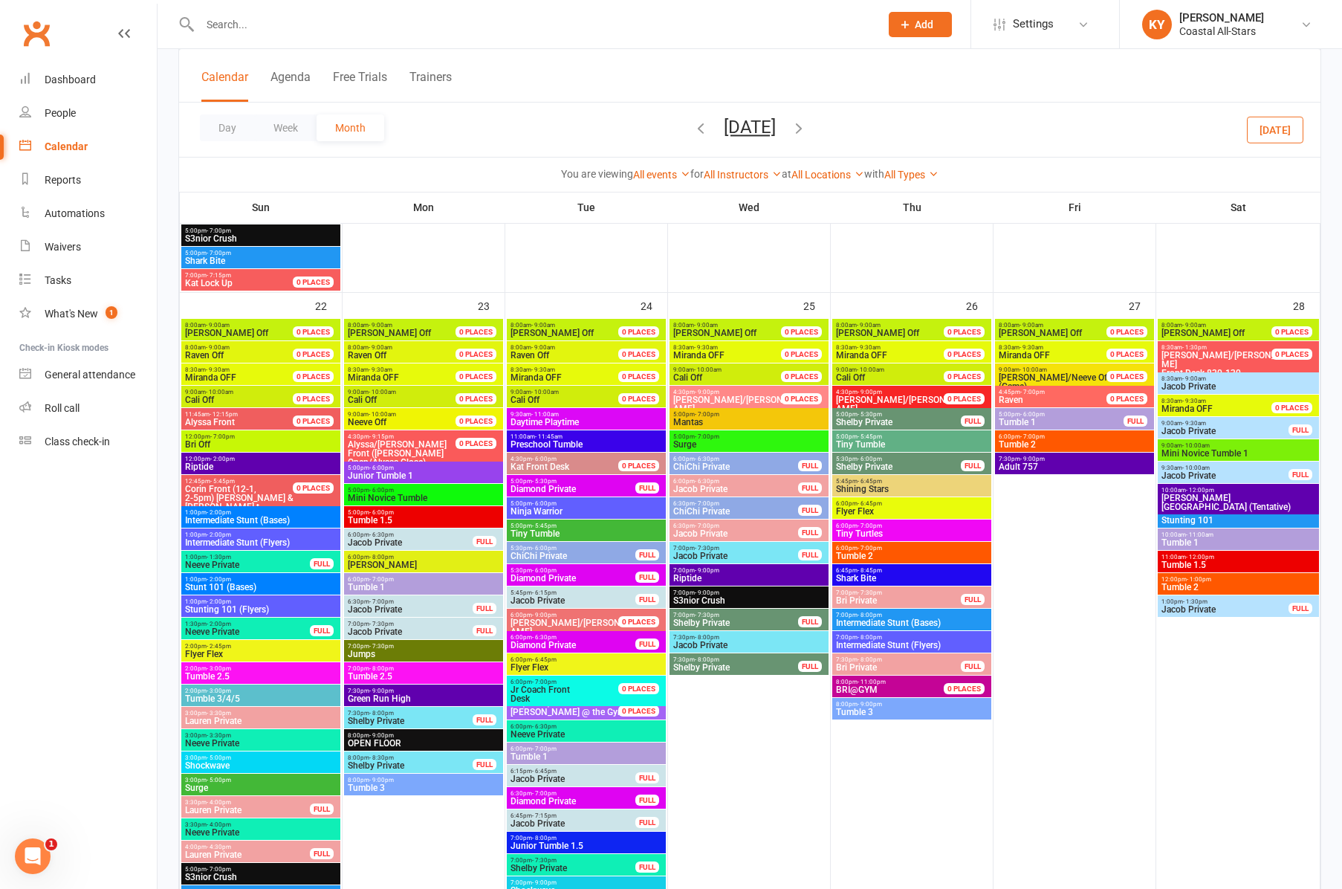
click at [375, 493] on span "Mini Novice Tumble" at bounding box center [423, 497] width 153 height 9
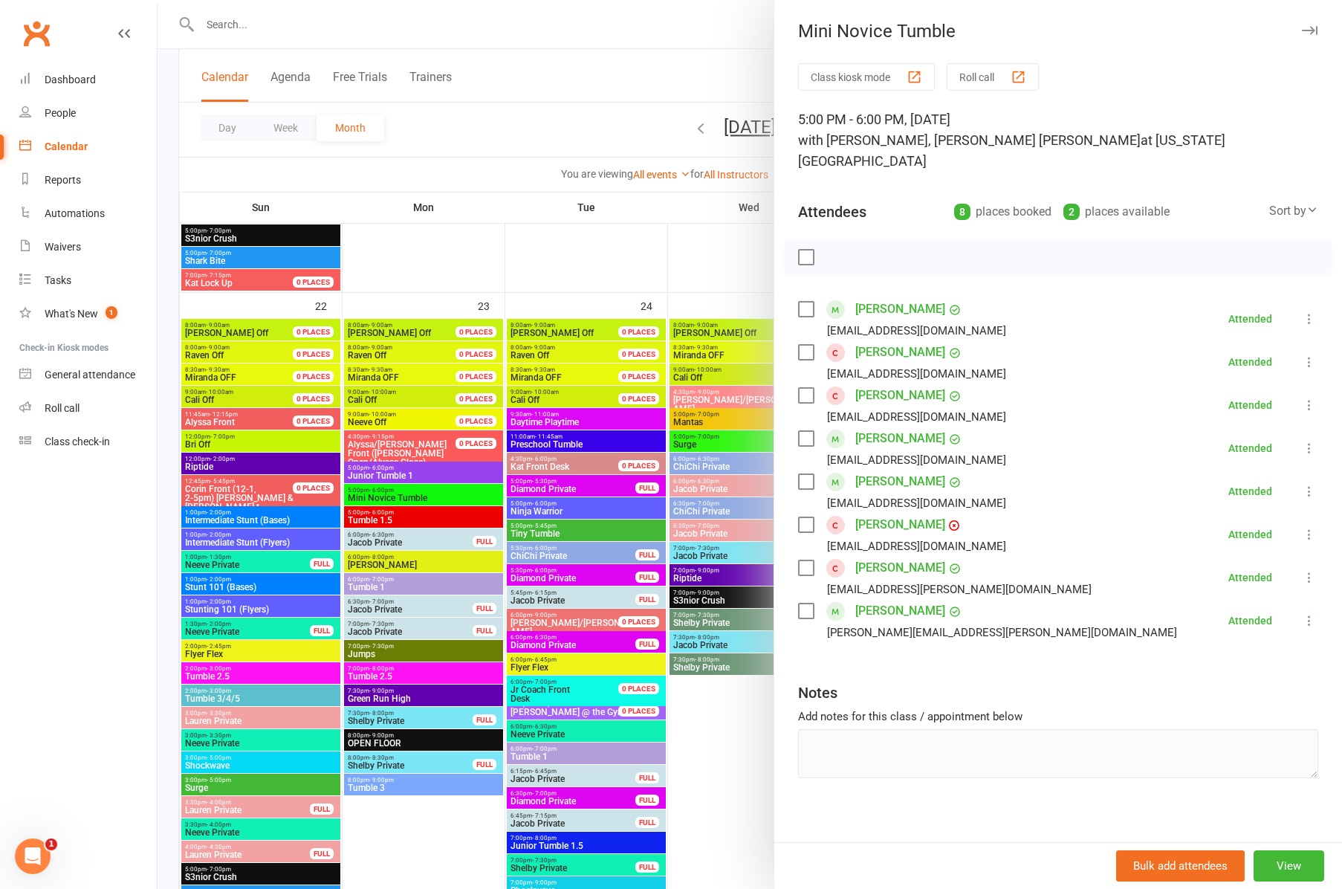
click at [383, 583] on div at bounding box center [750, 444] width 1185 height 889
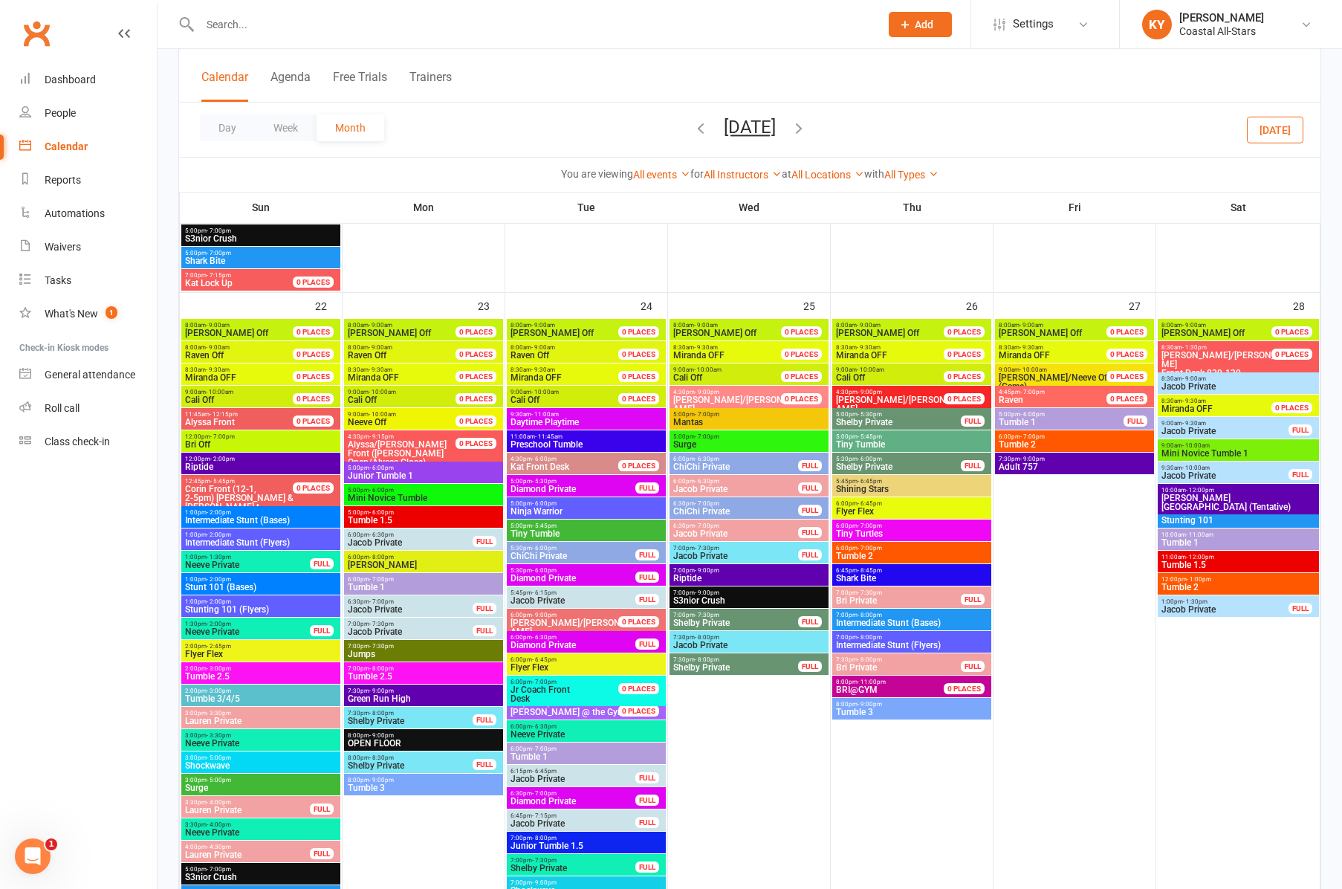
click at [381, 583] on span "Tumble 1" at bounding box center [423, 587] width 153 height 9
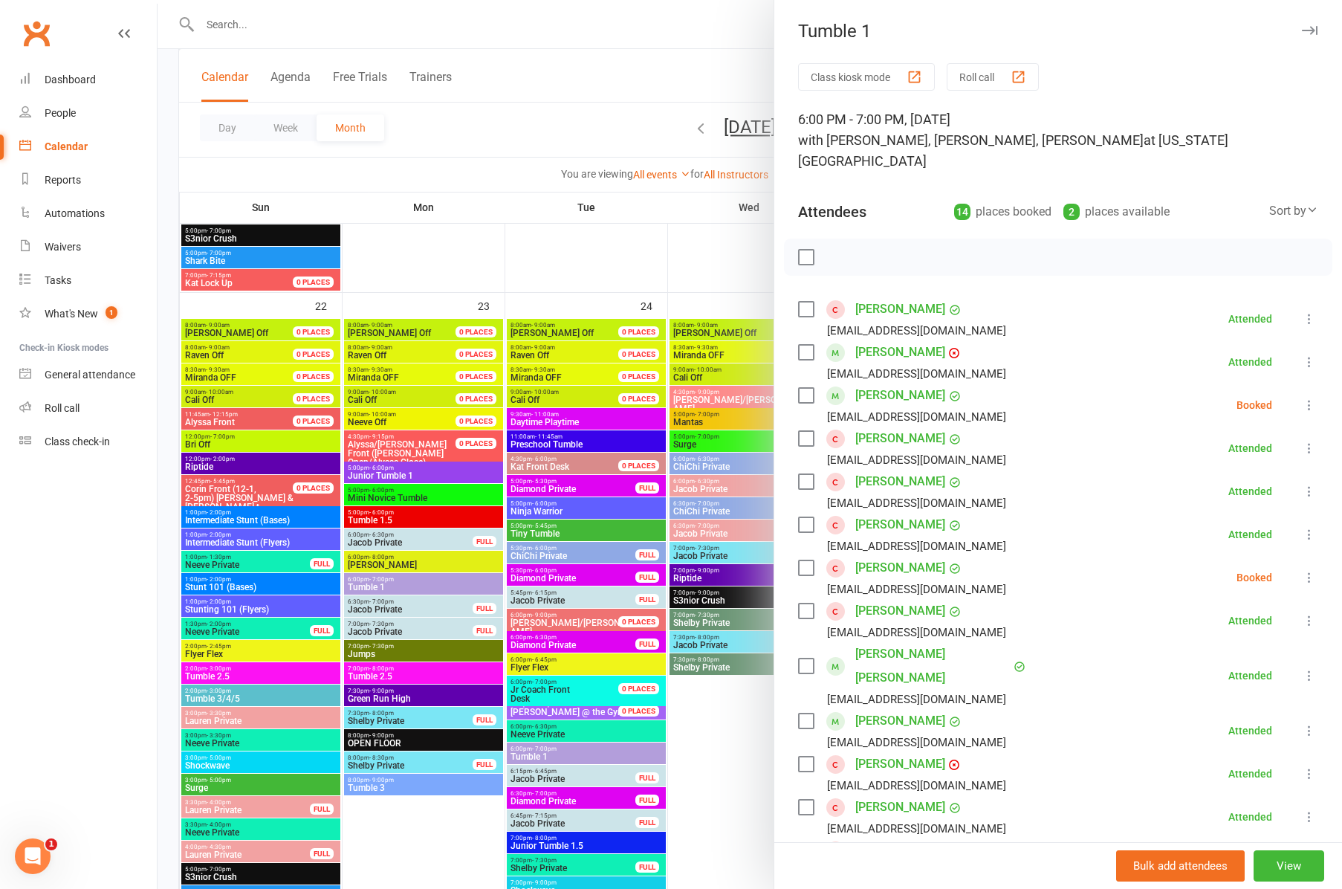
click at [381, 515] on div at bounding box center [750, 444] width 1185 height 889
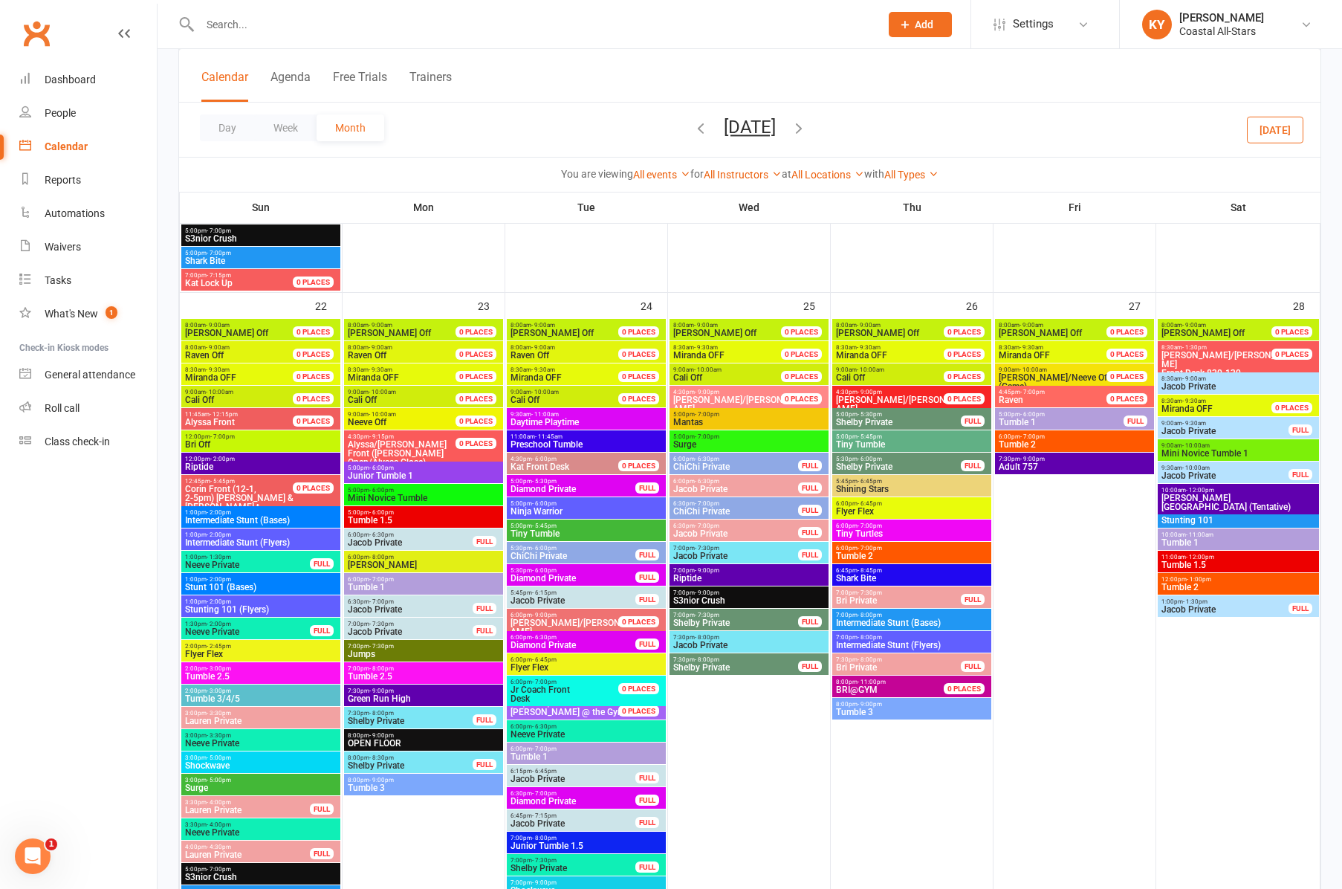
click at [381, 516] on span "Tumble 1.5" at bounding box center [423, 520] width 153 height 9
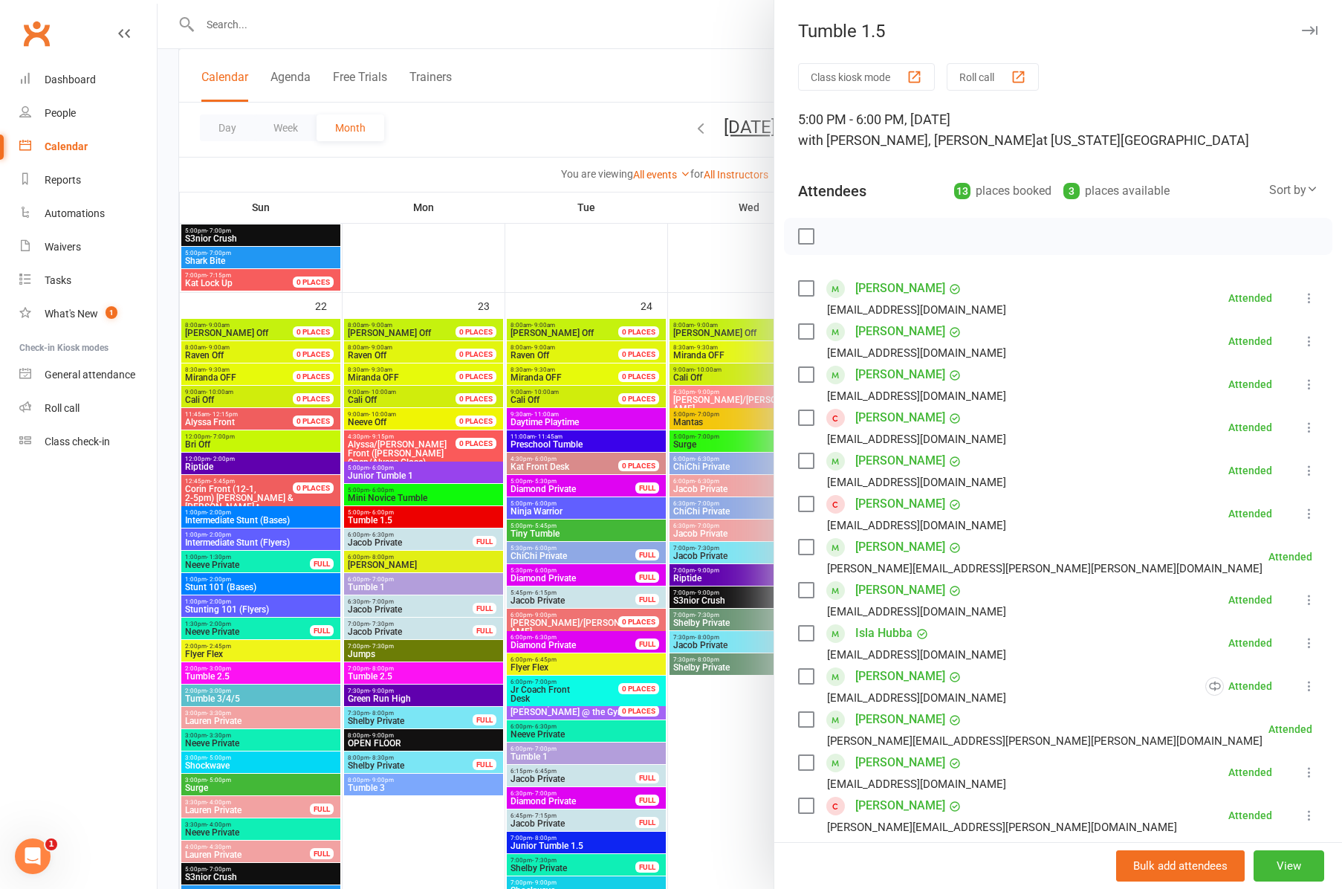
click at [1321, 33] on div "Tumble 1.5" at bounding box center [1058, 31] width 568 height 21
click at [375, 675] on div at bounding box center [750, 444] width 1185 height 889
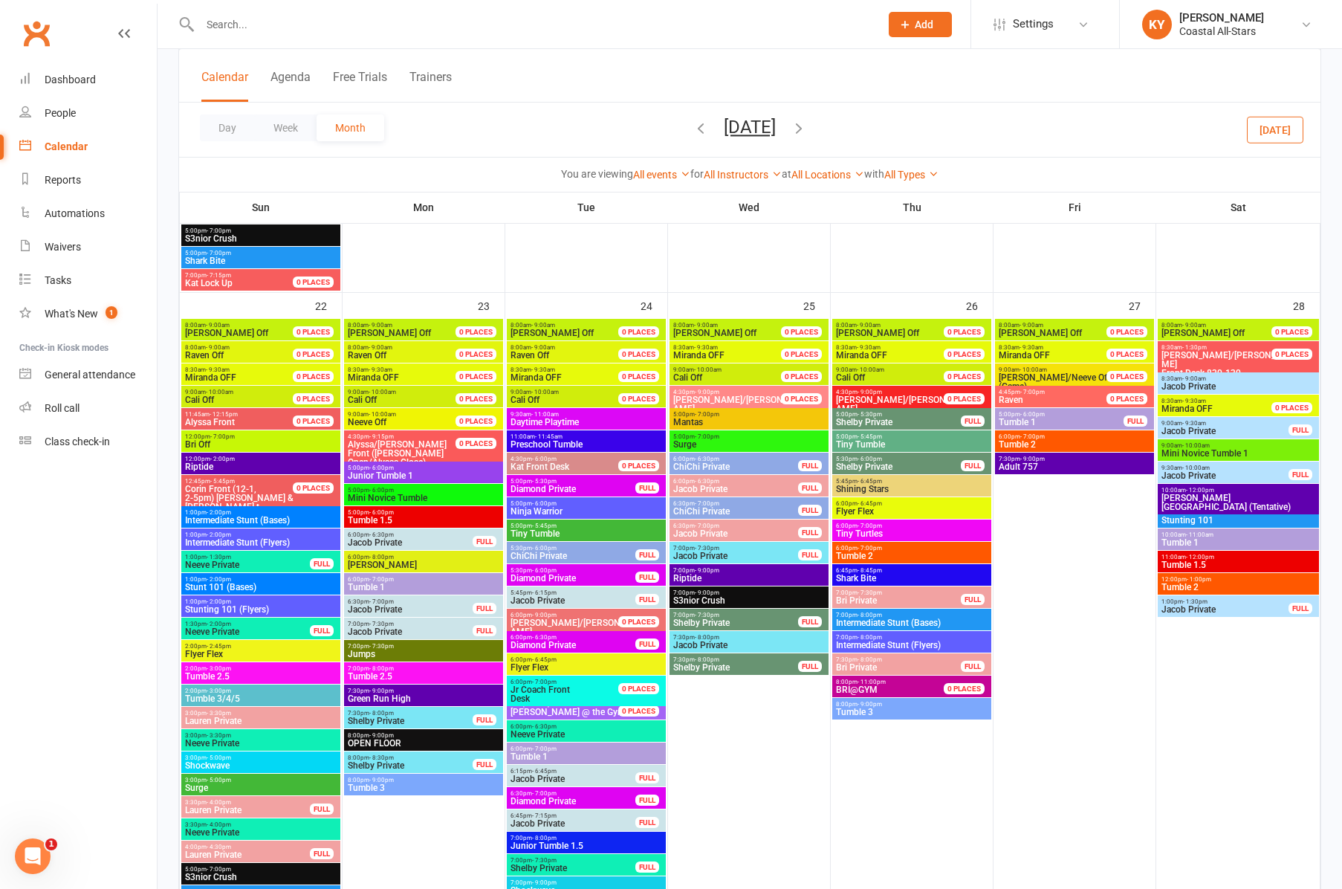
click at [375, 675] on span "Tumble 2.5" at bounding box center [423, 676] width 153 height 9
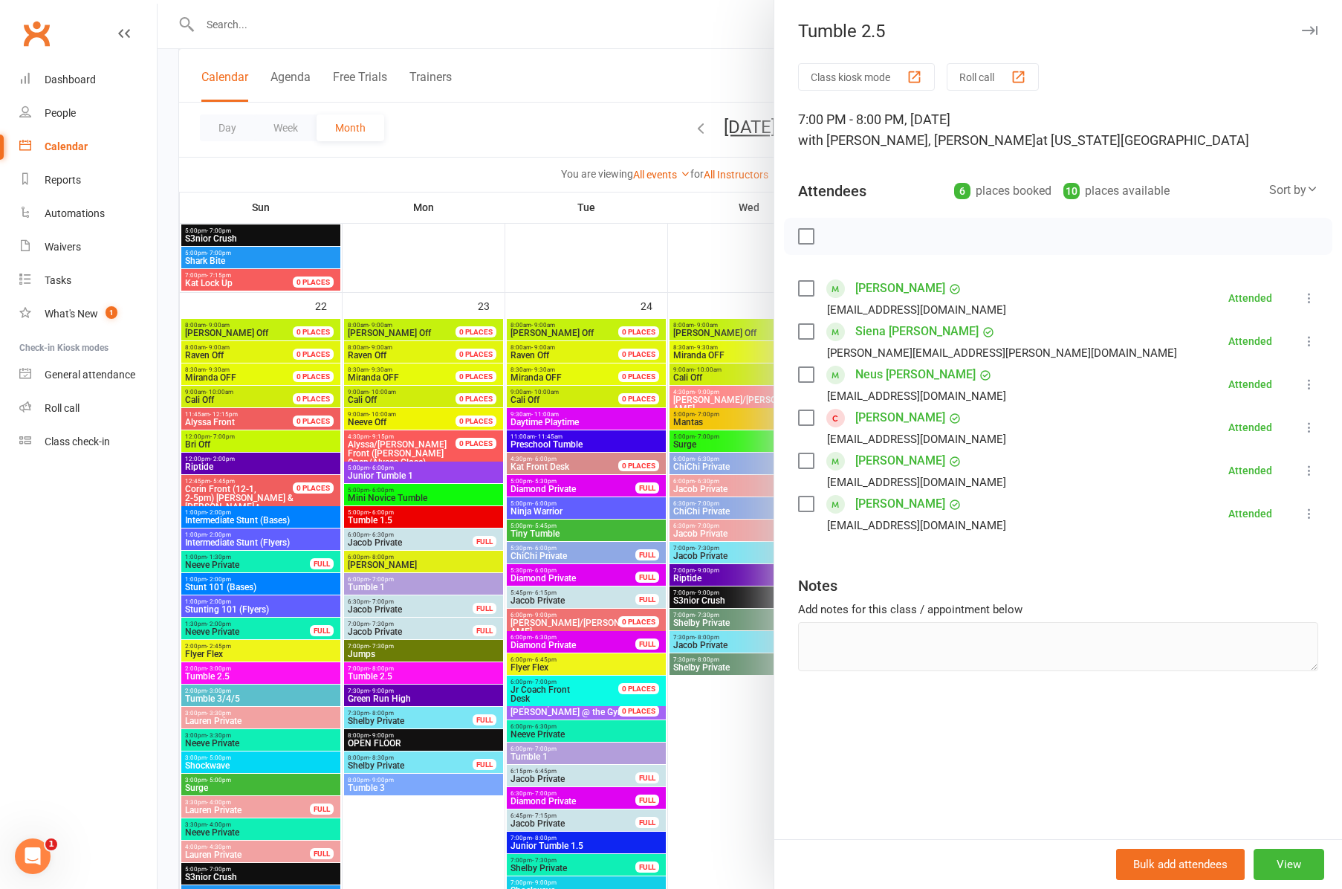
click at [392, 789] on div at bounding box center [750, 444] width 1185 height 889
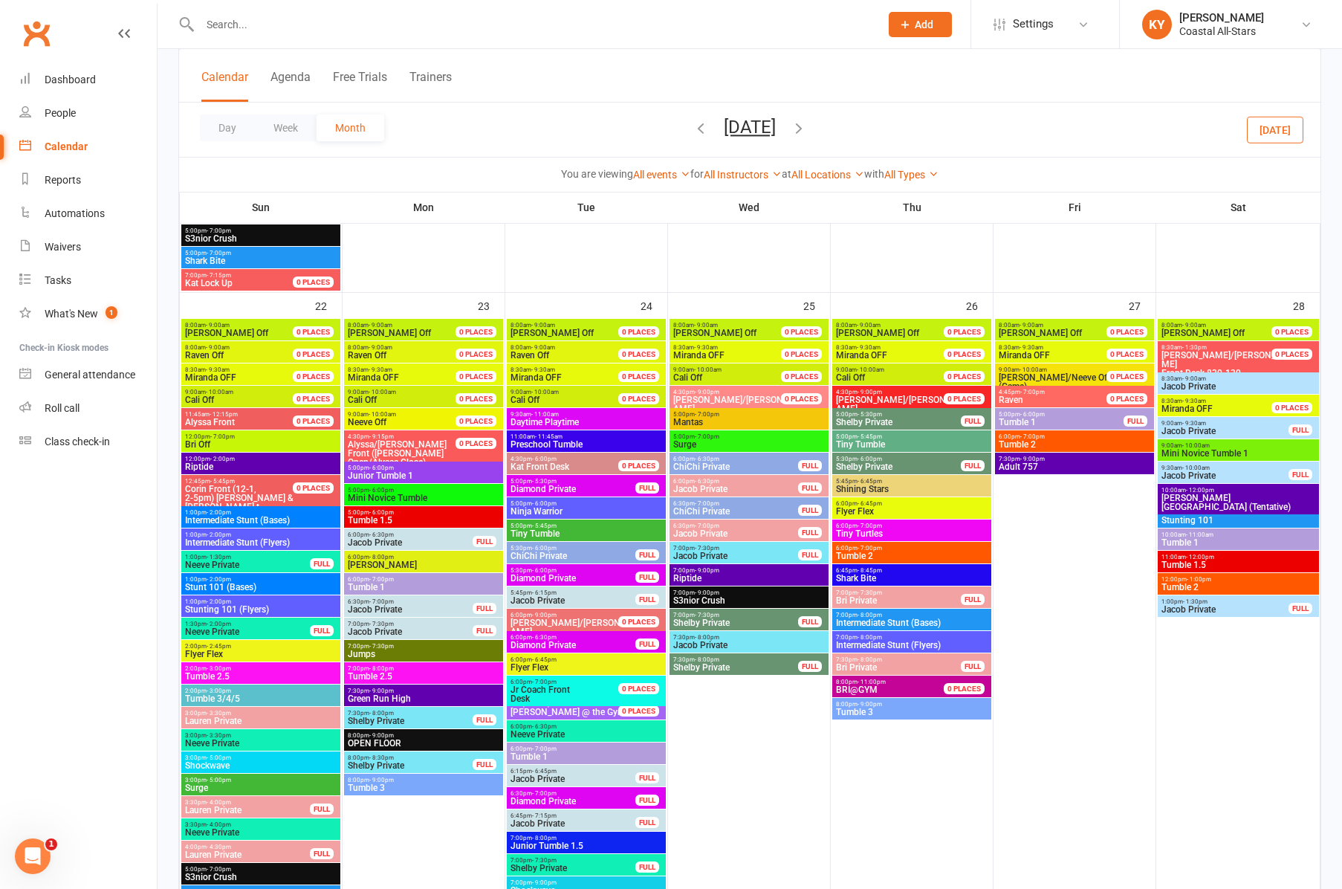
click at [392, 789] on span "Tumble 3" at bounding box center [423, 787] width 153 height 9
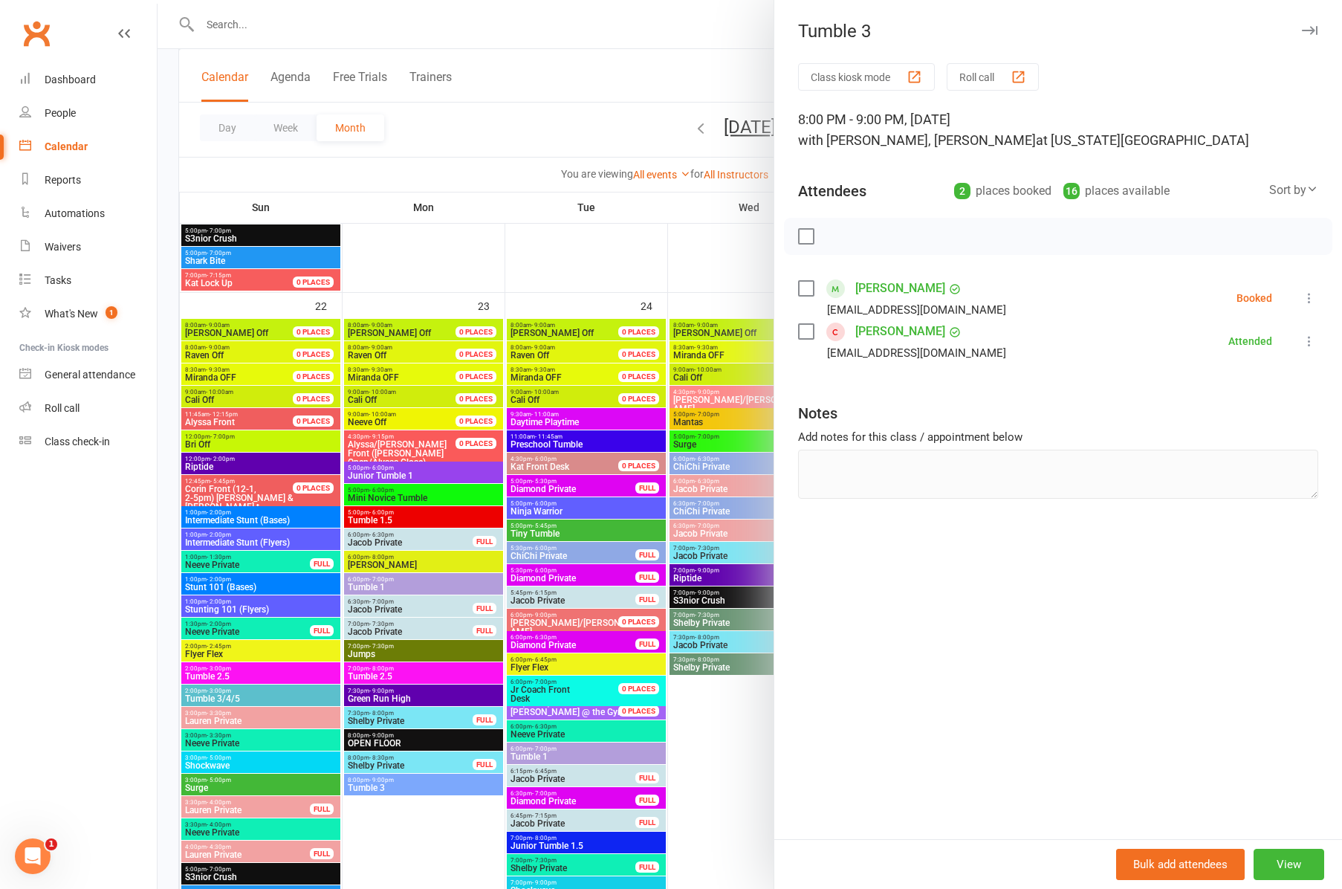
click at [548, 532] on div at bounding box center [750, 444] width 1185 height 889
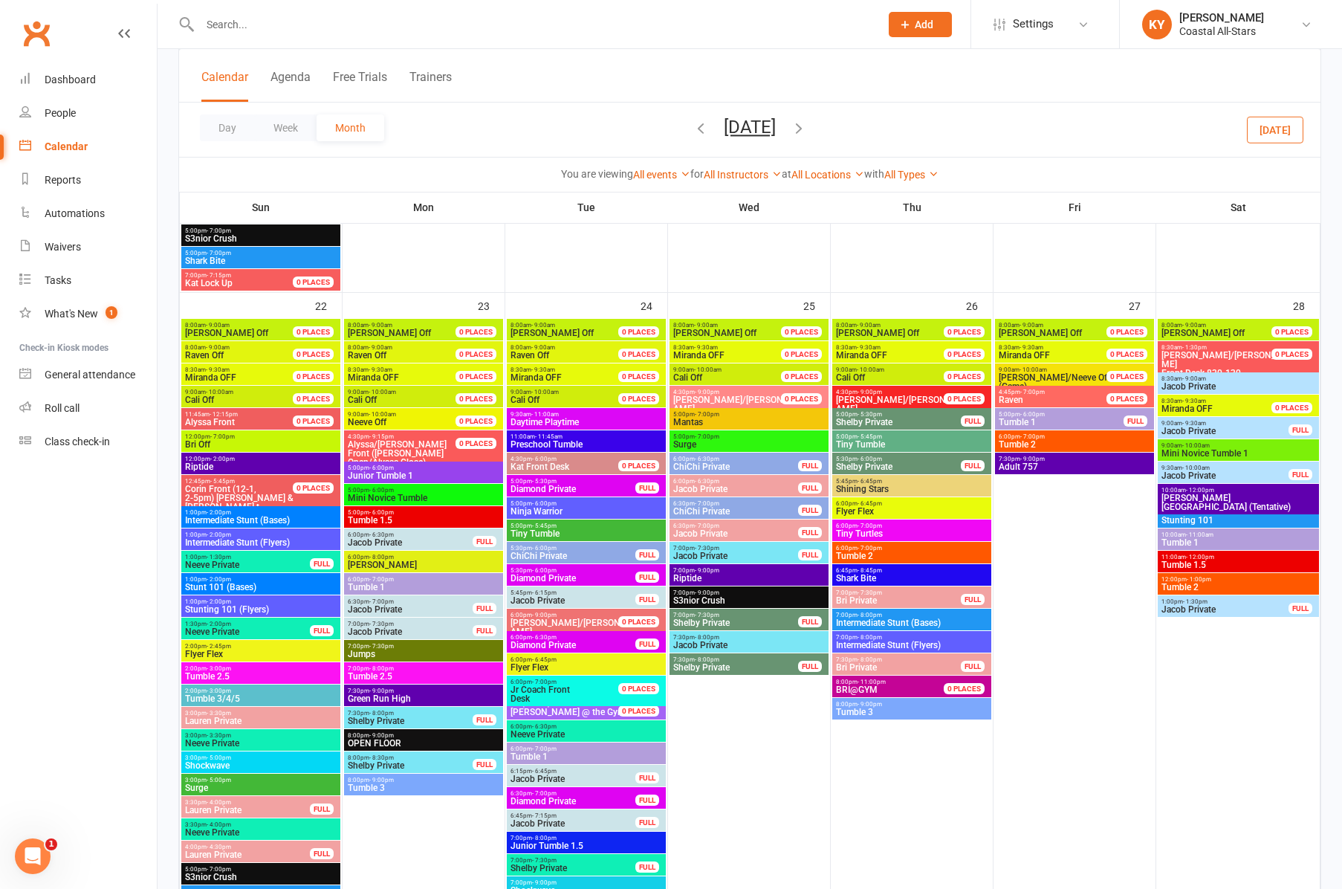
click at [548, 532] on span "Tiny Tumble" at bounding box center [586, 533] width 153 height 9
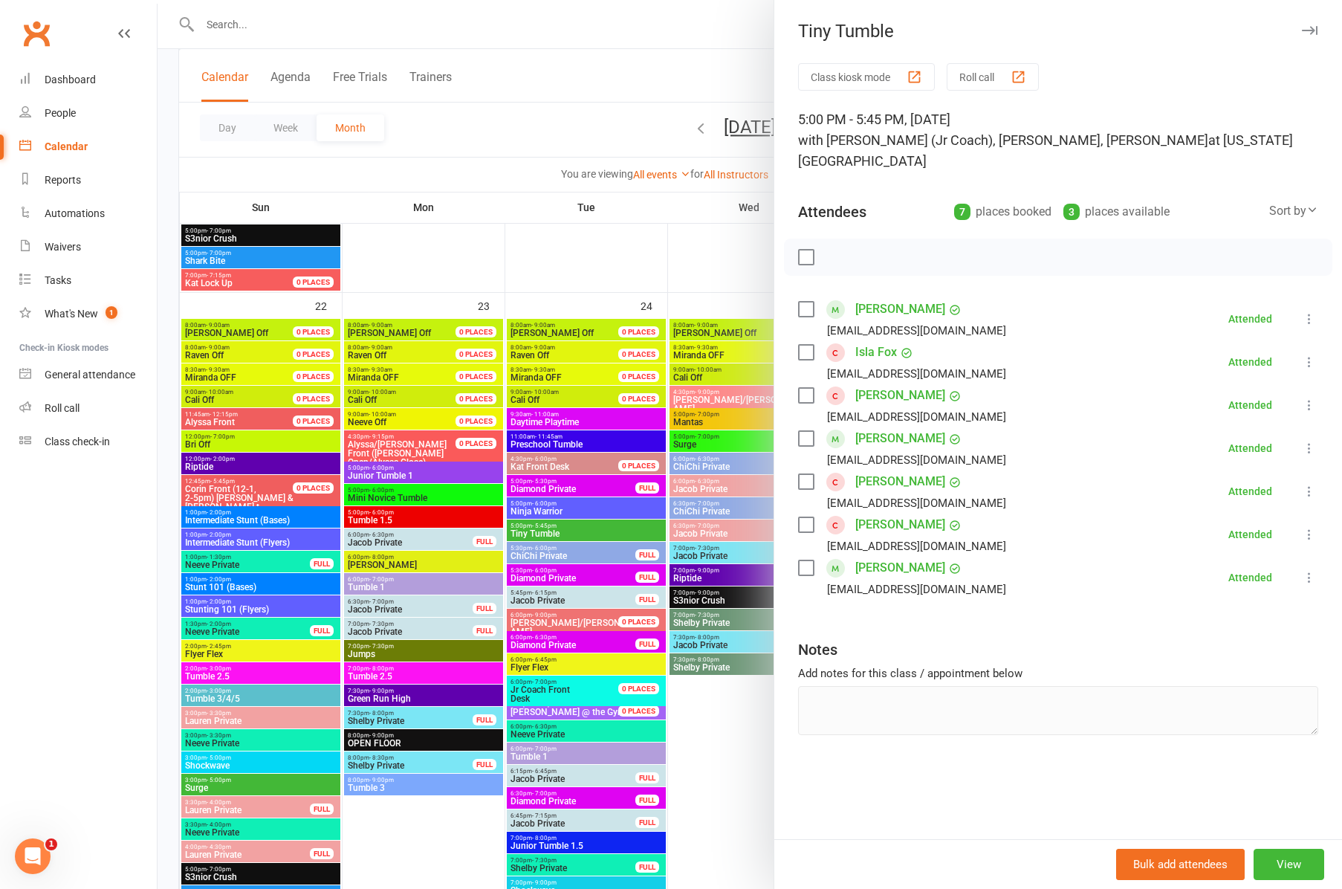
click at [548, 752] on div at bounding box center [750, 444] width 1185 height 889
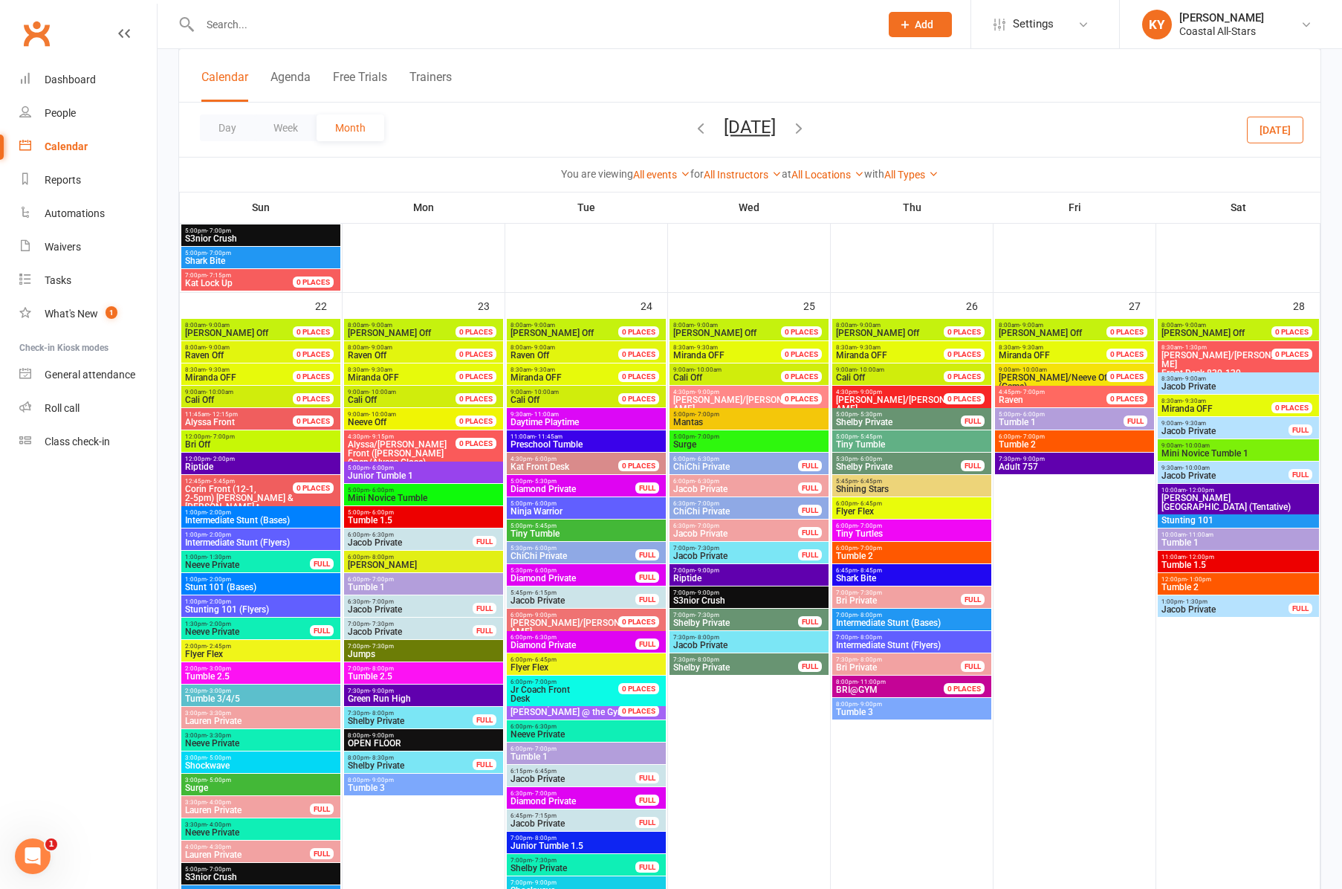
click at [548, 753] on span "Tumble 1" at bounding box center [586, 756] width 153 height 9
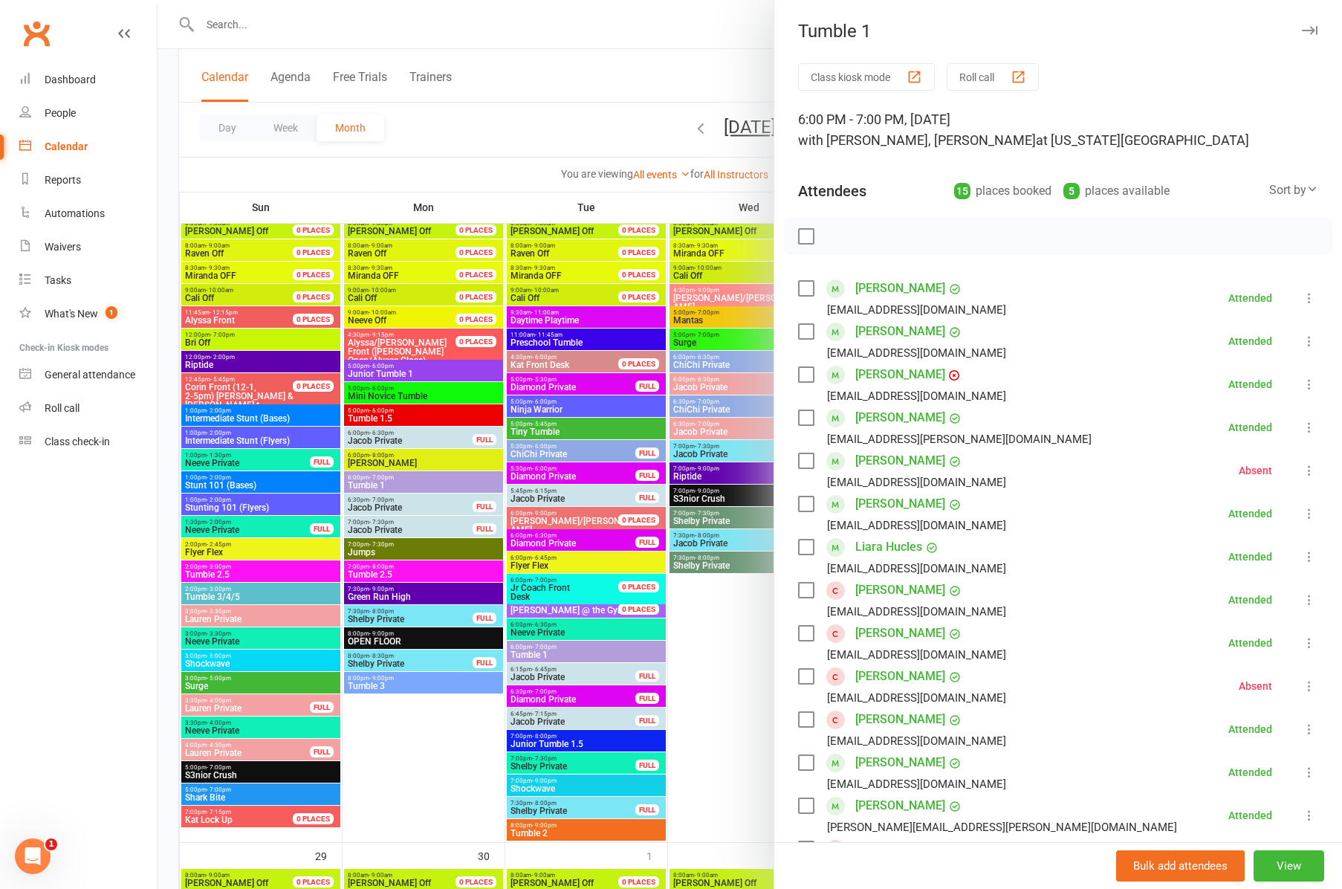
scroll to position [1880, 0]
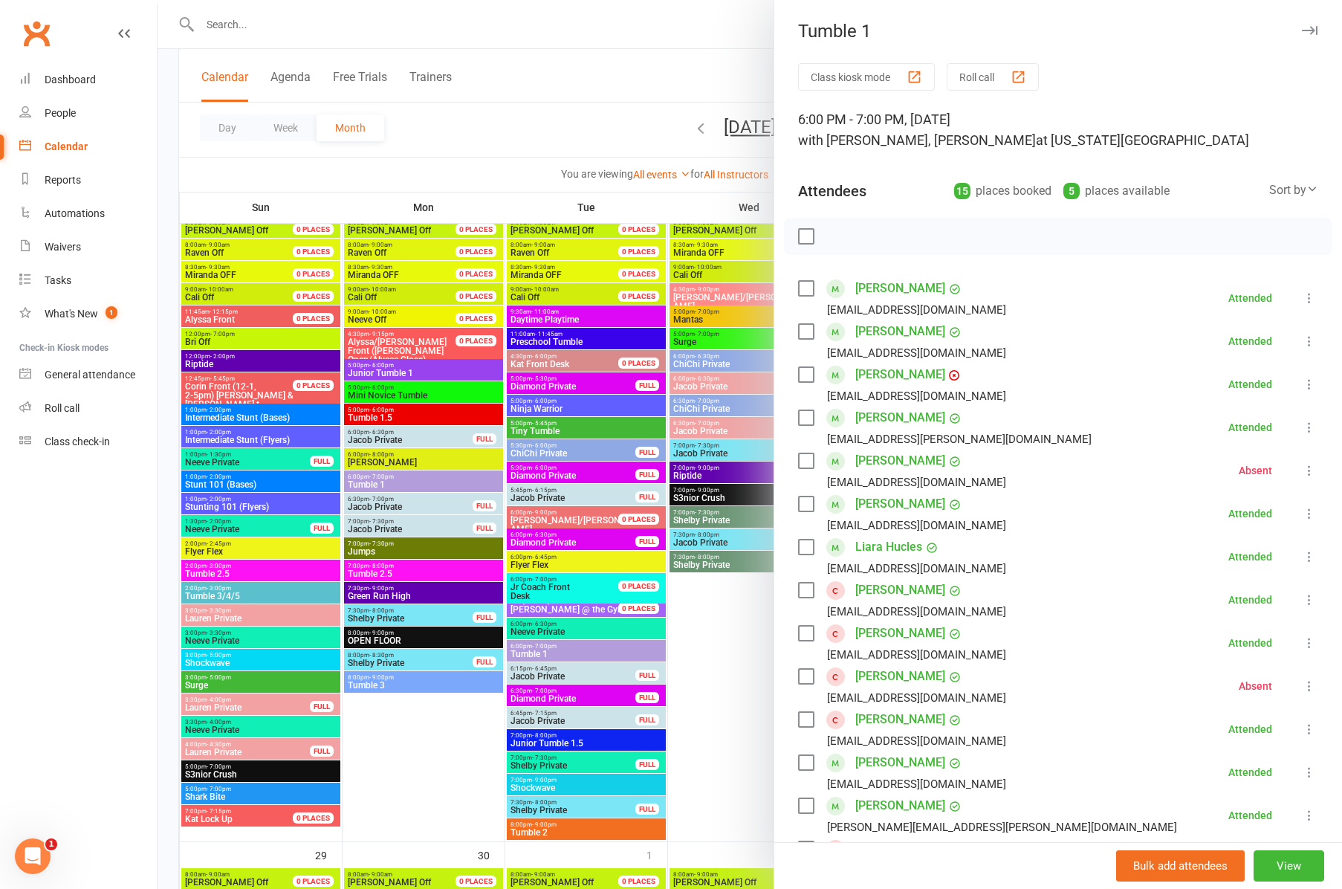
click at [560, 742] on div at bounding box center [750, 444] width 1185 height 889
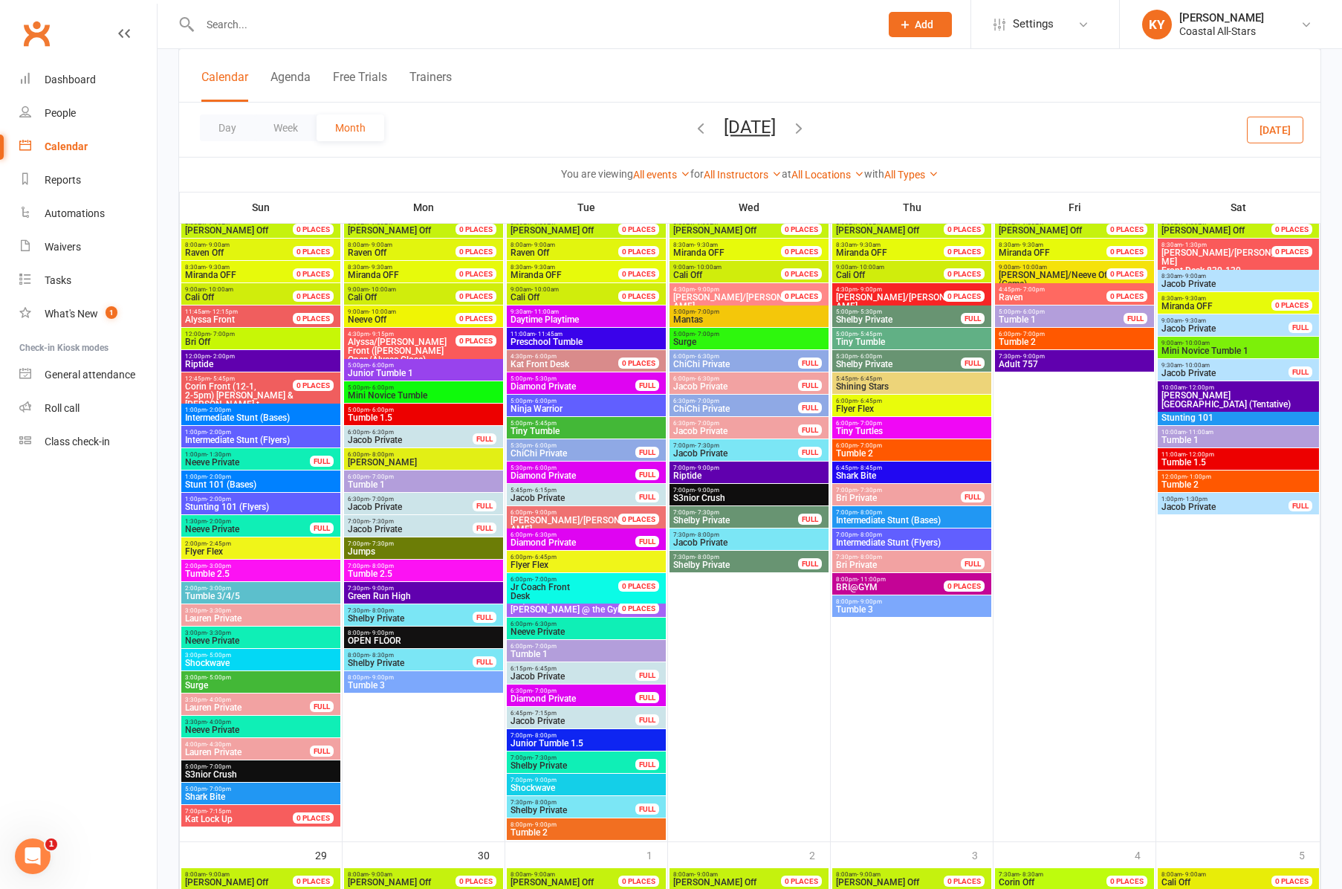
click at [560, 742] on span "Junior Tumble 1.5" at bounding box center [586, 743] width 153 height 9
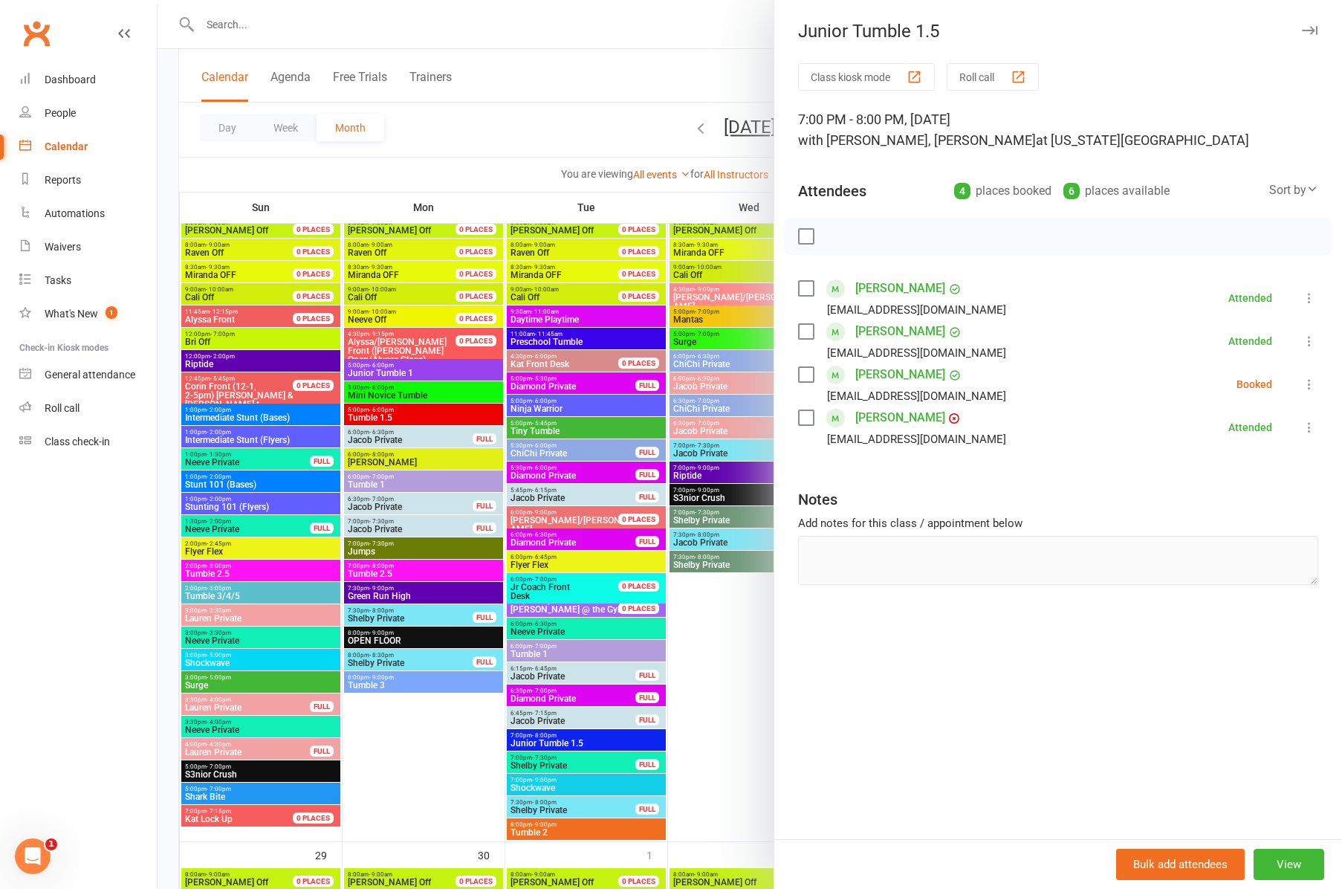
click at [546, 834] on div at bounding box center [750, 444] width 1185 height 889
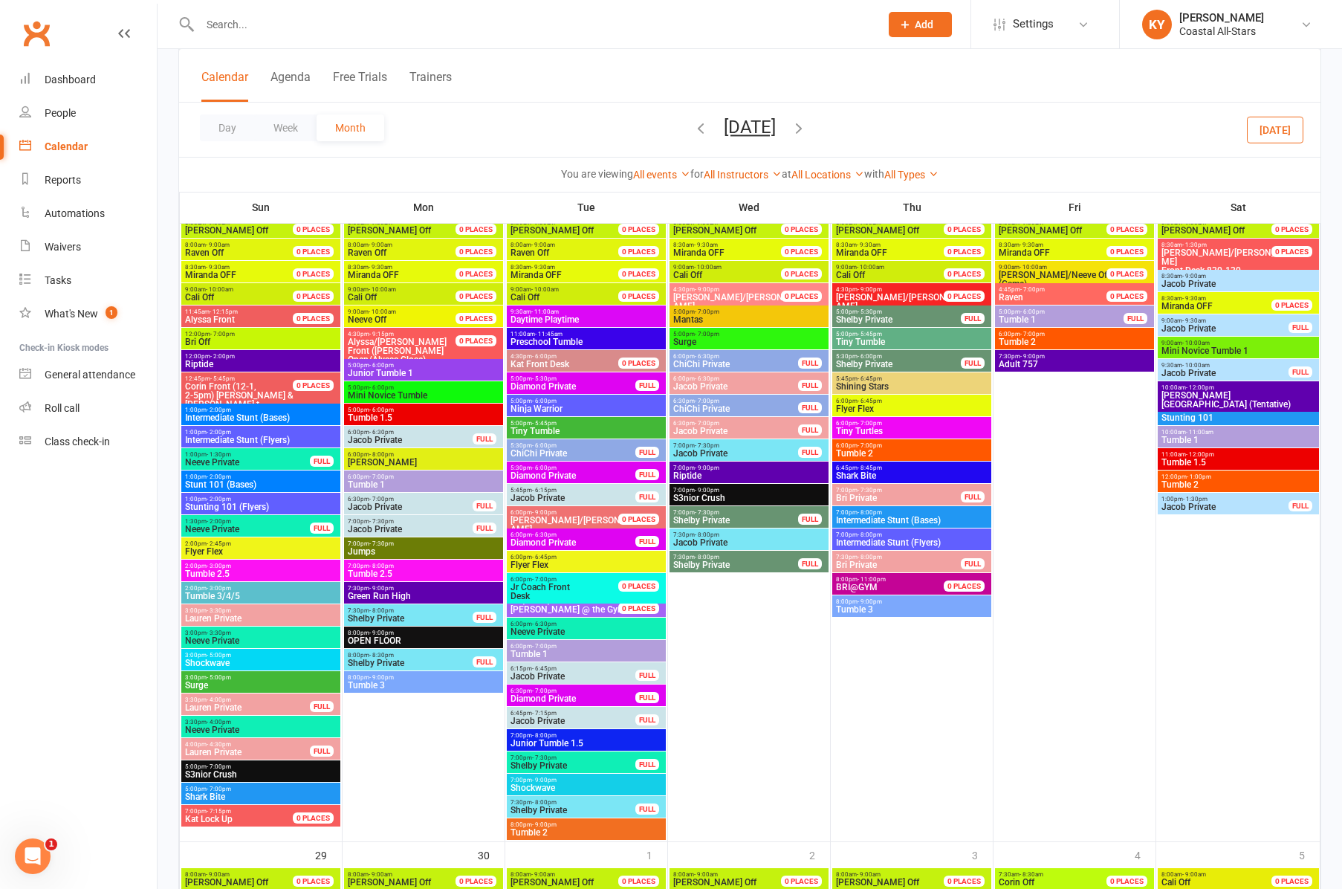
click at [546, 834] on span "Tumble 2" at bounding box center [586, 832] width 153 height 9
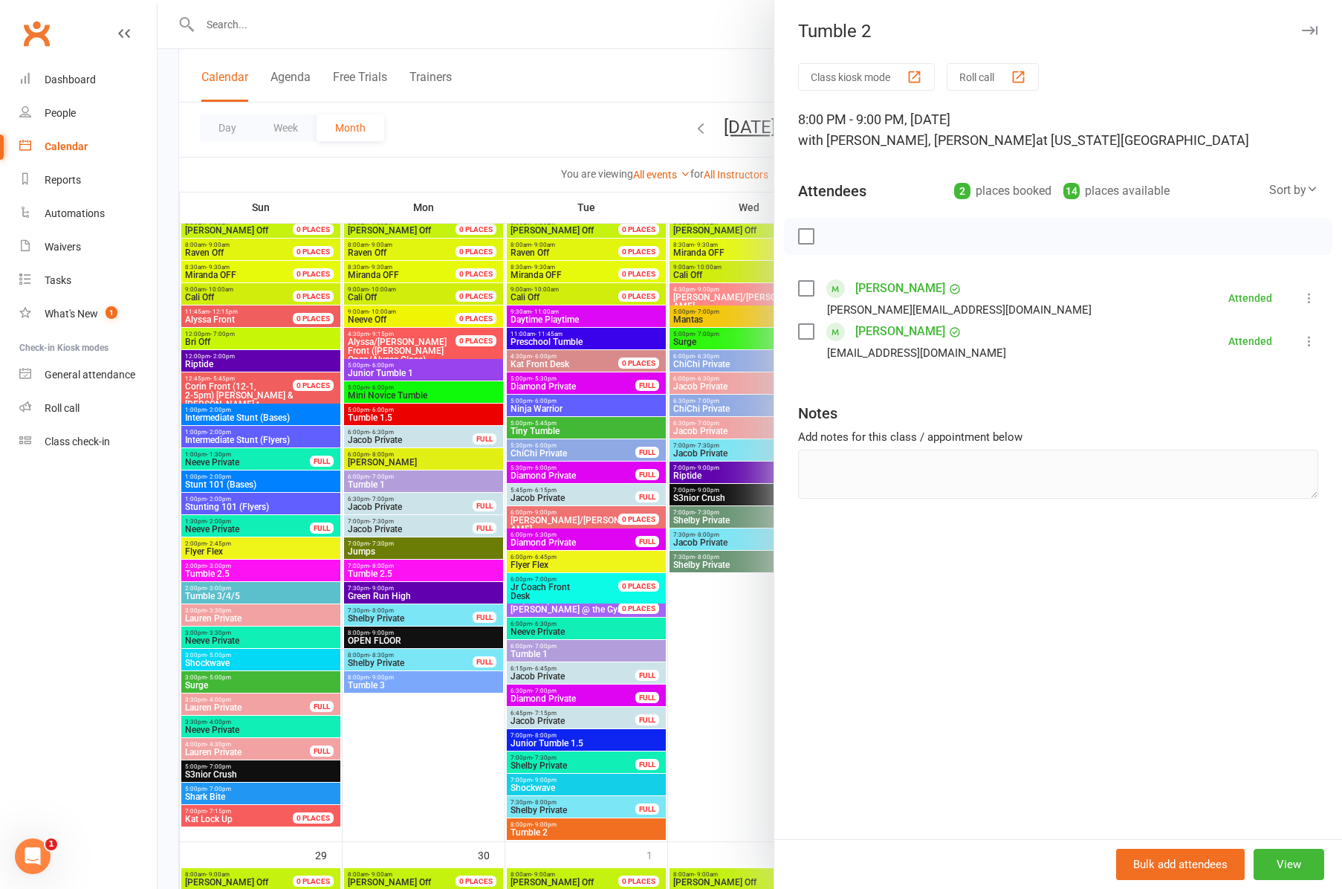
click at [1305, 25] on button "button" at bounding box center [1310, 31] width 18 height 18
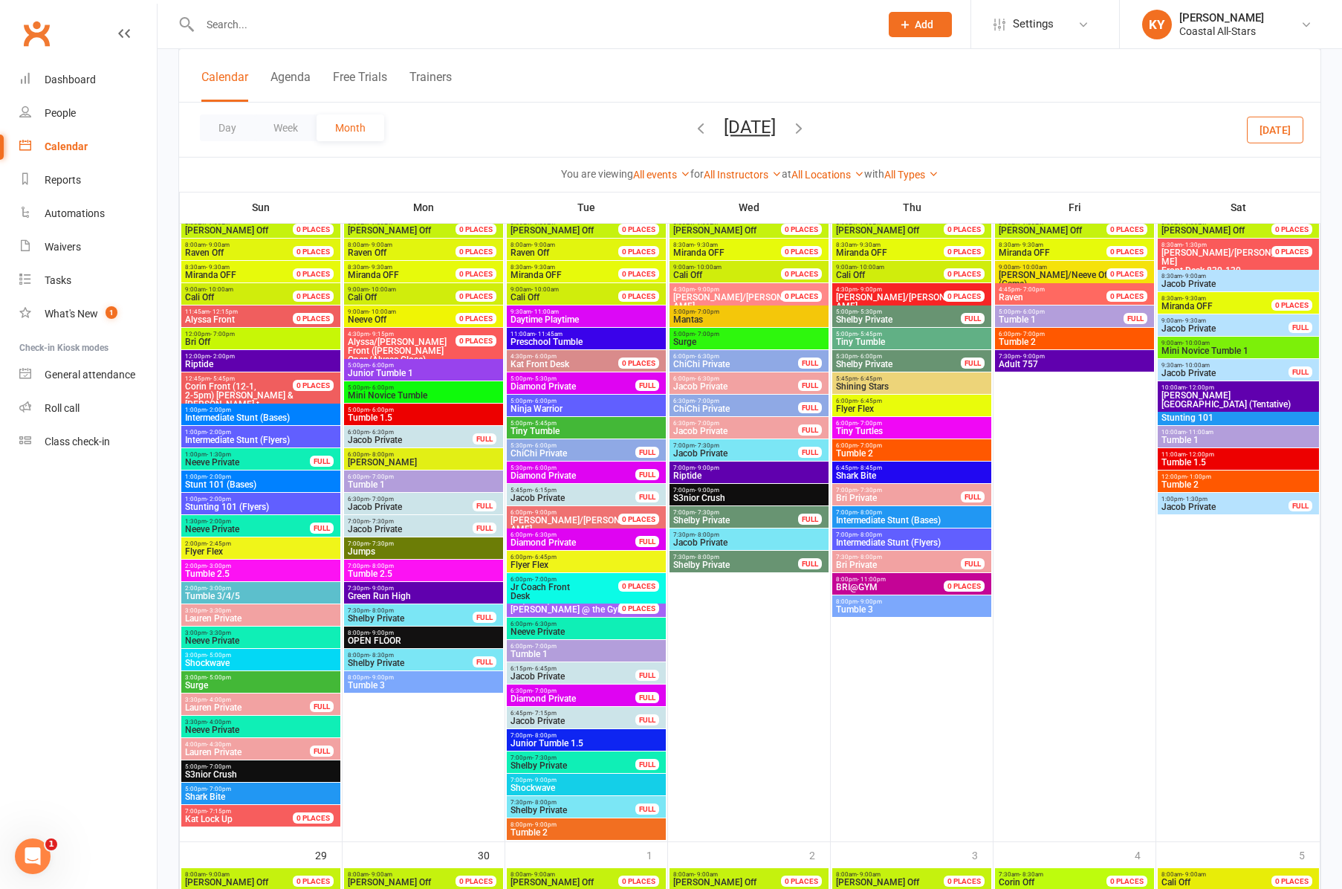
click at [874, 337] on span "Tiny Tumble" at bounding box center [911, 341] width 153 height 9
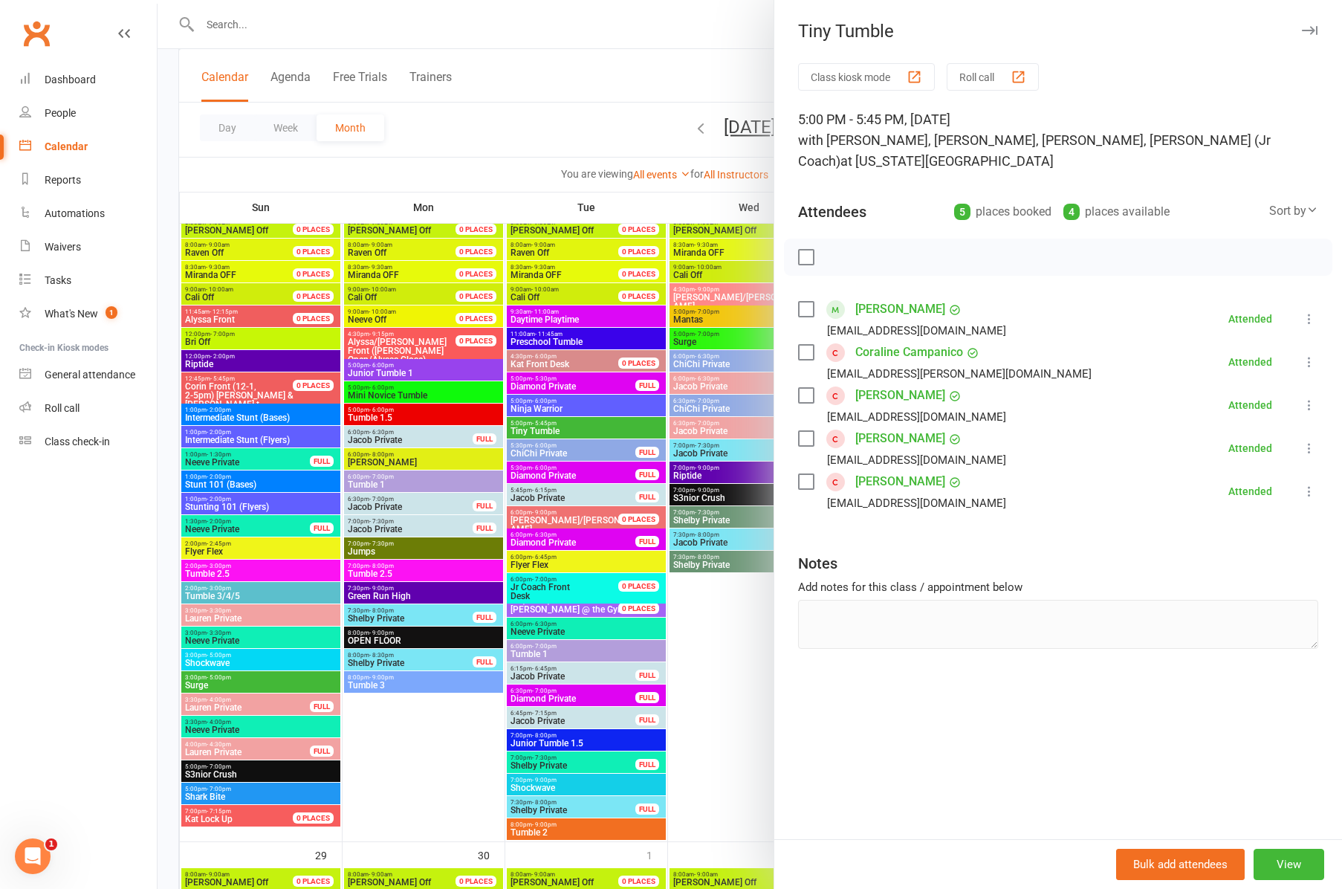
click at [1313, 28] on icon "button" at bounding box center [1310, 30] width 16 height 9
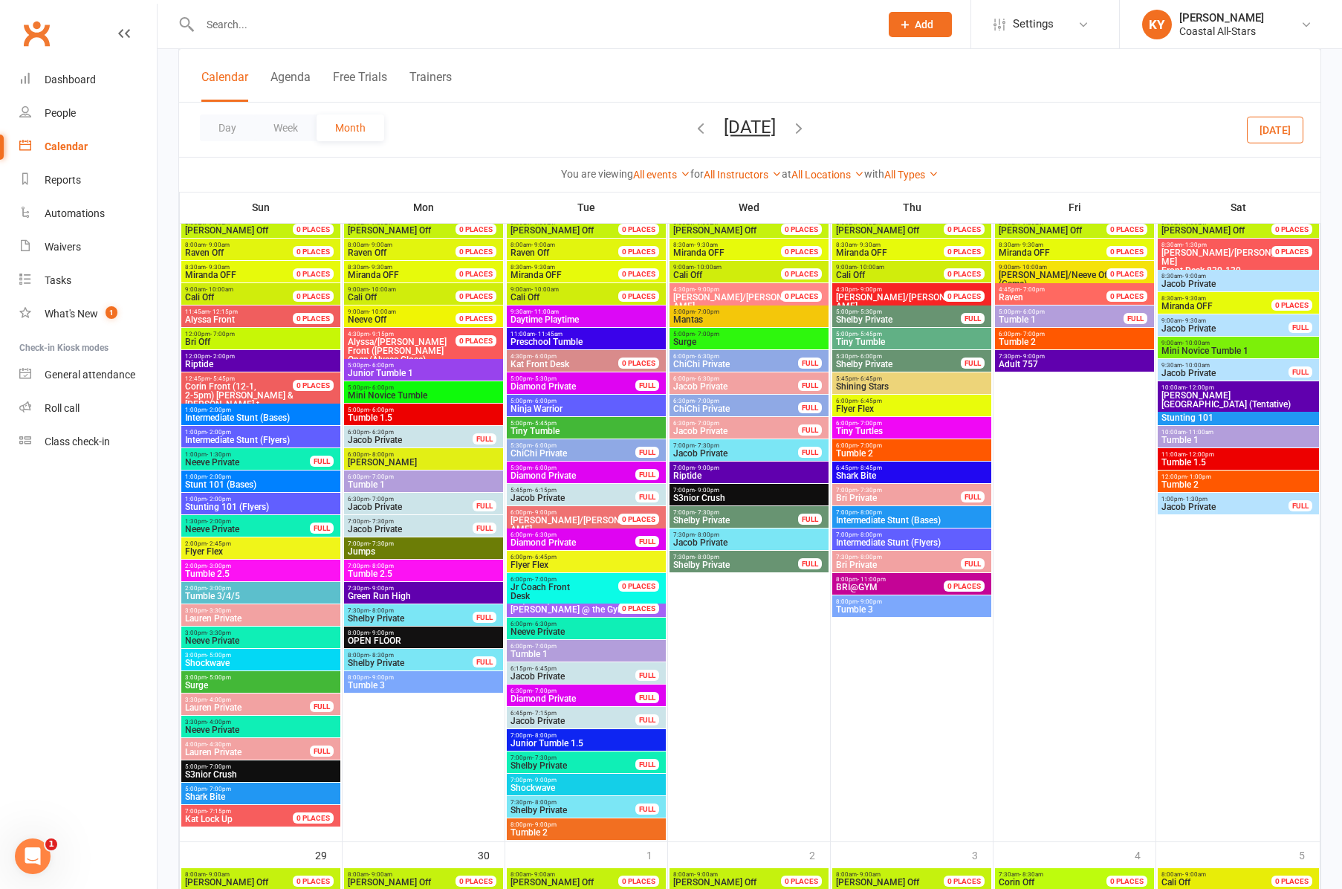
click at [858, 446] on span "- 7:00pm" at bounding box center [870, 445] width 25 height 7
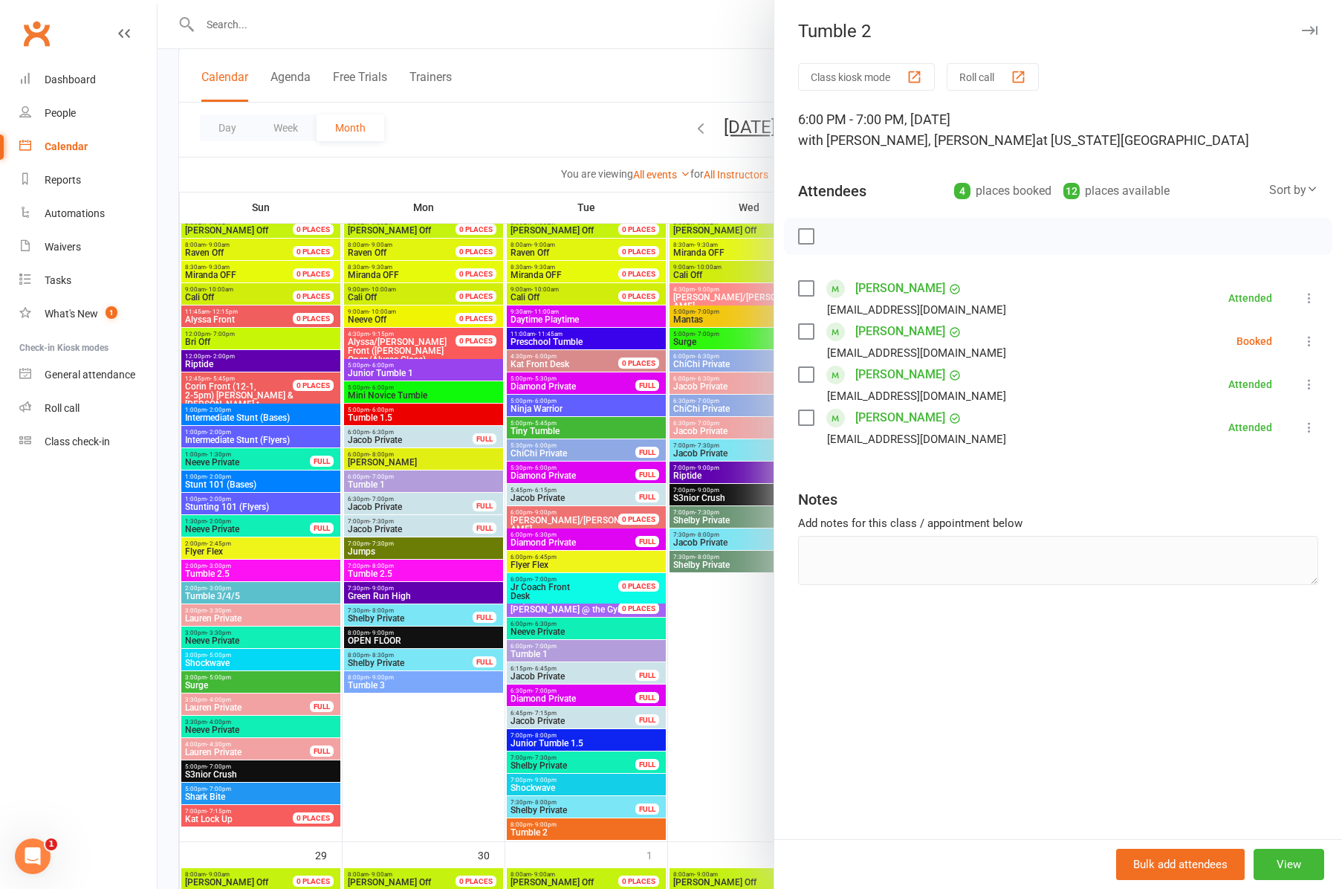
click at [1311, 27] on icon "button" at bounding box center [1310, 30] width 16 height 9
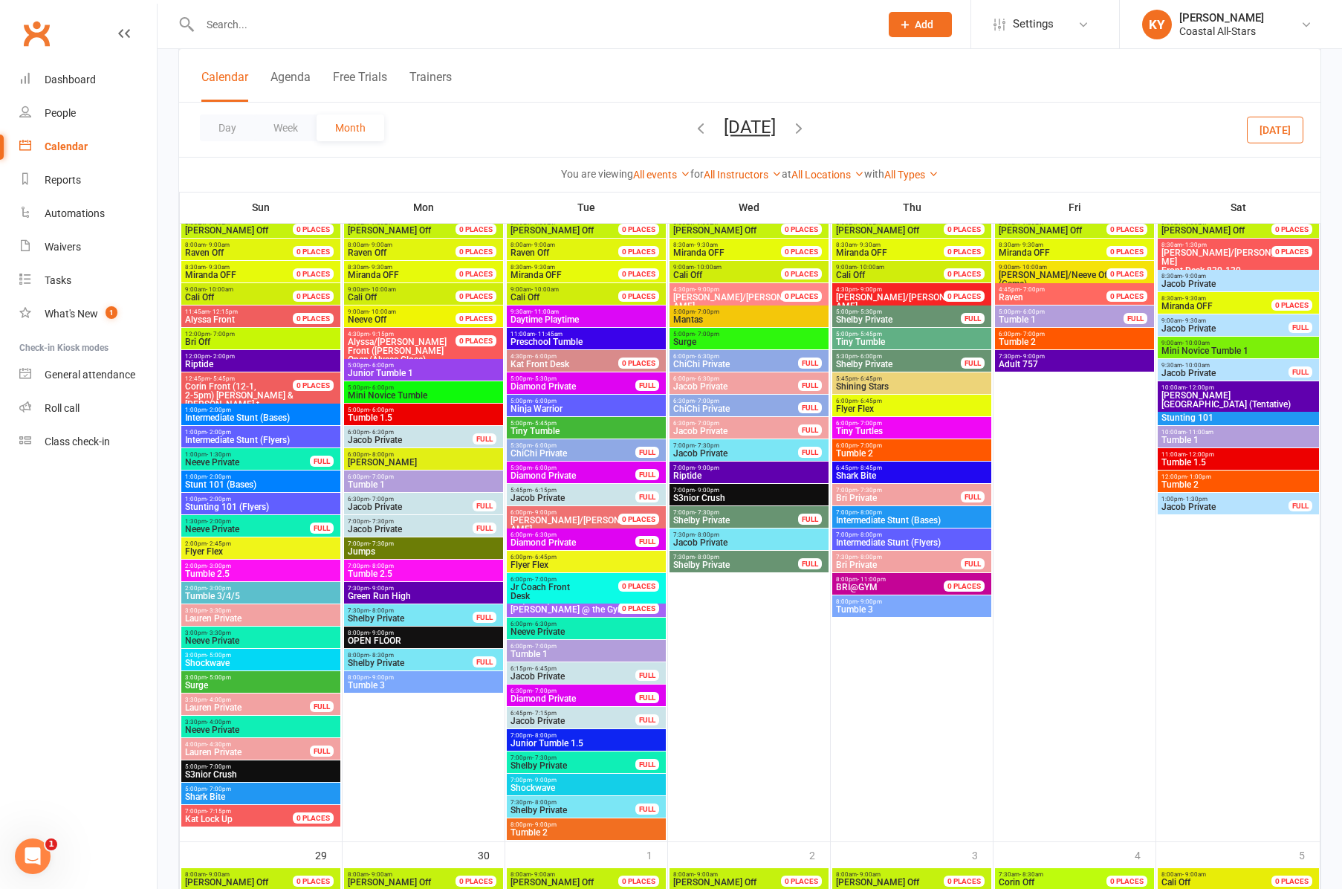
click at [862, 602] on span "- 9:00pm" at bounding box center [870, 601] width 25 height 7
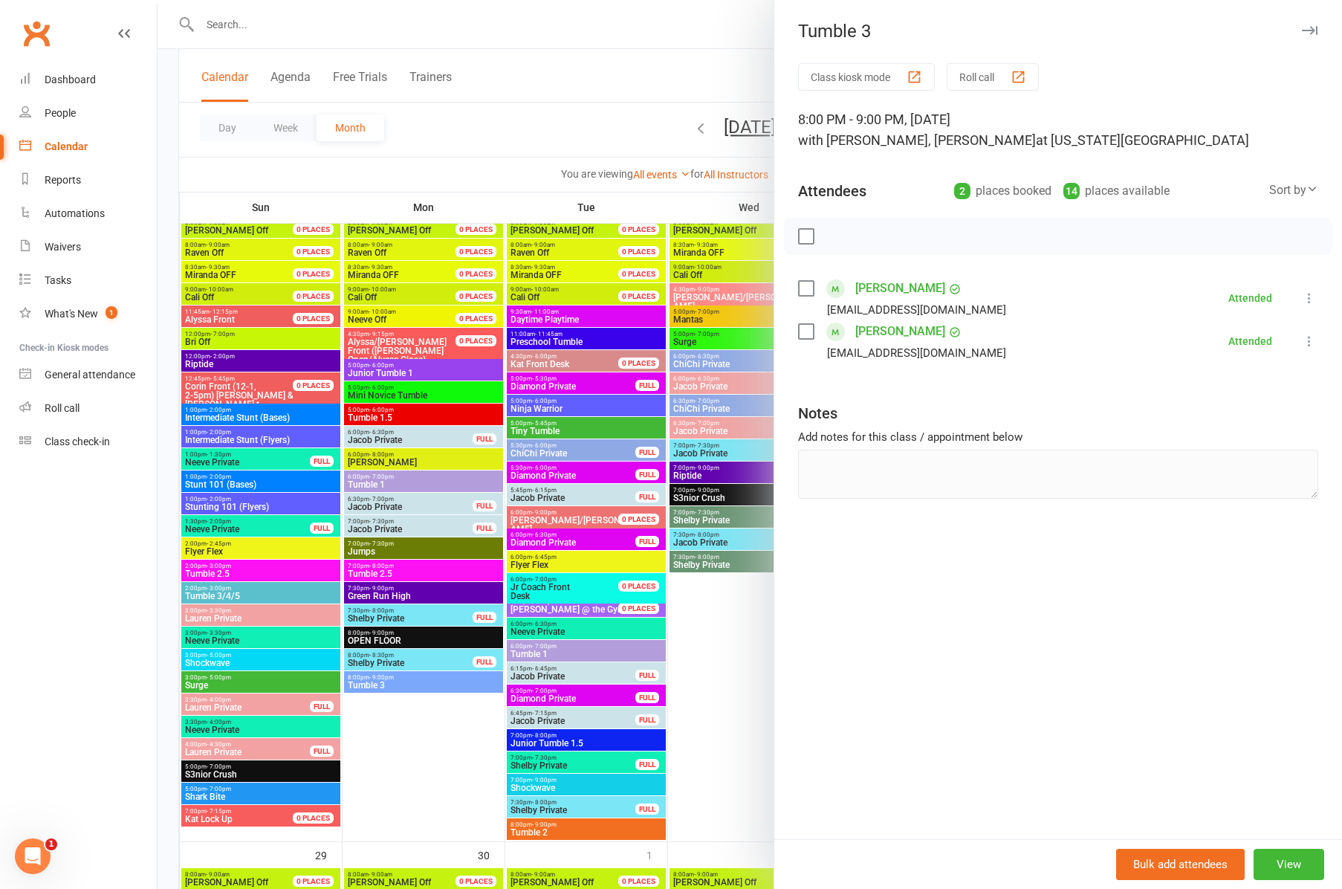
click at [1304, 32] on icon "button" at bounding box center [1310, 30] width 16 height 9
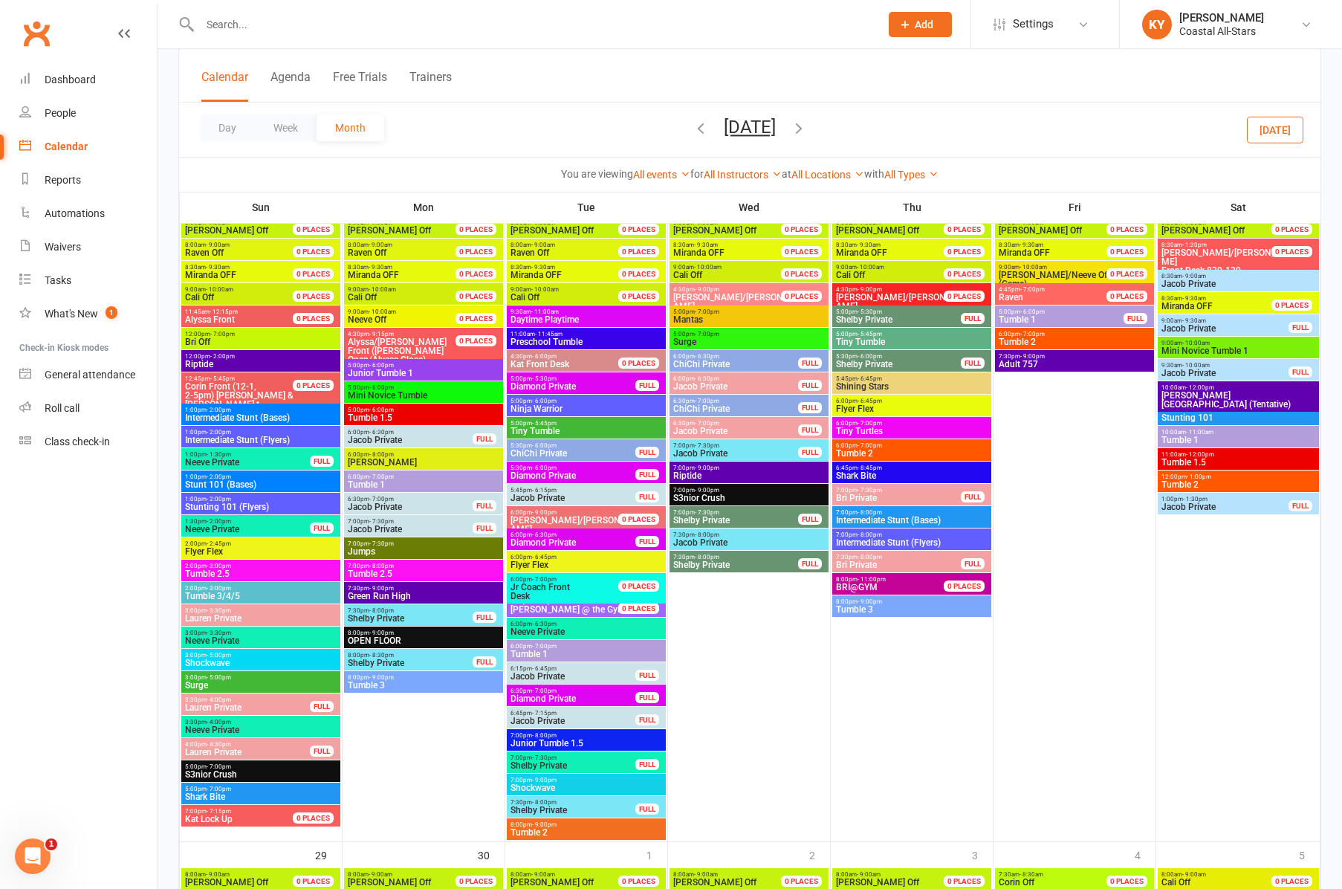
click at [1032, 320] on span "Tumble 1" at bounding box center [1061, 319] width 126 height 9
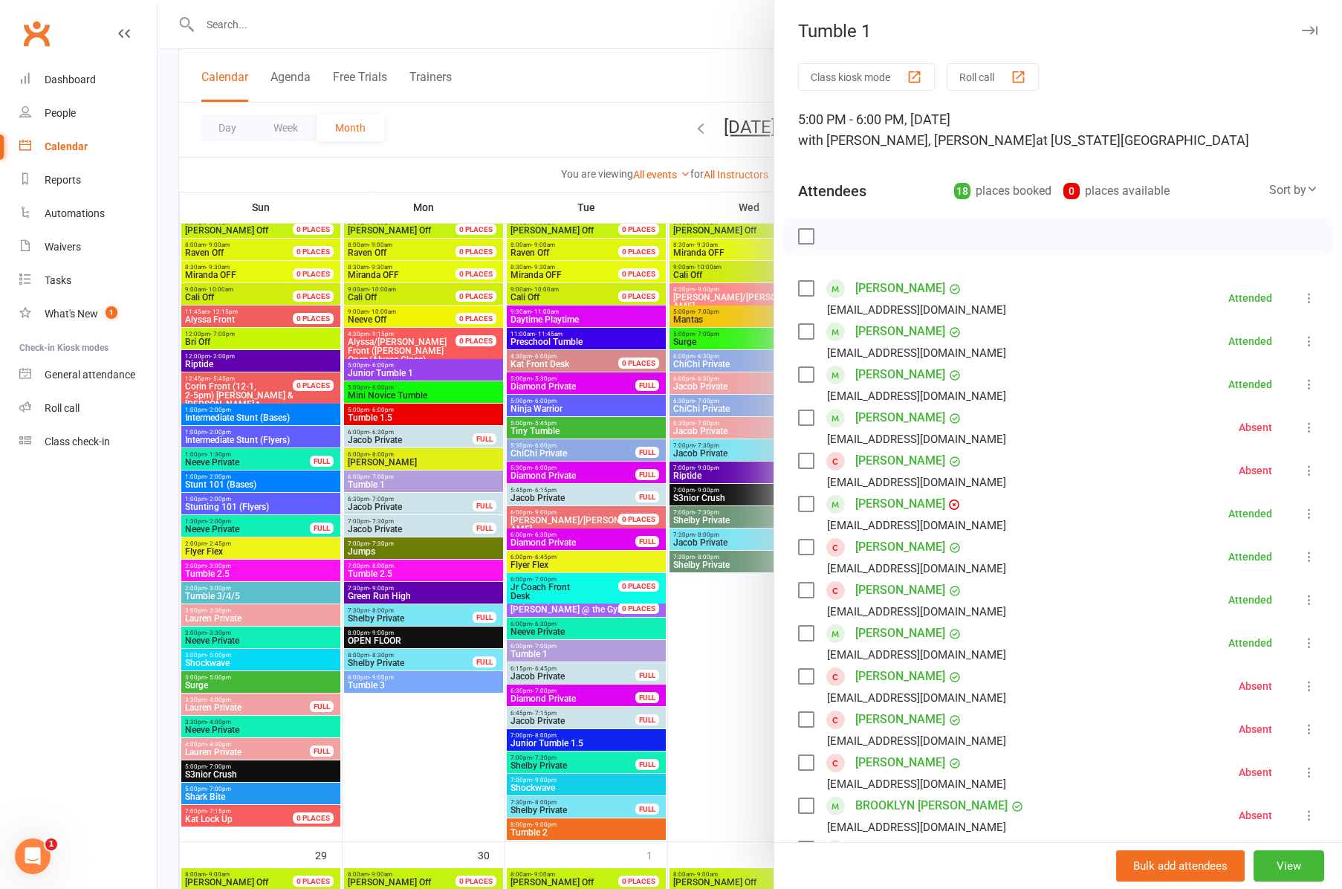
click at [1312, 28] on icon "button" at bounding box center [1310, 30] width 16 height 9
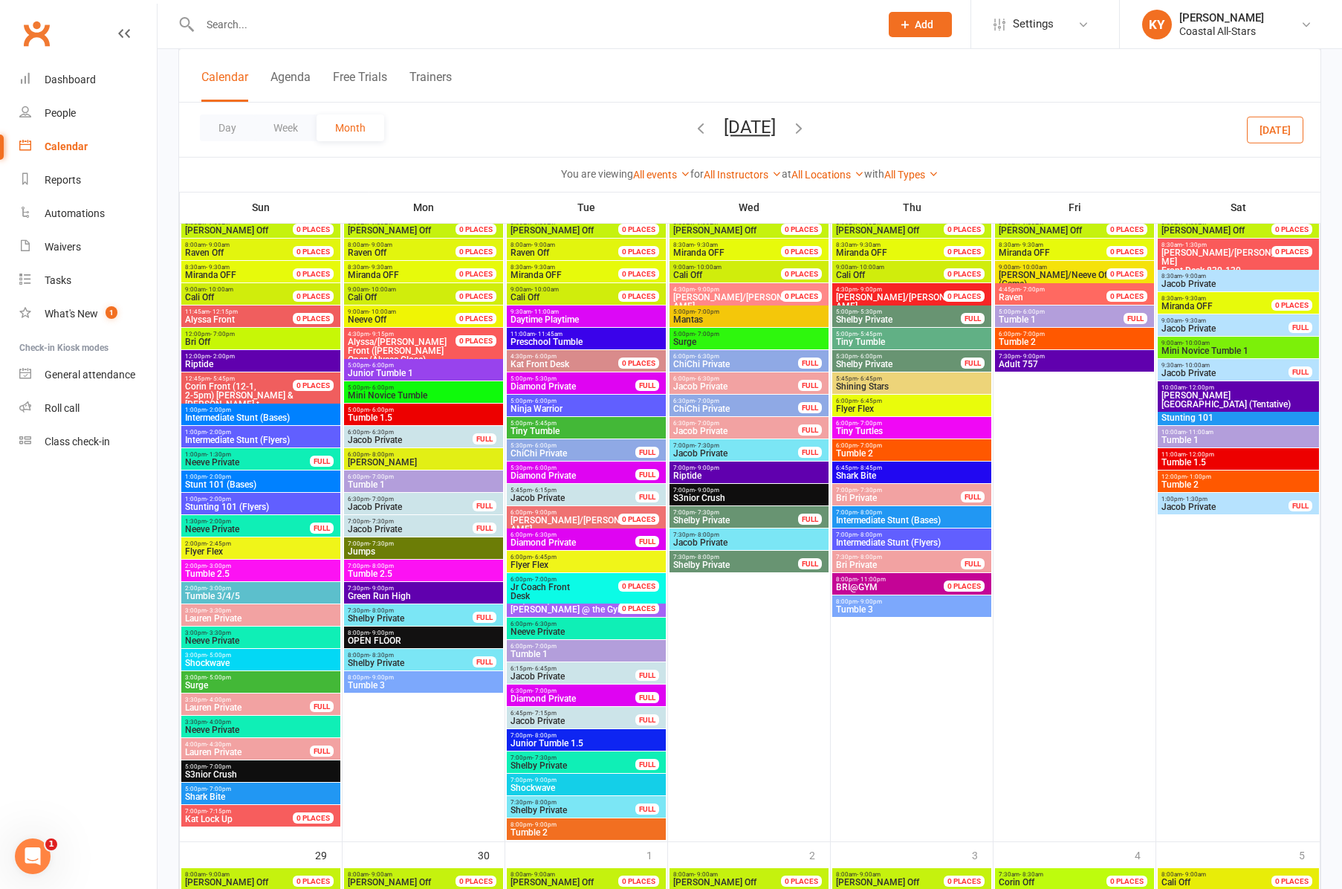
click at [1046, 337] on span "Tumble 2" at bounding box center [1074, 341] width 153 height 9
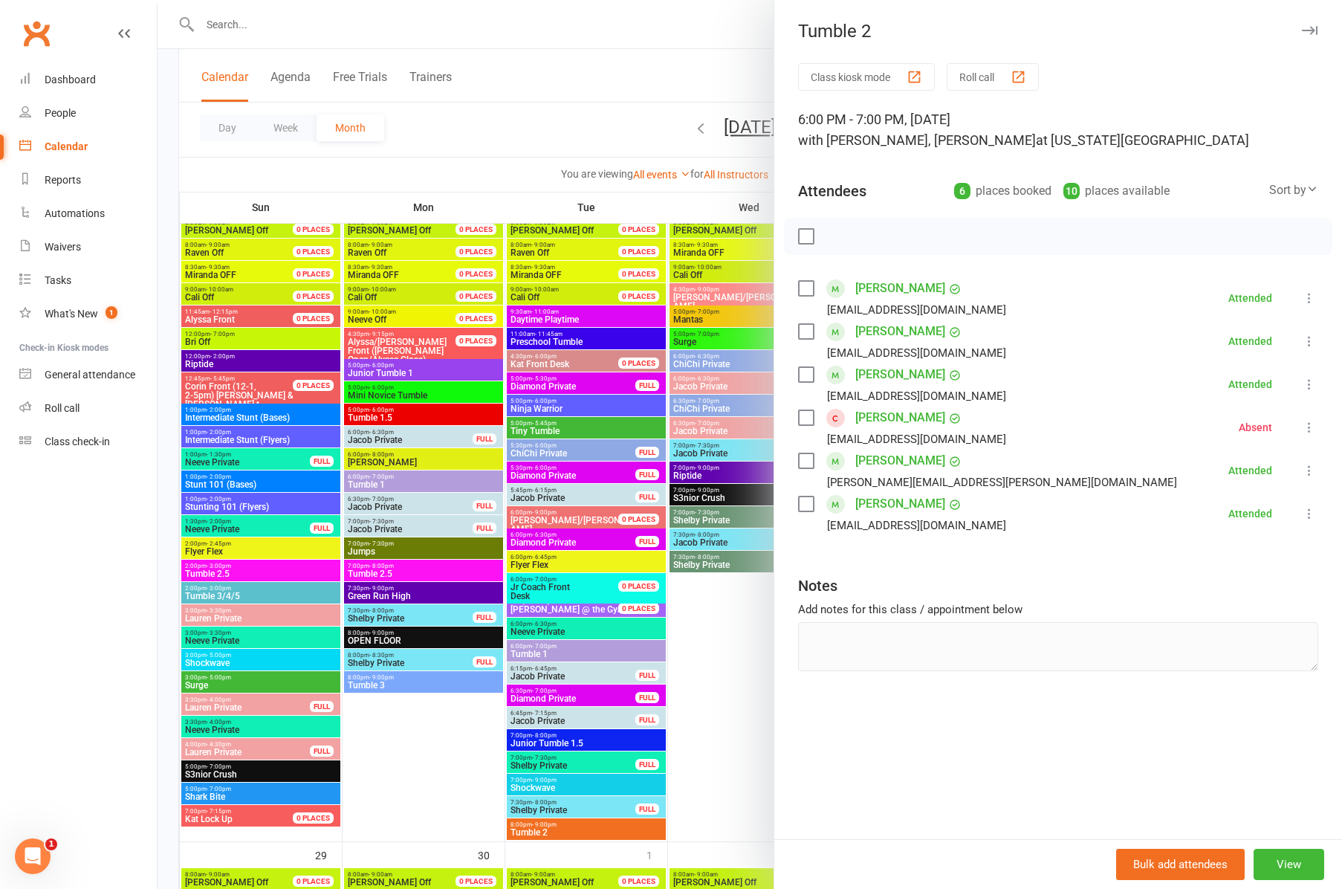
click at [1307, 33] on icon "button" at bounding box center [1310, 30] width 16 height 9
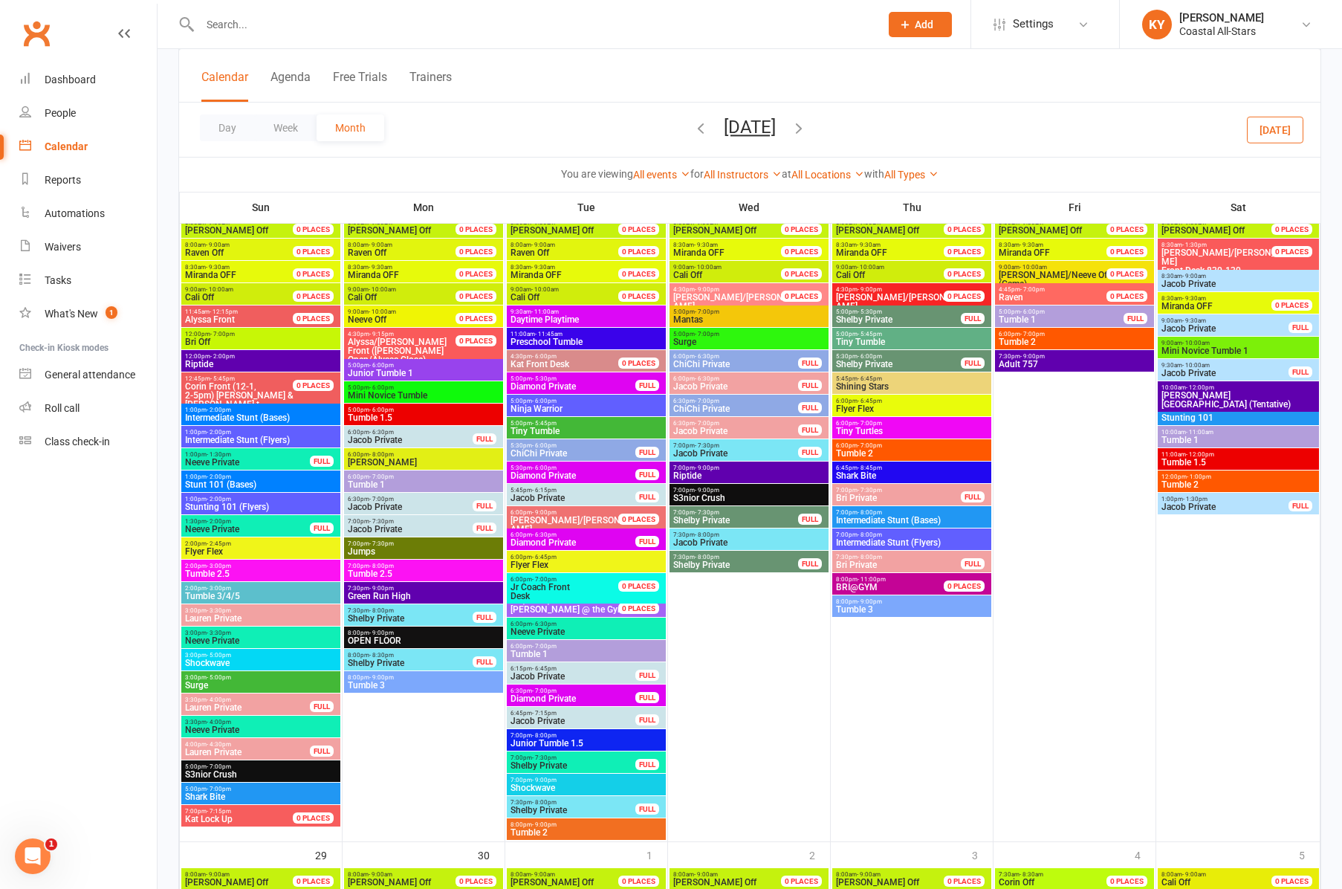
click at [1208, 351] on span "Mini Novice Tumble 1" at bounding box center [1238, 350] width 155 height 9
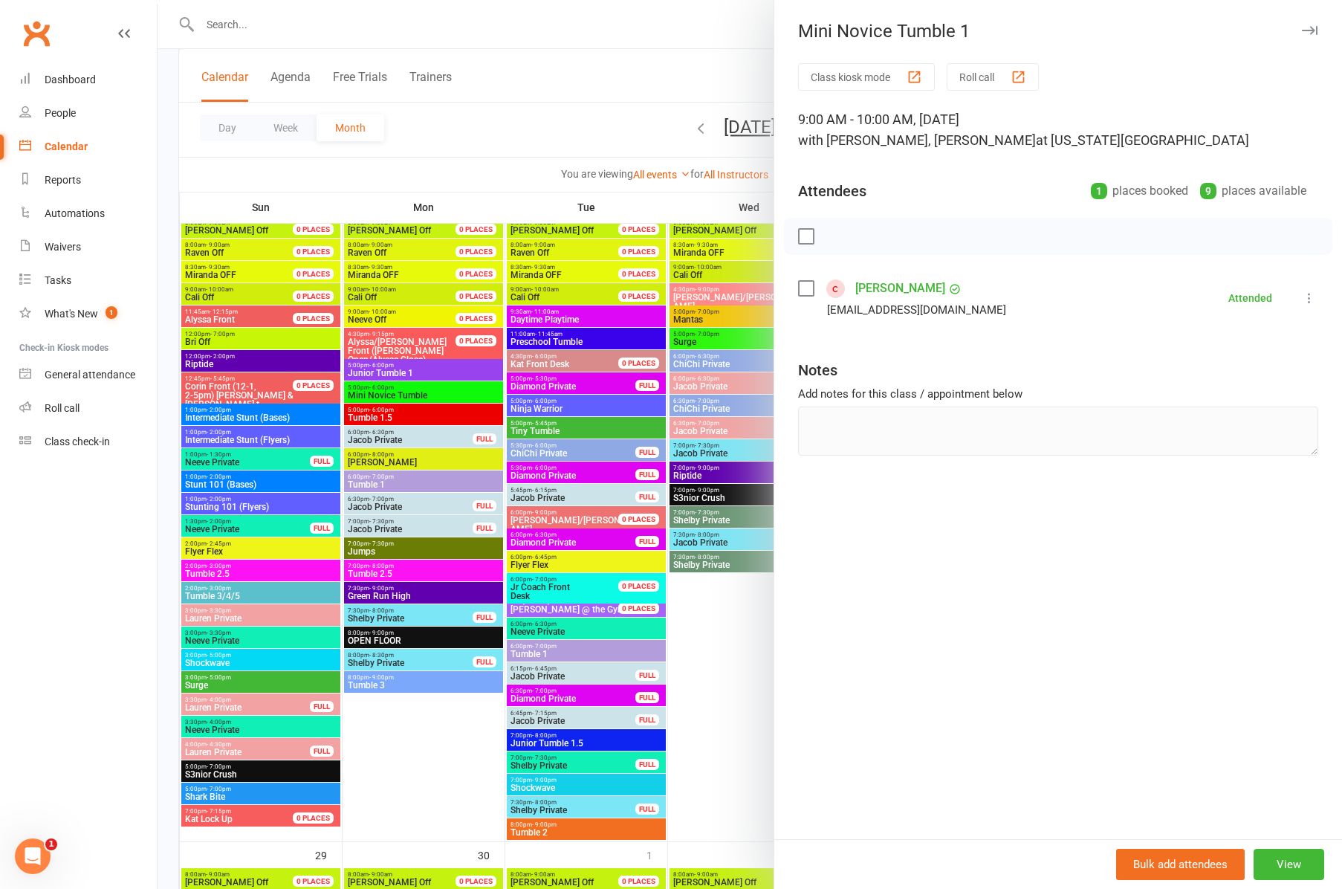
click at [1307, 30] on icon "button" at bounding box center [1310, 30] width 16 height 9
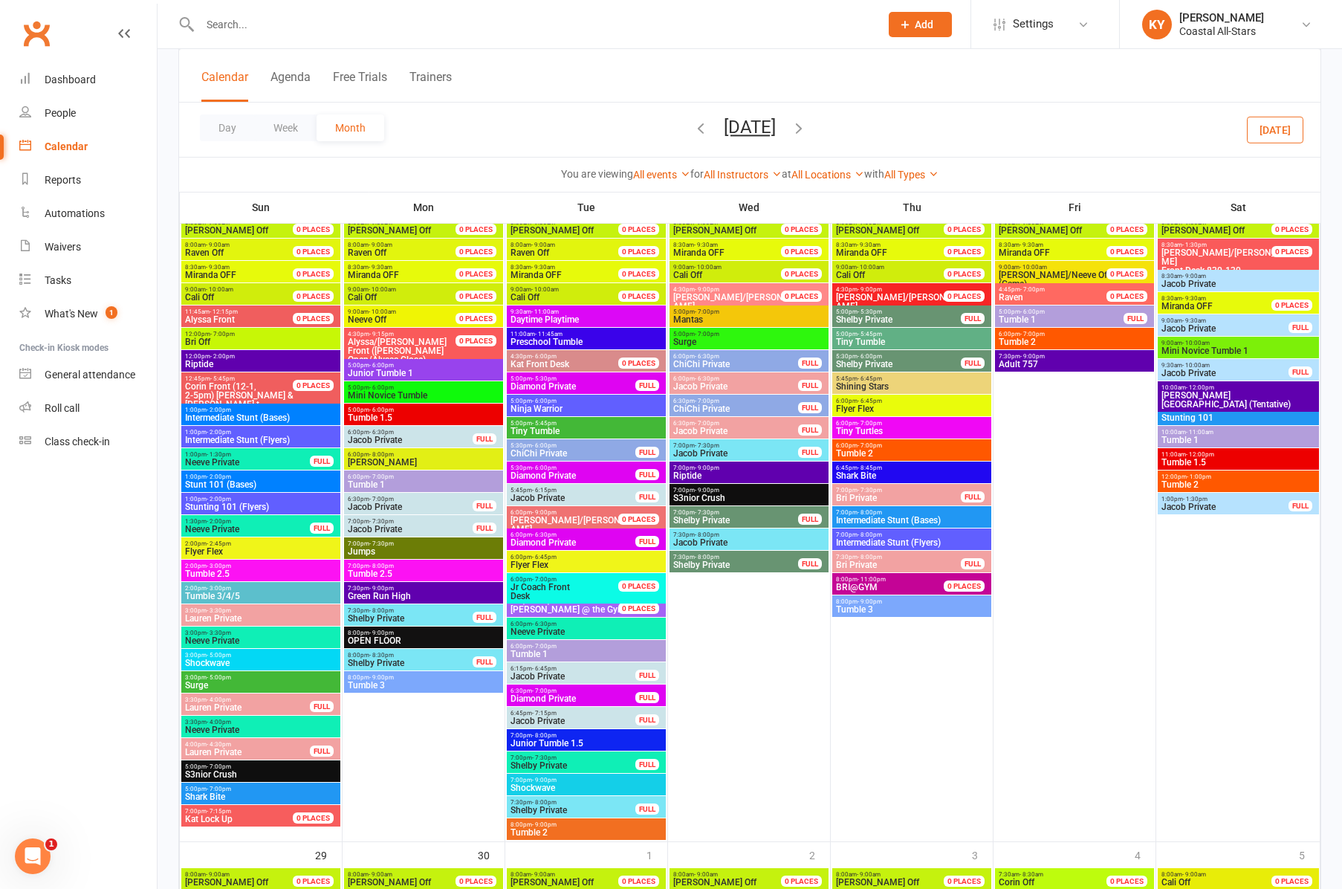
click at [1194, 436] on span "Tumble 1" at bounding box center [1238, 440] width 155 height 9
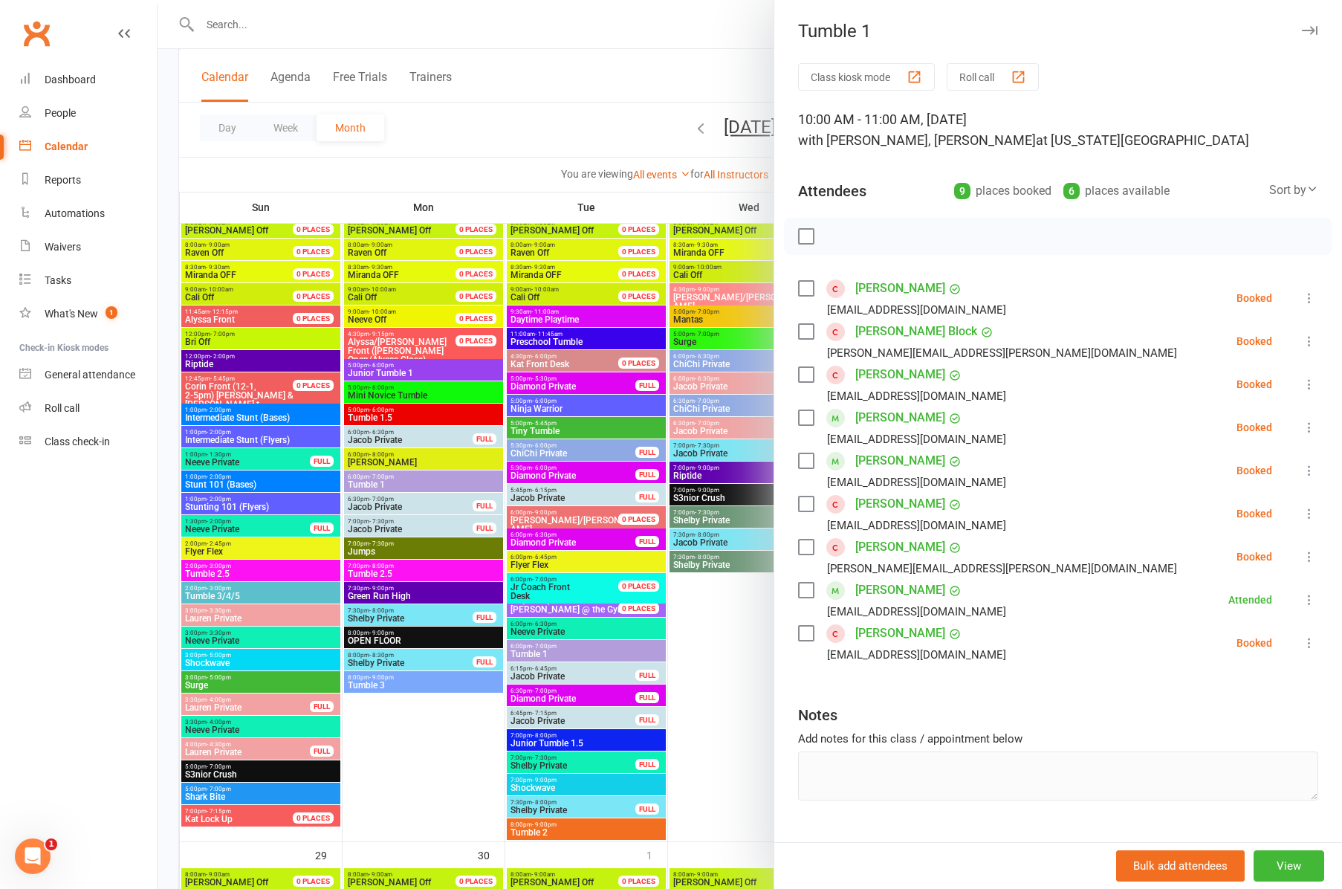
click at [1311, 32] on icon "button" at bounding box center [1310, 30] width 16 height 9
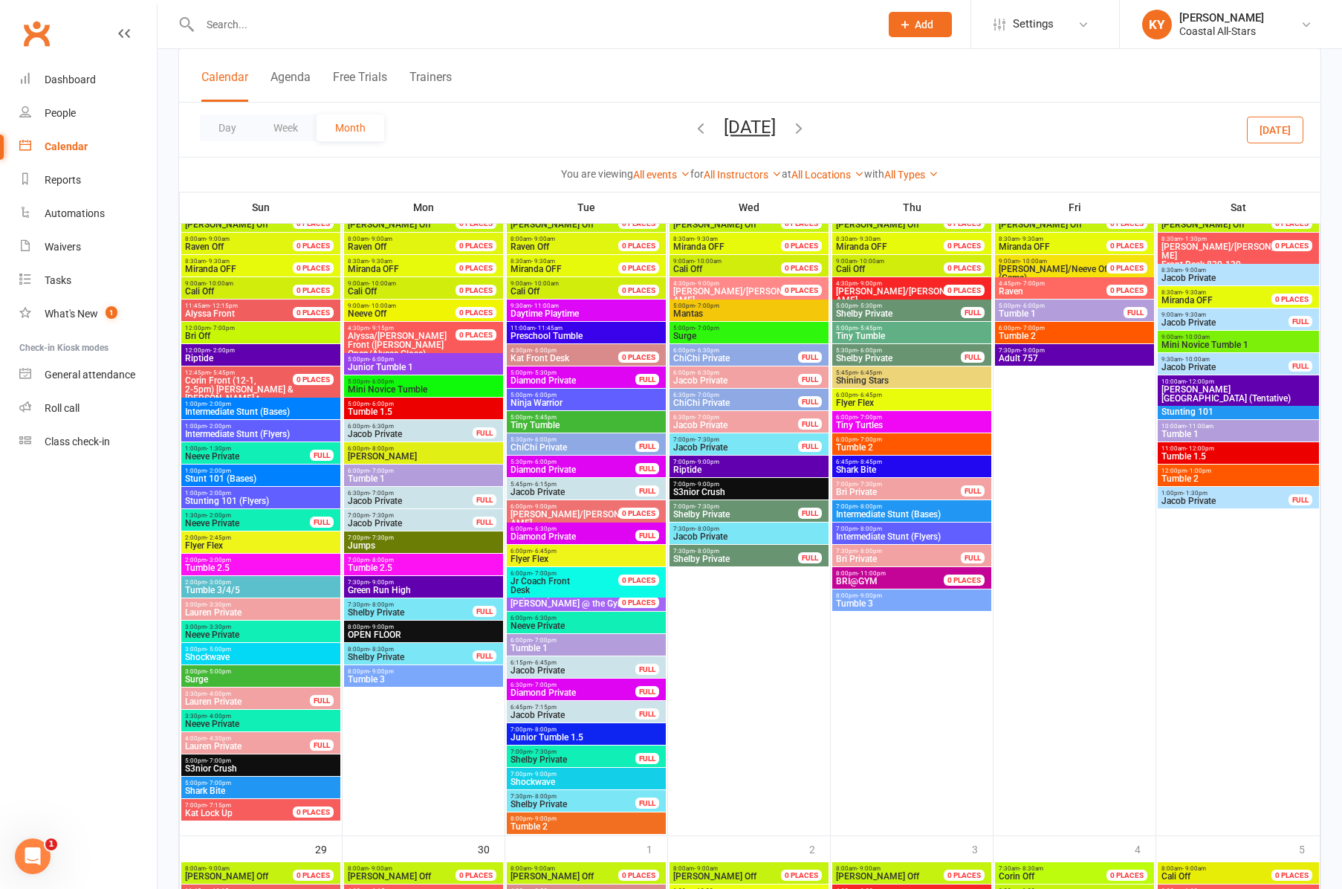
scroll to position [1888, 1]
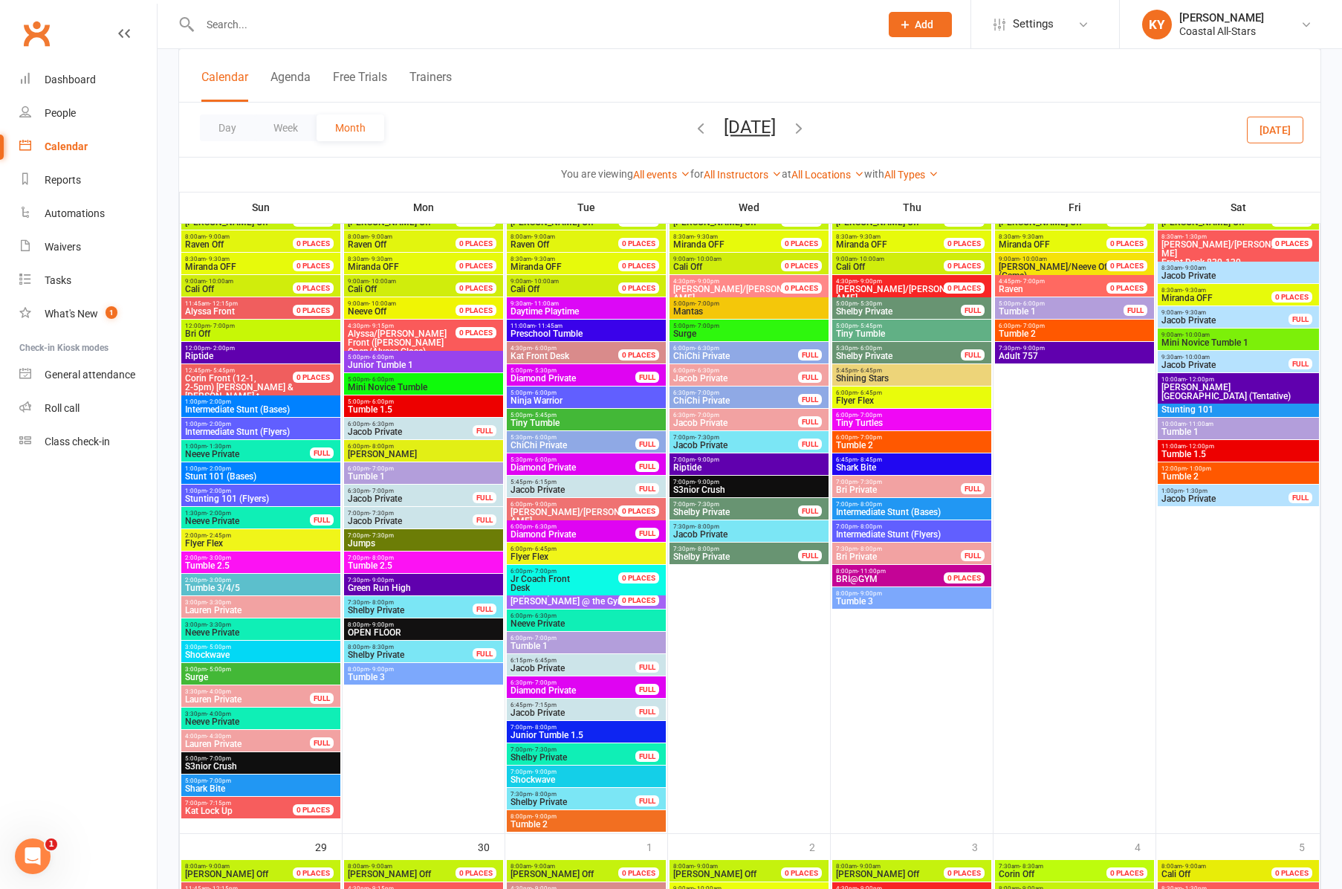
click at [1204, 447] on span "- 12:00pm" at bounding box center [1200, 446] width 28 height 7
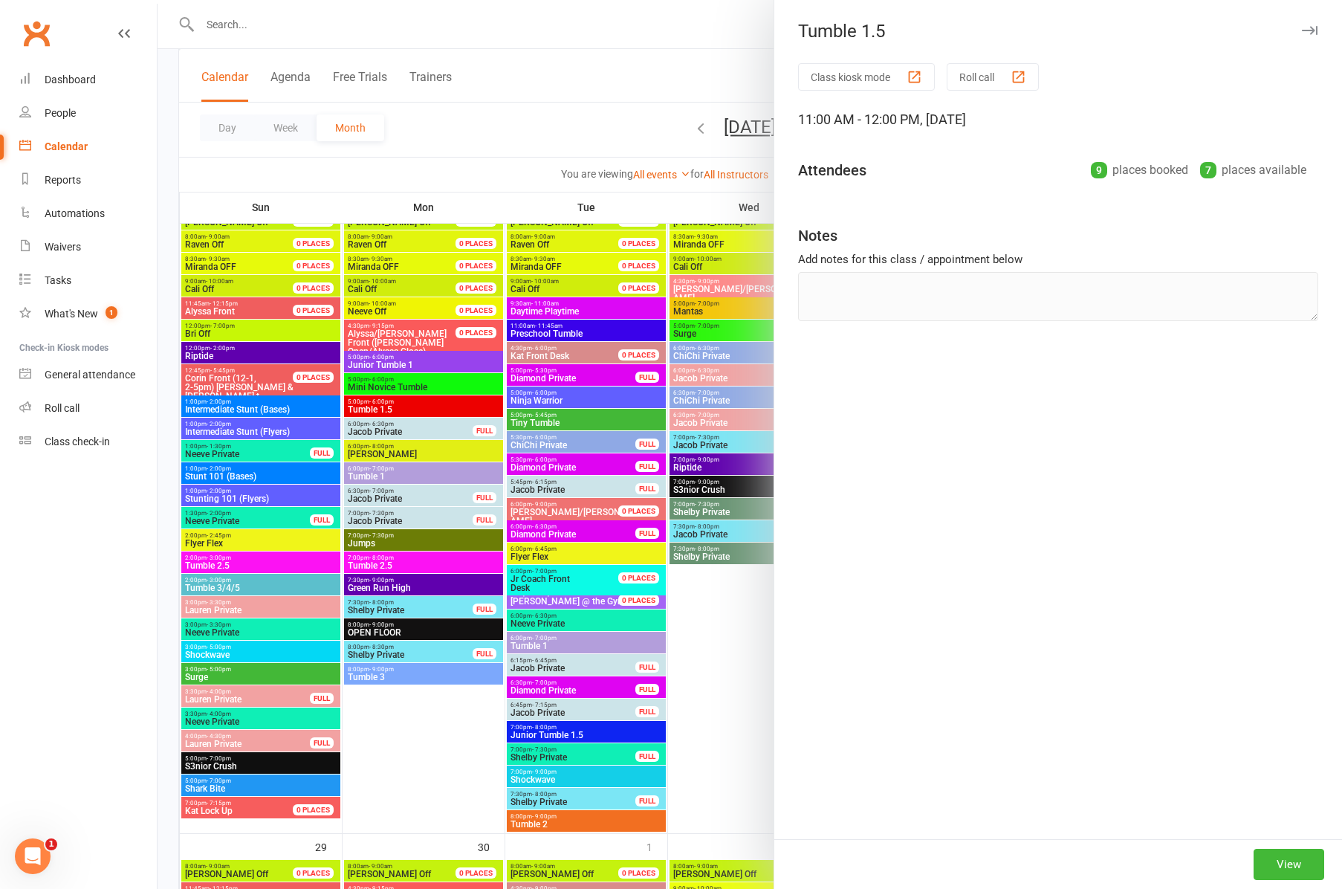
scroll to position [1896, 0]
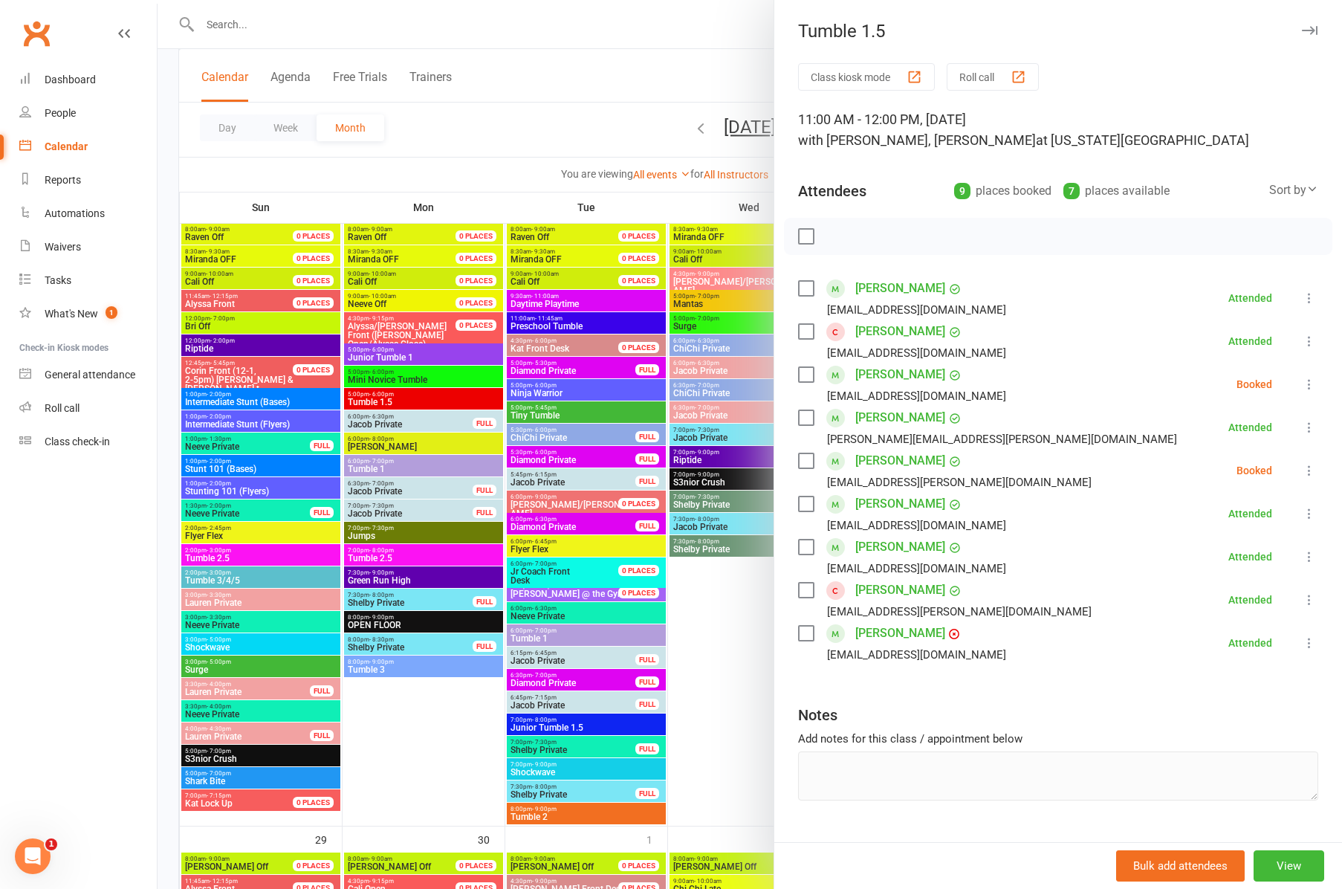
click at [1310, 28] on icon "button" at bounding box center [1310, 30] width 16 height 9
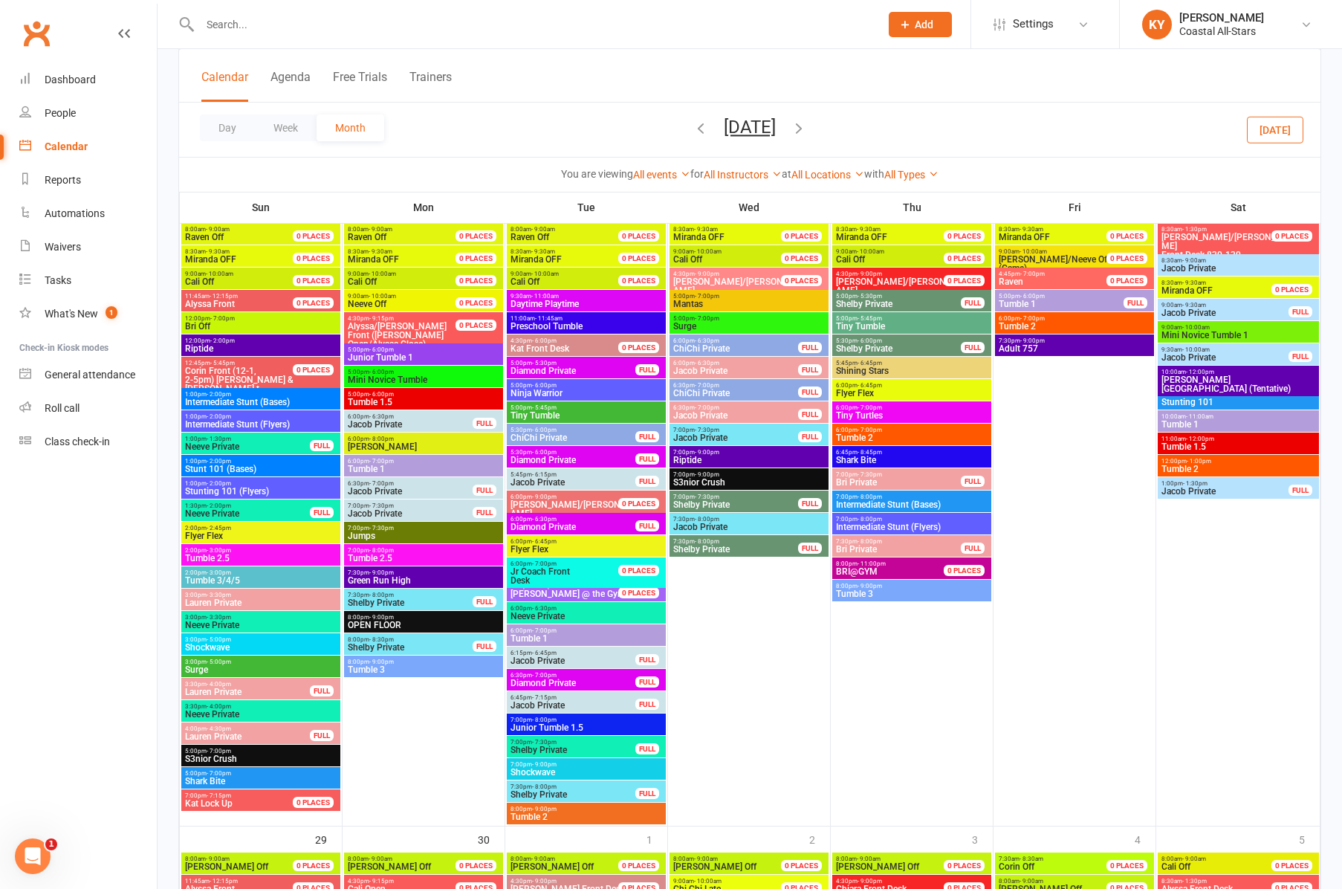
click at [1221, 459] on span "12:00pm - 1:00pm" at bounding box center [1238, 461] width 155 height 7
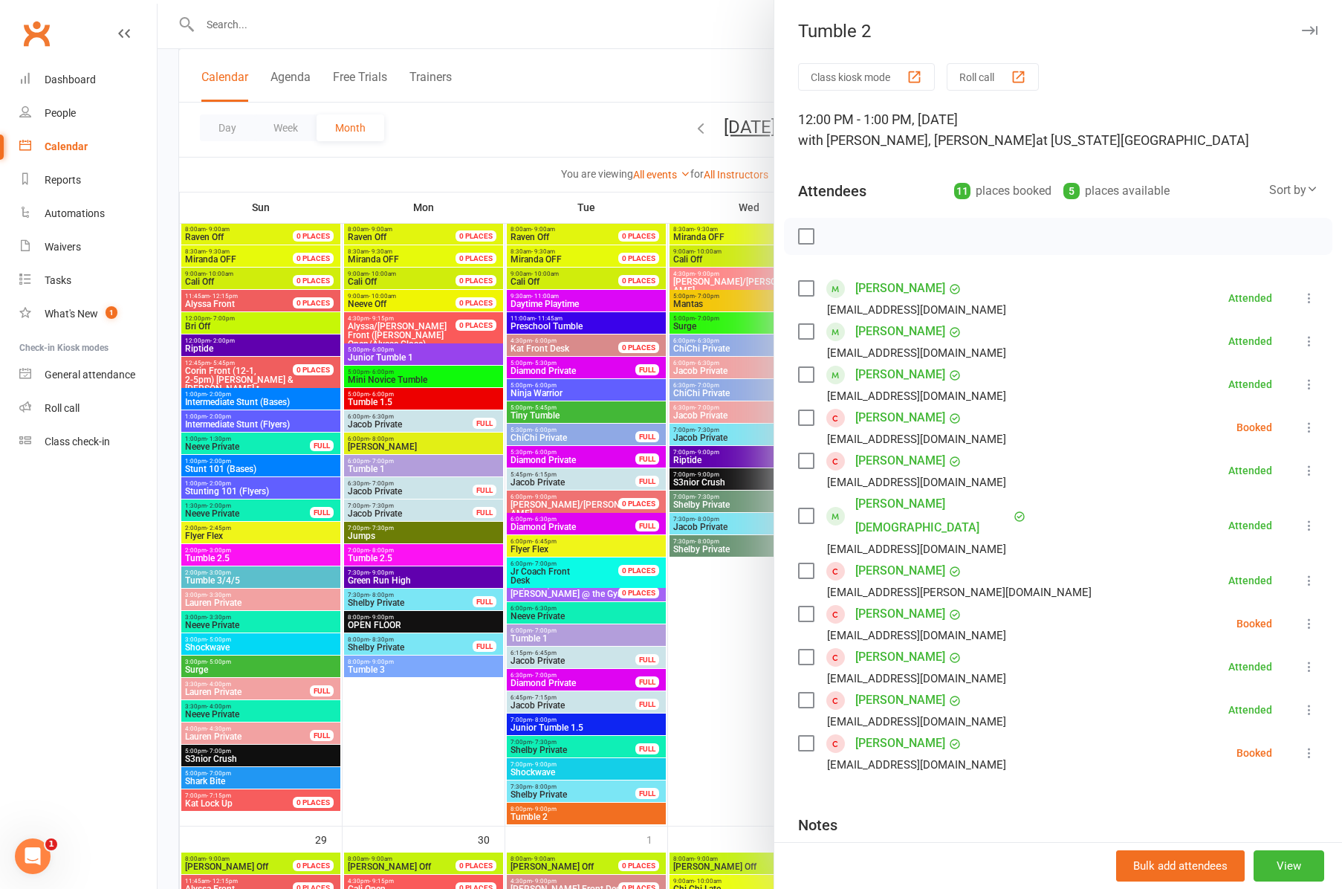
click at [1318, 33] on div "Tumble 2" at bounding box center [1058, 31] width 568 height 21
click at [1304, 27] on icon "button" at bounding box center [1310, 30] width 16 height 9
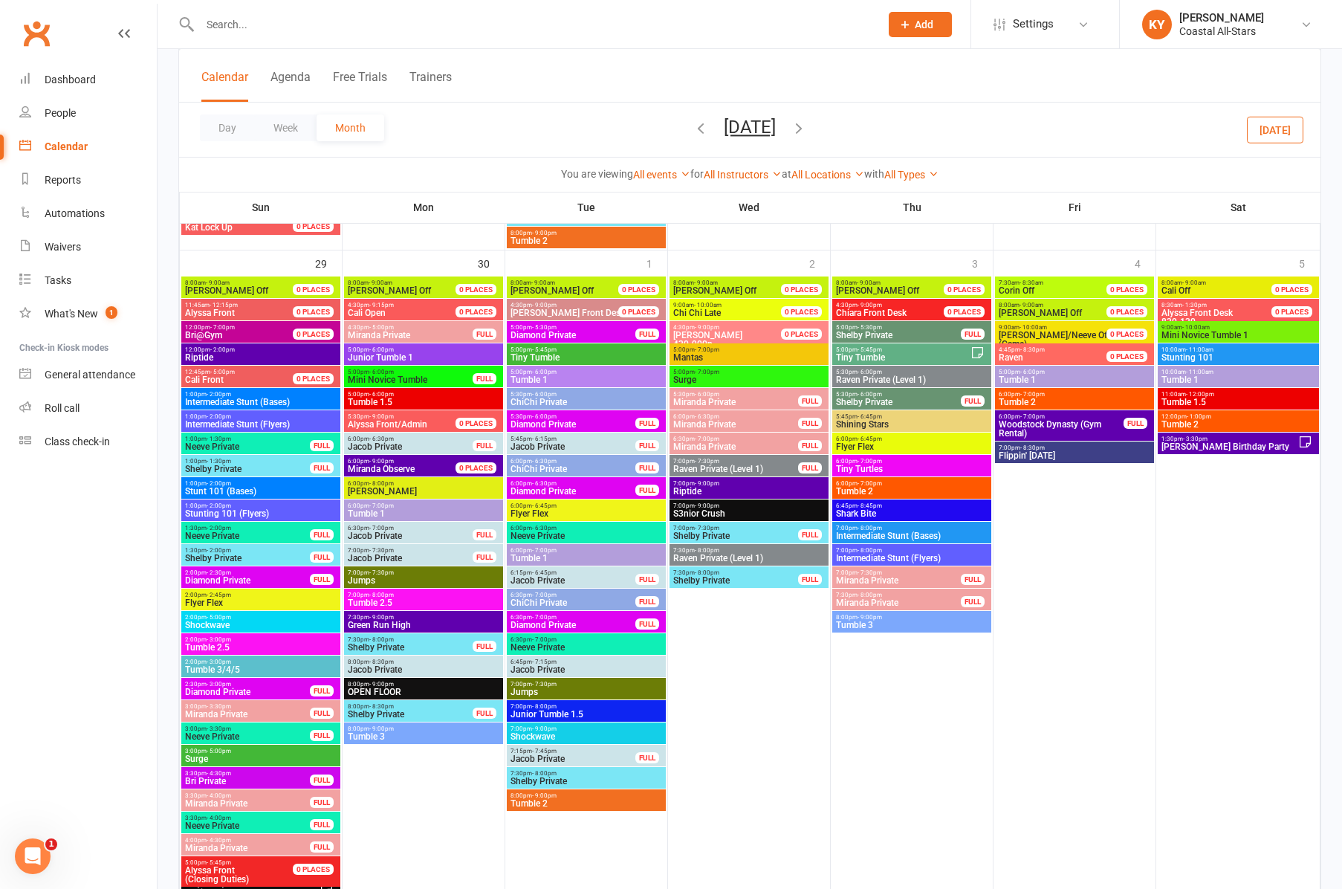
scroll to position [2473, 0]
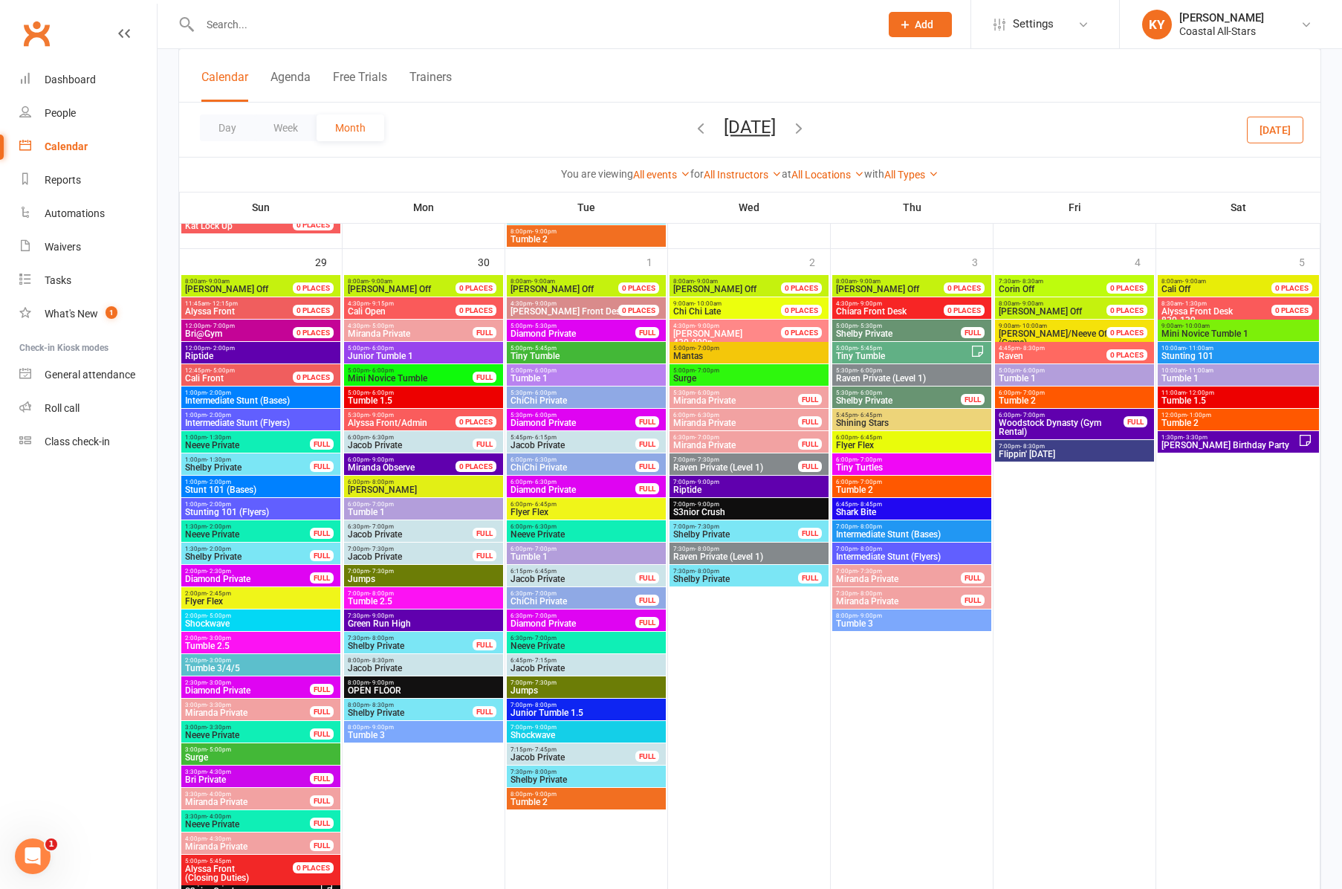
click at [369, 357] on span "Junior Tumble 1" at bounding box center [423, 356] width 153 height 9
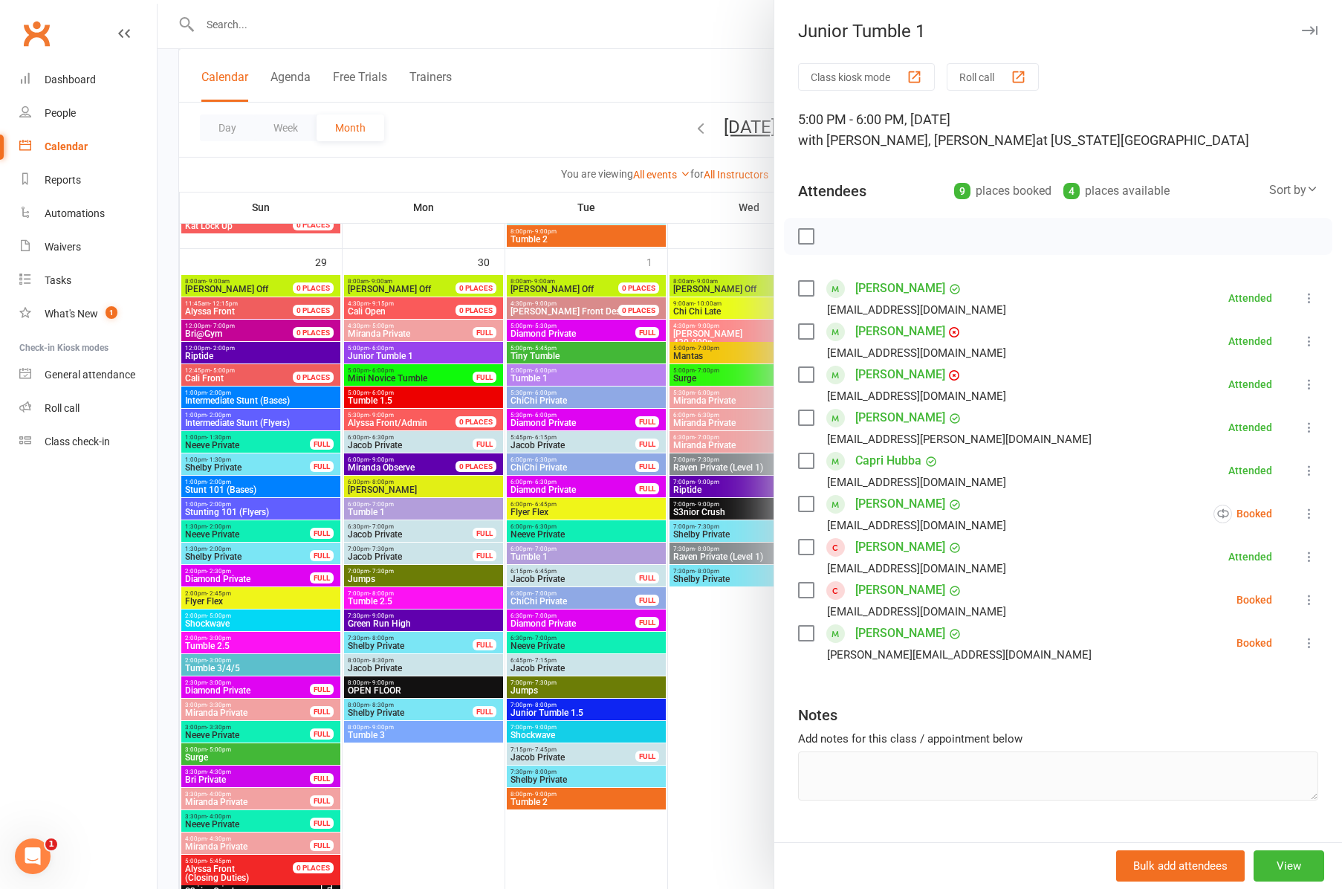
click at [1312, 31] on icon "button" at bounding box center [1310, 30] width 16 height 9
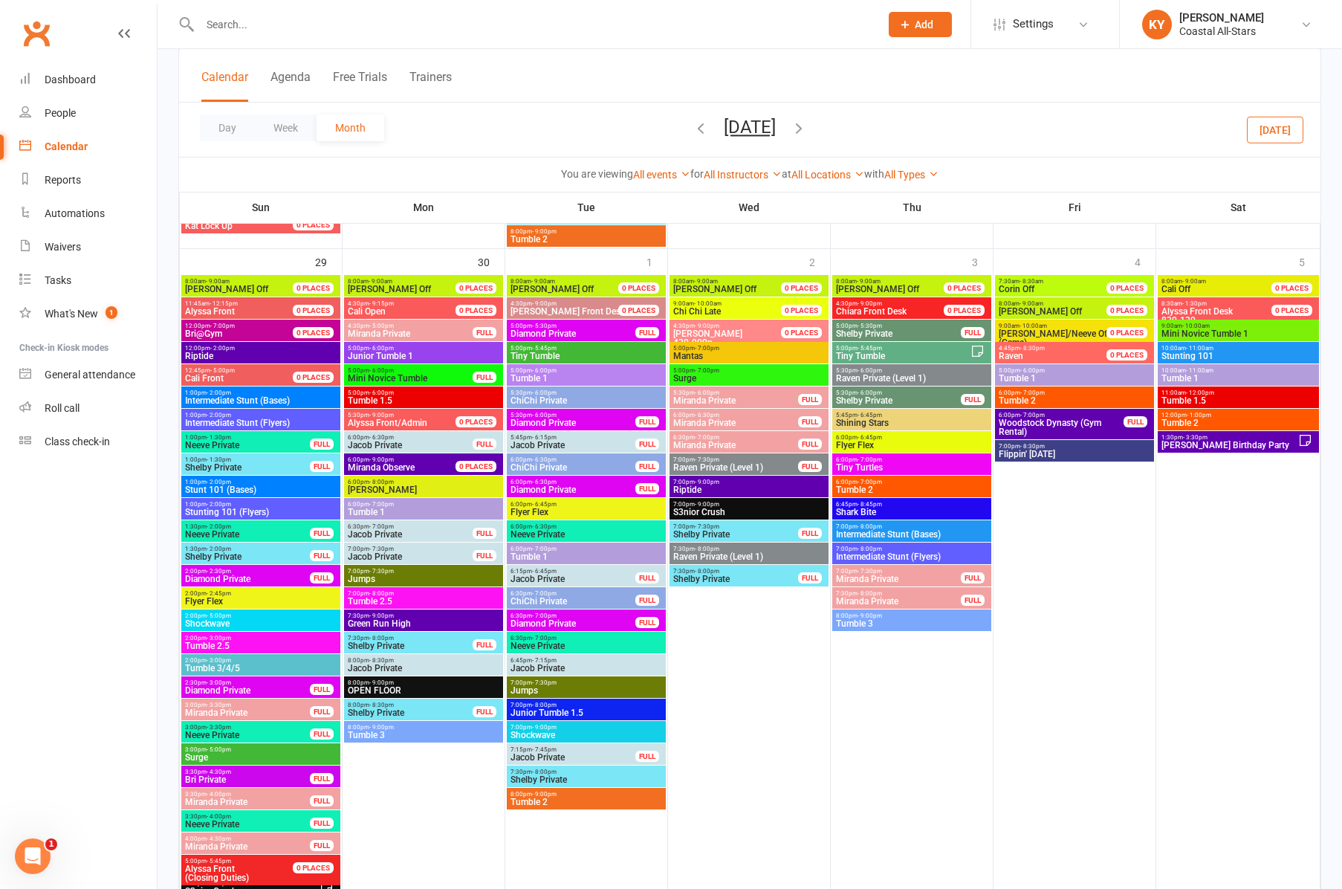
click at [420, 374] on span "Mini Novice Tumble" at bounding box center [410, 378] width 126 height 9
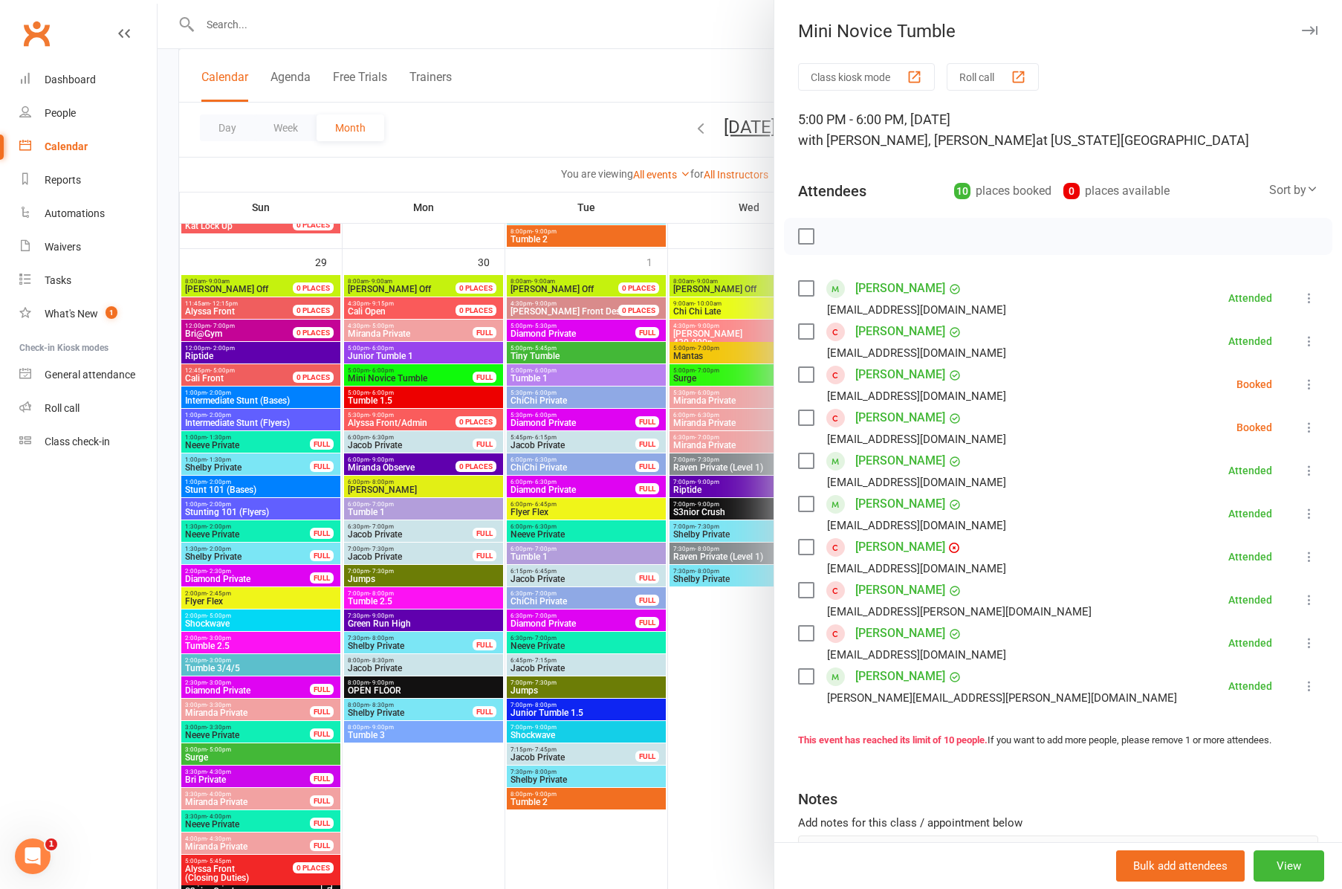
click at [1306, 28] on icon "button" at bounding box center [1310, 30] width 16 height 9
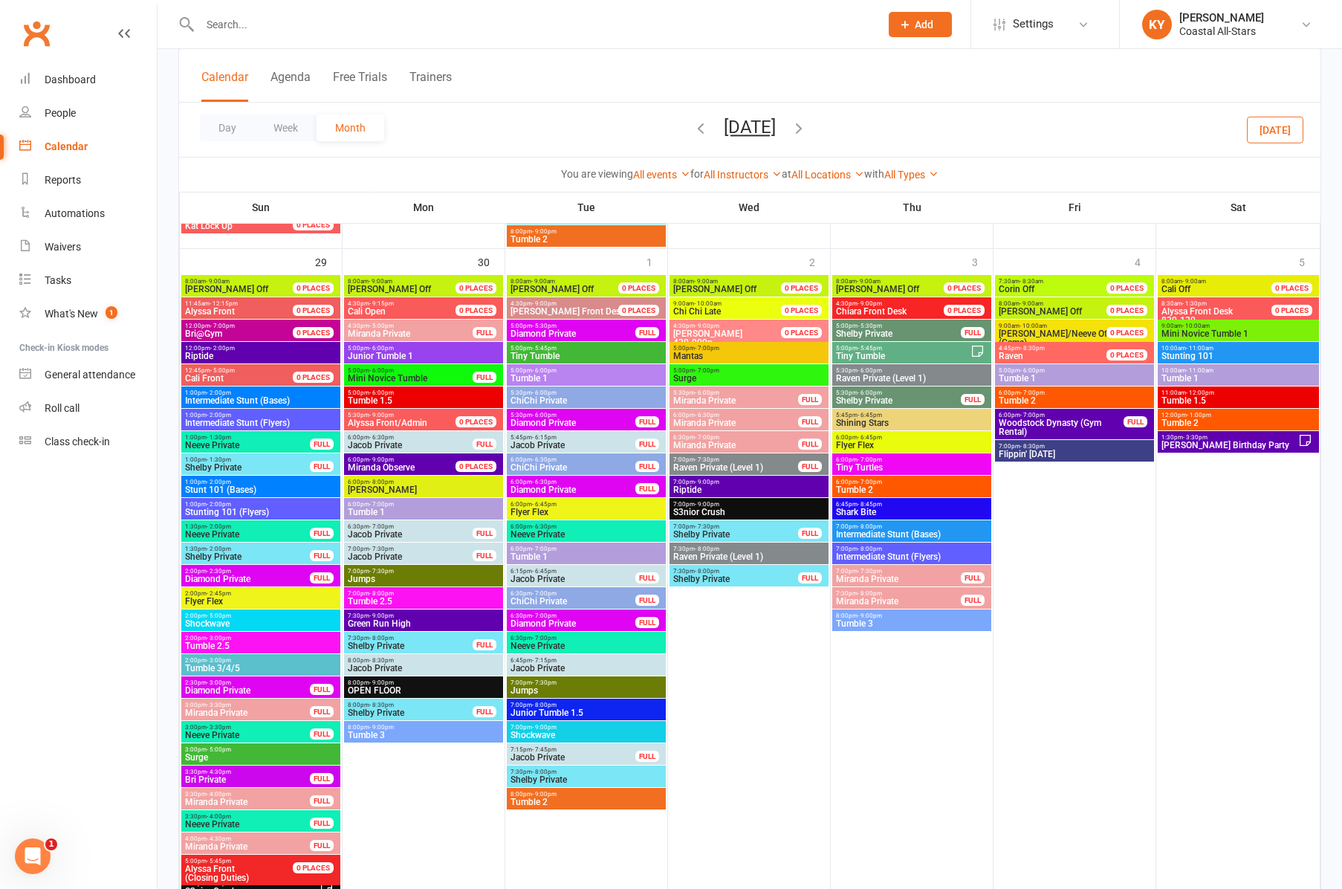
click at [369, 399] on span "Tumble 1.5" at bounding box center [423, 400] width 153 height 9
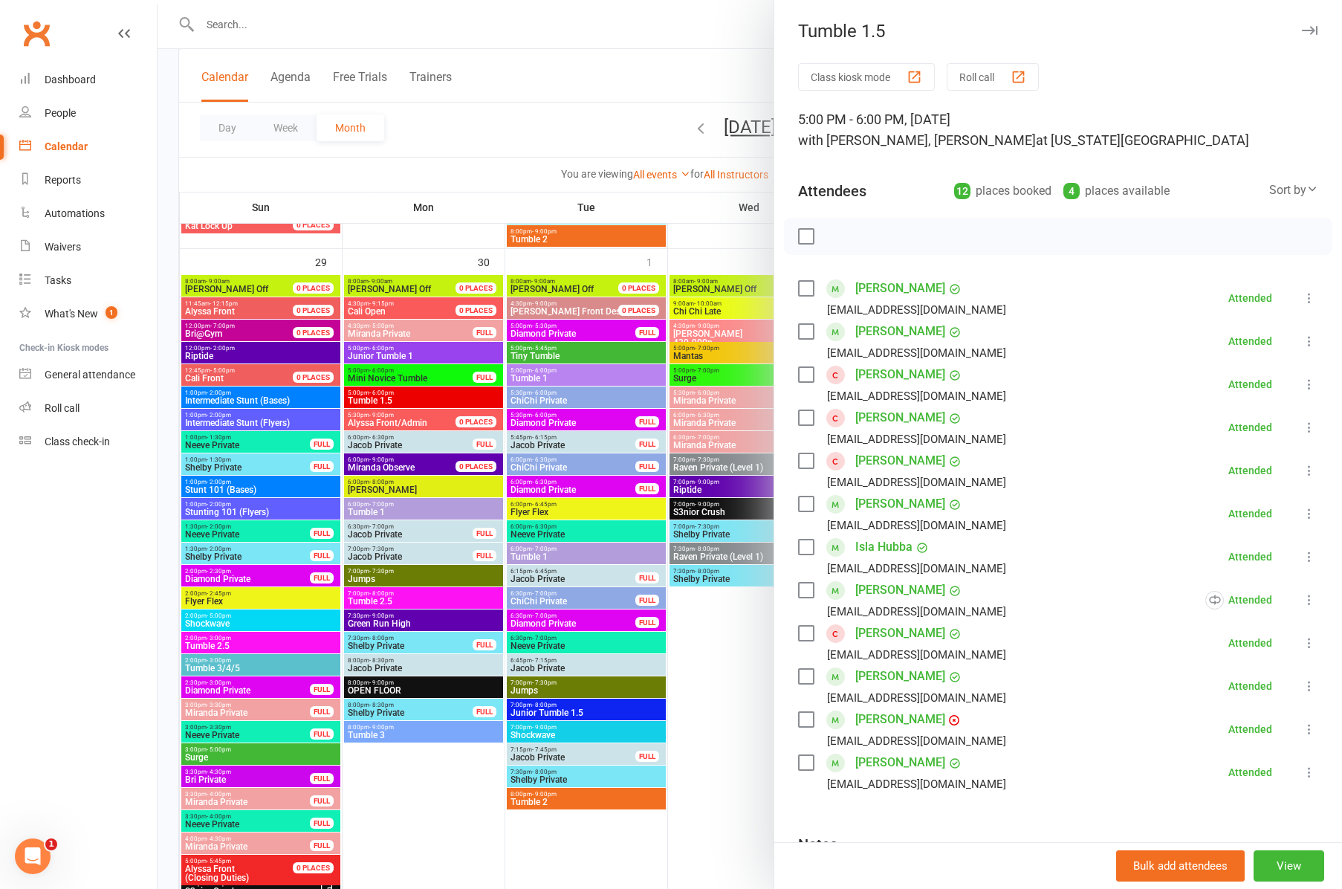
click at [372, 510] on div at bounding box center [750, 444] width 1185 height 889
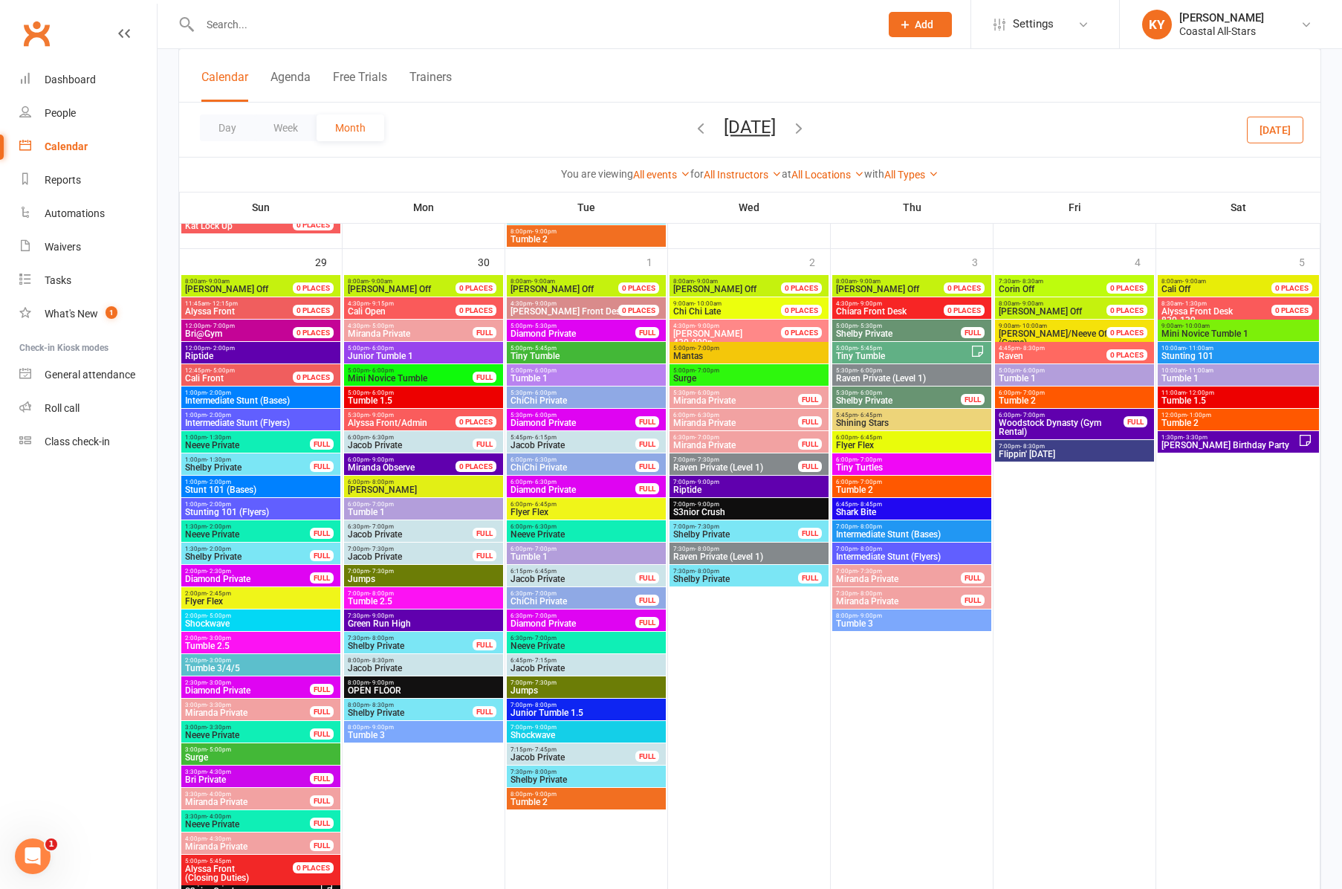
click at [372, 510] on span "Tumble 1" at bounding box center [423, 512] width 153 height 9
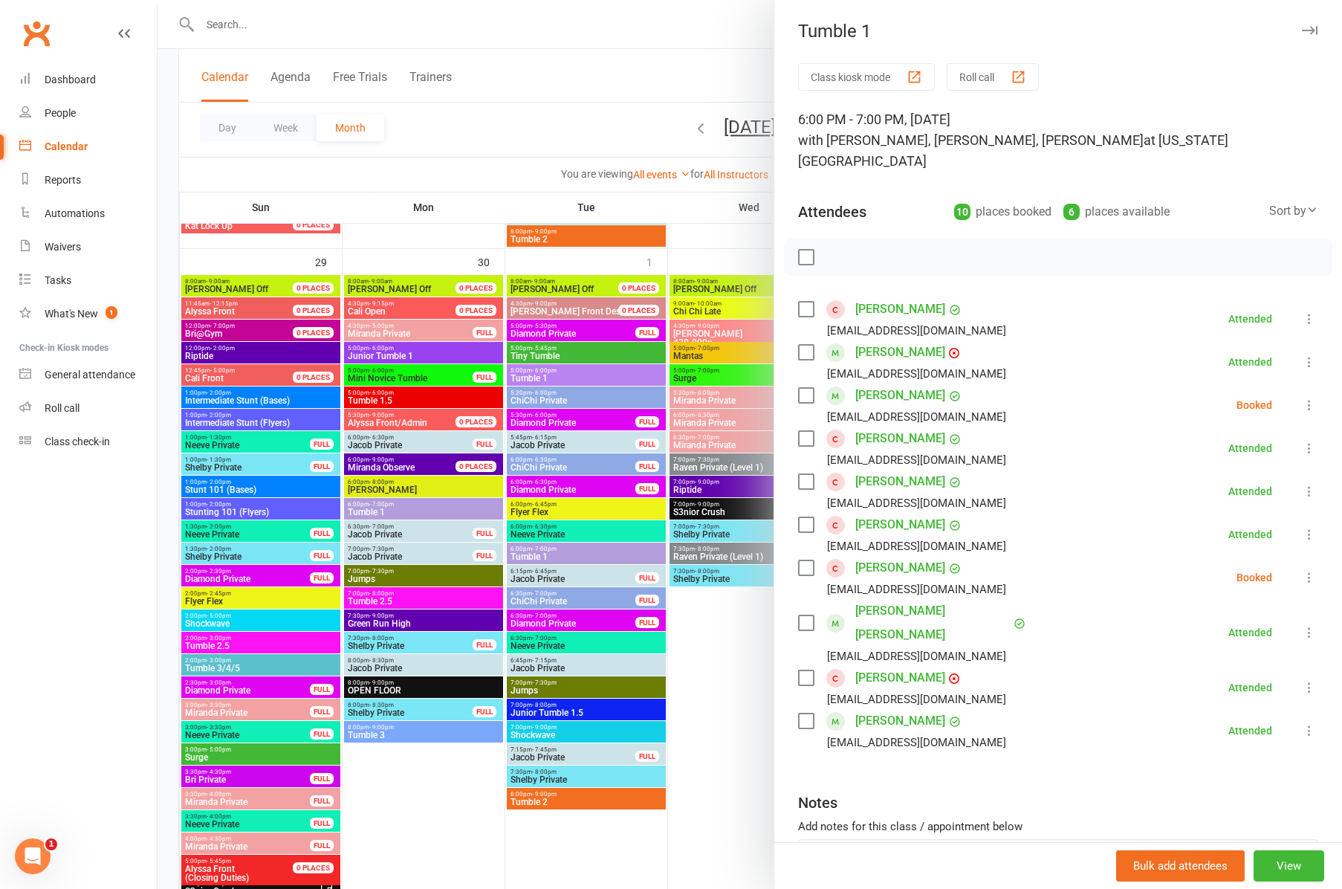
click at [383, 605] on div at bounding box center [750, 444] width 1185 height 889
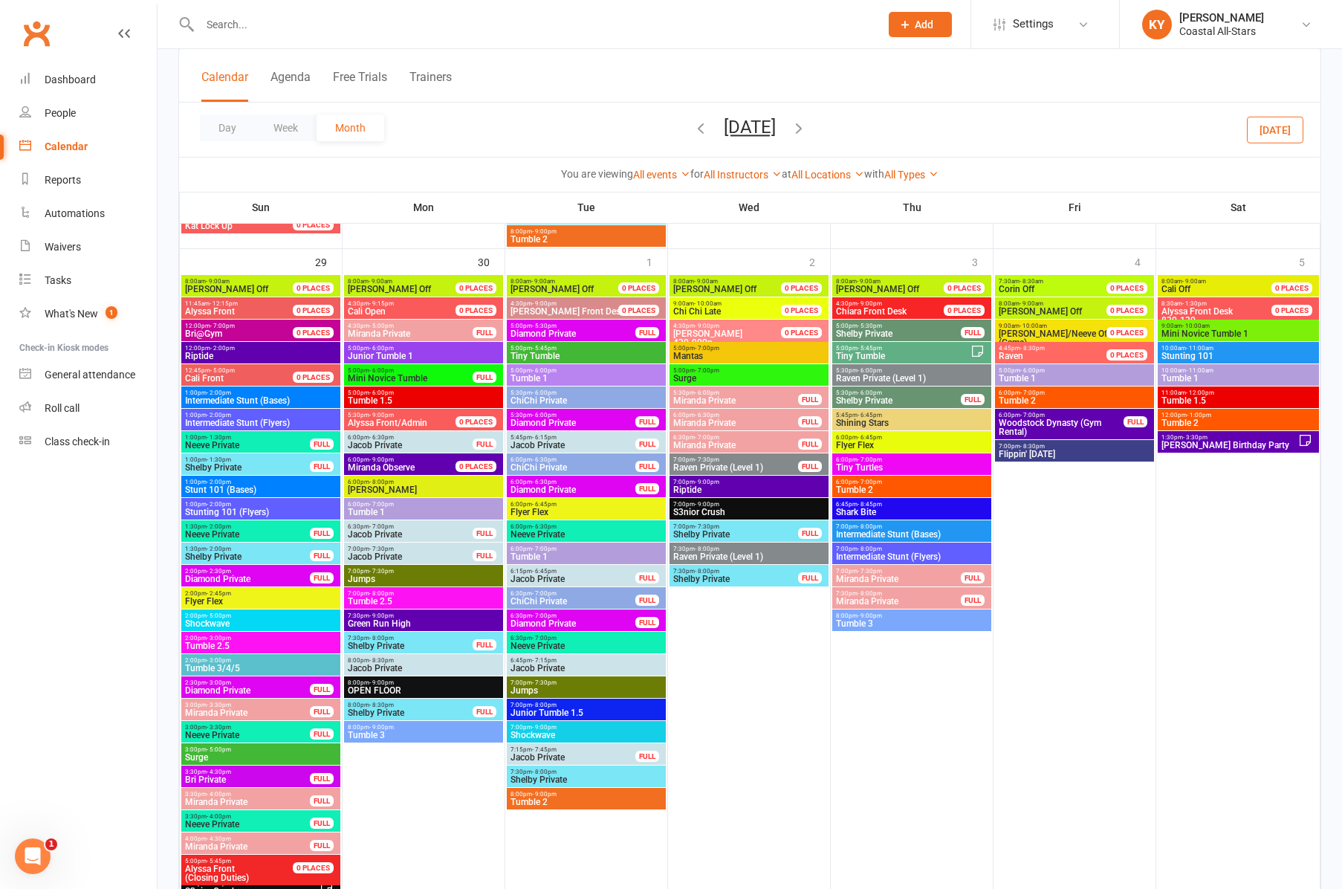
click at [384, 604] on span "Tumble 2.5" at bounding box center [423, 601] width 153 height 9
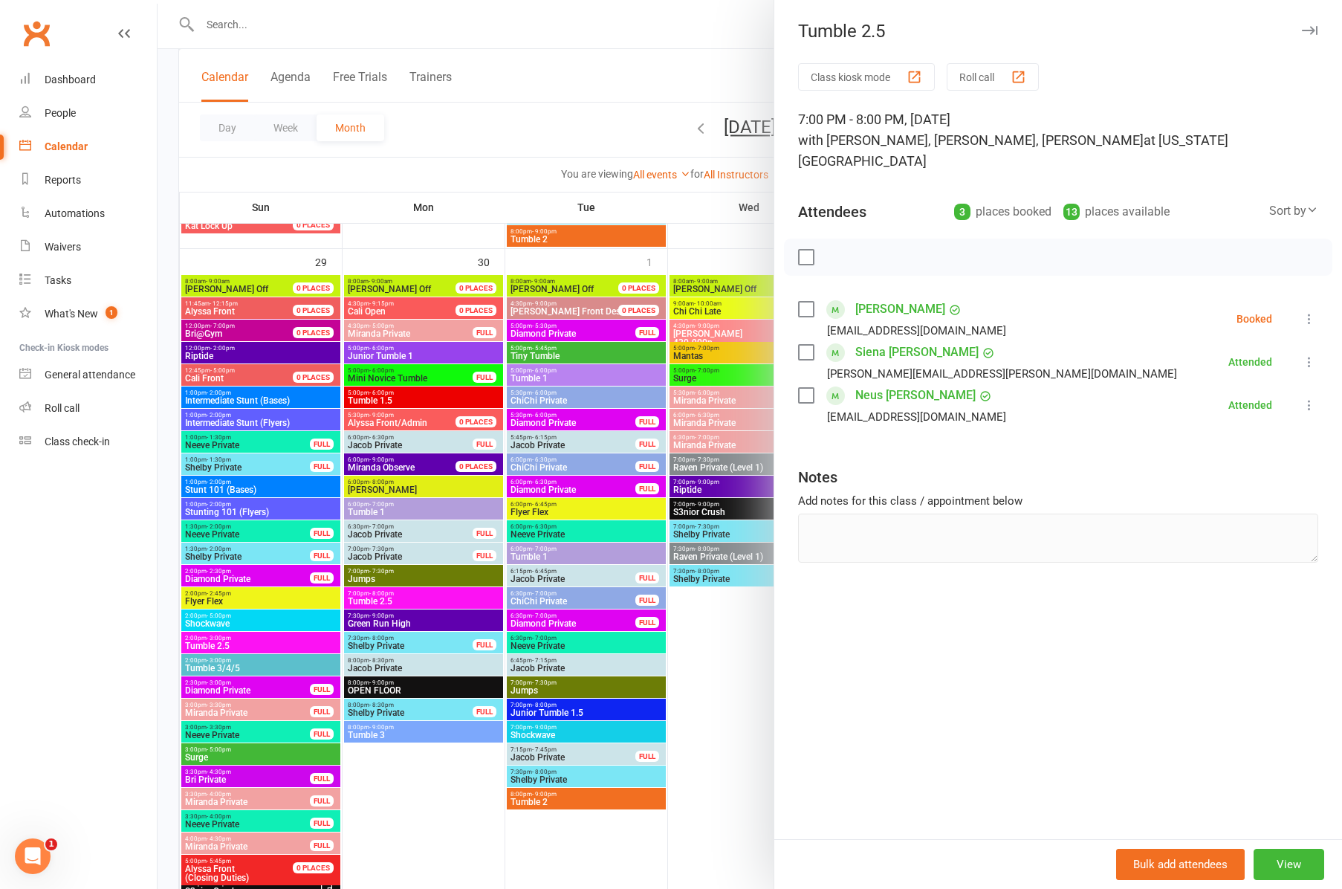
click at [418, 732] on div at bounding box center [750, 444] width 1185 height 889
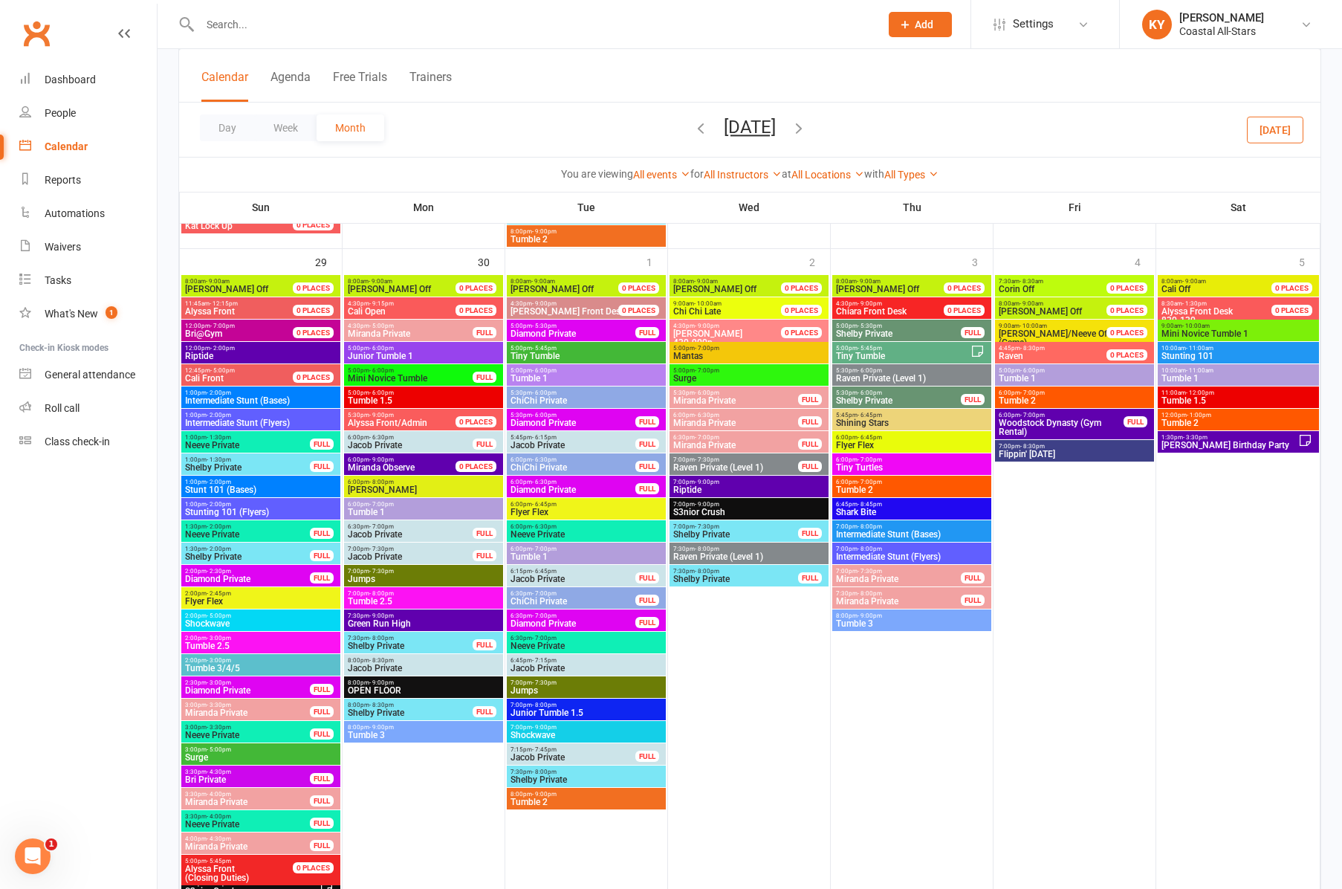
click at [418, 732] on span "Tumble 3" at bounding box center [423, 735] width 153 height 9
